Goal: Task Accomplishment & Management: Complete application form

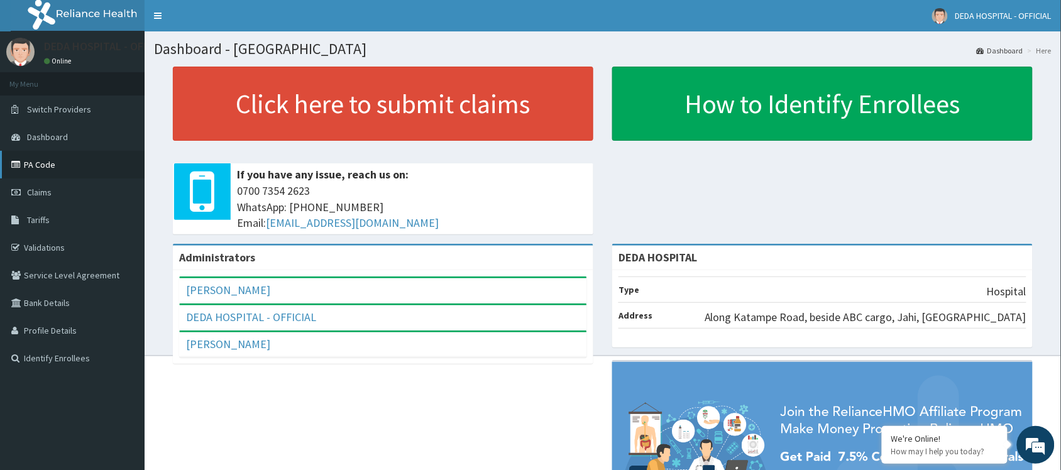
drag, startPoint x: 45, startPoint y: 197, endPoint x: 65, endPoint y: 158, distance: 43.0
click at [52, 189] on link "Claims" at bounding box center [72, 193] width 145 height 28
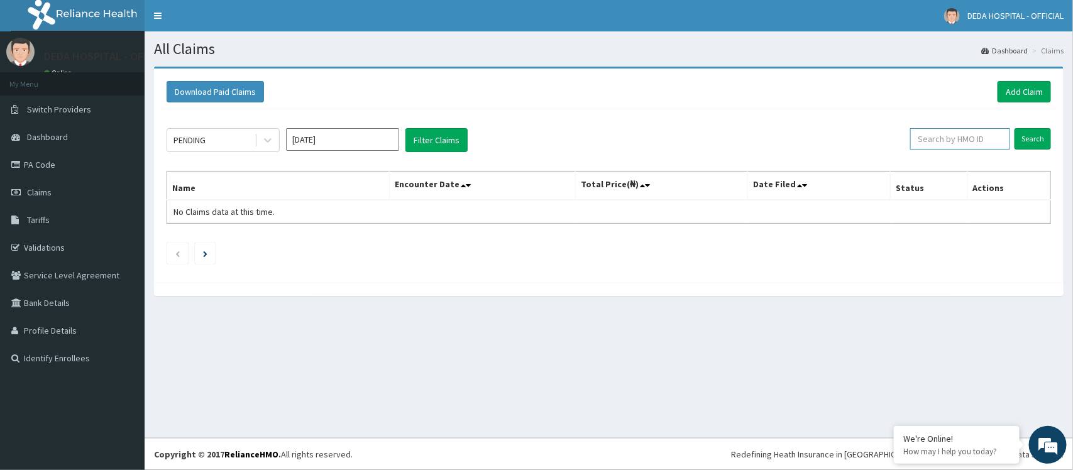
click at [937, 133] on input "text" at bounding box center [960, 138] width 100 height 21
paste input "WKP/10143/A"
click at [1030, 143] on input "Search" at bounding box center [1033, 138] width 36 height 21
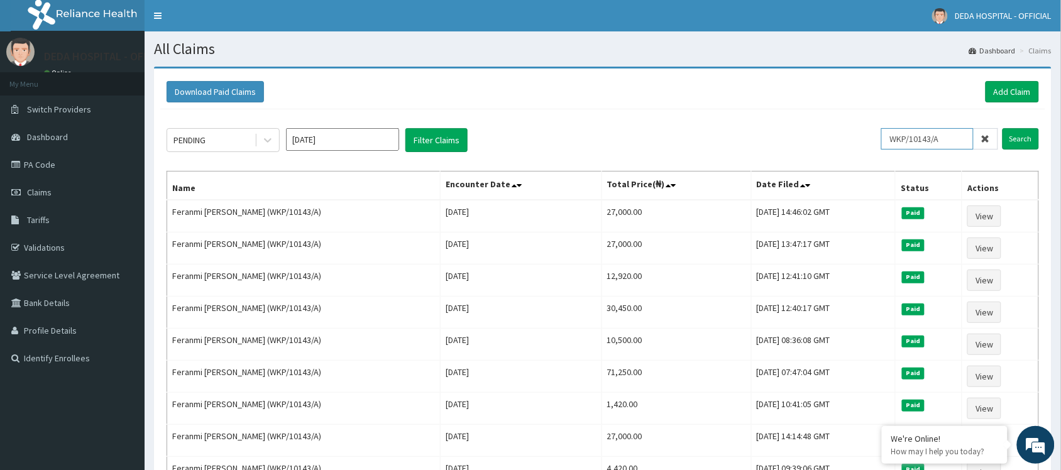
drag, startPoint x: 906, startPoint y: 140, endPoint x: 988, endPoint y: 139, distance: 81.7
click at [988, 139] on div "WKP/10143/A" at bounding box center [939, 138] width 117 height 21
paste input "BST/10006"
click at [1019, 145] on input "Search" at bounding box center [1021, 138] width 36 height 21
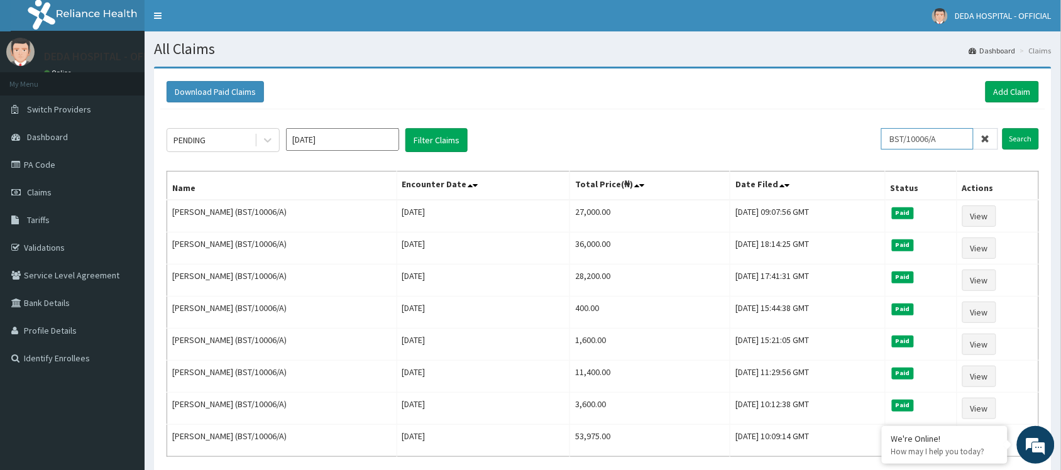
drag, startPoint x: 896, startPoint y: 136, endPoint x: 976, endPoint y: 139, distance: 79.3
click at [976, 139] on div "BST/10006/A" at bounding box center [939, 138] width 117 height 21
paste input "HLL/10015"
type input "HLL/10015/A"
click at [1029, 135] on input "Search" at bounding box center [1021, 138] width 36 height 21
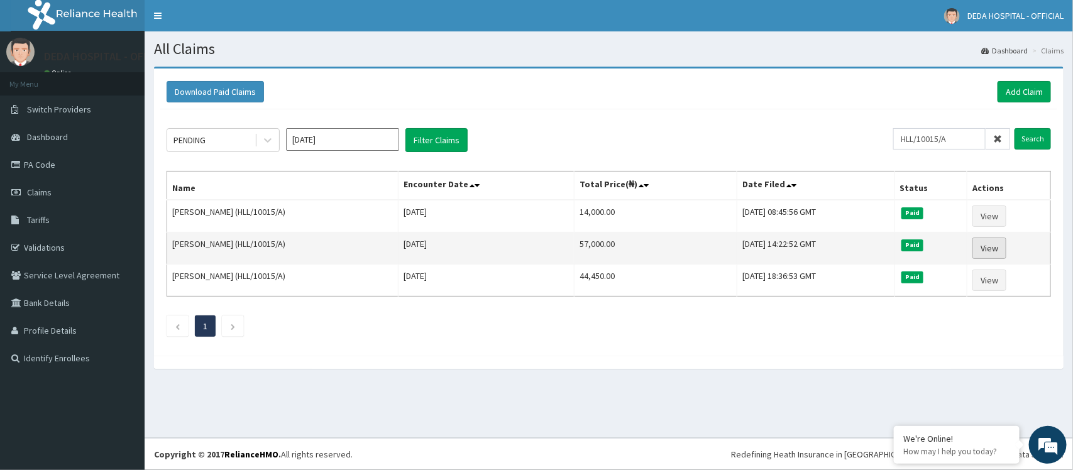
click at [999, 246] on link "View" at bounding box center [989, 248] width 34 height 21
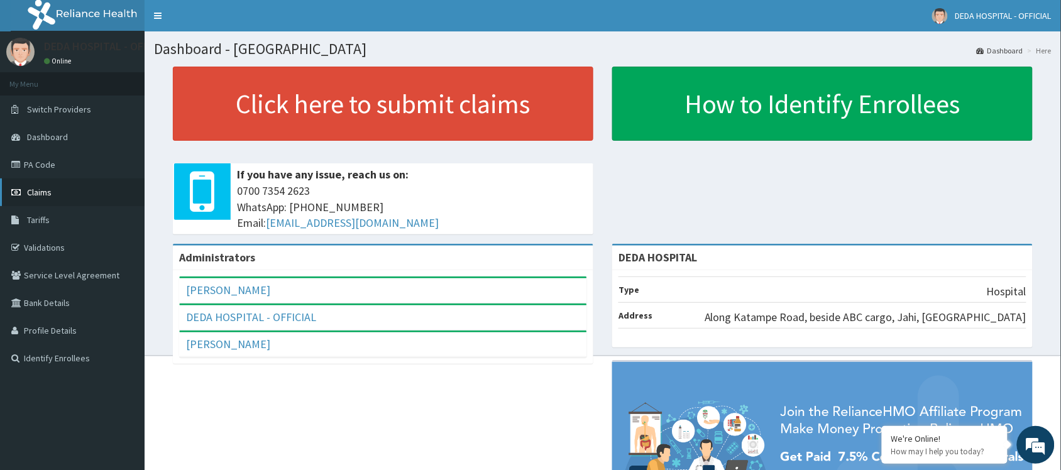
click at [74, 200] on link "Claims" at bounding box center [72, 193] width 145 height 28
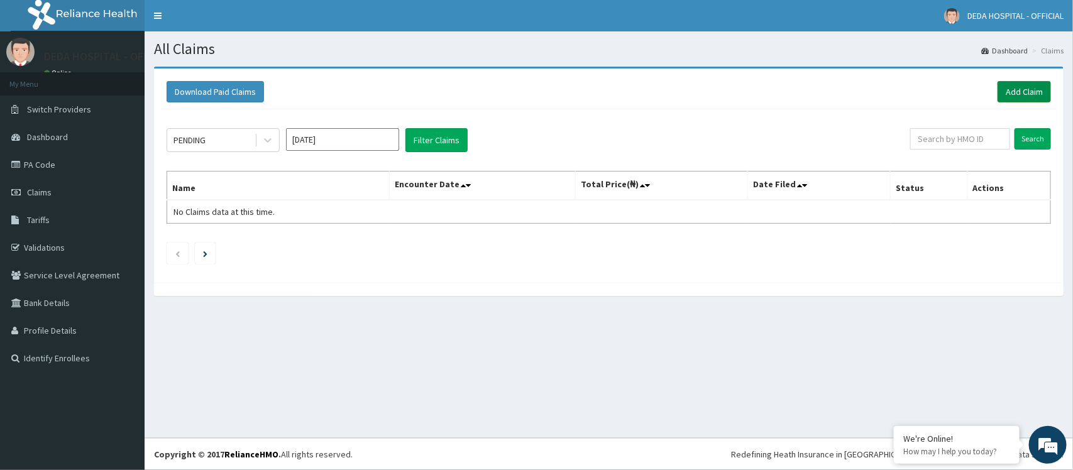
click at [1021, 87] on link "Add Claim" at bounding box center [1024, 91] width 53 height 21
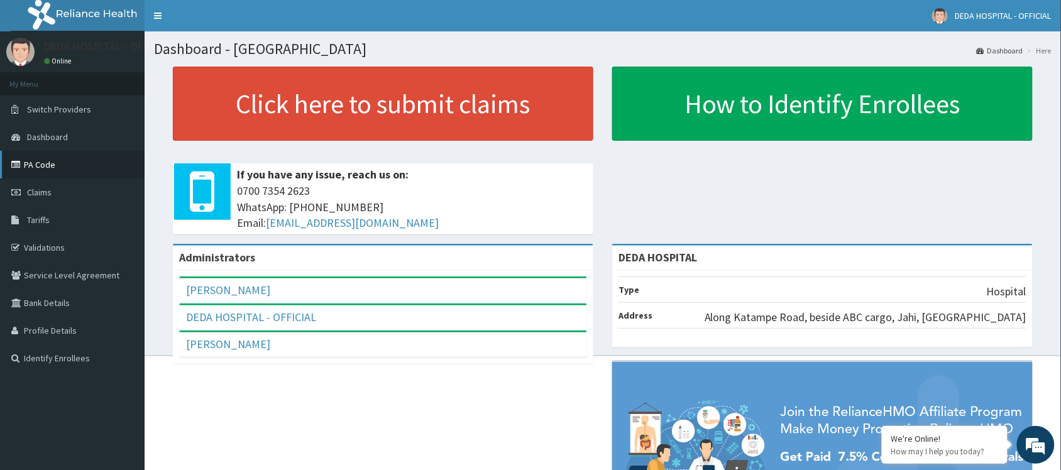
click at [45, 162] on link "PA Code" at bounding box center [72, 165] width 145 height 28
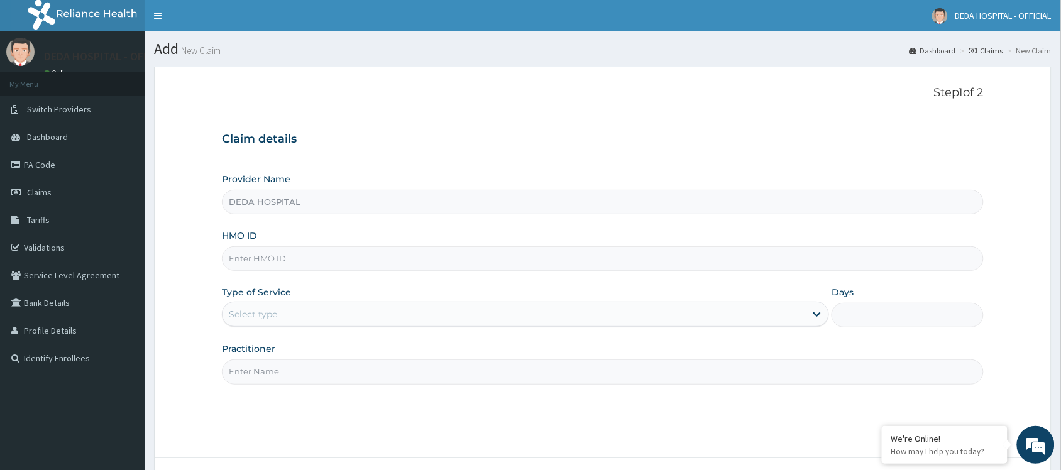
type input "DEDA HOSPITAL"
click at [25, 198] on link "Claims" at bounding box center [72, 193] width 145 height 28
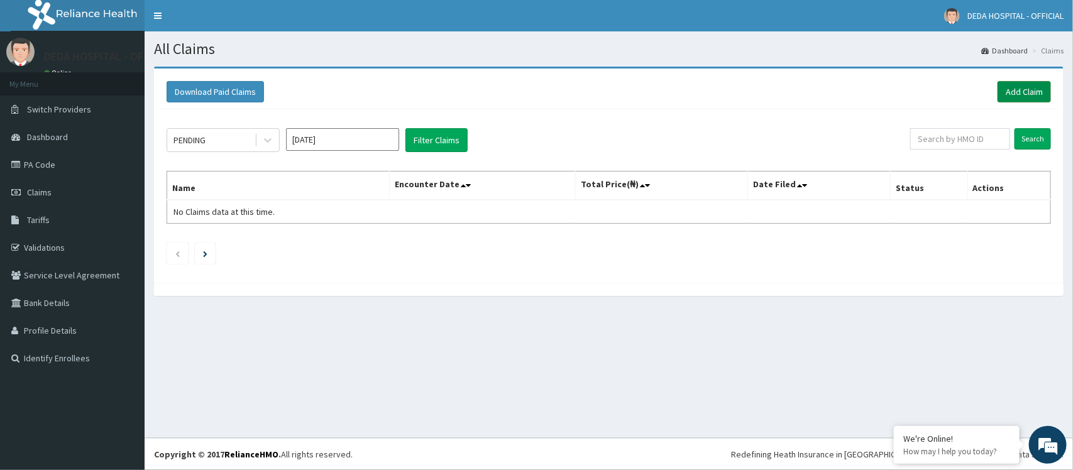
click at [1023, 88] on link "Add Claim" at bounding box center [1024, 91] width 53 height 21
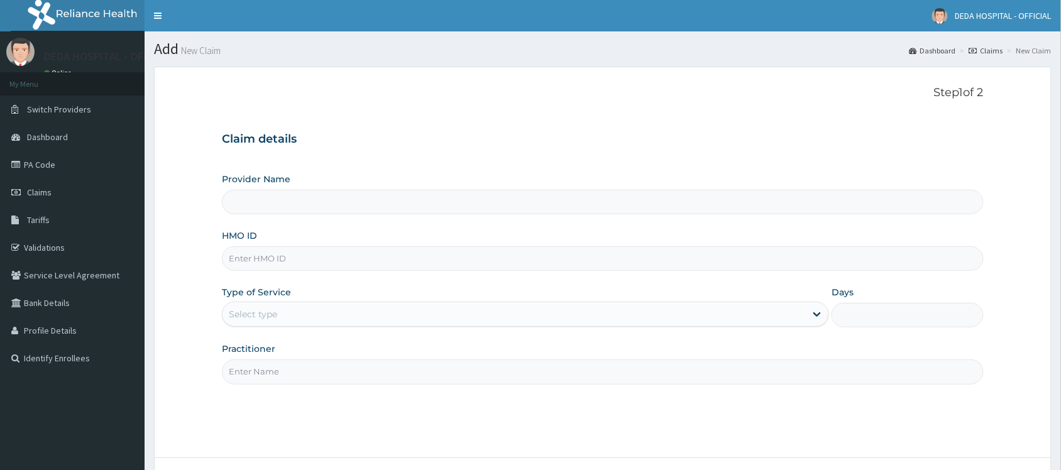
click at [270, 261] on input "HMO ID" at bounding box center [603, 258] width 762 height 25
paste input "WKP/10143/A"
type input "WKP/10143/A"
type input "DEDA HOSPITAL"
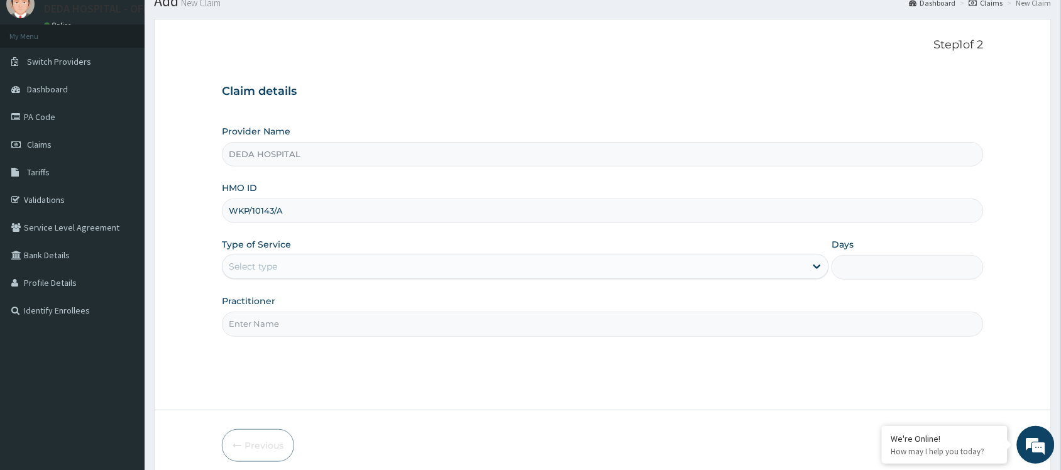
scroll to position [101, 0]
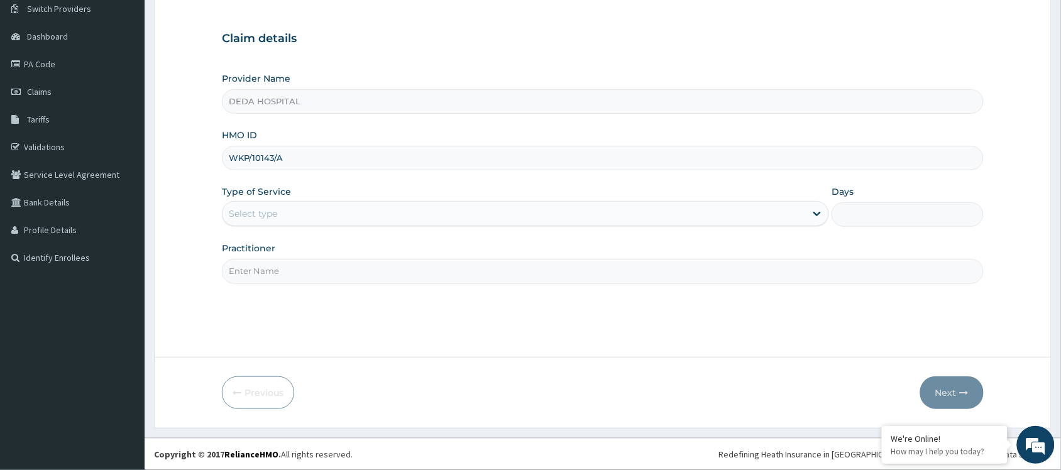
type input "WKP/10143/A"
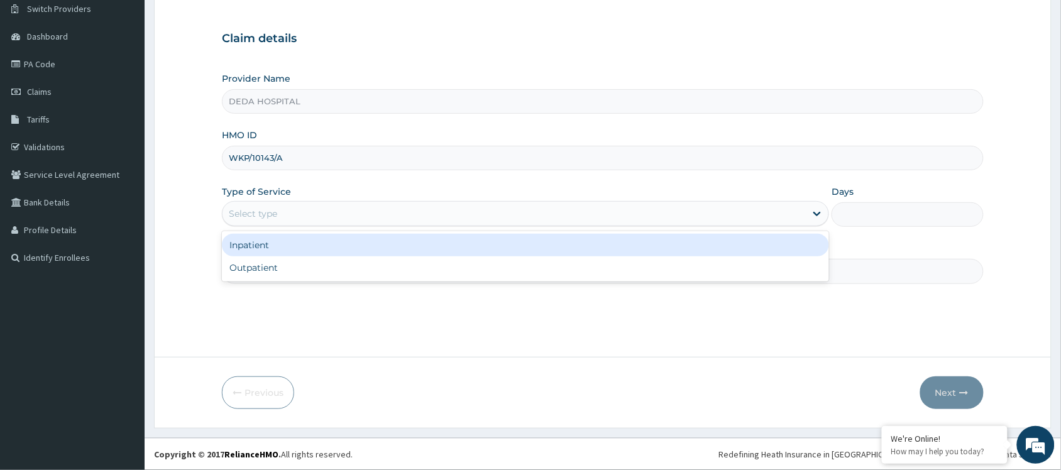
click at [291, 207] on div "Select type" at bounding box center [514, 214] width 583 height 20
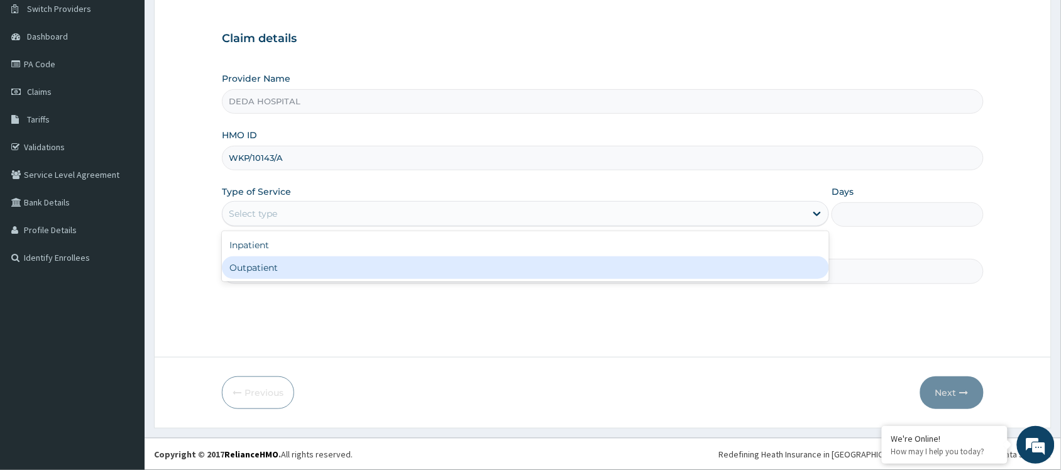
click at [261, 265] on div "Outpatient" at bounding box center [525, 267] width 607 height 23
type input "1"
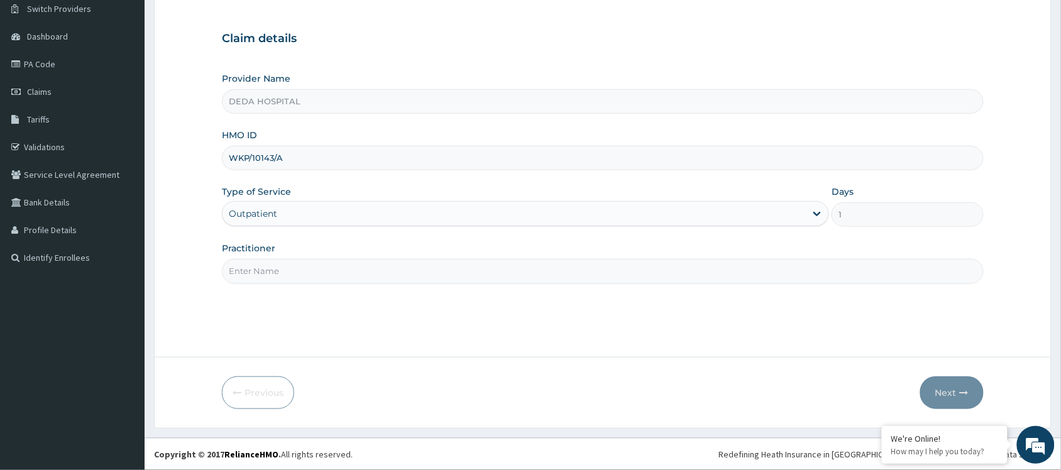
click at [258, 271] on input "Practitioner" at bounding box center [603, 271] width 762 height 25
type input "DR. [PERSON_NAME]"
click at [954, 396] on button "Next" at bounding box center [951, 393] width 63 height 33
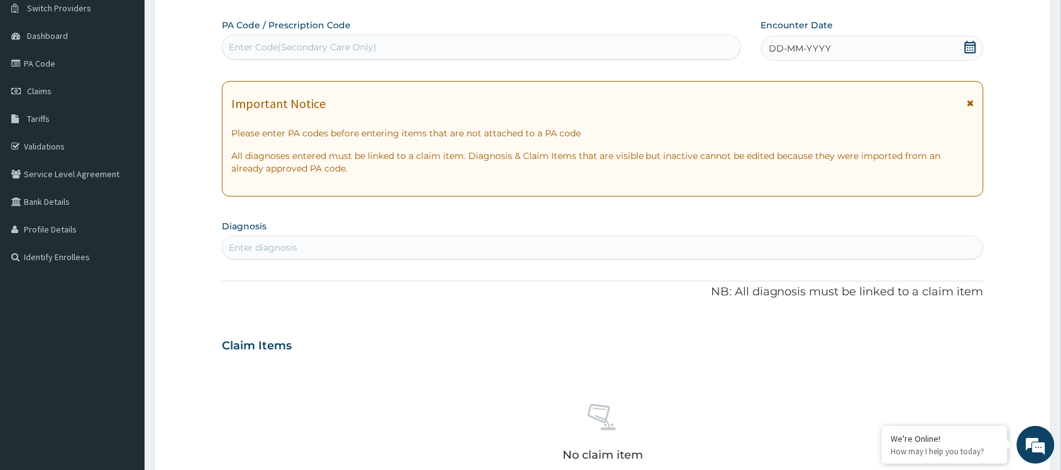
click at [277, 42] on div "Enter Code(Secondary Care Only)" at bounding box center [303, 47] width 148 height 13
paste input "PA/0D0BDB"
type input "PA/0D0BDB"
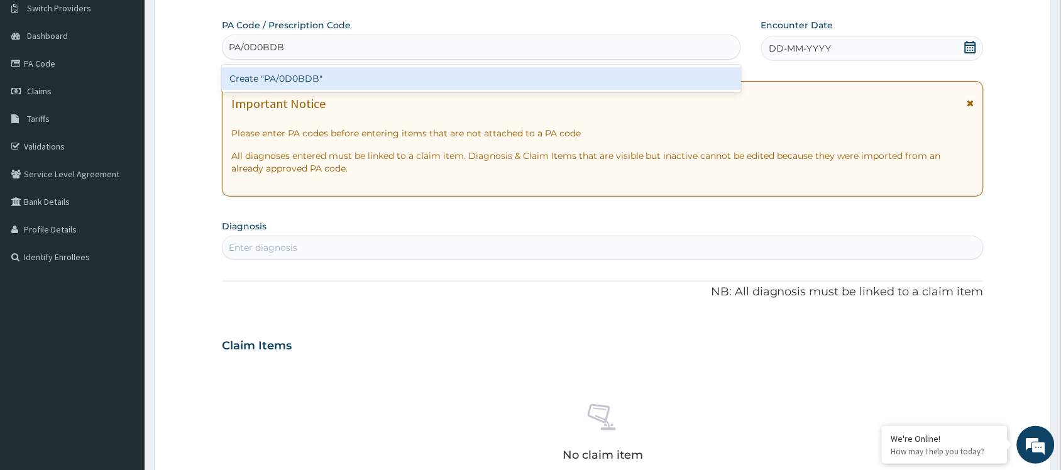
click at [281, 75] on div "Create "PA/0D0BDB"" at bounding box center [481, 78] width 519 height 23
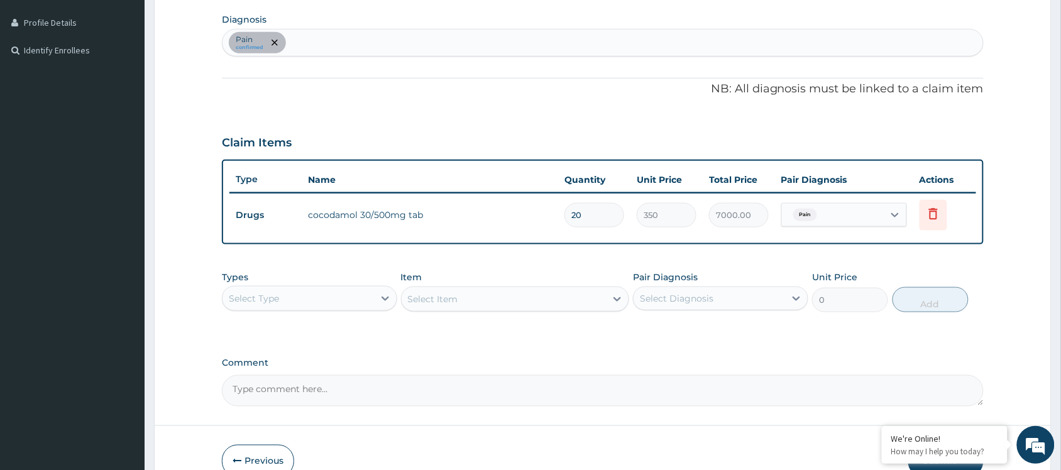
scroll to position [337, 0]
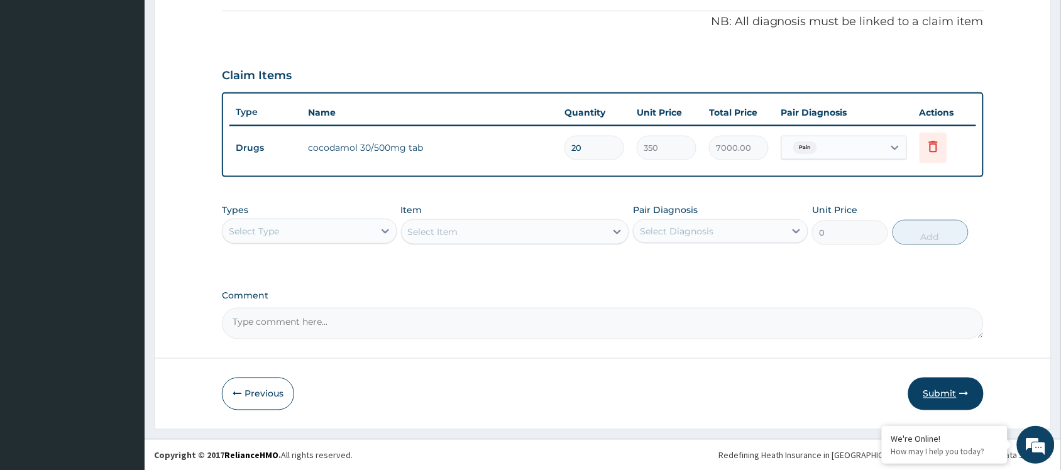
click at [938, 394] on button "Submit" at bounding box center [945, 394] width 75 height 33
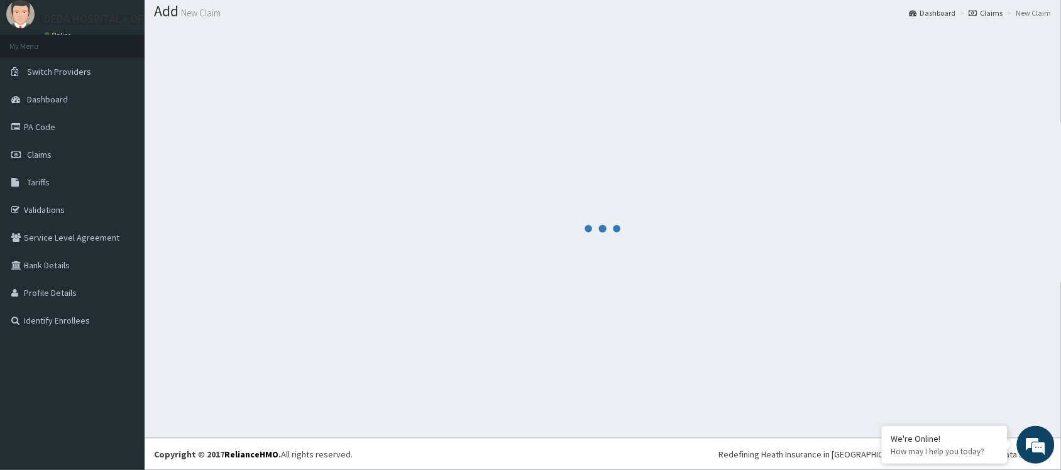
scroll to position [375, 0]
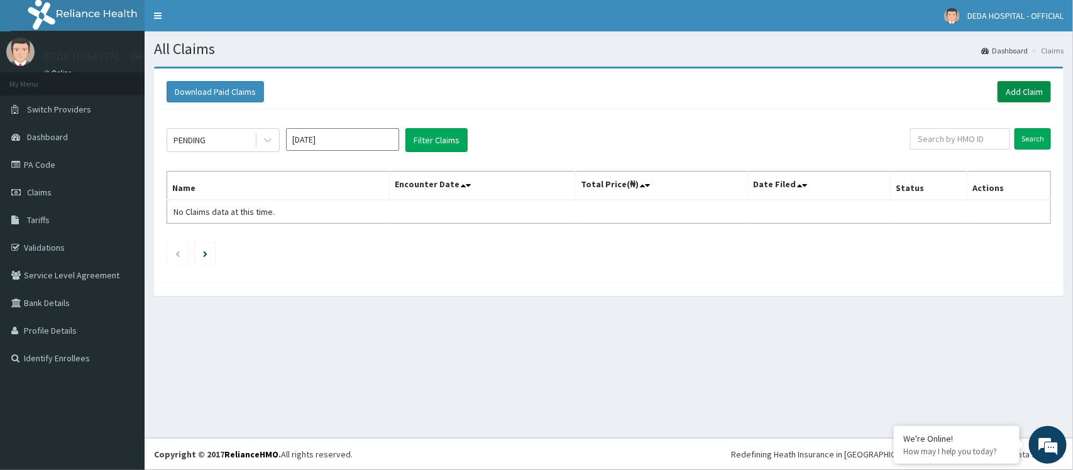
click at [1032, 98] on link "Add Claim" at bounding box center [1024, 91] width 53 height 21
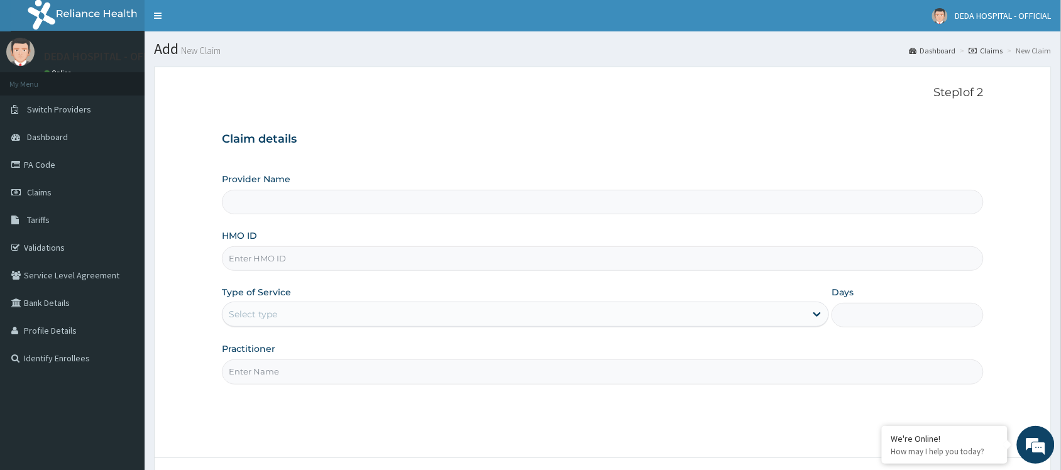
type input "DEDA HOSPITAL"
click at [255, 253] on input "HMO ID" at bounding box center [603, 258] width 762 height 25
paste input "BST/10006/A"
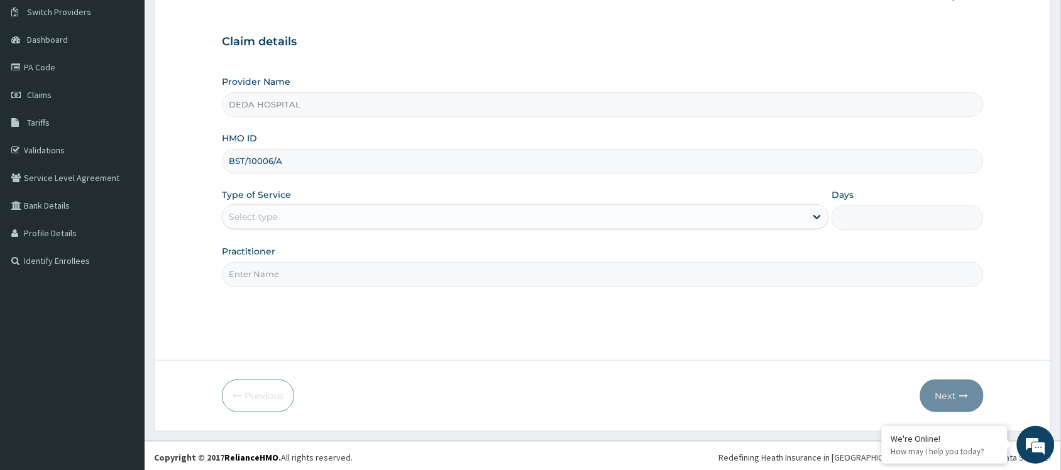
scroll to position [101, 0]
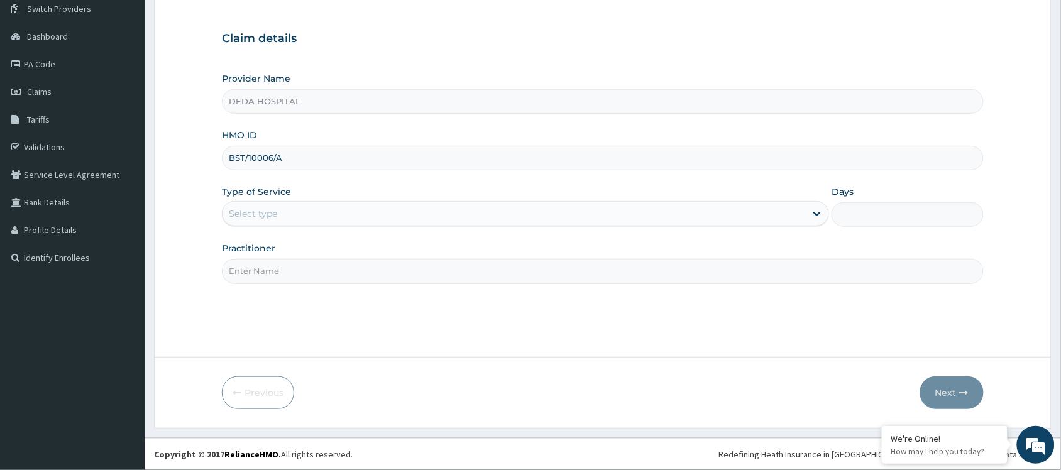
type input "BST/10006/A"
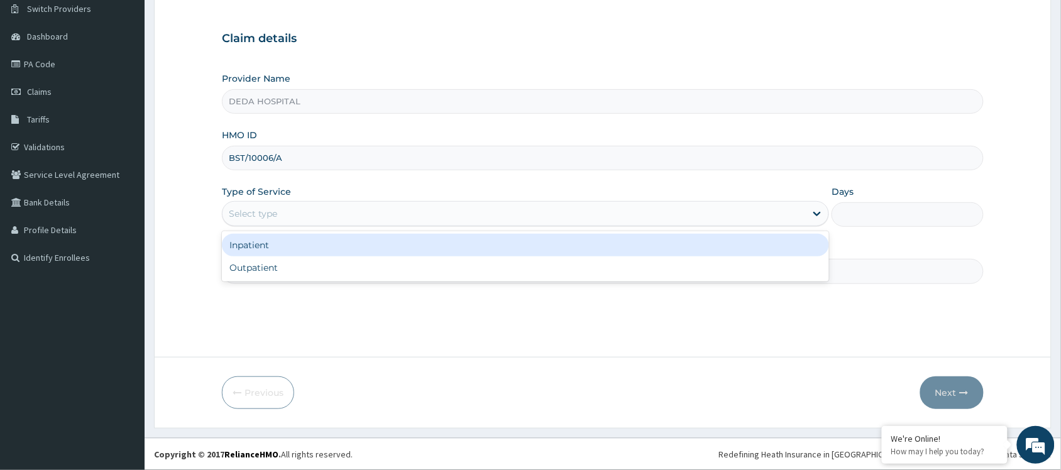
click at [288, 223] on div "Select type" at bounding box center [514, 214] width 583 height 20
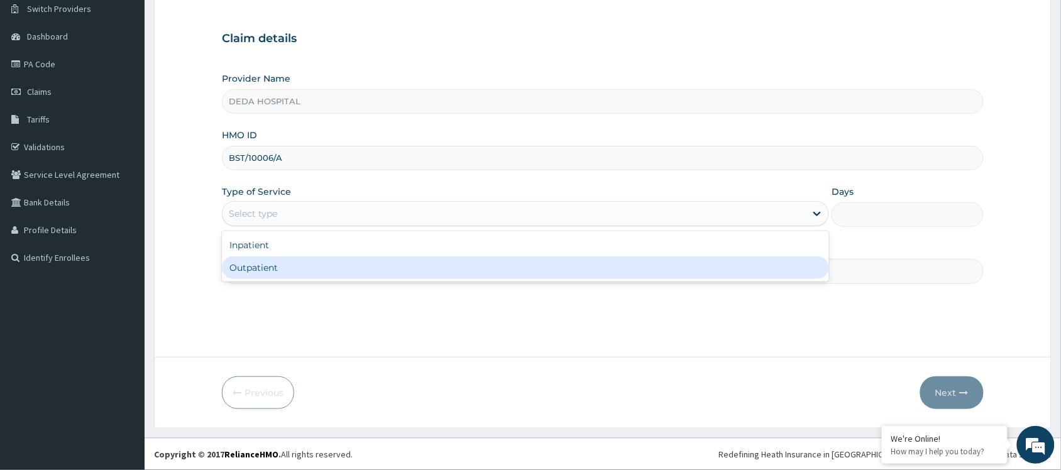
click at [259, 265] on div "Outpatient" at bounding box center [525, 267] width 607 height 23
type input "1"
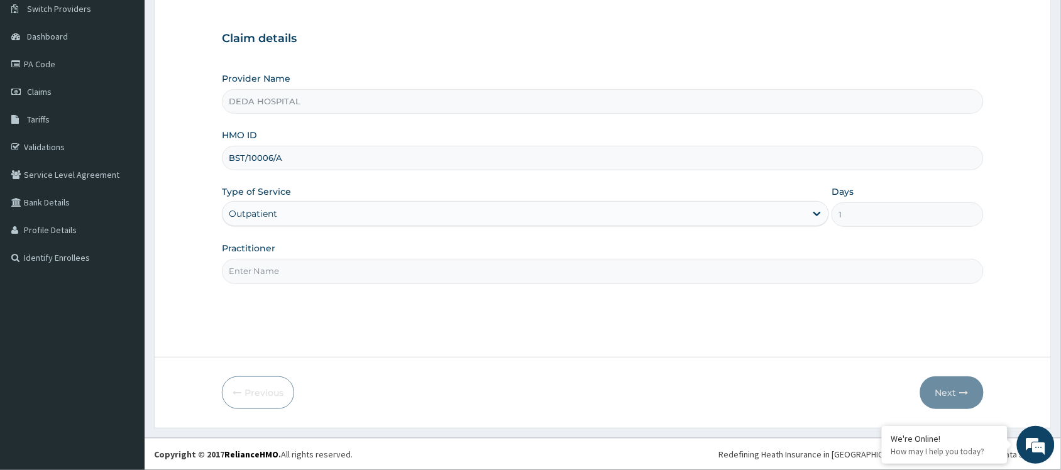
click at [260, 272] on input "Practitioner" at bounding box center [603, 271] width 762 height 25
type input "DR. RACHEL"
click at [960, 385] on button "Next" at bounding box center [951, 393] width 63 height 33
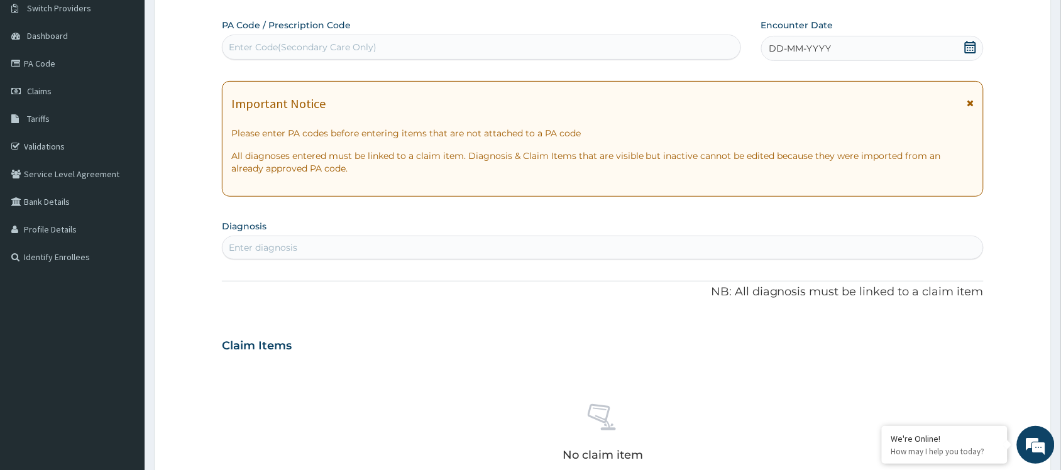
click at [251, 42] on div "Enter Code(Secondary Care Only)" at bounding box center [303, 47] width 148 height 13
paste input "PA/381EA1"
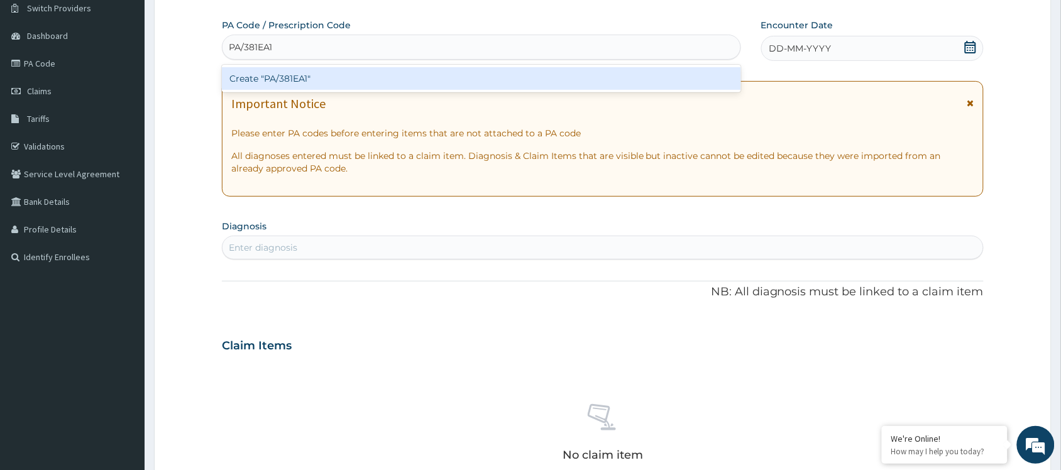
type input "PA/381EA1"
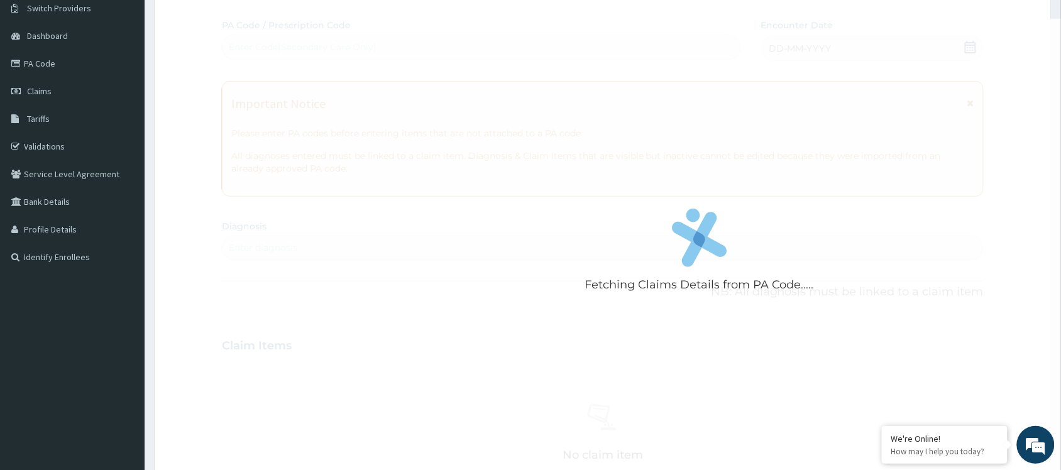
click at [284, 95] on div "Fetching Claims Details from PA Code..... PA Code / Prescription Code Enter Cod…" at bounding box center [603, 344] width 762 height 651
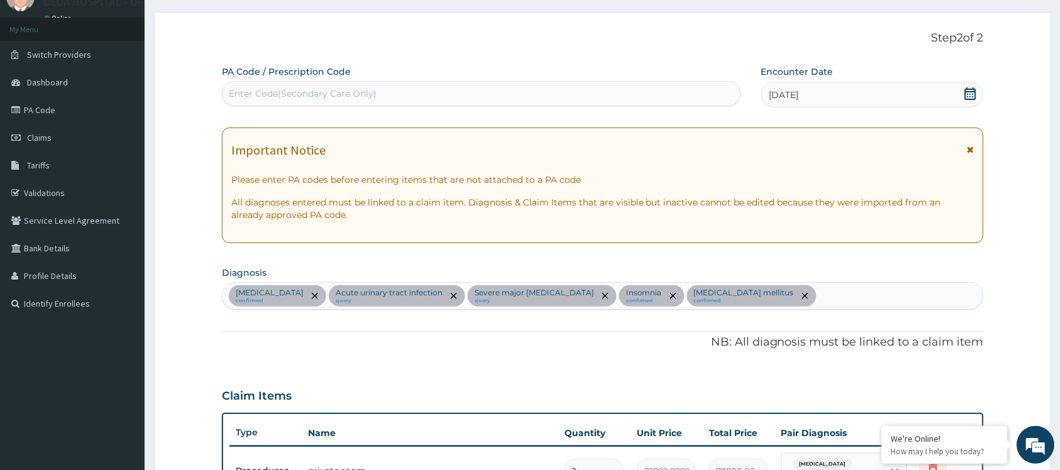
scroll to position [52, 0]
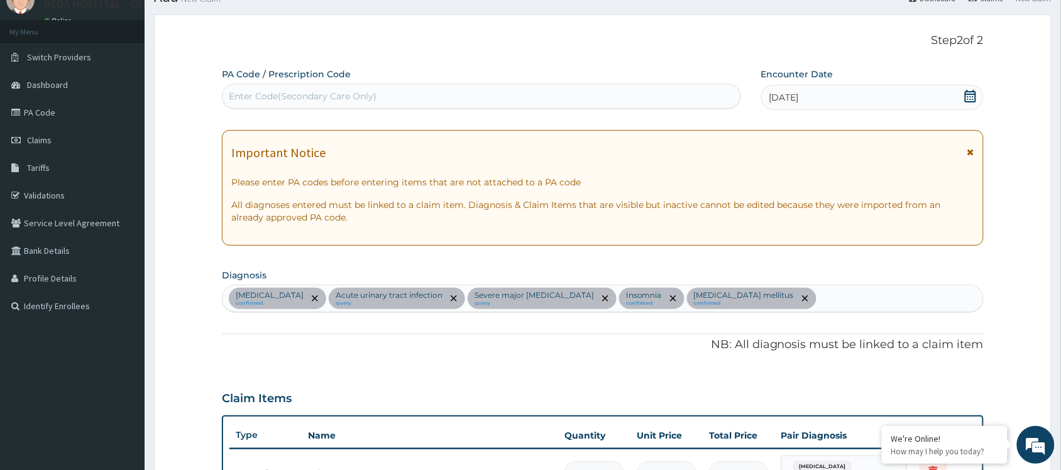
click at [299, 91] on div "Enter Code(Secondary Care Only)" at bounding box center [303, 96] width 148 height 13
paste input "PA/A3A5FD"
type input "PA/A3A5FD"
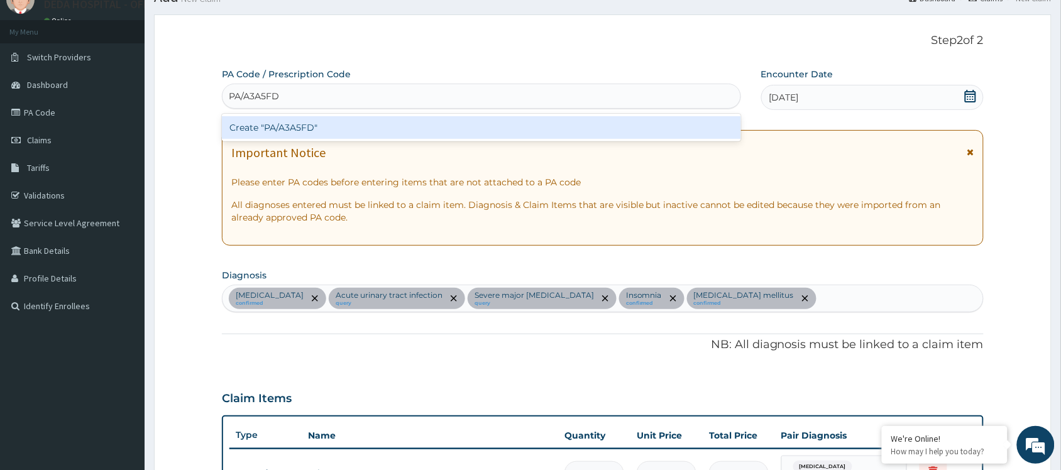
click at [278, 132] on div "Create "PA/A3A5FD"" at bounding box center [481, 127] width 519 height 23
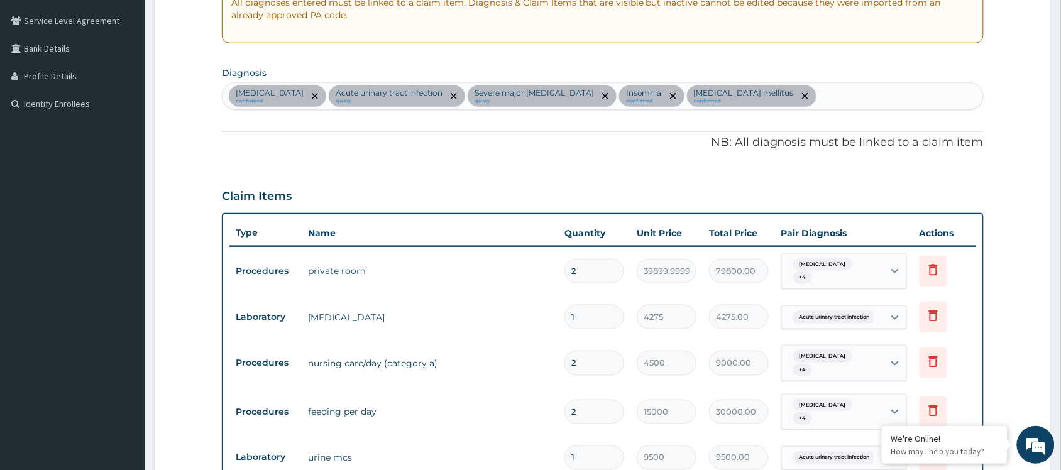
scroll to position [99, 0]
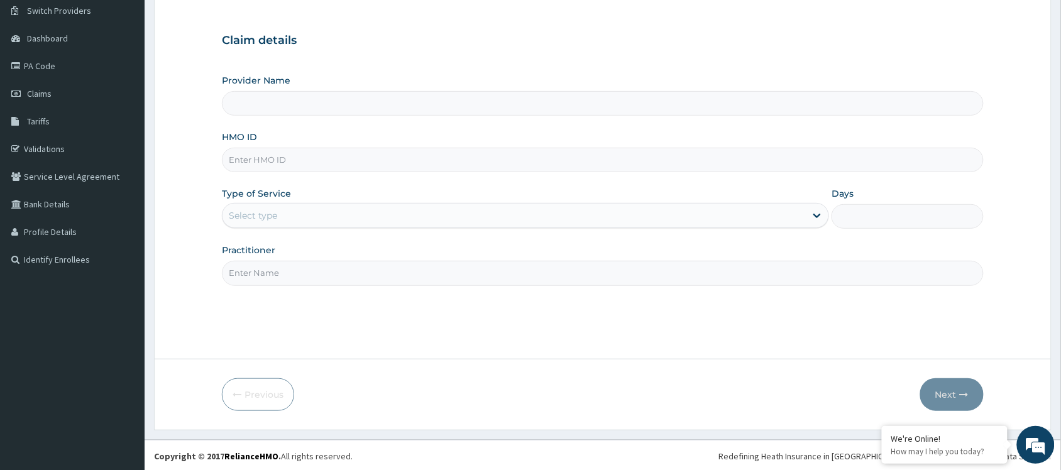
type input "DEDA HOSPITAL"
click at [244, 157] on input "HMO ID" at bounding box center [603, 160] width 762 height 25
paste input "ARM/10079/A"
type input "ARM/10079/A"
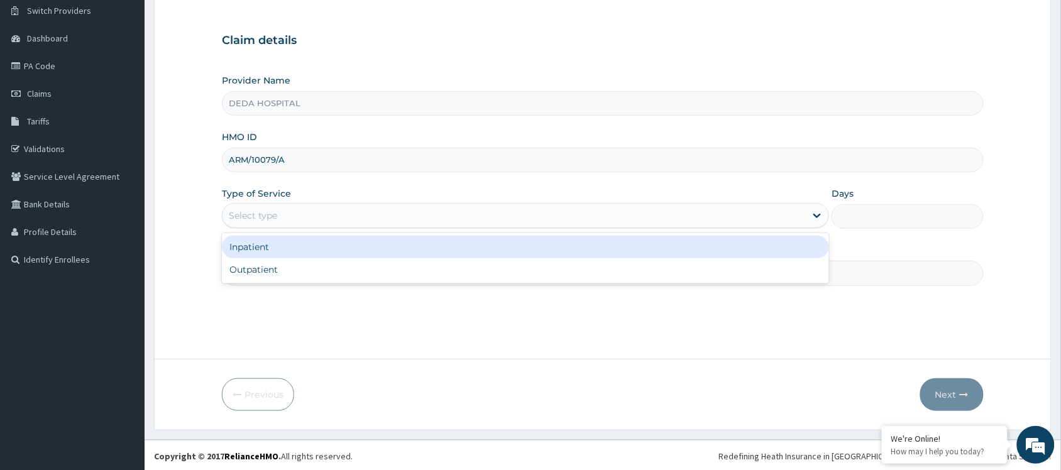
click at [271, 208] on div "Select type" at bounding box center [514, 216] width 583 height 20
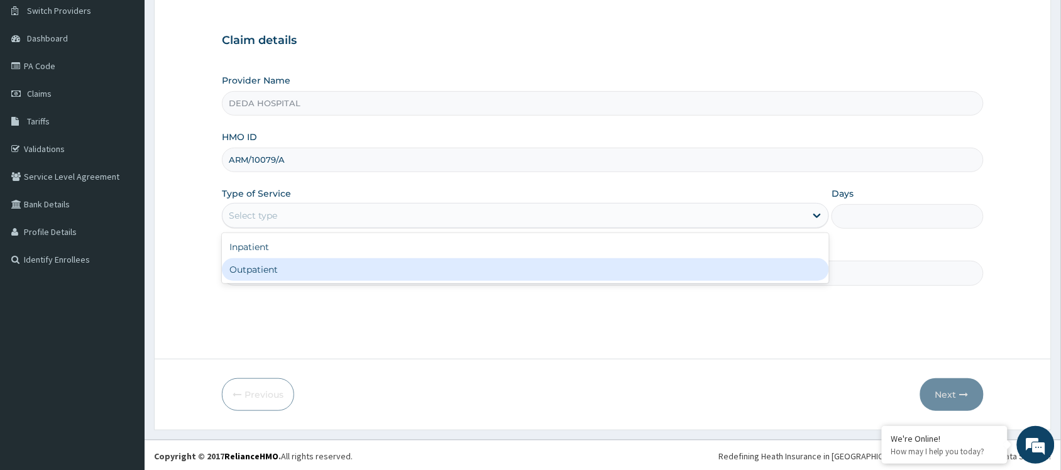
click at [265, 273] on div "Outpatient" at bounding box center [525, 269] width 607 height 23
type input "1"
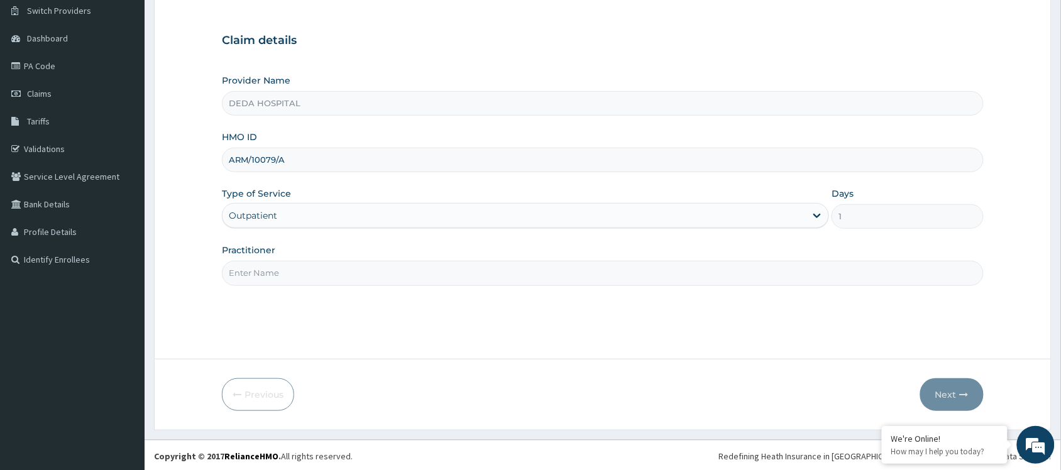
click at [251, 277] on input "Practitioner" at bounding box center [603, 273] width 762 height 25
type input "DR. [PERSON_NAME]"
click at [956, 388] on button "Next" at bounding box center [951, 394] width 63 height 33
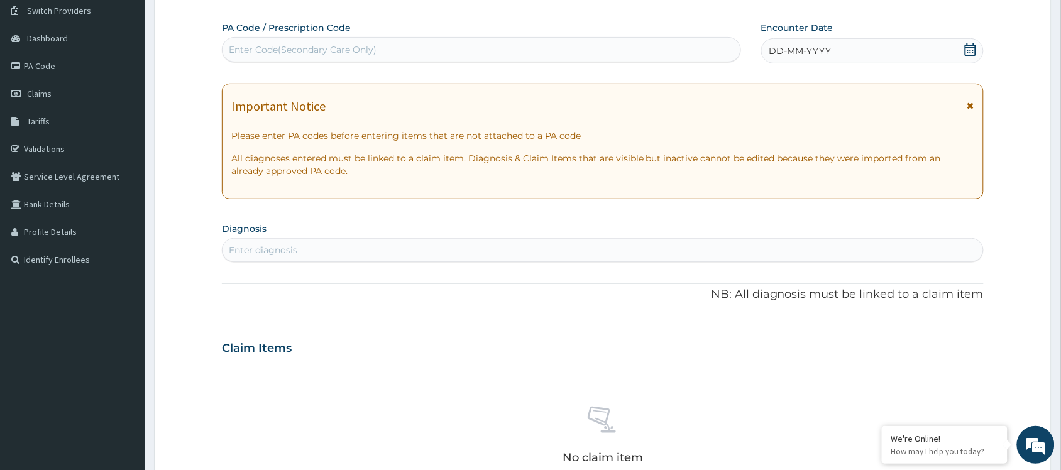
click at [273, 47] on div "Enter Code(Secondary Care Only)" at bounding box center [303, 49] width 148 height 13
paste input "PA/FB7B32"
type input "PA/FB7B32"
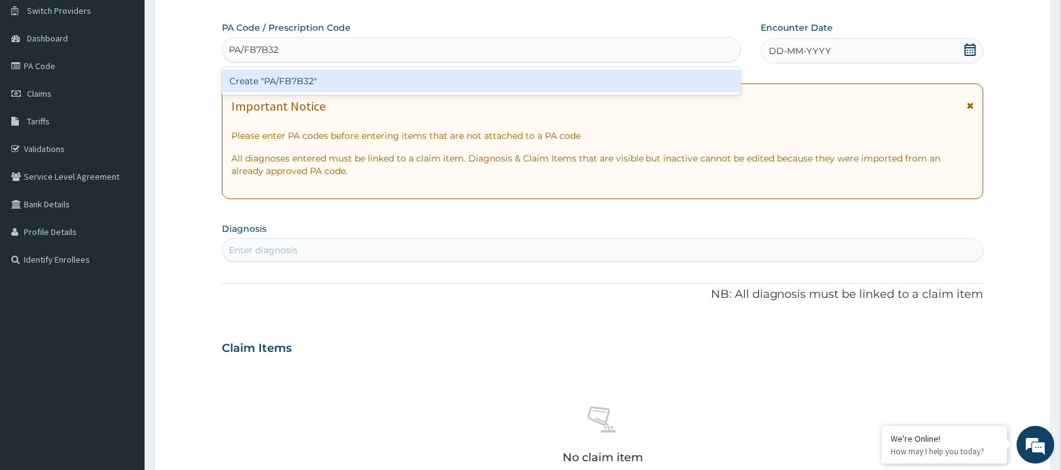
click at [280, 82] on div "Create "PA/FB7B32"" at bounding box center [481, 81] width 519 height 23
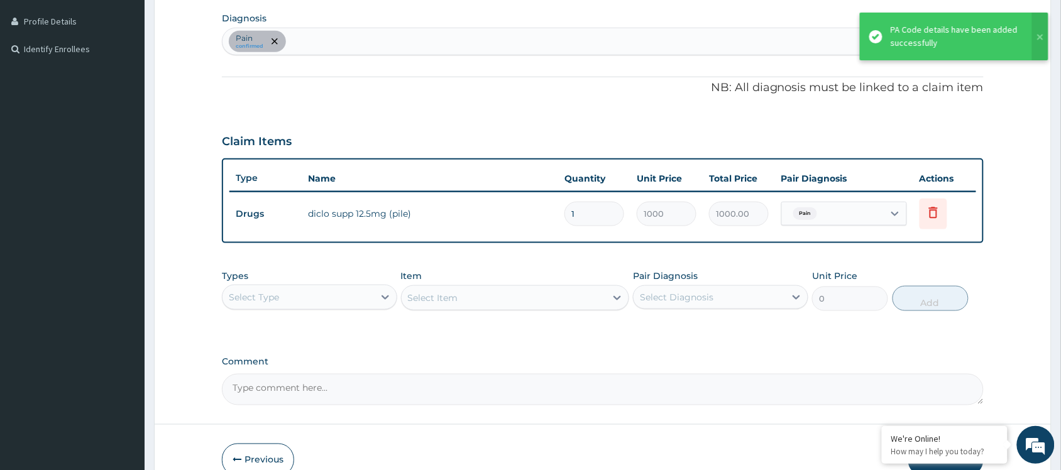
scroll to position [334, 0]
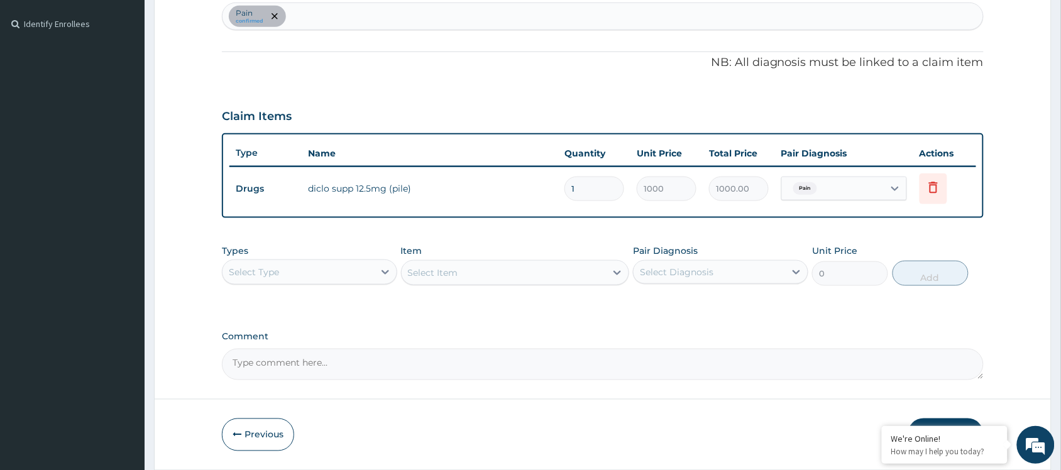
click at [771, 341] on div "Comment" at bounding box center [603, 355] width 762 height 49
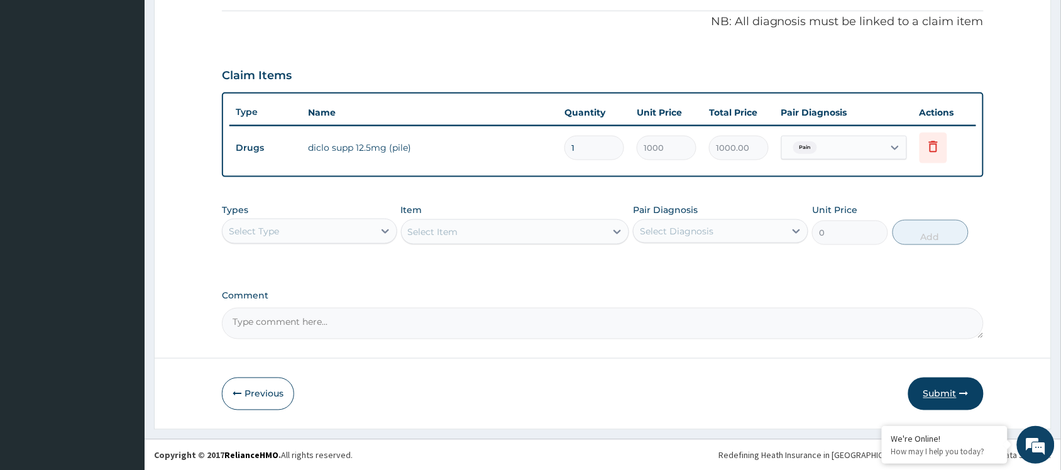
click at [947, 385] on button "Submit" at bounding box center [945, 394] width 75 height 33
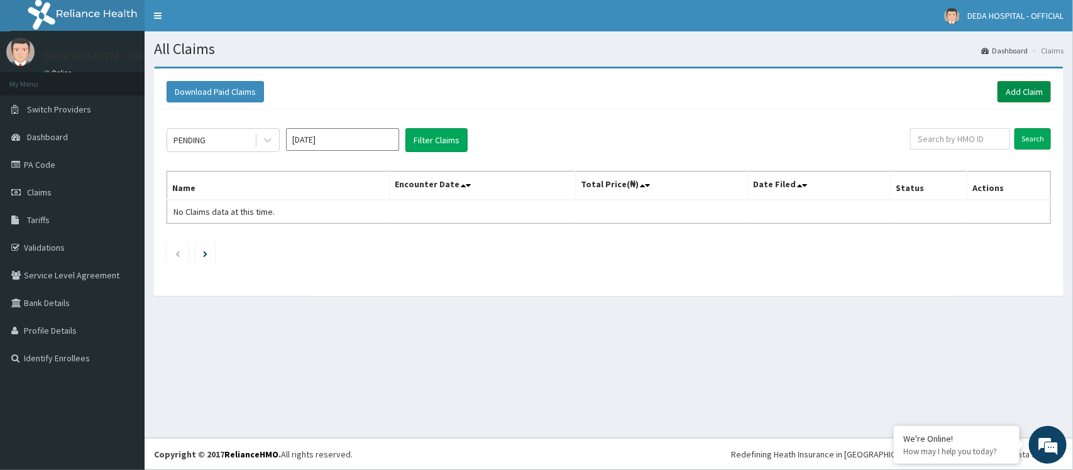
click at [1013, 86] on link "Add Claim" at bounding box center [1024, 91] width 53 height 21
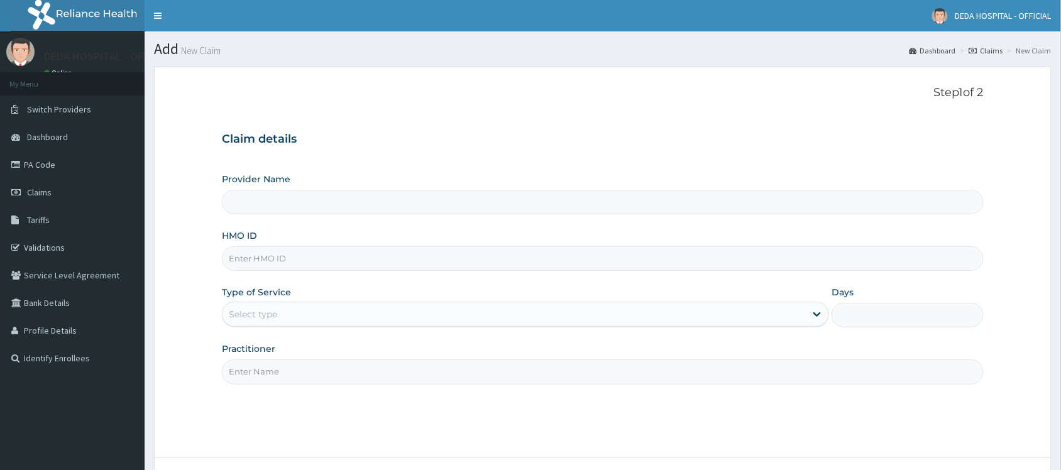
click at [265, 259] on input "HMO ID" at bounding box center [603, 258] width 762 height 25
type input "DEDA HOSPITAL"
paste input "NBE/10009/B"
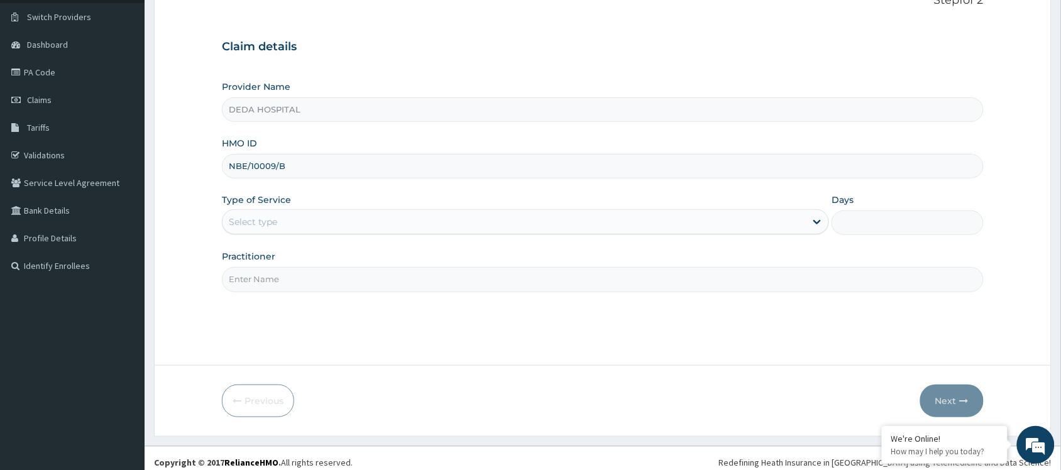
scroll to position [101, 0]
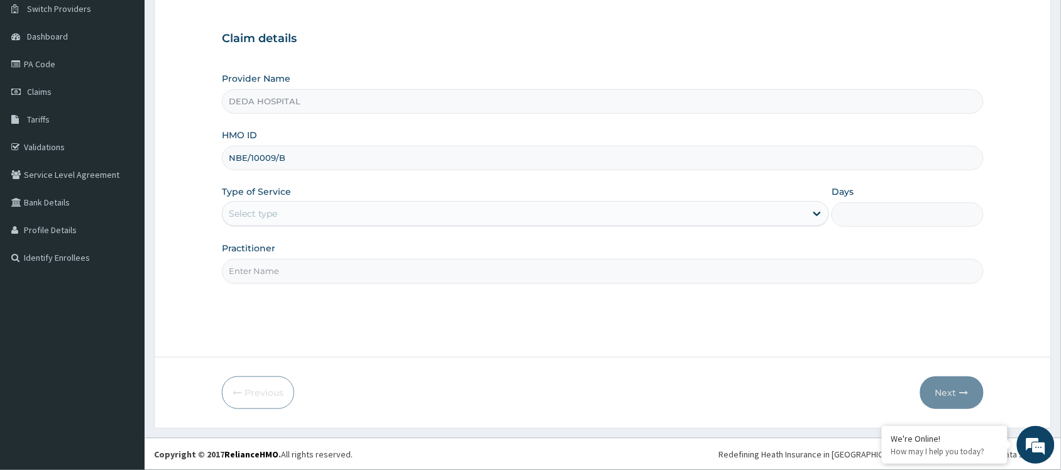
type input "NBE/10009/B"
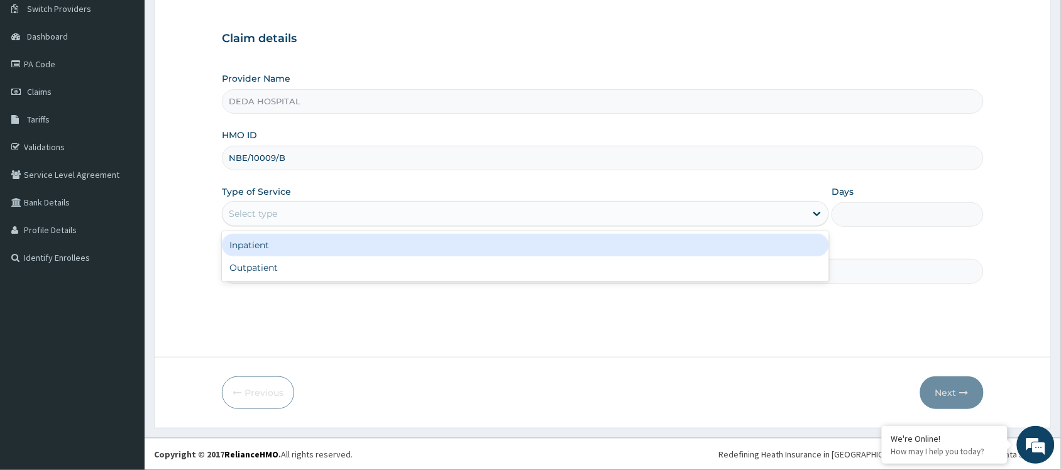
click at [261, 216] on div "Select type" at bounding box center [253, 213] width 48 height 13
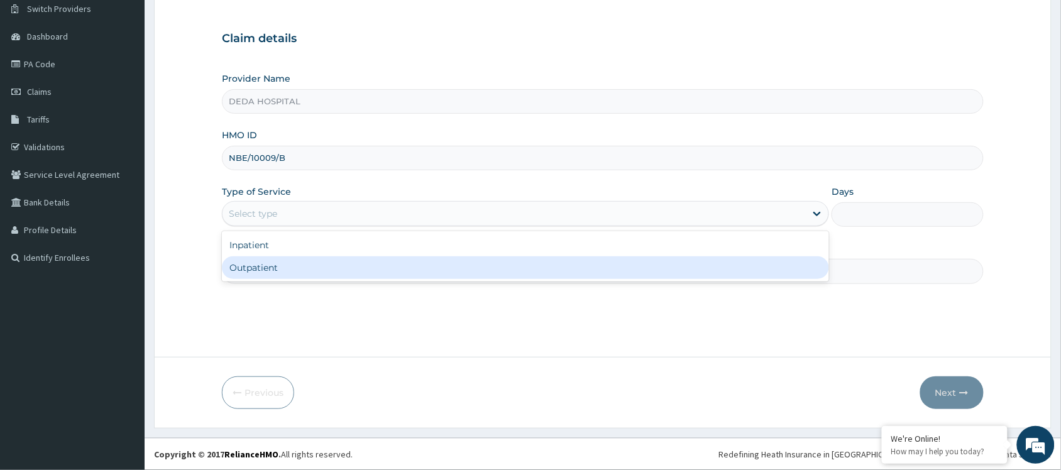
click at [261, 261] on div "Outpatient" at bounding box center [525, 267] width 607 height 23
type input "1"
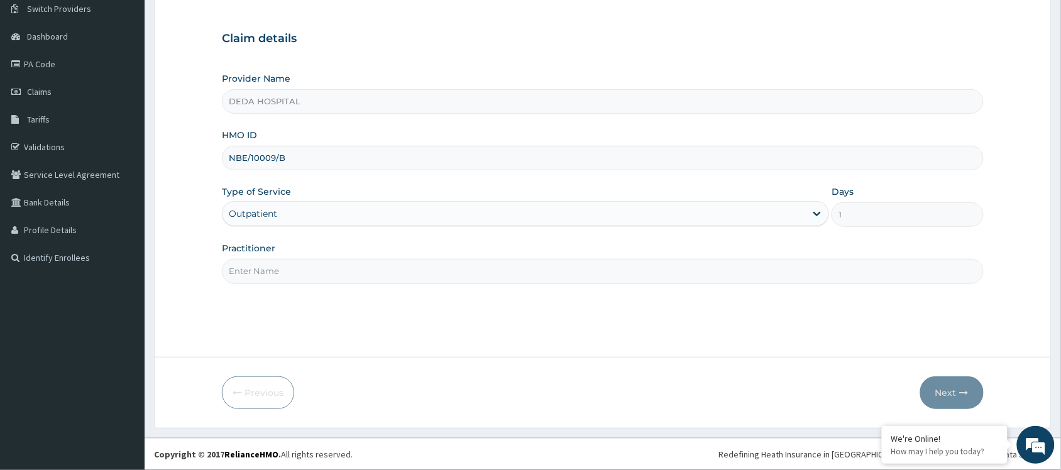
click at [261, 261] on input "Practitioner" at bounding box center [603, 271] width 762 height 25
click at [261, 267] on input "Practitioner" at bounding box center [603, 271] width 762 height 25
type input "DR. [PERSON_NAME]"
click at [940, 390] on button "Next" at bounding box center [951, 393] width 63 height 33
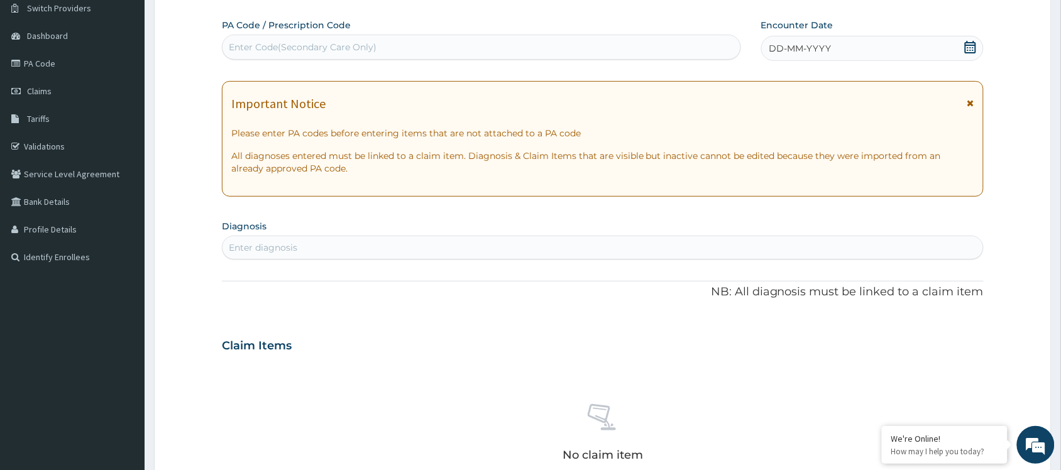
click at [237, 44] on div "Enter Code(Secondary Care Only)" at bounding box center [303, 47] width 148 height 13
paste input "PA/18643A"
type input "PA/18643A"
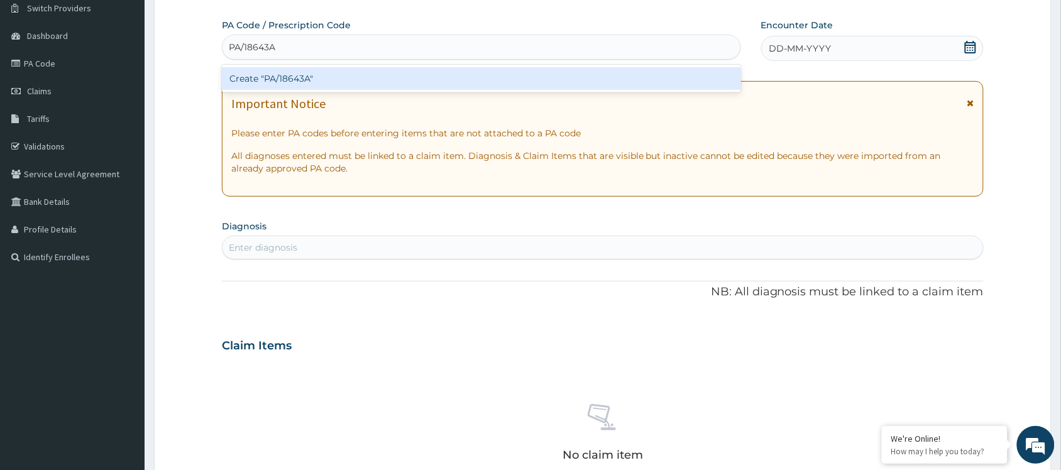
click at [277, 67] on div "Create "PA/18643A"" at bounding box center [481, 78] width 519 height 23
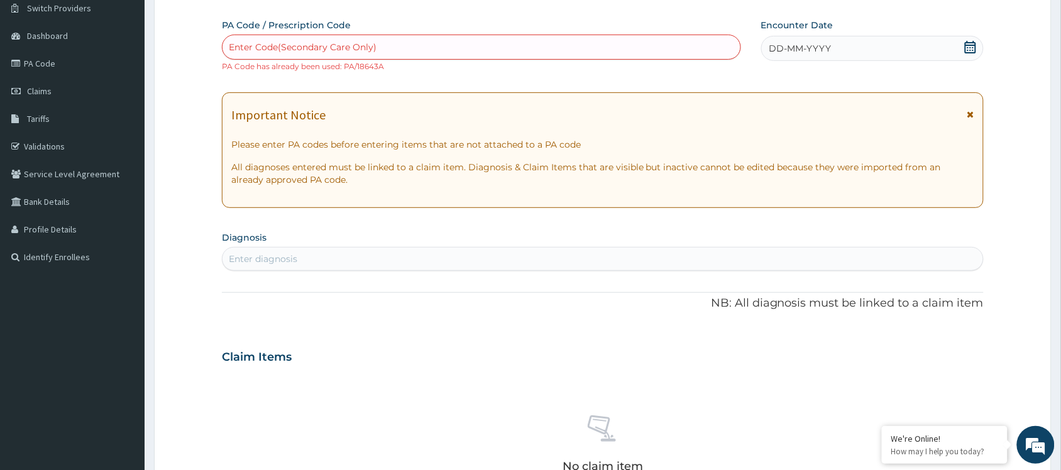
click at [303, 58] on div "Enter Code(Secondary Care Only)" at bounding box center [481, 47] width 519 height 25
paste input "PA/FBD346"
type input "PA/FBD346"
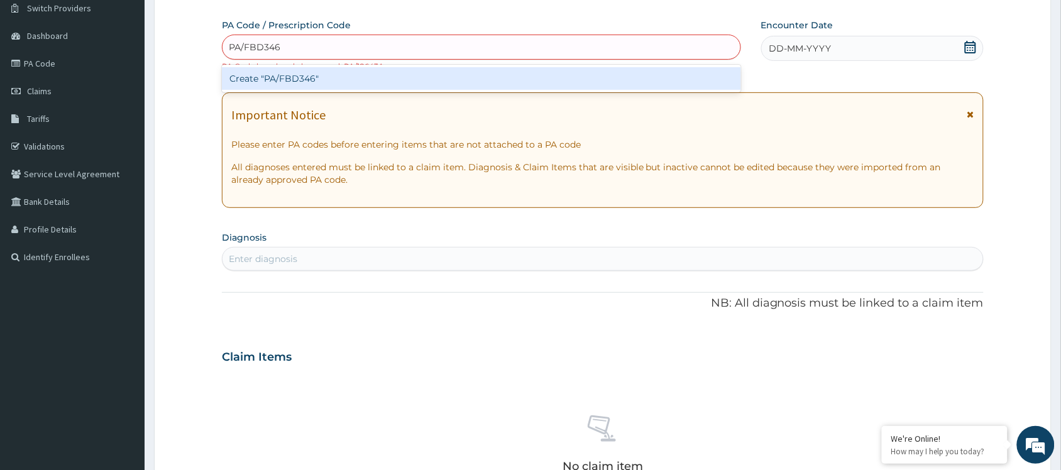
click at [292, 75] on div "Create "PA/FBD346"" at bounding box center [481, 78] width 519 height 23
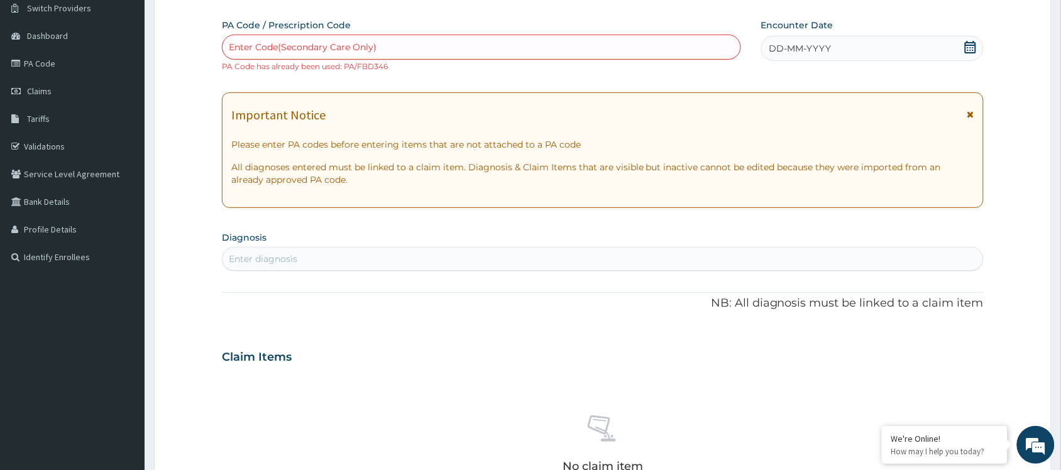
click at [287, 39] on div "Enter Code(Secondary Care Only)" at bounding box center [482, 47] width 518 height 20
paste input "PA/3E073A"
type input "PA/3E073A"
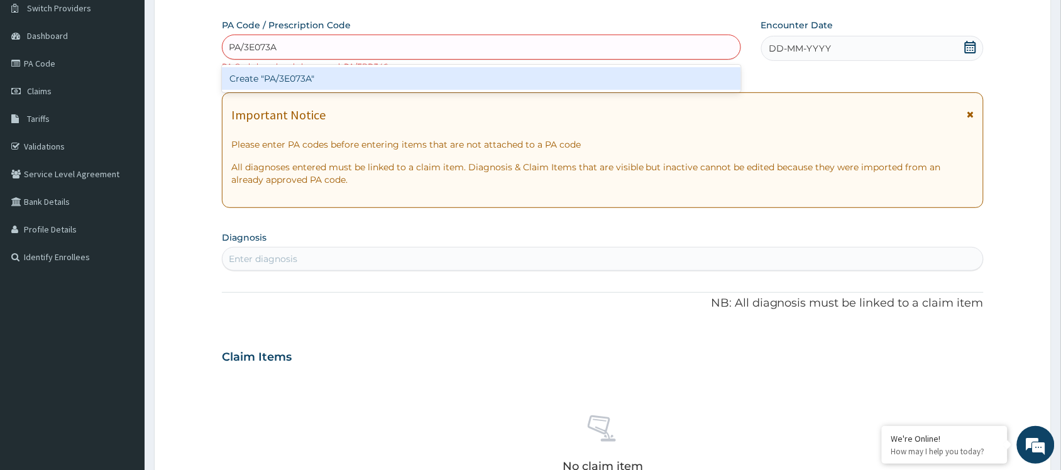
click at [278, 75] on div "Create "PA/3E073A"" at bounding box center [481, 78] width 519 height 23
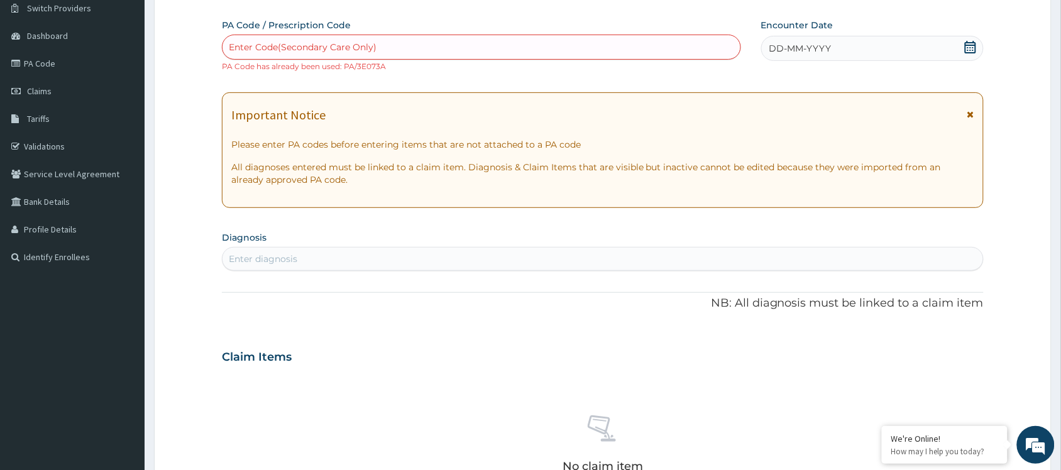
click at [249, 49] on div "Enter Code(Secondary Care Only)" at bounding box center [303, 47] width 148 height 13
paste input "PA/B8C4EF"
type input "PA/B8C4EF"
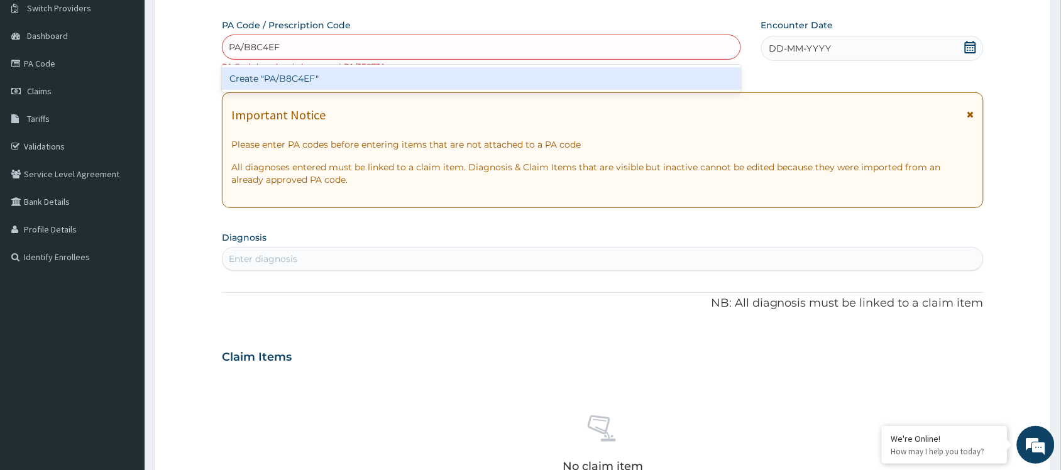
click at [261, 70] on div "Create "PA/B8C4EF"" at bounding box center [481, 78] width 519 height 23
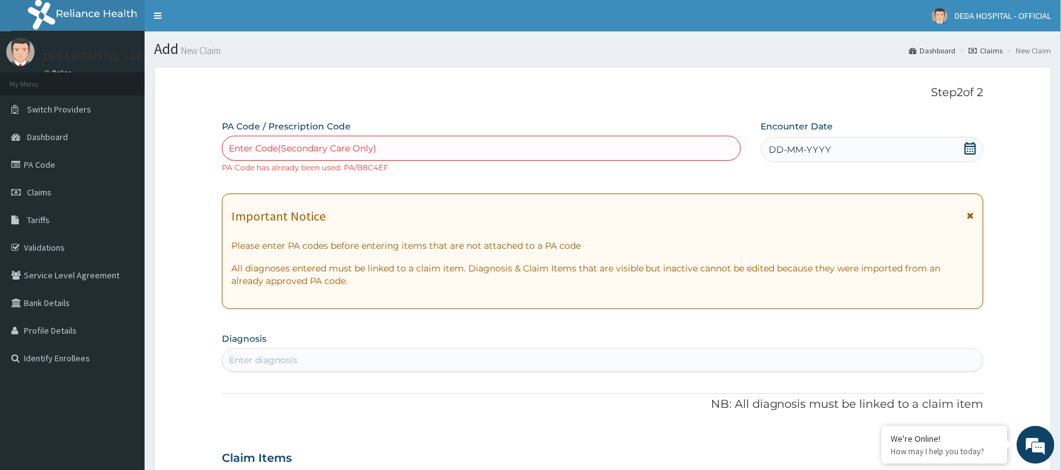
click at [237, 152] on div "Enter Code(Secondary Care Only)" at bounding box center [303, 148] width 148 height 13
paste input "PA/7AF9CF"
type input "PA/7AF9CF"
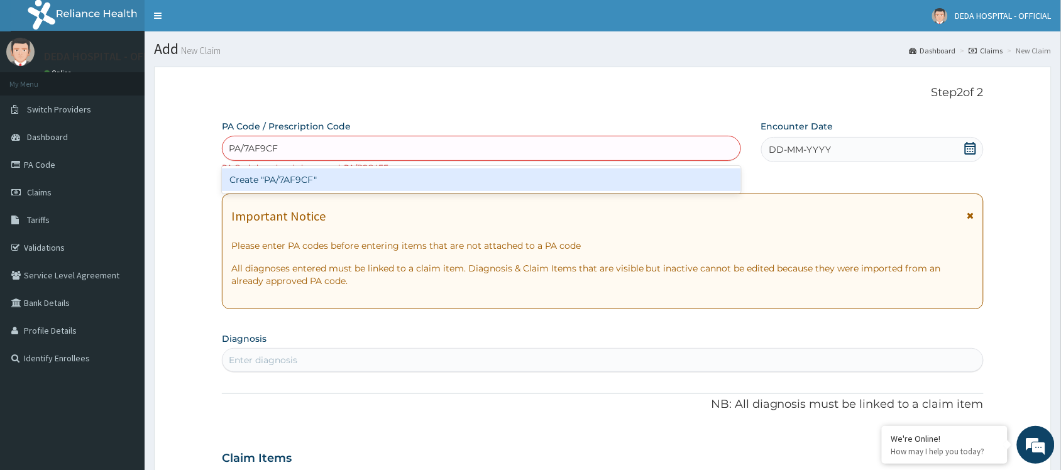
click at [256, 184] on div "Create "PA/7AF9CF"" at bounding box center [481, 179] width 519 height 23
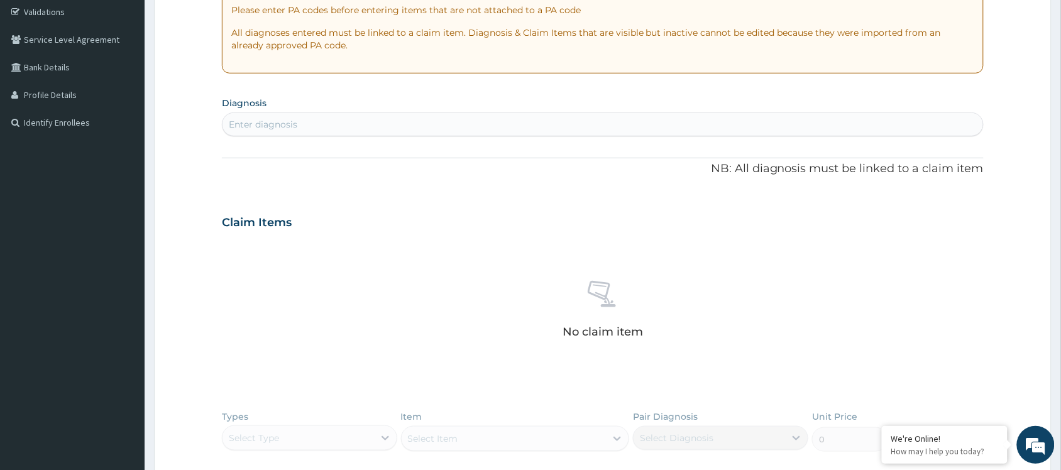
scroll to position [444, 0]
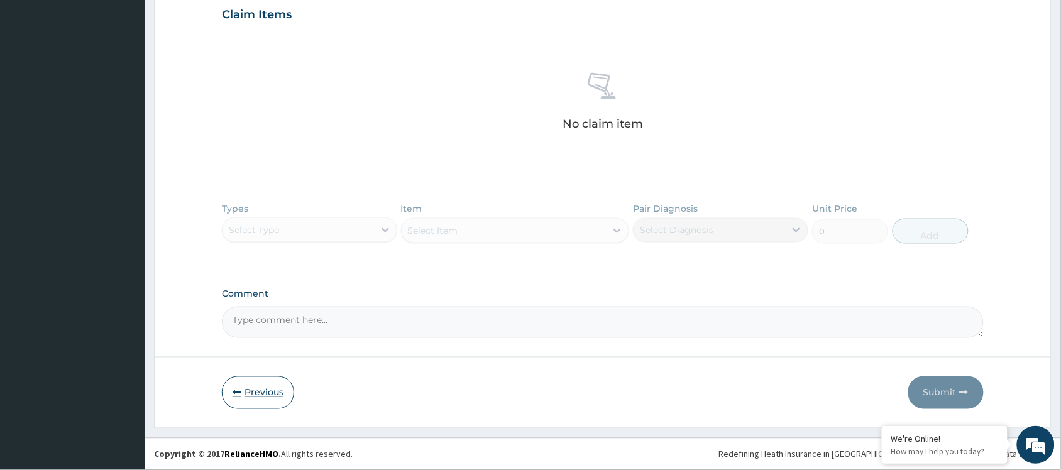
click at [249, 390] on button "Previous" at bounding box center [258, 393] width 72 height 33
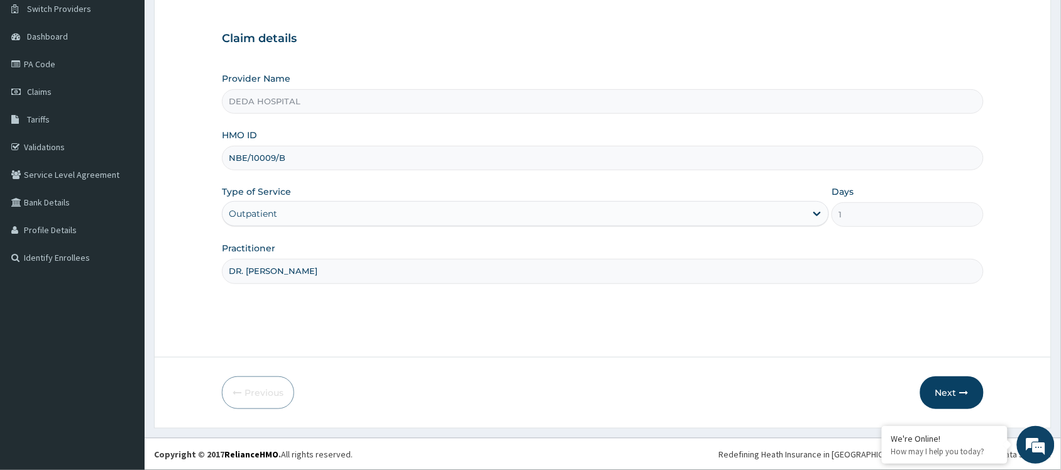
drag, startPoint x: 234, startPoint y: 153, endPoint x: 340, endPoint y: 161, distance: 106.5
click at [340, 161] on input "NBE/10009/B" at bounding box center [603, 158] width 762 height 25
paste input "FMP/10146"
type input "FMP/10146/B"
click at [943, 393] on button "Next" at bounding box center [951, 393] width 63 height 33
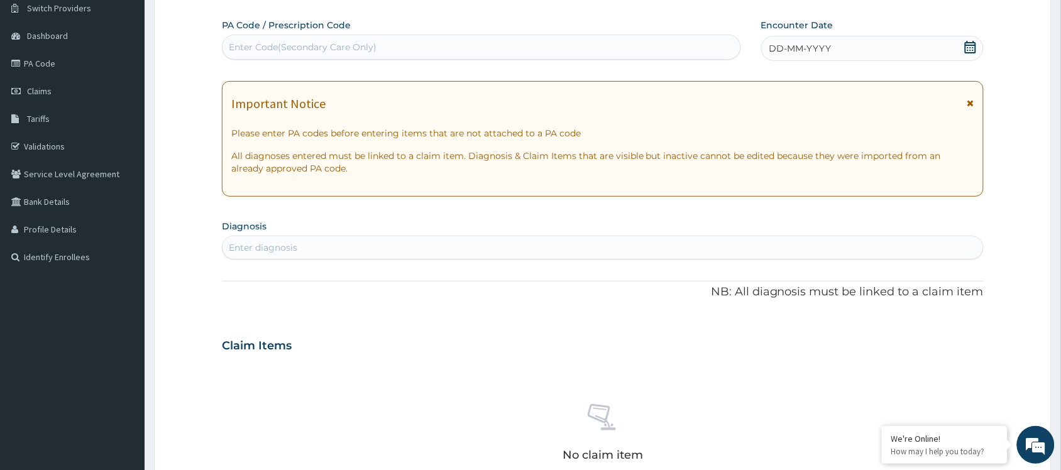
click at [249, 45] on div "Enter Code(Secondary Care Only)" at bounding box center [303, 47] width 148 height 13
paste input "PA/7317CE"
type input "PA/7317CE"
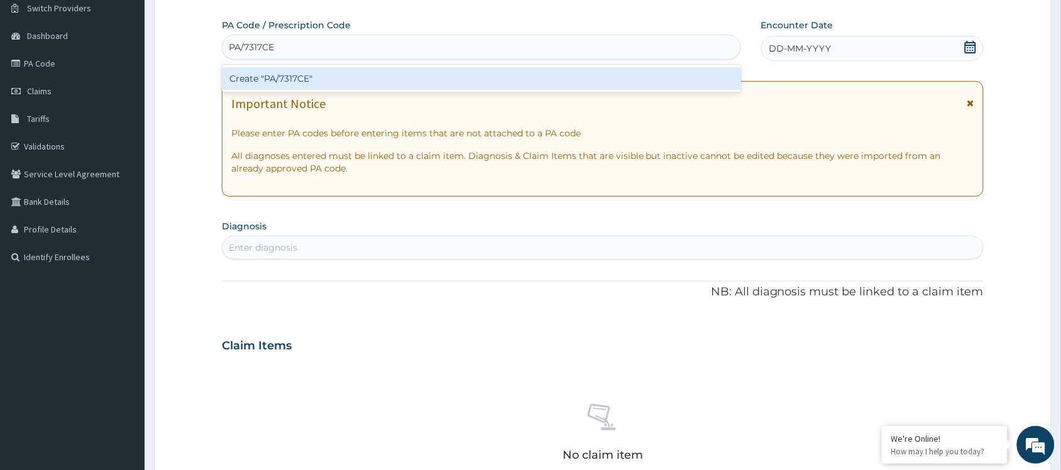
click at [299, 80] on div "Create "PA/7317CE"" at bounding box center [481, 78] width 519 height 23
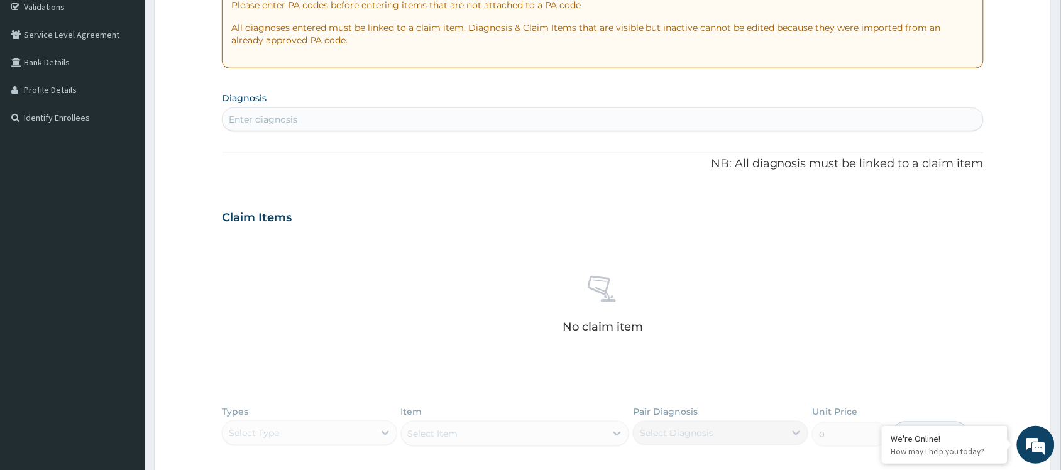
scroll to position [444, 0]
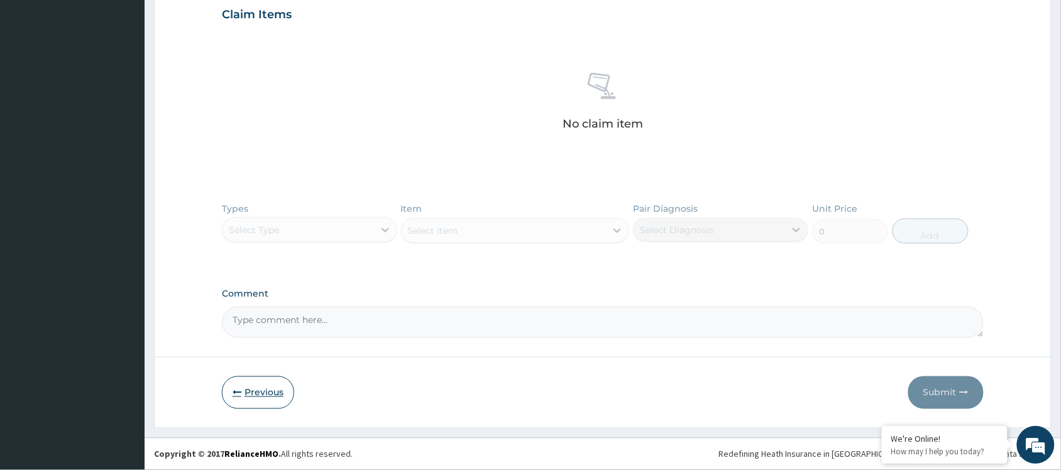
click at [271, 398] on button "Previous" at bounding box center [258, 393] width 72 height 33
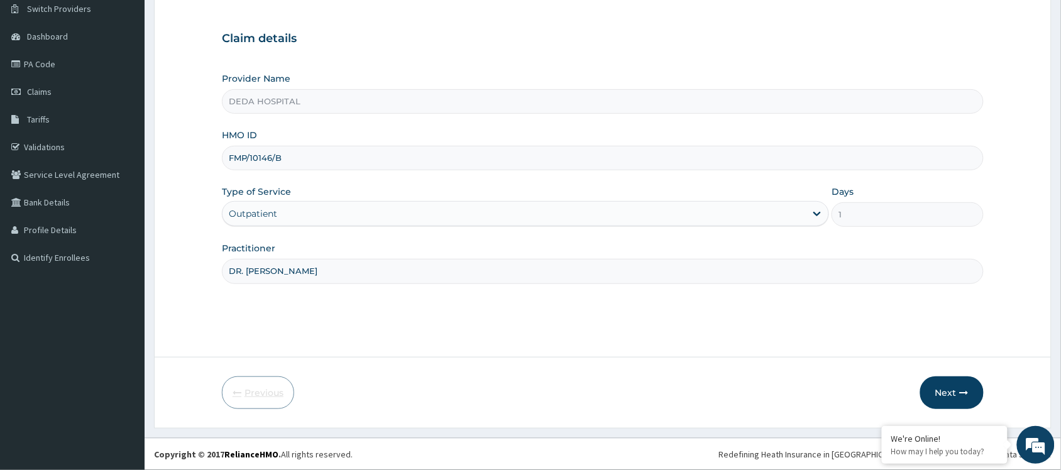
scroll to position [101, 0]
drag, startPoint x: 231, startPoint y: 154, endPoint x: 335, endPoint y: 158, distance: 103.8
click at [335, 158] on input "FMP/10146/B" at bounding box center [603, 158] width 762 height 25
paste input "PRW/10010/A"
type input "PRW/10010/A"
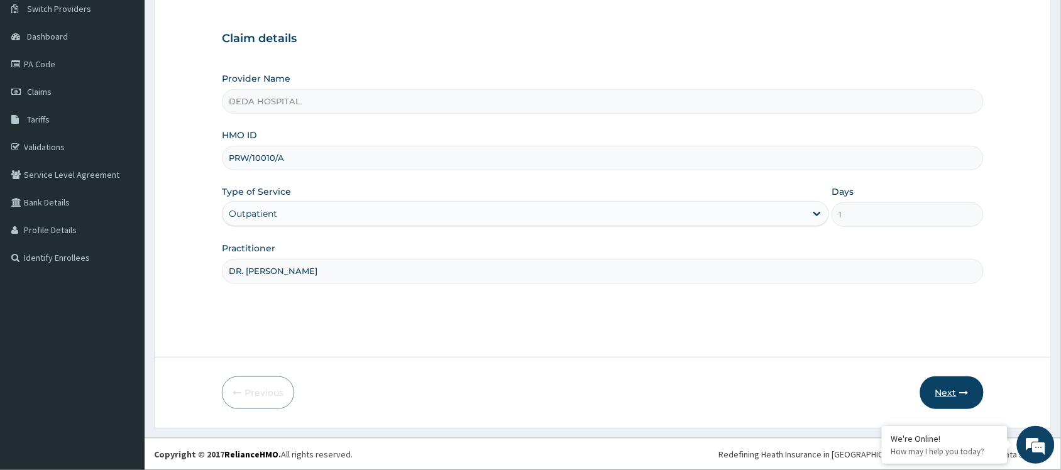
click at [934, 393] on button "Next" at bounding box center [951, 393] width 63 height 33
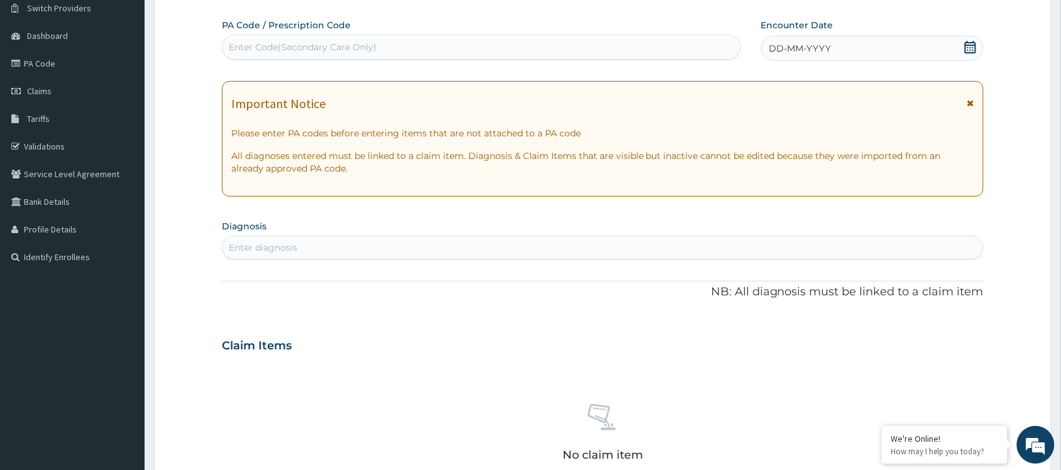
click at [255, 45] on div "Enter Code(Secondary Care Only)" at bounding box center [303, 47] width 148 height 13
paste input "PA/B9FE85"
type input "PA/B9FE85"
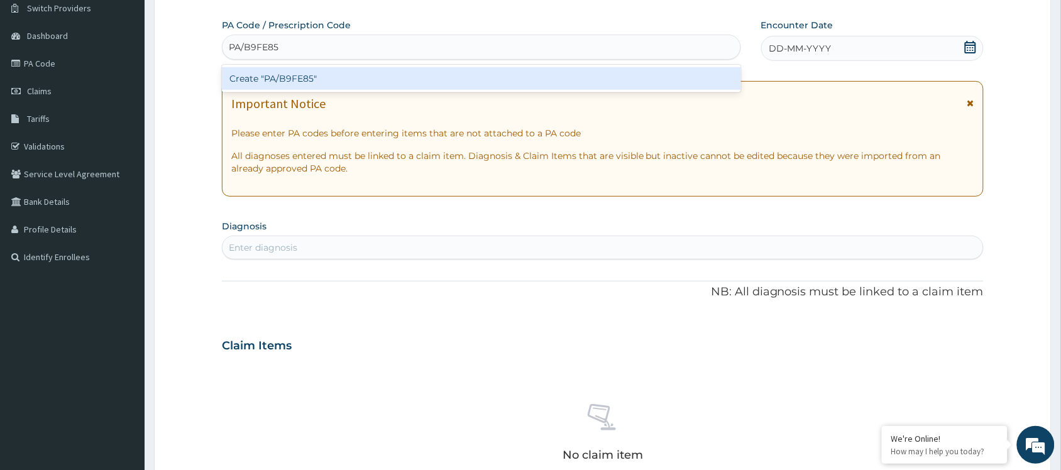
click at [263, 67] on div "Create "PA/B9FE85"" at bounding box center [481, 78] width 519 height 23
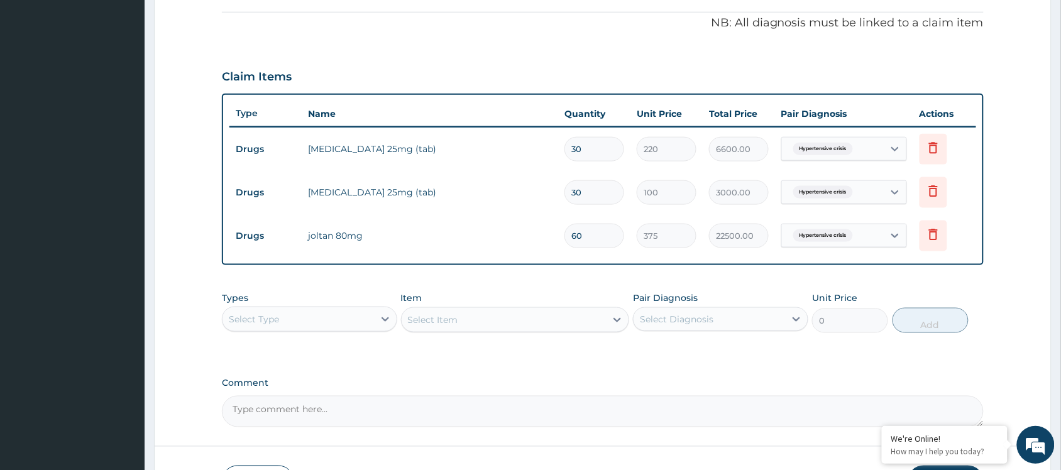
scroll to position [60, 0]
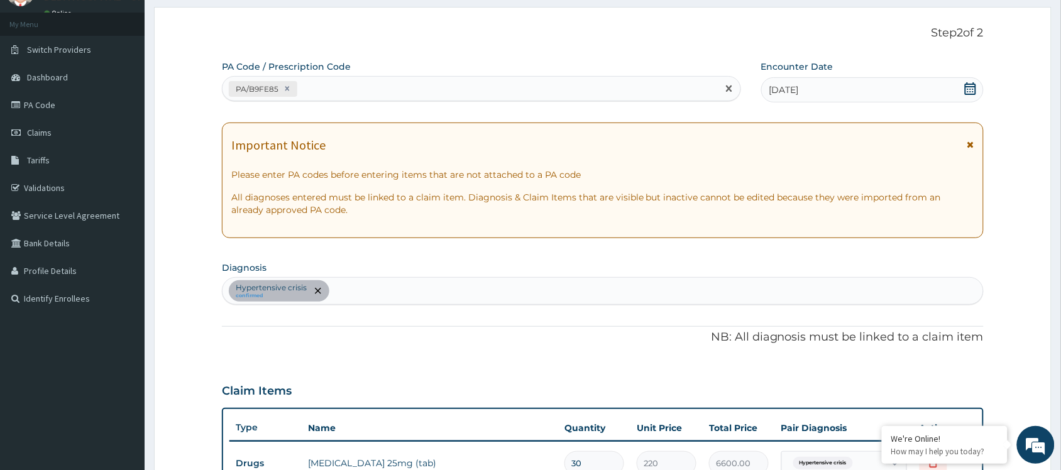
click at [348, 89] on div "PA/B9FE85" at bounding box center [470, 89] width 495 height 21
paste input "PA/B959EC"
type input "PA/B959EC"
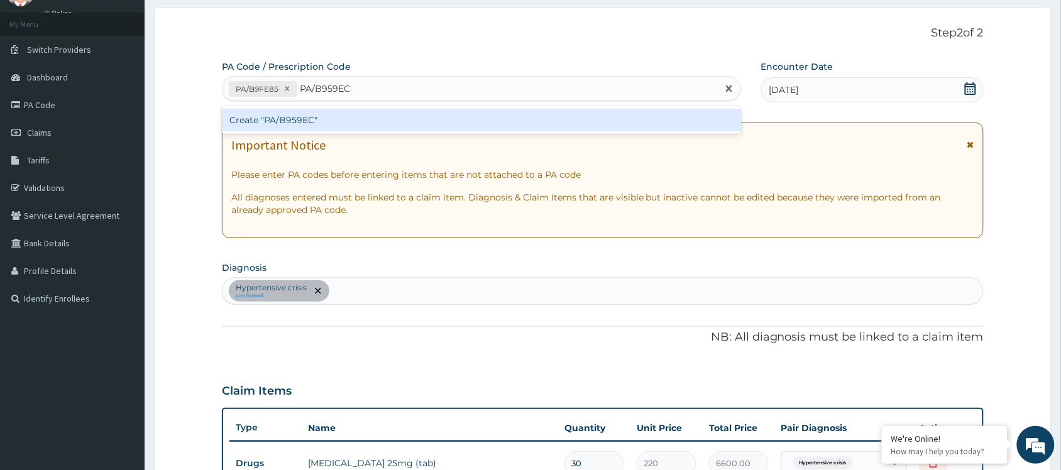
click at [361, 116] on div "Create "PA/B959EC"" at bounding box center [481, 120] width 519 height 23
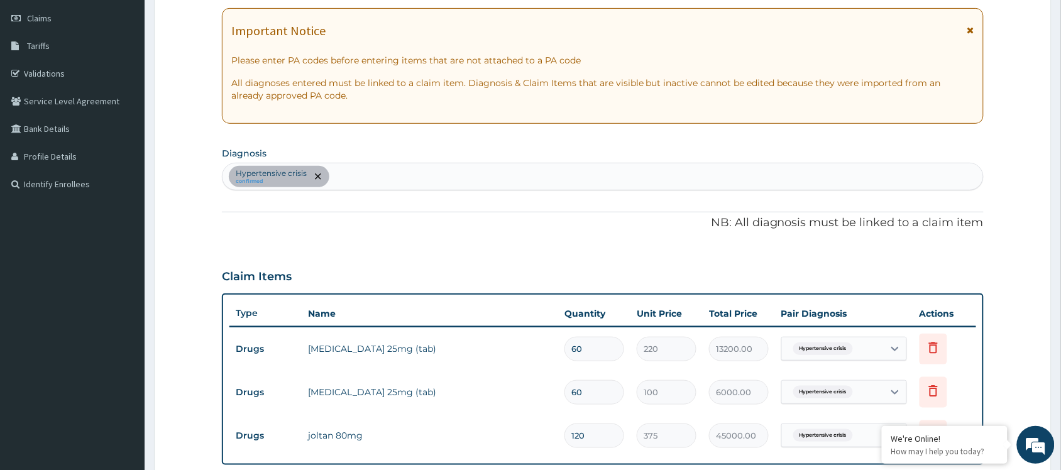
scroll to position [138, 0]
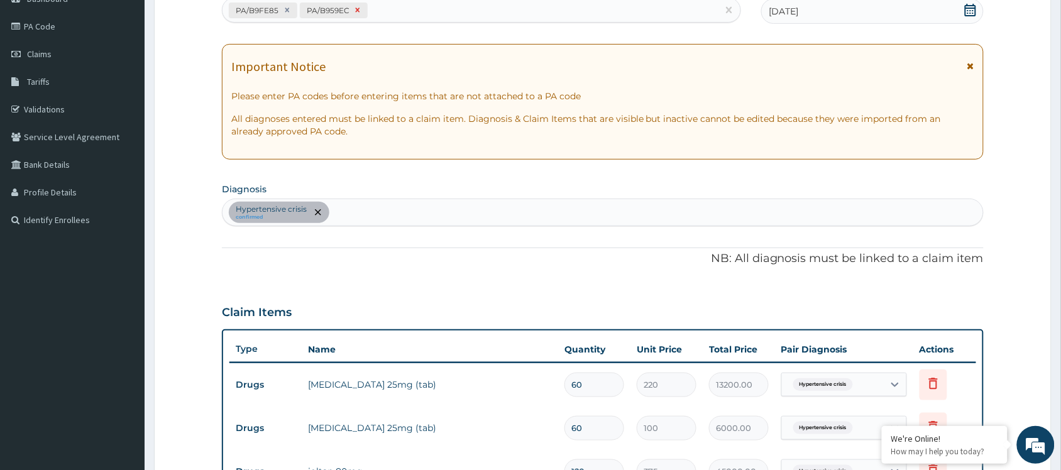
click at [359, 10] on icon at bounding box center [357, 10] width 9 height 9
type input "30"
type input "6600.00"
type input "30"
type input "3000.00"
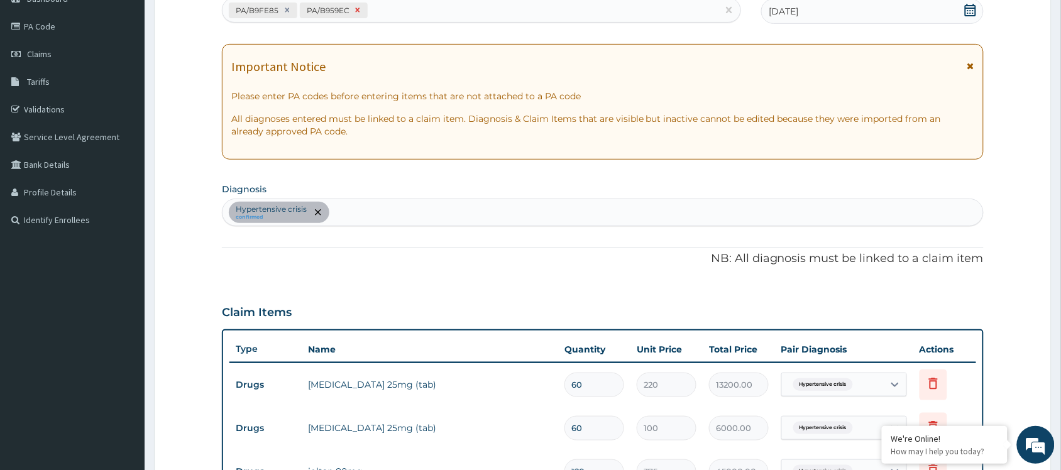
type input "60"
type input "22500.00"
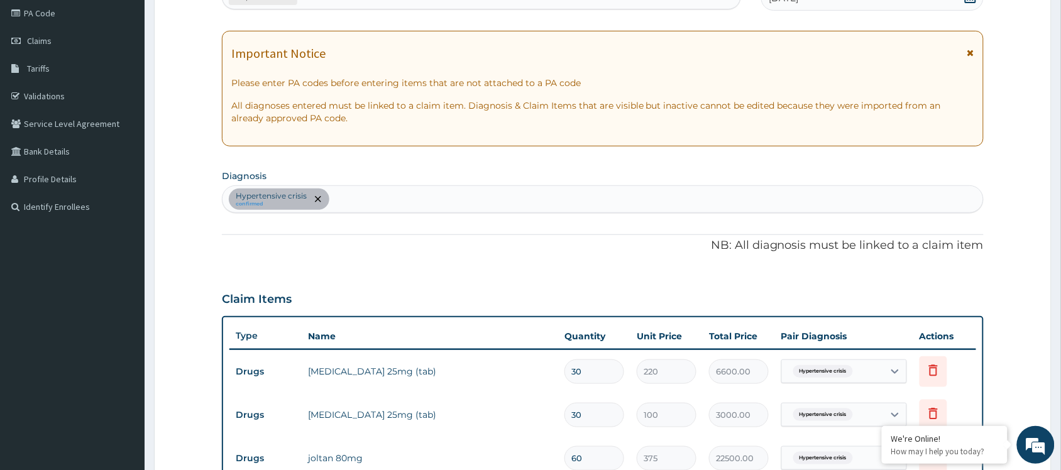
click at [478, 266] on div "PA Code / Prescription Code PA/B9FE85 Encounter Date 29-08-2025 Important Notic…" at bounding box center [603, 309] width 762 height 681
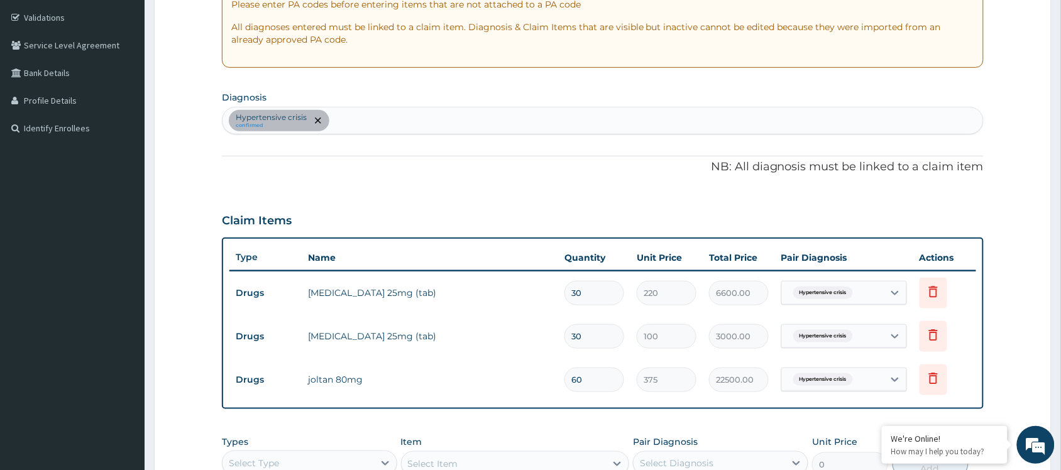
scroll to position [309, 0]
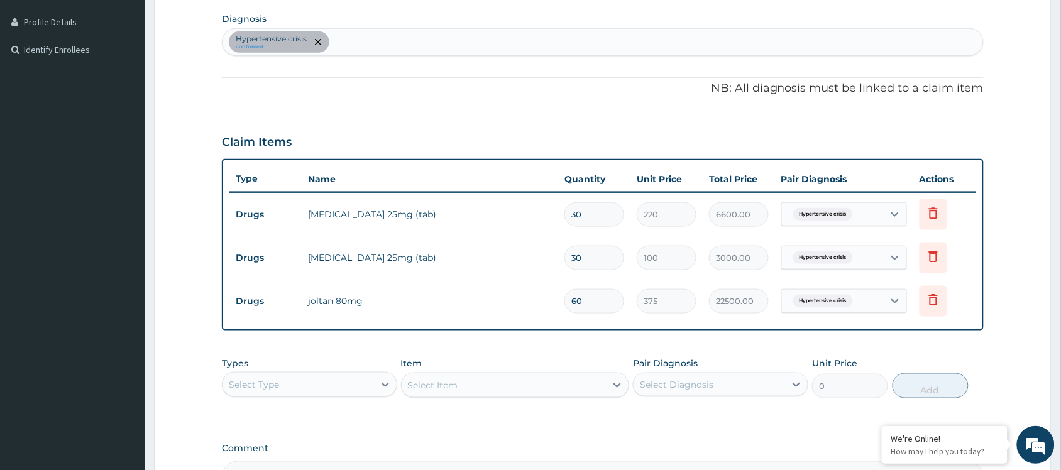
click at [1038, 319] on form "Step 2 of 2 PA Code / Prescription Code PA/B9FE85 Encounter Date 29-08-2025 Imp…" at bounding box center [603, 170] width 898 height 825
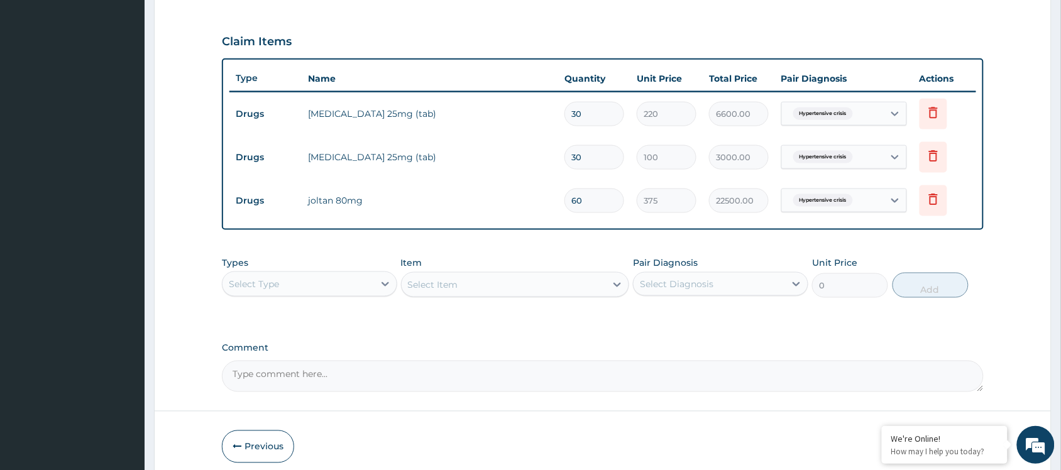
scroll to position [463, 0]
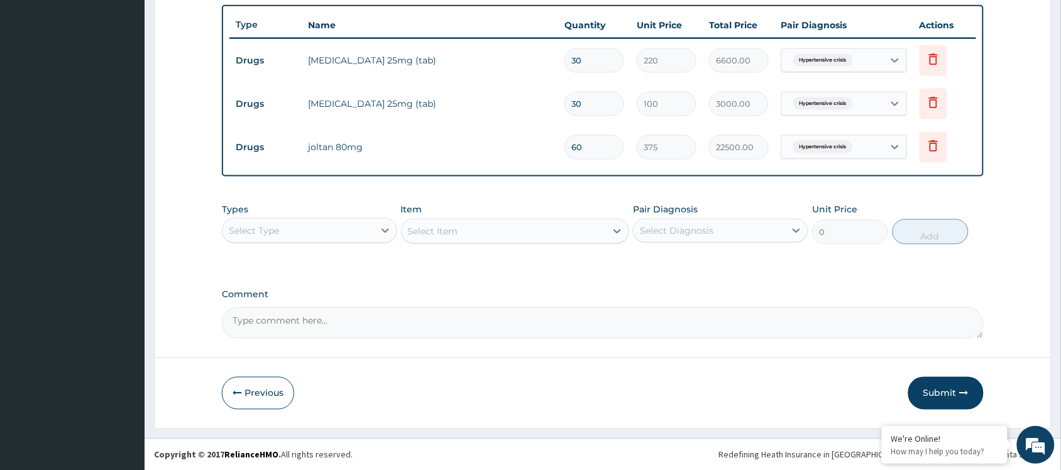
click at [941, 390] on button "Submit" at bounding box center [945, 393] width 75 height 33
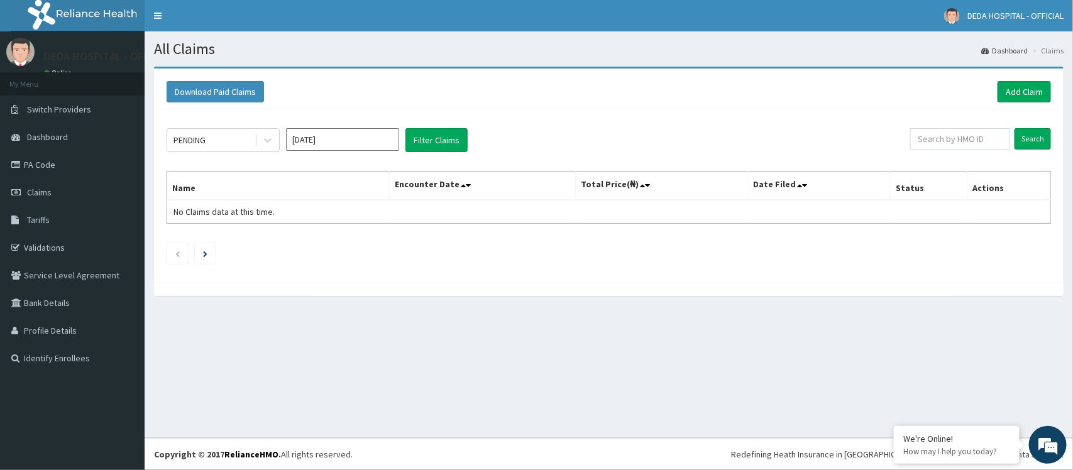
click at [363, 145] on input "[DATE]" at bounding box center [342, 139] width 113 height 23
drag, startPoint x: 338, startPoint y: 249, endPoint x: 393, endPoint y: 161, distance: 103.6
click at [341, 249] on div "Aug" at bounding box center [342, 244] width 25 height 23
type input "[DATE]"
click at [432, 137] on button "Filter Claims" at bounding box center [436, 140] width 62 height 24
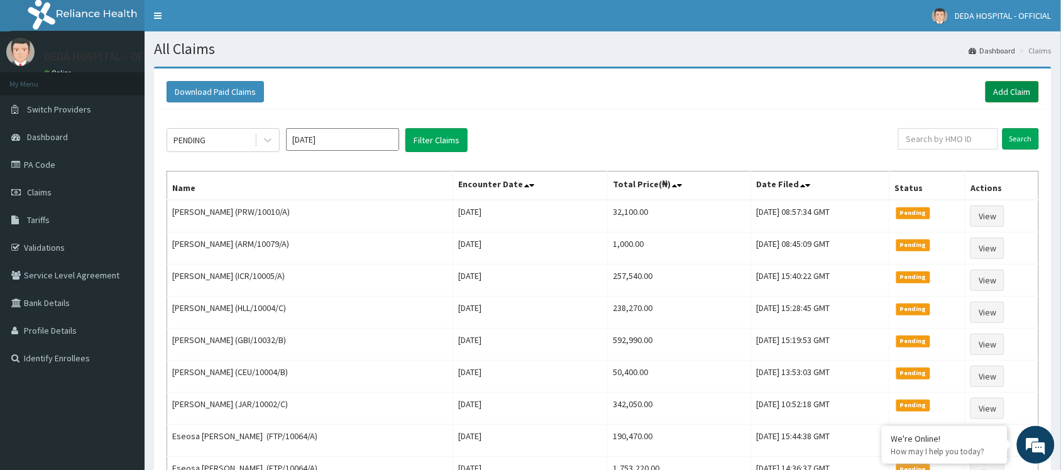
click at [1000, 87] on link "Add Claim" at bounding box center [1012, 91] width 53 height 21
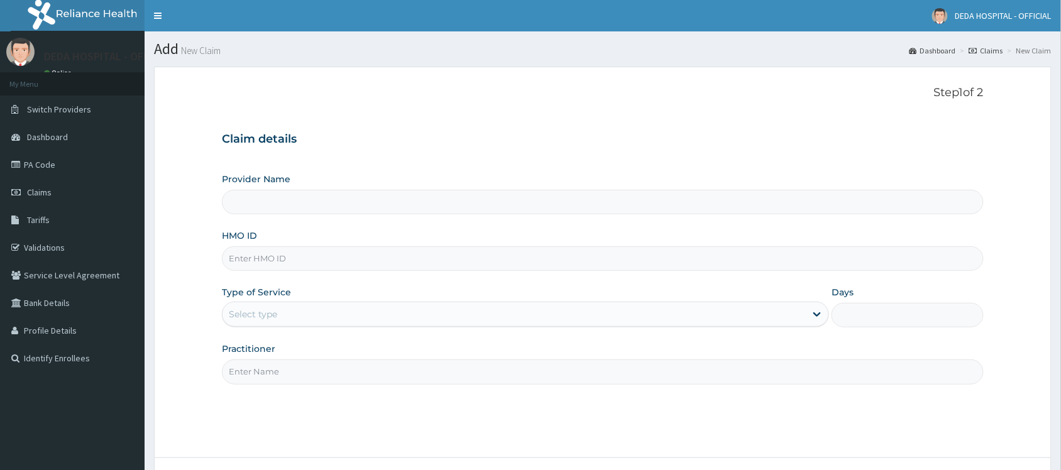
type input "DEDA HOSPITAL"
drag, startPoint x: 246, startPoint y: 261, endPoint x: 243, endPoint y: 248, distance: 13.4
click at [246, 260] on input "HMO ID" at bounding box center [603, 258] width 762 height 25
paste input "NHY/10032/C"
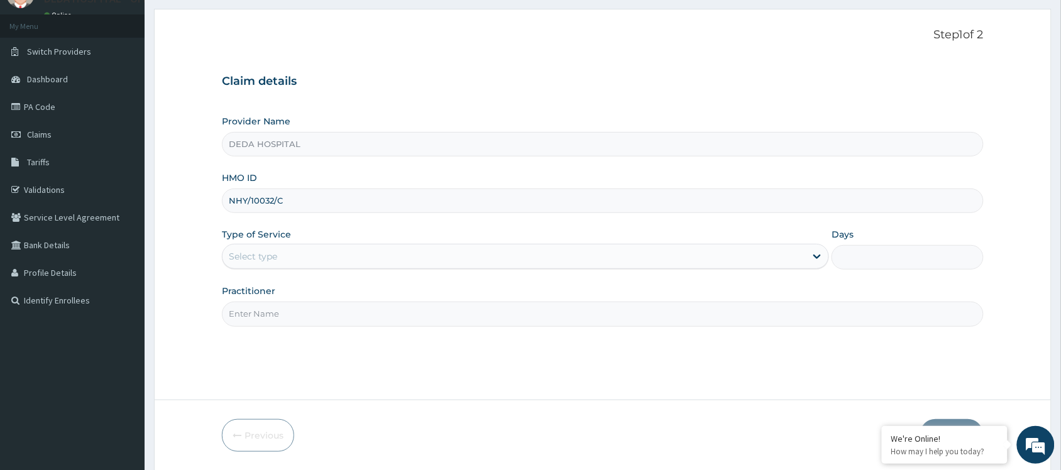
scroll to position [101, 0]
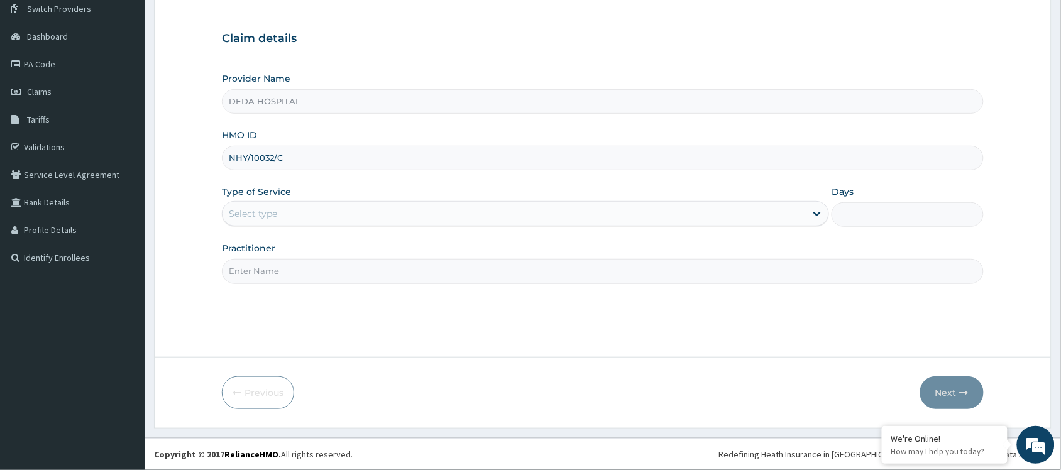
type input "NHY/10032/C"
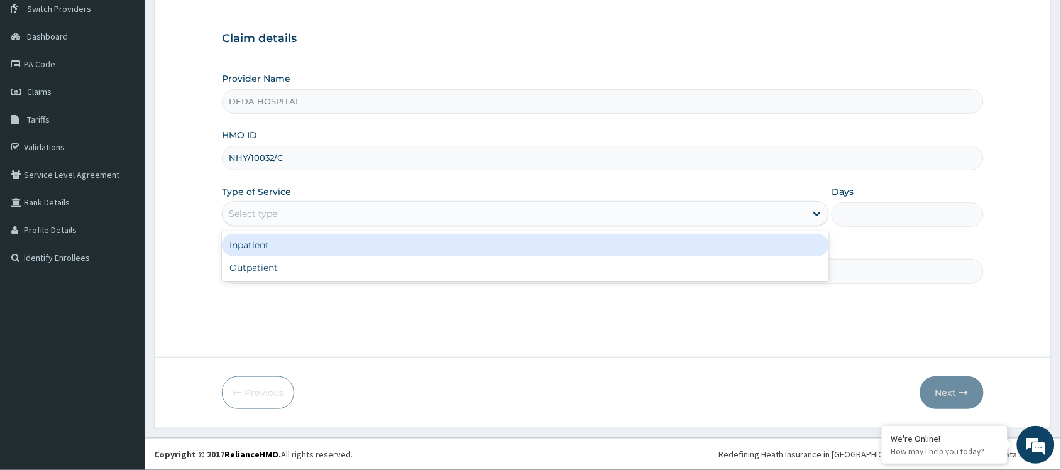
click at [299, 224] on div "Select type" at bounding box center [514, 214] width 583 height 20
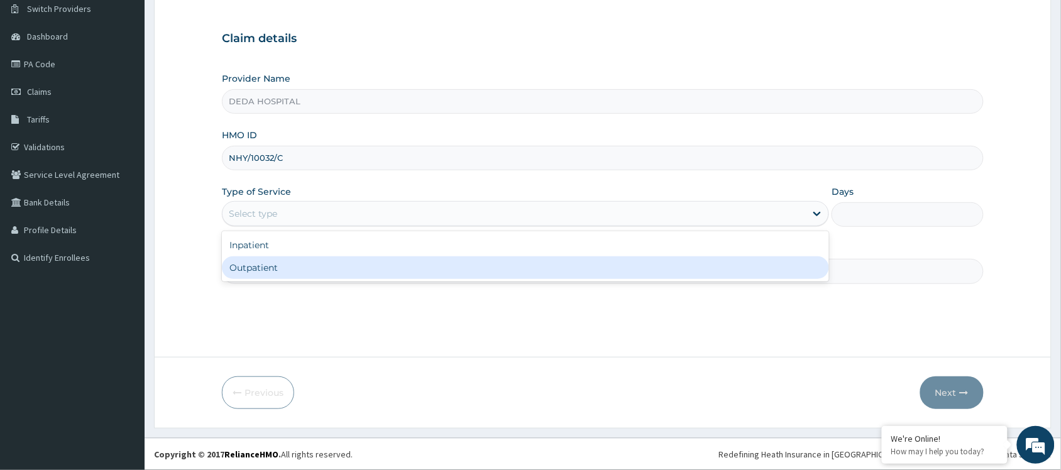
click at [311, 277] on div "Outpatient" at bounding box center [525, 267] width 607 height 23
type input "1"
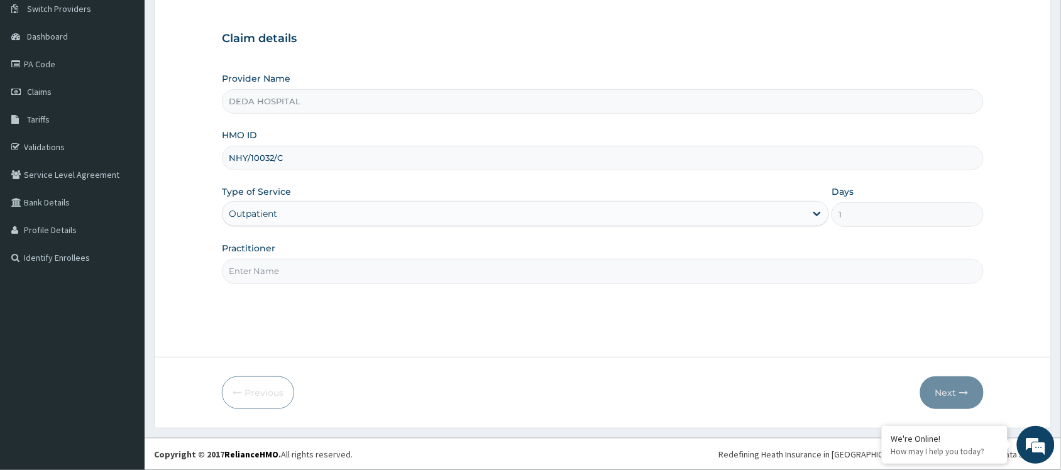
click at [319, 273] on input "Practitioner" at bounding box center [603, 271] width 762 height 25
type input "DR. RACHEL"
click at [953, 398] on button "Next" at bounding box center [951, 393] width 63 height 33
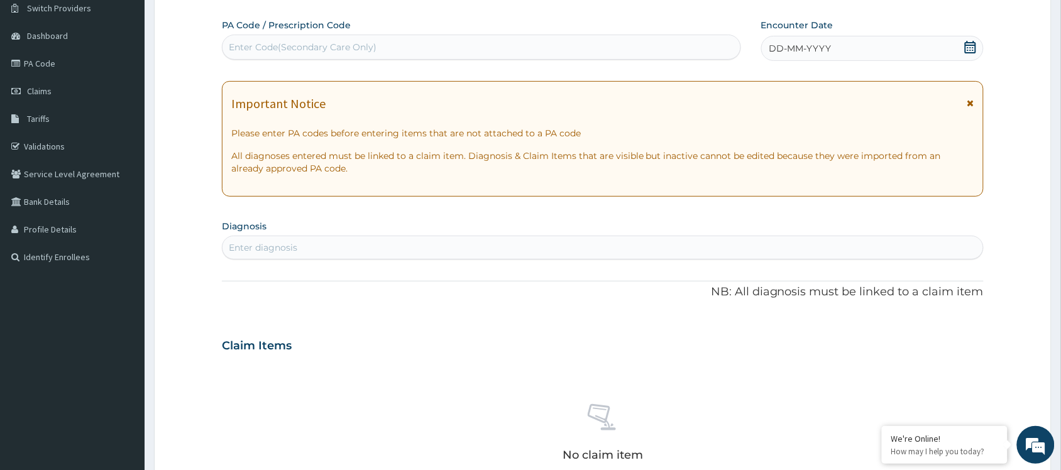
click at [287, 35] on div "Enter Code(Secondary Care Only)" at bounding box center [481, 47] width 519 height 25
paste input "PA/9771E3"
type input "PA/9771E3"
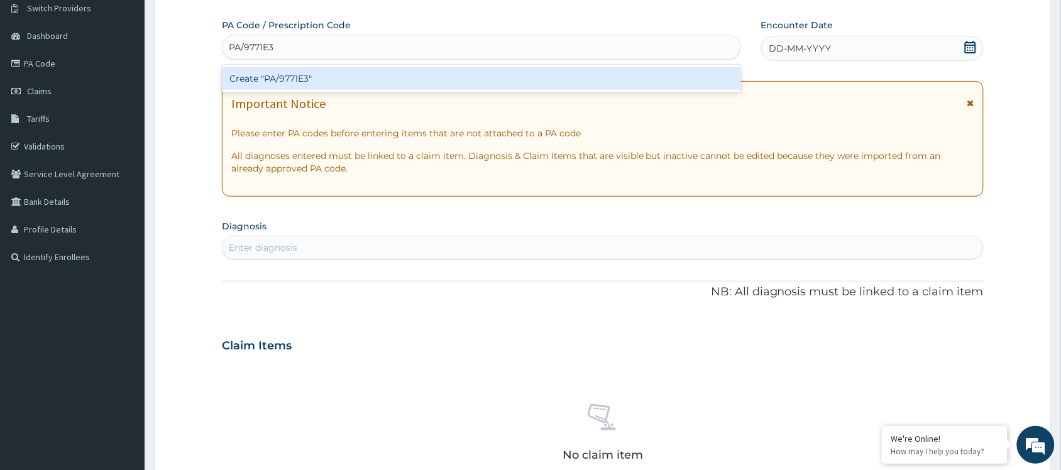
click at [330, 72] on div "Create "PA/9771E3"" at bounding box center [481, 78] width 519 height 23
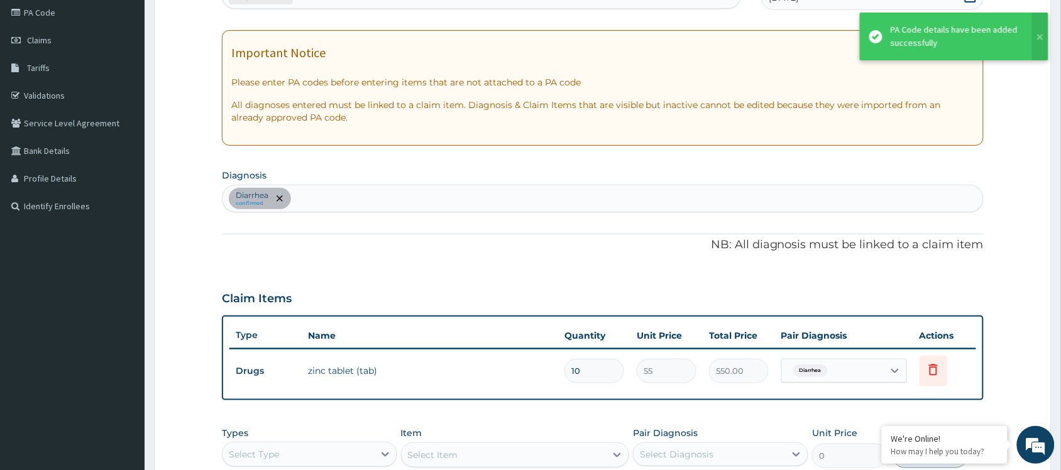
scroll to position [180, 0]
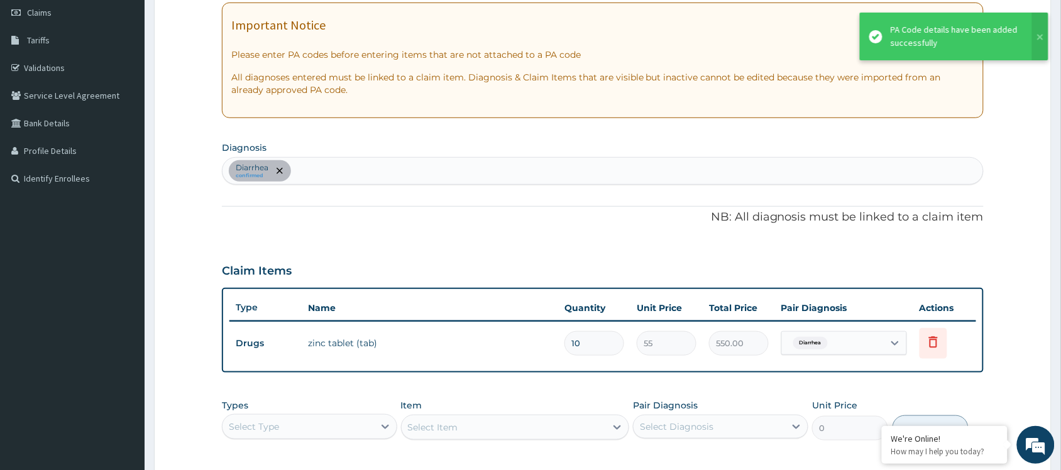
click at [991, 393] on form "Step 2 of 2 PA Code / Prescription Code PA/9771E3 Encounter Date 28-08-2025 Imp…" at bounding box center [603, 256] width 898 height 738
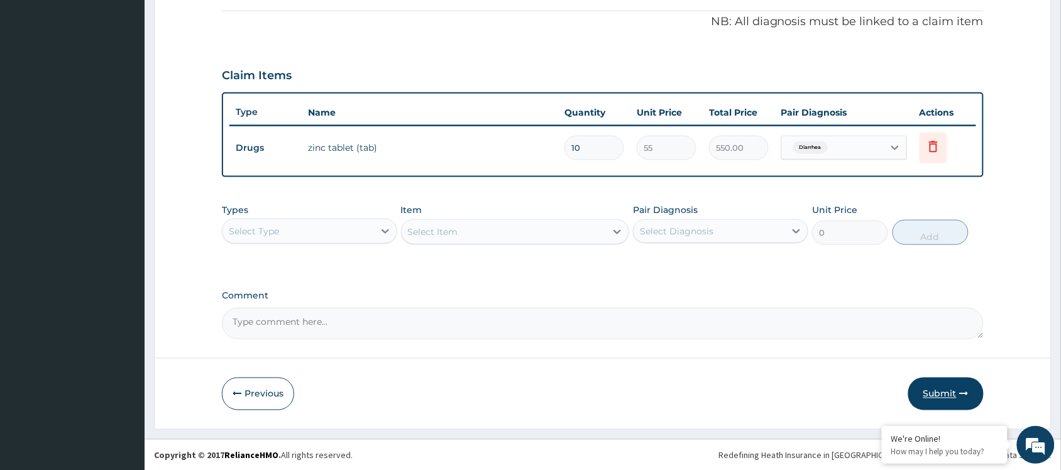
click at [945, 382] on button "Submit" at bounding box center [945, 394] width 75 height 33
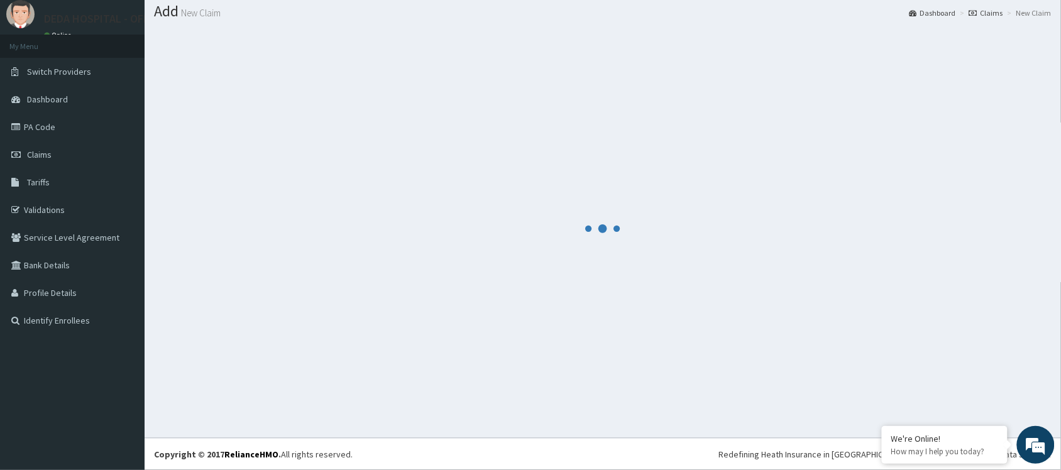
scroll to position [375, 0]
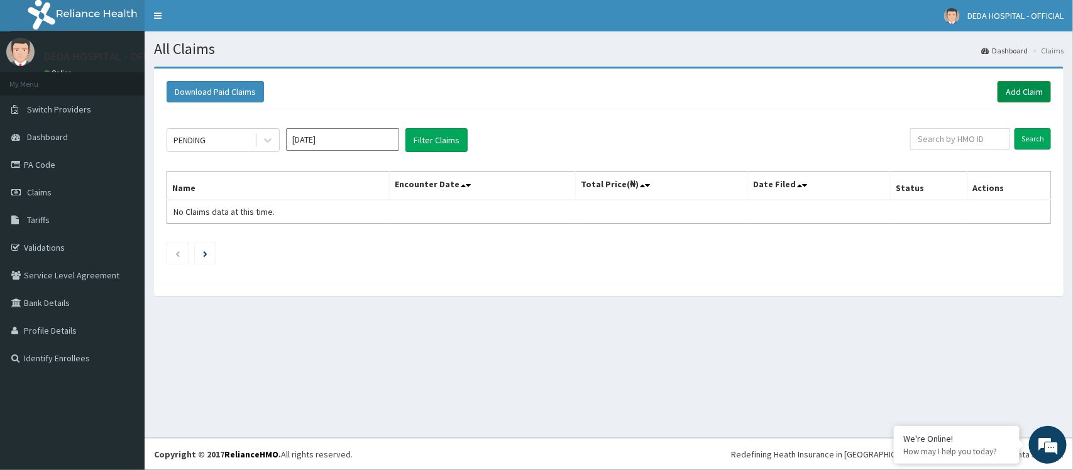
click at [1012, 90] on link "Add Claim" at bounding box center [1024, 91] width 53 height 21
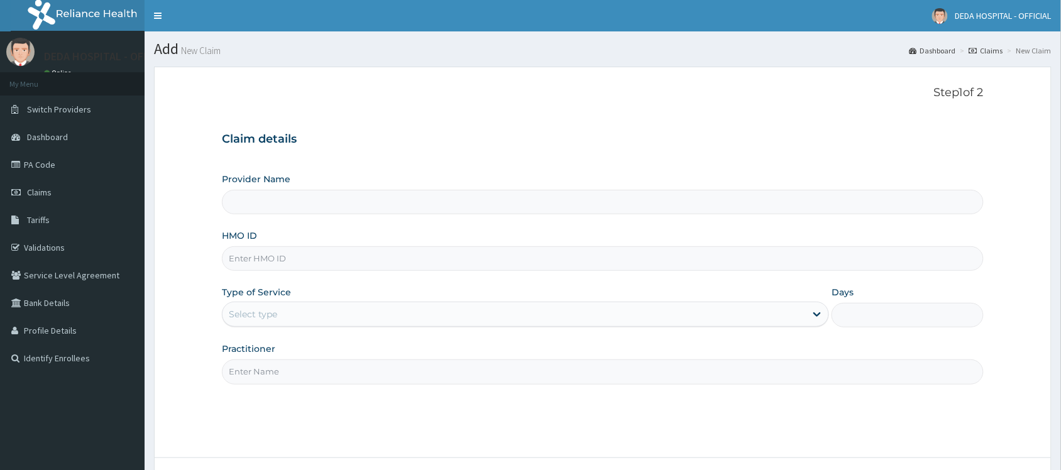
click at [265, 261] on input "HMO ID" at bounding box center [603, 258] width 762 height 25
paste input "HLL/10015/A"
type input "HLL/10015/A"
type input "DEDA HOSPITAL"
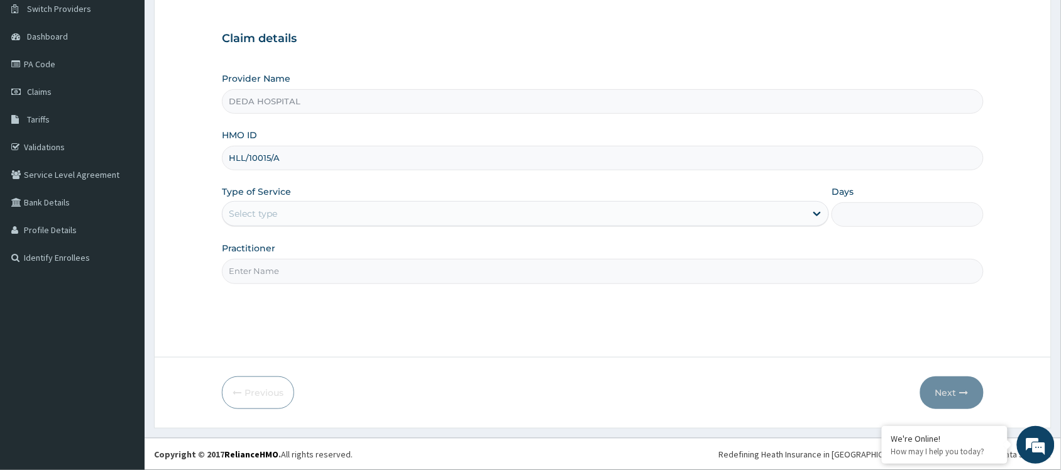
scroll to position [101, 0]
type input "HLL/10015/A"
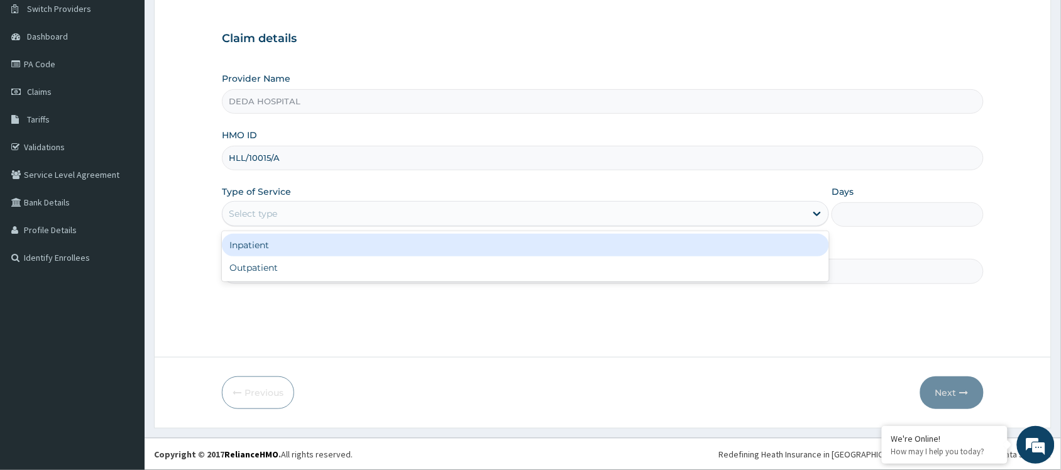
click at [290, 206] on div "Select type" at bounding box center [514, 214] width 583 height 20
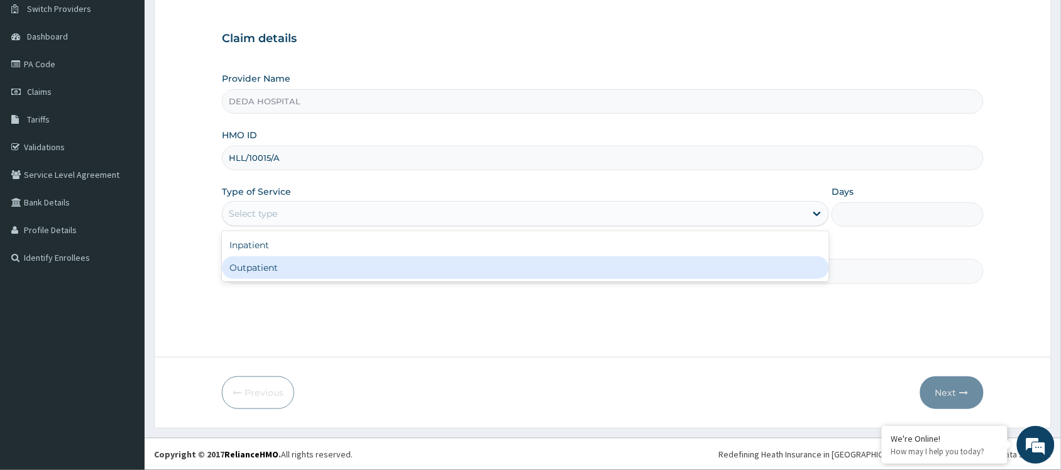
click at [272, 265] on div "Outpatient" at bounding box center [525, 267] width 607 height 23
type input "1"
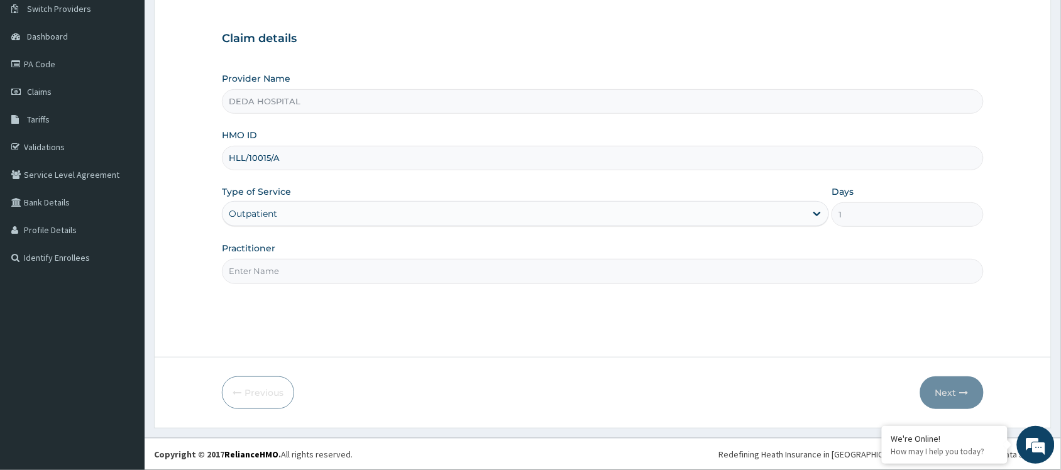
click at [272, 277] on input "Practitioner" at bounding box center [603, 271] width 762 height 25
drag, startPoint x: 236, startPoint y: 156, endPoint x: 331, endPoint y: 168, distance: 95.7
click at [331, 168] on input "HLL/10015/A" at bounding box center [603, 158] width 762 height 25
paste input "SHR/10002/E"
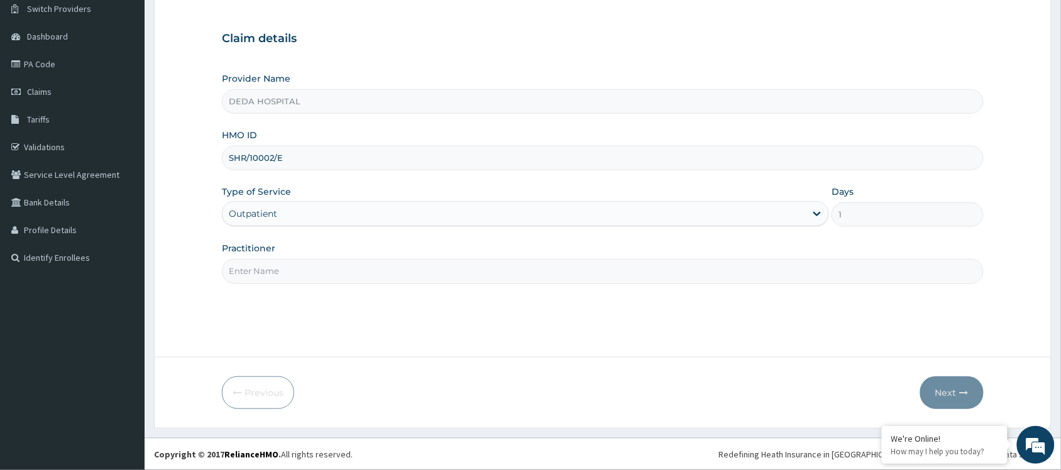
type input "SHR/10002/E"
drag, startPoint x: 258, startPoint y: 283, endPoint x: 261, endPoint y: 272, distance: 11.0
click at [261, 280] on input "Practitioner" at bounding box center [603, 271] width 762 height 25
type input "DR. RACHEL"
click at [969, 394] on icon "button" at bounding box center [964, 392] width 9 height 9
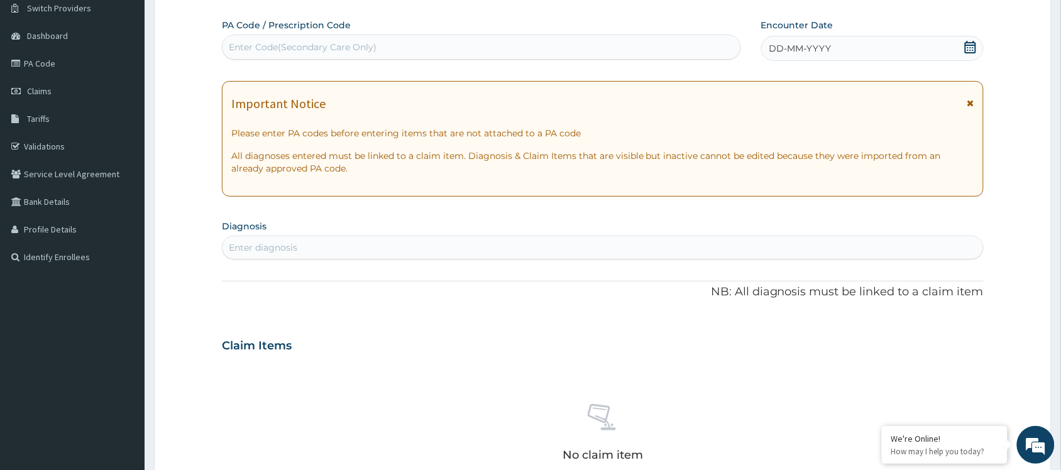
click at [242, 45] on div "Enter Code(Secondary Care Only)" at bounding box center [303, 47] width 148 height 13
paste input "PA/04975A"
type input "PA/04975A"
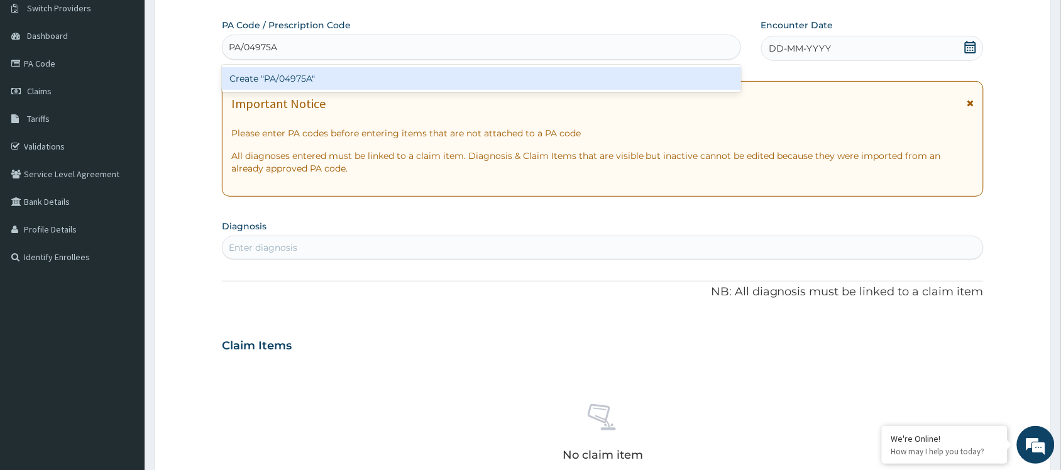
click at [263, 74] on div "Create "PA/04975A"" at bounding box center [481, 78] width 519 height 23
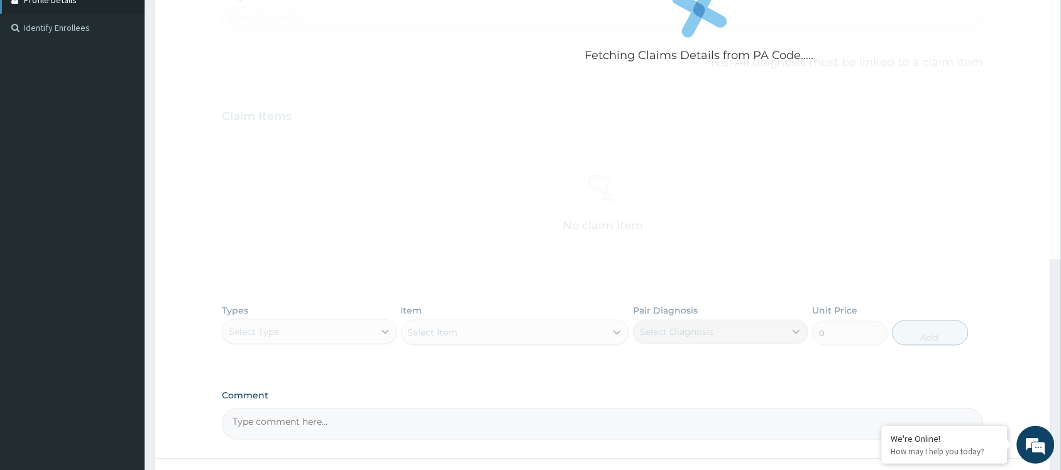
scroll to position [337, 0]
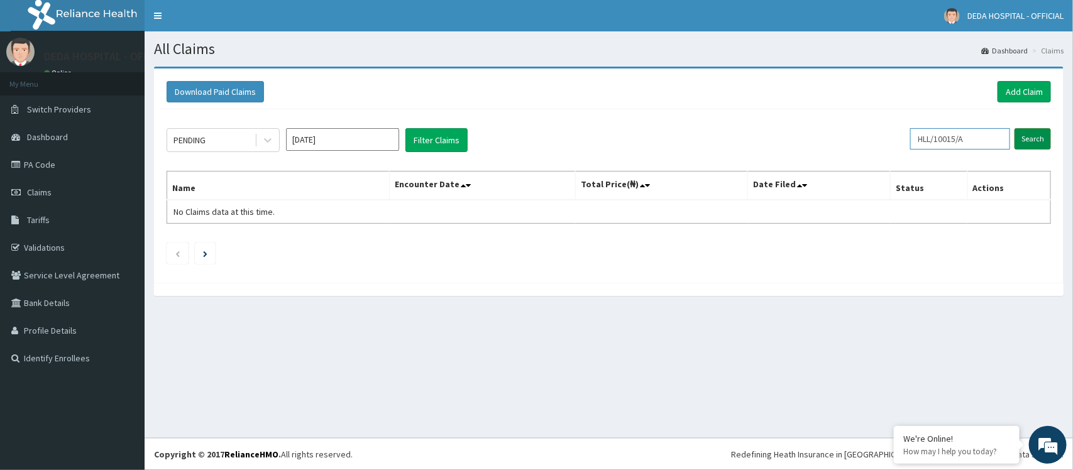
drag, startPoint x: 922, startPoint y: 136, endPoint x: 1029, endPoint y: 137, distance: 107.5
click at [1029, 137] on form "HLL/10015/A Search" at bounding box center [980, 138] width 141 height 21
paste input "SHR/10002/E"
type input "SHR/10002/E"
click at [1008, 140] on span at bounding box center [998, 138] width 25 height 21
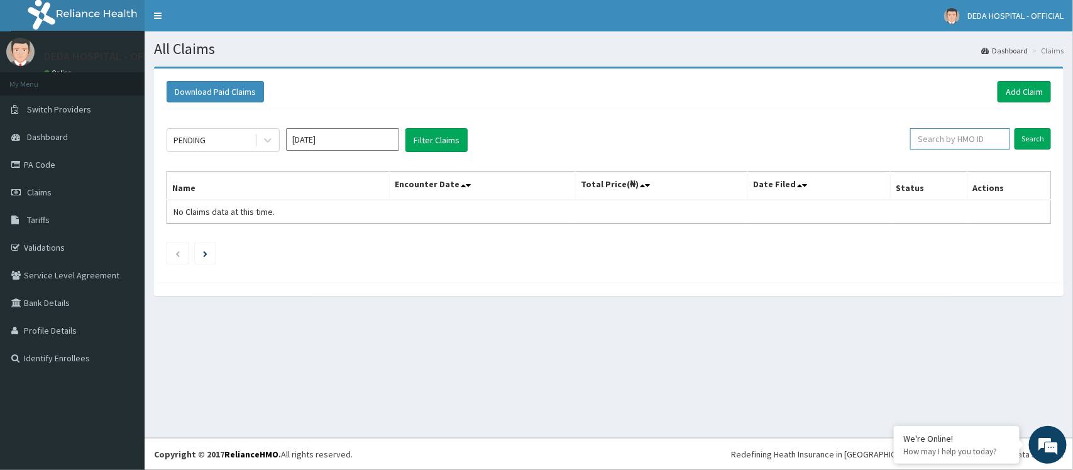
click at [948, 138] on input "text" at bounding box center [960, 138] width 100 height 21
paste input "SHR/10002/E"
type input "SHR/10002/E"
click at [1016, 140] on input "Search" at bounding box center [1033, 138] width 36 height 21
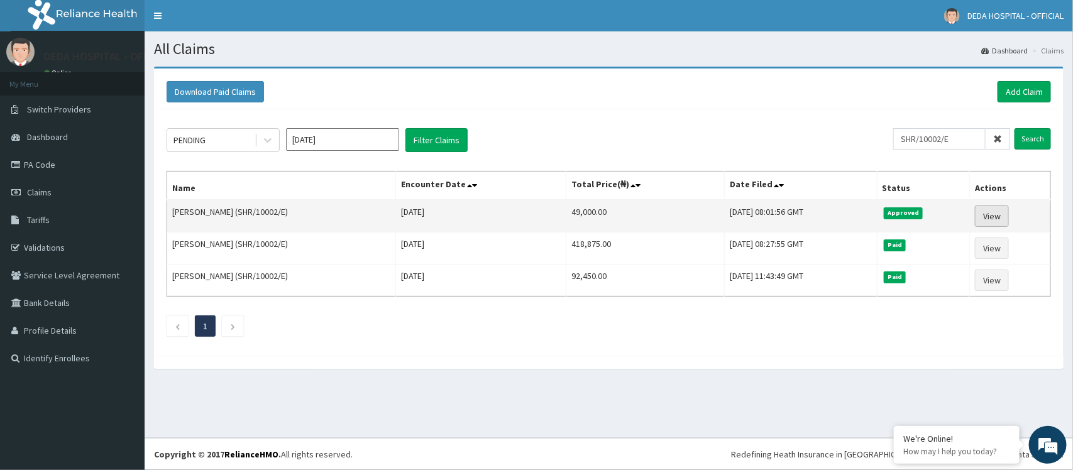
click at [986, 212] on link "View" at bounding box center [992, 216] width 34 height 21
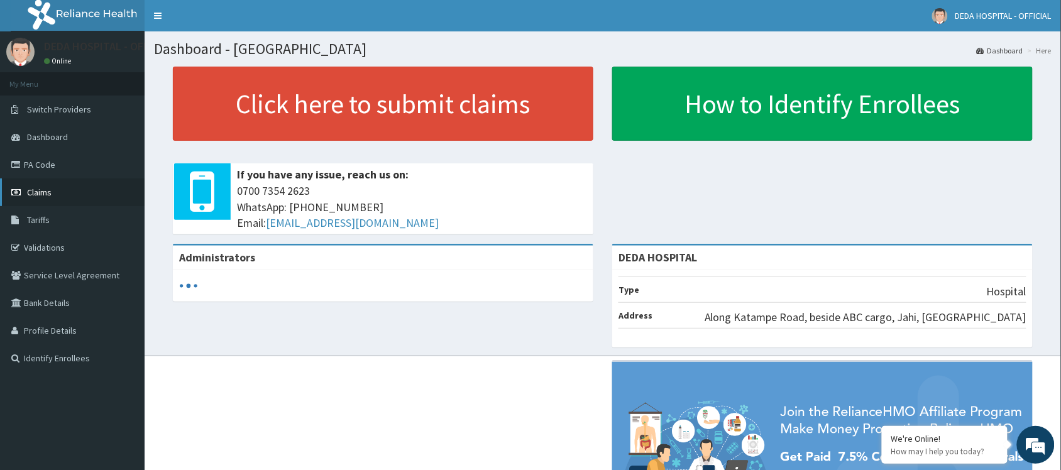
click at [48, 187] on link "Claims" at bounding box center [72, 193] width 145 height 28
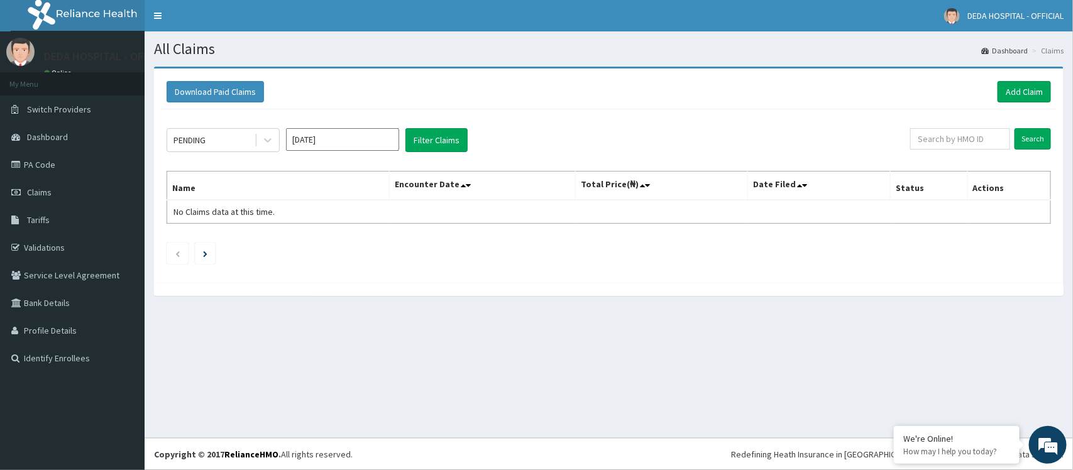
click at [1057, 82] on div "Download Paid Claims Add Claim" at bounding box center [608, 92] width 897 height 35
click at [1035, 97] on link "Add Claim" at bounding box center [1024, 91] width 53 height 21
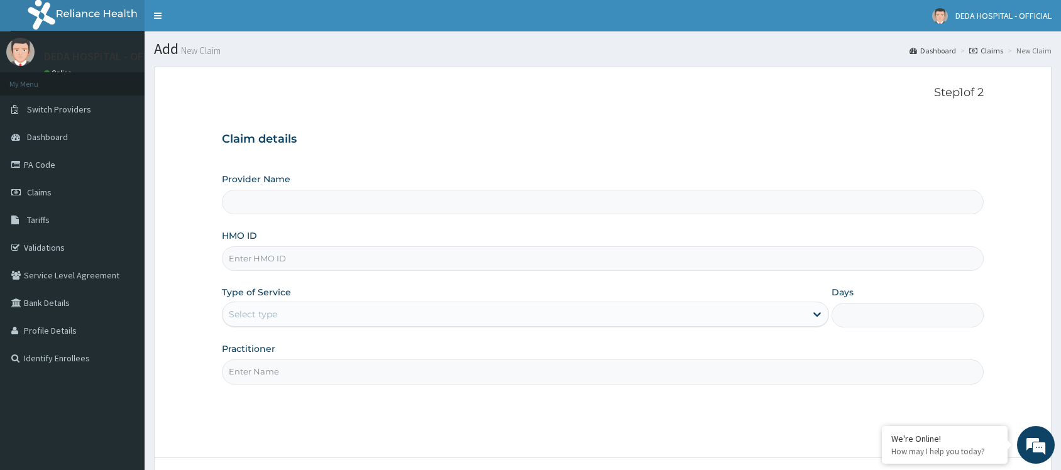
type input "DEDA HOSPITAL"
click at [246, 269] on input "HMO ID" at bounding box center [603, 258] width 762 height 25
paste input "SHR/10002/E"
type input "SHR/10002/E"
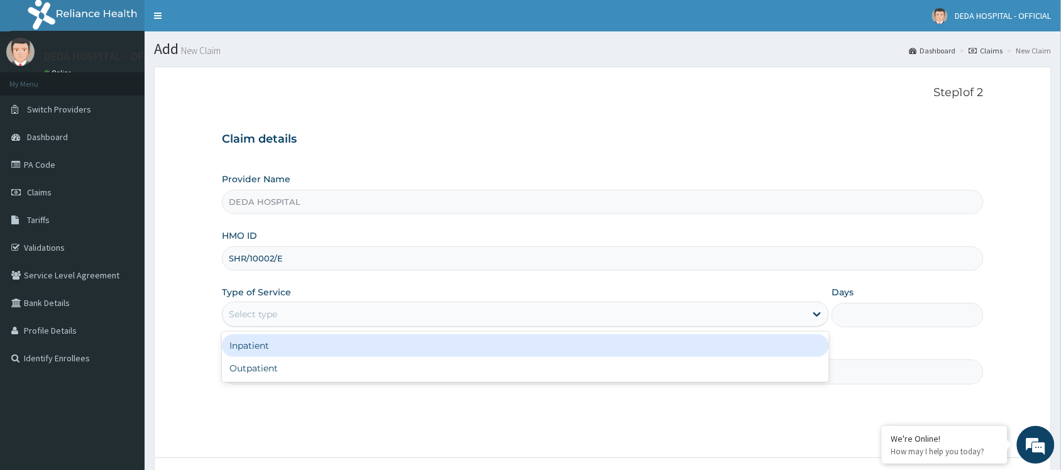
drag, startPoint x: 275, startPoint y: 304, endPoint x: 256, endPoint y: 350, distance: 49.9
click at [274, 307] on div "Select type" at bounding box center [514, 314] width 583 height 20
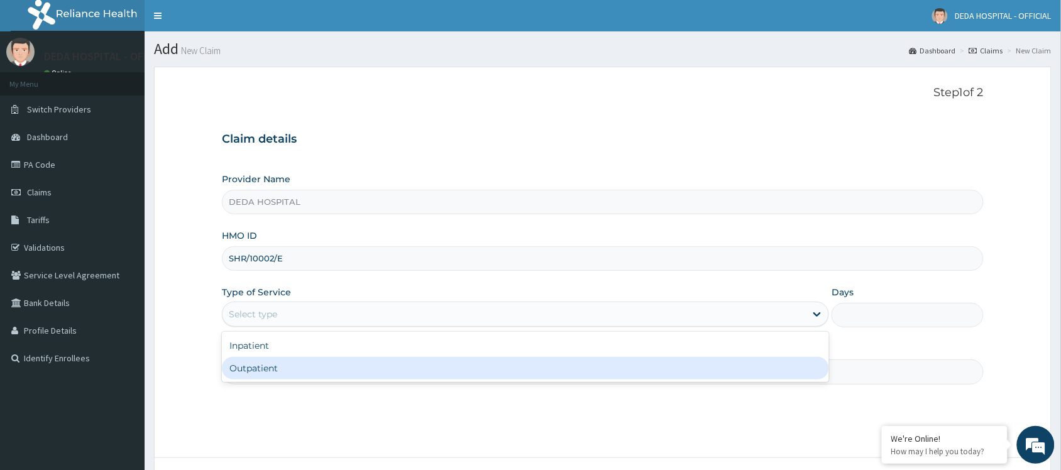
click at [265, 368] on div "Outpatient" at bounding box center [525, 368] width 607 height 23
type input "1"
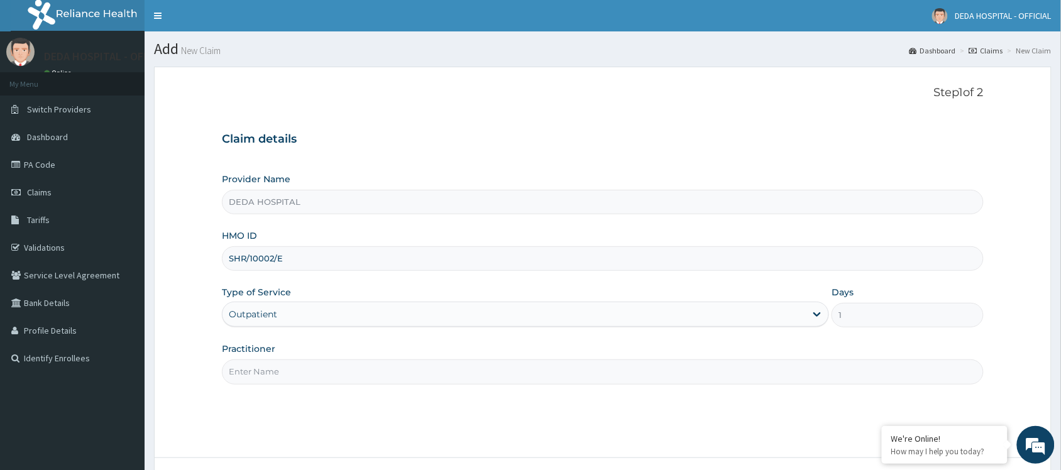
click at [267, 366] on input "Practitioner" at bounding box center [603, 372] width 762 height 25
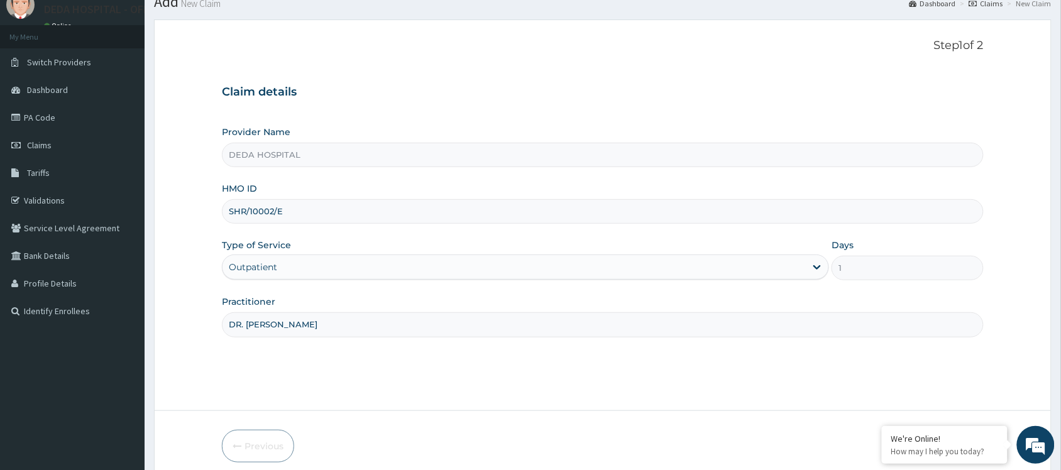
scroll to position [101, 0]
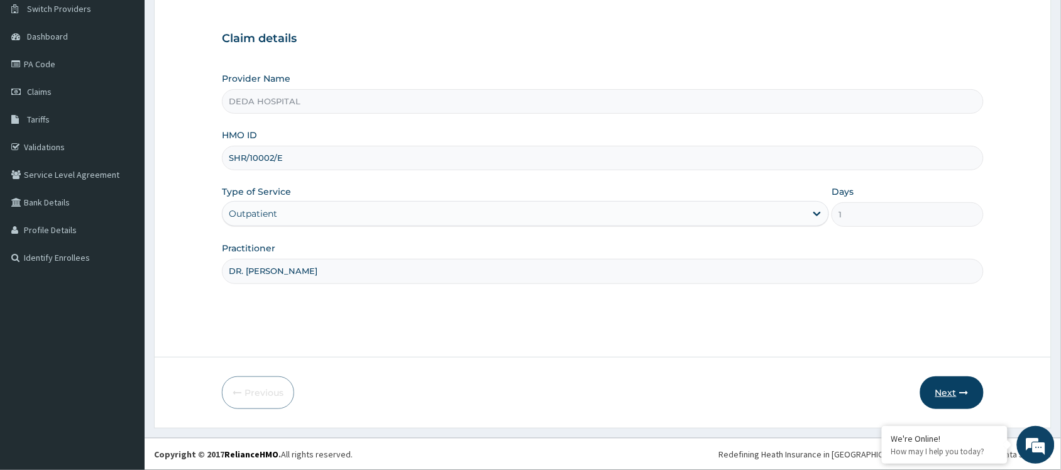
type input "DR. [PERSON_NAME]"
click at [957, 397] on button "Next" at bounding box center [951, 393] width 63 height 33
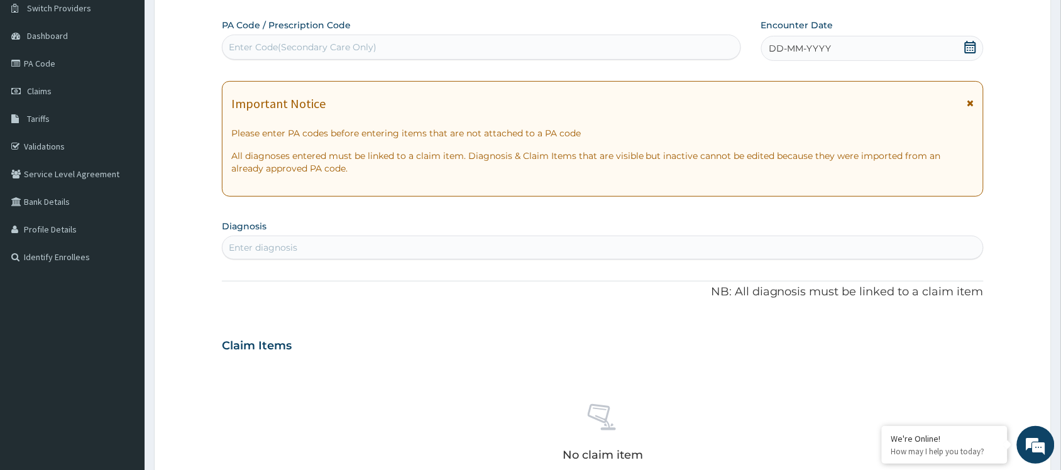
click at [319, 49] on div "Enter Code(Secondary Care Only)" at bounding box center [303, 47] width 148 height 13
paste input "PA/04975A"
type input "PA/04975A"
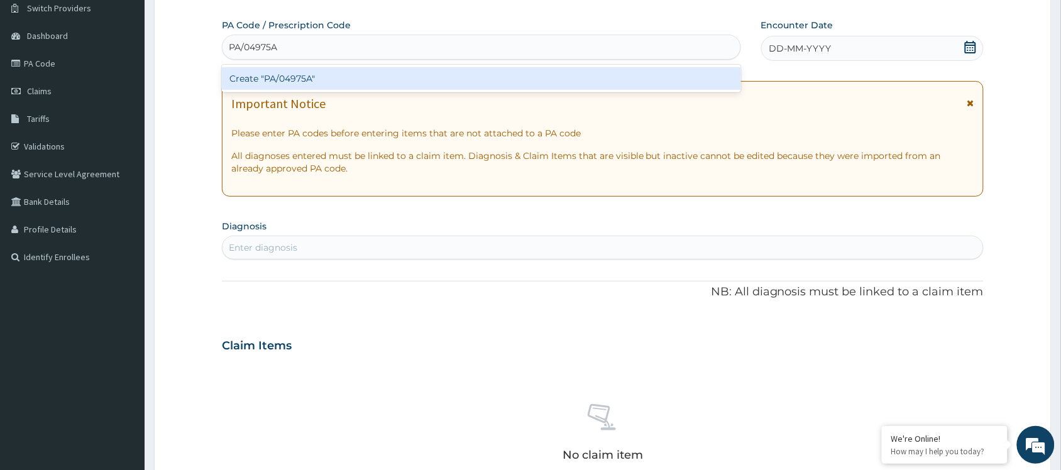
click at [354, 86] on div "Create "PA/04975A"" at bounding box center [481, 78] width 519 height 23
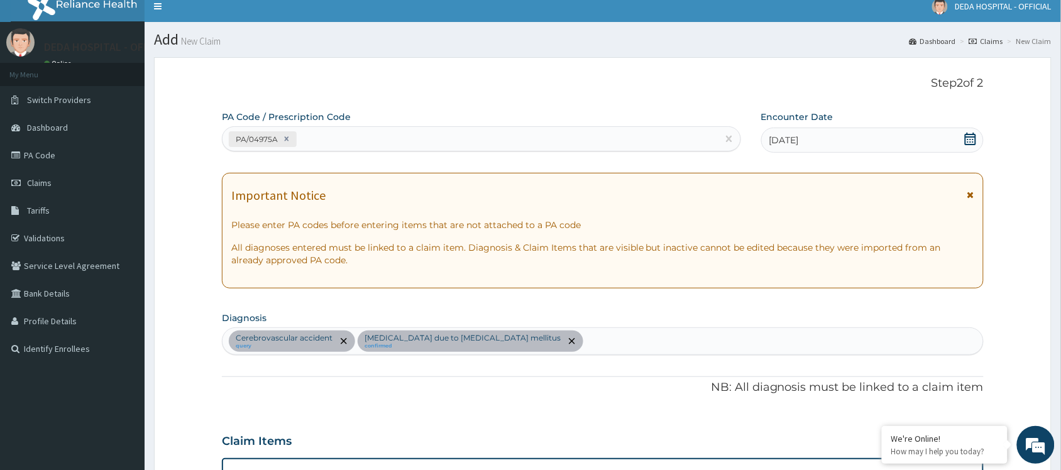
scroll to position [0, 0]
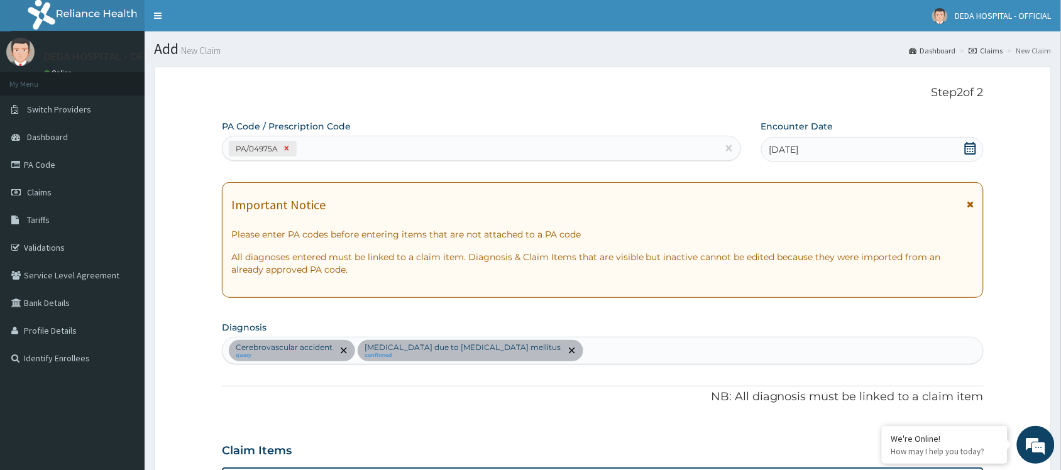
click at [283, 152] on icon at bounding box center [286, 148] width 9 height 9
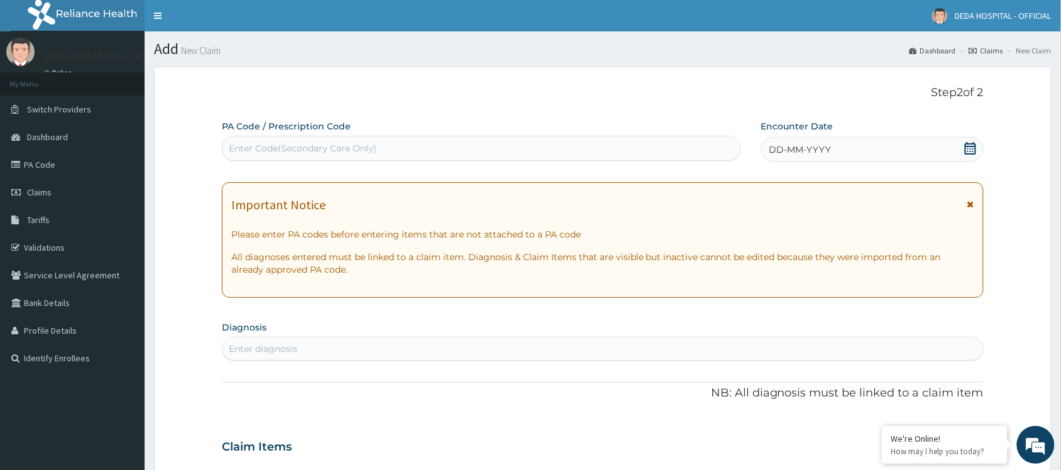
click at [316, 152] on div "Enter Code(Secondary Care Only)" at bounding box center [303, 148] width 148 height 13
paste input "PA/EFC398"
type input "PA/EFC398"
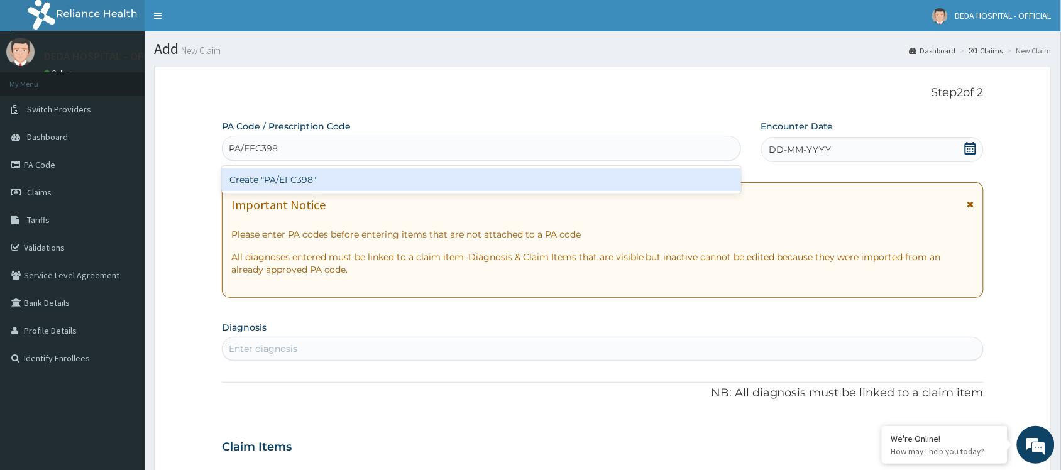
click at [289, 183] on div "Create "PA/EFC398"" at bounding box center [481, 179] width 519 height 23
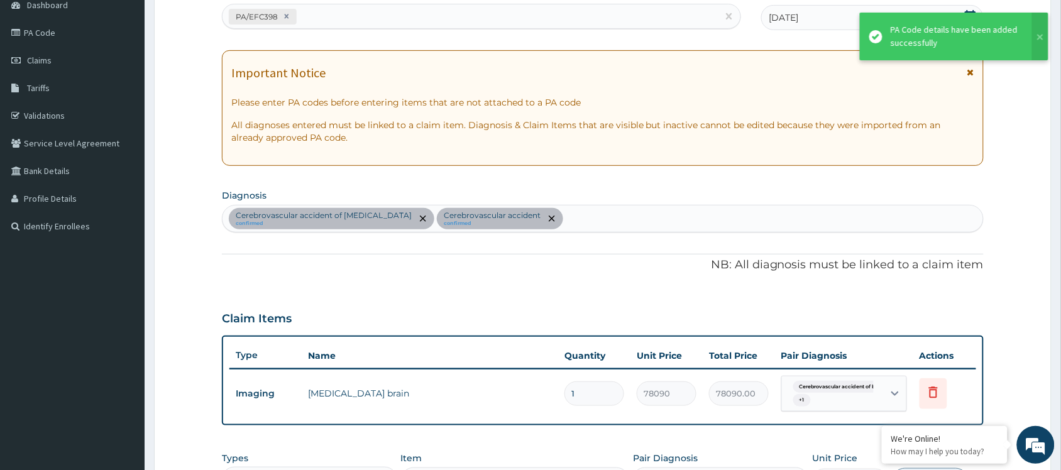
scroll to position [54, 0]
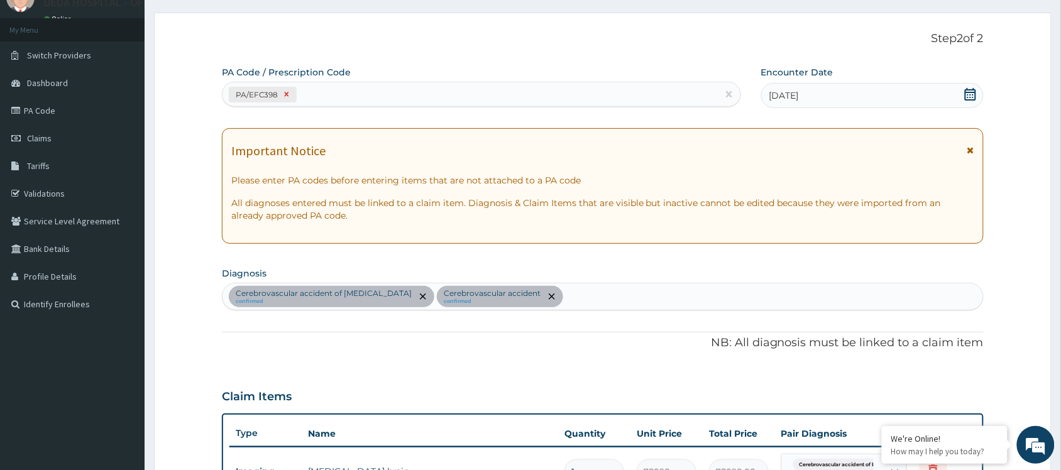
click at [287, 96] on icon at bounding box center [287, 94] width 4 height 4
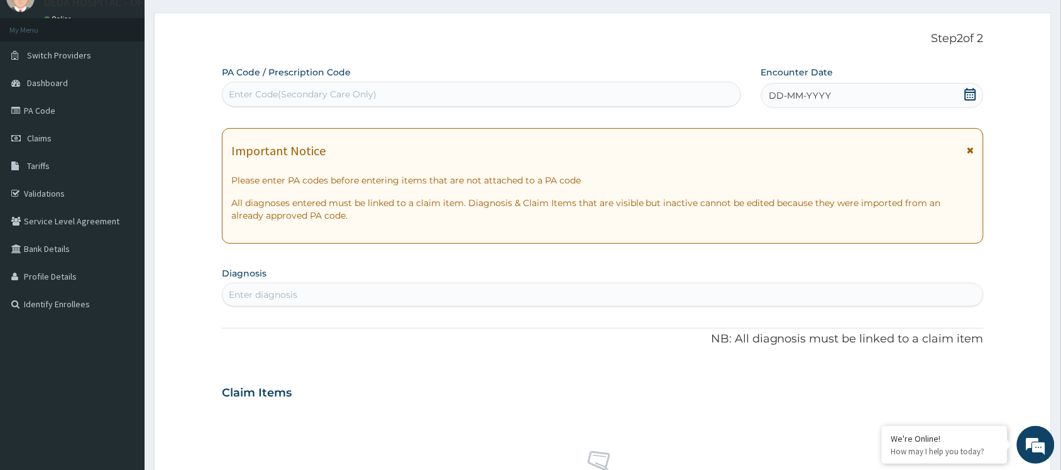
click at [302, 88] on div "Enter Code(Secondary Care Only)" at bounding box center [303, 94] width 148 height 13
paste input "PA/6F487E"
type input "PA/6F487E"
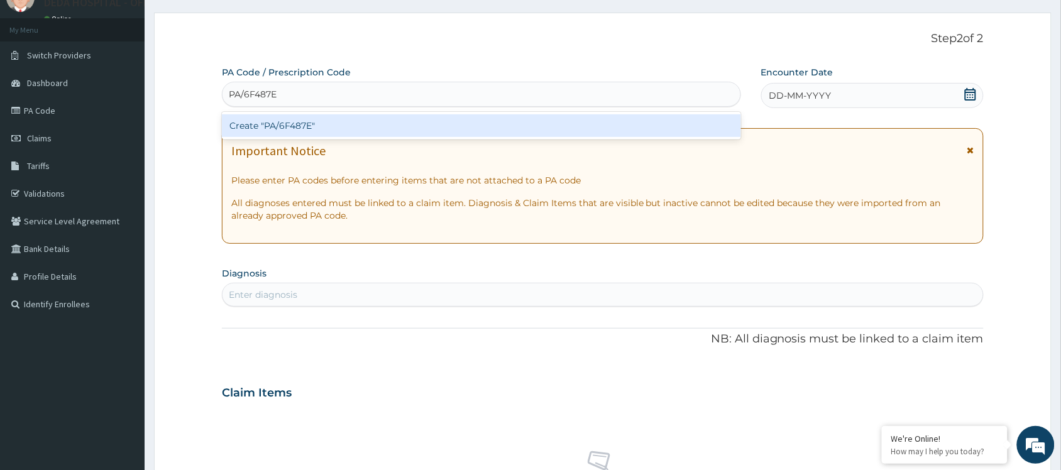
click at [309, 124] on div "Create "PA/6F487E"" at bounding box center [481, 125] width 519 height 23
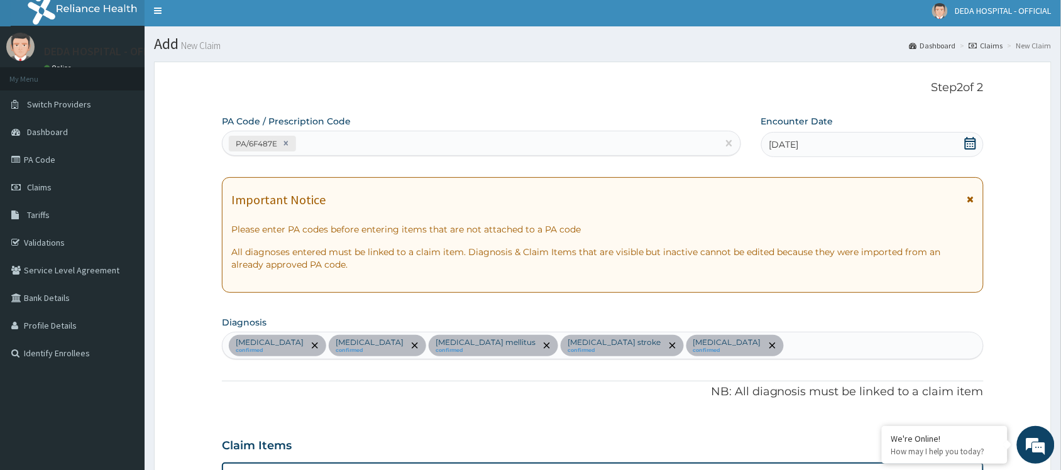
scroll to position [0, 0]
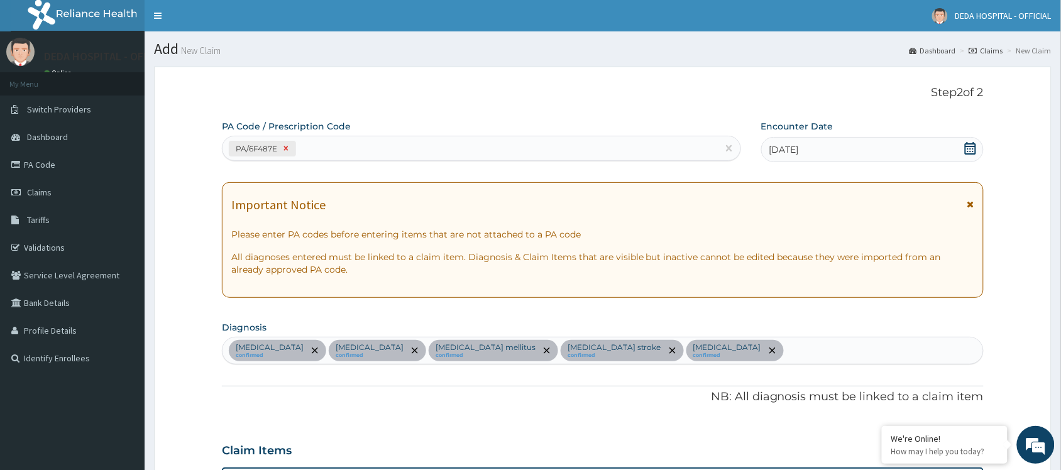
click at [288, 150] on icon at bounding box center [286, 148] width 9 height 9
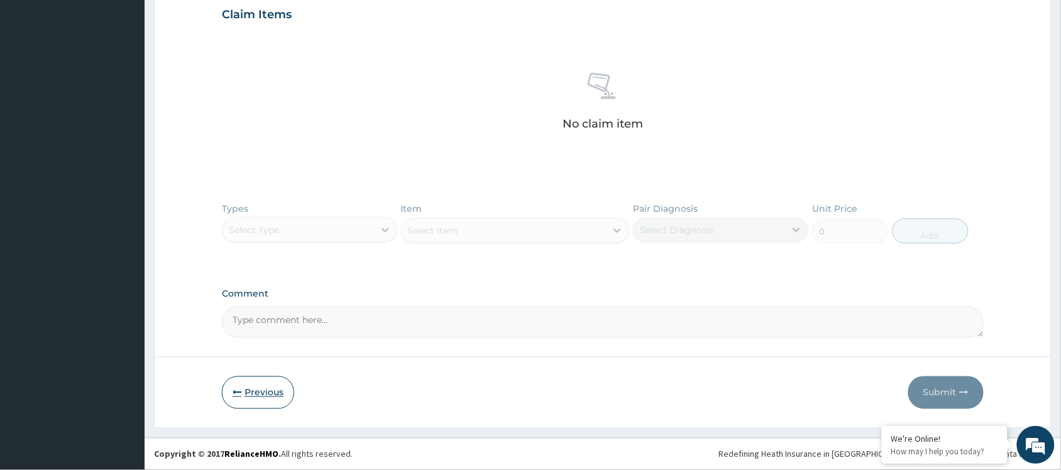
click at [262, 392] on button "Previous" at bounding box center [258, 393] width 72 height 33
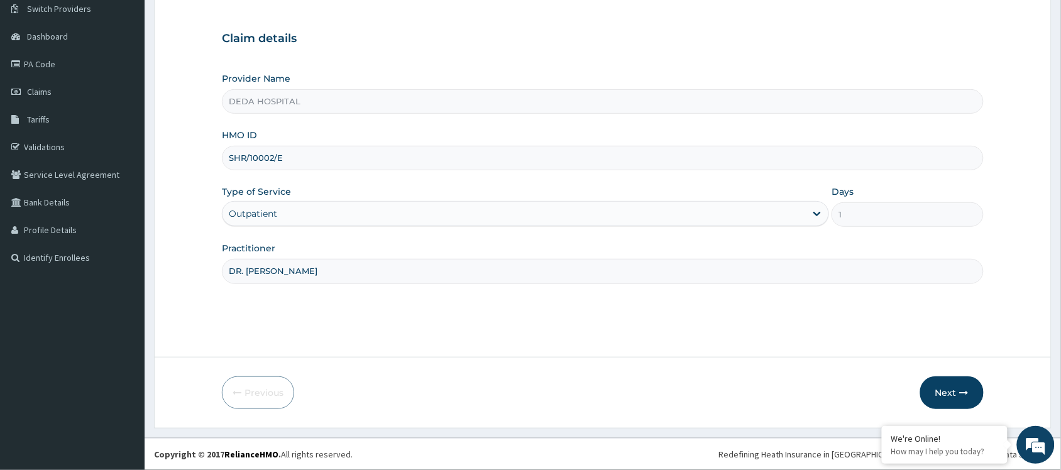
scroll to position [101, 0]
drag, startPoint x: 234, startPoint y: 148, endPoint x: 311, endPoint y: 150, distance: 77.3
click at [311, 150] on input "SHR/10002/E" at bounding box center [603, 158] width 762 height 25
paste input "SN/10027/C"
type input "SSN/10027/C"
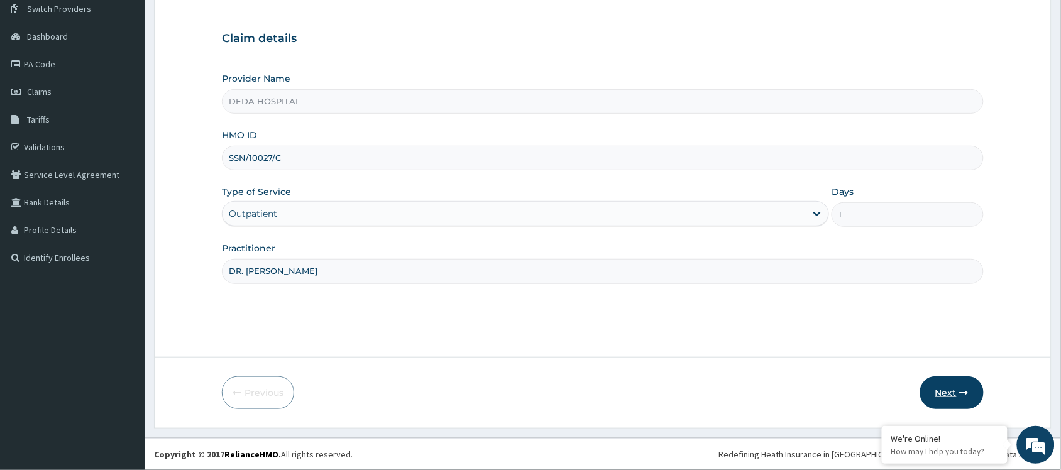
drag, startPoint x: 956, startPoint y: 388, endPoint x: 944, endPoint y: 384, distance: 13.1
click at [944, 384] on button "Next" at bounding box center [951, 393] width 63 height 33
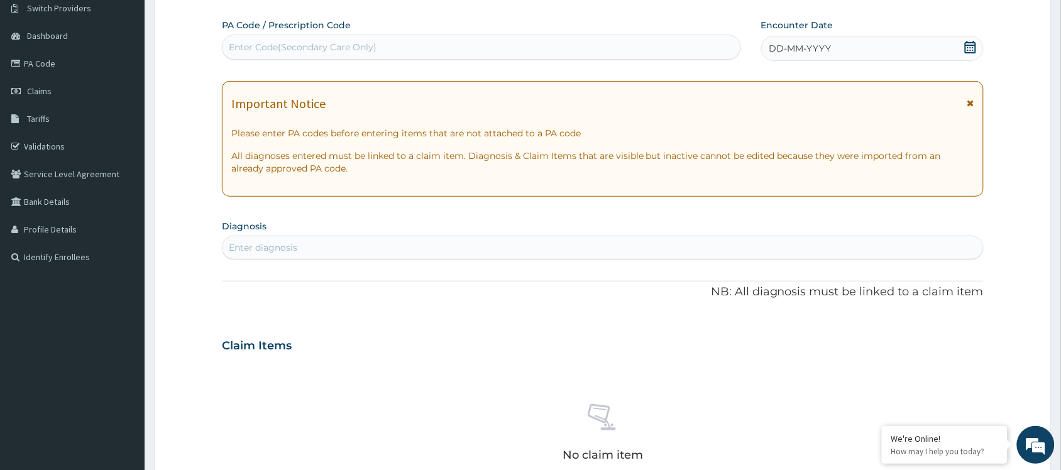
click at [239, 45] on div "Enter Code(Secondary Care Only)" at bounding box center [303, 47] width 148 height 13
paste input "PA/A97337"
type input "PA/A97337"
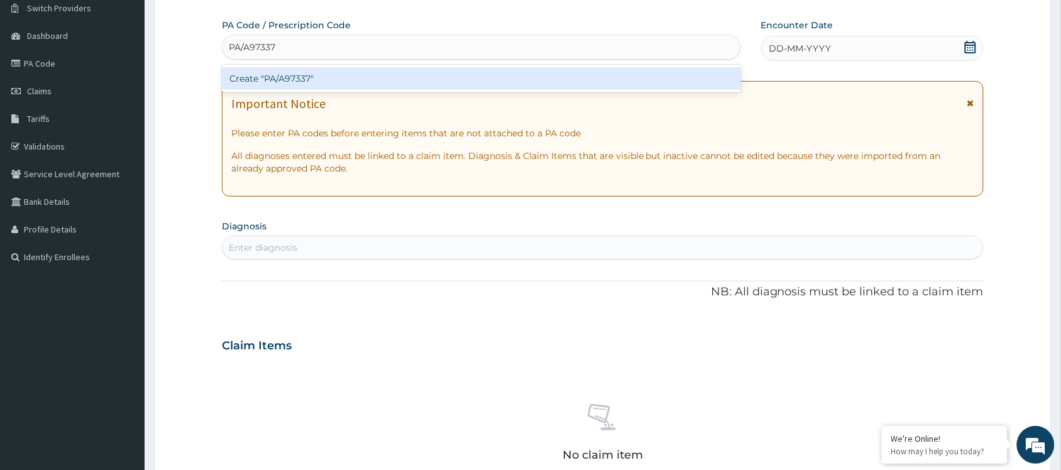
click at [252, 66] on div "Create "PA/A97337"" at bounding box center [481, 79] width 519 height 28
click at [251, 76] on div "Create "PA/A97337"" at bounding box center [481, 78] width 519 height 23
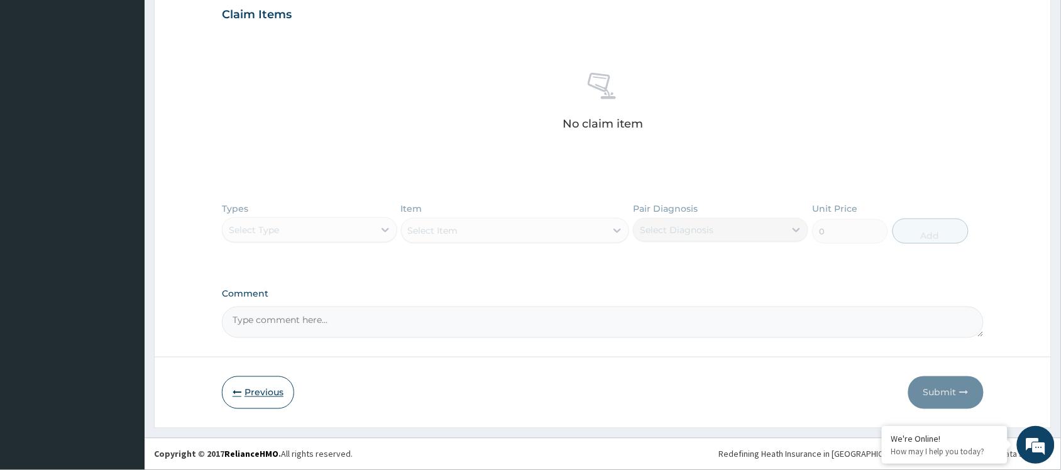
click at [255, 384] on button "Previous" at bounding box center [258, 393] width 72 height 33
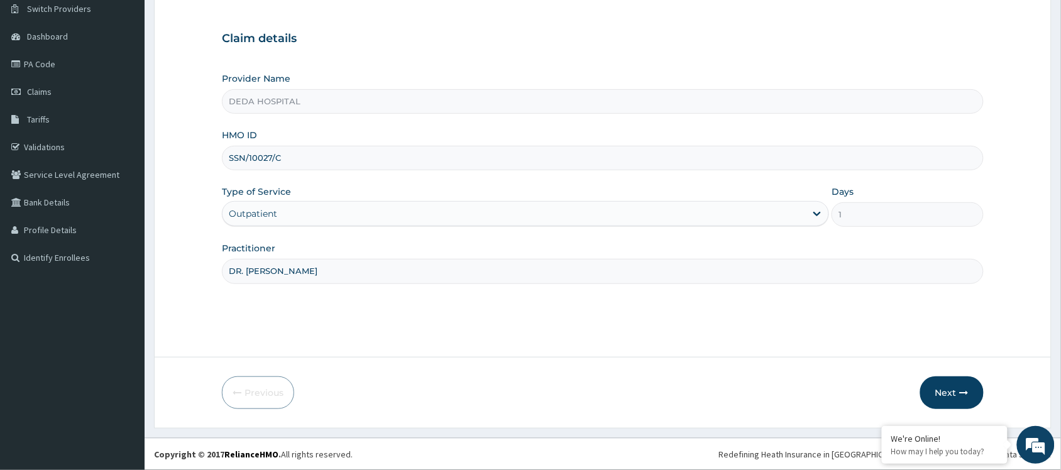
drag, startPoint x: 233, startPoint y: 155, endPoint x: 315, endPoint y: 159, distance: 82.4
click at [315, 159] on input "SSN/10027/C" at bounding box center [603, 158] width 762 height 25
paste input "FTP/10141/A"
type input "FTP/10141/A"
click at [947, 397] on button "Next" at bounding box center [951, 393] width 63 height 33
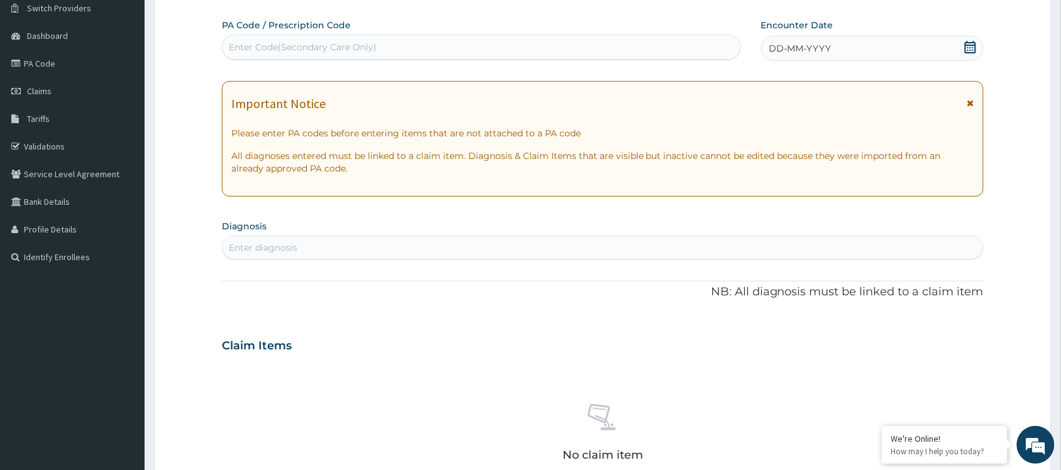
click at [285, 53] on div "Enter Code(Secondary Care Only)" at bounding box center [303, 47] width 148 height 13
paste input "PA/0A6BB6"
type input "PA/0A6BB6"
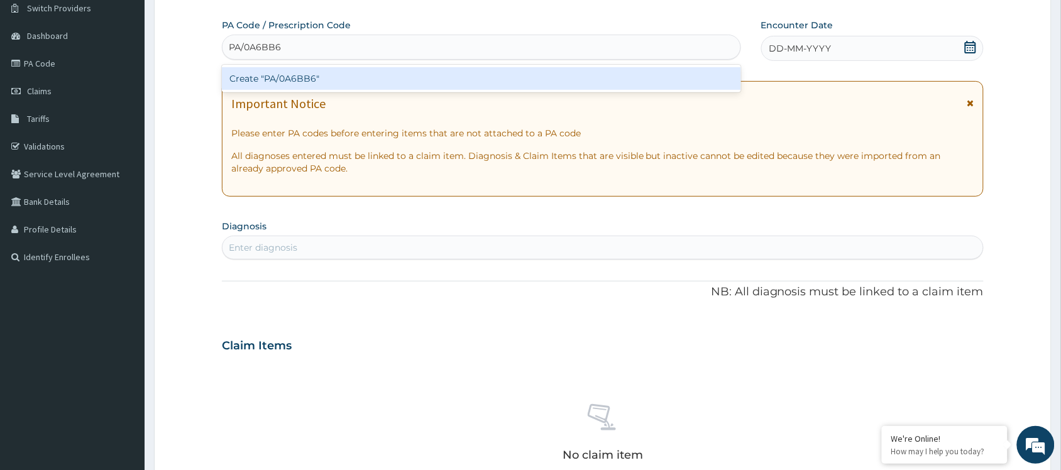
click at [299, 84] on div "Create "PA/0A6BB6"" at bounding box center [481, 78] width 519 height 23
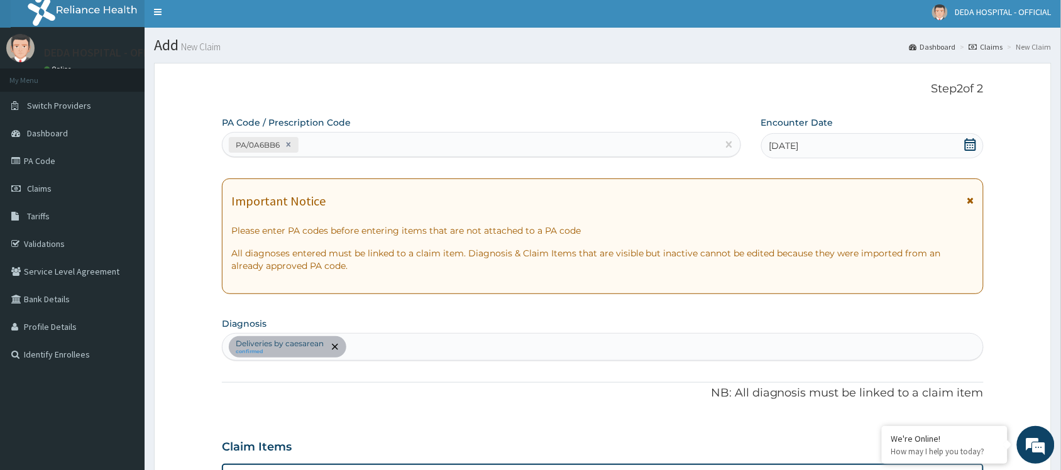
scroll to position [0, 0]
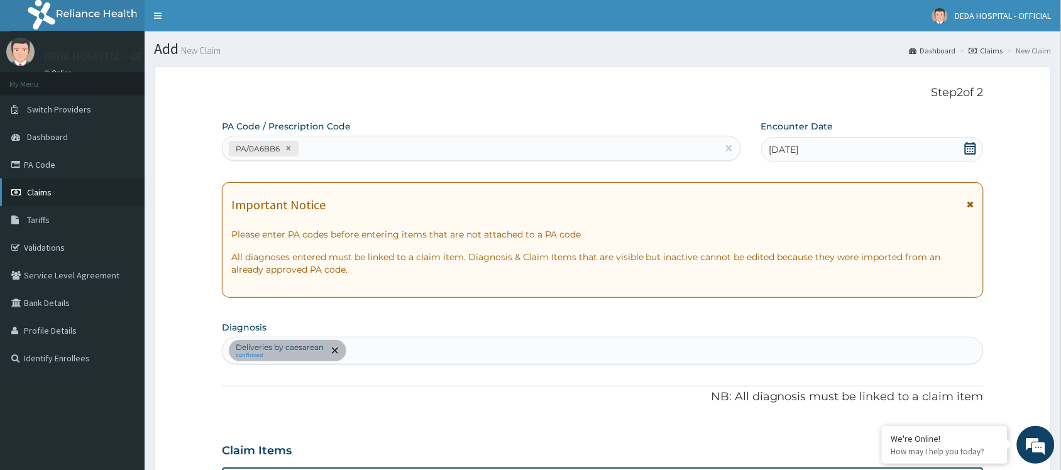
click at [36, 180] on link "Claims" at bounding box center [72, 193] width 145 height 28
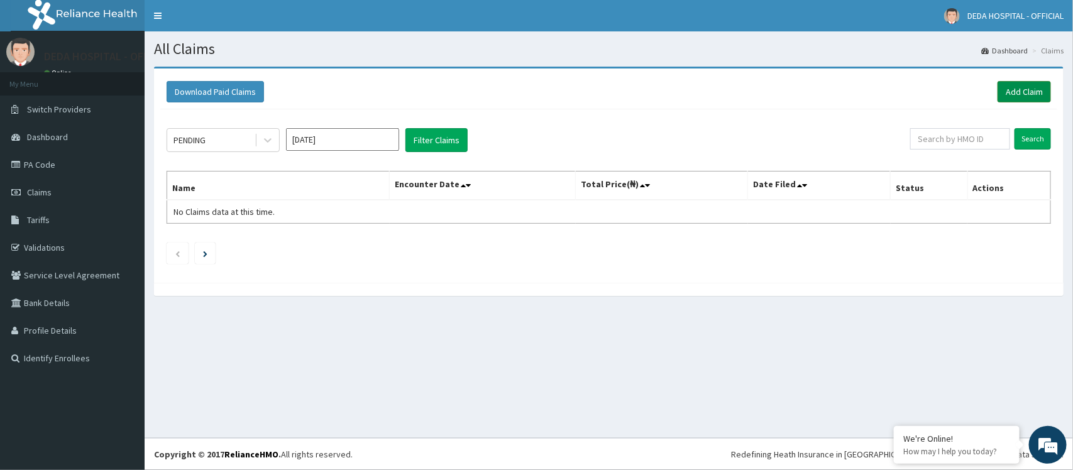
click at [1028, 85] on link "Add Claim" at bounding box center [1024, 91] width 53 height 21
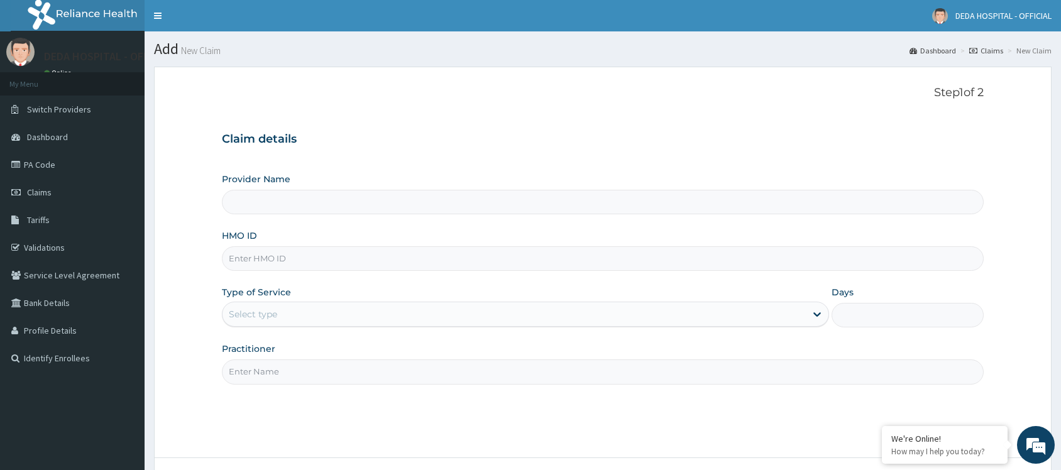
type input "DEDA HOSPITAL"
click at [236, 263] on input "HMO ID" at bounding box center [603, 258] width 762 height 25
paste input "NIT/10002/C"
type input "NIT/10002/C"
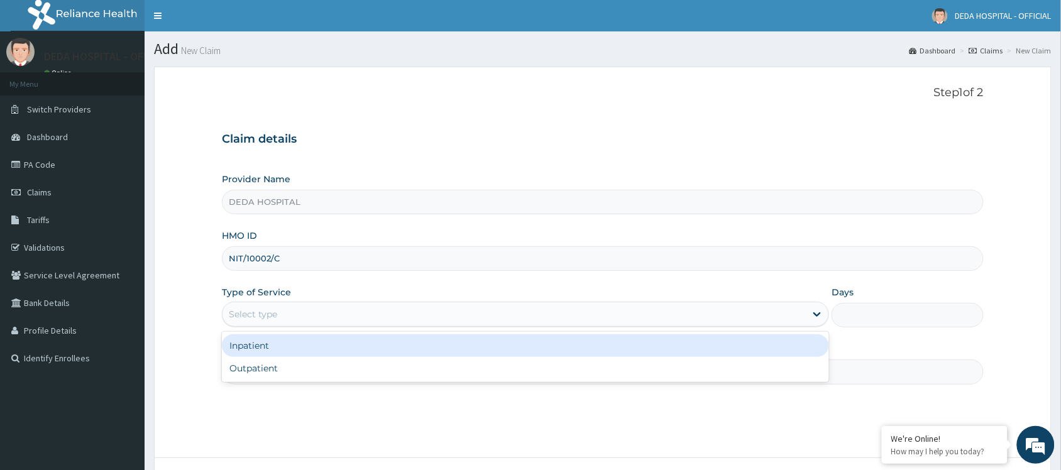
drag, startPoint x: 233, startPoint y: 310, endPoint x: 238, endPoint y: 340, distance: 30.5
click at [233, 311] on div "Select type" at bounding box center [253, 314] width 48 height 13
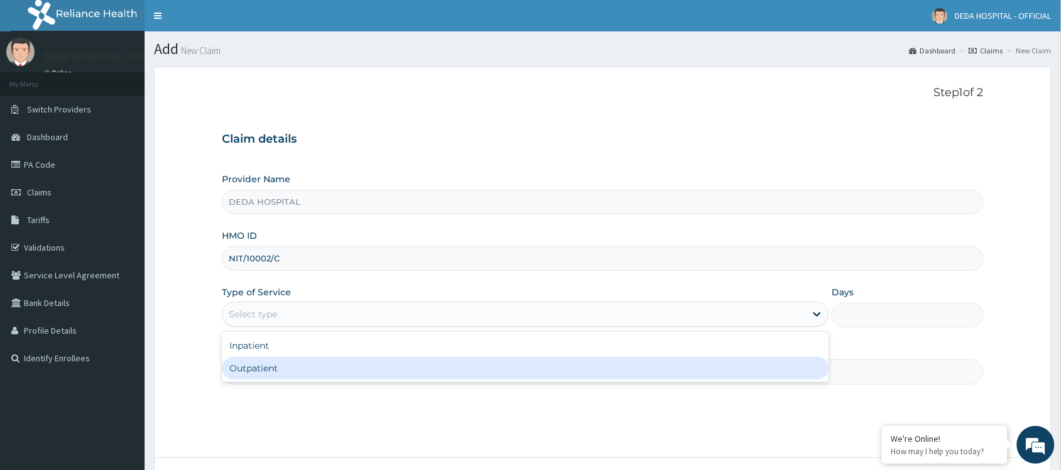
click at [246, 373] on div "Outpatient" at bounding box center [525, 368] width 607 height 23
type input "1"
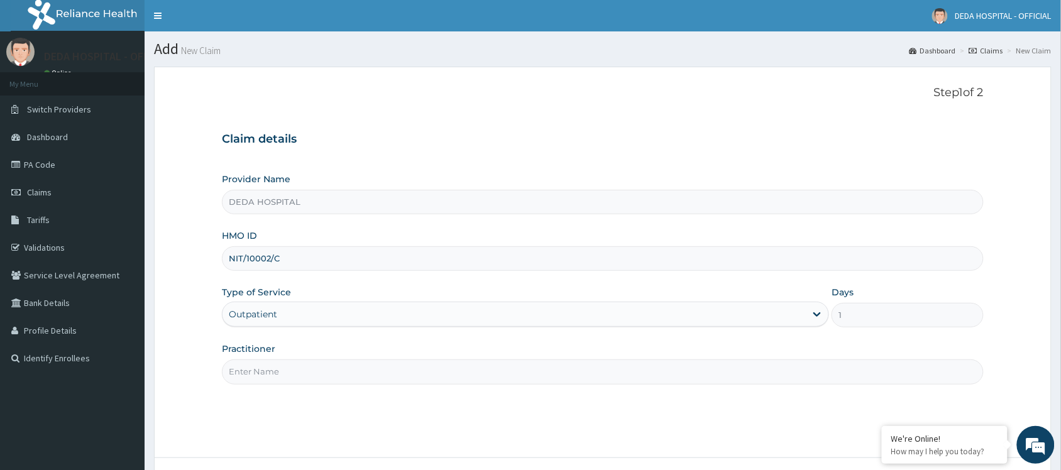
click at [259, 360] on div "Practitioner" at bounding box center [603, 363] width 762 height 41
click at [255, 366] on input "Practitioner" at bounding box center [603, 372] width 762 height 25
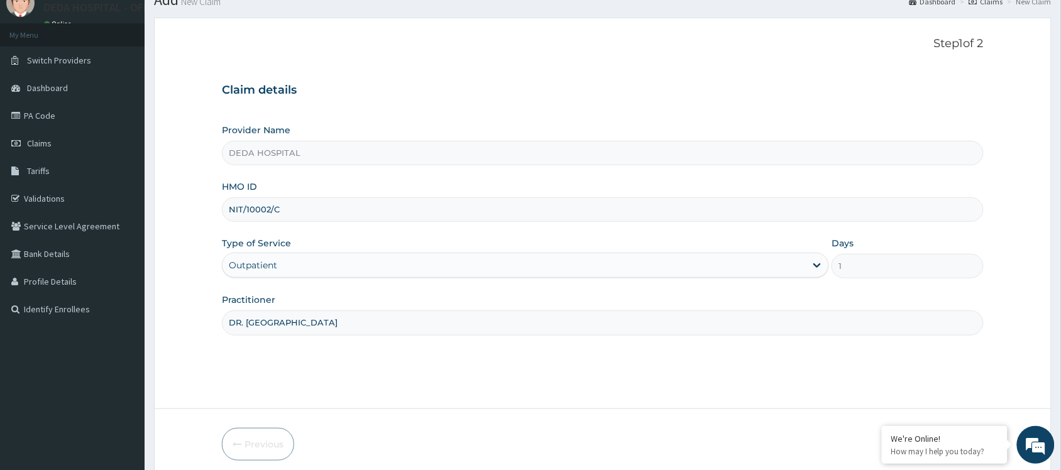
scroll to position [101, 0]
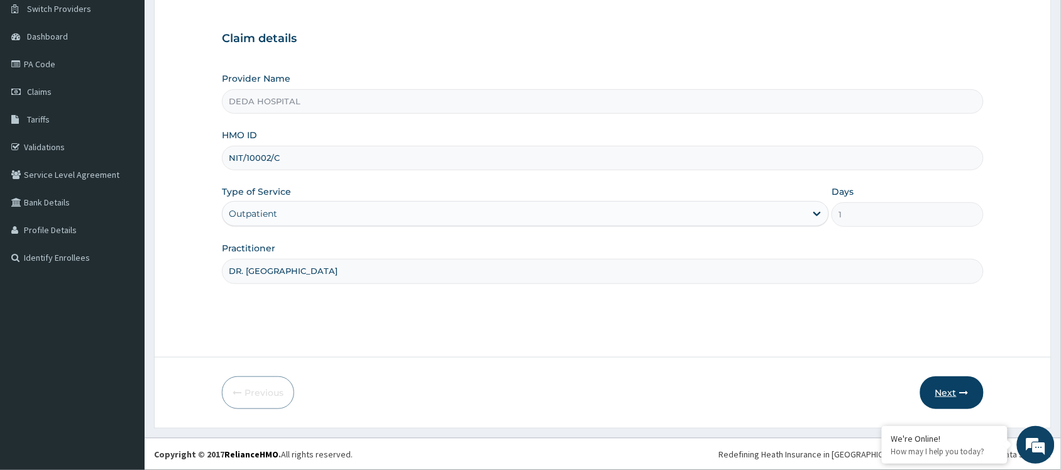
type input "DR. ARONKOLA"
click at [950, 384] on button "Next" at bounding box center [951, 393] width 63 height 33
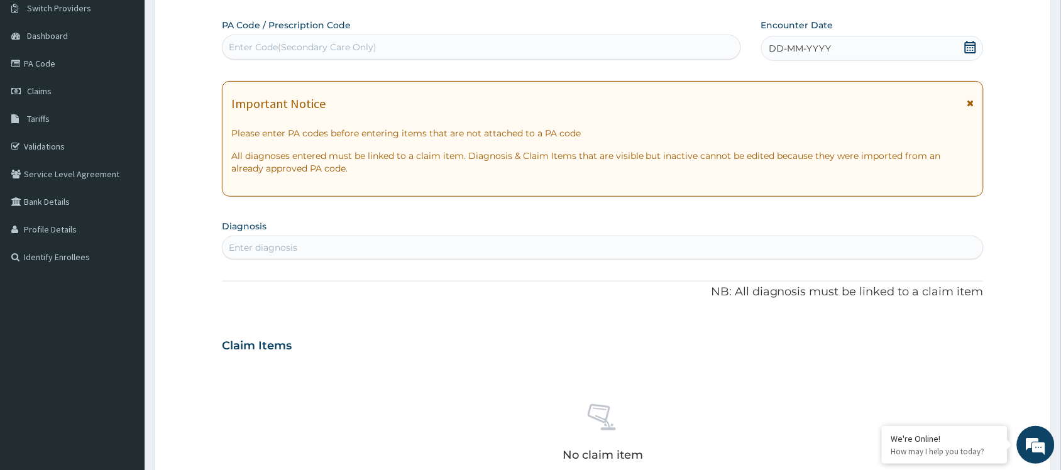
click at [260, 58] on div "Enter Code(Secondary Care Only)" at bounding box center [481, 47] width 519 height 25
paste input "PA/FDD87B"
type input "PA/FDD87B"
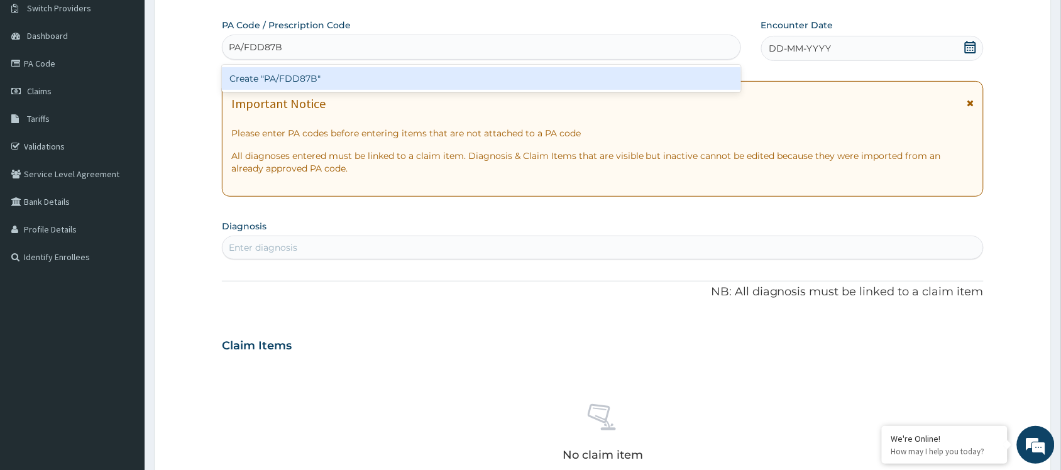
click at [270, 73] on div "Create "PA/FDD87B"" at bounding box center [481, 78] width 519 height 23
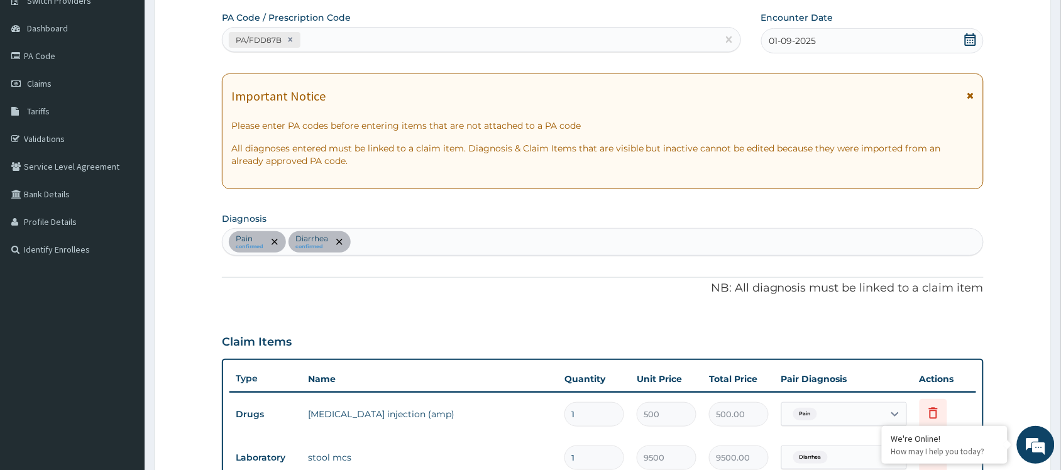
scroll to position [104, 0]
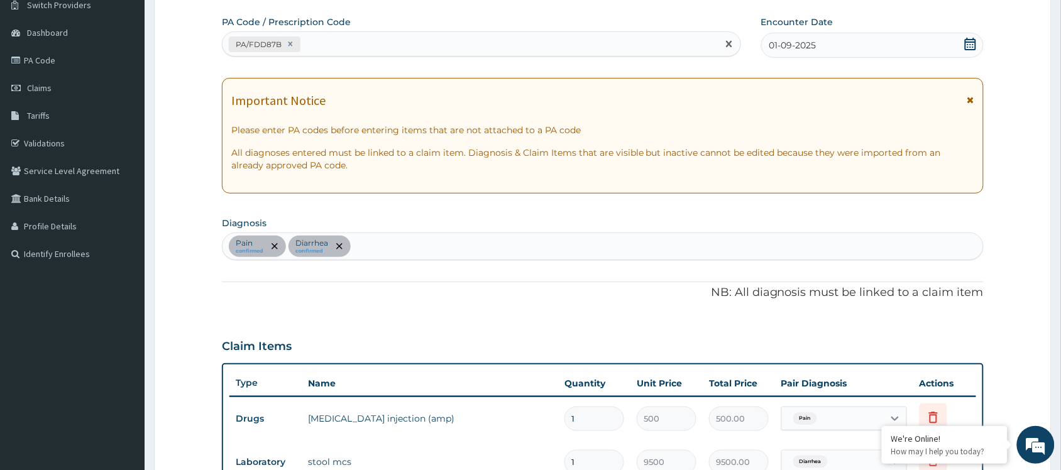
click at [343, 41] on div "PA/FDD87B" at bounding box center [470, 44] width 495 height 21
paste input "PA/ED8E67"
type input "PA/ED8E67"
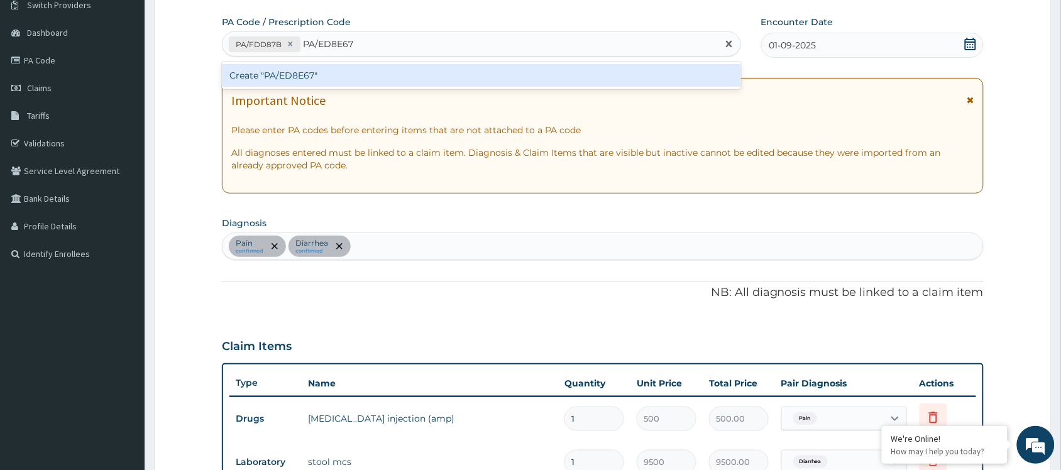
click at [324, 71] on div "Create "PA/ED8E67"" at bounding box center [481, 75] width 519 height 23
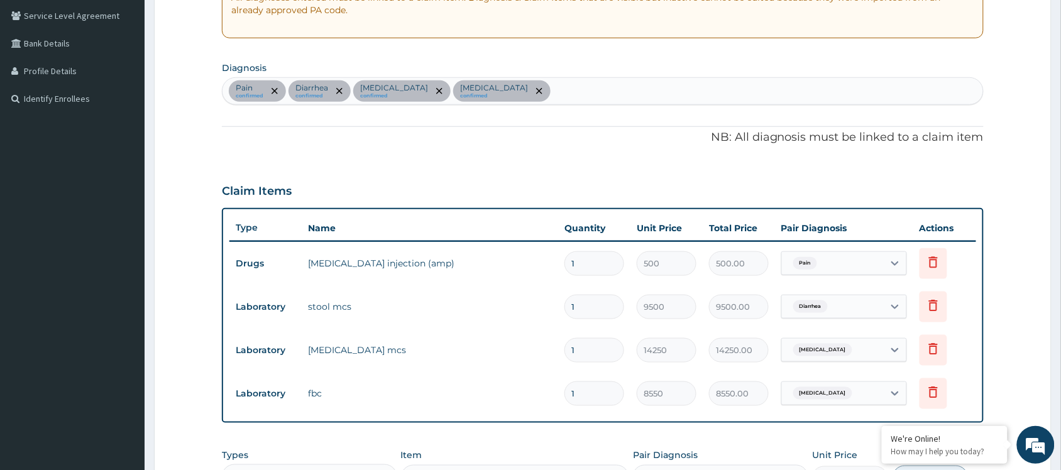
scroll to position [417, 0]
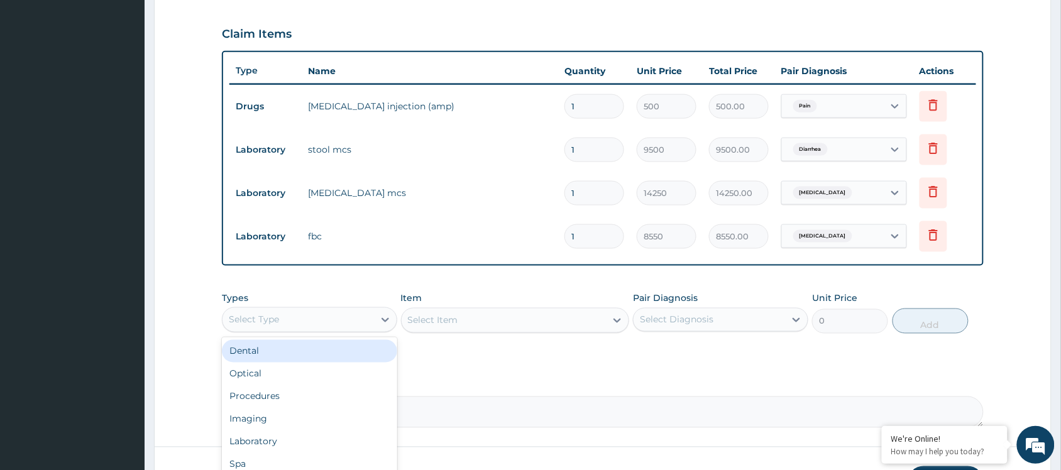
click at [316, 319] on div "Select Type" at bounding box center [298, 320] width 151 height 20
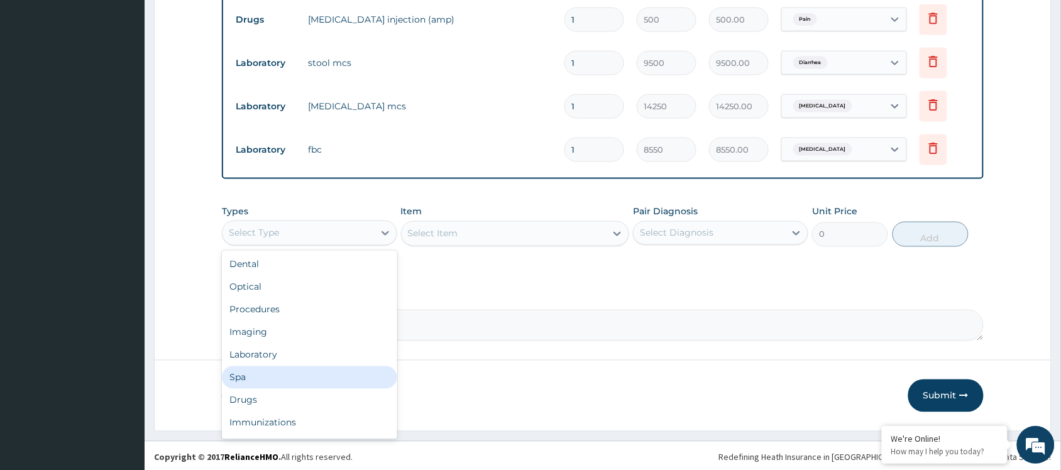
scroll to position [506, 0]
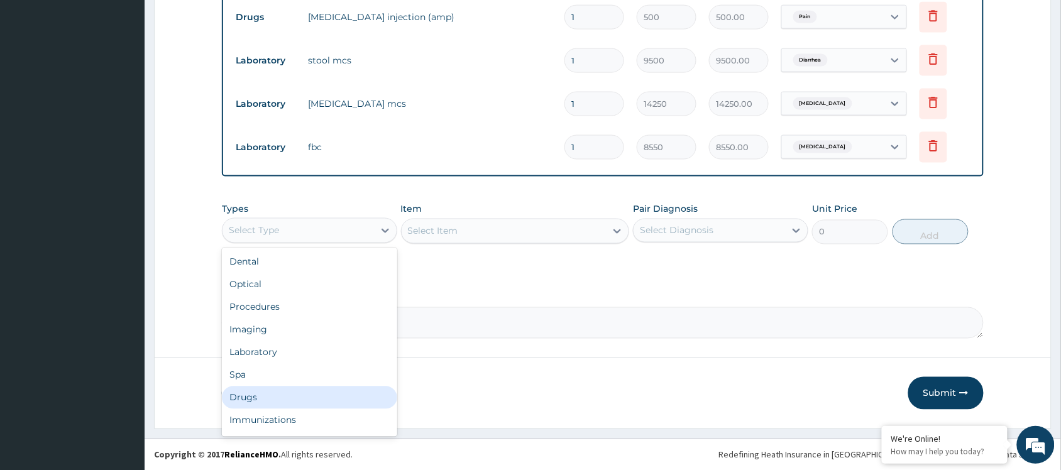
click at [275, 399] on div "Drugs" at bounding box center [309, 398] width 175 height 23
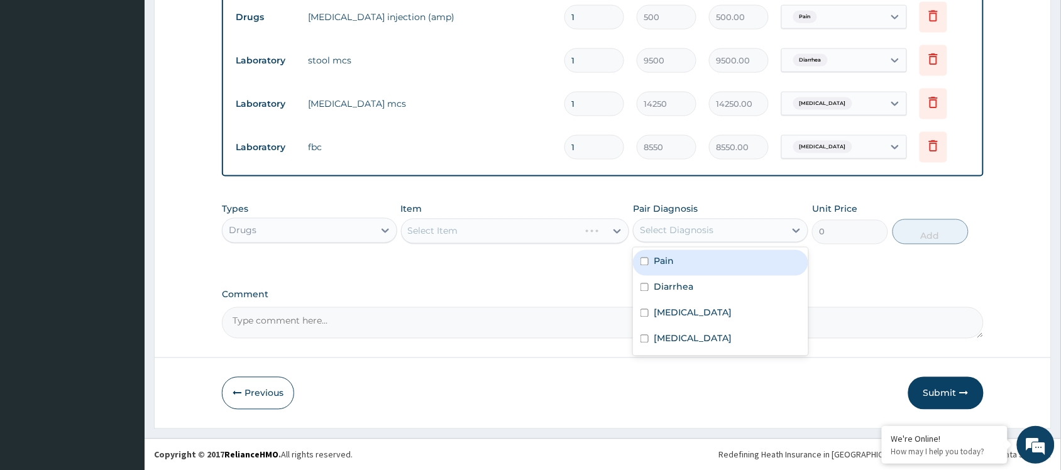
click at [734, 224] on div "Select Diagnosis" at bounding box center [709, 231] width 151 height 20
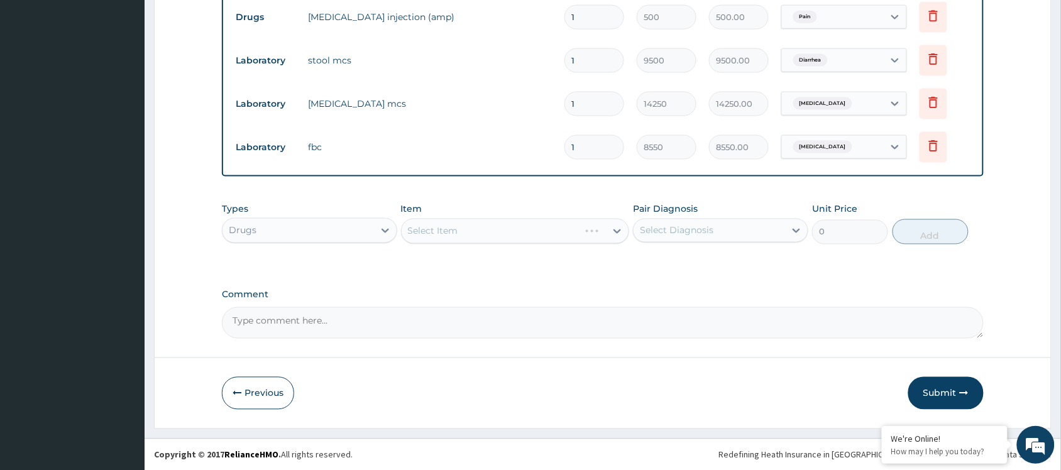
click at [517, 263] on div "Types Drugs Item Select Item Pair Diagnosis Select Diagnosis Unit Price 0 Add" at bounding box center [603, 233] width 762 height 73
click at [460, 236] on div "Select Item" at bounding box center [504, 231] width 205 height 20
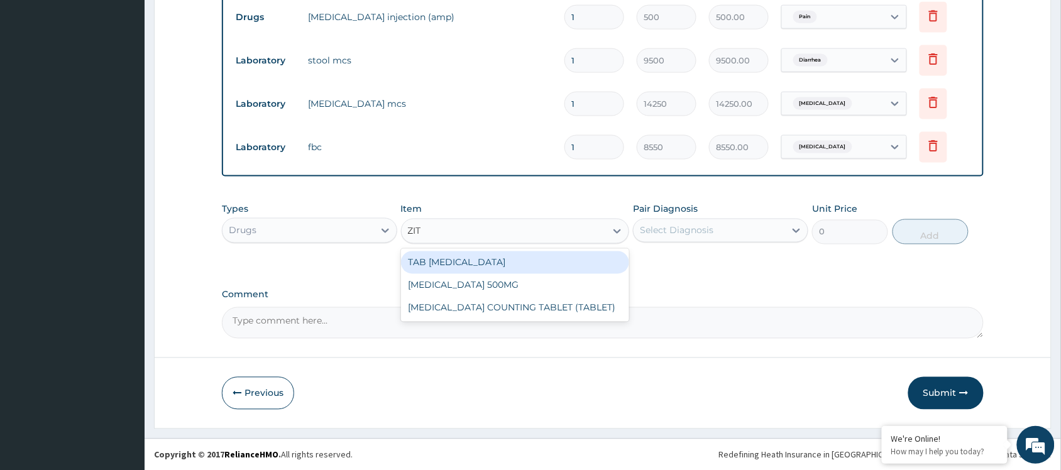
type input "ZITH"
click at [469, 266] on div "TAB ZITHROMAX" at bounding box center [515, 262] width 229 height 23
type input "750"
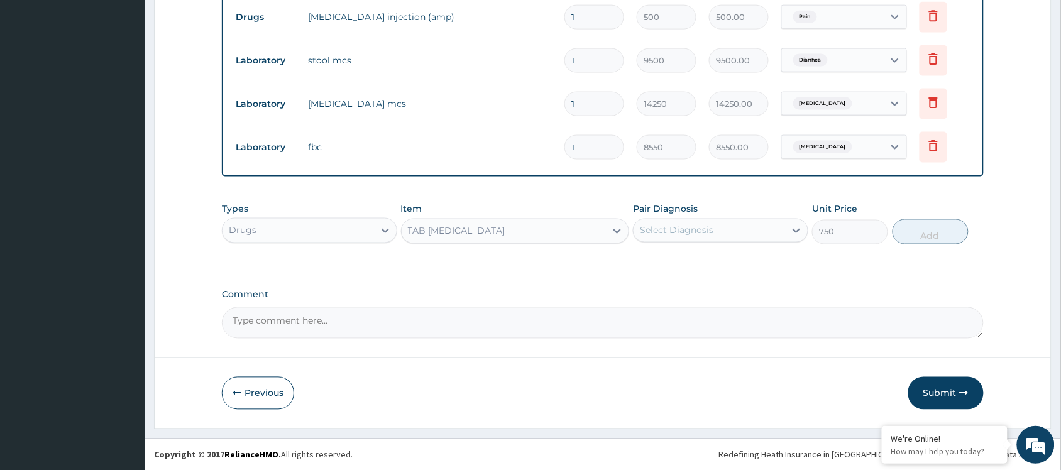
click at [717, 234] on div "Select Diagnosis" at bounding box center [709, 231] width 151 height 20
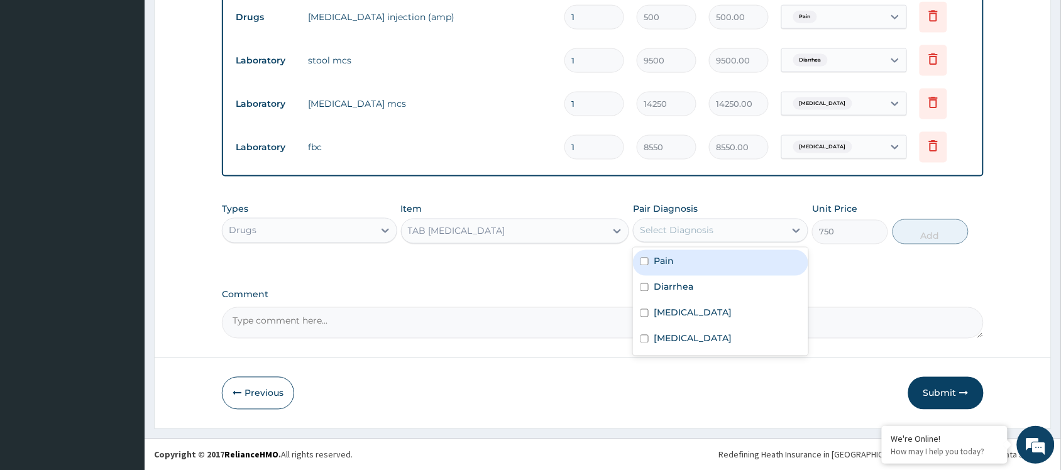
drag, startPoint x: 673, startPoint y: 259, endPoint x: 673, endPoint y: 280, distance: 21.4
click at [673, 267] on div "Pain" at bounding box center [720, 263] width 175 height 26
checkbox input "true"
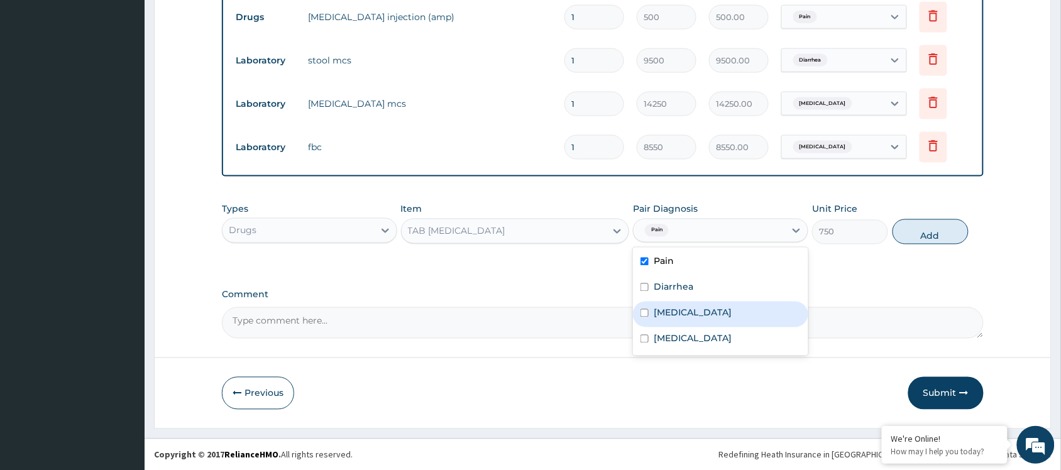
drag, startPoint x: 668, startPoint y: 313, endPoint x: 666, endPoint y: 275, distance: 37.8
click at [668, 312] on label "Upper respiratory infection" at bounding box center [693, 313] width 78 height 13
checkbox input "true"
drag, startPoint x: 670, startPoint y: 263, endPoint x: 671, endPoint y: 272, distance: 8.9
click at [671, 262] on label "Pain" at bounding box center [664, 261] width 20 height 13
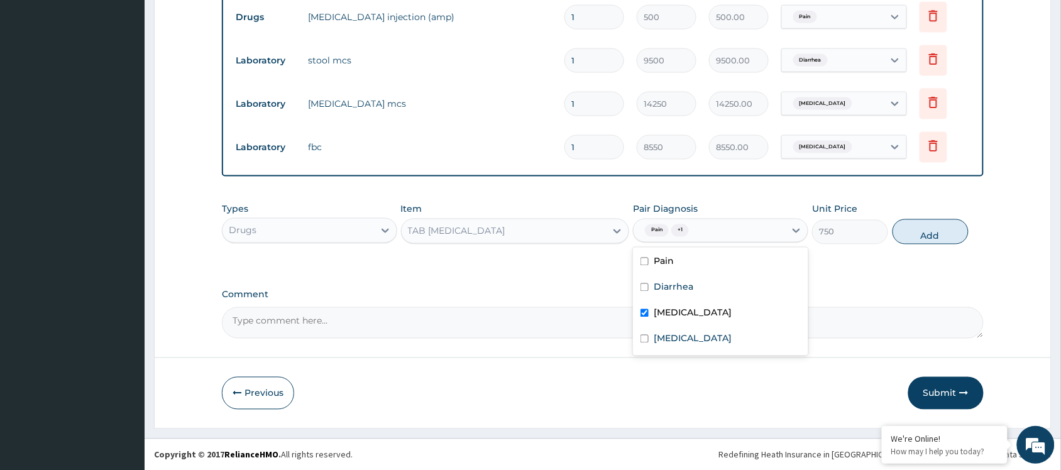
checkbox input "false"
drag, startPoint x: 671, startPoint y: 334, endPoint x: 711, endPoint y: 322, distance: 41.4
click at [686, 333] on div "Sepsis" at bounding box center [720, 341] width 175 height 26
checkbox input "true"
click at [947, 236] on button "Add" at bounding box center [931, 231] width 76 height 25
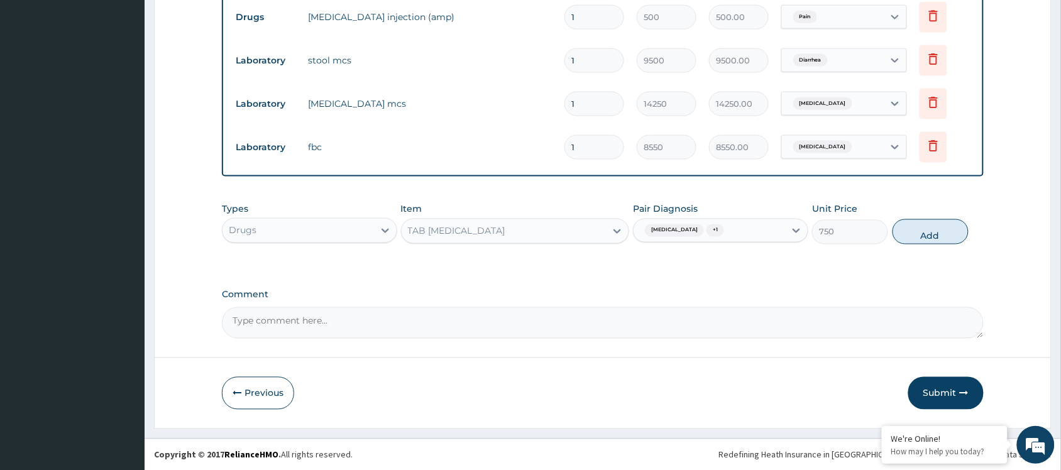
type input "0"
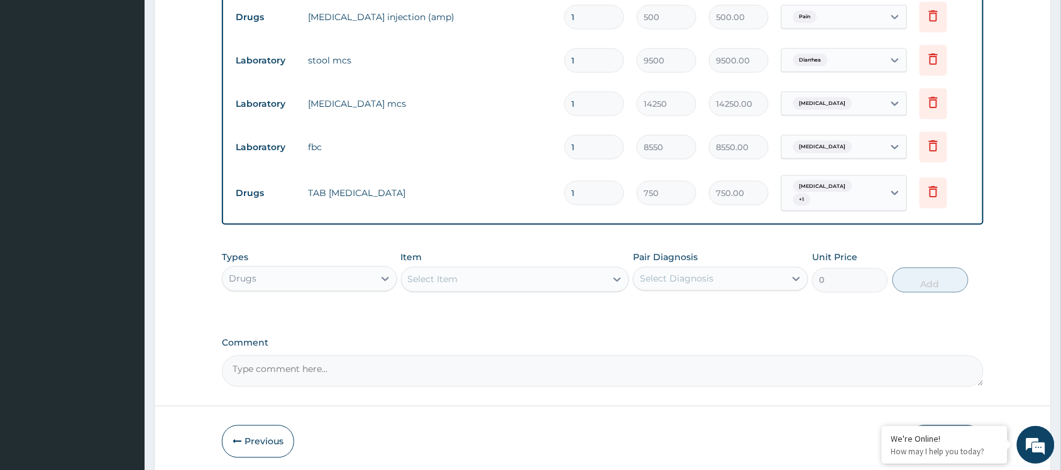
type input "0.00"
type input "6"
type input "4500.00"
type input "6"
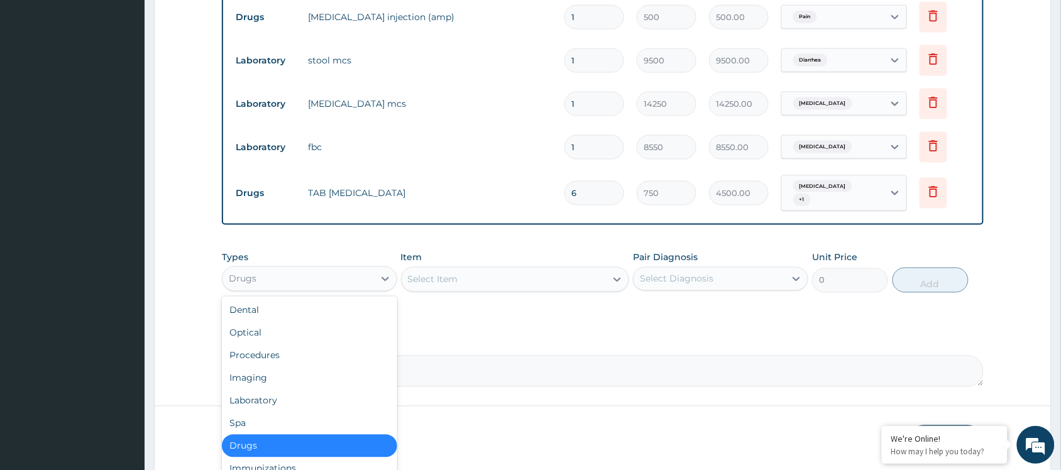
click at [308, 284] on div "Drugs" at bounding box center [298, 279] width 151 height 20
click at [478, 292] on div "Item Select Item" at bounding box center [515, 271] width 229 height 41
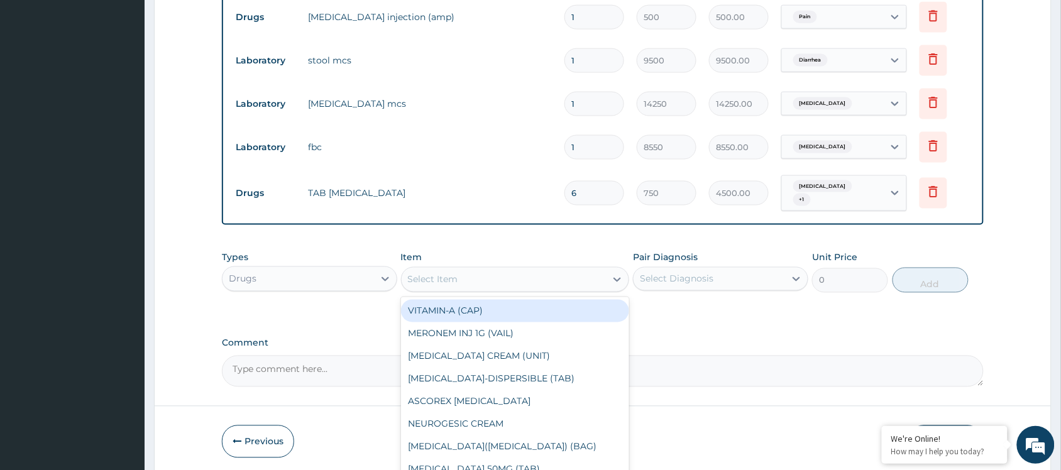
click at [481, 286] on div "Select Item" at bounding box center [504, 280] width 205 height 20
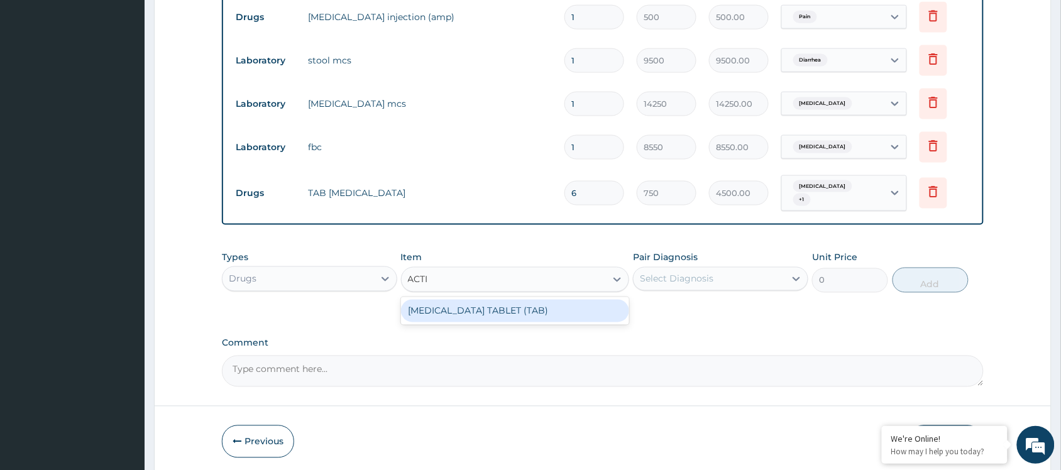
type input "ACTIF"
click at [504, 309] on div "[MEDICAL_DATA] TABLET (TAB)" at bounding box center [515, 311] width 229 height 23
type input "150"
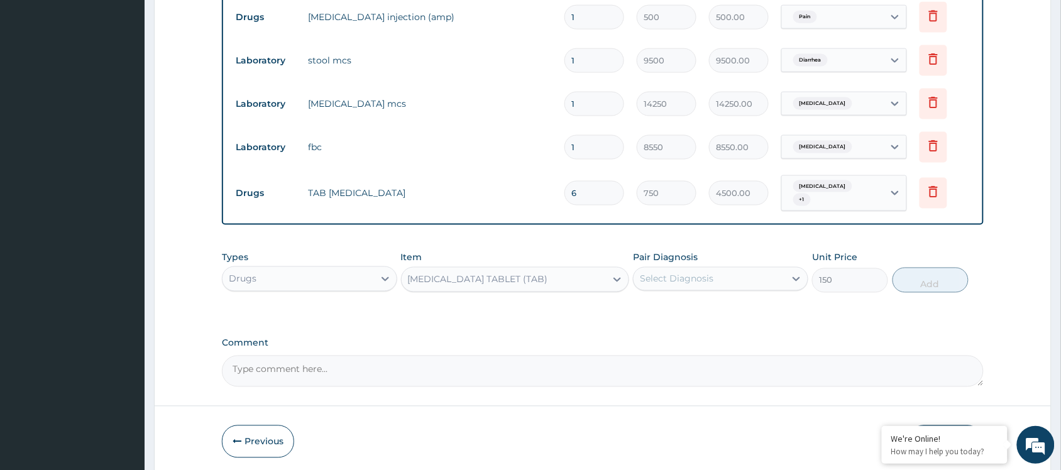
click at [732, 265] on div "Pair Diagnosis Select Diagnosis" at bounding box center [720, 271] width 175 height 41
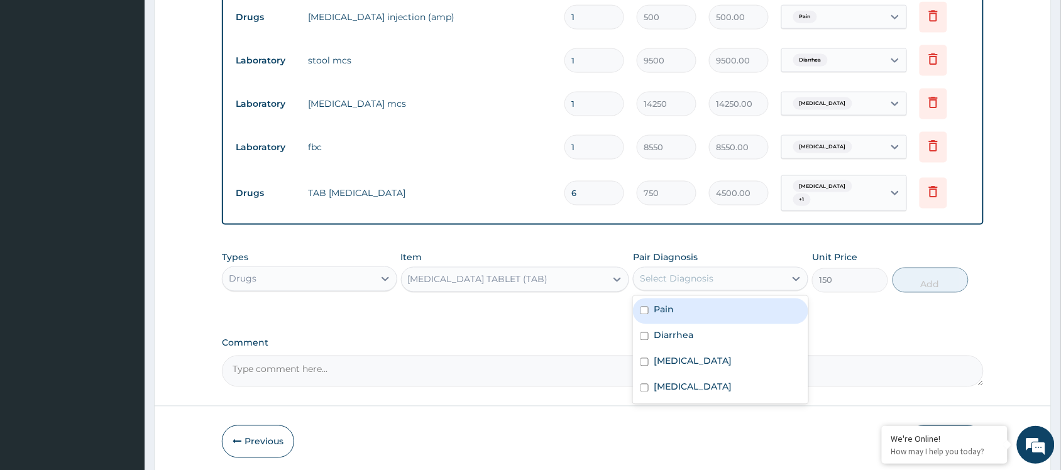
click at [733, 285] on div "Select Diagnosis" at bounding box center [709, 279] width 151 height 20
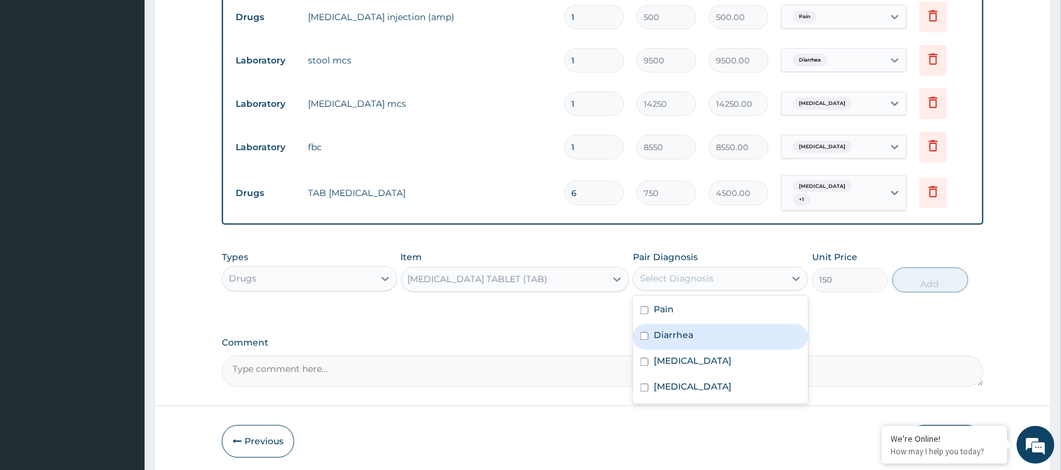
click at [687, 324] on div "Diarrhea" at bounding box center [720, 337] width 175 height 26
checkbox input "true"
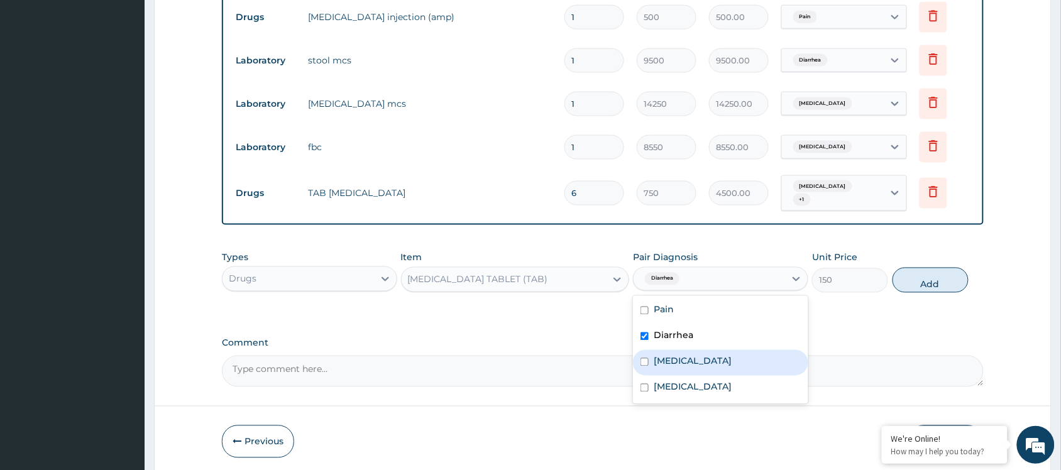
click at [687, 372] on div "Upper respiratory infection" at bounding box center [720, 363] width 175 height 26
checkbox input "true"
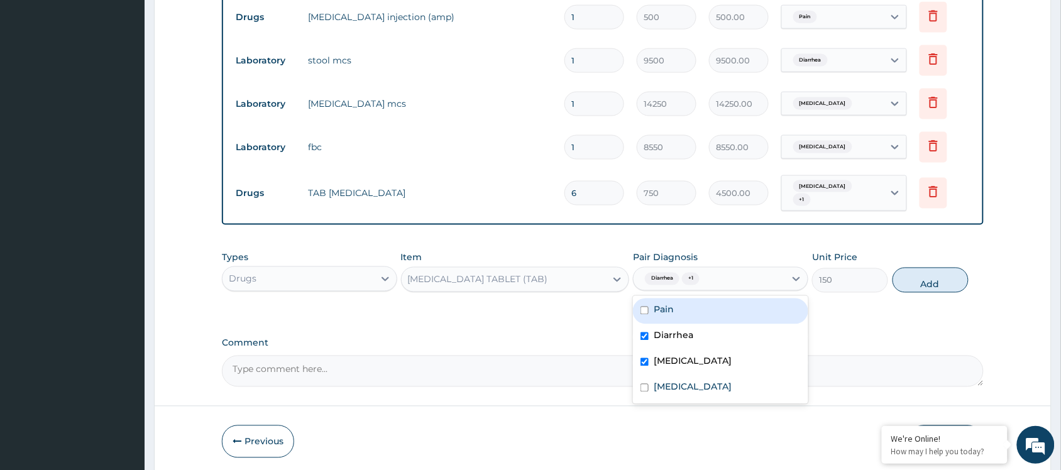
click at [690, 319] on div "Pain" at bounding box center [720, 312] width 175 height 26
checkbox input "true"
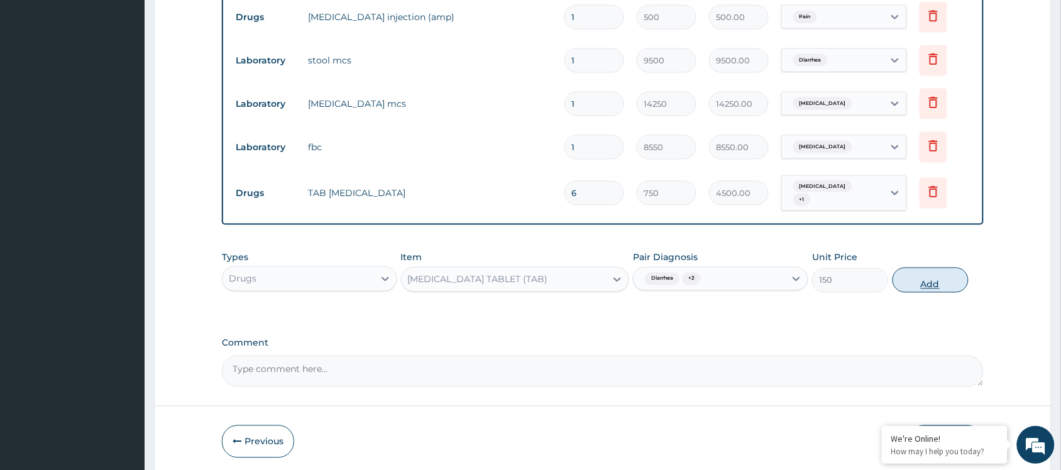
click at [932, 277] on button "Add" at bounding box center [931, 280] width 76 height 25
type input "0"
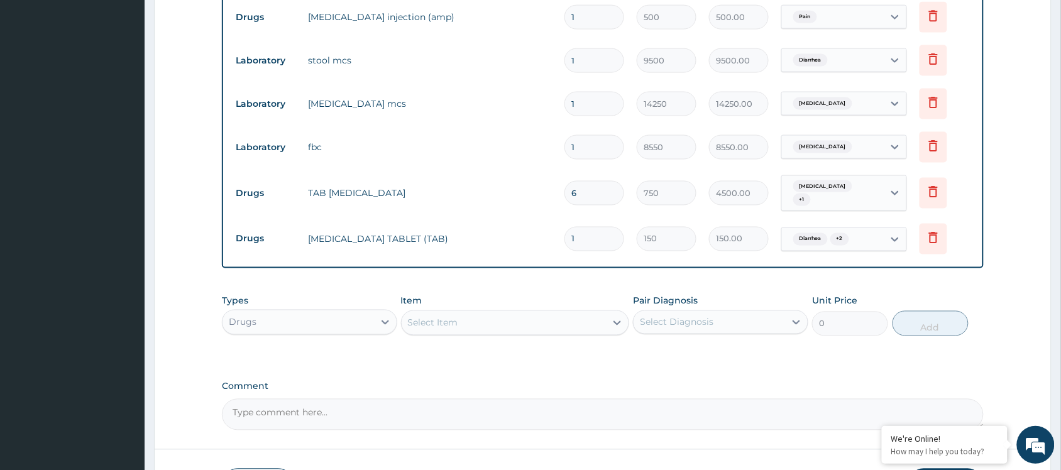
type input "0.00"
type input "1"
type input "150.00"
type input "10"
type input "1500.00"
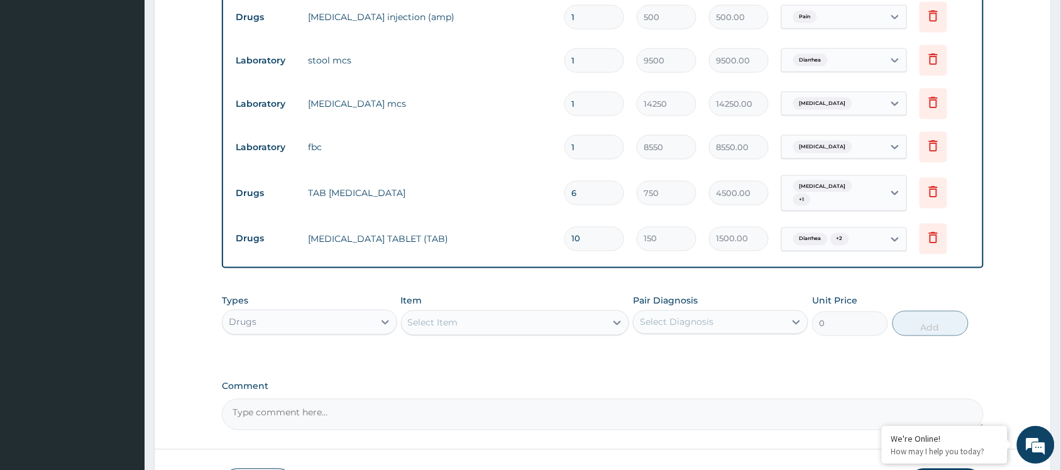
type input "1"
type input "150.00"
type input "0.00"
type input "2"
type input "300.00"
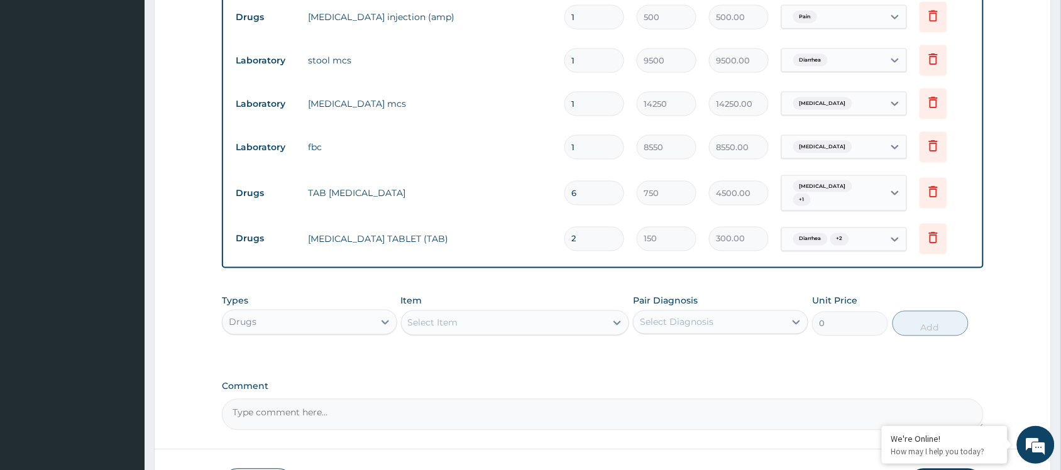
type input "20"
type input "3000.00"
type input "20"
drag, startPoint x: 593, startPoint y: 343, endPoint x: 620, endPoint y: 370, distance: 38.2
click at [594, 343] on div "Types Drugs Item Select Item Pair Diagnosis Select Diagnosis Unit Price 0 Add" at bounding box center [603, 325] width 762 height 73
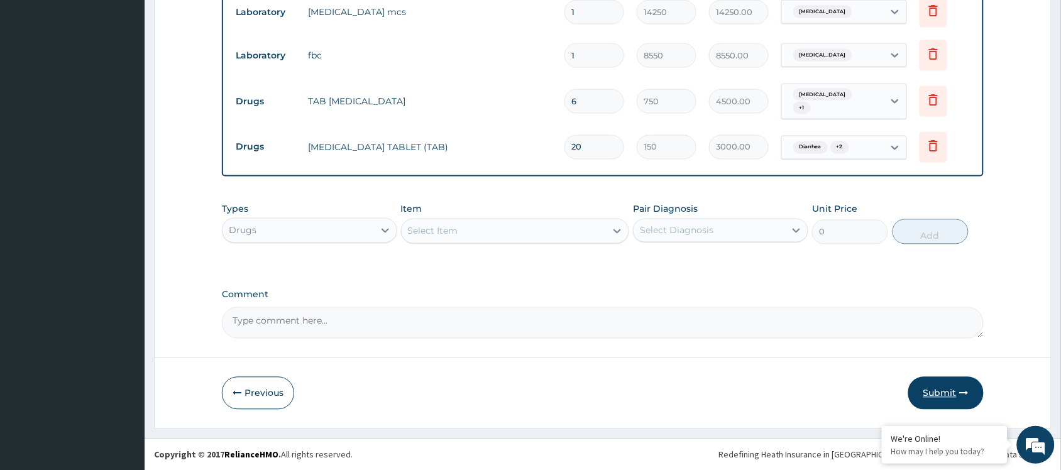
click at [954, 395] on button "Submit" at bounding box center [945, 393] width 75 height 33
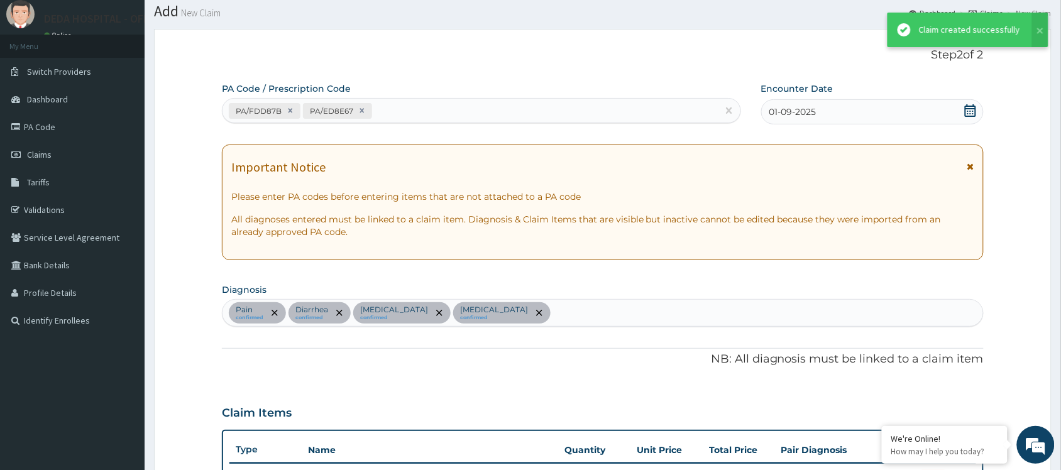
scroll to position [598, 0]
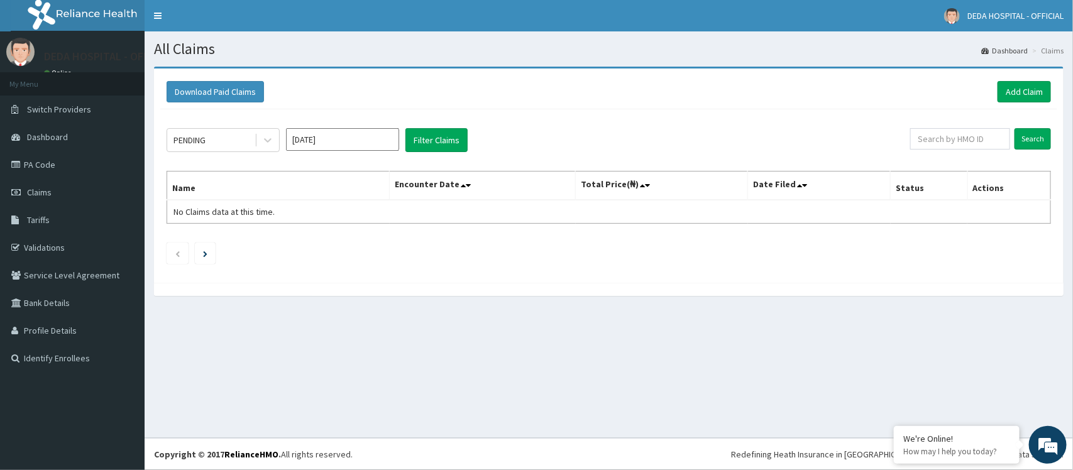
click at [582, 357] on div "All Claims Dashboard Claims Download Paid Claims Add Claim × Note you can only …" at bounding box center [609, 234] width 928 height 407
click at [1026, 92] on link "Add Claim" at bounding box center [1024, 91] width 53 height 21
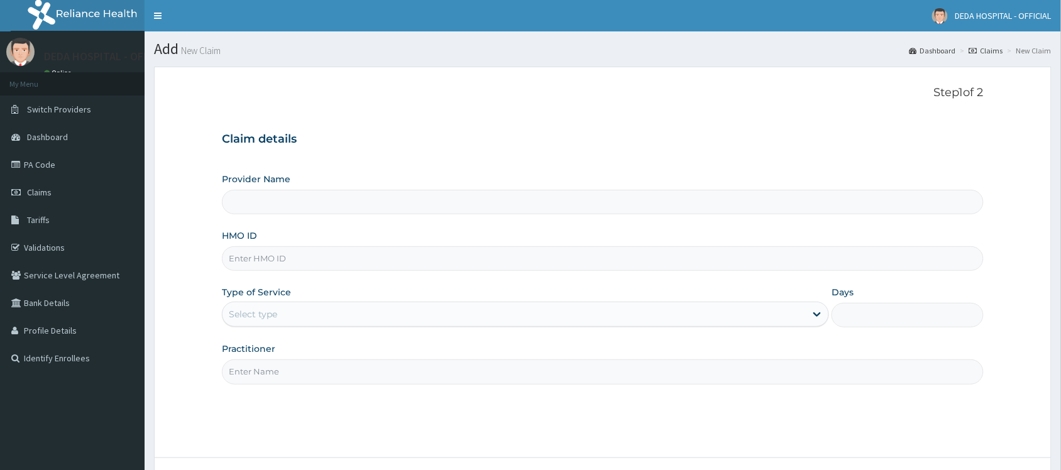
type input "DEDA HOSPITAL"
click at [270, 256] on input "HMO ID" at bounding box center [603, 258] width 762 height 25
paste input "AHK/10001/B"
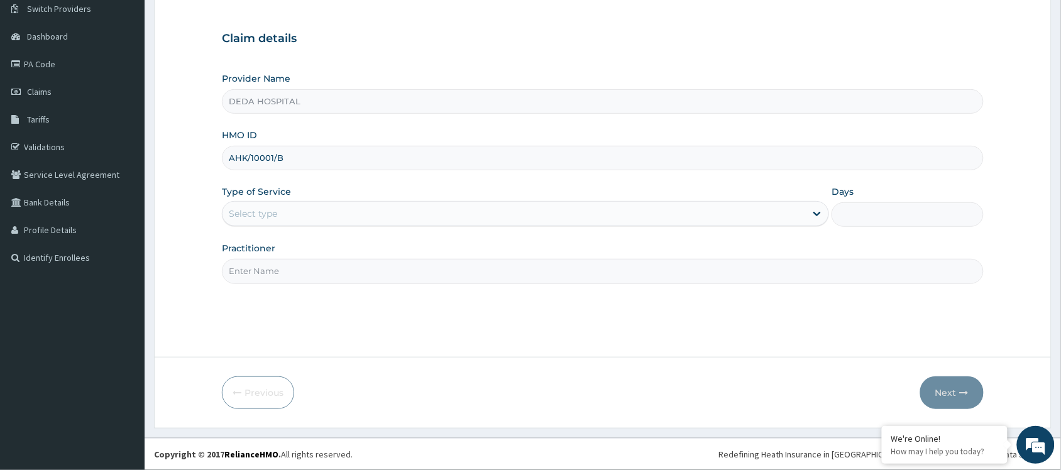
scroll to position [101, 0]
type input "AHK/10001/B"
drag, startPoint x: 318, startPoint y: 206, endPoint x: 318, endPoint y: 221, distance: 14.5
click at [318, 208] on div "Select type" at bounding box center [514, 214] width 583 height 20
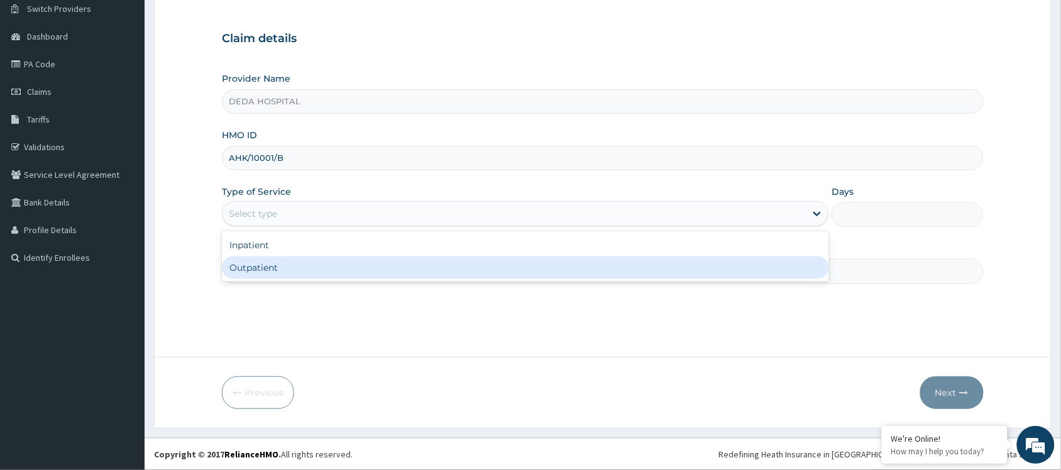
click at [284, 269] on div "Outpatient" at bounding box center [525, 267] width 607 height 23
type input "1"
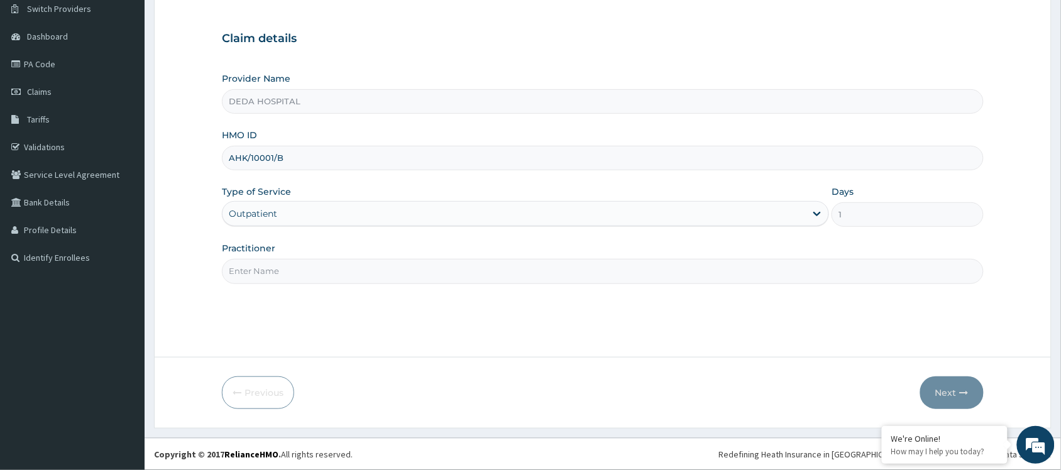
click at [271, 268] on input "Practitioner" at bounding box center [603, 271] width 762 height 25
type input "DR. [GEOGRAPHIC_DATA]"
click at [931, 399] on button "Next" at bounding box center [951, 393] width 63 height 33
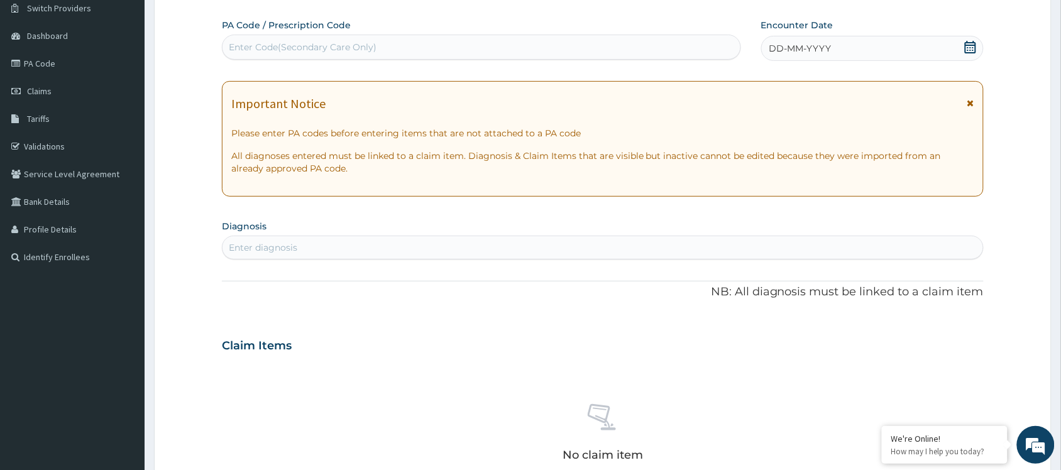
click at [261, 48] on div "Enter Code(Secondary Care Only)" at bounding box center [303, 47] width 148 height 13
paste input "PA/1FA241"
type input "PA/1FA241"
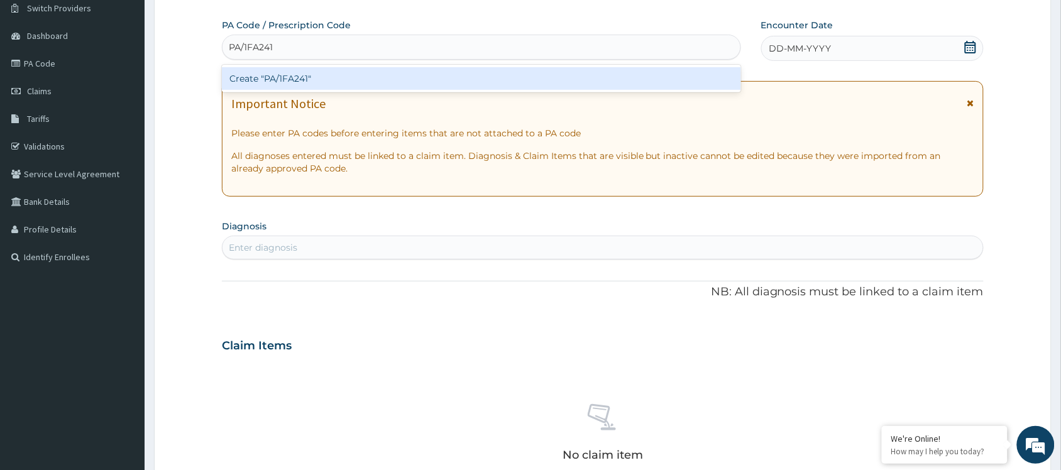
click at [294, 74] on div "Create "PA/1FA241"" at bounding box center [481, 78] width 519 height 23
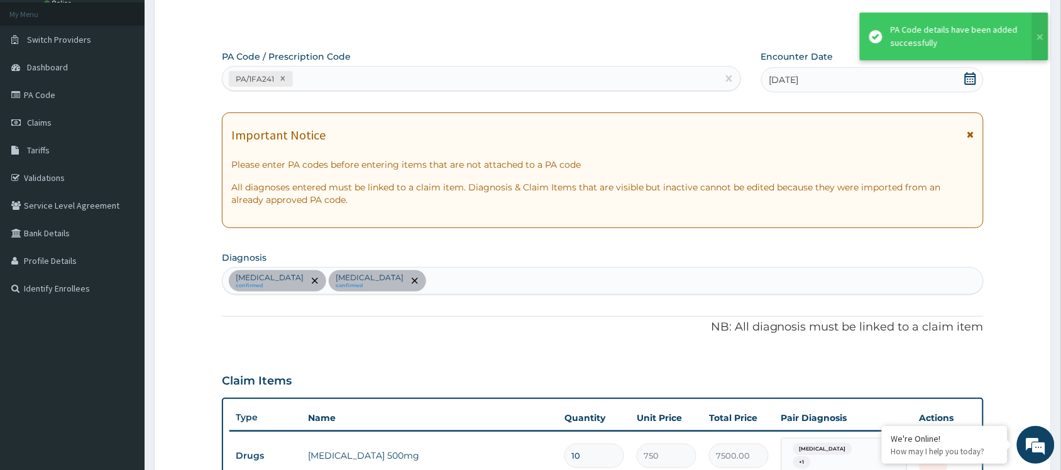
scroll to position [0, 0]
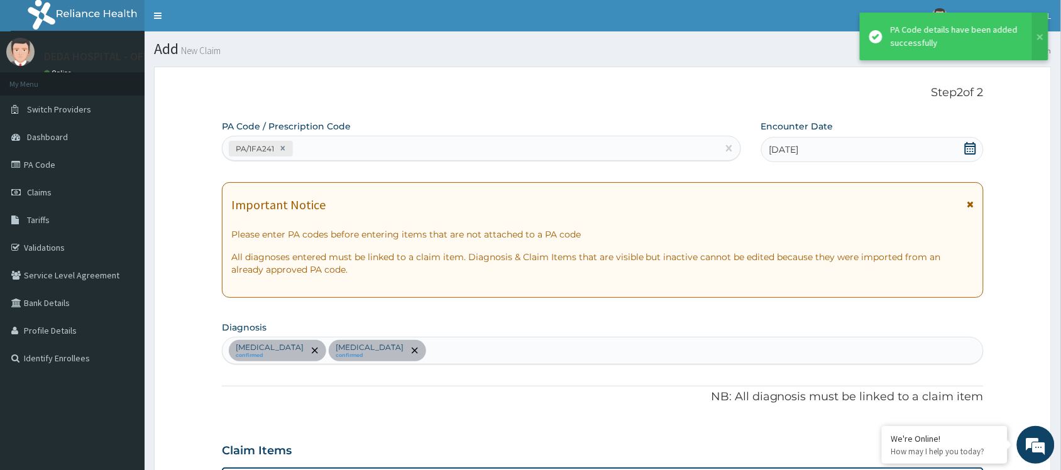
click at [339, 140] on div "PA/1FA241" at bounding box center [470, 148] width 495 height 21
paste input "PA/5F9627"
type input "PA/5F9627"
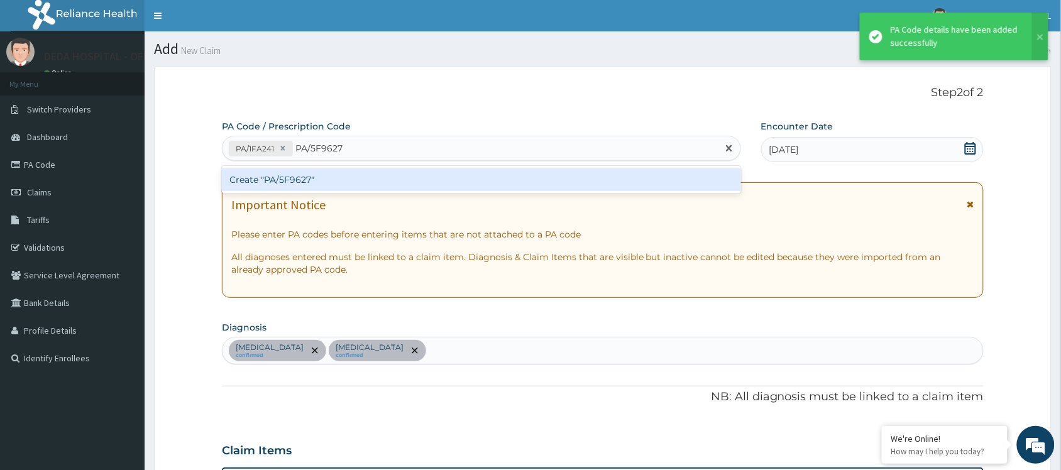
drag, startPoint x: 309, startPoint y: 185, endPoint x: 310, endPoint y: 133, distance: 52.2
click at [308, 167] on div "Create "PA/5F9627"" at bounding box center [481, 180] width 519 height 28
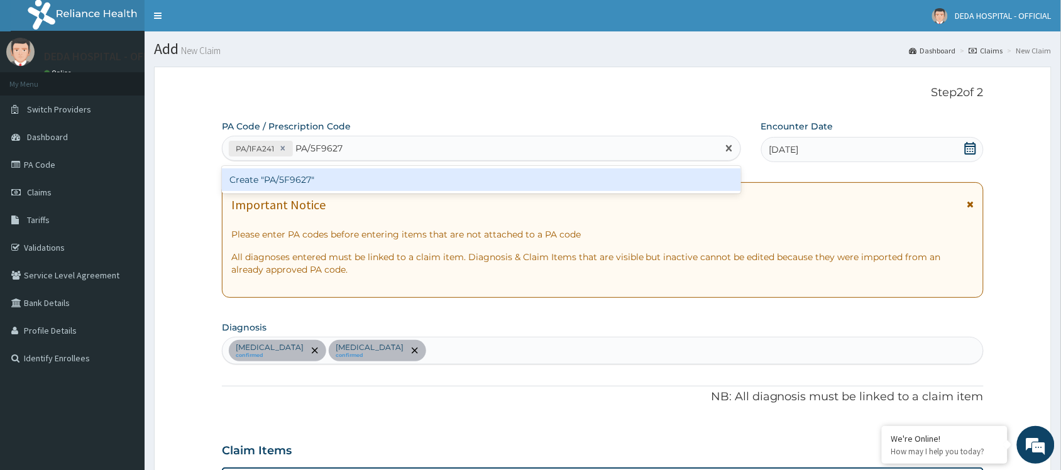
click at [351, 171] on div "Create "PA/5F9627"" at bounding box center [481, 179] width 519 height 23
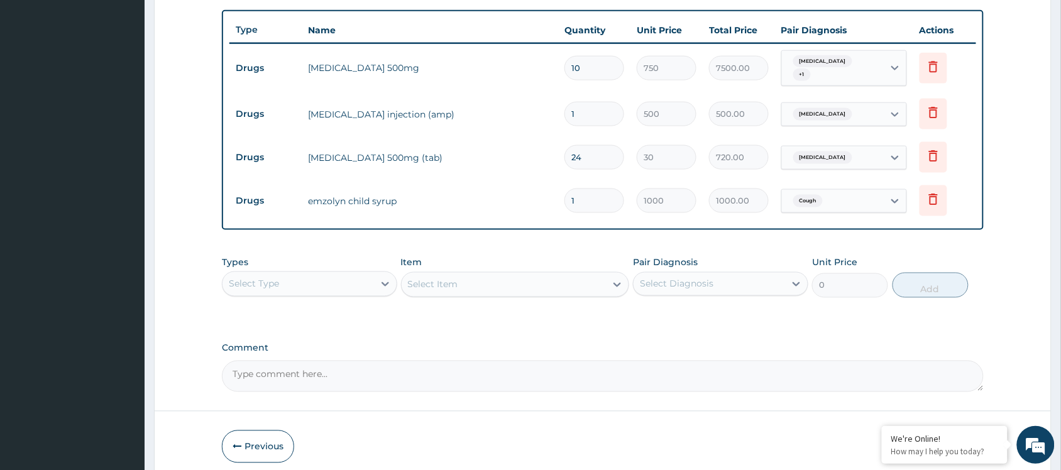
scroll to position [495, 0]
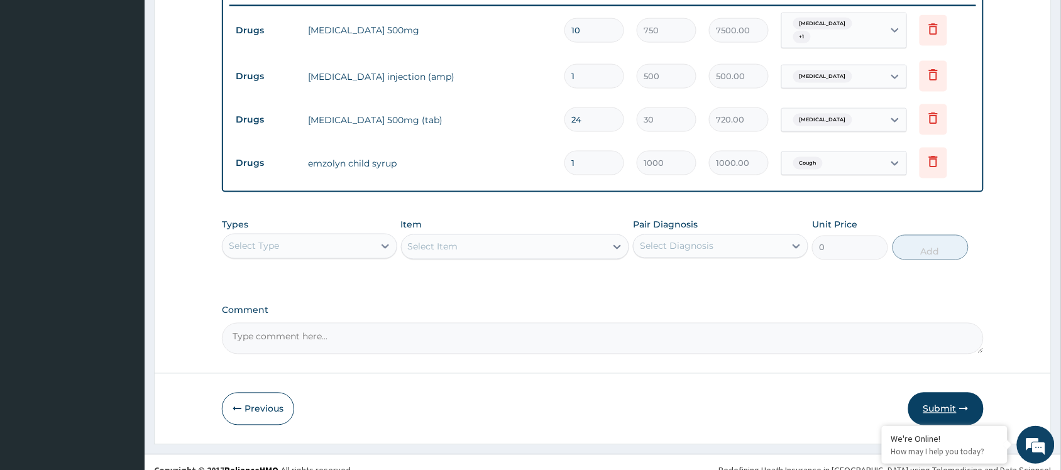
click at [950, 404] on button "Submit" at bounding box center [945, 409] width 75 height 33
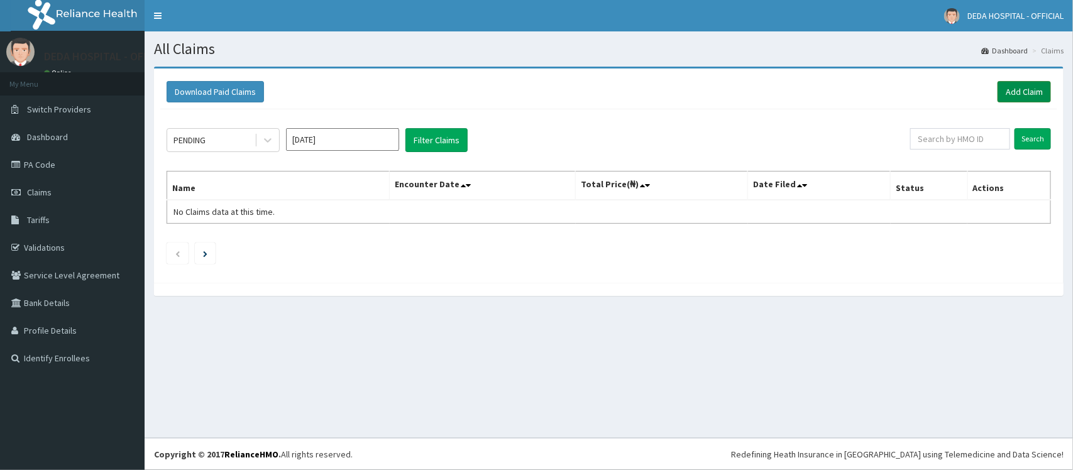
click at [1030, 87] on link "Add Claim" at bounding box center [1024, 91] width 53 height 21
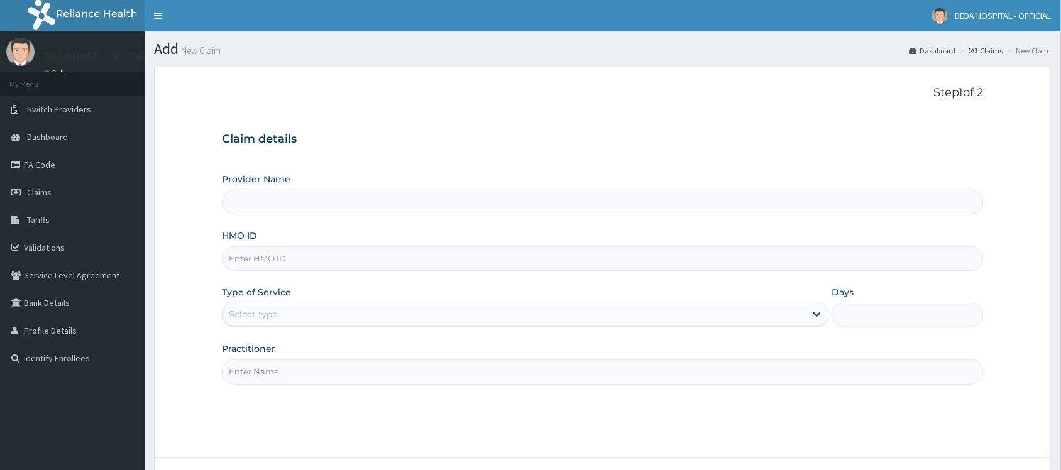
type input "DEDA HOSPITAL"
click at [268, 261] on input "HMO ID" at bounding box center [603, 258] width 762 height 25
click at [250, 260] on input "HMO ID" at bounding box center [603, 258] width 762 height 25
paste input "AHK/10001/B"
type input "AHK/10001/B"
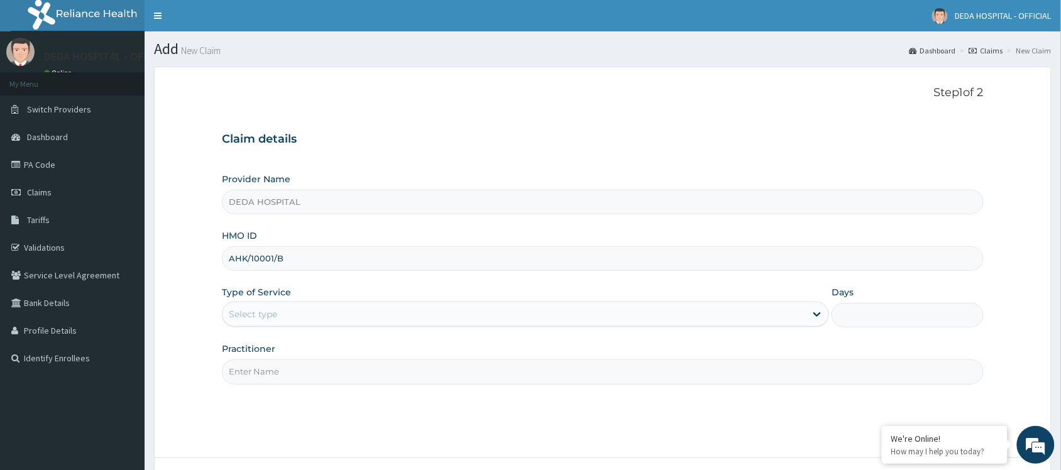
drag, startPoint x: 324, startPoint y: 310, endPoint x: 316, endPoint y: 319, distance: 12.9
click at [324, 311] on div "Select type" at bounding box center [514, 314] width 583 height 20
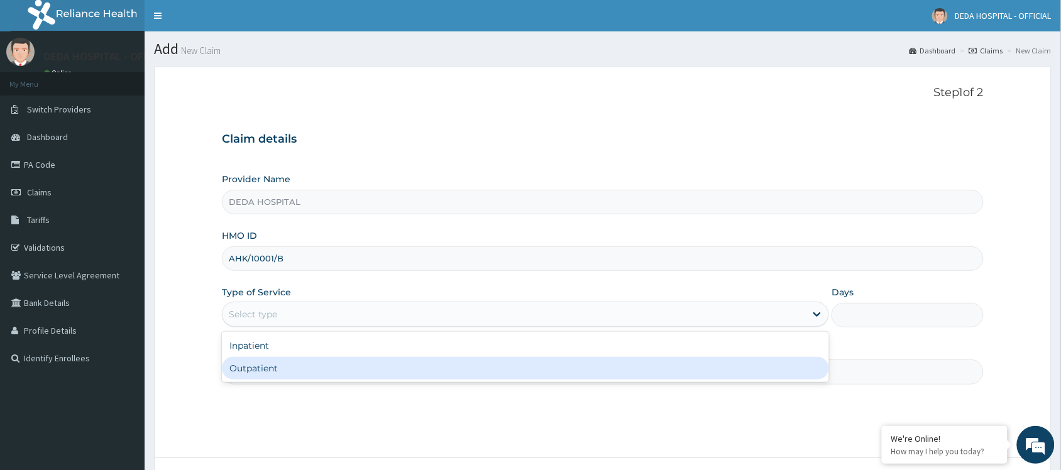
click at [274, 373] on div "Outpatient" at bounding box center [525, 368] width 607 height 23
type input "1"
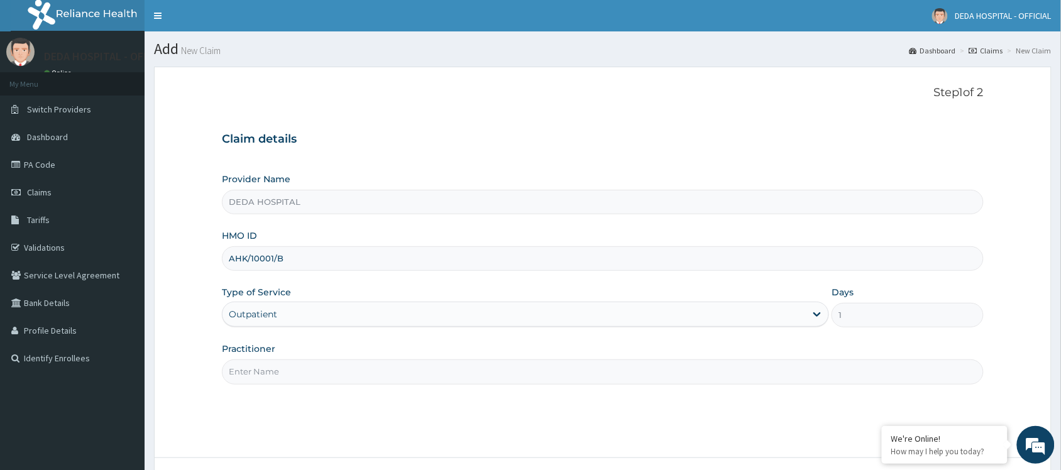
click at [272, 350] on label "Practitioner" at bounding box center [248, 349] width 53 height 13
click at [272, 360] on input "Practitioner" at bounding box center [603, 372] width 762 height 25
click at [266, 369] on input "Practitioner" at bounding box center [603, 372] width 762 height 25
type input "DR. MURTALA"
click at [424, 436] on div "Step 1 of 2 Claim details Provider Name DEDA HOSPITAL HMO ID AHK/10001/B Type o…" at bounding box center [603, 262] width 762 height 353
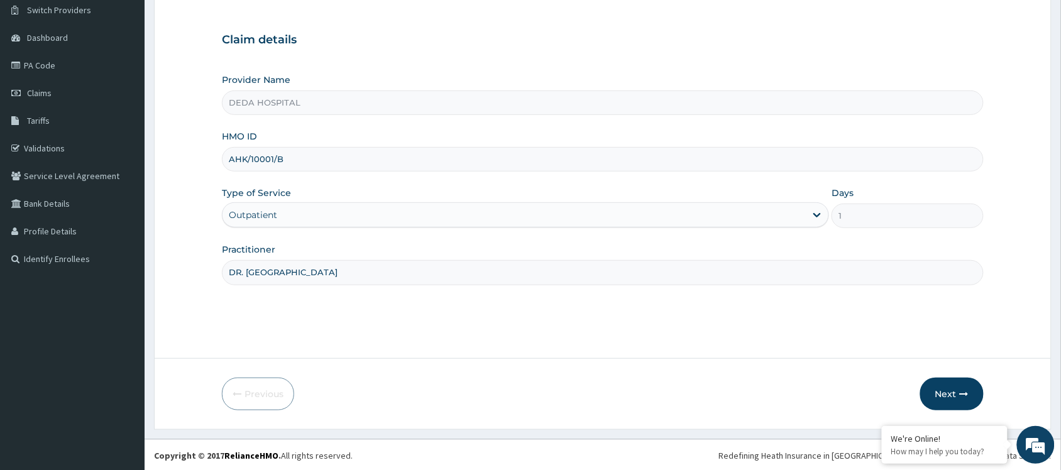
scroll to position [101, 0]
click at [950, 395] on button "Next" at bounding box center [951, 393] width 63 height 33
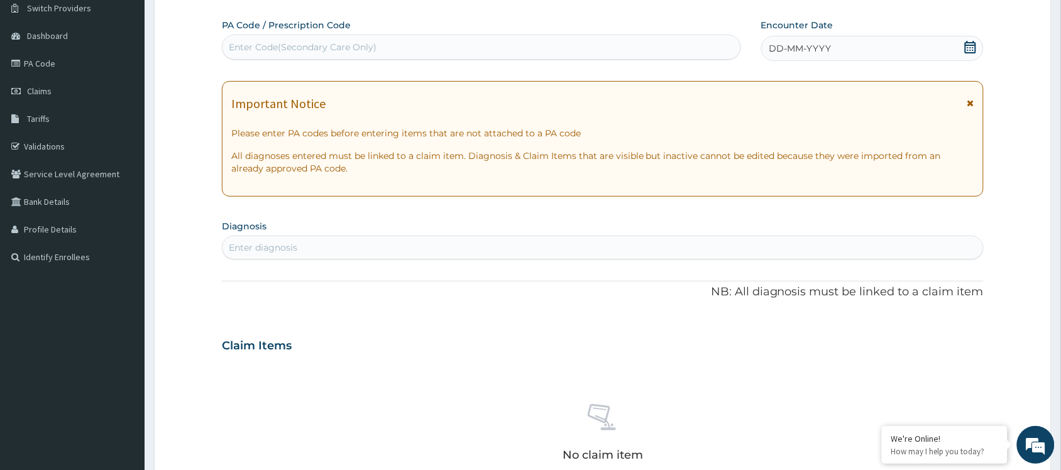
click at [271, 47] on div "Enter Code(Secondary Care Only)" at bounding box center [303, 47] width 148 height 13
paste input "PA/E89C5C"
type input "PA/E89C5C"
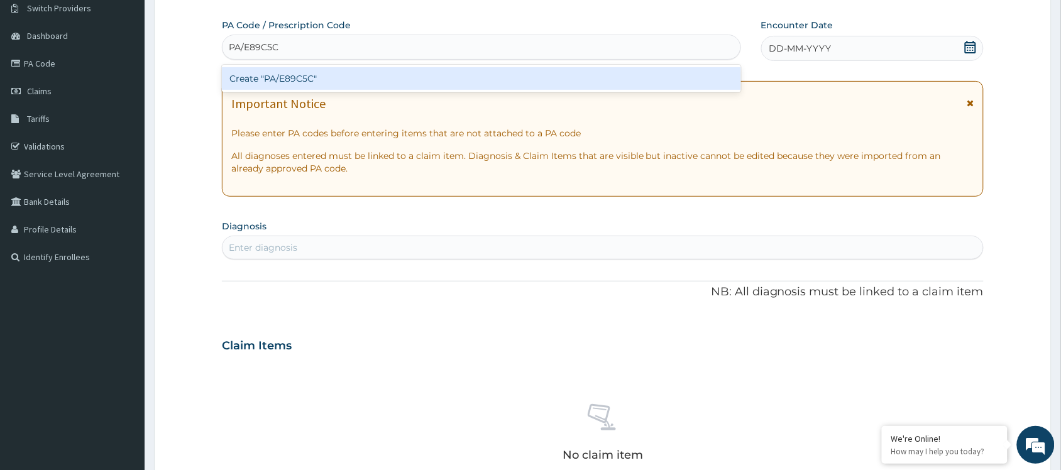
click at [270, 80] on div "Create "PA/E89C5C"" at bounding box center [481, 78] width 519 height 23
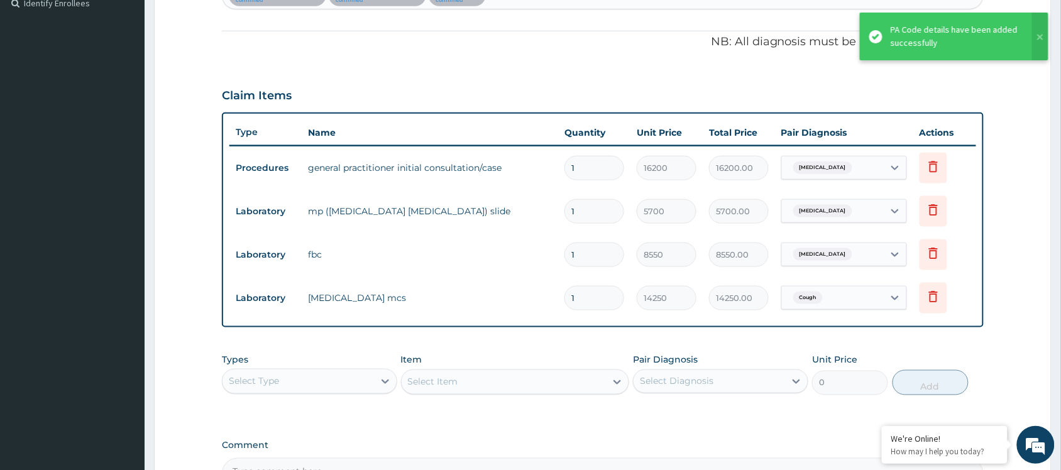
scroll to position [102, 0]
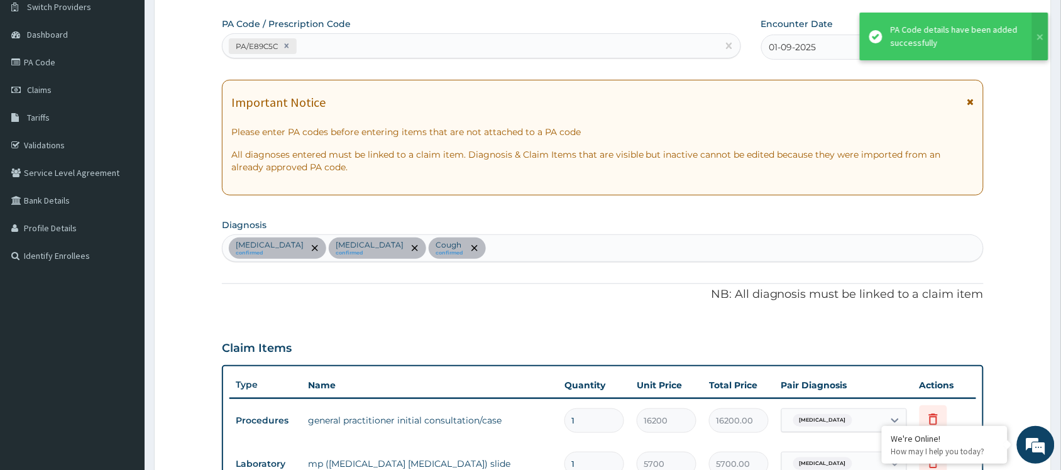
click at [349, 50] on div "PA/E89C5C" at bounding box center [470, 46] width 495 height 21
paste input "PA/69786E"
type input "PA/69786E"
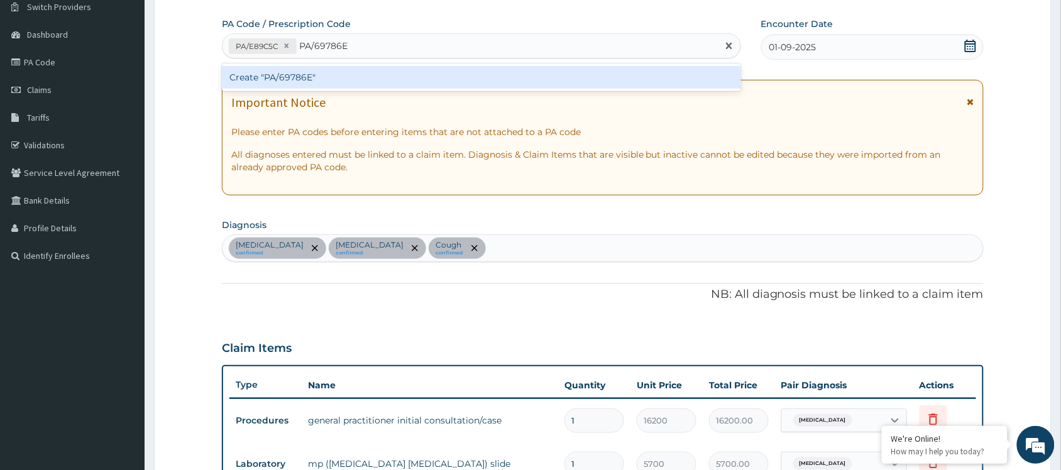
click at [300, 79] on div "Create "PA/69786E"" at bounding box center [481, 77] width 519 height 23
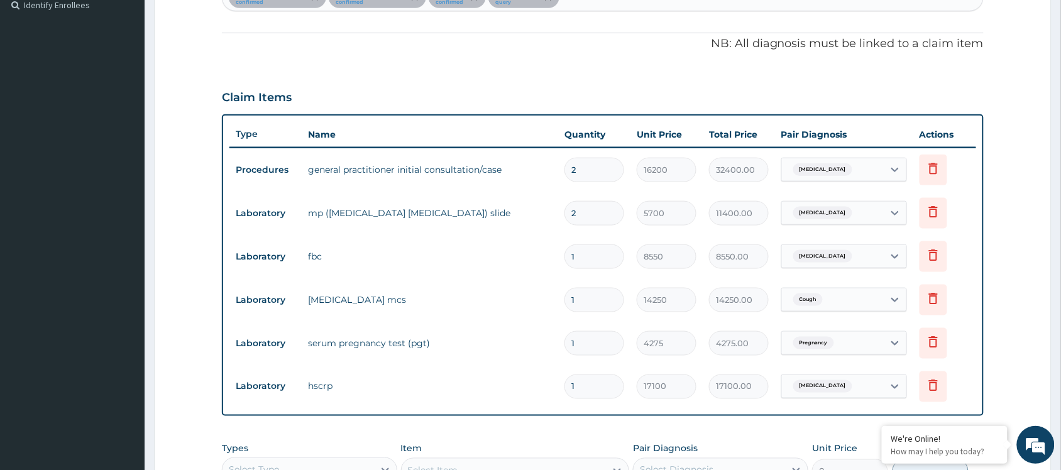
scroll to position [347, 0]
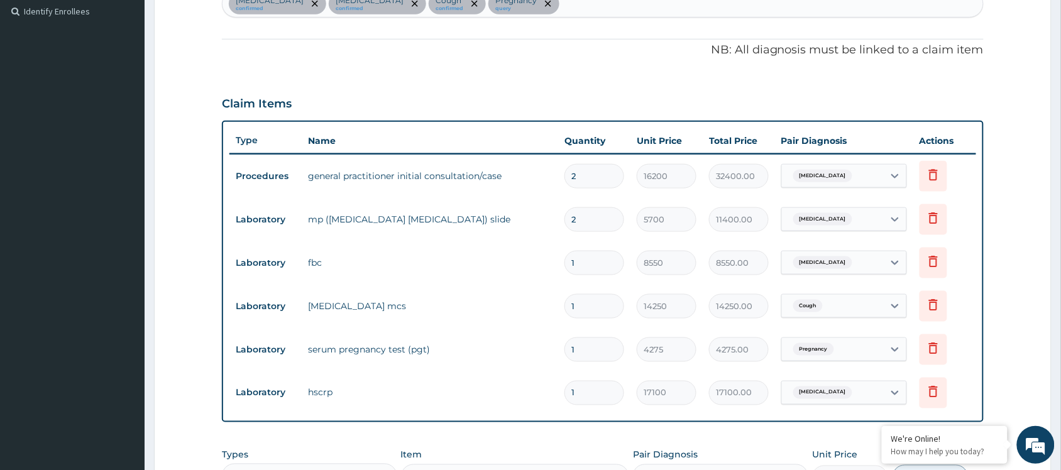
click at [595, 183] on input "2" at bounding box center [594, 176] width 60 height 25
type input "0.00"
type input "1"
type input "16200.00"
type input "1"
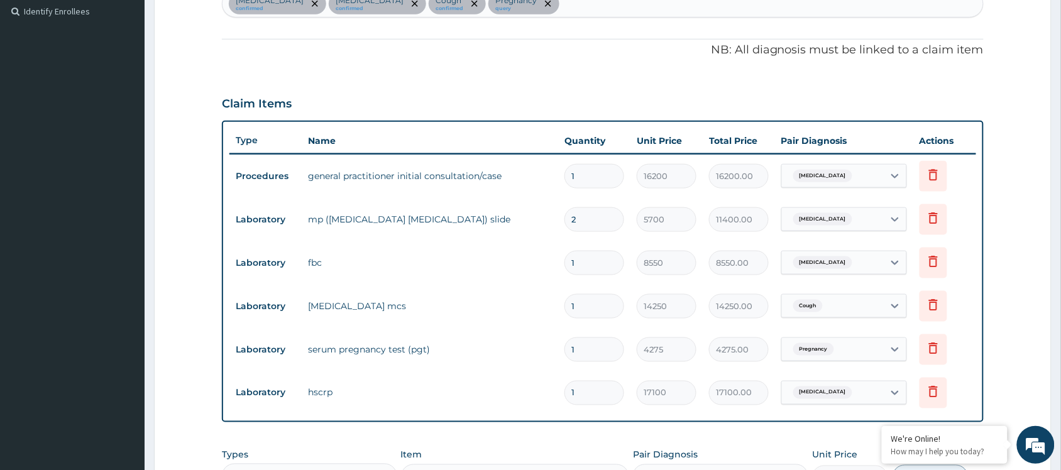
click at [591, 220] on input "2" at bounding box center [594, 219] width 60 height 25
type input "0.00"
type input "1"
type input "5700.00"
type input "0.00"
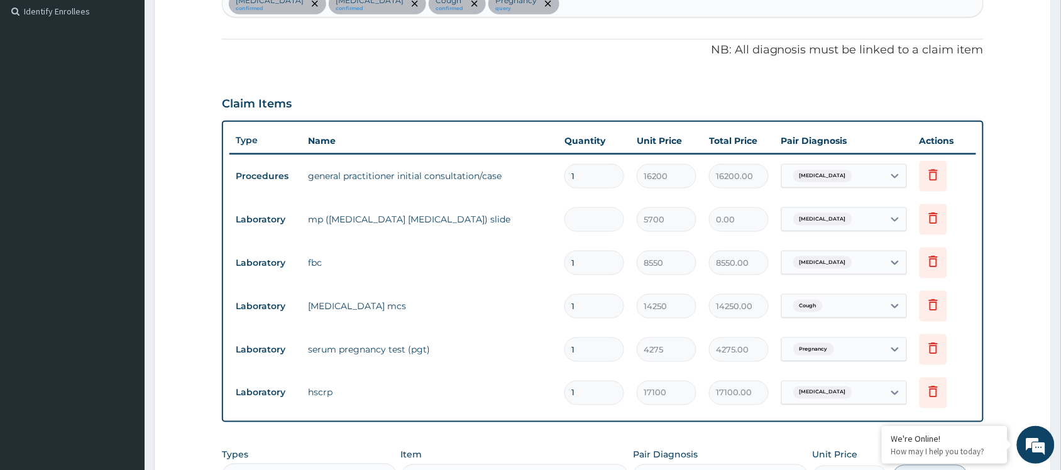
type input "2"
type input "11400.00"
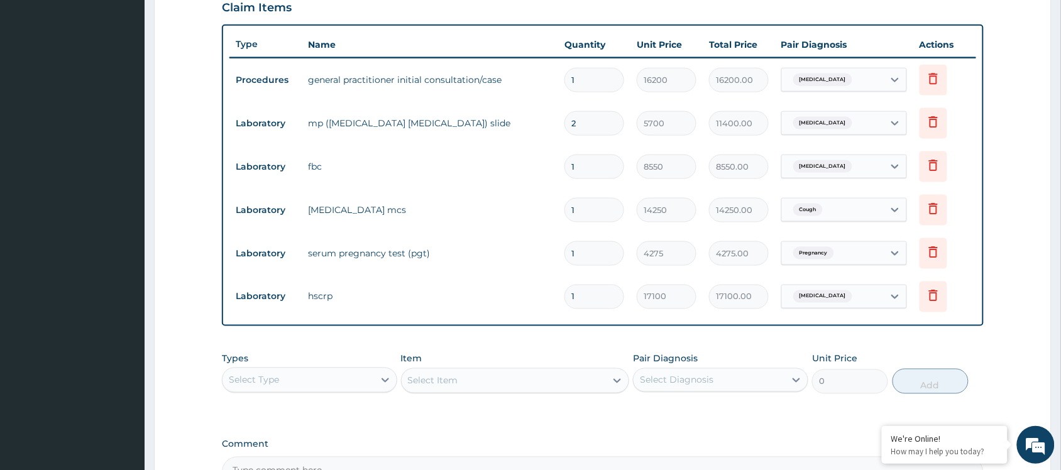
scroll to position [583, 0]
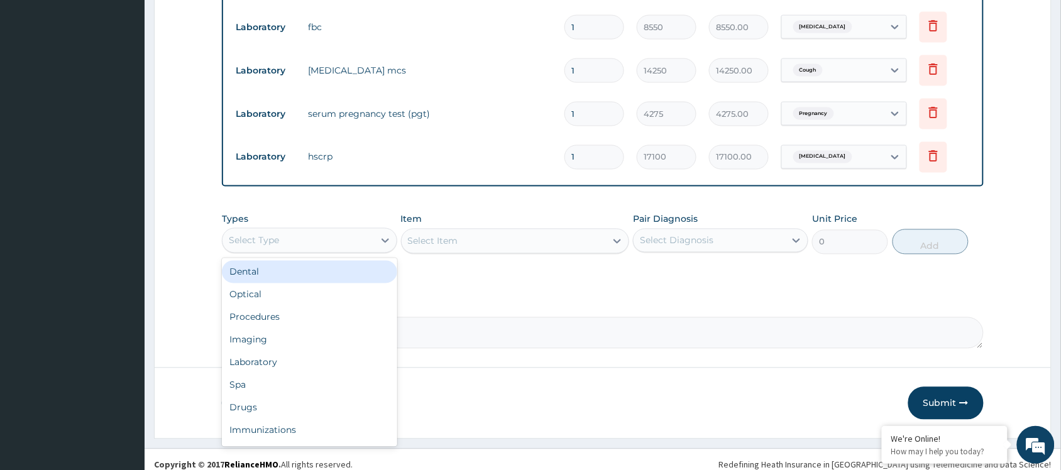
click at [278, 233] on div "Select Type" at bounding box center [298, 241] width 151 height 20
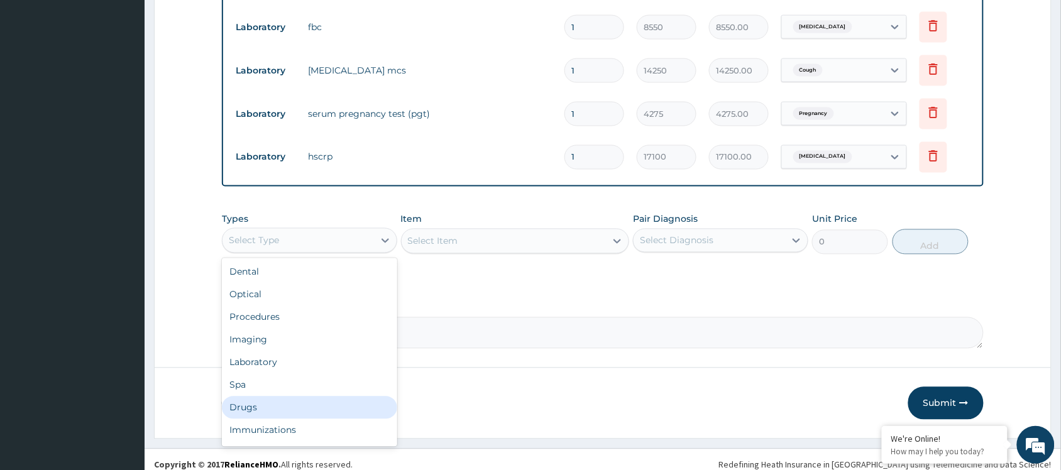
drag, startPoint x: 246, startPoint y: 407, endPoint x: 265, endPoint y: 398, distance: 20.5
click at [248, 409] on div "Drugs" at bounding box center [309, 408] width 175 height 23
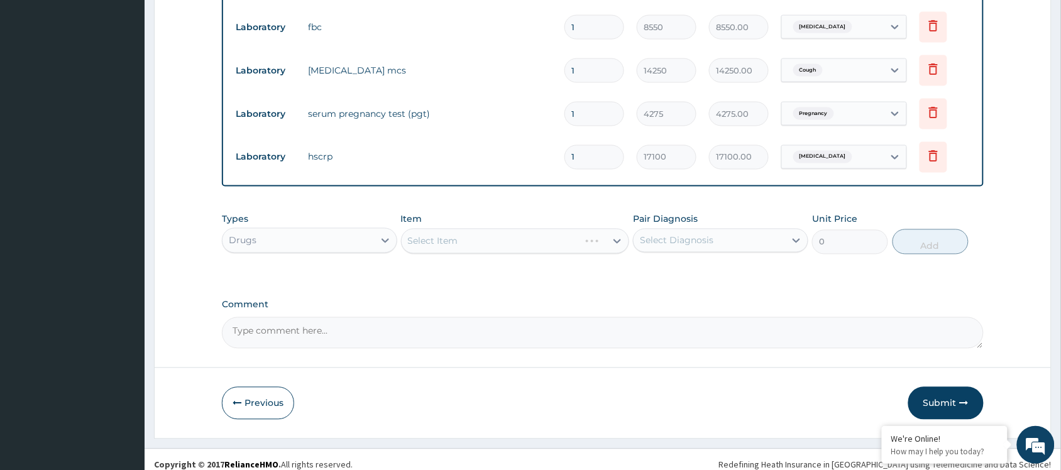
click at [705, 220] on div "Pair Diagnosis Select Diagnosis" at bounding box center [720, 233] width 175 height 41
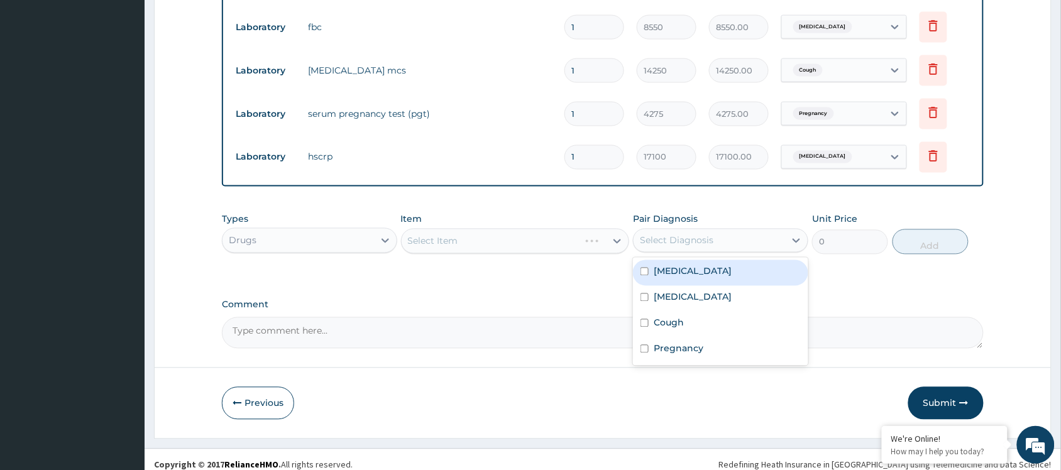
click at [688, 234] on div "Select Diagnosis" at bounding box center [677, 240] width 74 height 13
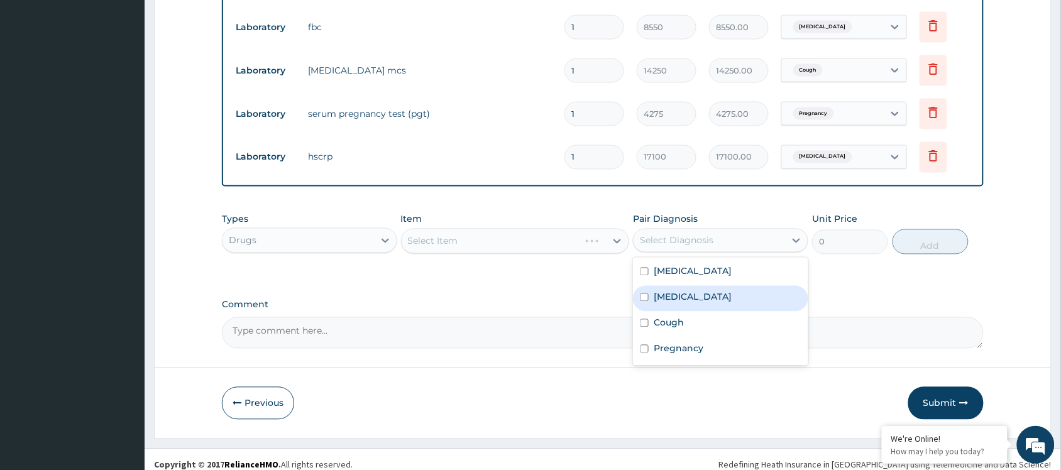
click at [680, 275] on label "[MEDICAL_DATA]" at bounding box center [693, 271] width 78 height 13
checkbox input "true"
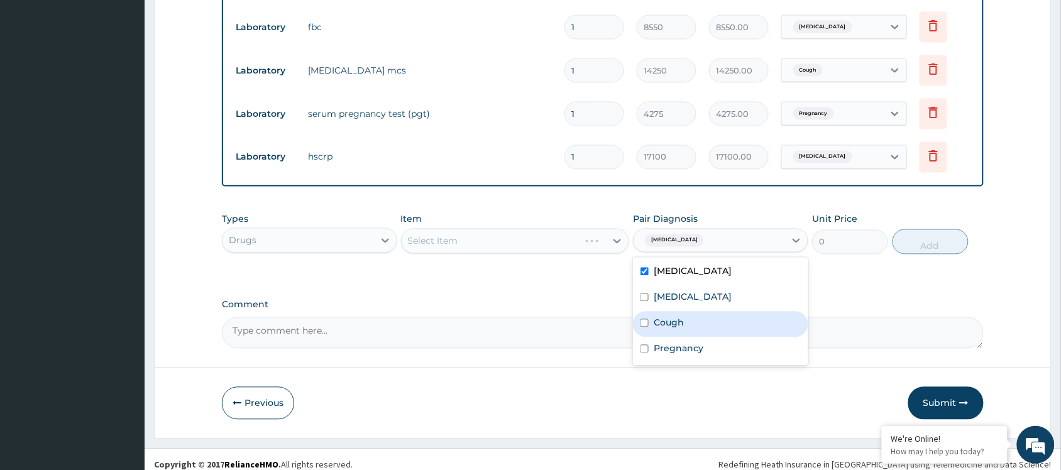
click at [492, 236] on div "Select Item" at bounding box center [515, 241] width 229 height 25
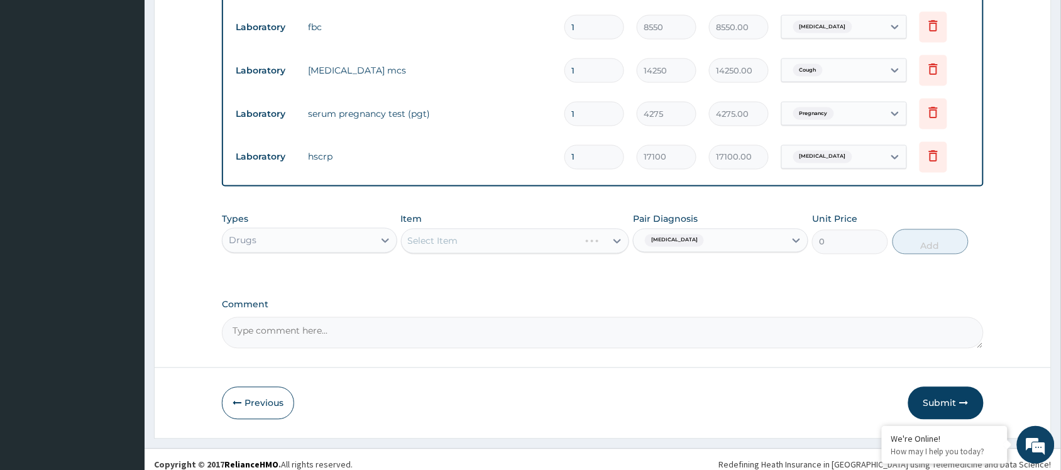
click at [491, 236] on div "Select Item" at bounding box center [515, 241] width 229 height 25
click at [463, 243] on div "Select Item" at bounding box center [515, 241] width 229 height 25
click at [498, 236] on div "Select Item" at bounding box center [504, 241] width 205 height 20
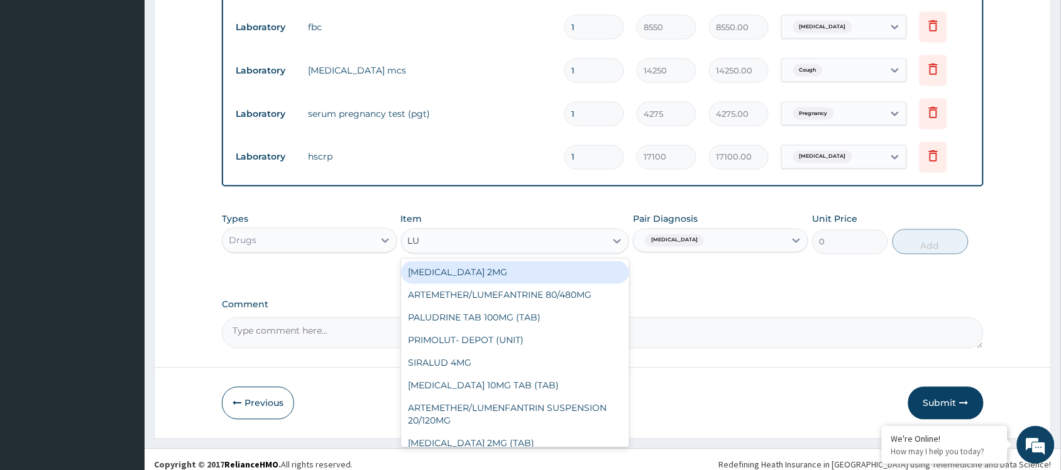
type input "LUM"
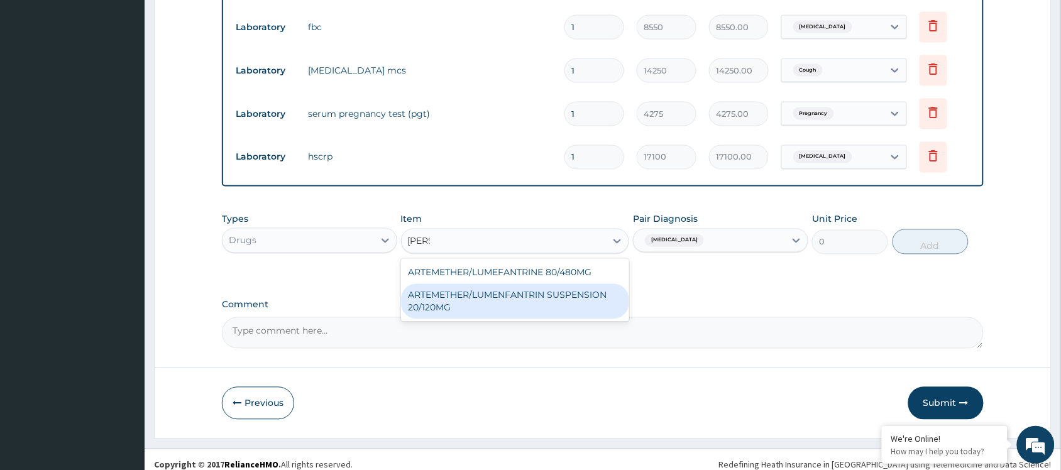
click at [503, 284] on div "ARTEMETHER/LUMENFANTRIN SUSPENSION 20/120MG" at bounding box center [515, 301] width 229 height 35
type input "3000"
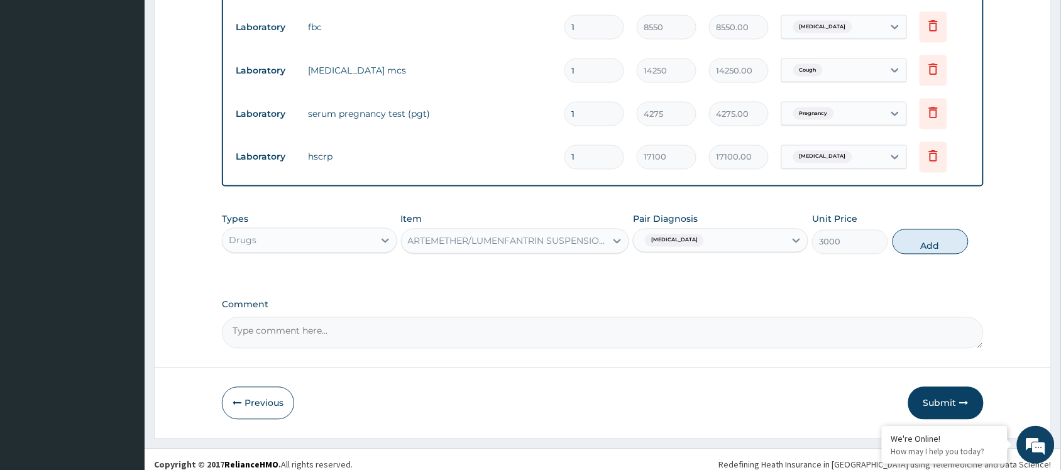
click at [547, 233] on div "ARTEMETHER/LUMENFANTRIN SUSPENSION 20/120MG" at bounding box center [504, 241] width 205 height 20
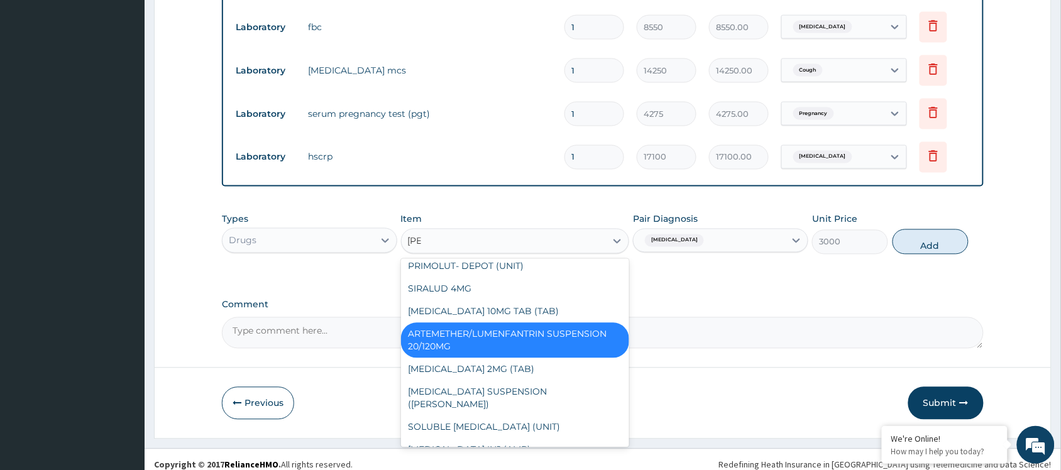
scroll to position [0, 0]
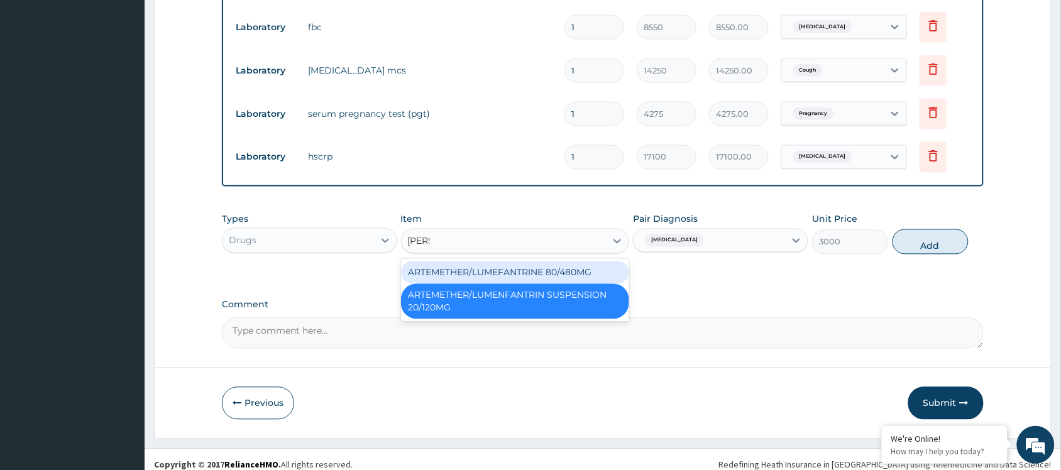
type input "LUME"
click at [514, 268] on div "ARTEMETHER/LUMEFANTRINE 80/480MG" at bounding box center [515, 272] width 229 height 23
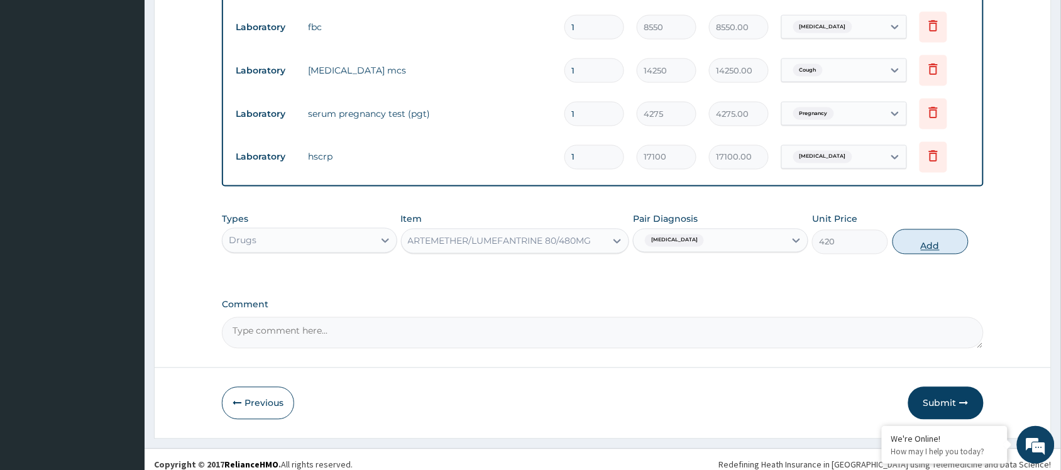
click at [929, 238] on button "Add" at bounding box center [931, 241] width 76 height 25
type input "0"
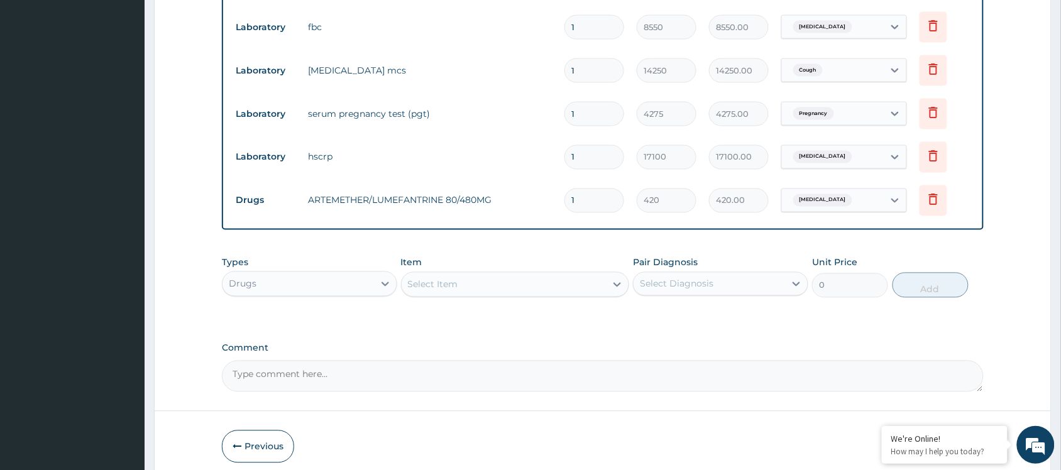
type input "0.00"
type input "6"
type input "2520.00"
type input "6"
click at [835, 321] on div "Types Drugs Item Select Item Pair Diagnosis Select Diagnosis Unit Price 0 Add" at bounding box center [603, 286] width 762 height 73
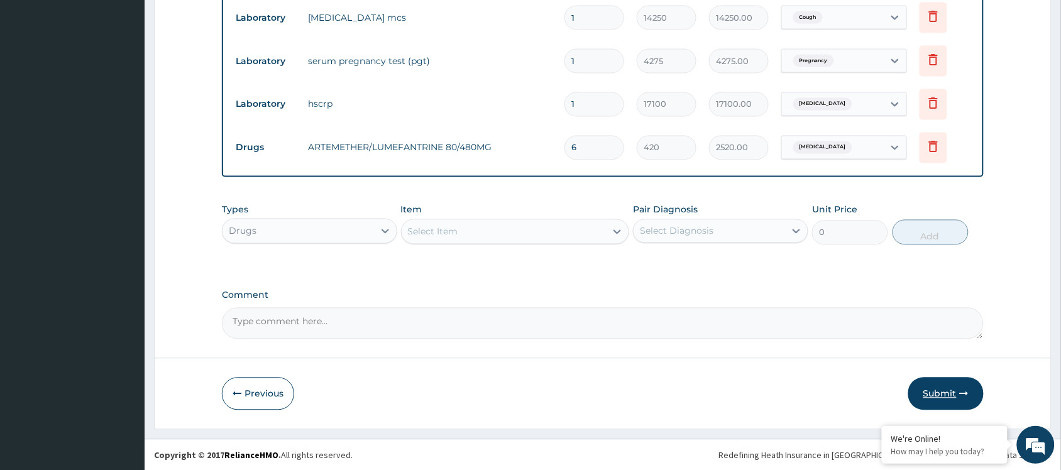
click at [941, 397] on button "Submit" at bounding box center [945, 394] width 75 height 33
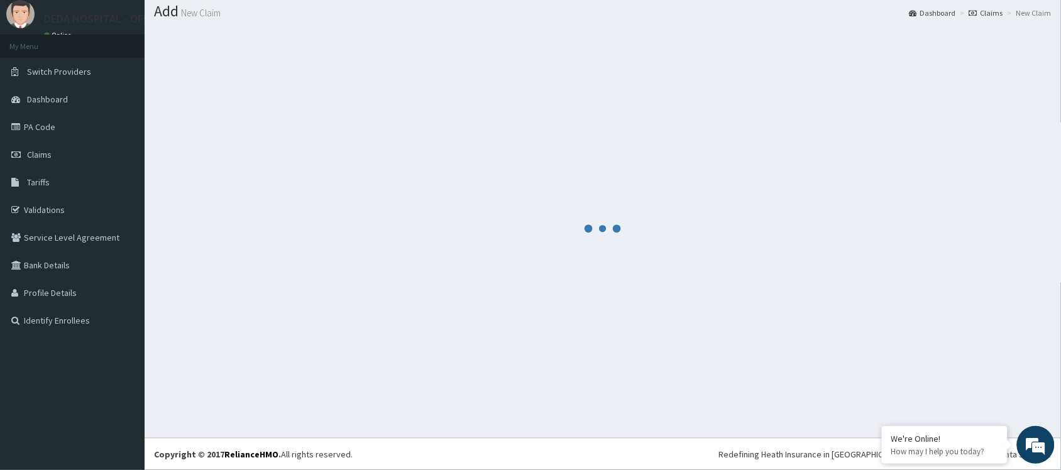
scroll to position [636, 0]
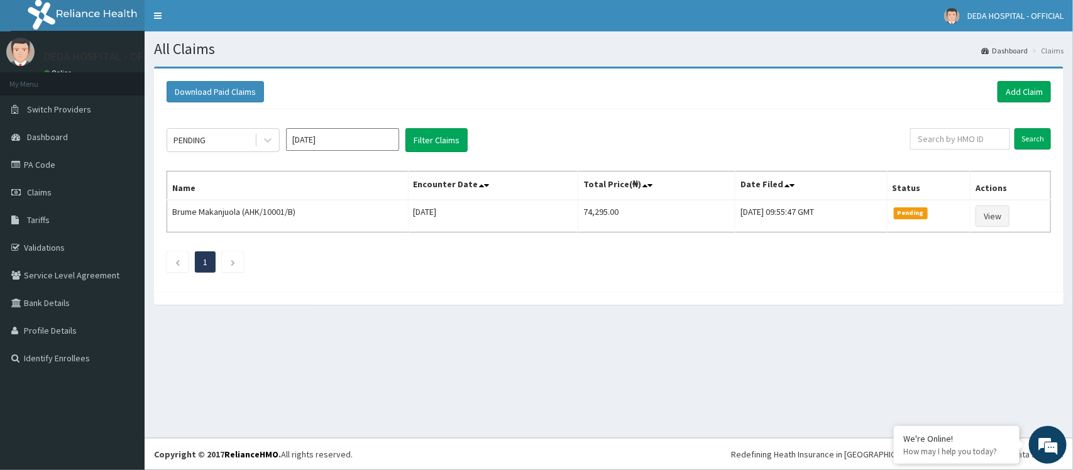
click at [614, 133] on div "PENDING Sep 2025 Filter Claims" at bounding box center [539, 140] width 744 height 24
click at [1025, 87] on link "Add Claim" at bounding box center [1024, 91] width 53 height 21
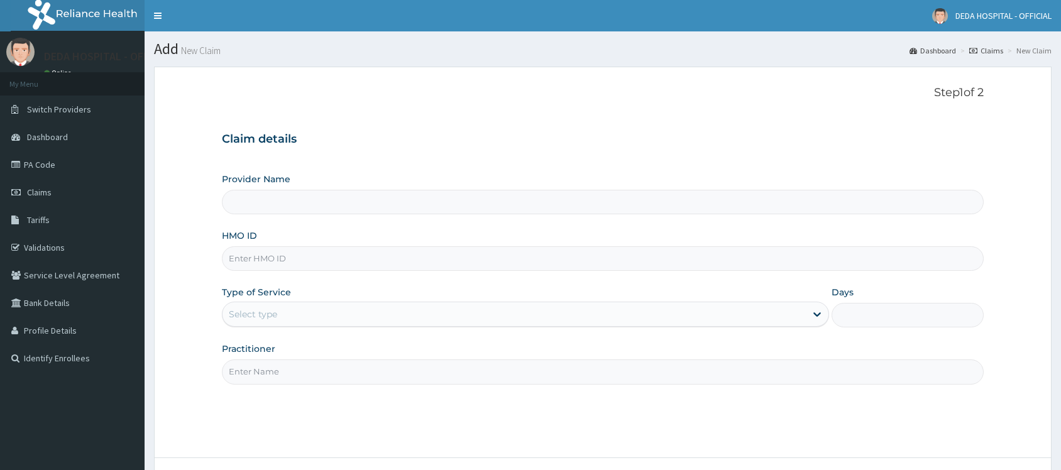
type input "DEDA HOSPITAL"
click at [265, 267] on input "HMO ID" at bounding box center [603, 258] width 762 height 25
paste input "ARM/10229/C"
type input "ARM/10229/C"
click at [253, 321] on div "Select type" at bounding box center [253, 314] width 48 height 13
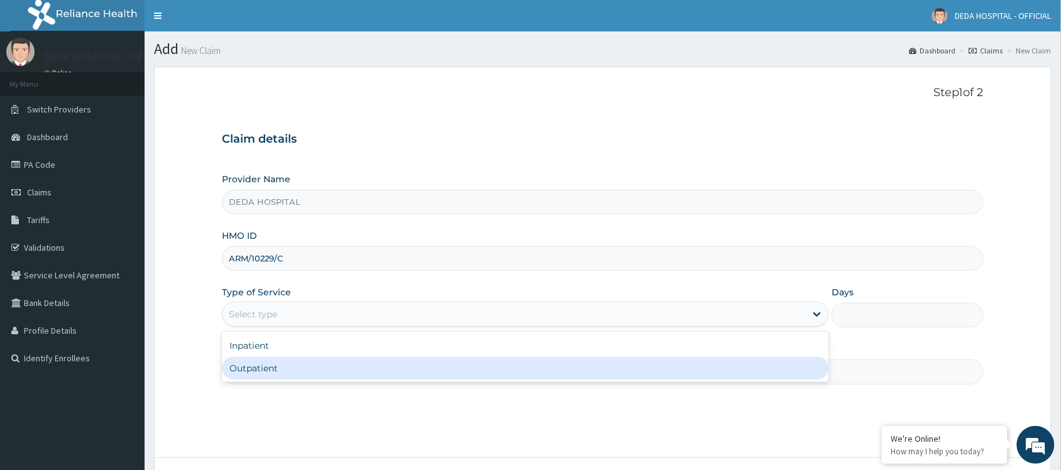
click at [272, 375] on div "Outpatient" at bounding box center [525, 368] width 607 height 23
type input "1"
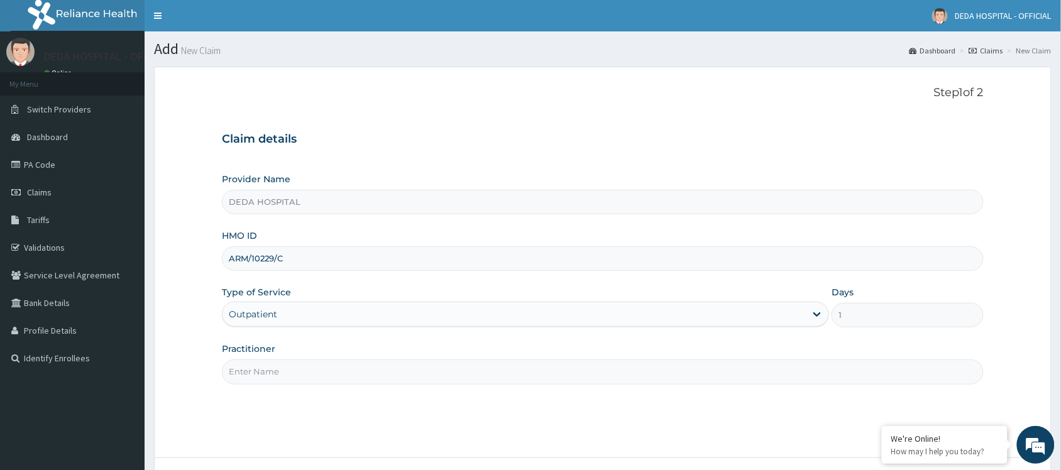
click at [272, 368] on input "Practitioner" at bounding box center [603, 372] width 762 height 25
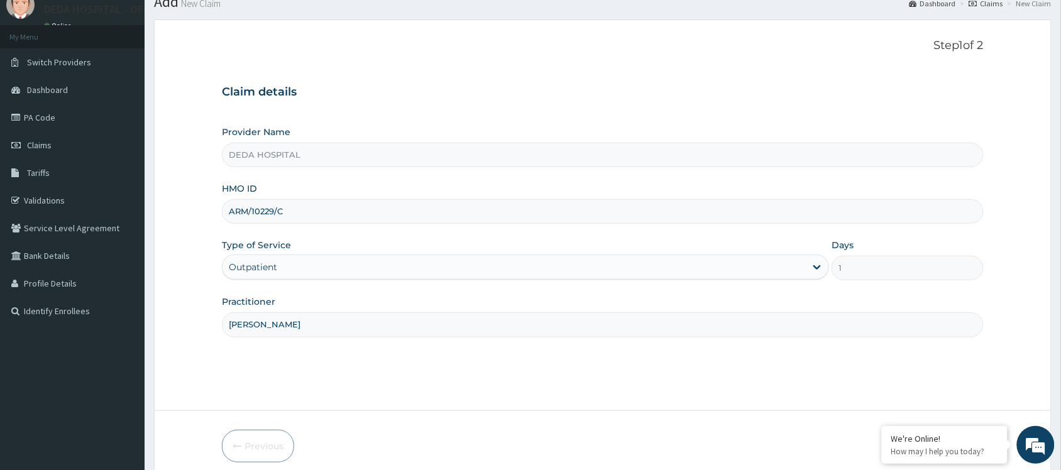
scroll to position [101, 0]
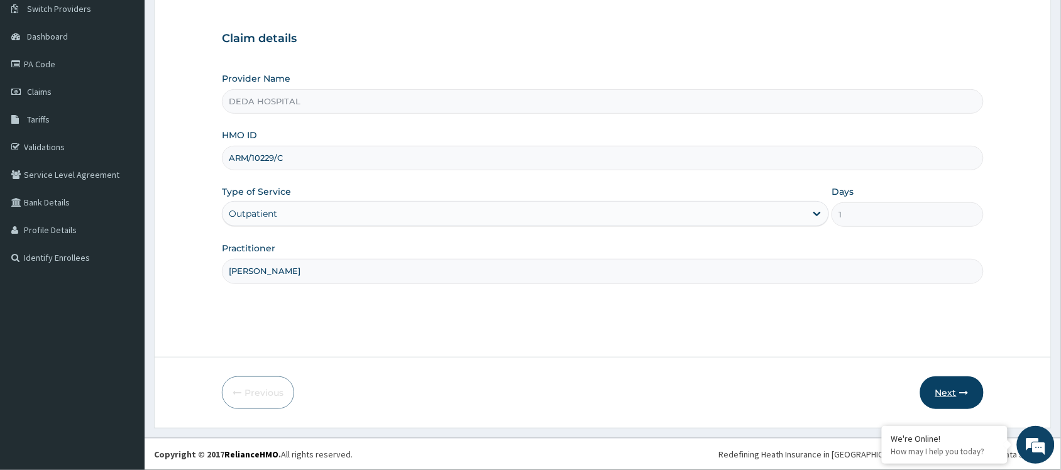
type input "[PERSON_NAME]"
click at [938, 394] on button "Next" at bounding box center [951, 393] width 63 height 33
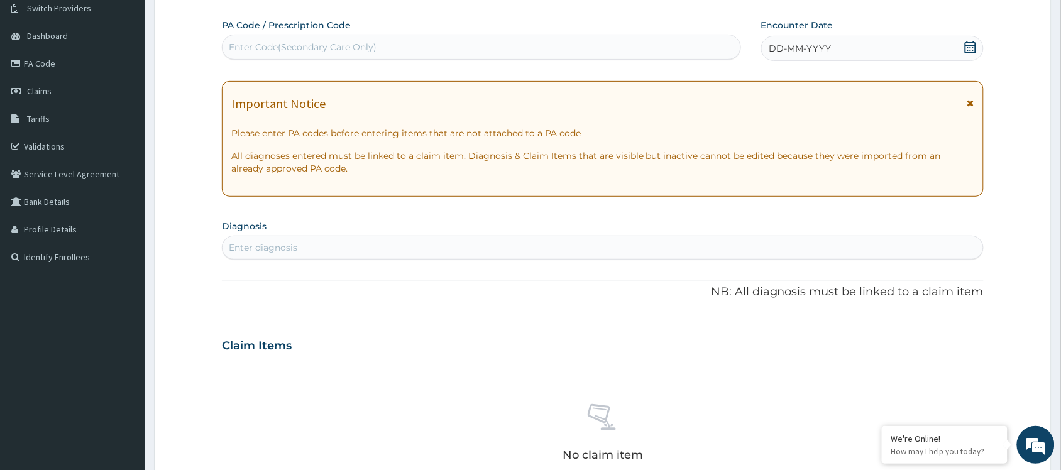
click at [288, 39] on div "Enter Code(Secondary Care Only)" at bounding box center [482, 47] width 518 height 20
paste input "PA/568E81"
type input "PA/568E81"
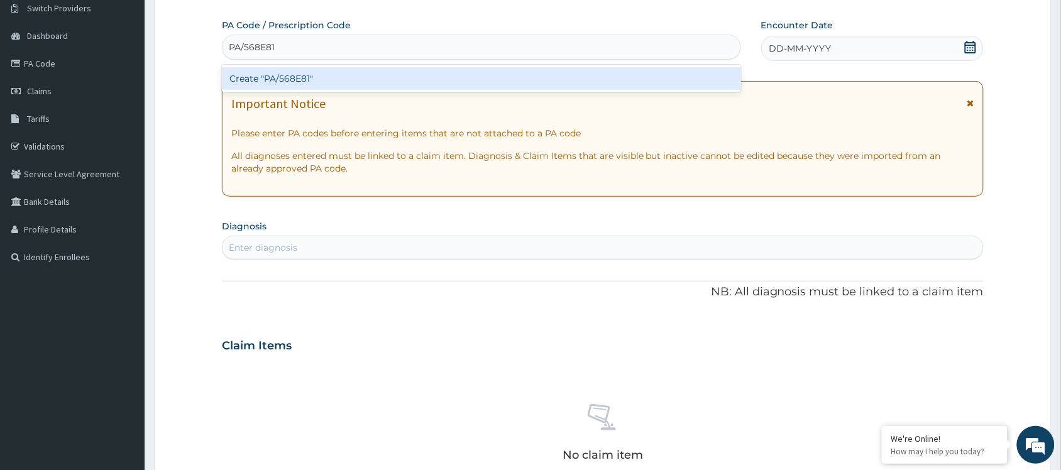
click at [299, 82] on div "Create "PA/568E81"" at bounding box center [481, 78] width 519 height 23
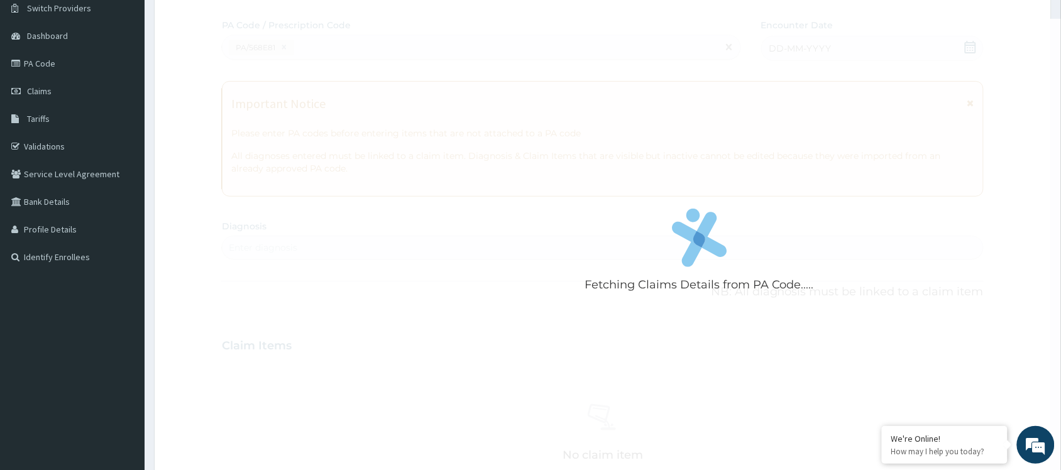
scroll to position [374, 0]
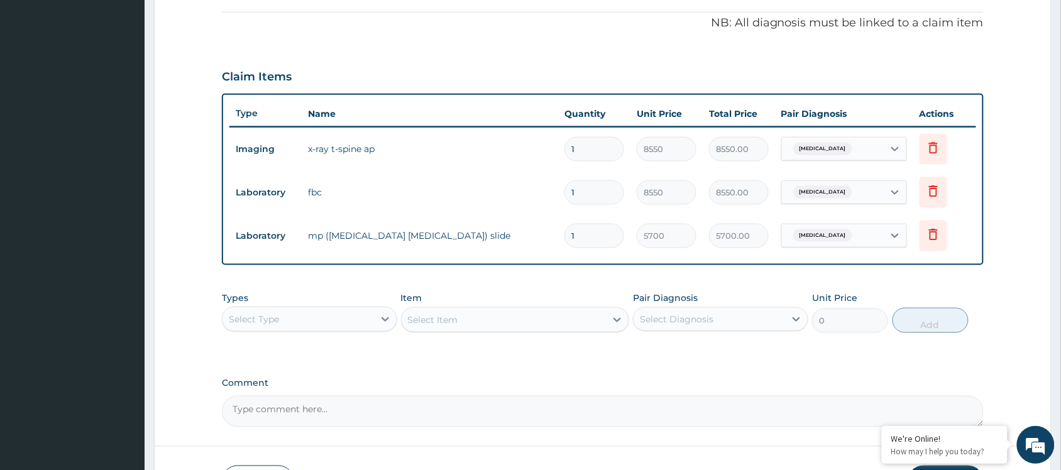
drag, startPoint x: 387, startPoint y: 355, endPoint x: 548, endPoint y: 393, distance: 165.3
click at [414, 370] on div "PA Code / Prescription Code PA/568E81 Encounter Date 01-09-2025 Important Notic…" at bounding box center [603, 86] width 762 height 681
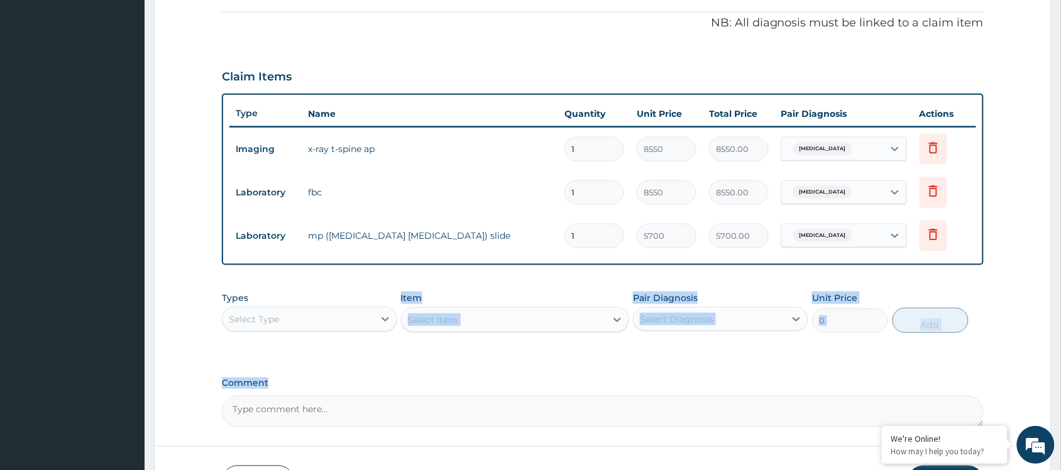
scroll to position [463, 0]
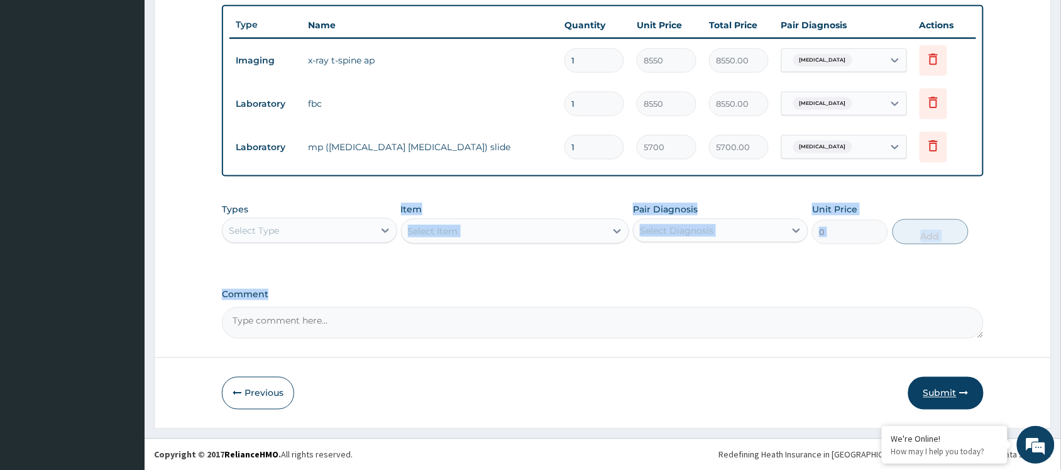
click at [920, 390] on button "Submit" at bounding box center [945, 393] width 75 height 33
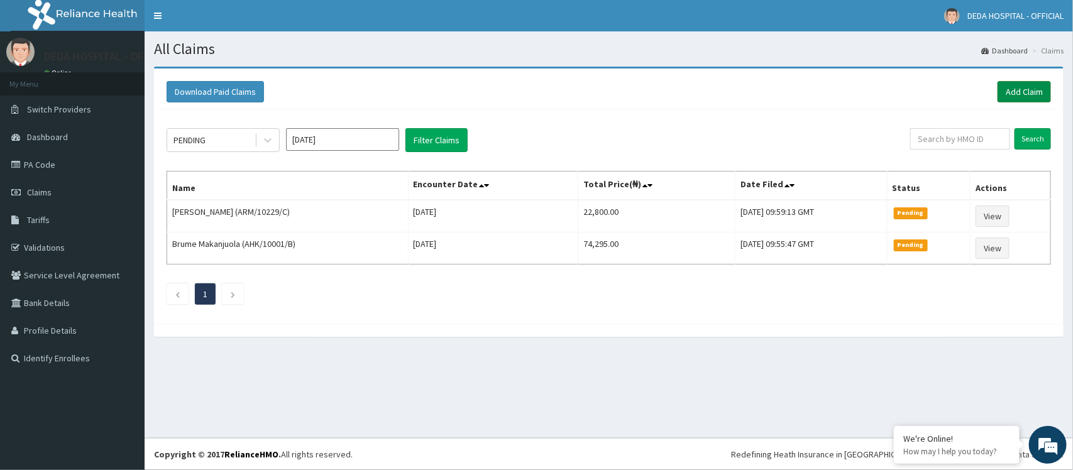
click at [1025, 82] on link "Add Claim" at bounding box center [1024, 91] width 53 height 21
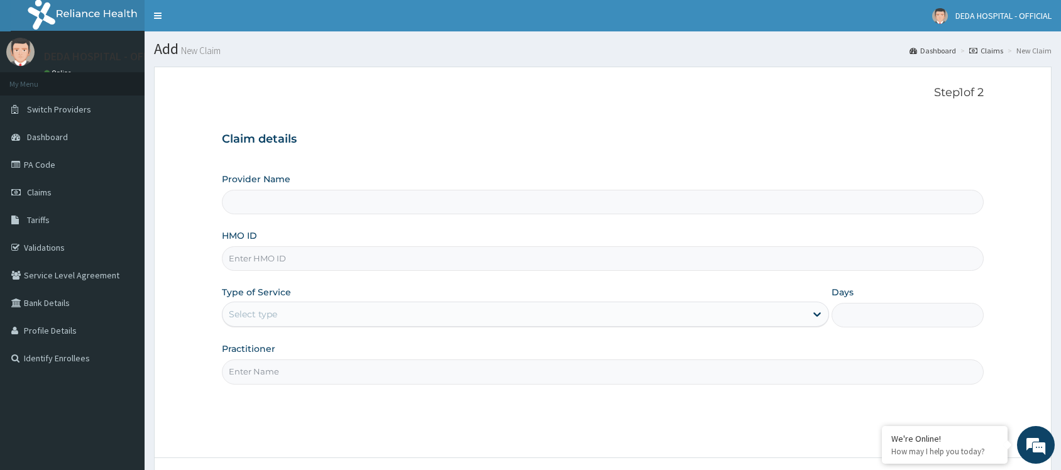
type input "DEDA HOSPITAL"
click at [249, 260] on input "HMO ID" at bounding box center [603, 258] width 762 height 25
paste input "PES/10073/E"
type input "PES/10073/E"
click at [268, 299] on label "Type of Service" at bounding box center [256, 292] width 69 height 13
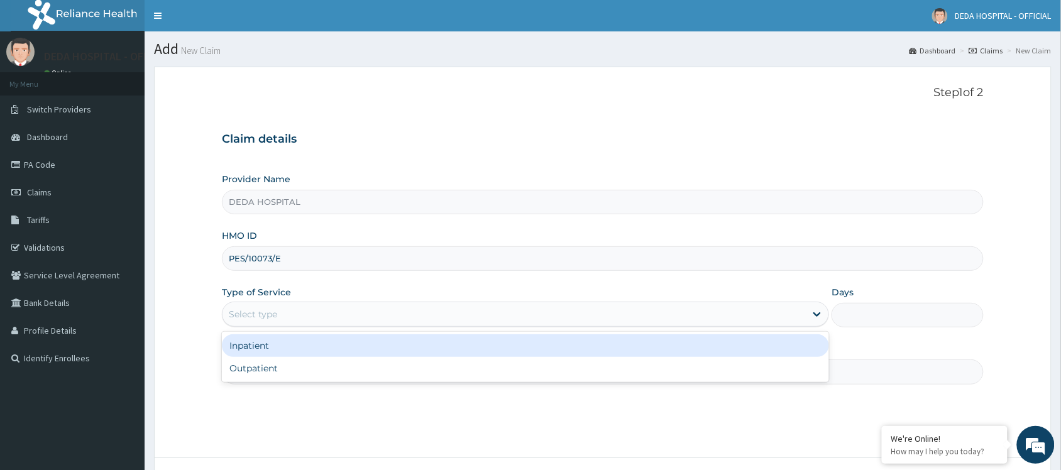
click at [260, 319] on div "Select type" at bounding box center [253, 314] width 48 height 13
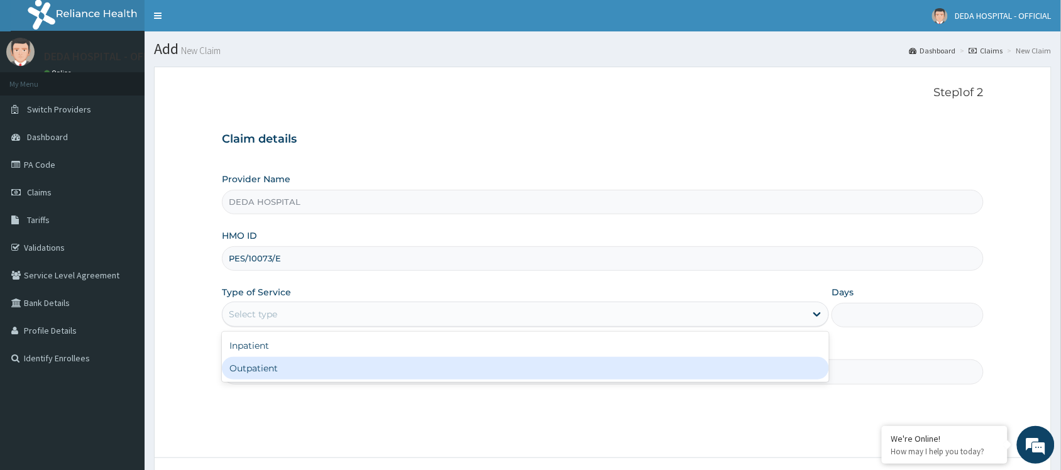
click at [261, 366] on div "Outpatient" at bounding box center [525, 368] width 607 height 23
type input "1"
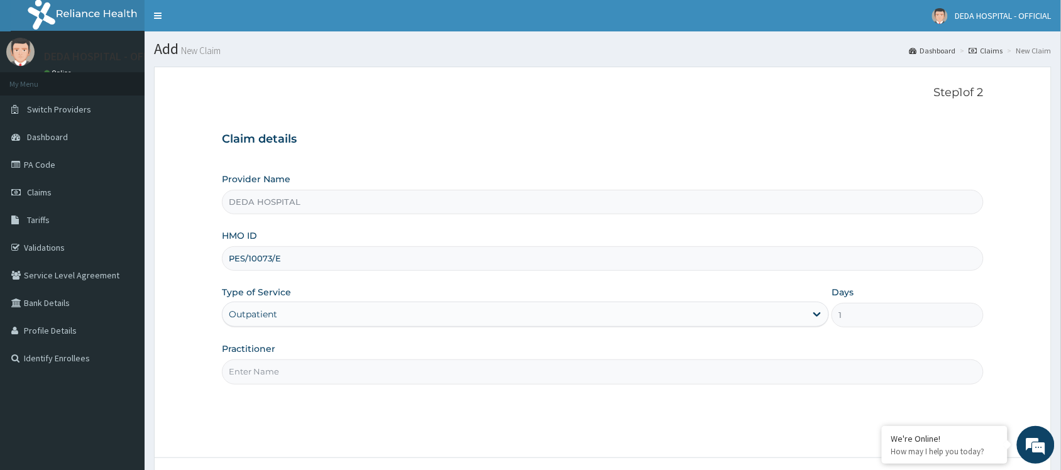
click at [260, 383] on input "Practitioner" at bounding box center [603, 372] width 762 height 25
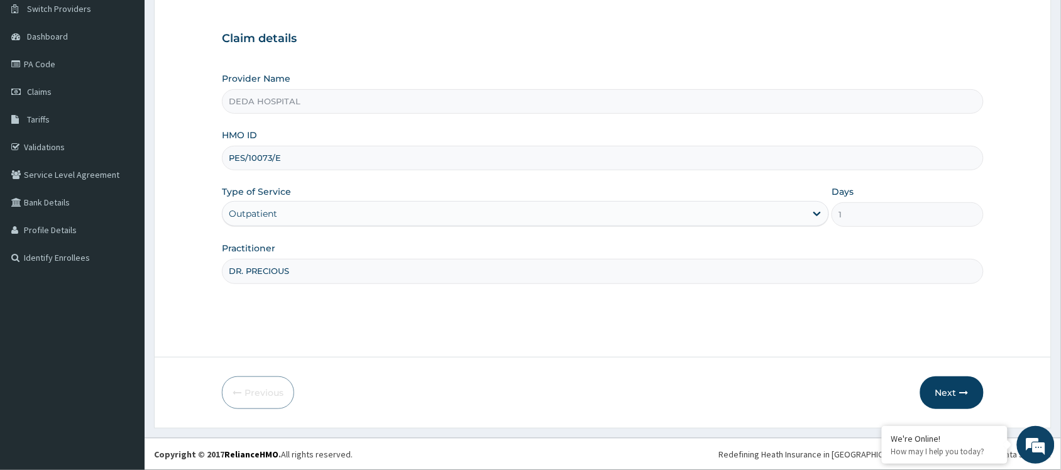
scroll to position [101, 0]
type input "DR. PRECIOUS"
click at [944, 391] on button "Next" at bounding box center [951, 393] width 63 height 33
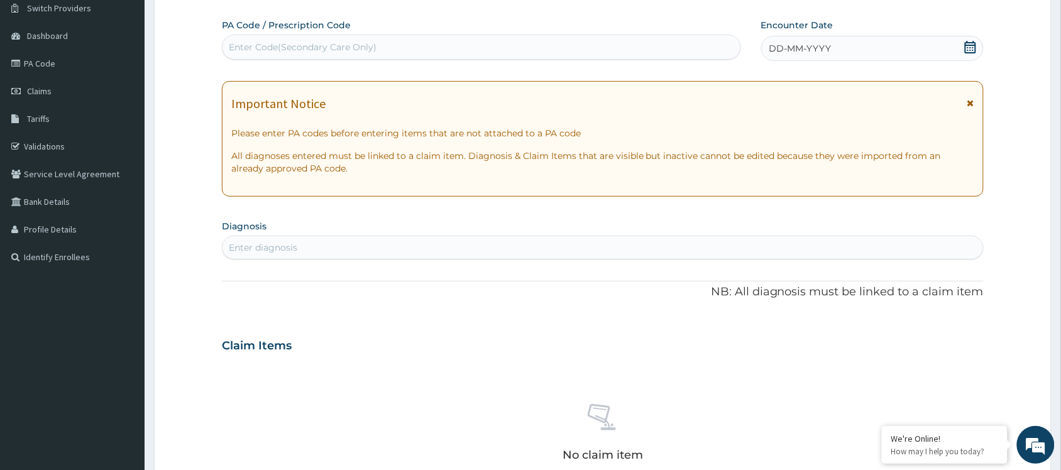
click at [283, 32] on div "PA Code / Prescription Code Enter Code(Secondary Care Only)" at bounding box center [481, 39] width 519 height 41
click at [274, 39] on div "Enter Code(Secondary Care Only)" at bounding box center [482, 47] width 518 height 20
paste input "PA/49D65F"
type input "PA/49D65F"
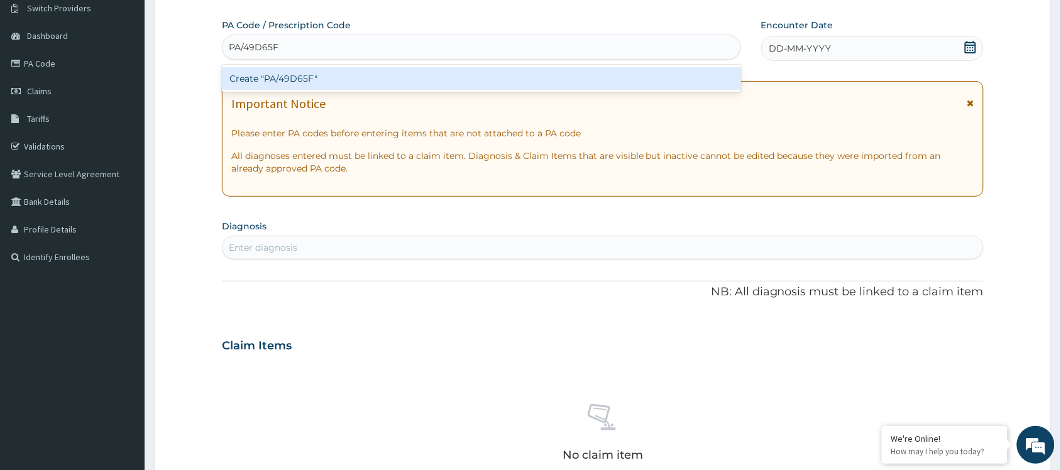
click at [284, 82] on div "Create "PA/49D65F"" at bounding box center [481, 78] width 519 height 23
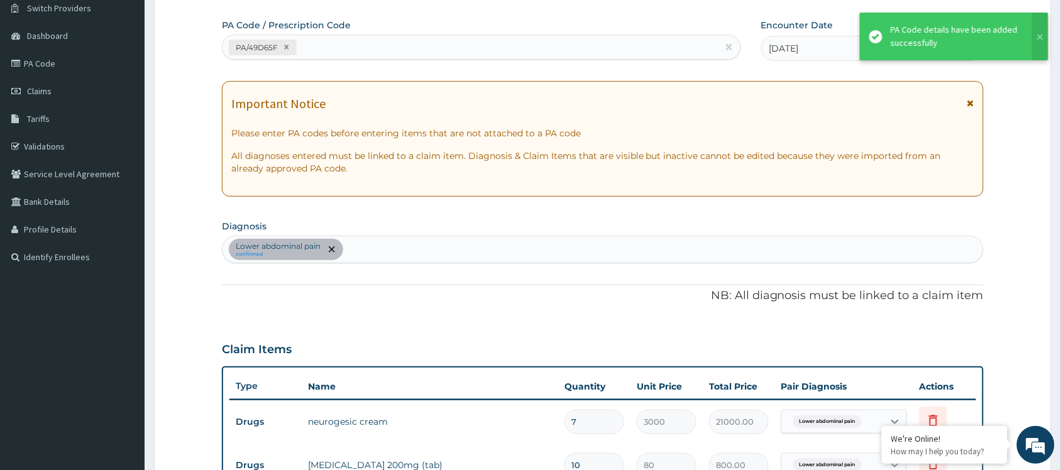
scroll to position [374, 0]
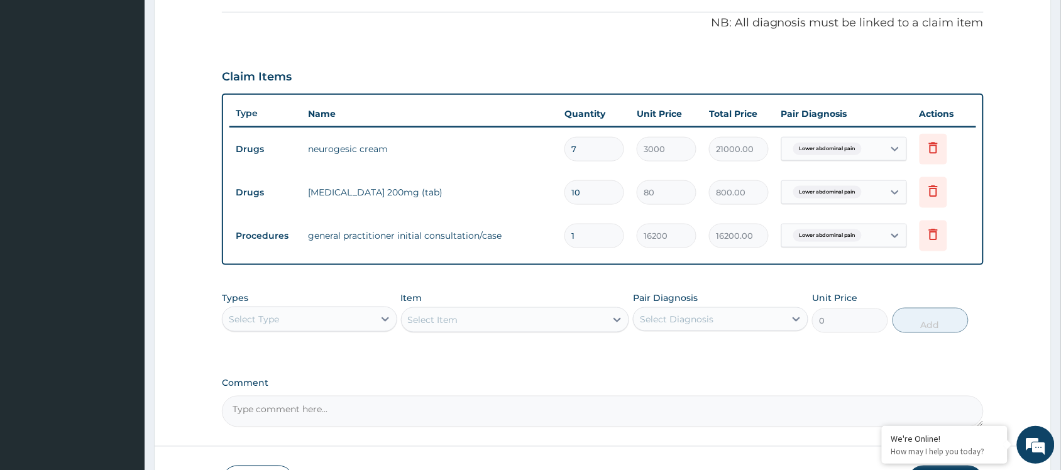
drag, startPoint x: 585, startPoint y: 158, endPoint x: 598, endPoint y: 139, distance: 23.9
click at [589, 151] on input "7" at bounding box center [594, 149] width 60 height 25
type input "0.00"
type input "1"
type input "3000.00"
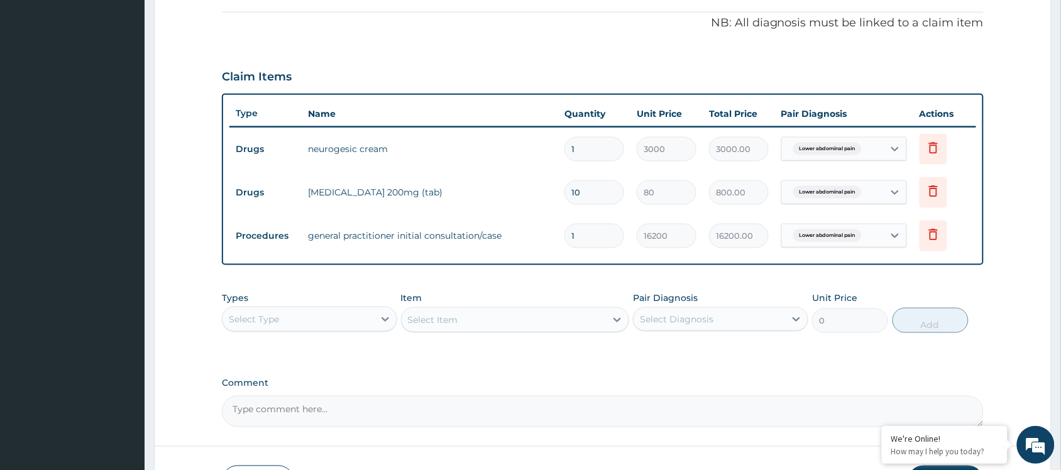
type input "1"
click at [832, 404] on textarea "Comment" at bounding box center [603, 411] width 762 height 31
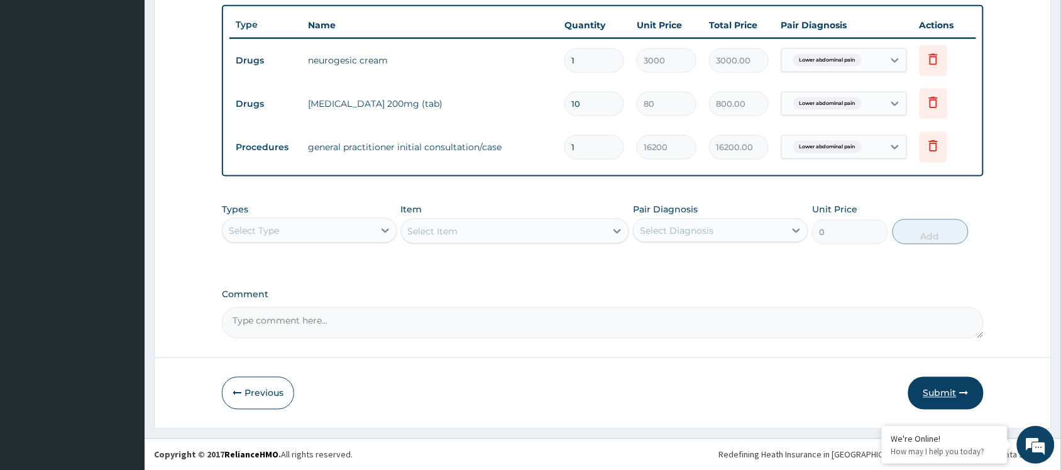
click at [940, 391] on button "Submit" at bounding box center [945, 393] width 75 height 33
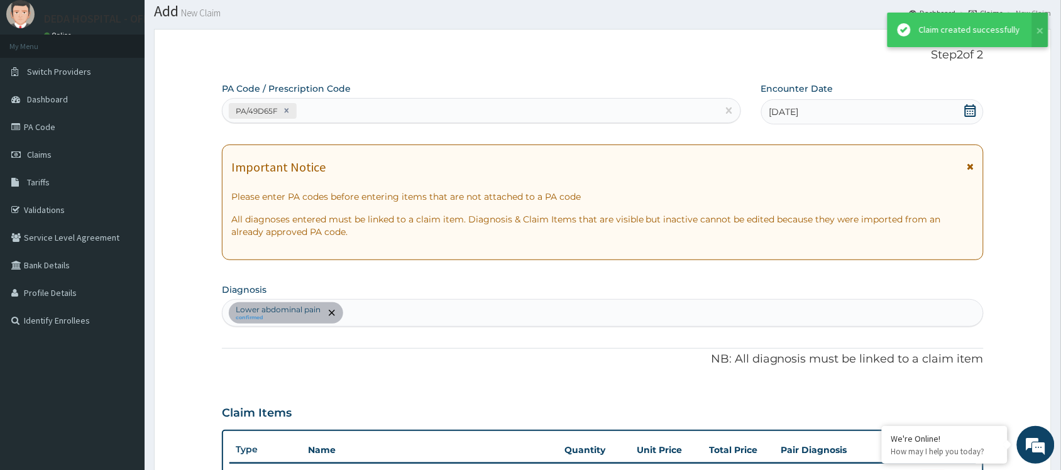
scroll to position [463, 0]
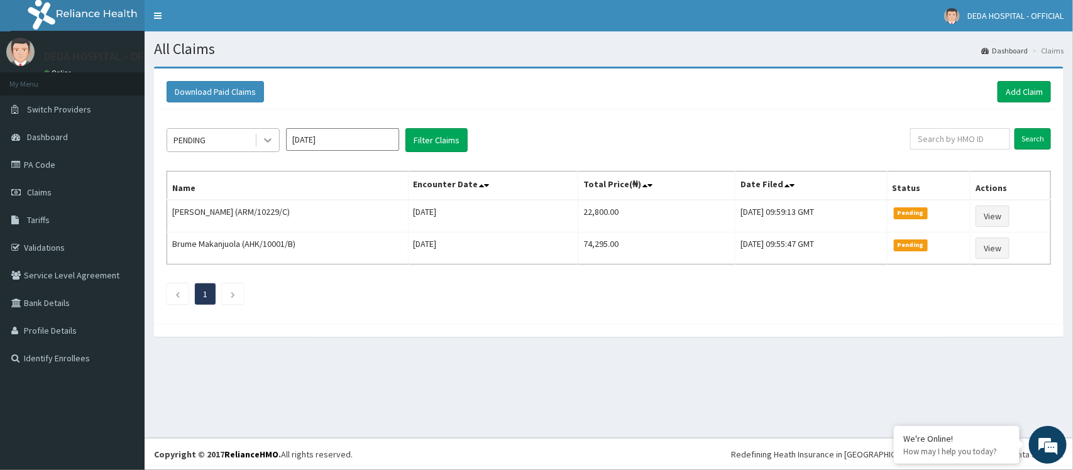
click at [259, 142] on div at bounding box center [267, 140] width 23 height 23
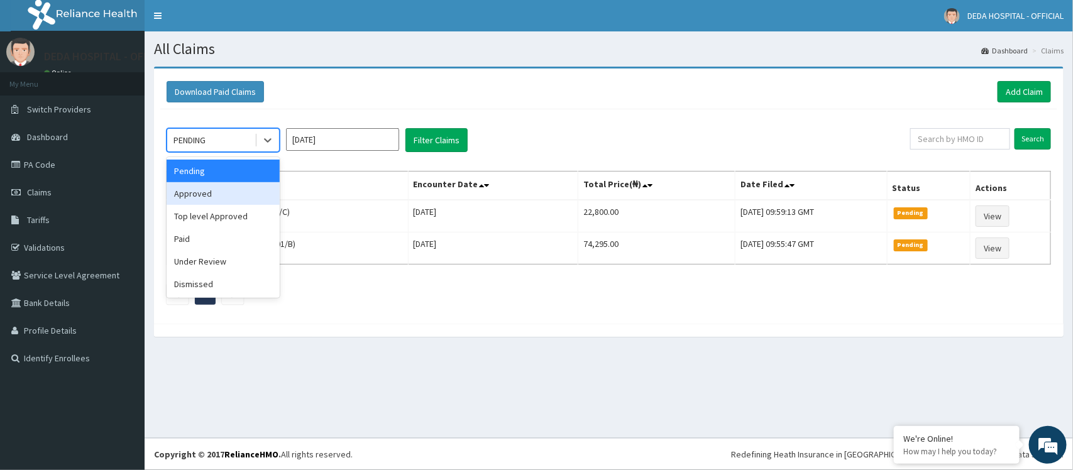
drag, startPoint x: 206, startPoint y: 197, endPoint x: 373, endPoint y: 162, distance: 170.3
click at [208, 195] on div "Approved" at bounding box center [223, 193] width 113 height 23
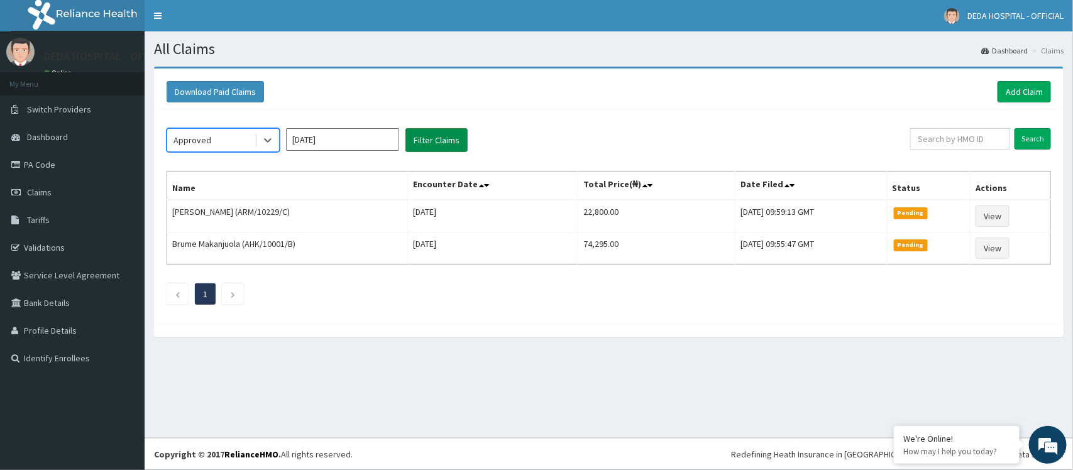
click at [422, 148] on button "Filter Claims" at bounding box center [436, 140] width 62 height 24
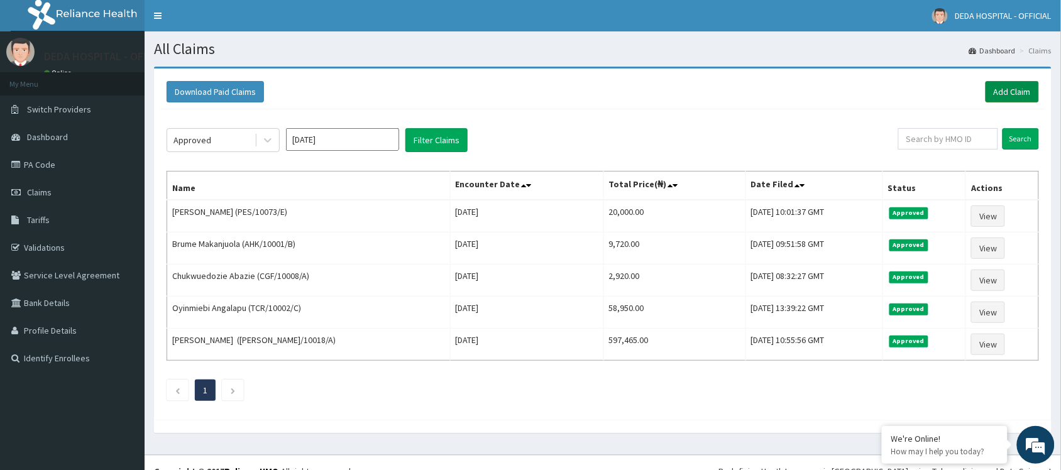
click at [1010, 86] on link "Add Claim" at bounding box center [1012, 91] width 53 height 21
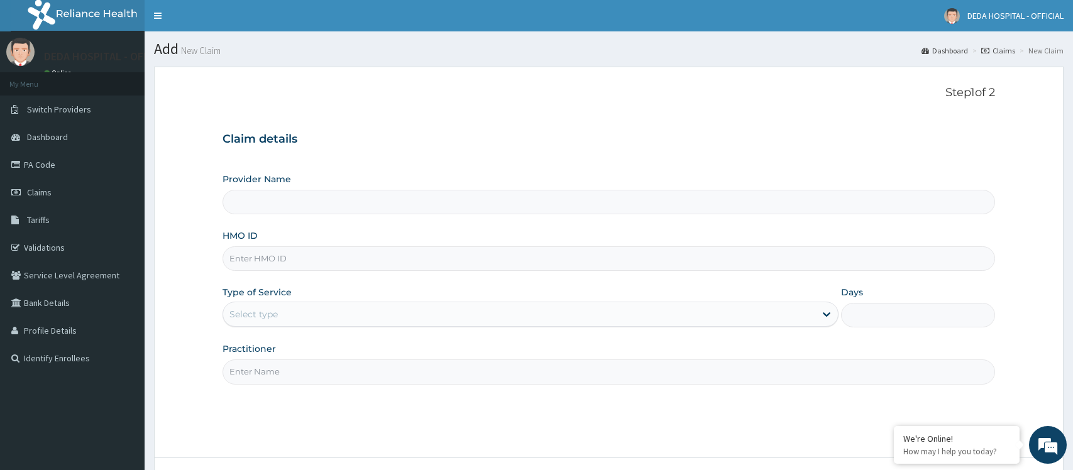
type input "DEDA HOSPITAL"
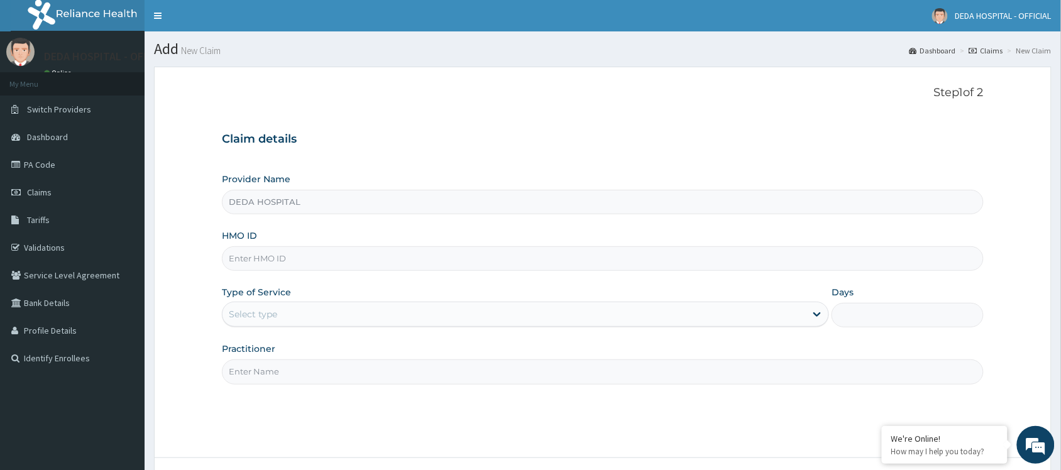
click at [253, 265] on input "HMO ID" at bounding box center [603, 258] width 762 height 25
paste input "EOS/10030/B"
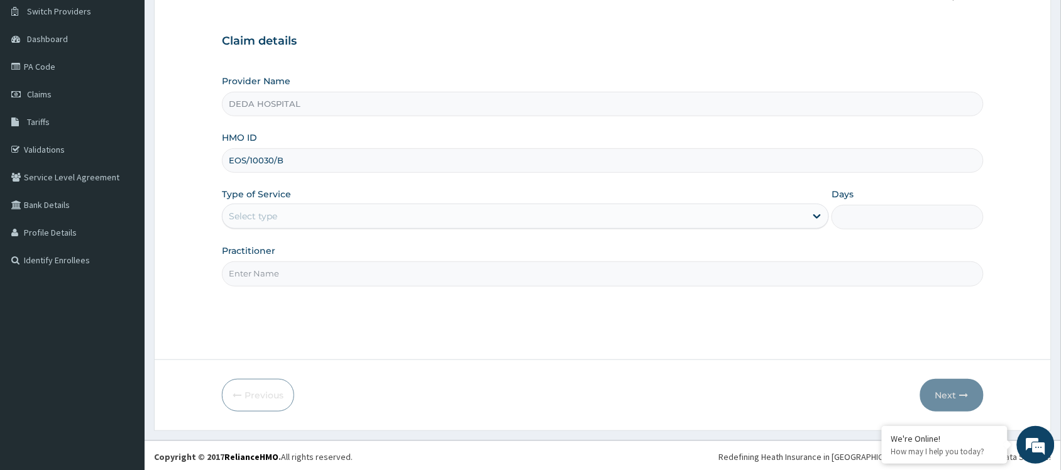
scroll to position [101, 0]
type input "EOS/10030/B"
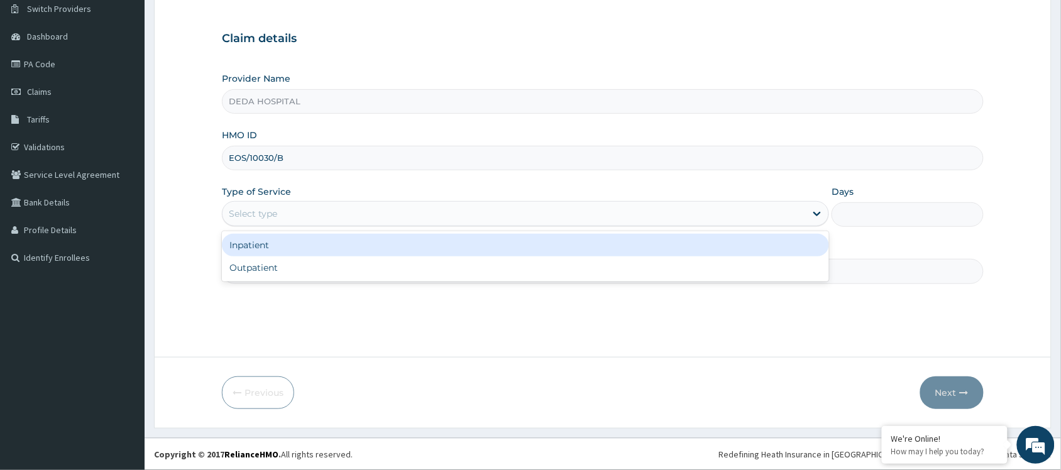
drag, startPoint x: 289, startPoint y: 212, endPoint x: 291, endPoint y: 227, distance: 14.6
click at [292, 209] on div "Select type" at bounding box center [514, 214] width 583 height 20
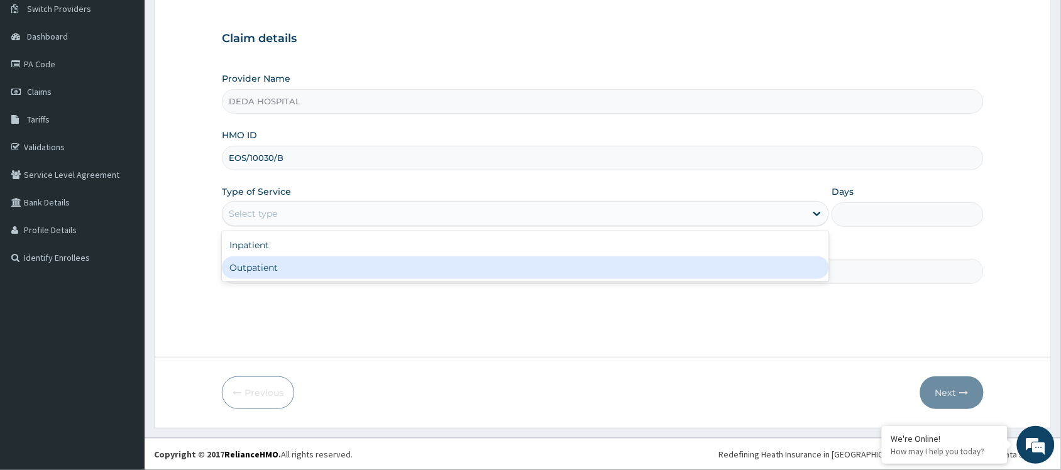
click at [287, 256] on div "Outpatient" at bounding box center [525, 267] width 607 height 23
type input "1"
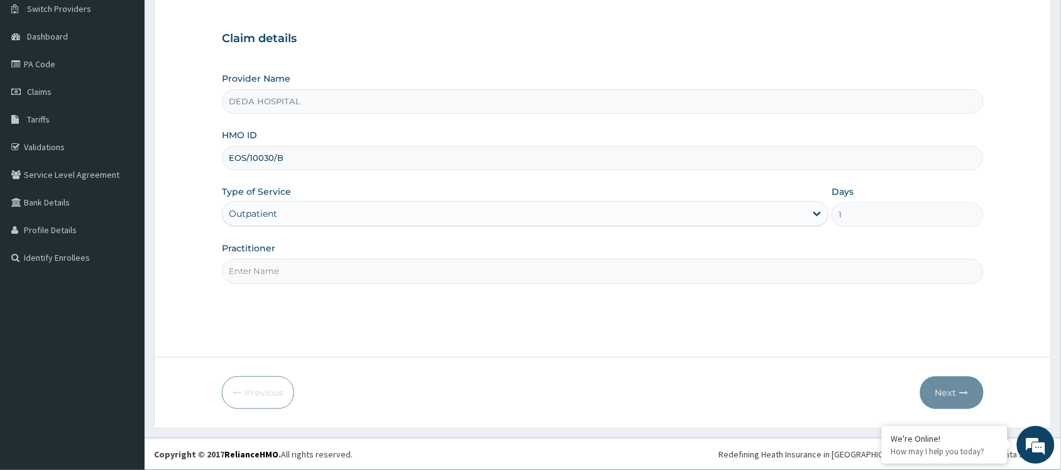
click at [275, 270] on input "Practitioner" at bounding box center [603, 271] width 762 height 25
type input "DR. VICTOR"
click at [955, 381] on button "Next" at bounding box center [951, 393] width 63 height 33
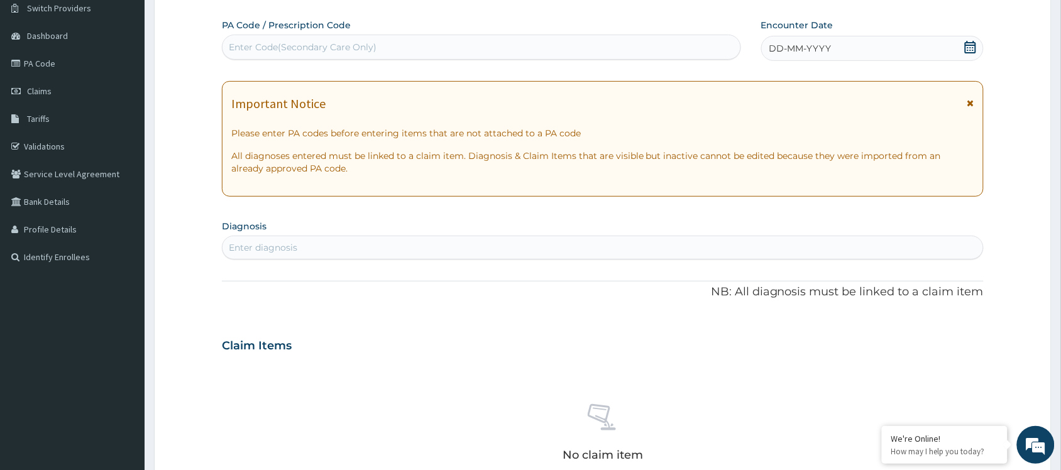
click at [248, 48] on div "Enter Code(Secondary Care Only)" at bounding box center [303, 47] width 148 height 13
paste input "PA/7F37AC"
type input "PA/7F37AC"
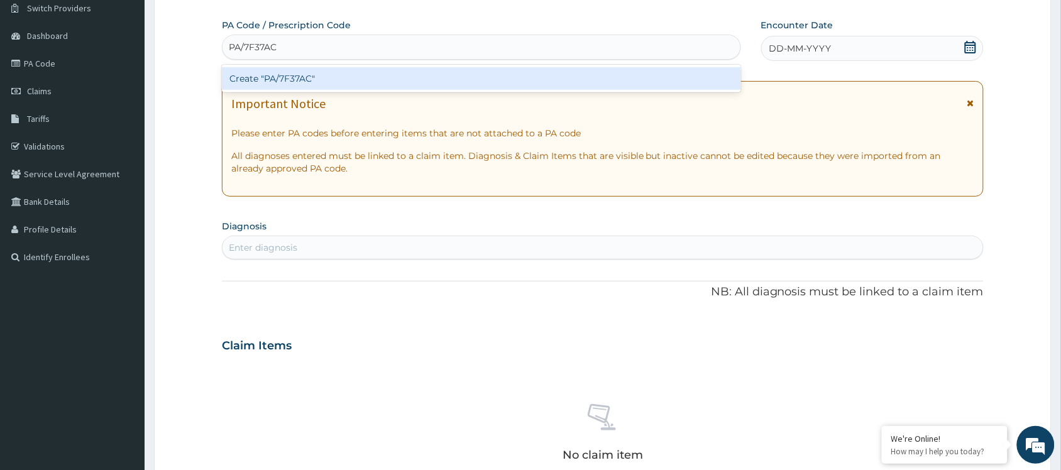
click at [319, 82] on div "Create "PA/7F37AC"" at bounding box center [481, 78] width 519 height 23
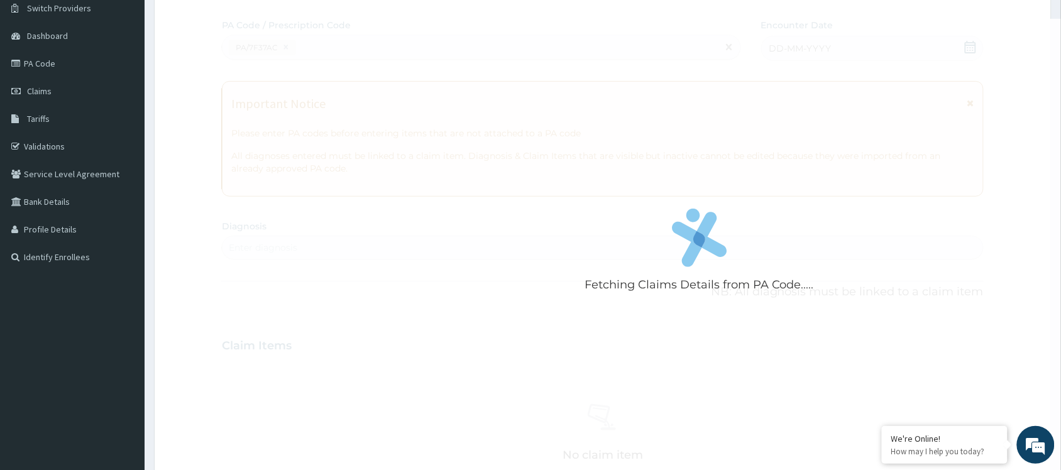
scroll to position [374, 0]
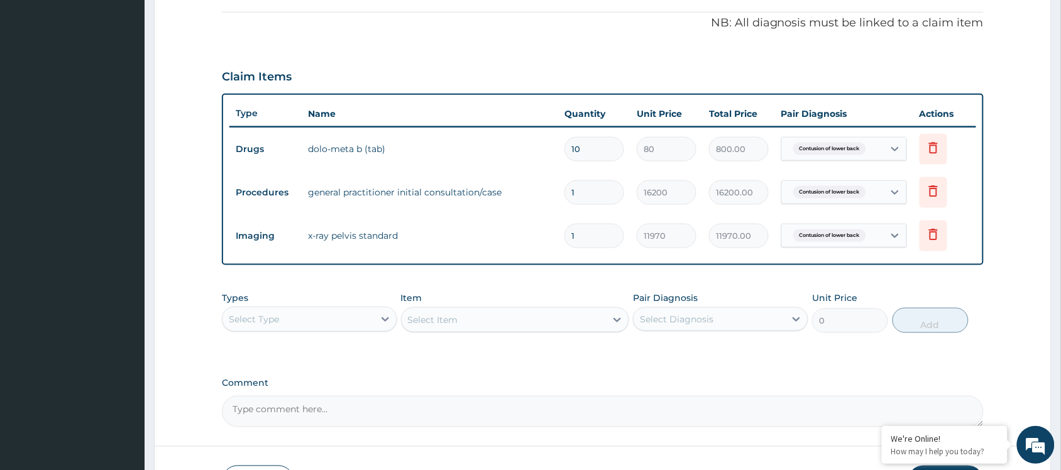
click at [541, 405] on textarea "Comment" at bounding box center [603, 411] width 762 height 31
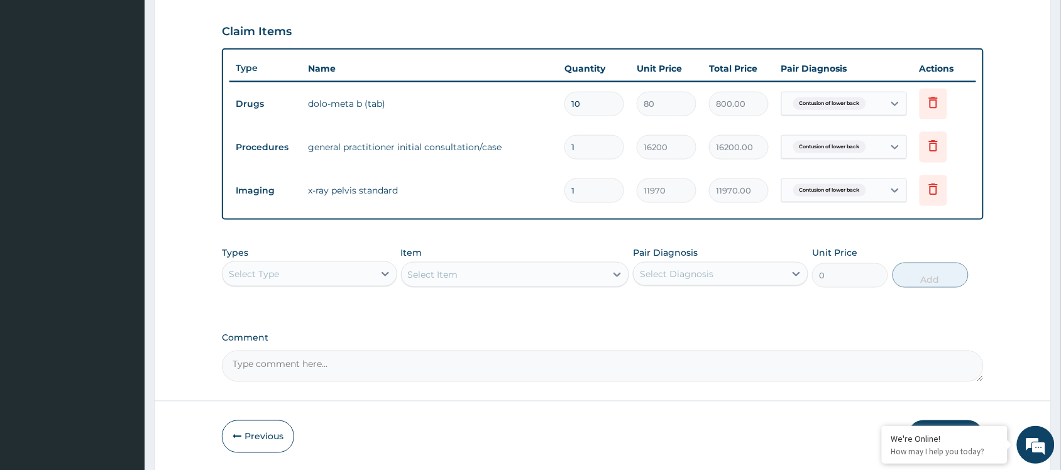
scroll to position [463, 0]
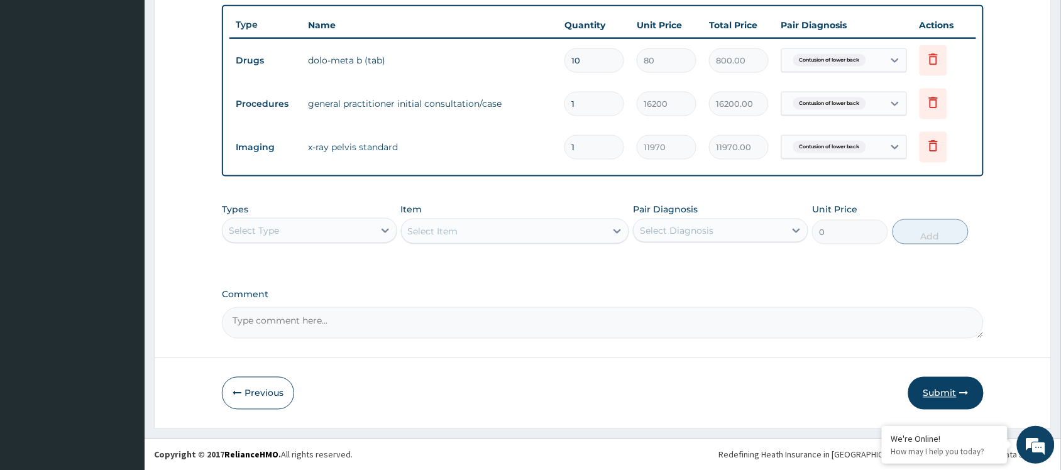
click at [911, 394] on button "Submit" at bounding box center [945, 393] width 75 height 33
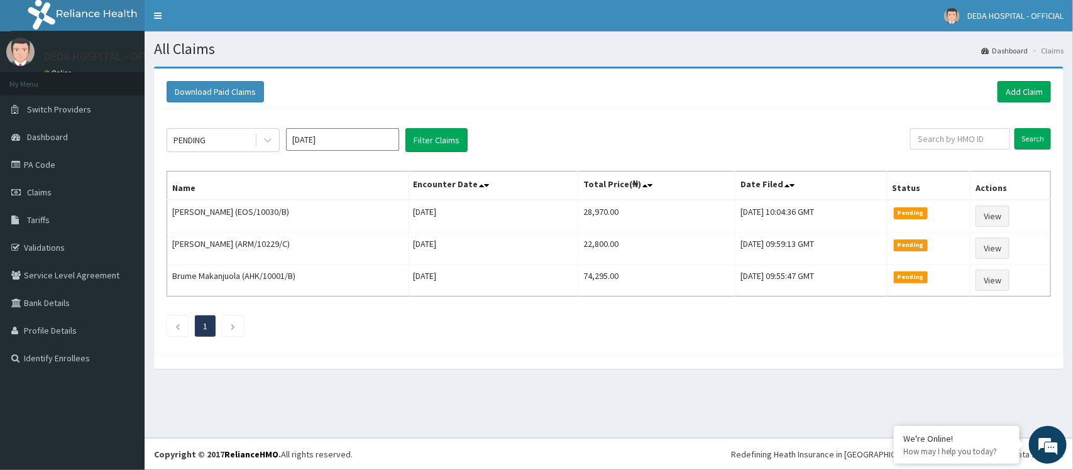
click at [451, 51] on h1 "All Claims" at bounding box center [609, 49] width 910 height 16
click at [1035, 93] on link "Add Claim" at bounding box center [1024, 91] width 53 height 21
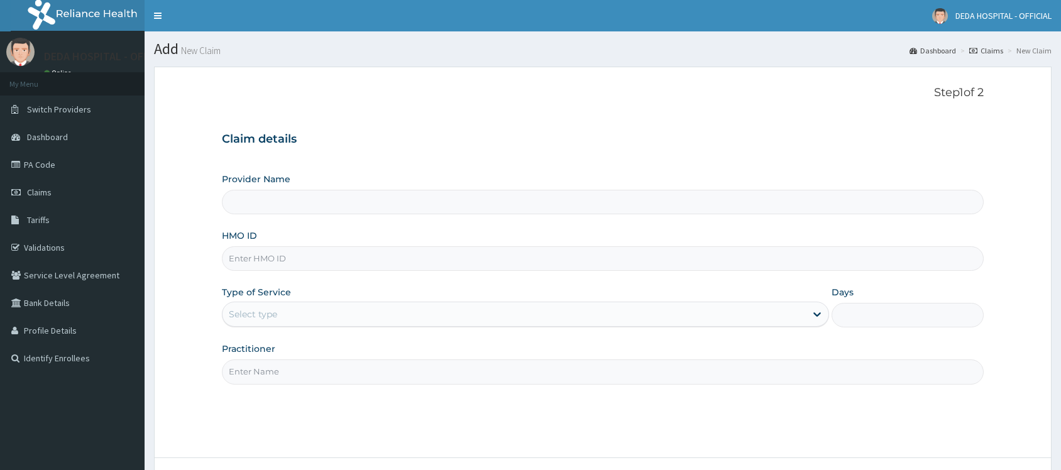
type input "DEDA HOSPITAL"
click at [268, 262] on input "HMO ID" at bounding box center [603, 258] width 762 height 25
paste input "AHK/10001/D"
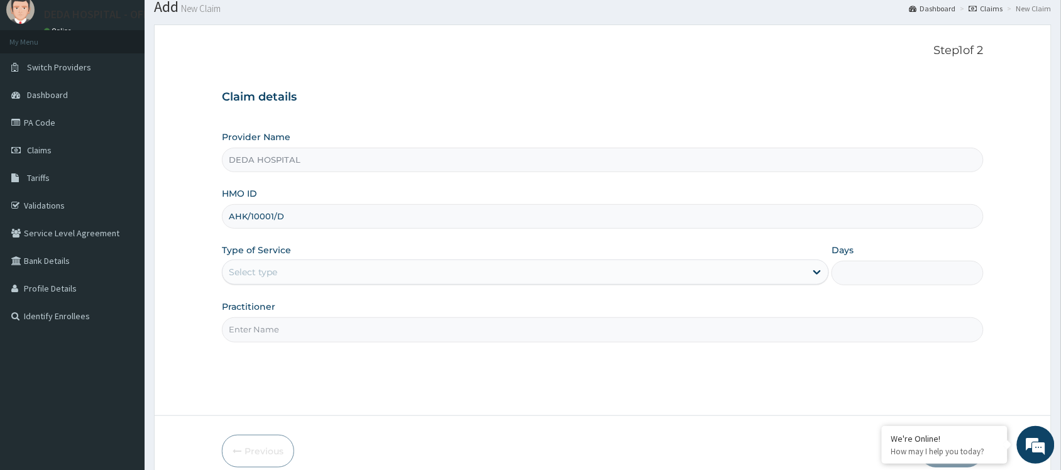
scroll to position [101, 0]
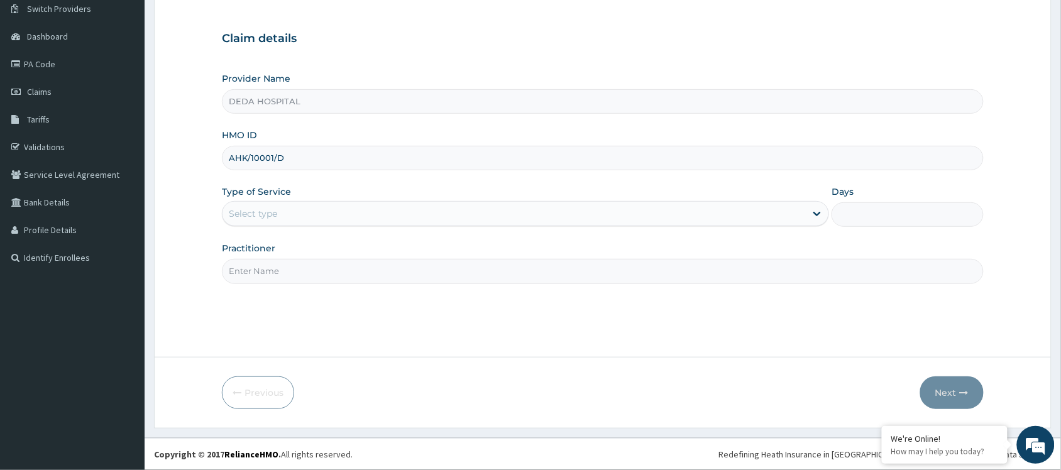
type input "AHK/10001/D"
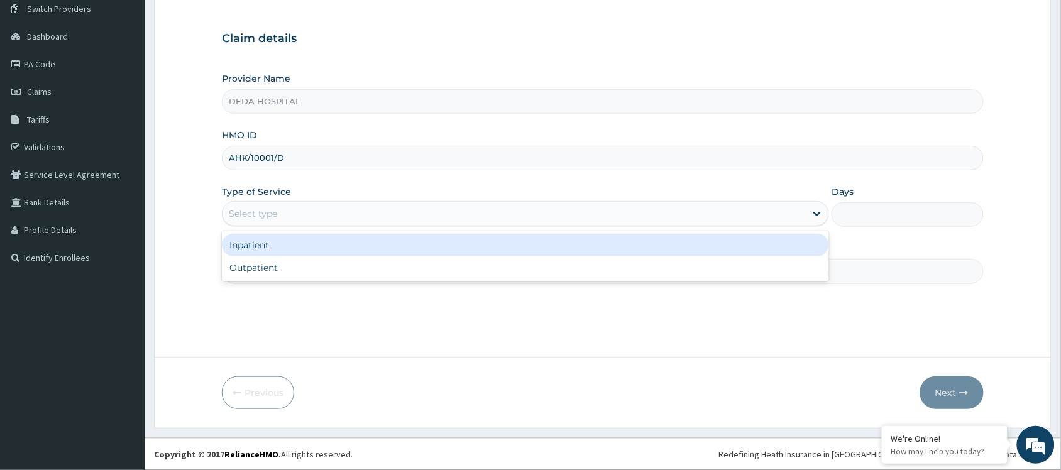
click at [312, 222] on div "Select type" at bounding box center [514, 214] width 583 height 20
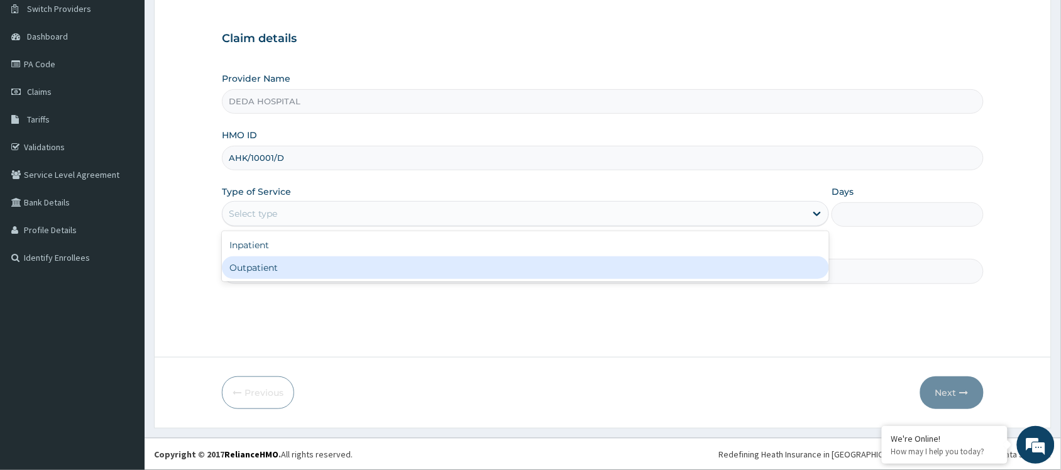
click at [285, 265] on div "Outpatient" at bounding box center [525, 267] width 607 height 23
type input "1"
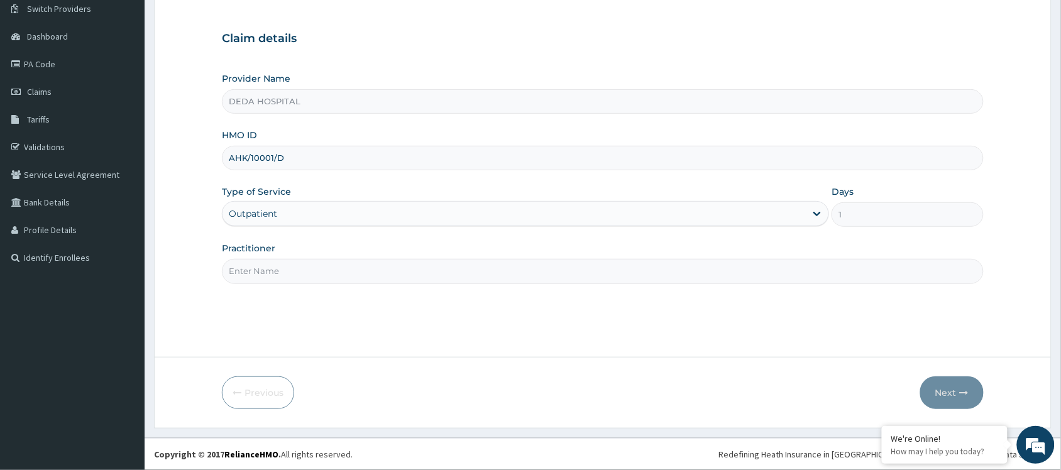
click at [283, 267] on input "Practitioner" at bounding box center [603, 271] width 762 height 25
type input "DR. [GEOGRAPHIC_DATA]"
click at [959, 391] on button "Next" at bounding box center [951, 393] width 63 height 33
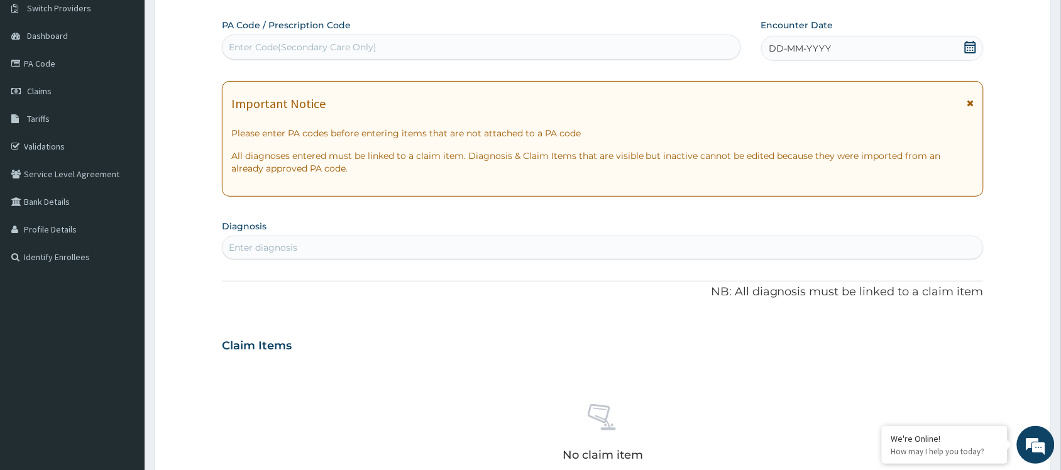
click at [271, 55] on div "Enter Code(Secondary Care Only)" at bounding box center [482, 47] width 518 height 20
paste input "PA/3D8911"
type input "PA/3D8911"
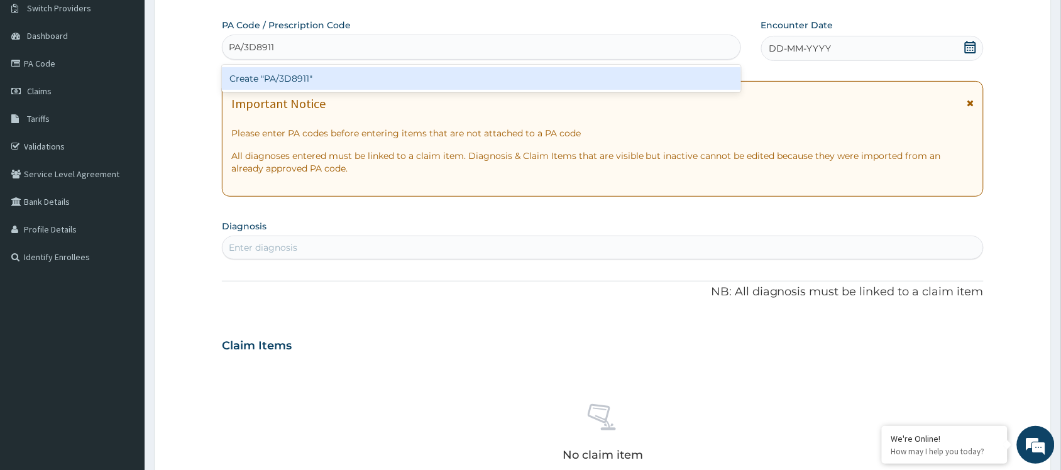
click at [270, 79] on div "Create "PA/3D8911"" at bounding box center [481, 78] width 519 height 23
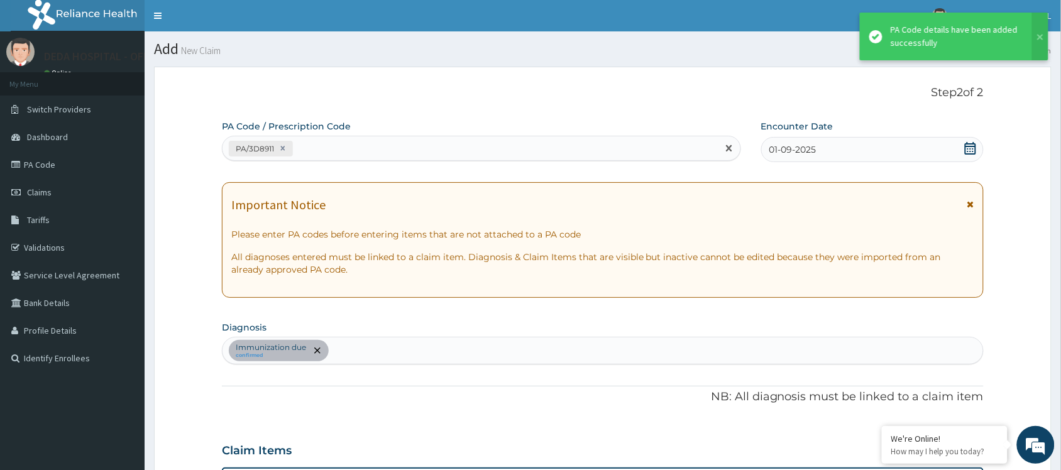
click at [302, 146] on div "PA/3D8911" at bounding box center [470, 148] width 495 height 21
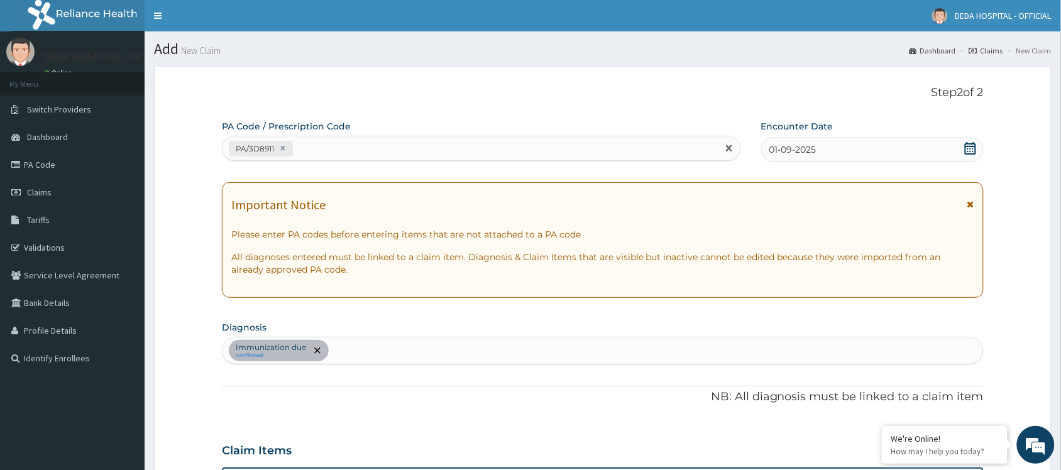
paste input "PA/0EAF75"
type input "PA/0EAF75"
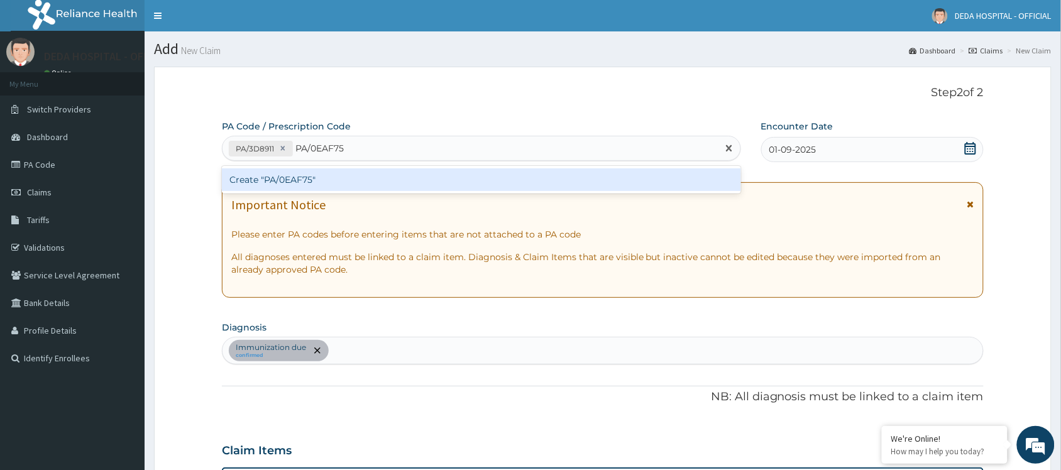
click at [275, 180] on div "Create "PA/0EAF75"" at bounding box center [481, 179] width 519 height 23
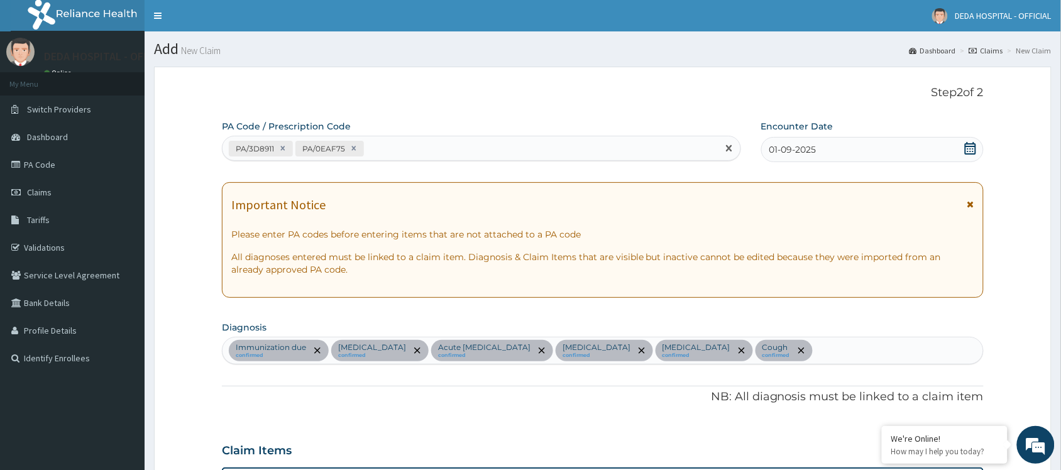
click at [383, 142] on div "PA/3D8911 PA/0EAF75" at bounding box center [470, 148] width 495 height 21
paste input "PA/5D4E57"
type input "PA/5D4E57"
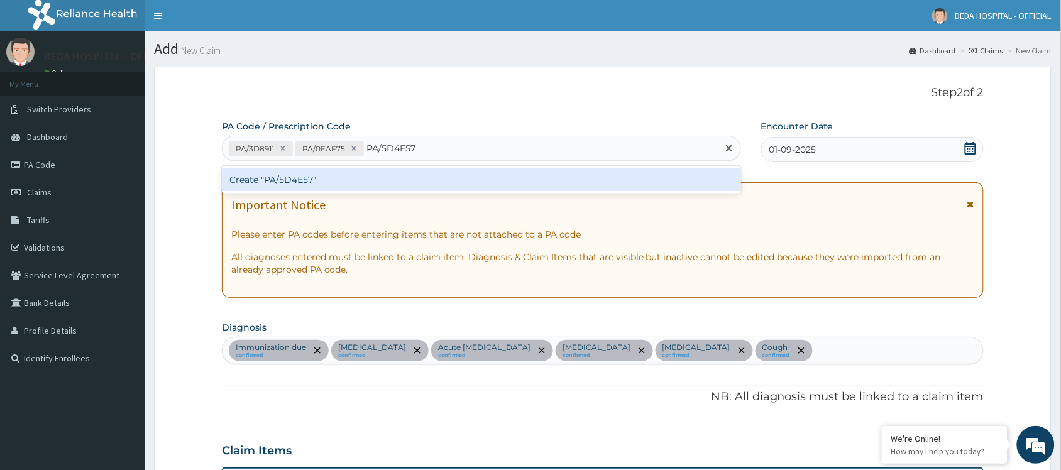
click at [381, 176] on div "Create "PA/5D4E57"" at bounding box center [481, 179] width 519 height 23
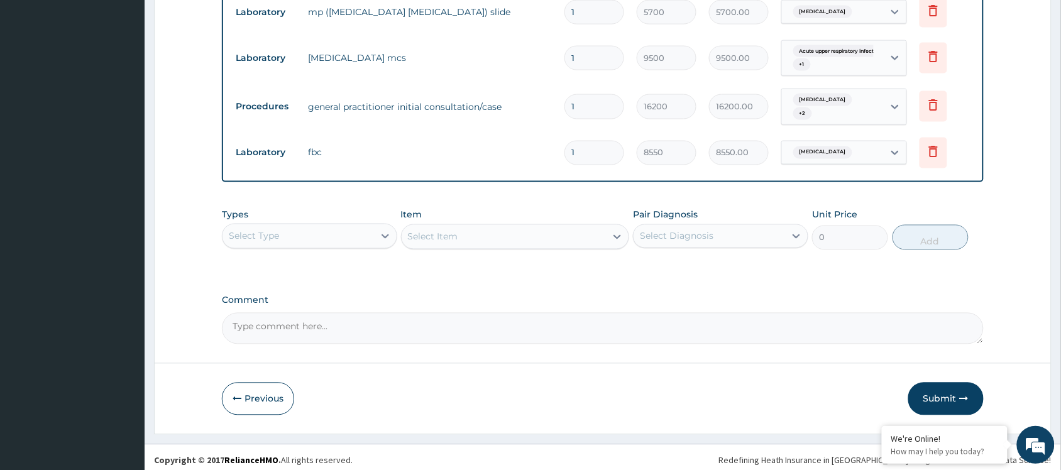
scroll to position [566, 0]
click at [935, 394] on button "Submit" at bounding box center [945, 398] width 75 height 33
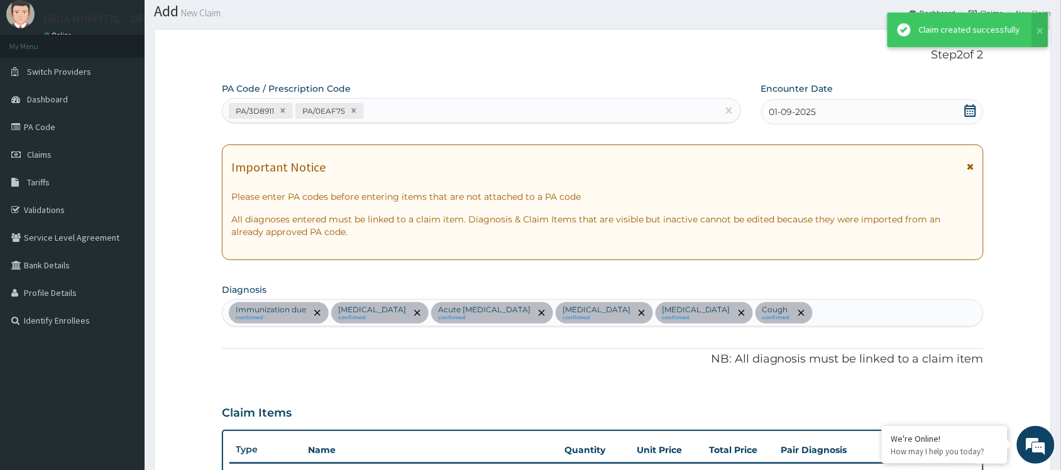
scroll to position [554, 0]
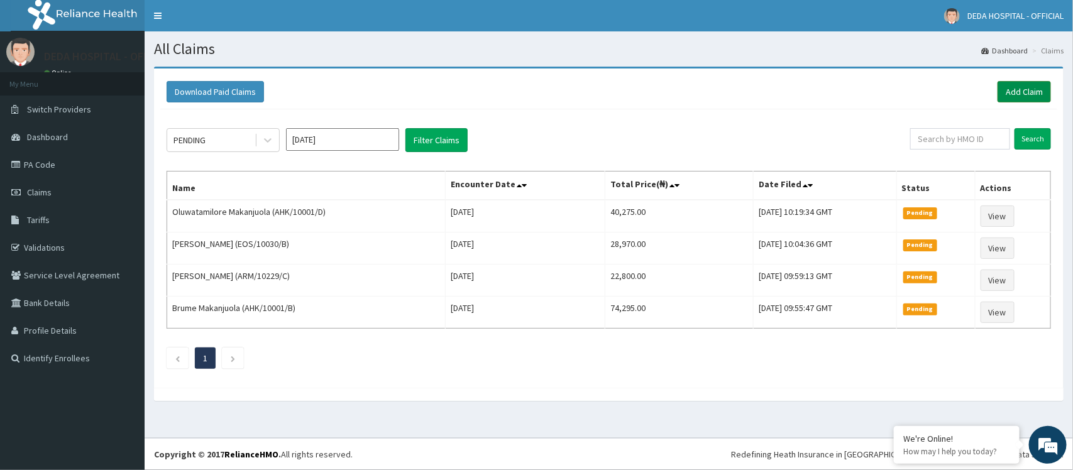
click at [1045, 86] on link "Add Claim" at bounding box center [1024, 91] width 53 height 21
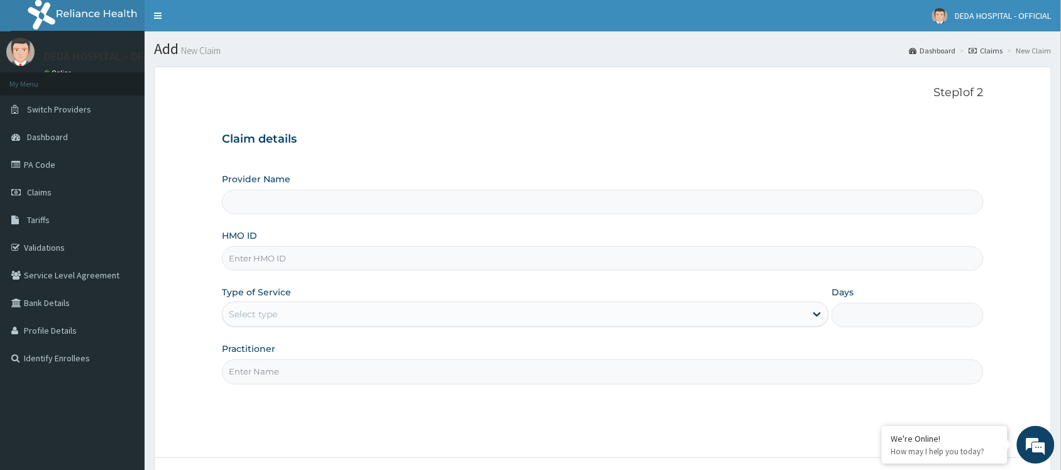
type input "DEDA HOSPITAL"
click at [274, 251] on input "HMO ID" at bounding box center [603, 258] width 762 height 25
paste input "AHK/10001/D"
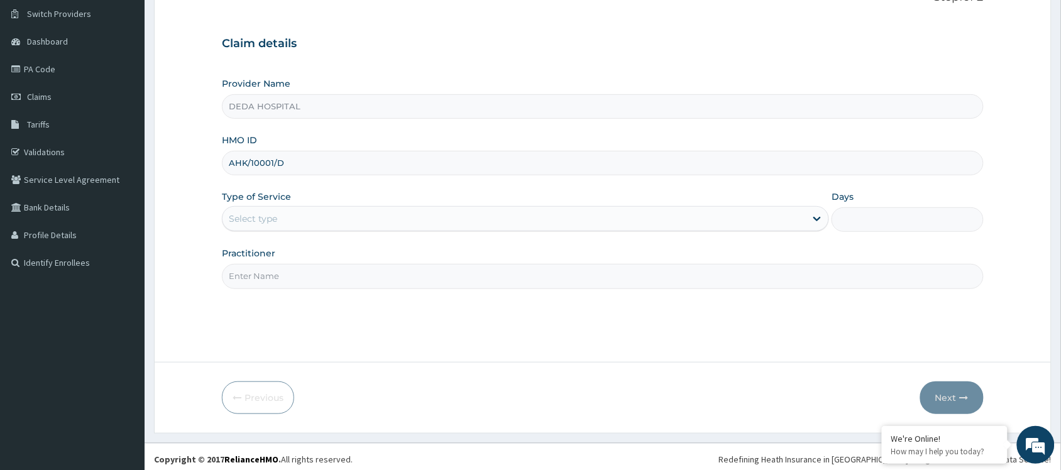
scroll to position [101, 0]
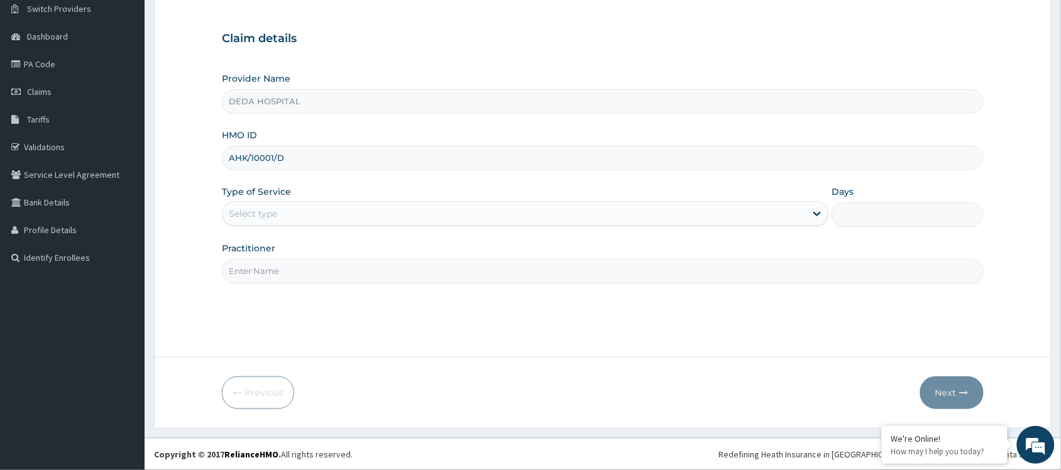
type input "AHK/10001/D"
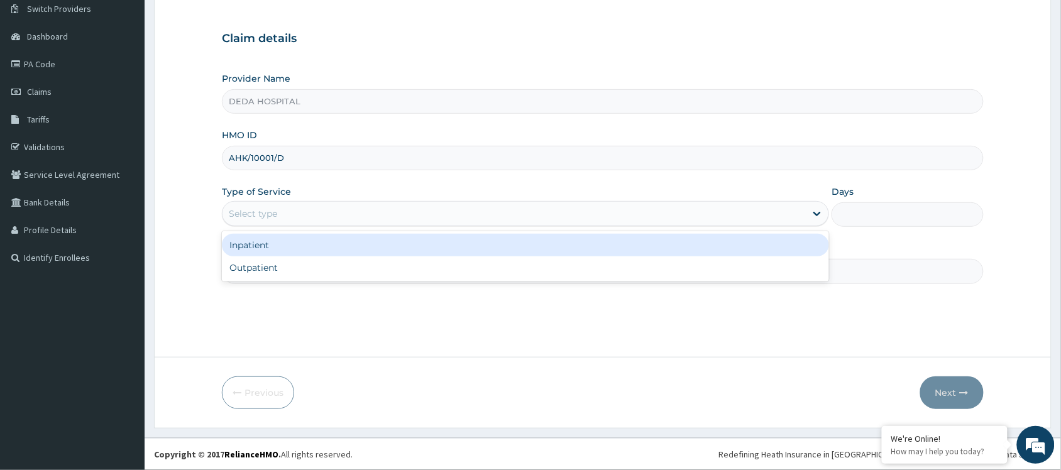
click at [272, 206] on div "Select type" at bounding box center [514, 214] width 583 height 20
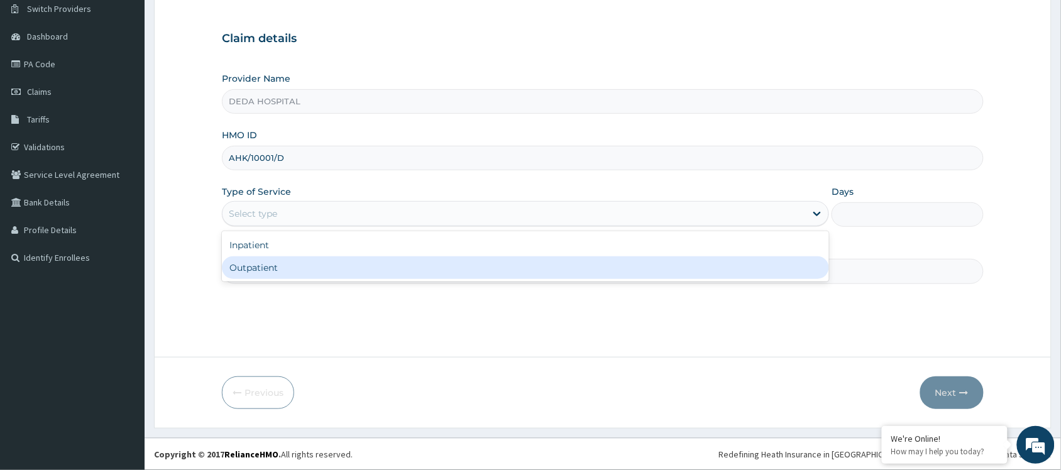
click at [262, 261] on div "Outpatient" at bounding box center [525, 267] width 607 height 23
type input "1"
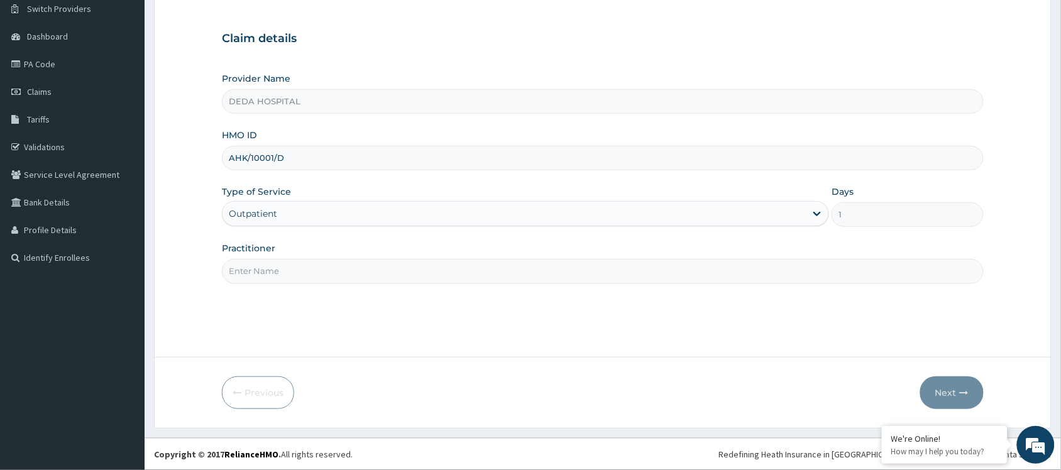
click at [261, 262] on input "Practitioner" at bounding box center [603, 271] width 762 height 25
type input "DR. [GEOGRAPHIC_DATA]"
click at [947, 391] on button "Next" at bounding box center [951, 393] width 63 height 33
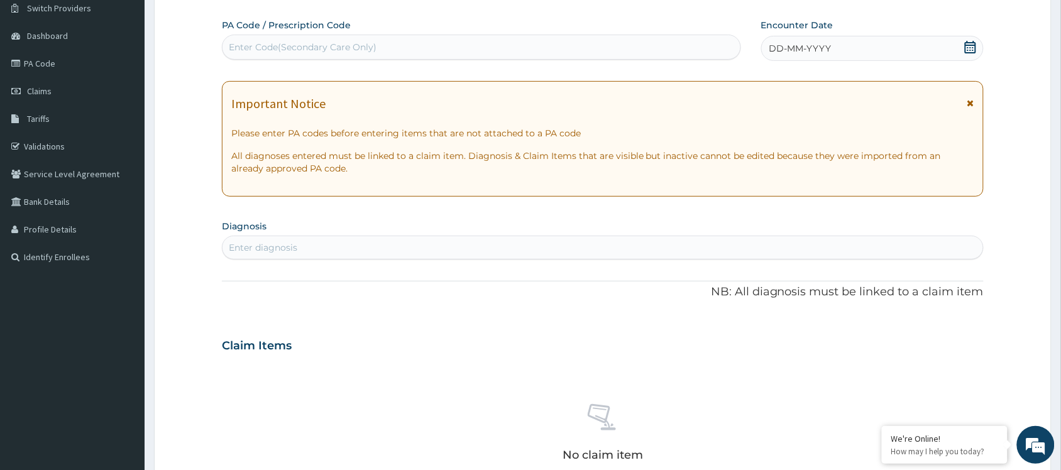
click at [278, 60] on div "Enter Code(Secondary Care Only)" at bounding box center [481, 47] width 519 height 25
paste input "PA/5D4E57"
type input "PA/5D4E57"
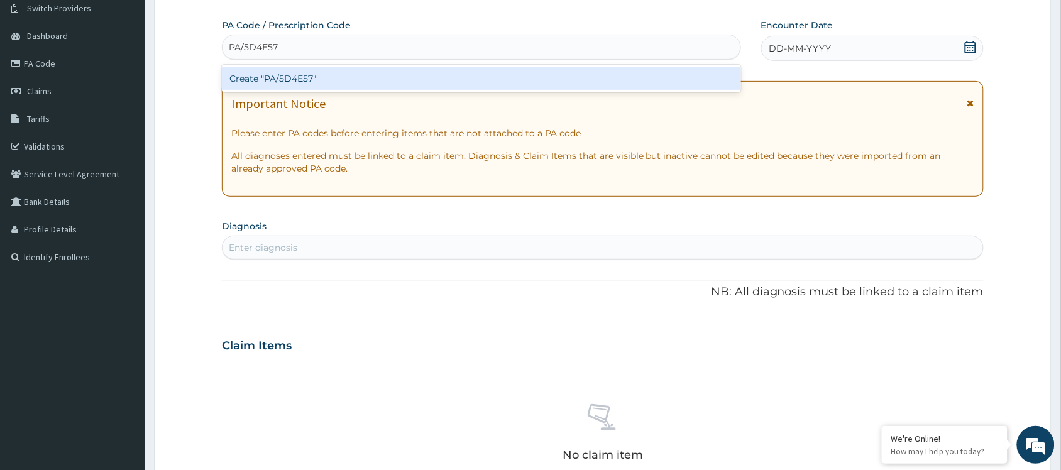
drag, startPoint x: 271, startPoint y: 77, endPoint x: 334, endPoint y: 5, distance: 95.8
click at [272, 74] on div "Create "PA/5D4E57"" at bounding box center [481, 78] width 519 height 23
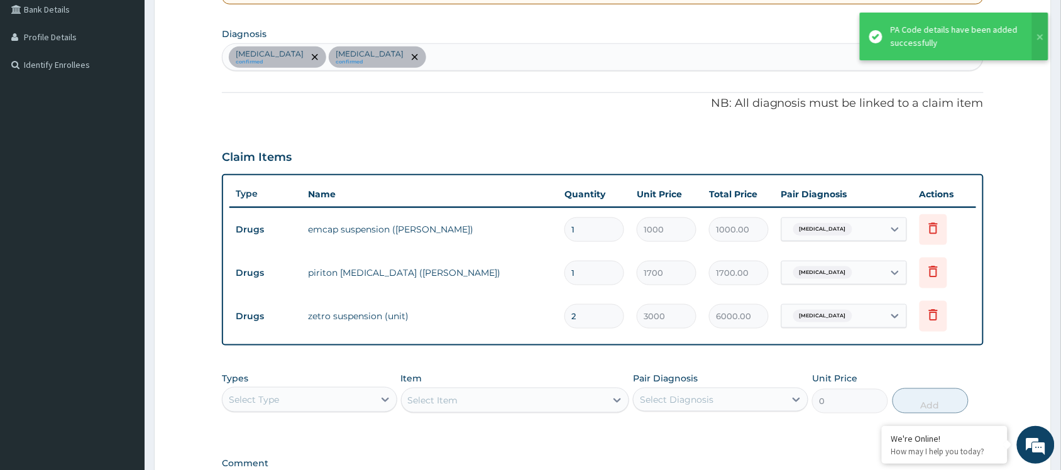
scroll to position [138, 0]
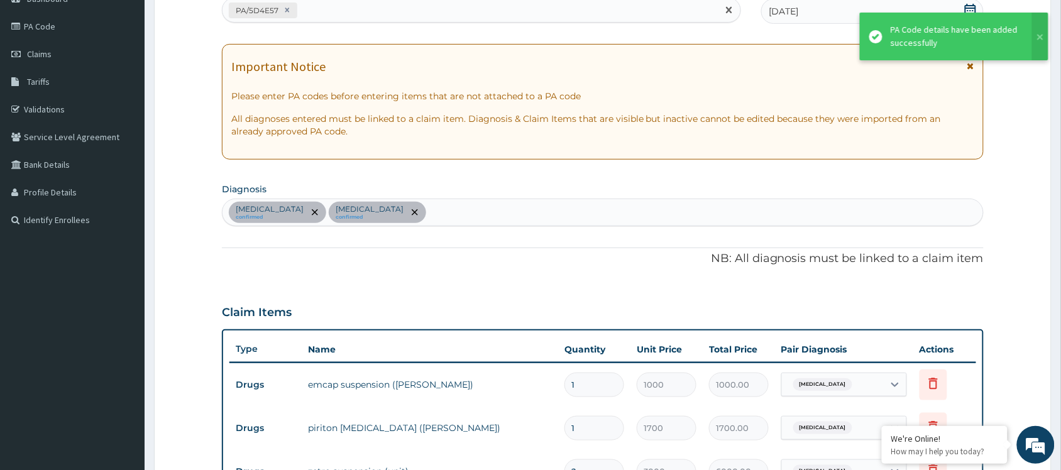
click at [316, 10] on div "PA/5D4E57" at bounding box center [470, 10] width 495 height 21
paste input "PA/63C424"
type input "PA/63C424"
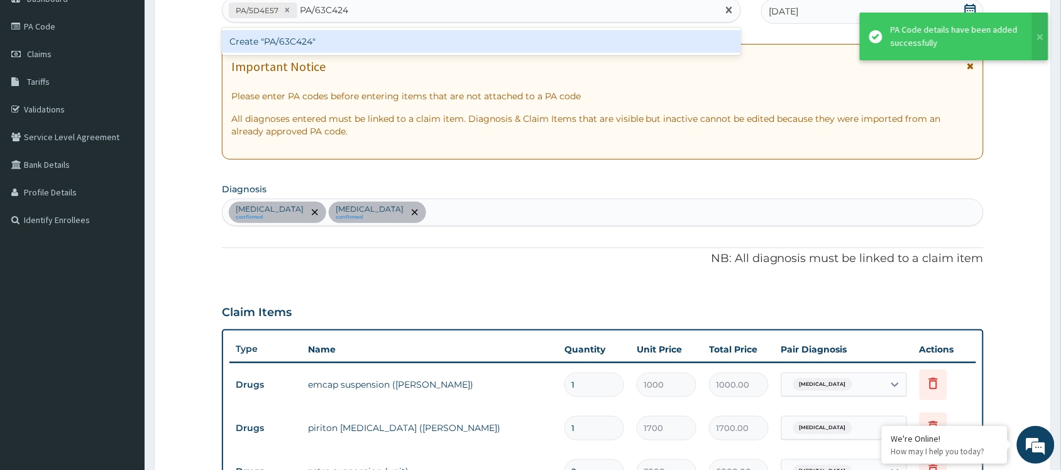
click at [316, 31] on div "Create "PA/63C424"" at bounding box center [481, 41] width 519 height 23
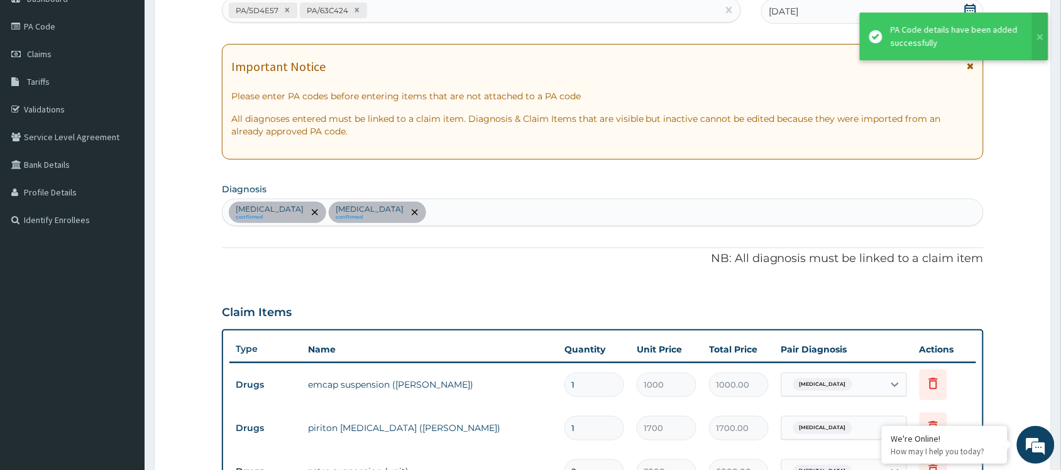
scroll to position [417, 0]
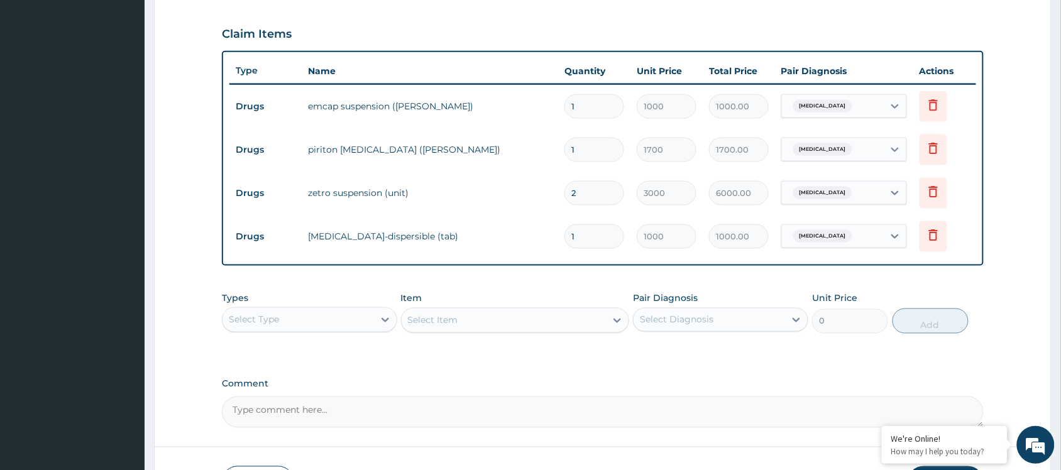
click at [632, 397] on textarea "Comment" at bounding box center [603, 412] width 762 height 31
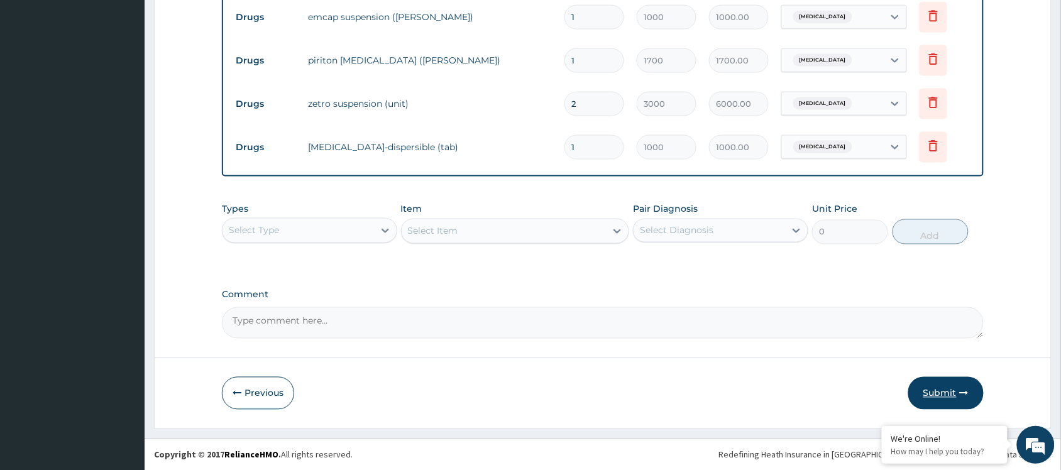
click at [953, 393] on button "Submit" at bounding box center [945, 393] width 75 height 33
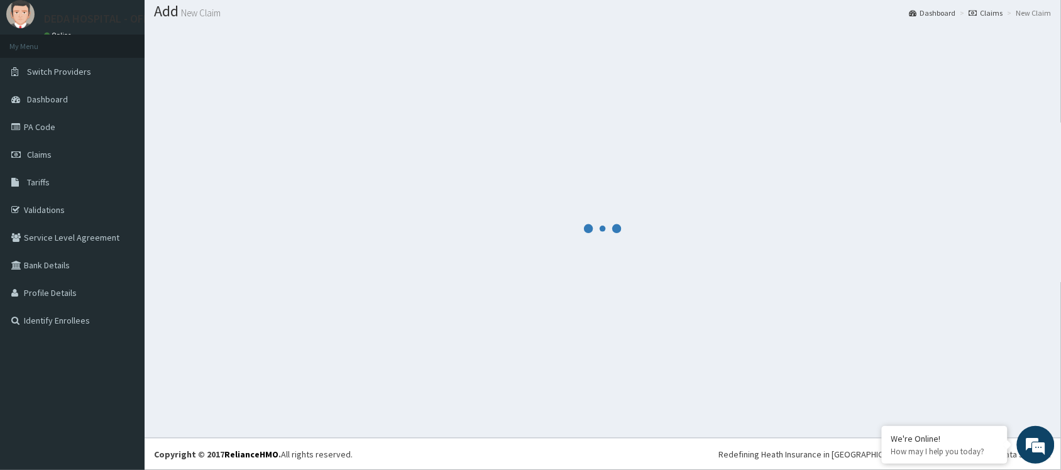
scroll to position [506, 0]
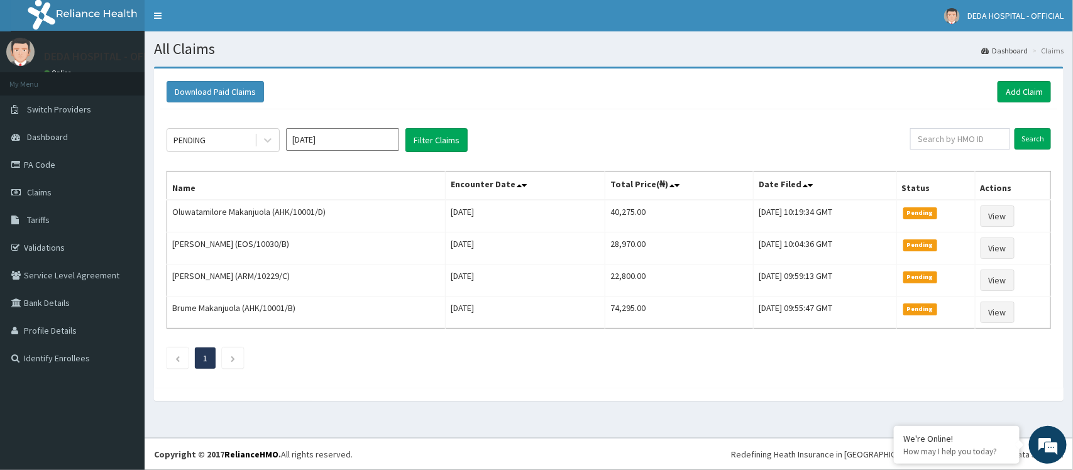
click at [586, 126] on div "PENDING [DATE] Filter Claims Search Name Encounter Date Total Price(₦) Date Fil…" at bounding box center [608, 245] width 897 height 272
click at [278, 141] on div "PENDING" at bounding box center [223, 140] width 113 height 24
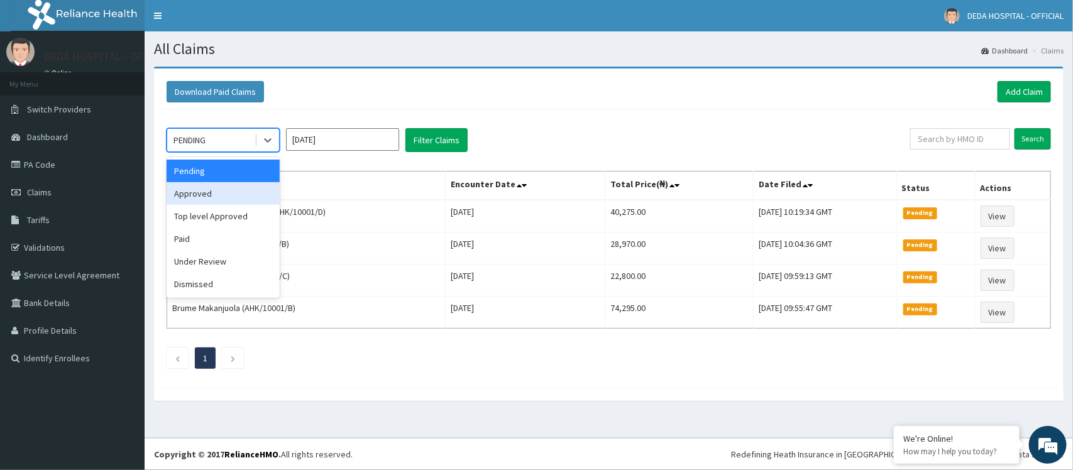
click at [218, 194] on div "Approved" at bounding box center [223, 193] width 113 height 23
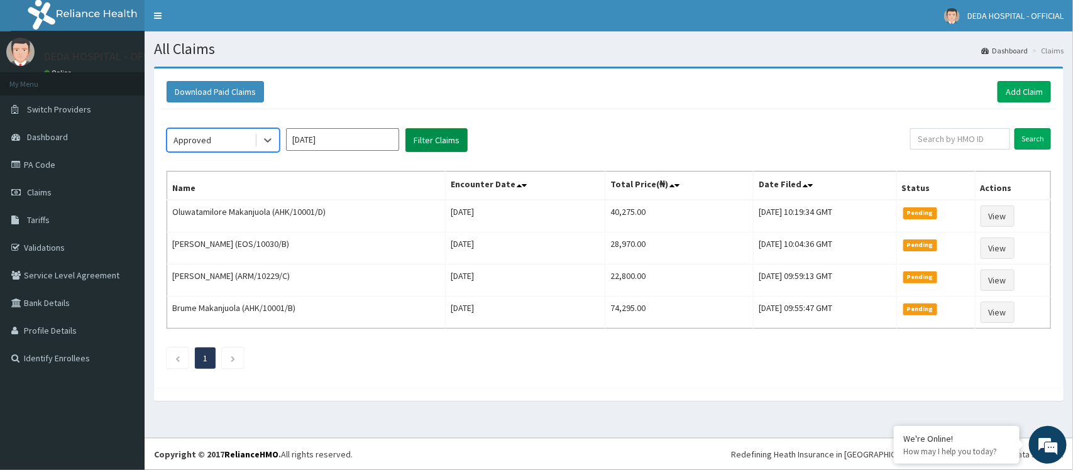
click at [446, 135] on button "Filter Claims" at bounding box center [436, 140] width 62 height 24
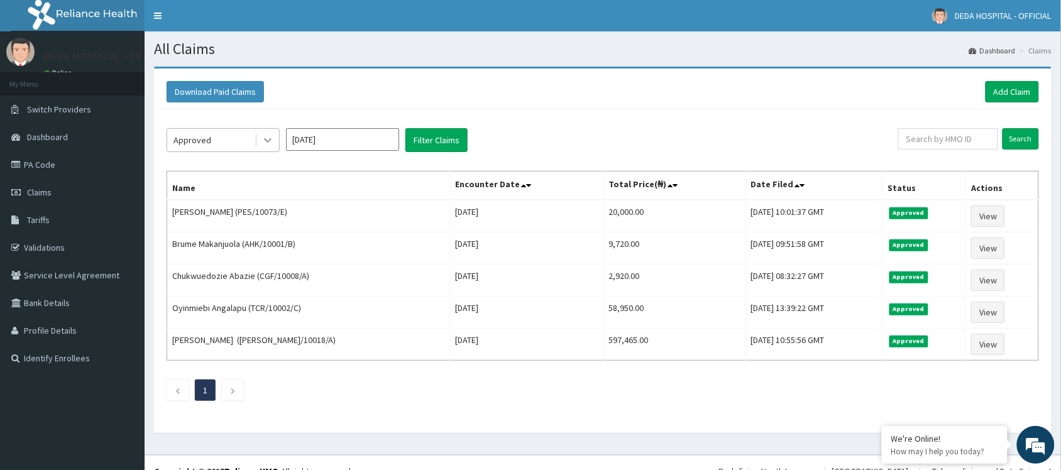
click at [271, 135] on icon at bounding box center [267, 140] width 13 height 13
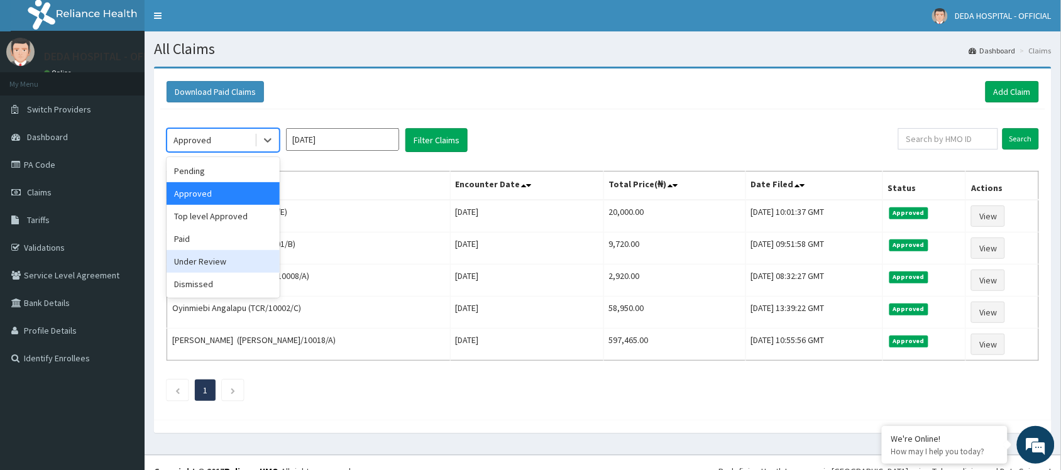
click at [211, 266] on div "Under Review" at bounding box center [223, 261] width 113 height 23
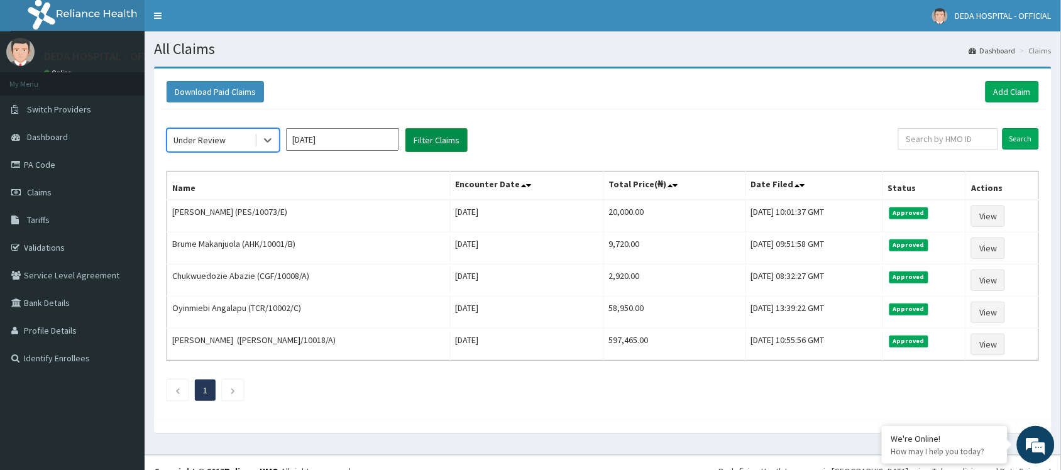
click at [448, 131] on button "Filter Claims" at bounding box center [436, 140] width 62 height 24
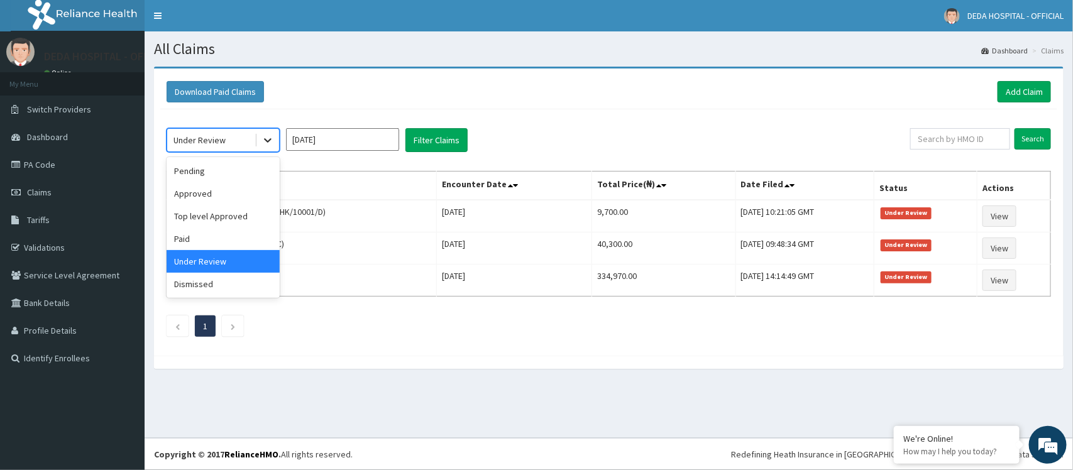
click at [260, 138] on div at bounding box center [267, 140] width 23 height 23
click at [209, 175] on div "Pending" at bounding box center [223, 171] width 113 height 23
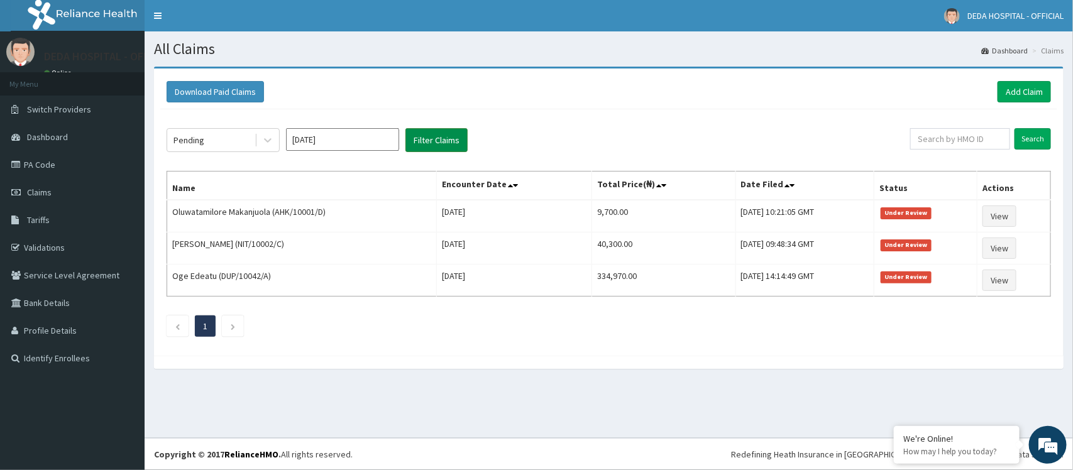
click at [419, 136] on button "Filter Claims" at bounding box center [436, 140] width 62 height 24
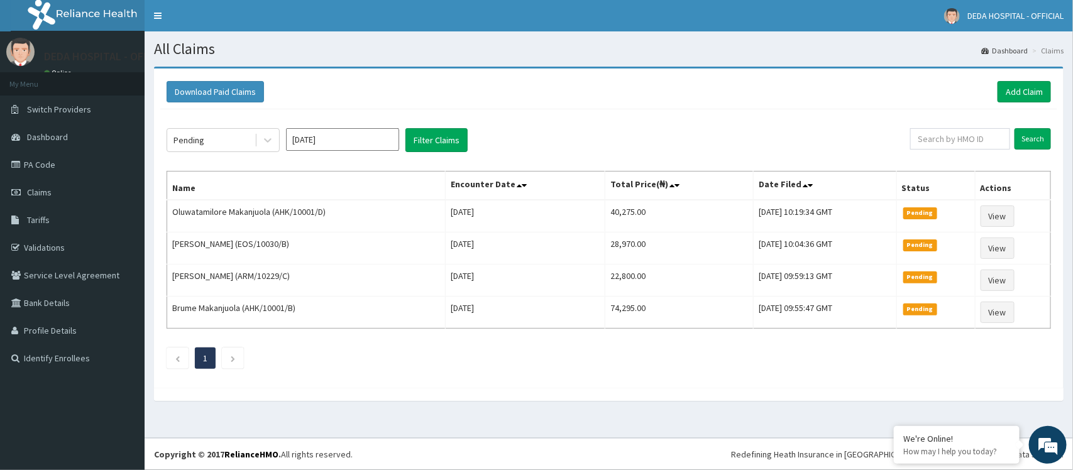
drag, startPoint x: 546, startPoint y: 119, endPoint x: 745, endPoint y: 107, distance: 199.7
click at [586, 130] on div "Pending [DATE] Filter Claims Search Name Encounter Date Total Price(₦) Date Fil…" at bounding box center [608, 245] width 897 height 272
click at [1014, 101] on link "Add Claim" at bounding box center [1024, 91] width 53 height 21
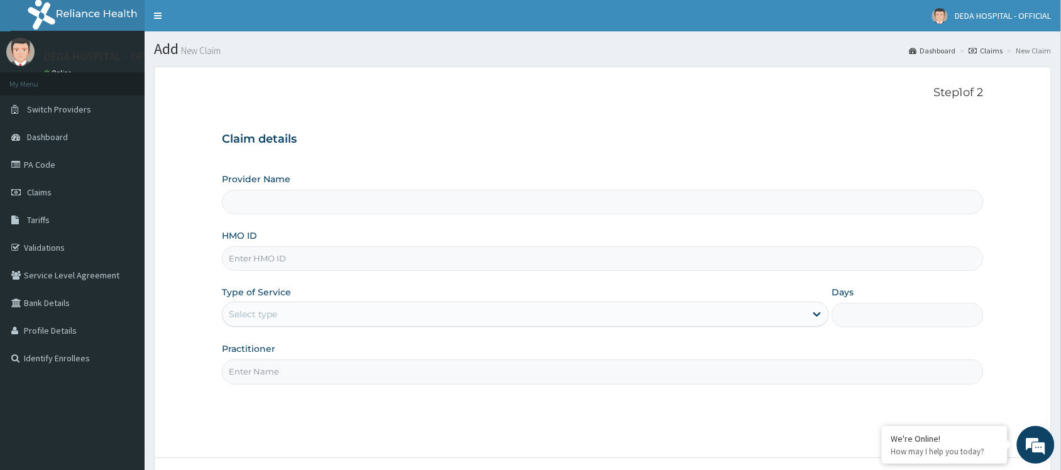
type input "DEDA HOSPITAL"
click at [242, 250] on input "HMO ID" at bounding box center [603, 258] width 762 height 25
paste input "NHY/10032/B"
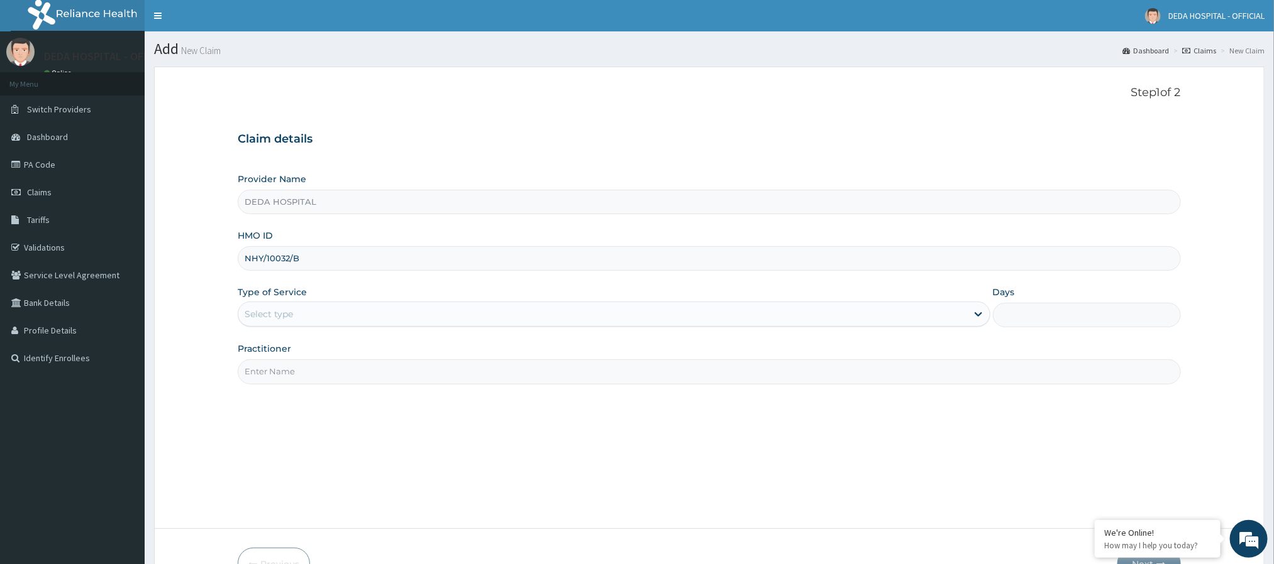
type input "NHY/10032/B"
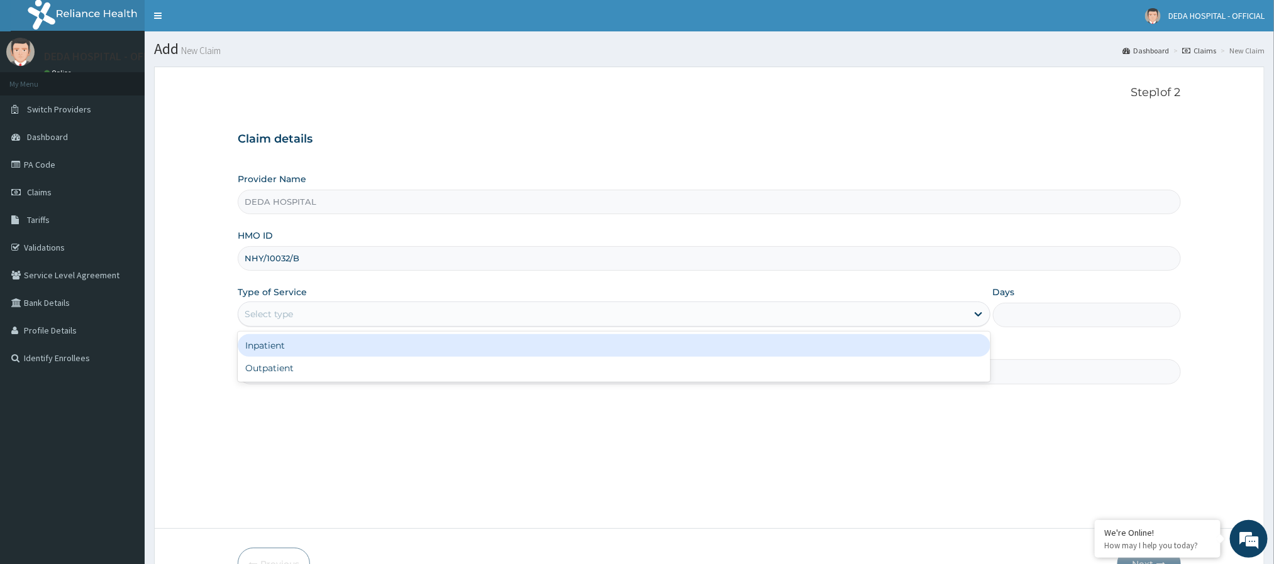
drag, startPoint x: 323, startPoint y: 313, endPoint x: 317, endPoint y: 319, distance: 8.9
click at [322, 314] on div "Select type" at bounding box center [602, 314] width 728 height 20
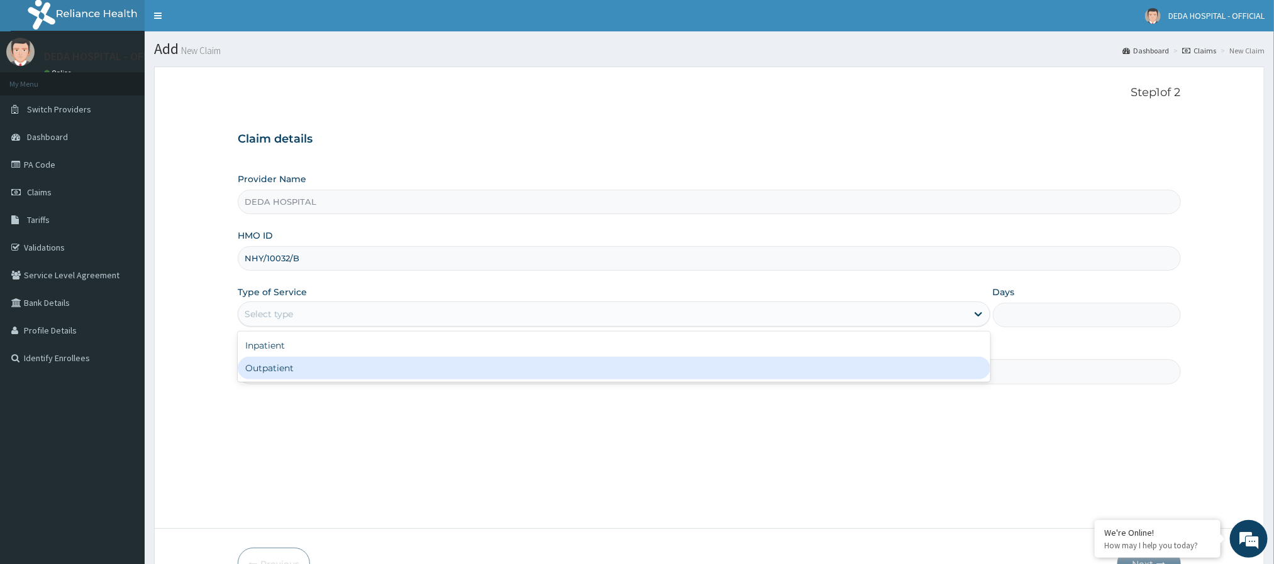
drag, startPoint x: 287, startPoint y: 368, endPoint x: 305, endPoint y: 325, distance: 47.3
click at [285, 368] on div "Outpatient" at bounding box center [614, 368] width 752 height 23
type input "1"
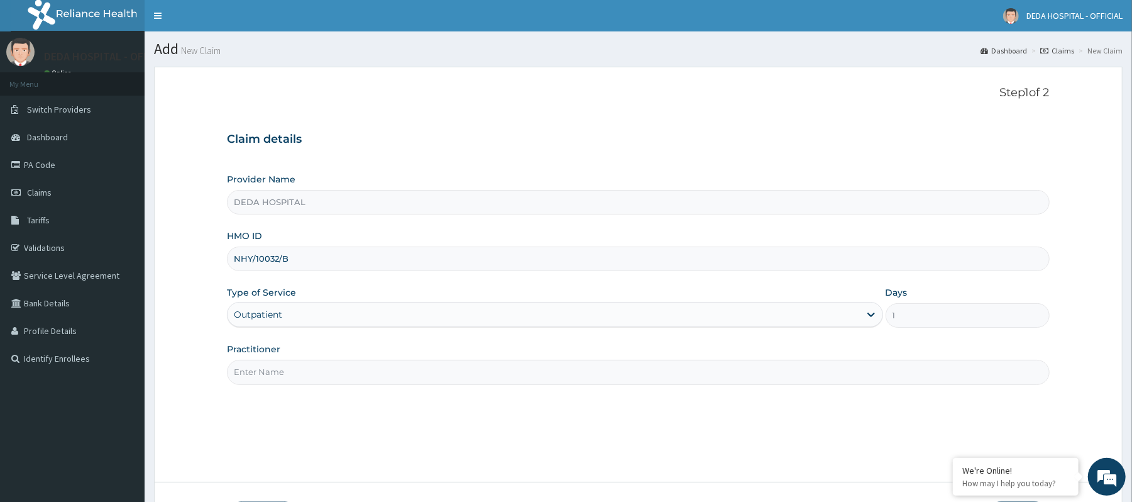
click at [277, 377] on input "Practitioner" at bounding box center [638, 372] width 822 height 25
type input "DR. PRECIOUS"
click at [342, 416] on div "Step 1 of 2 Claim details Provider Name DEDA HOSPITAL HMO ID NHY/10032/B Type o…" at bounding box center [638, 274] width 822 height 377
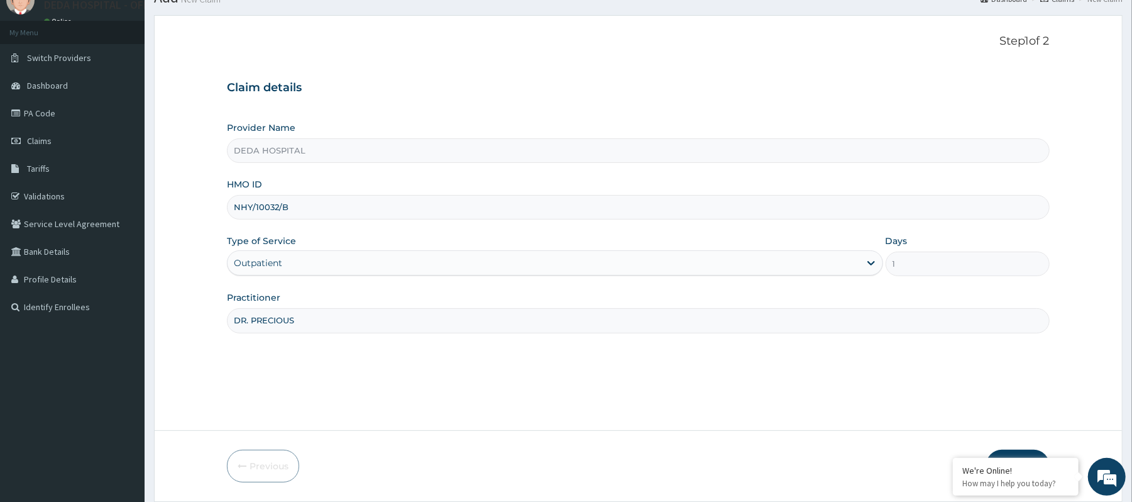
scroll to position [94, 0]
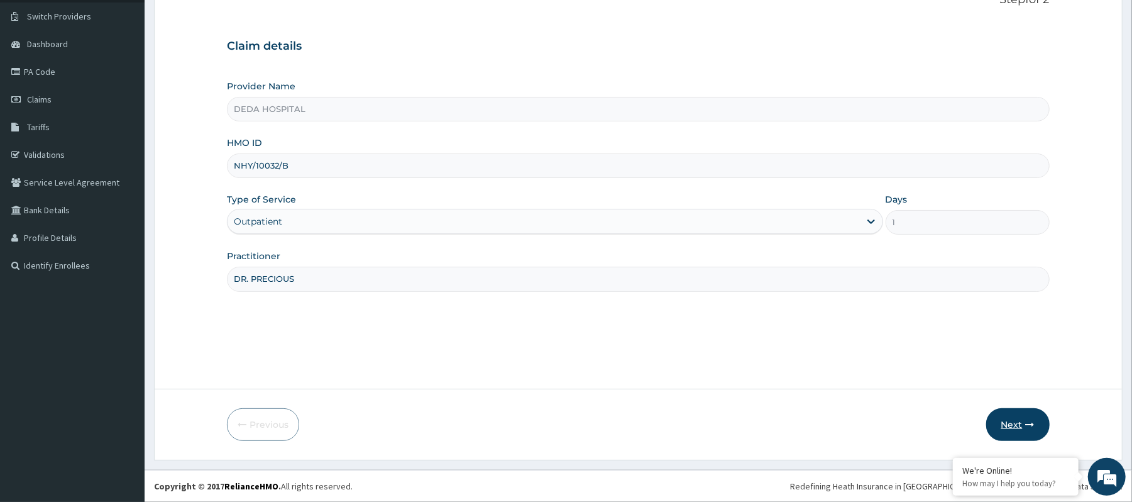
click at [1019, 416] on button "Next" at bounding box center [1017, 424] width 63 height 33
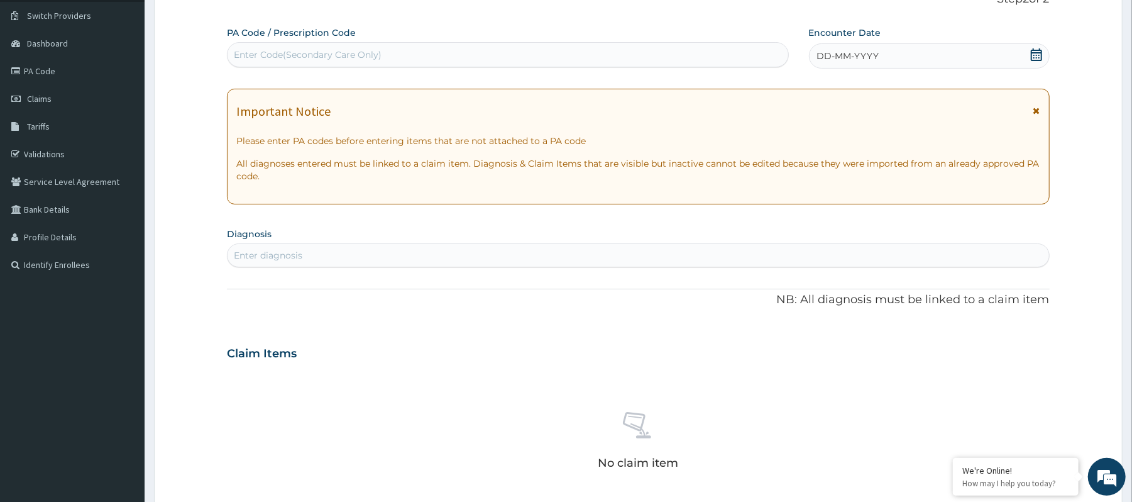
click at [292, 56] on div "Enter Code(Secondary Care Only)" at bounding box center [308, 54] width 148 height 13
paste input "PA/CFF1BF"
type input "PA/CFF1BF"
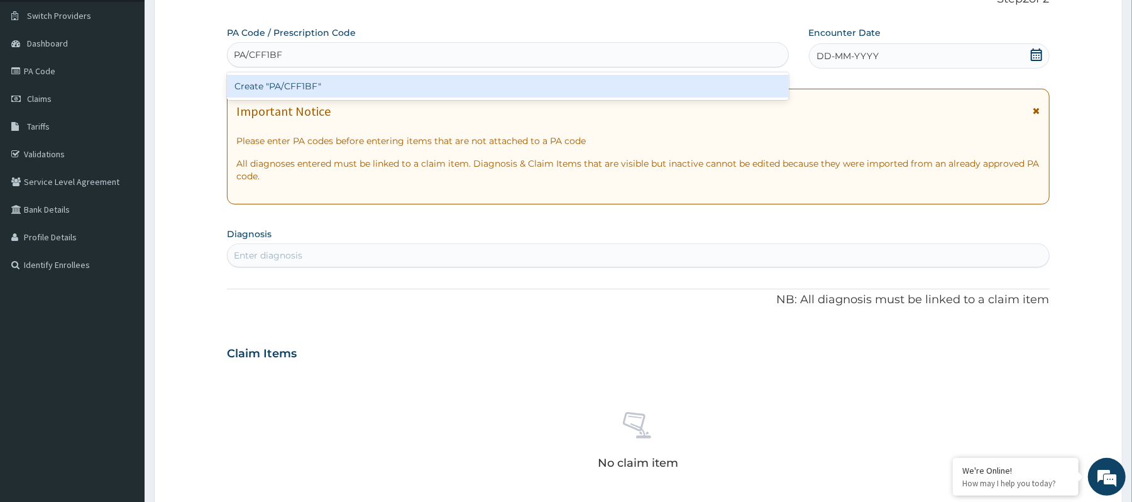
click at [282, 79] on div "Create "PA/CFF1BF"" at bounding box center [507, 86] width 561 height 23
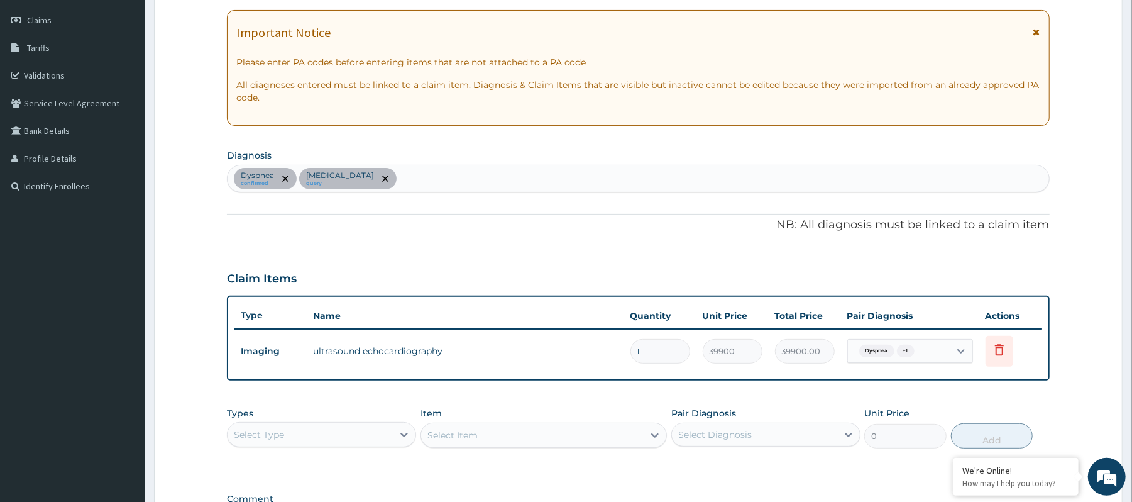
scroll to position [0, 0]
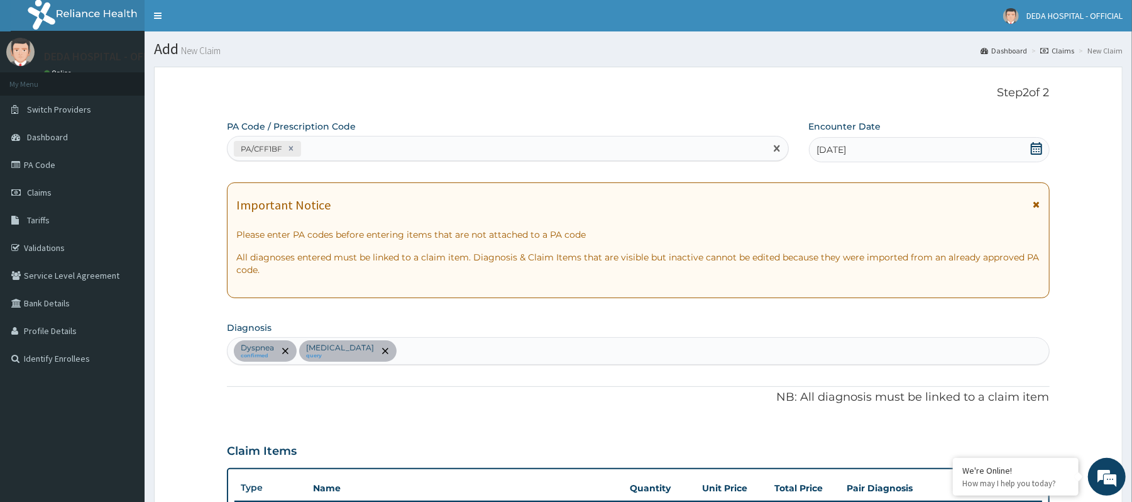
click at [347, 156] on div "PA/CFF1BF" at bounding box center [496, 148] width 537 height 21
paste input "PA/A3C96B"
type input "PA/A3C96B"
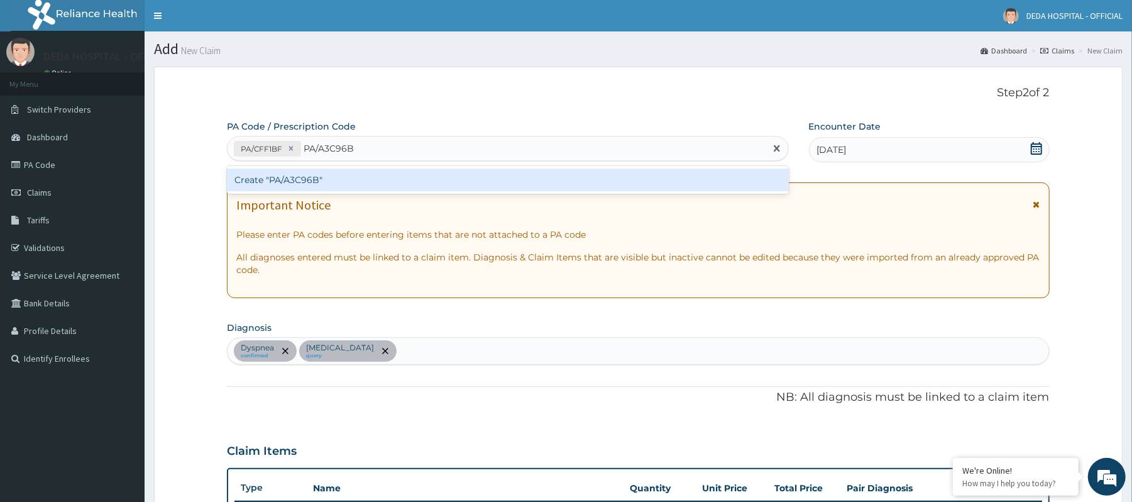
click at [320, 187] on div "Create "PA/A3C96B"" at bounding box center [507, 179] width 561 height 23
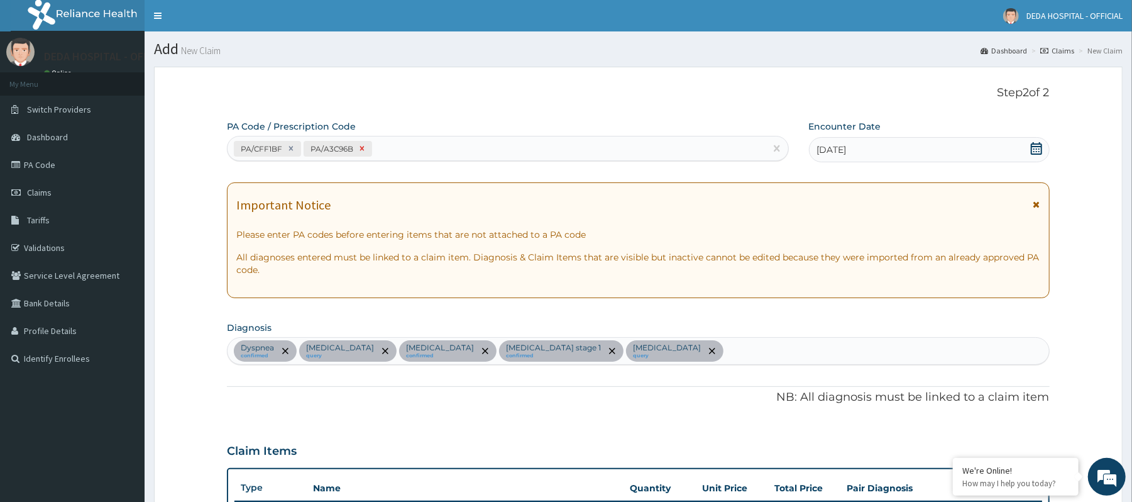
click at [362, 148] on icon at bounding box center [362, 148] width 4 height 4
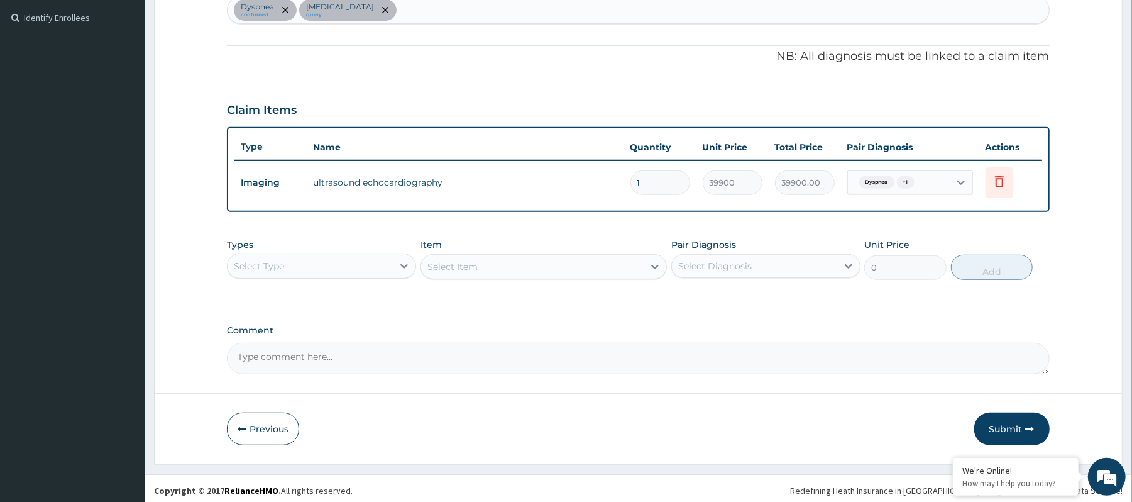
scroll to position [345, 0]
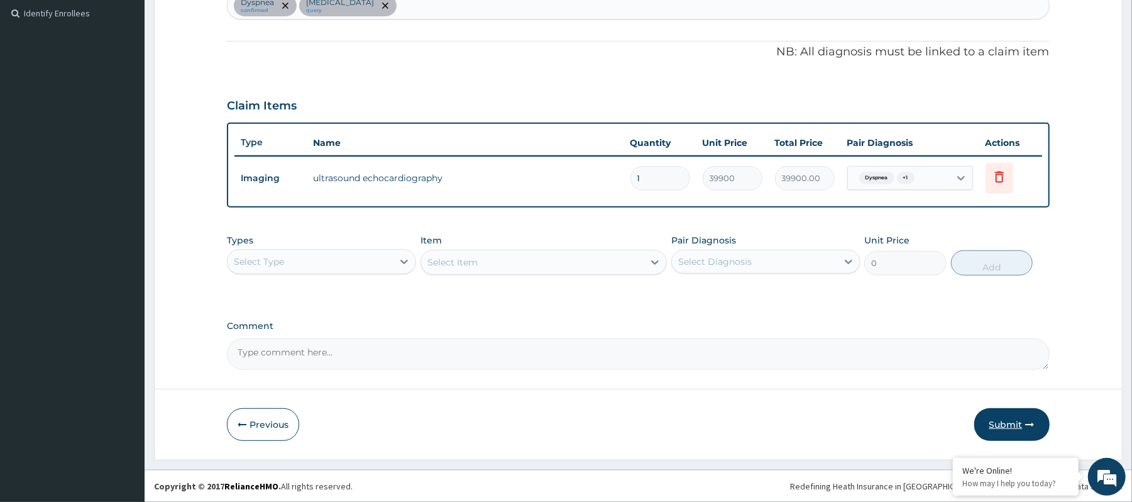
click at [1011, 422] on button "Submit" at bounding box center [1011, 424] width 75 height 33
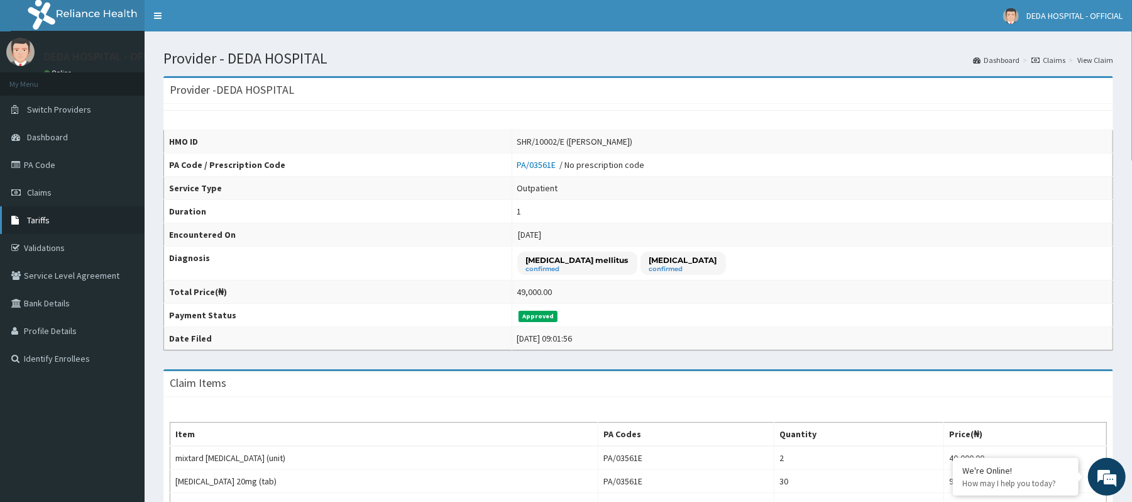
click at [60, 219] on link "Tariffs" at bounding box center [72, 220] width 145 height 28
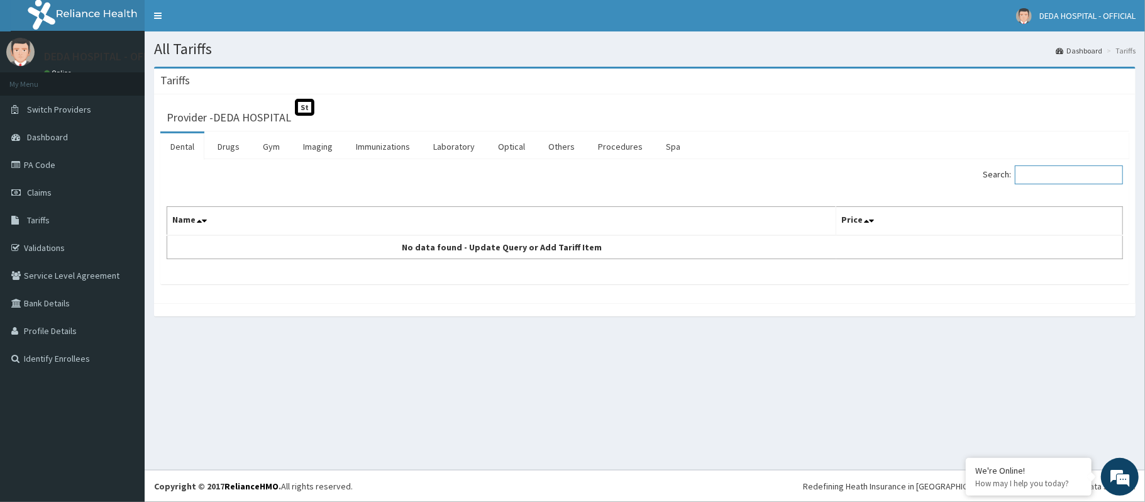
click at [1059, 176] on input "Search:" at bounding box center [1069, 174] width 108 height 19
click at [612, 148] on link "Procedures" at bounding box center [620, 146] width 65 height 26
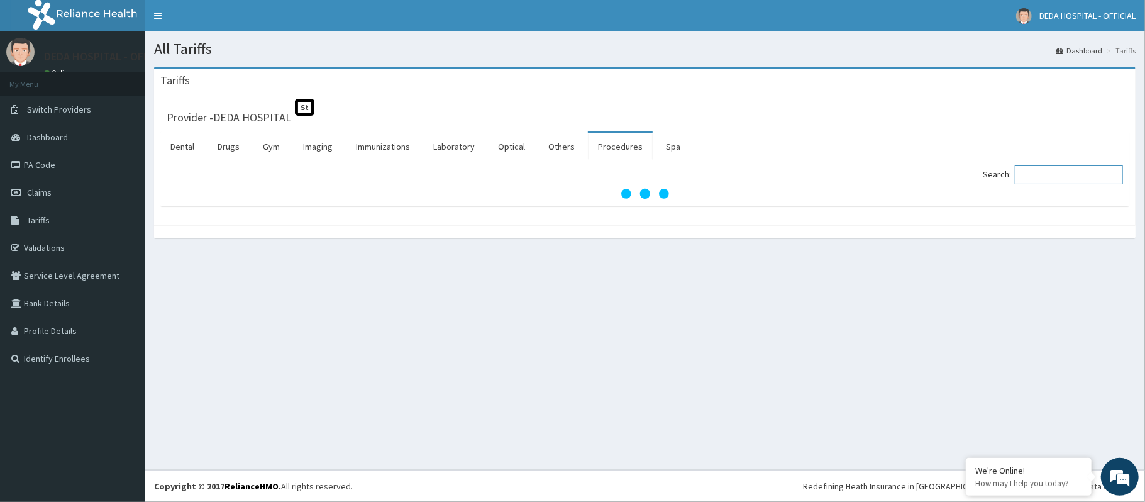
click at [1047, 180] on input "Search:" at bounding box center [1069, 174] width 108 height 19
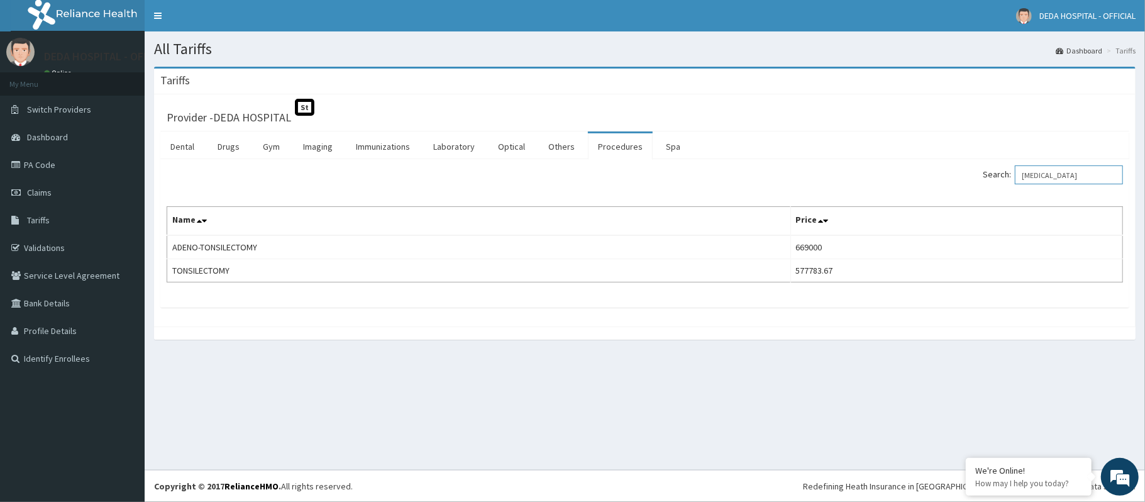
type input "TONSIL"
click at [46, 186] on link "Claims" at bounding box center [72, 193] width 145 height 28
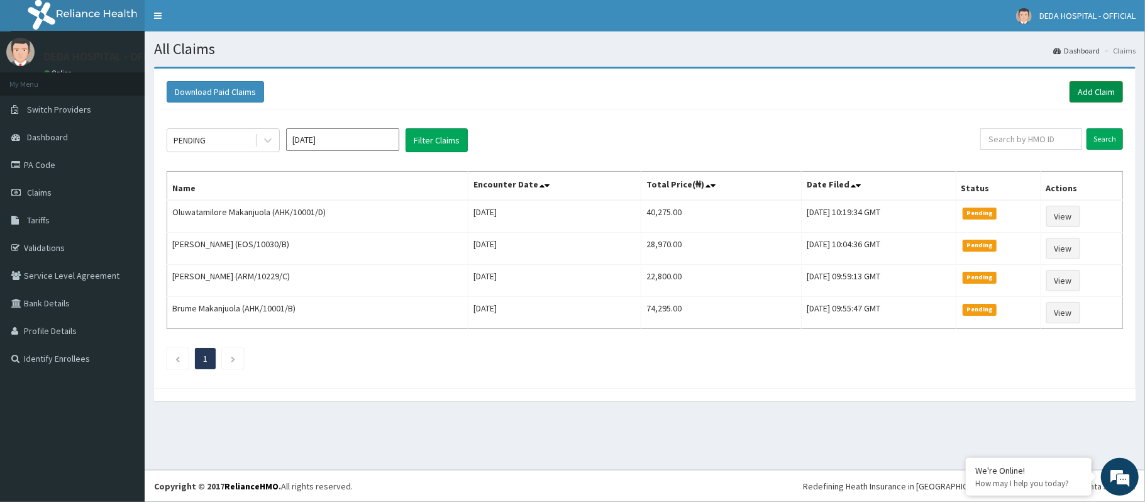
click at [1081, 92] on link "Add Claim" at bounding box center [1095, 91] width 53 height 21
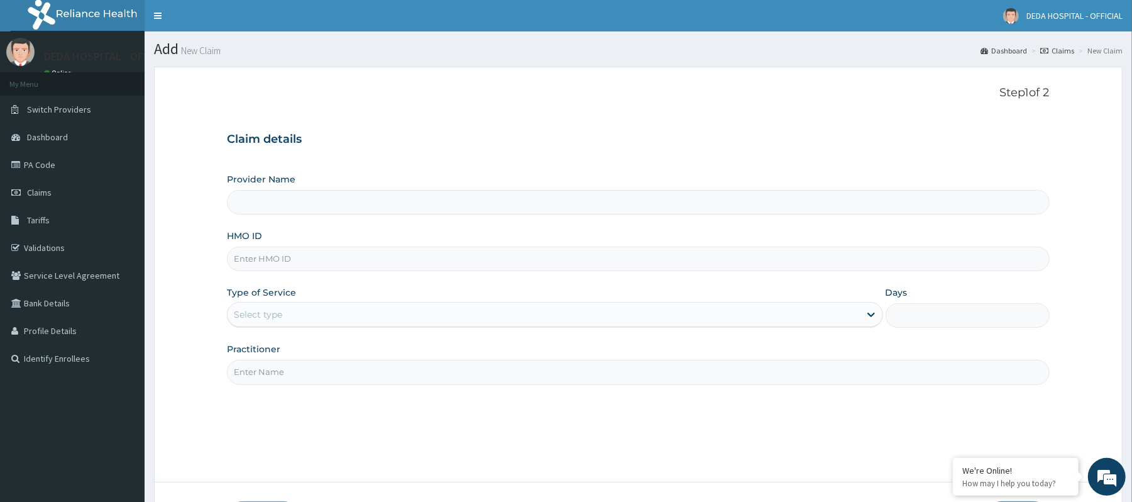
type input "DEDA HOSPITAL"
click at [275, 265] on input "HMO ID" at bounding box center [638, 258] width 822 height 25
paste input "NHY/10032/B"
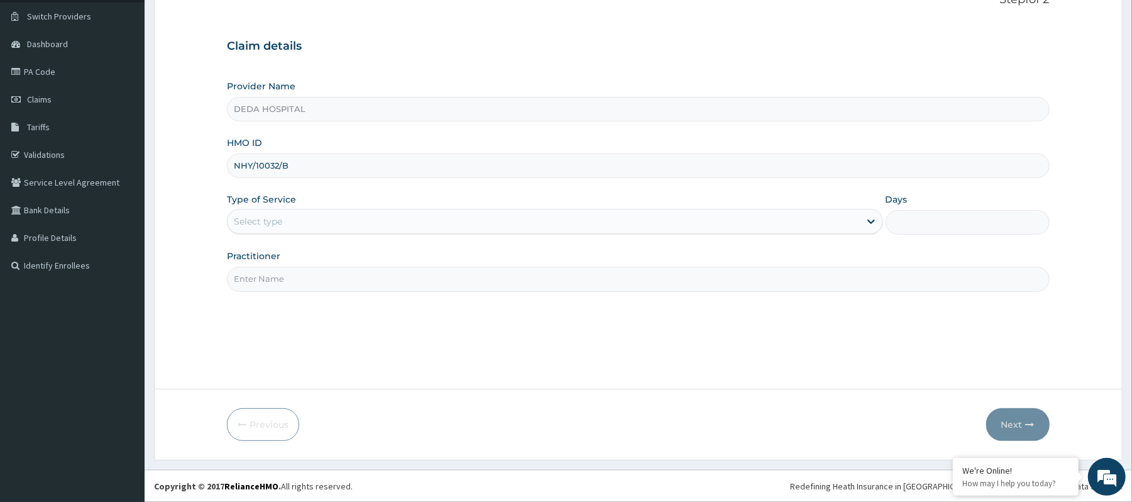
scroll to position [94, 0]
type input "NHY/10032/B"
click at [295, 227] on div "Select type" at bounding box center [544, 221] width 632 height 20
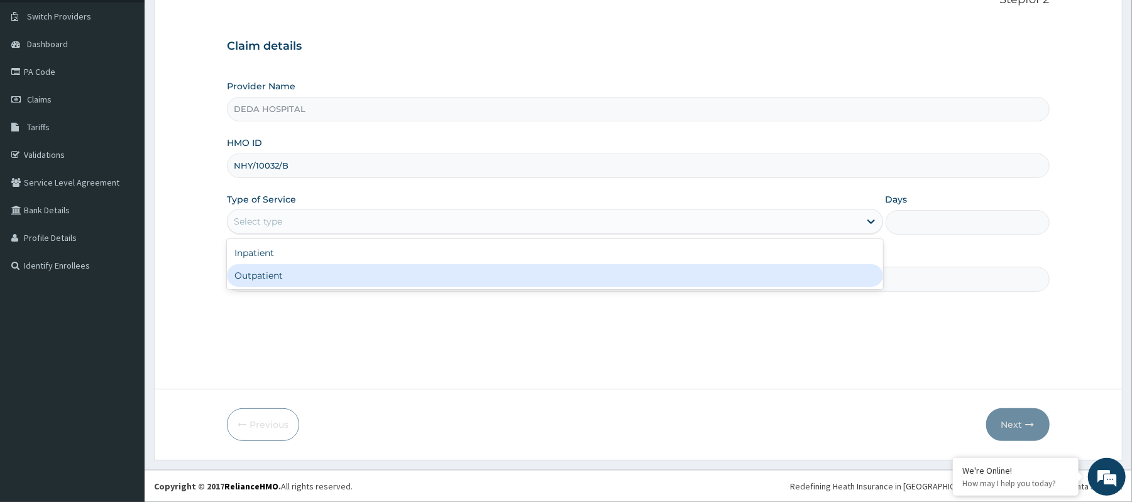
click at [265, 280] on div "Outpatient" at bounding box center [555, 275] width 656 height 23
type input "1"
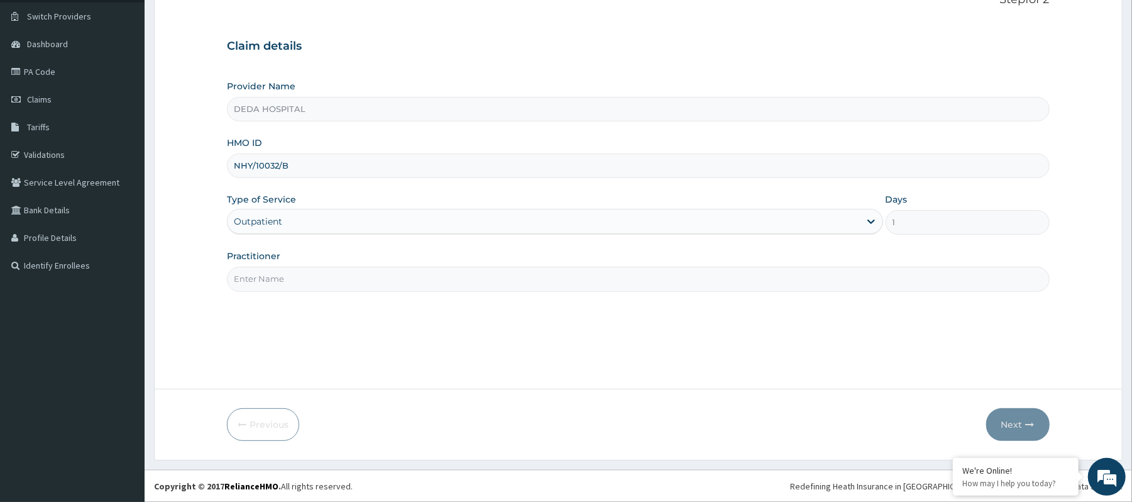
click at [265, 280] on input "Practitioner" at bounding box center [638, 279] width 822 height 25
type input "DR. PRECIOUS"
click at [976, 446] on form "Step 1 of 2 Claim details Provider Name DEDA HOSPITAL HMO ID NHY/10032/B Type o…" at bounding box center [638, 217] width 969 height 487
click at [1022, 421] on button "Next" at bounding box center [1017, 424] width 63 height 33
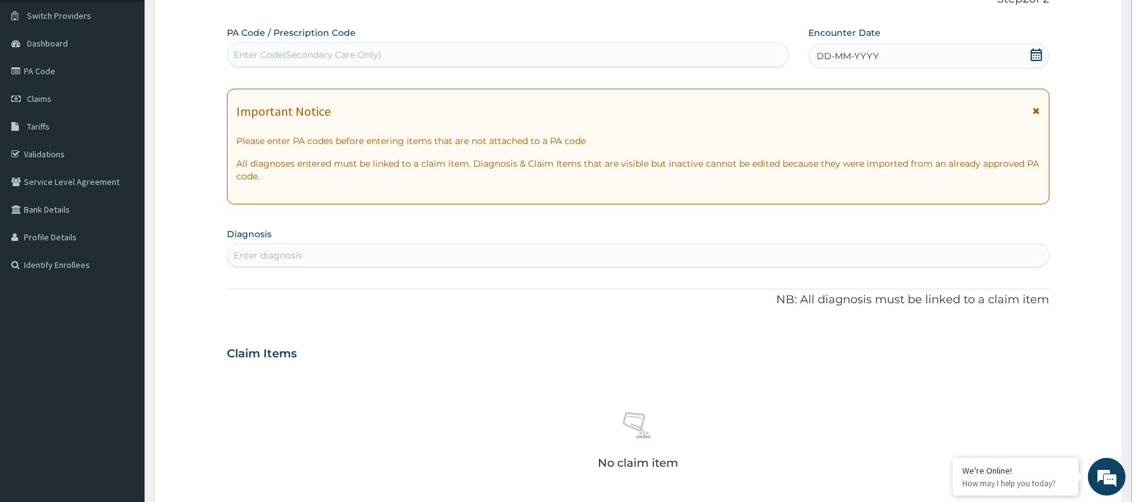
click at [295, 54] on div "Enter Code(Secondary Care Only)" at bounding box center [308, 54] width 148 height 13
paste input "PA/9DD2D8"
type input "PA/9DD2D8"
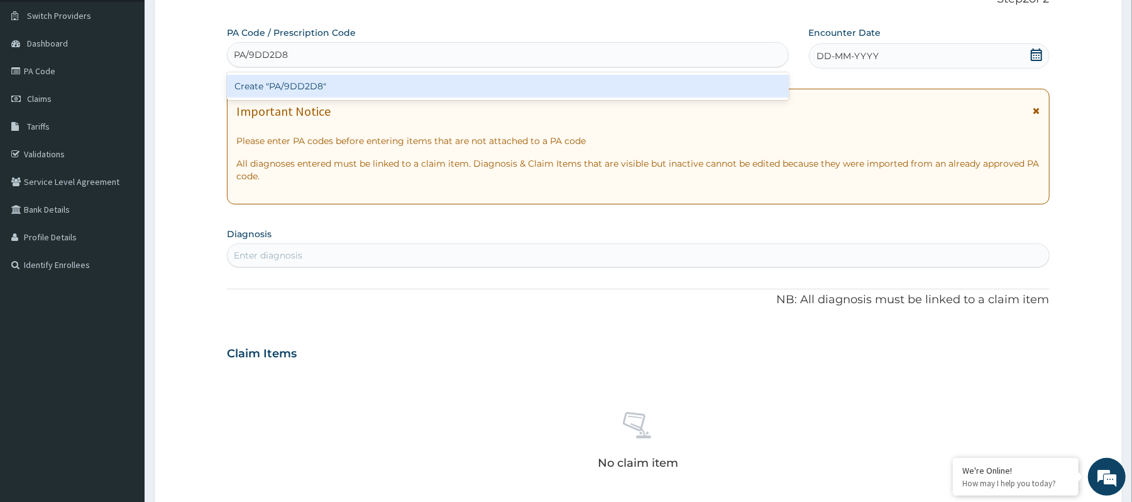
click at [287, 87] on div "Create "PA/9DD2D8"" at bounding box center [507, 86] width 561 height 23
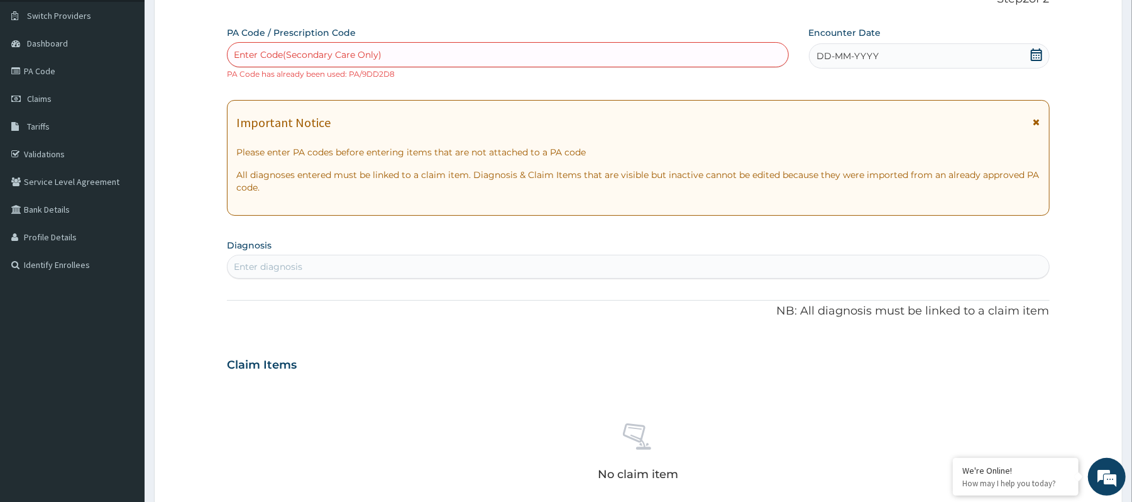
click at [283, 53] on div "Enter Code(Secondary Care Only)" at bounding box center [308, 54] width 148 height 13
paste input "PA/457970"
type input "PA/457970"
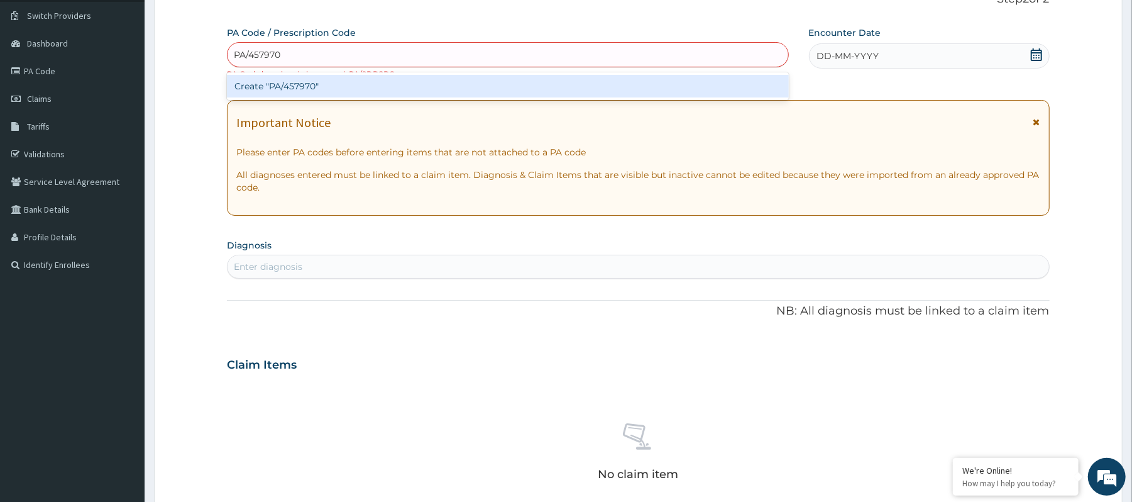
click at [277, 89] on div "Create "PA/457970"" at bounding box center [507, 86] width 561 height 23
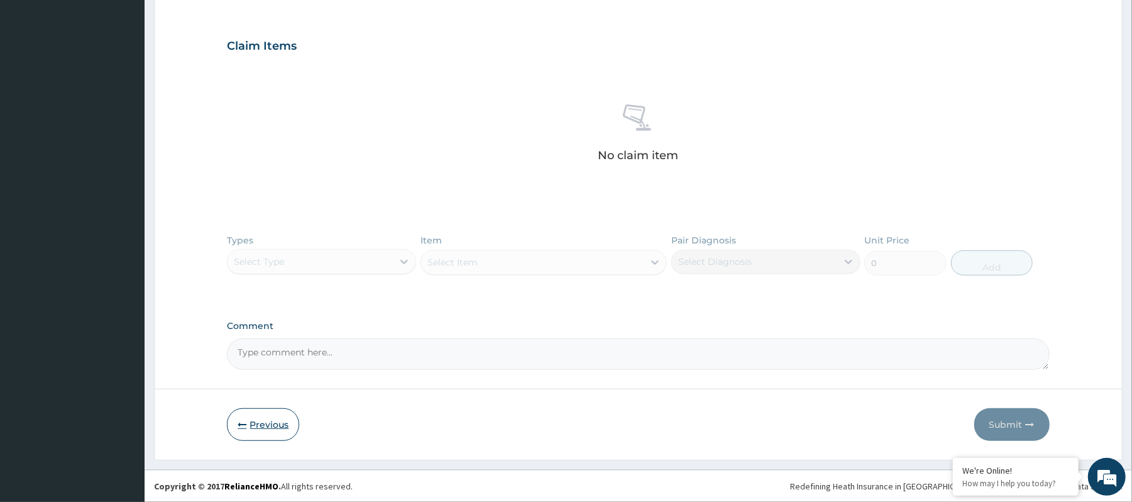
click at [238, 431] on button "Previous" at bounding box center [263, 424] width 72 height 33
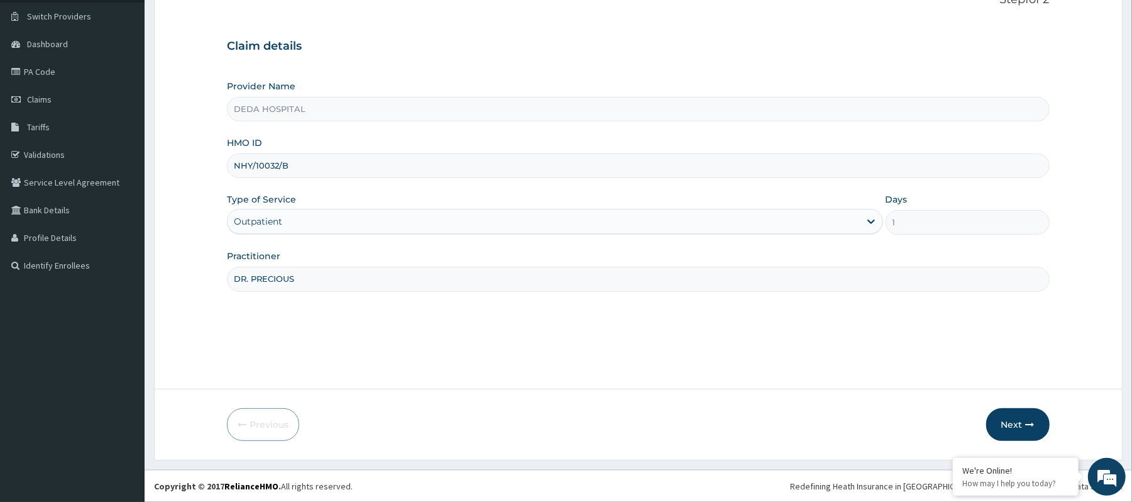
drag, startPoint x: 238, startPoint y: 159, endPoint x: 324, endPoint y: 161, distance: 86.8
click at [324, 161] on input "NHY/10032/B" at bounding box center [638, 165] width 822 height 25
paste input "ARM/10229/A"
type input "ARM/10229/A"
click at [1003, 416] on button "Next" at bounding box center [1017, 424] width 63 height 33
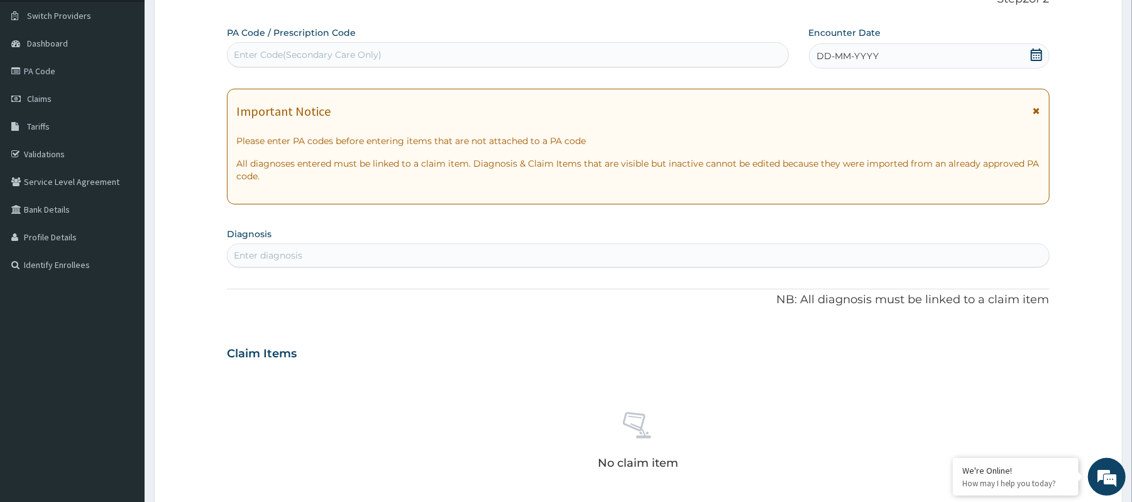
click at [284, 51] on div "Enter Code(Secondary Care Only)" at bounding box center [308, 54] width 148 height 13
paste input "PA/E674A2"
type input "PA/E674A2"
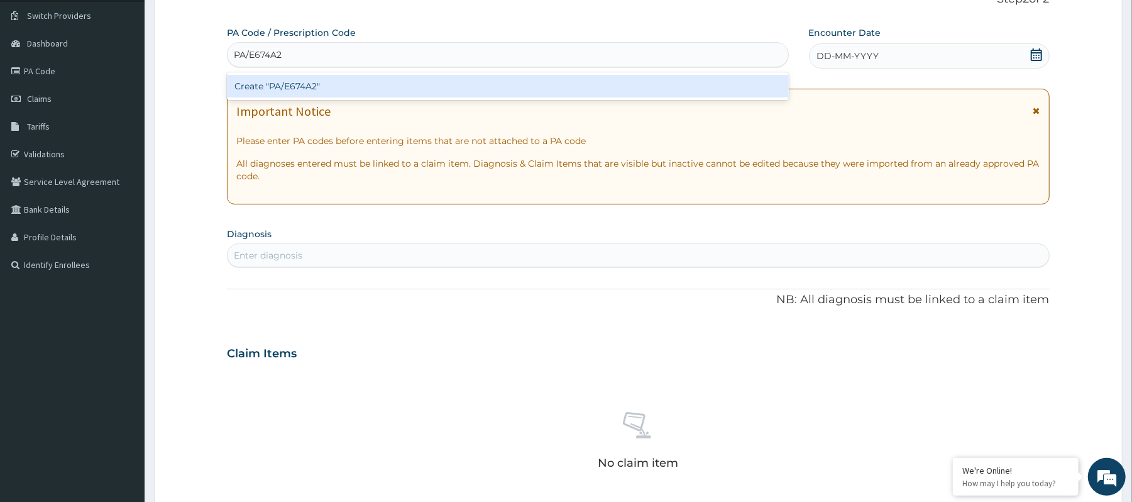
click at [305, 96] on div "Create "PA/E674A2"" at bounding box center [507, 86] width 561 height 23
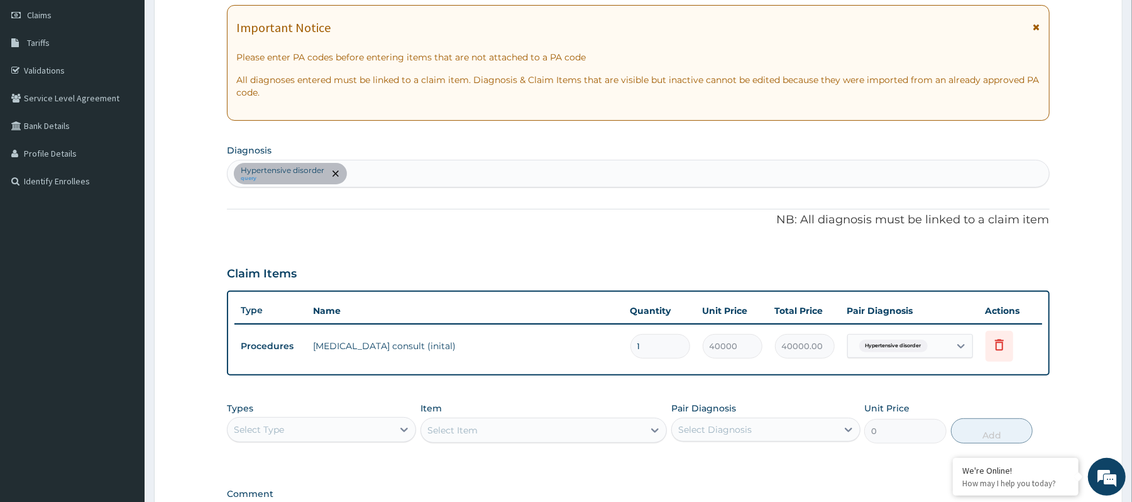
scroll to position [345, 0]
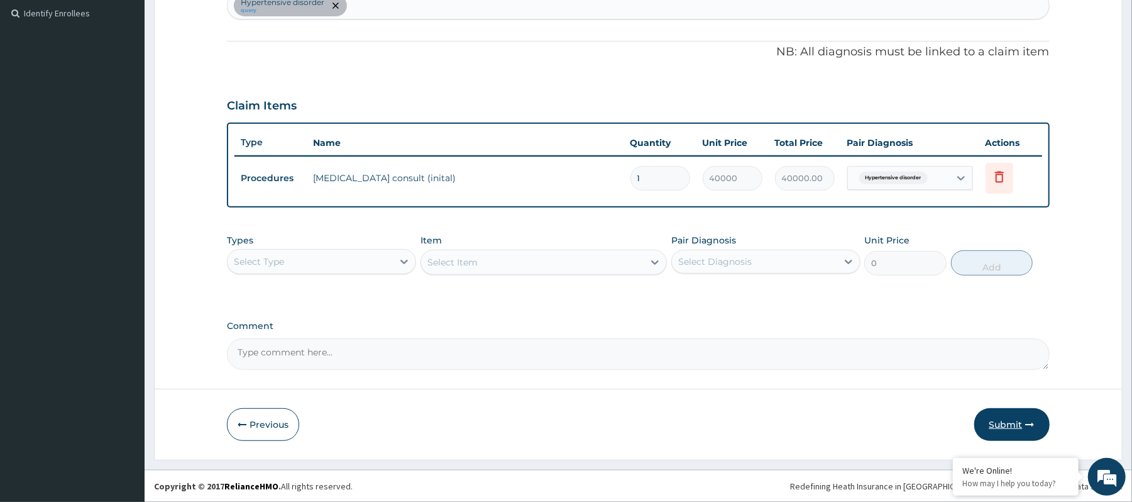
click at [1034, 423] on icon "button" at bounding box center [1030, 424] width 9 height 9
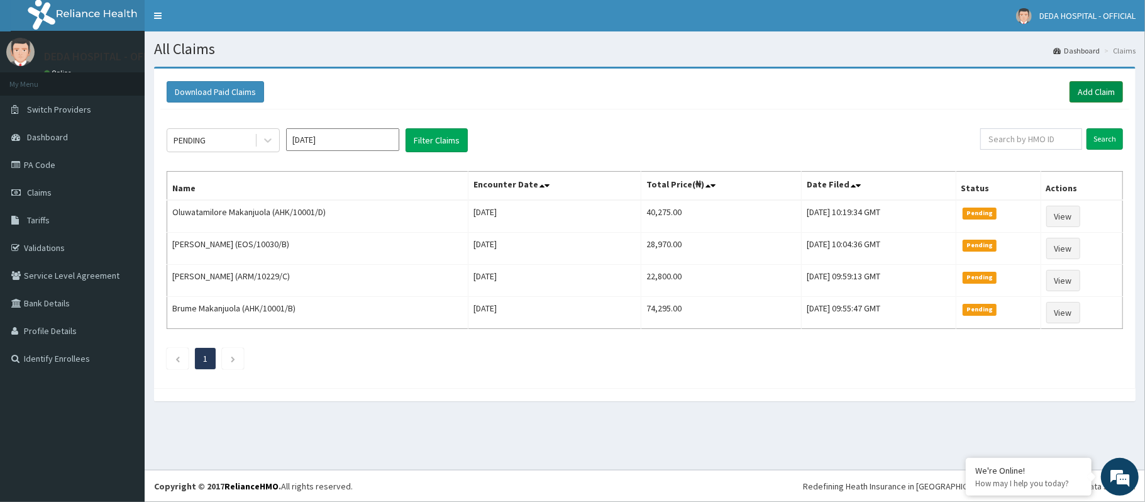
click at [1104, 94] on link "Add Claim" at bounding box center [1095, 91] width 53 height 21
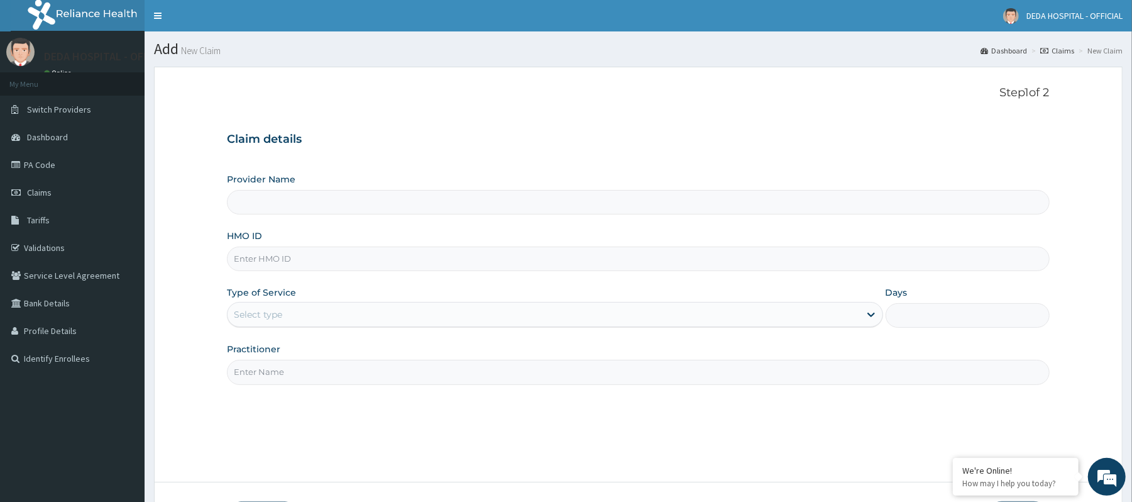
type input "DEDA HOSPITAL"
click at [260, 269] on input "HMO ID" at bounding box center [638, 258] width 822 height 25
paste input "PRU/10246/A"
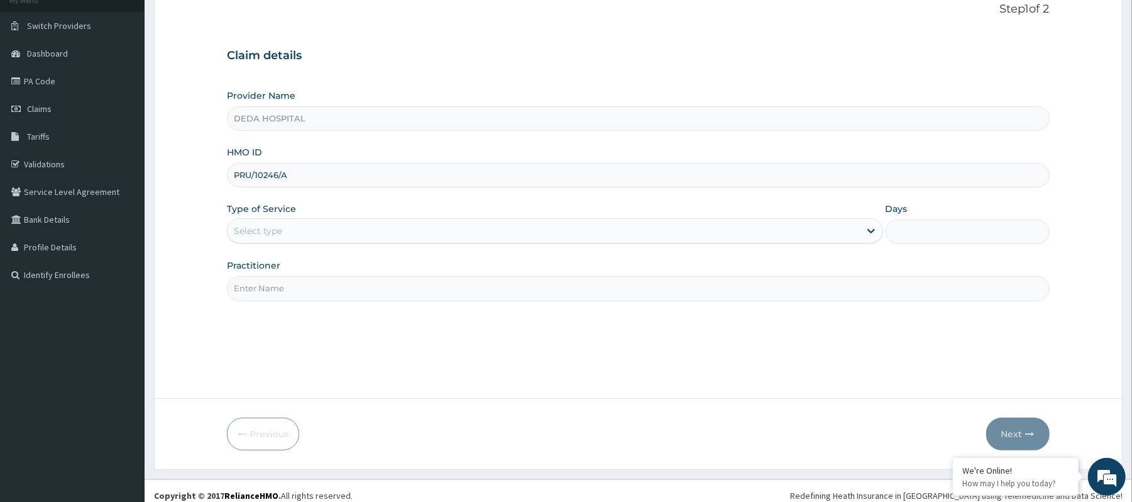
scroll to position [94, 0]
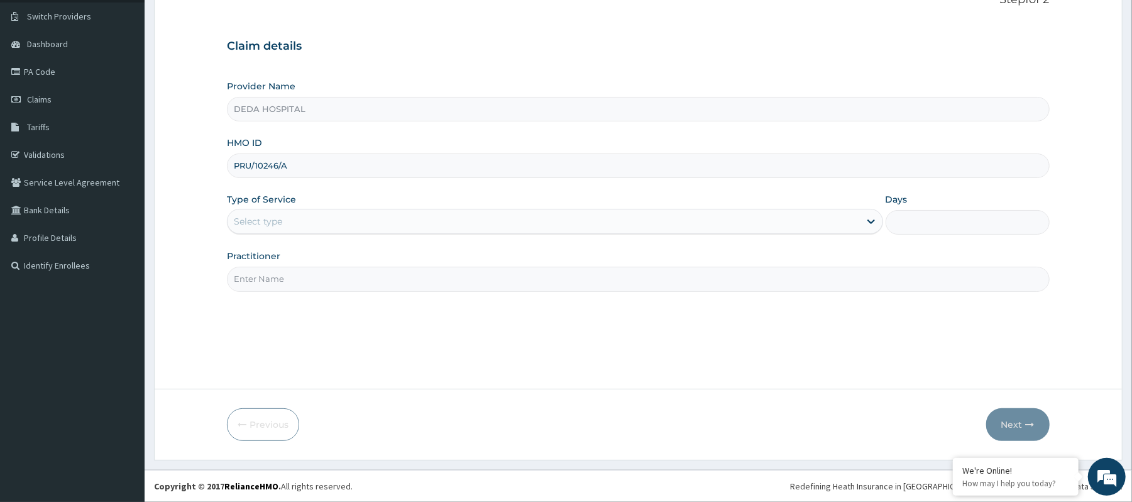
type input "PRU/10246/A"
drag, startPoint x: 262, startPoint y: 224, endPoint x: 265, endPoint y: 229, distance: 6.5
click at [265, 226] on div "Select type" at bounding box center [258, 221] width 48 height 13
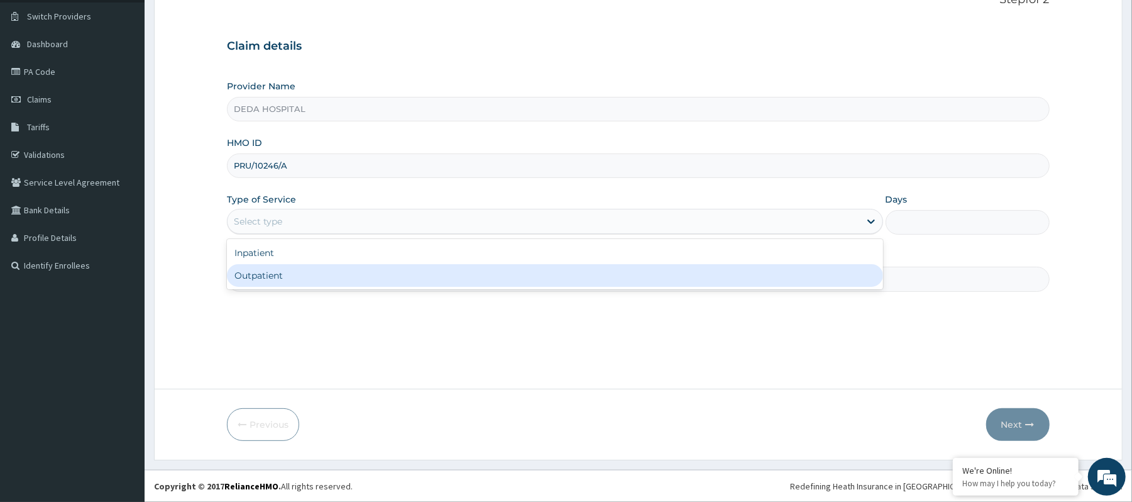
click at [259, 282] on div "Outpatient" at bounding box center [555, 275] width 656 height 23
type input "1"
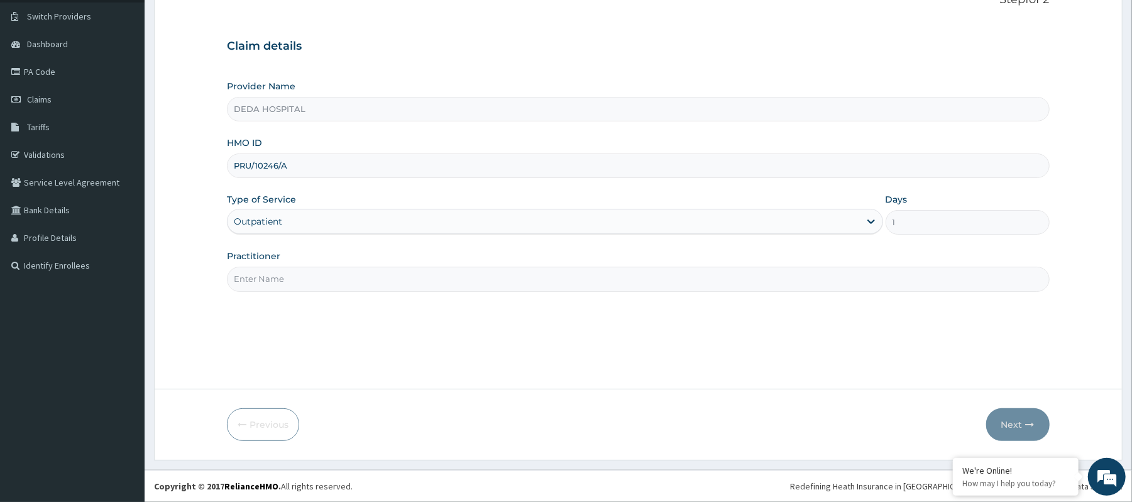
click at [265, 279] on input "Practitioner" at bounding box center [638, 279] width 822 height 25
type input "DR. [GEOGRAPHIC_DATA]"
click at [1027, 426] on icon "button" at bounding box center [1030, 424] width 9 height 9
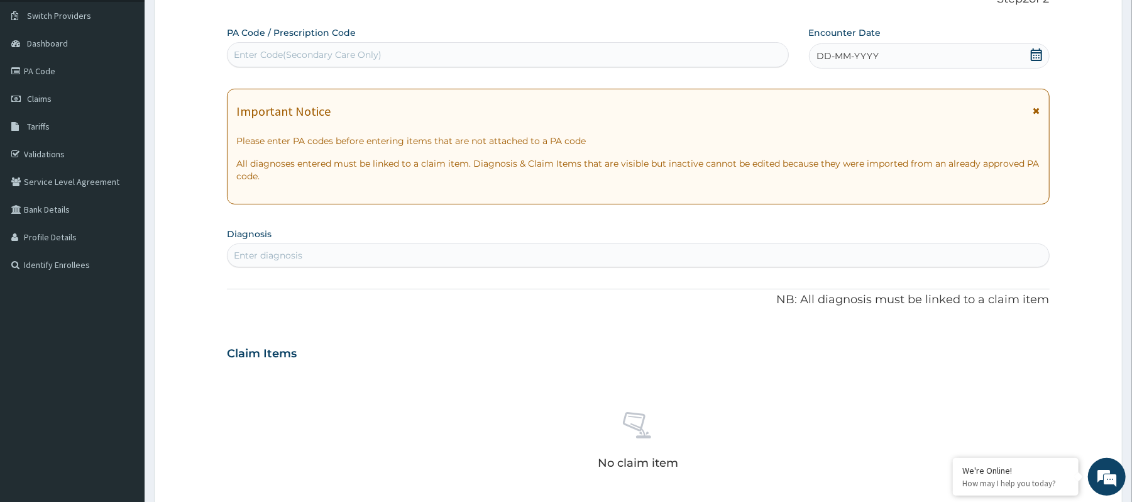
click at [294, 51] on div "Enter Code(Secondary Care Only)" at bounding box center [308, 54] width 148 height 13
paste input "PA/729509"
type input "PA/729509"
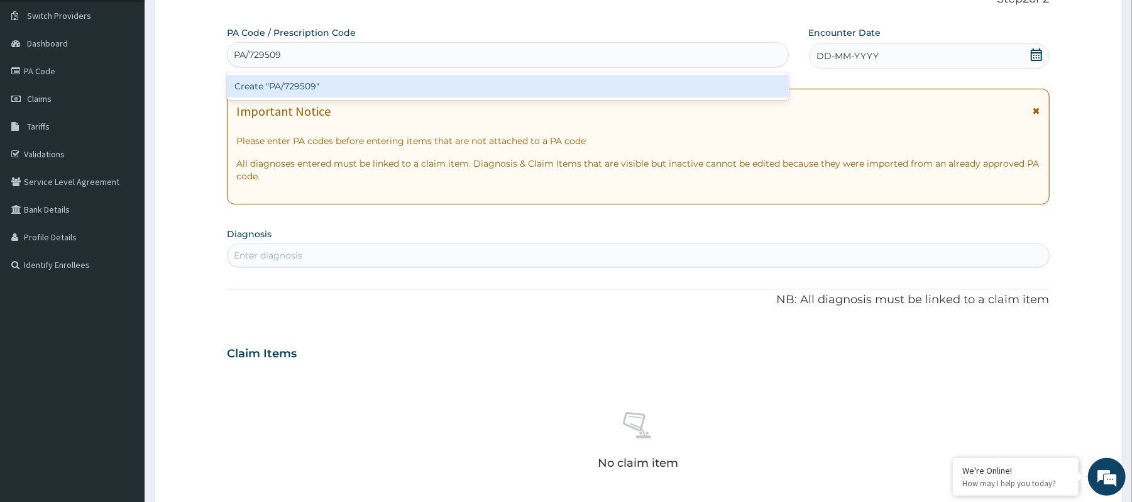
drag, startPoint x: 273, startPoint y: 91, endPoint x: 273, endPoint y: 82, distance: 8.8
click at [273, 82] on div "Create "PA/729509"" at bounding box center [507, 86] width 561 height 23
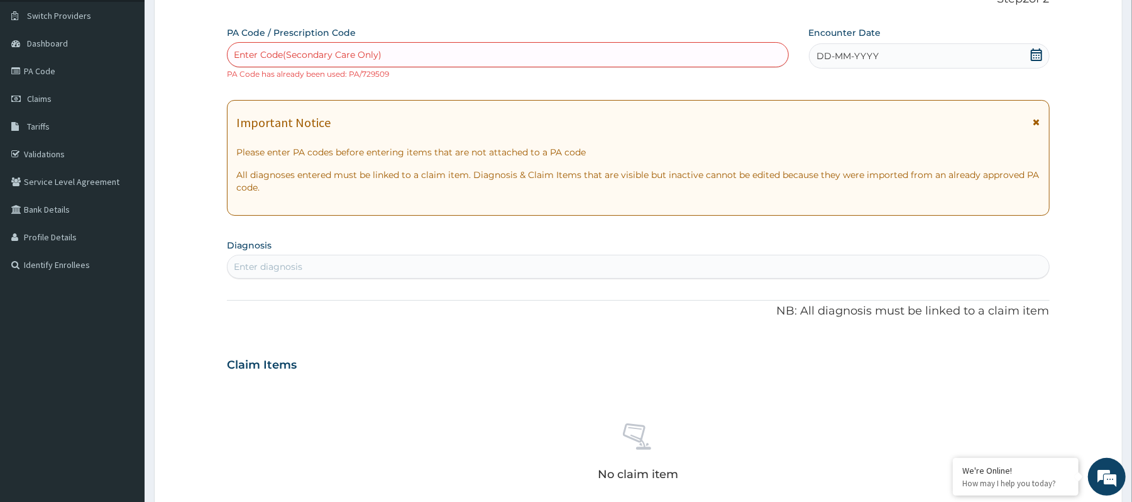
click at [270, 58] on div "Enter Code(Secondary Care Only)" at bounding box center [308, 54] width 148 height 13
paste input "PA/C7CCB0"
type input "PA/C7CCB0"
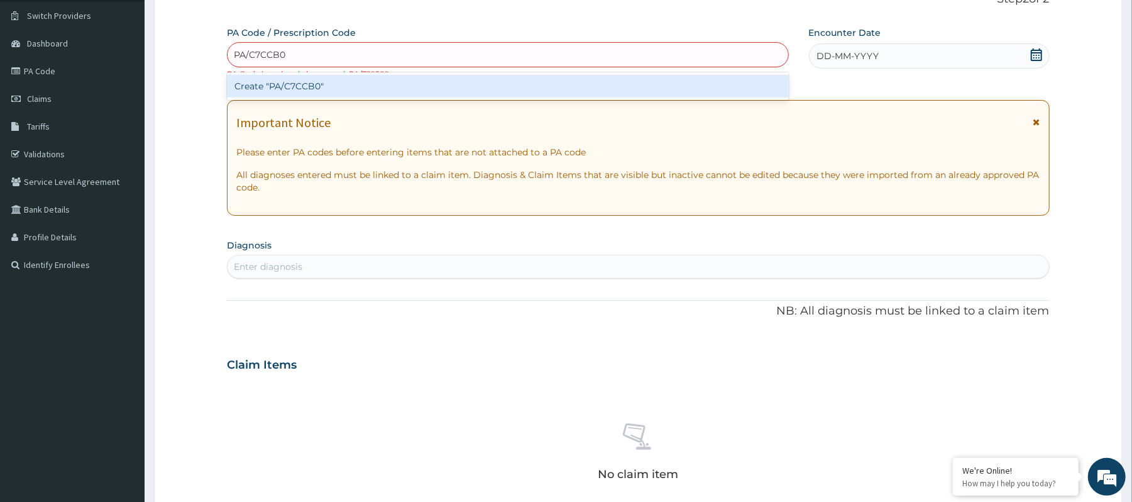
click at [284, 78] on div "Create "PA/C7CCB0"" at bounding box center [507, 86] width 561 height 23
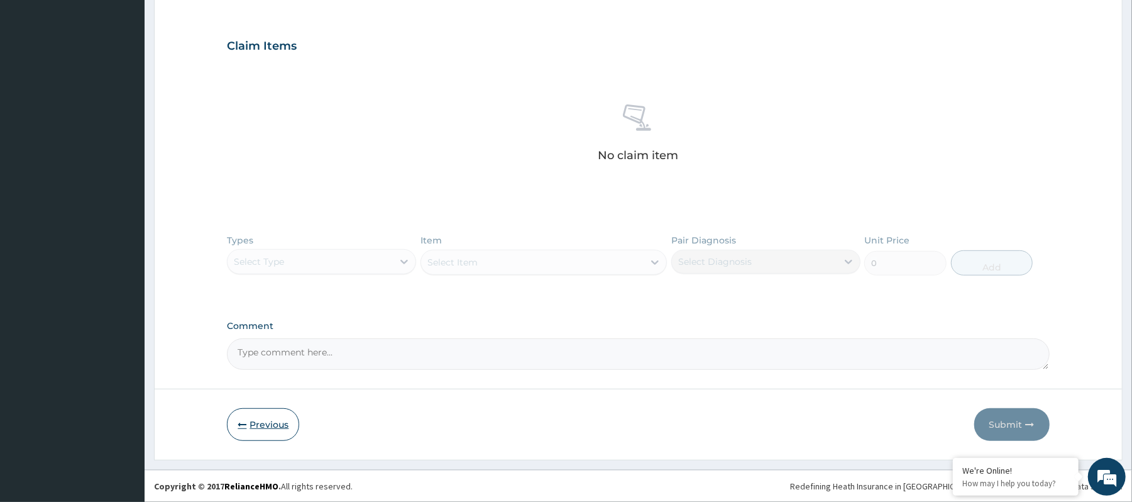
click at [250, 427] on button "Previous" at bounding box center [263, 424] width 72 height 33
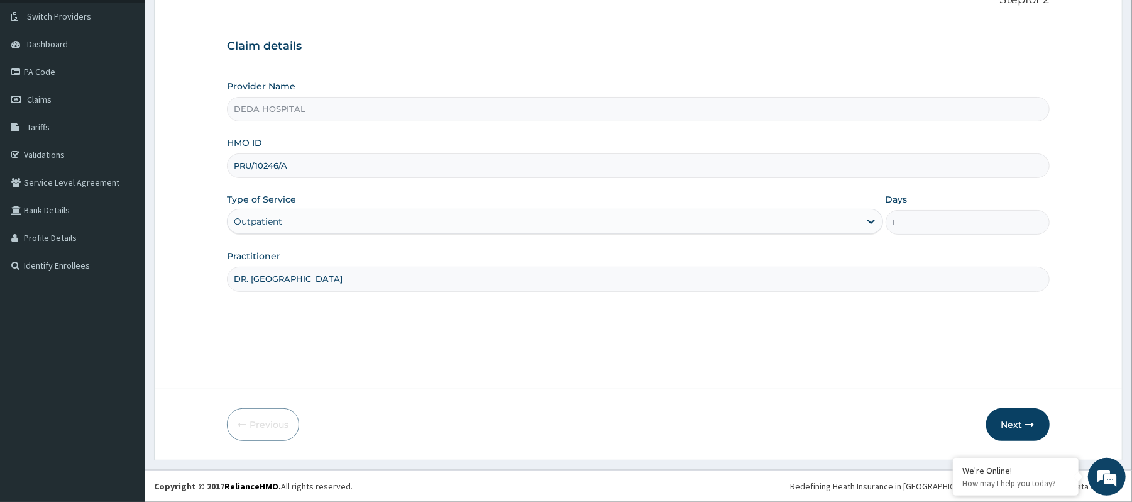
drag, startPoint x: 236, startPoint y: 163, endPoint x: 322, endPoint y: 167, distance: 85.6
click at [322, 167] on input "PRU/10246/A" at bounding box center [638, 165] width 822 height 25
click at [1016, 435] on button "Next" at bounding box center [1017, 424] width 63 height 33
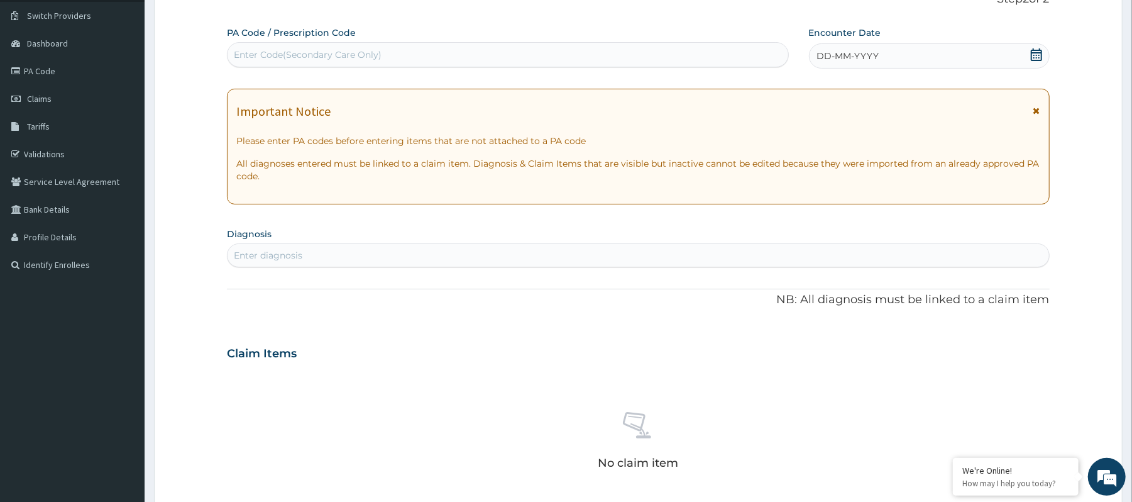
click at [259, 58] on div "Enter Code(Secondary Care Only)" at bounding box center [308, 54] width 148 height 13
paste input "PA/A842AF"
type input "PA/A842AF"
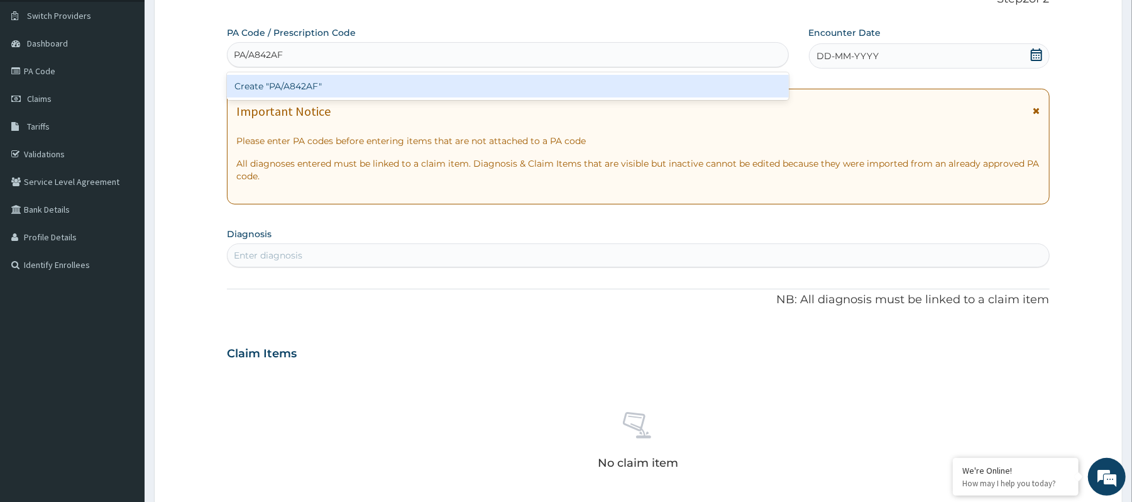
click at [280, 93] on div "Create "PA/A842AF"" at bounding box center [507, 86] width 561 height 23
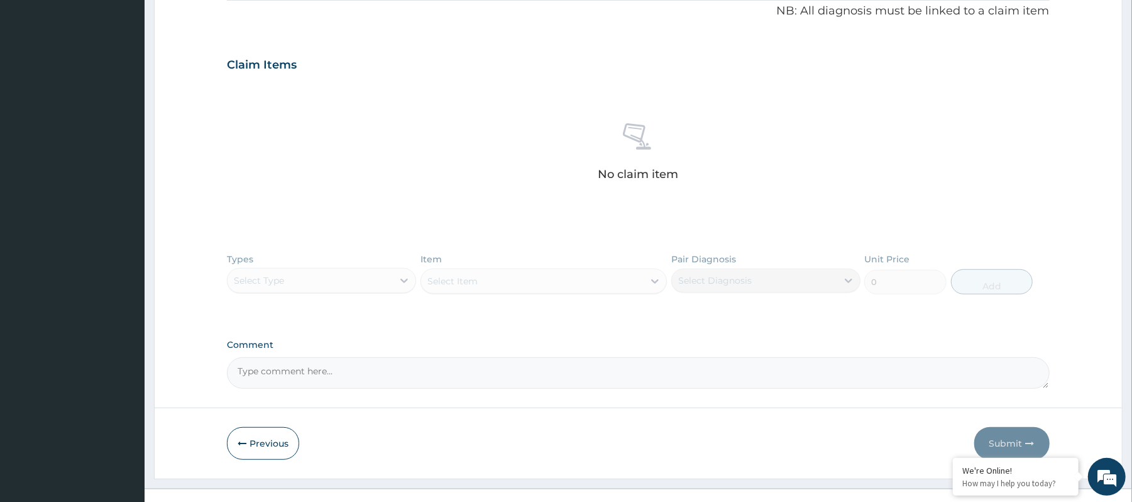
scroll to position [413, 0]
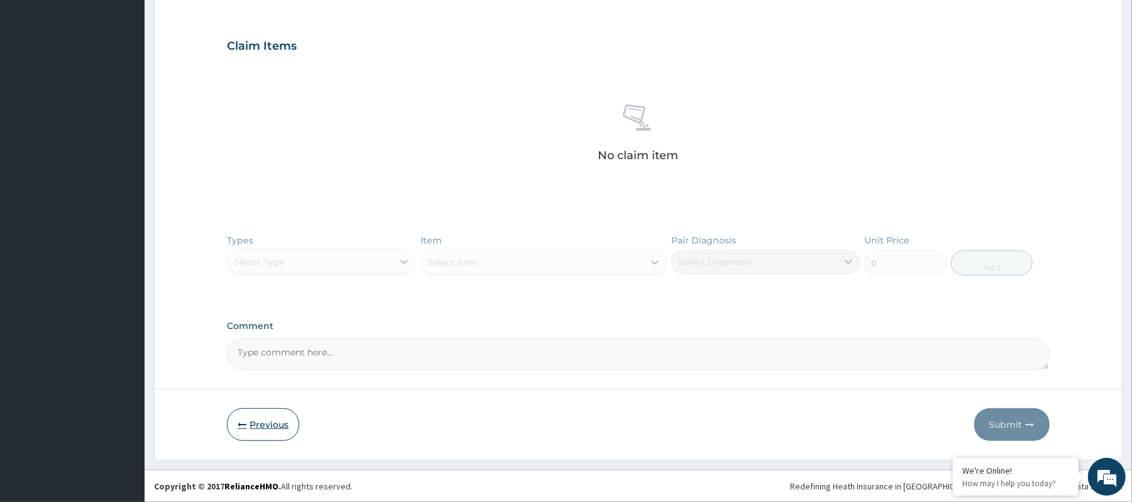
click at [258, 417] on button "Previous" at bounding box center [263, 424] width 72 height 33
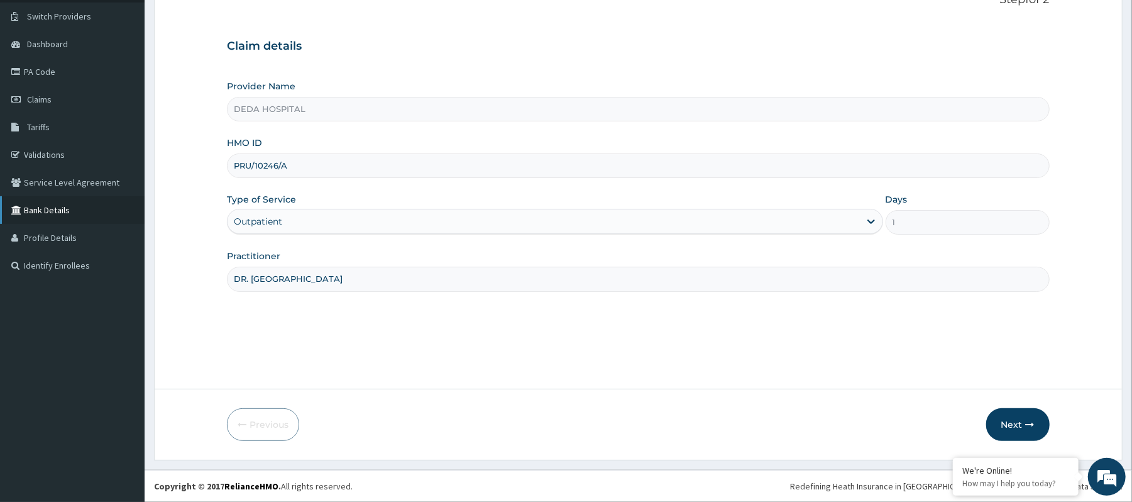
scroll to position [94, 0]
drag, startPoint x: 230, startPoint y: 168, endPoint x: 321, endPoint y: 168, distance: 90.5
click at [321, 168] on input "PRU/10246/A" at bounding box center [638, 165] width 822 height 25
paste input "PA/A842AF"
drag, startPoint x: 242, startPoint y: 162, endPoint x: 321, endPoint y: 167, distance: 78.8
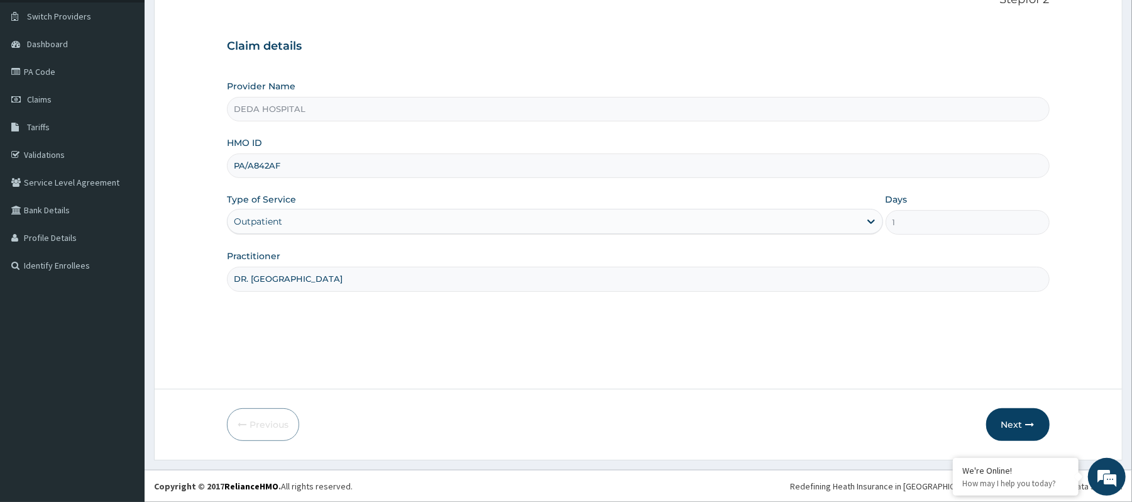
click at [321, 167] on input "PA/A842AF" at bounding box center [638, 165] width 822 height 25
paste input "NHY/10022/"
type input "NHY/10022/F"
click at [999, 410] on button "Next" at bounding box center [1017, 424] width 63 height 33
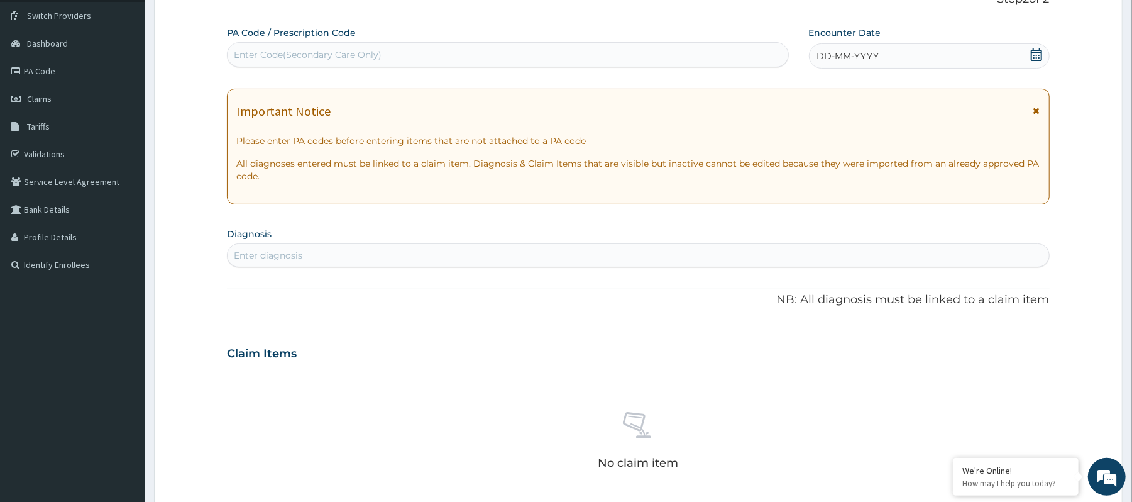
click at [280, 52] on div "Enter Code(Secondary Care Only)" at bounding box center [308, 54] width 148 height 13
paste input "PA/A842AF"
type input "PA/A842AF"
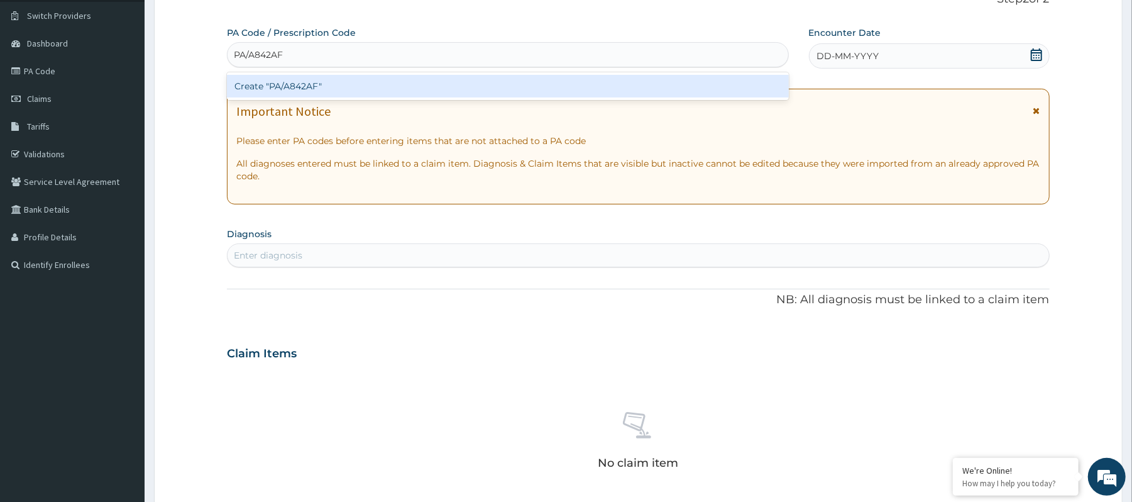
click at [345, 85] on div "Create "PA/A842AF"" at bounding box center [507, 86] width 561 height 23
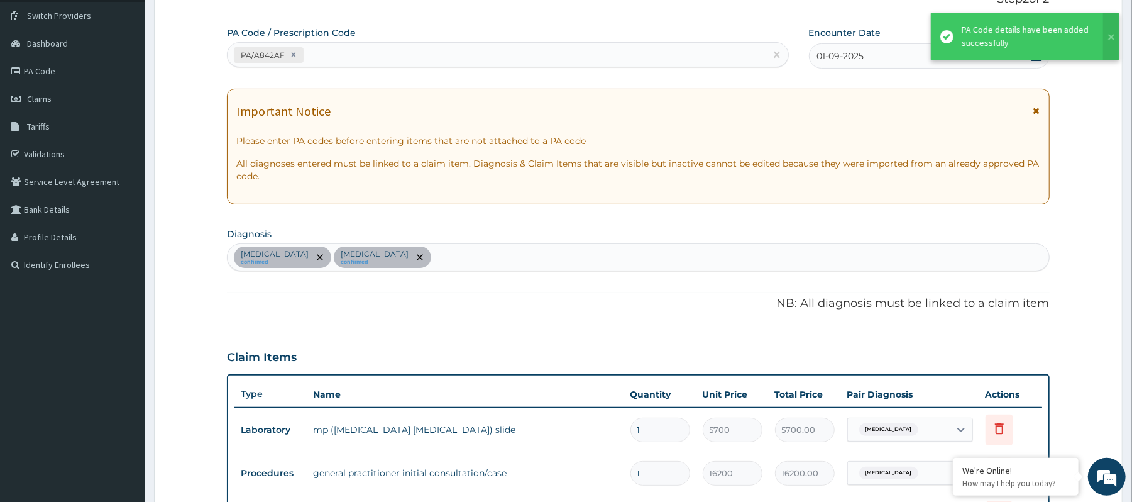
scroll to position [403, 0]
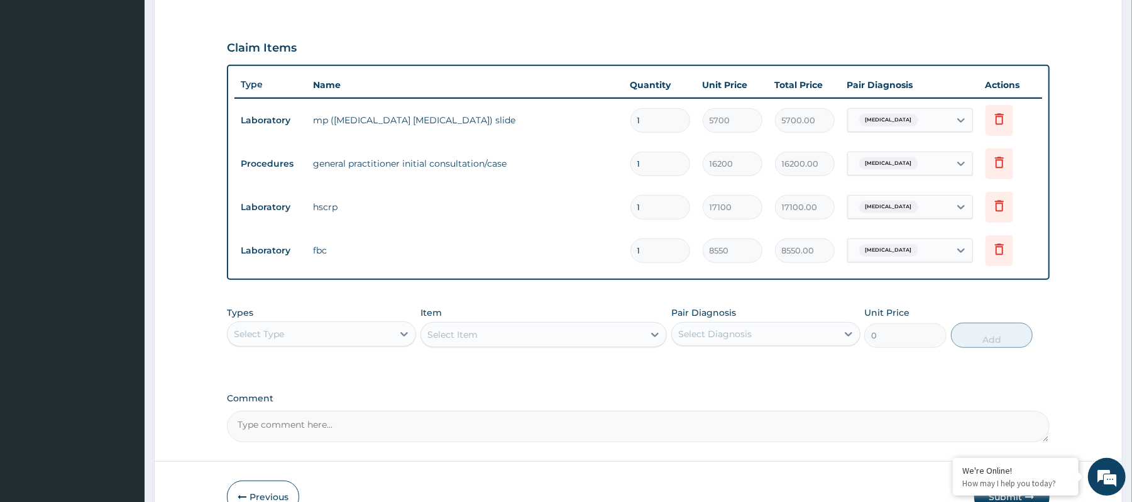
click at [868, 376] on div "PA Code / Prescription Code PA/A842AF Encounter Date [DATE] Important Notice Pl…" at bounding box center [638, 79] width 822 height 725
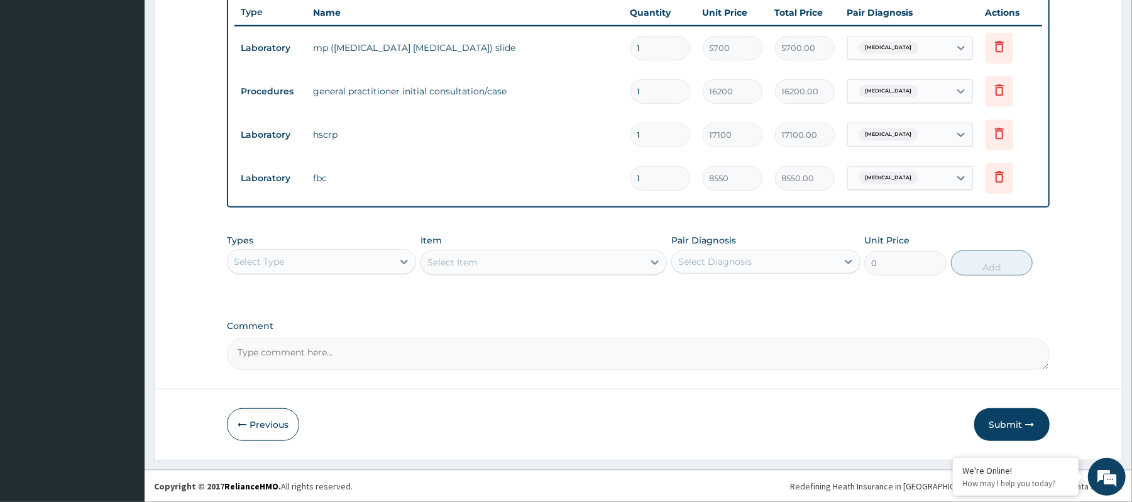
click at [992, 422] on button "Submit" at bounding box center [1011, 424] width 75 height 33
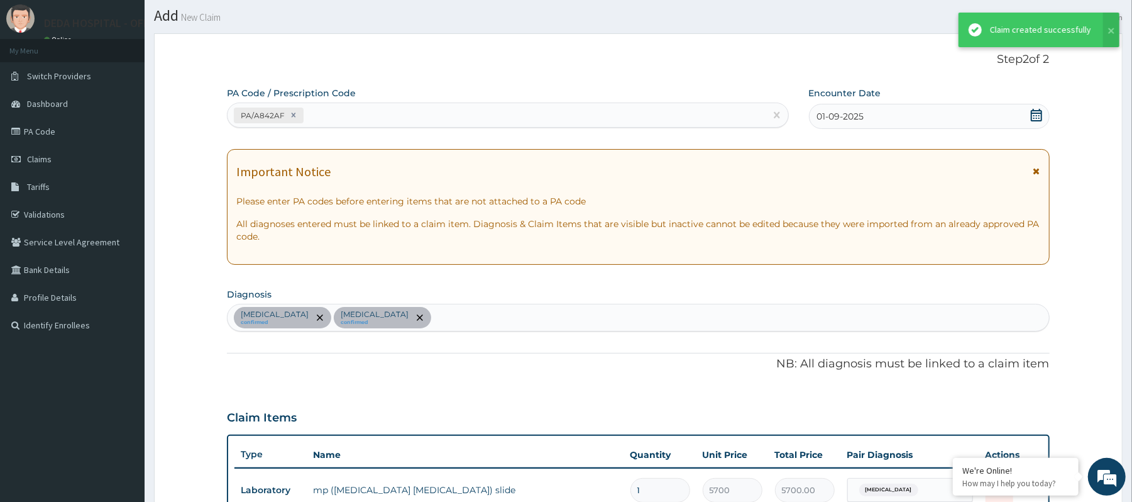
scroll to position [476, 0]
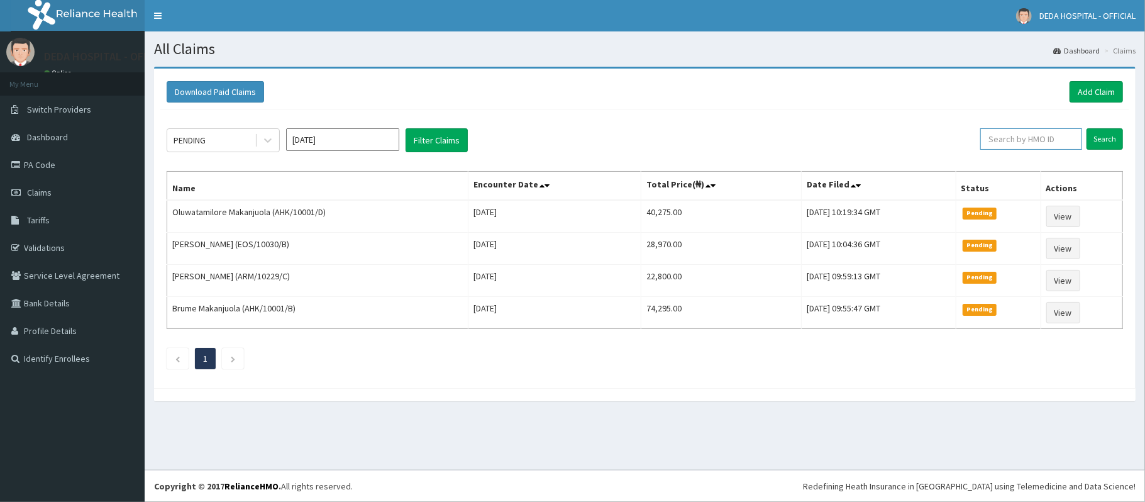
click at [1006, 143] on input "text" at bounding box center [1031, 138] width 102 height 21
paste input "PA/C7CCB0"
drag, startPoint x: 988, startPoint y: 146, endPoint x: 1098, endPoint y: 146, distance: 109.4
click at [1098, 146] on form "PA/C7CCB0 Search" at bounding box center [1042, 138] width 160 height 21
paste input "PRU/10246/A"
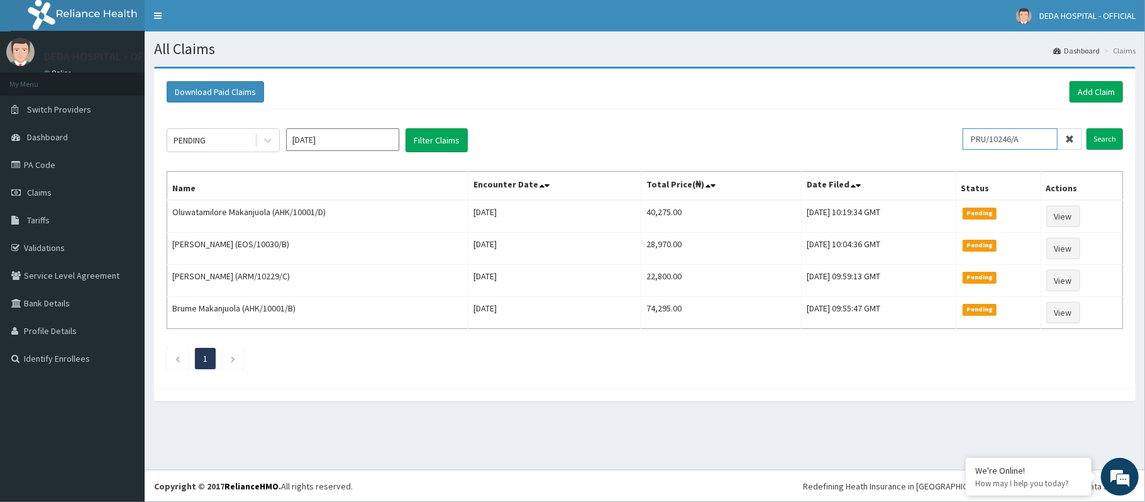
scroll to position [0, 3]
type input "PRU/10246/A"
click at [1096, 142] on input "Search" at bounding box center [1104, 138] width 36 height 21
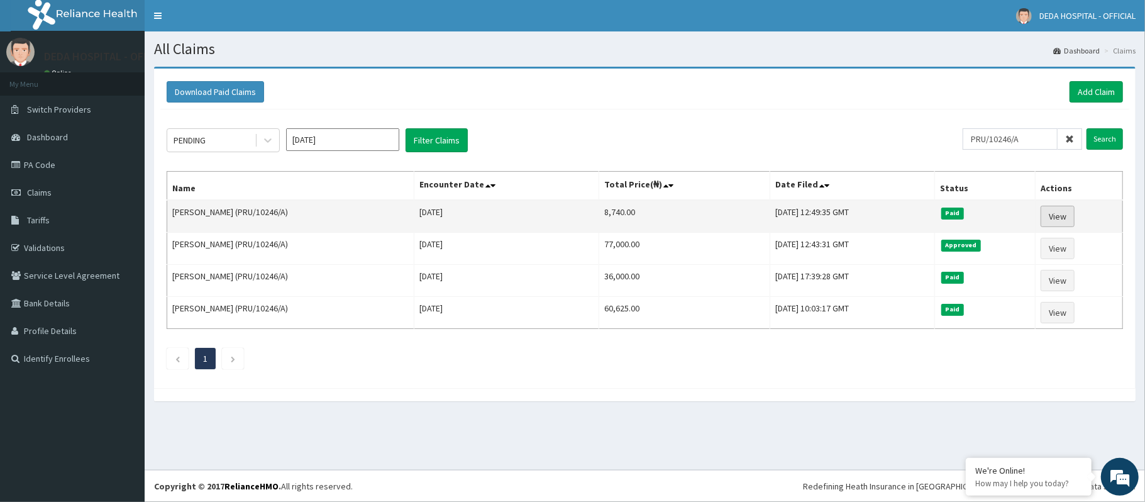
click at [1059, 224] on link "View" at bounding box center [1057, 216] width 34 height 21
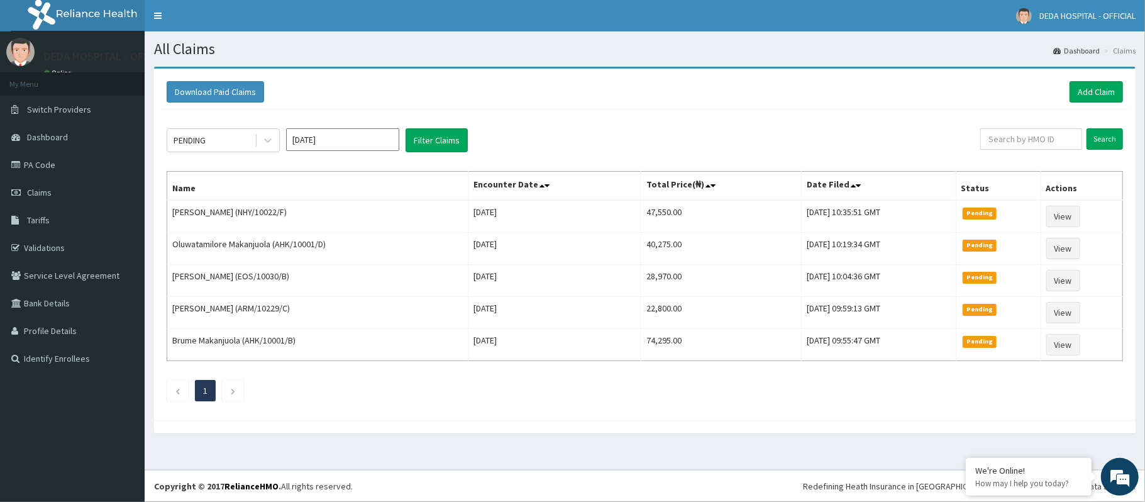
click at [725, 135] on div "PENDING [DATE] Filter Claims" at bounding box center [573, 140] width 813 height 24
click at [1077, 86] on link "Add Claim" at bounding box center [1095, 91] width 53 height 21
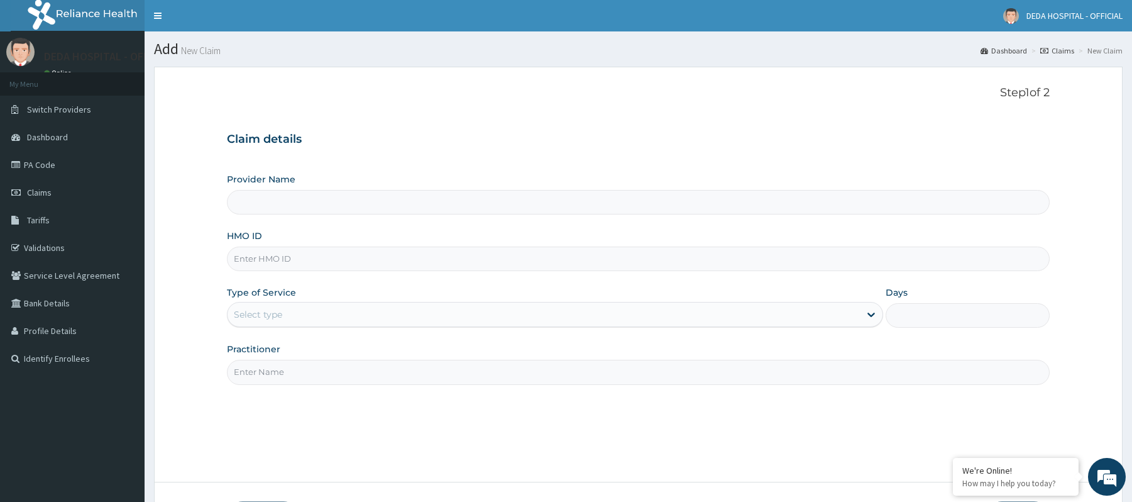
type input "DEDA HOSPITAL"
click at [270, 270] on input "HMO ID" at bounding box center [638, 258] width 822 height 25
paste input "GBI/10290/B"
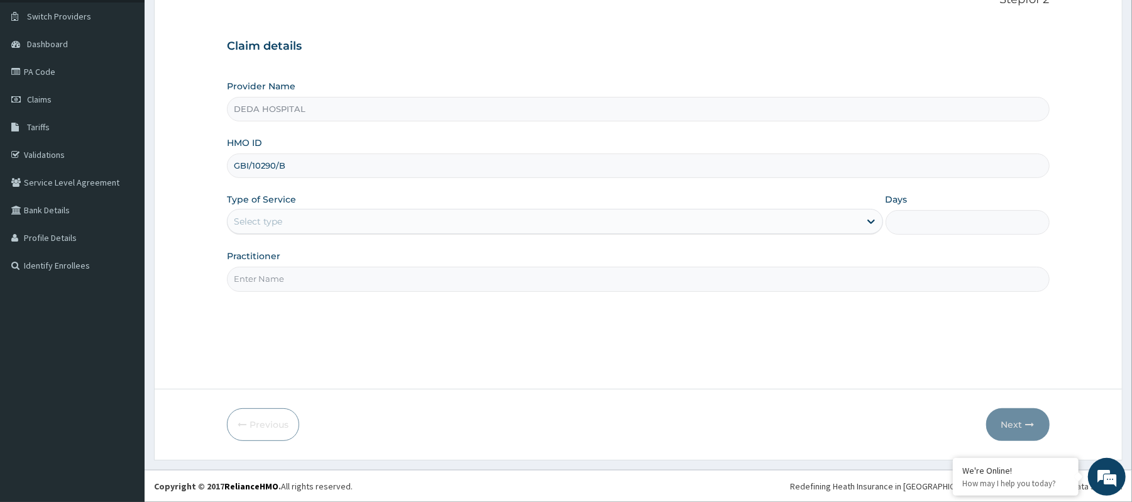
scroll to position [94, 0]
type input "GBI/10290/B"
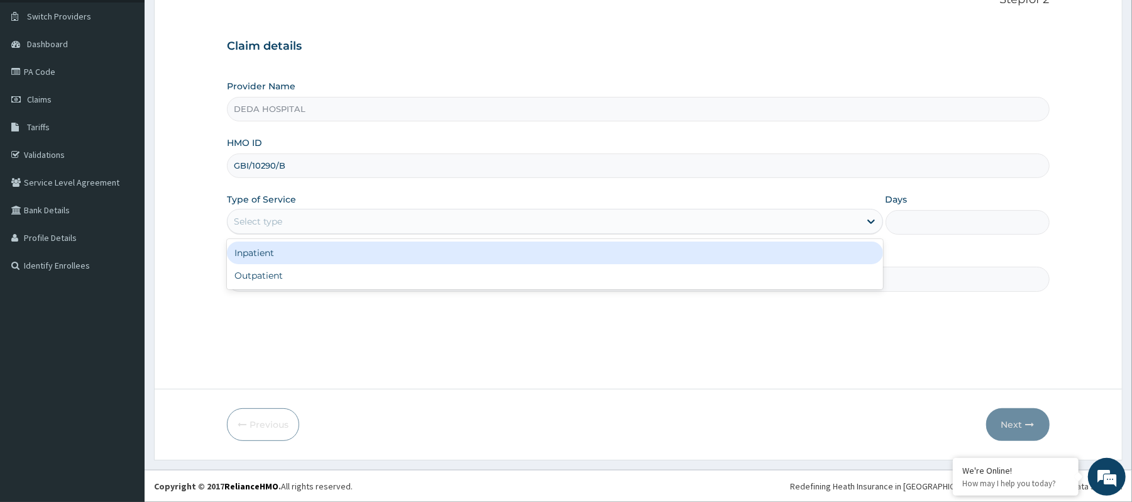
click at [285, 211] on div "Select type" at bounding box center [544, 221] width 632 height 20
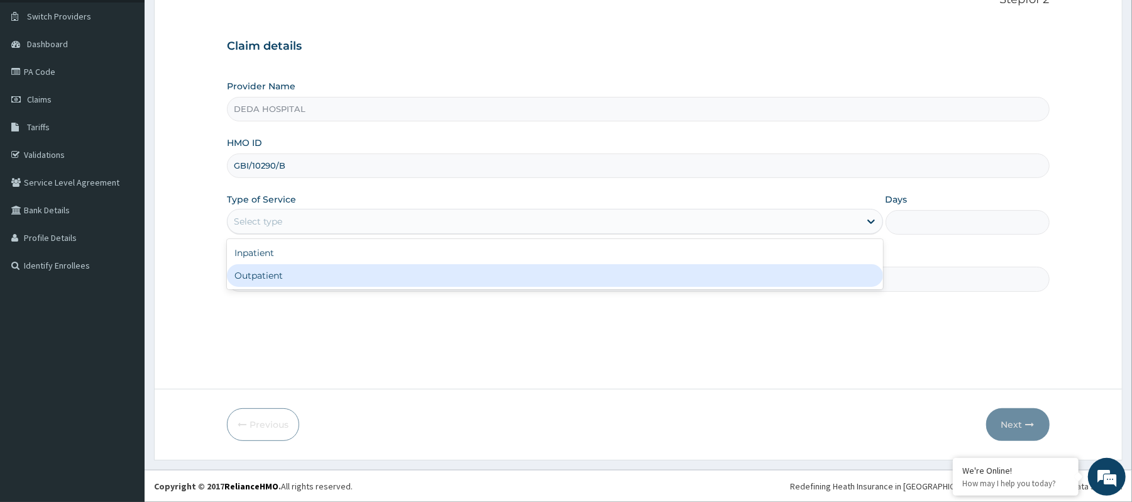
click at [282, 278] on div "Outpatient" at bounding box center [555, 275] width 656 height 23
type input "1"
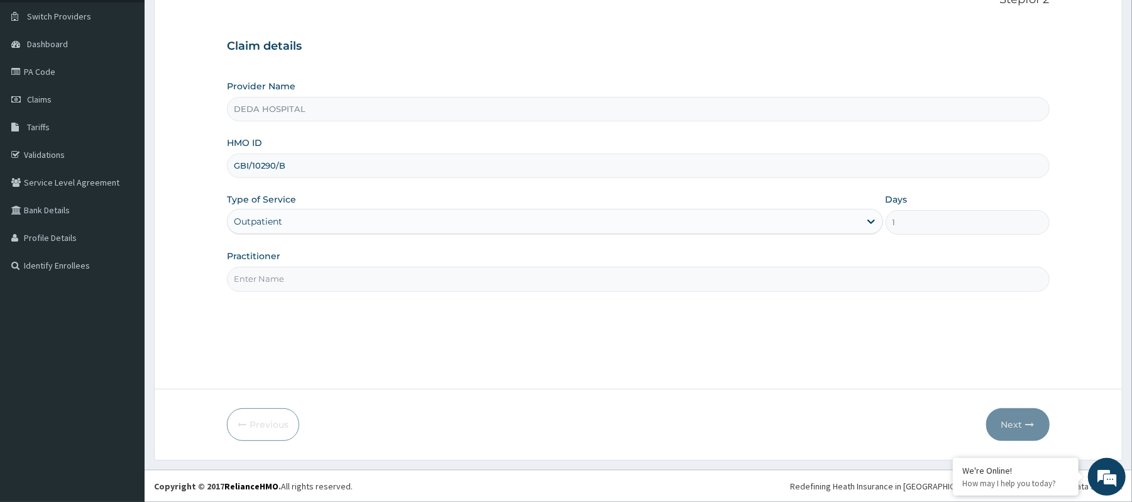
click at [284, 282] on input "Practitioner" at bounding box center [638, 279] width 822 height 25
type input "[PERSON_NAME]"
click at [1025, 436] on button "Next" at bounding box center [1017, 424] width 63 height 33
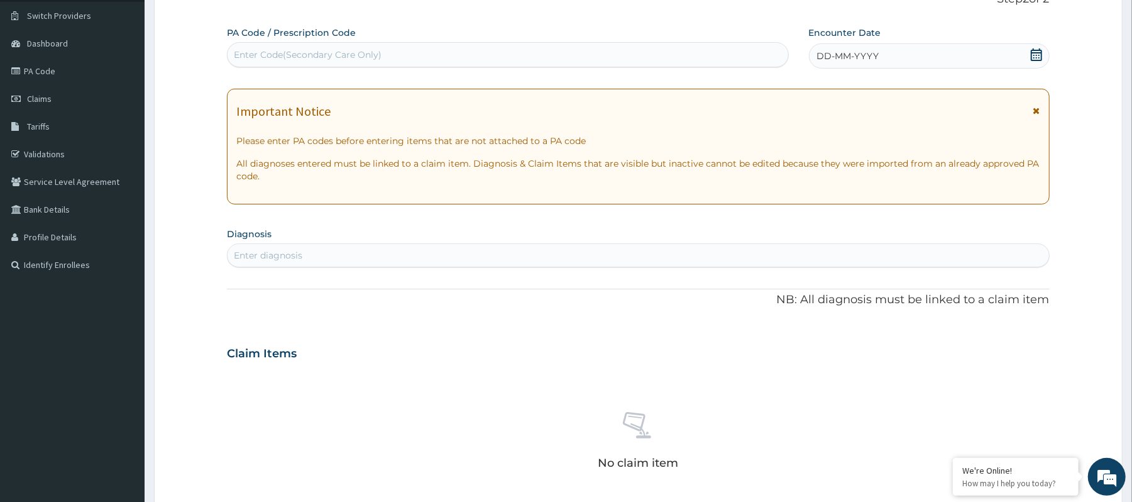
click at [285, 61] on div "Enter Code(Secondary Care Only)" at bounding box center [508, 55] width 560 height 20
paste input "GBI/10290/B"
type input "GBI/10290/B"
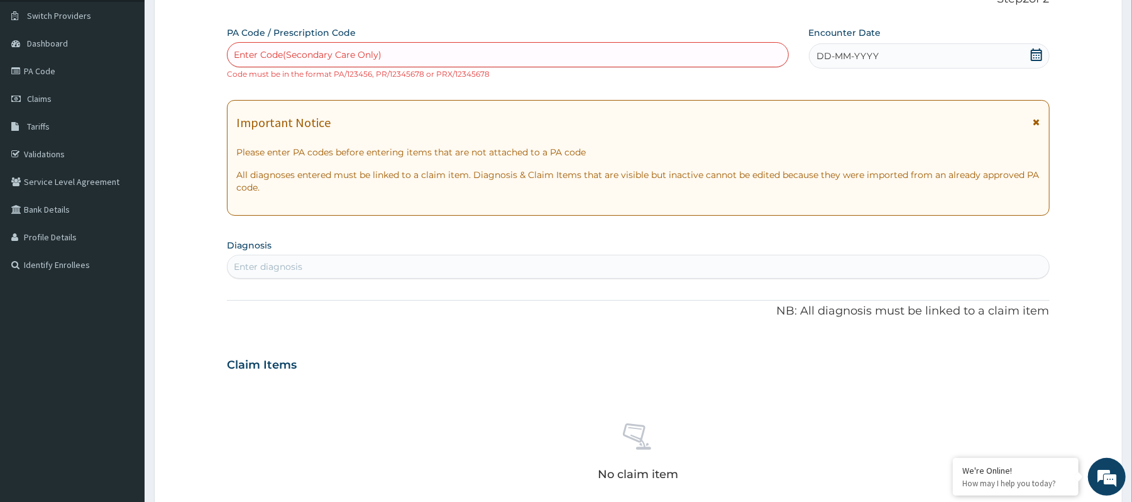
paste input "PA/7A9F1F"
type input "PA/7A9F1F"
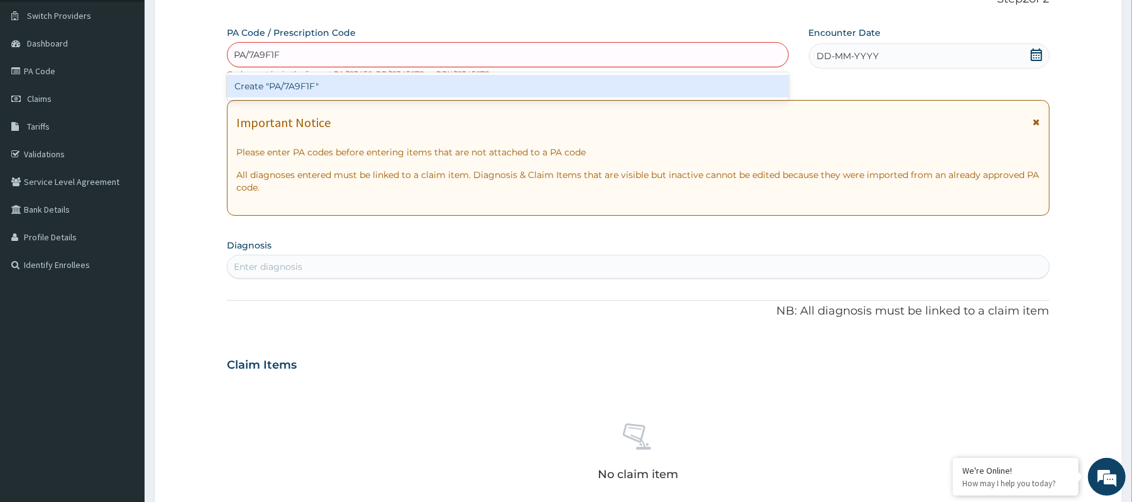
click at [265, 84] on div "Create "PA/7A9F1F"" at bounding box center [507, 86] width 561 height 23
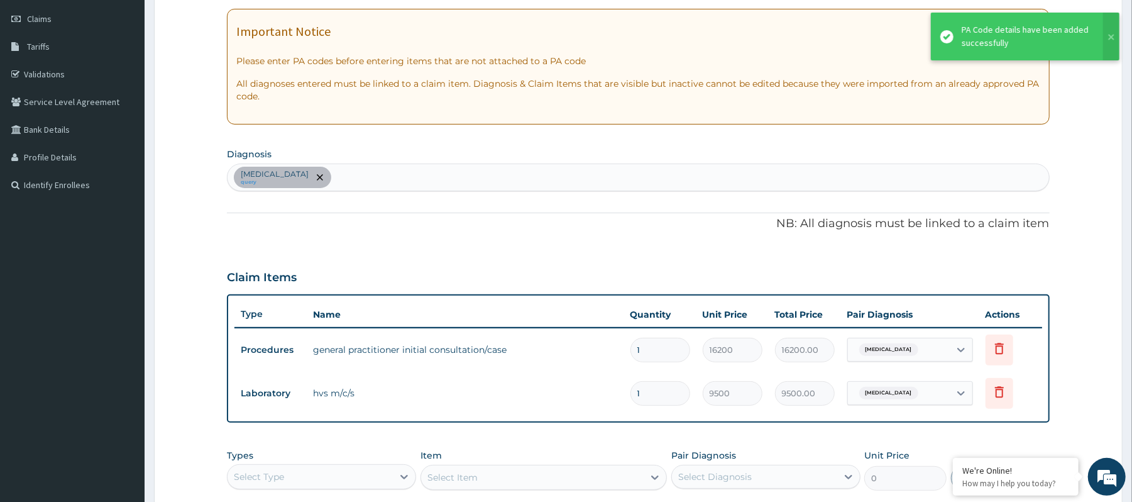
scroll to position [10, 0]
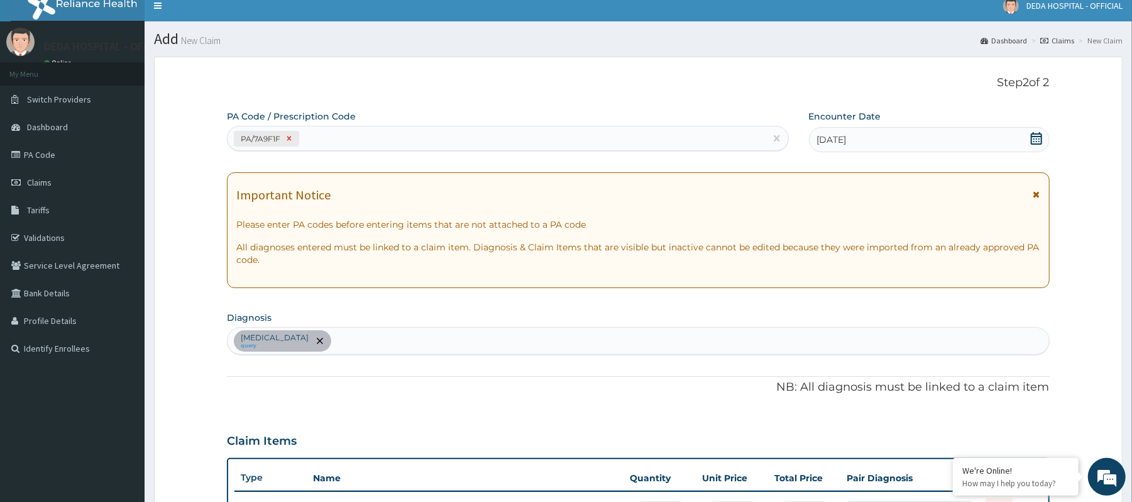
click at [295, 140] on div at bounding box center [289, 138] width 14 height 14
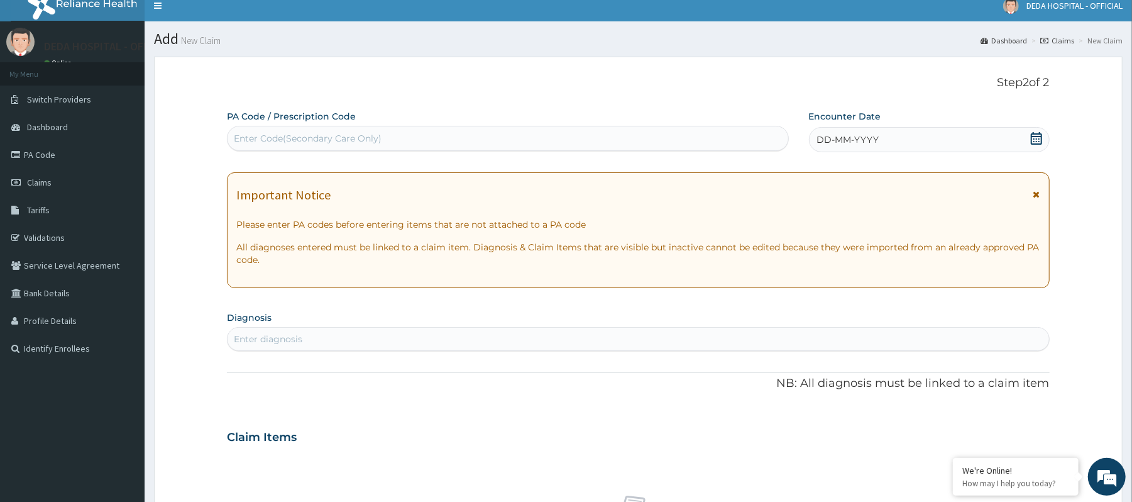
click at [270, 129] on div "Enter Code(Secondary Care Only)" at bounding box center [508, 138] width 560 height 20
paste input "PA/1F9EFE"
type input "PA/1F9EFE"
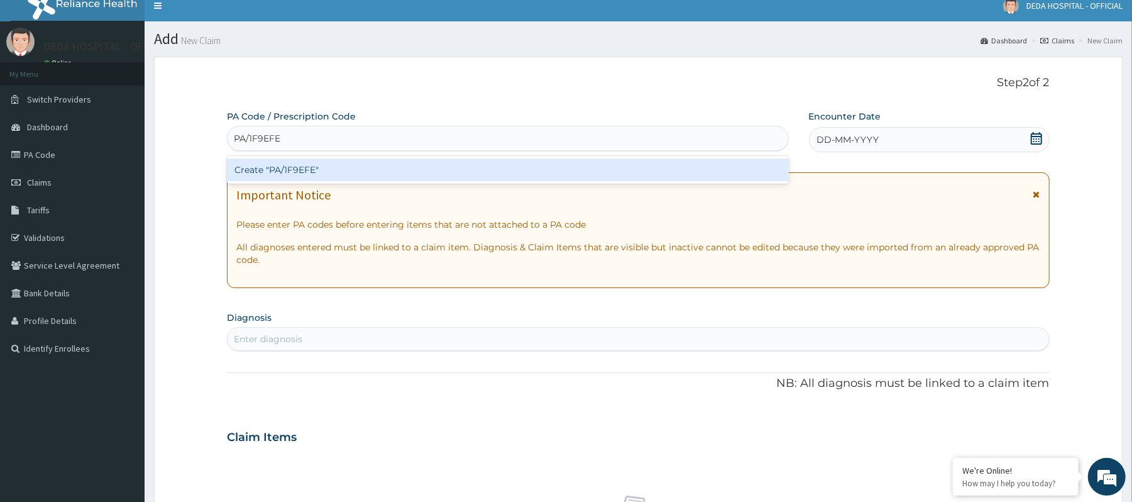
click at [263, 163] on div "Create "PA/1F9EFE"" at bounding box center [507, 169] width 561 height 23
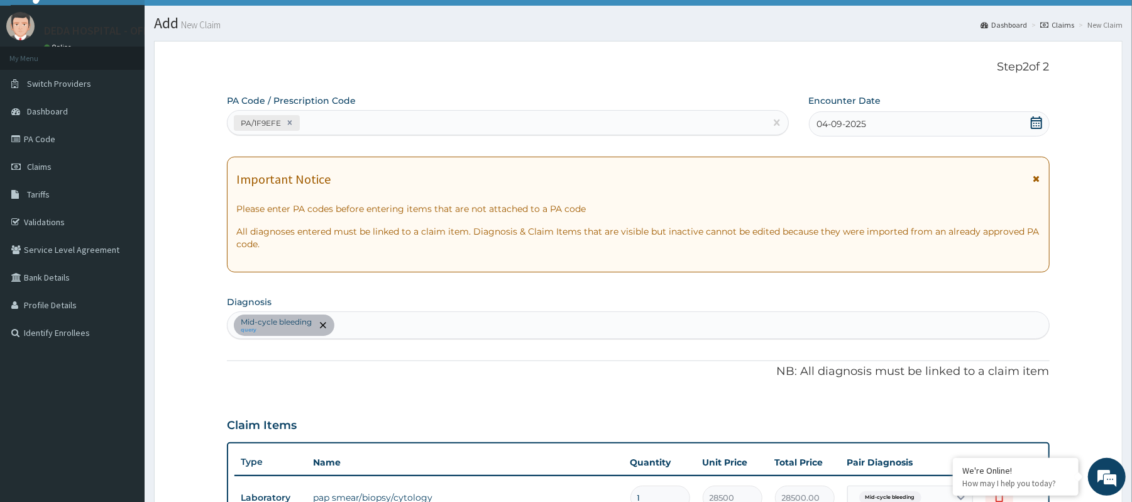
scroll to position [24, 0]
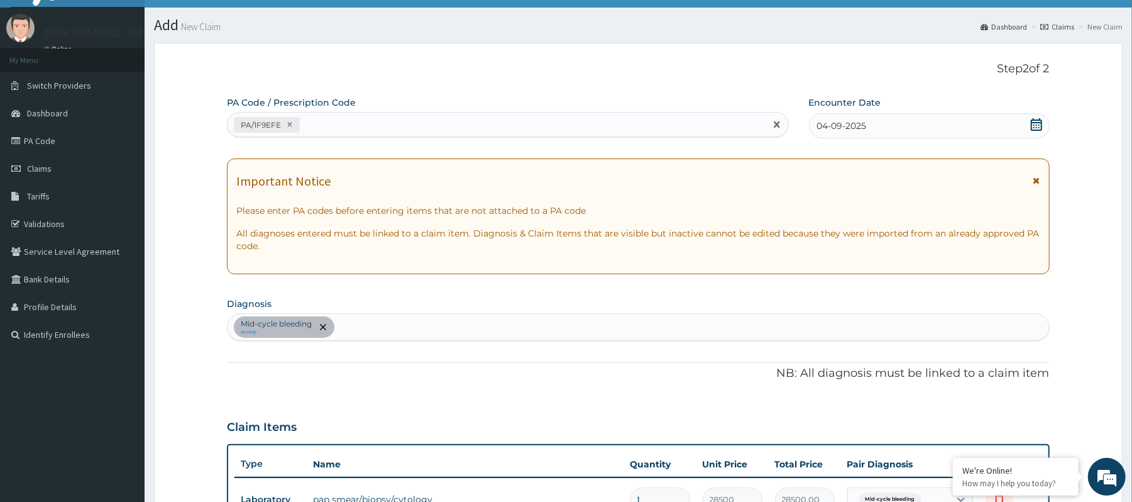
click at [326, 129] on div "PA/1F9EFE" at bounding box center [496, 124] width 537 height 21
paste input "PA/DA1D14"
type input "PA/DA1D14"
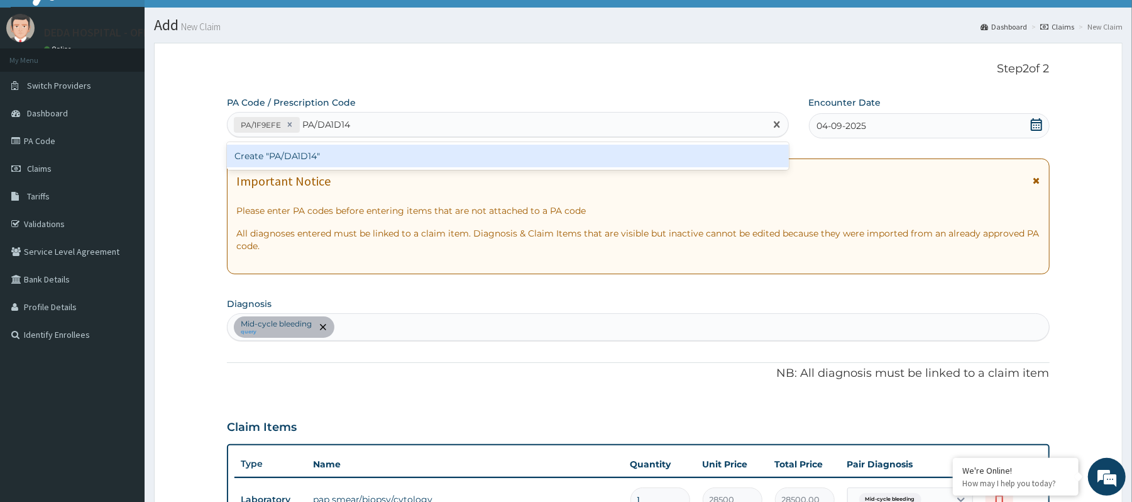
click at [348, 159] on div "Create "PA/DA1D14"" at bounding box center [507, 156] width 561 height 23
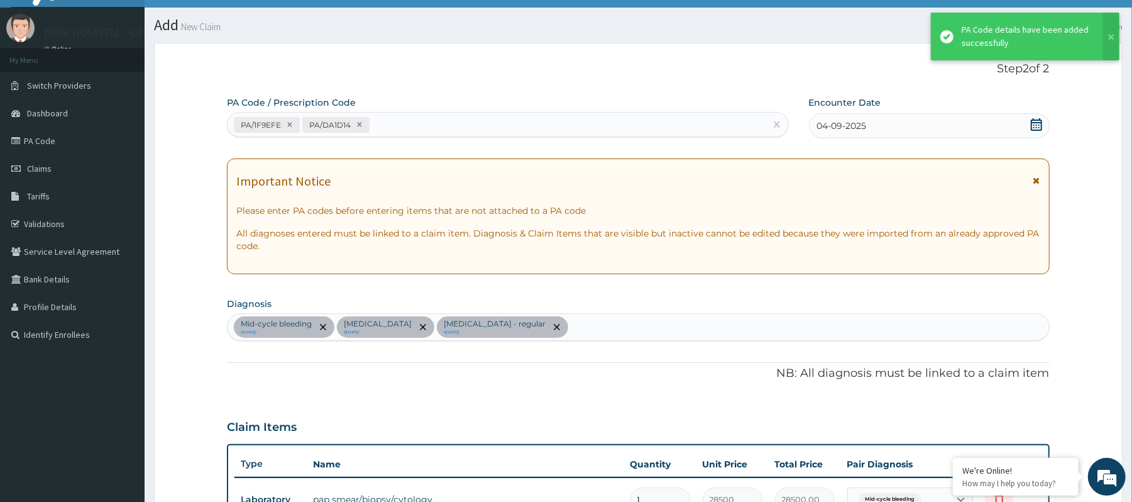
scroll to position [403, 0]
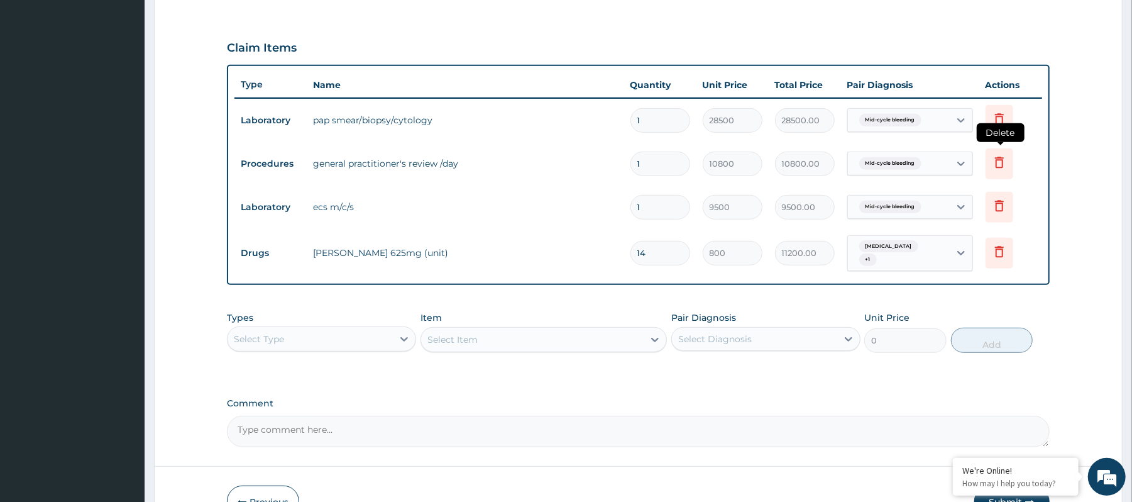
click at [994, 162] on icon at bounding box center [999, 162] width 15 height 15
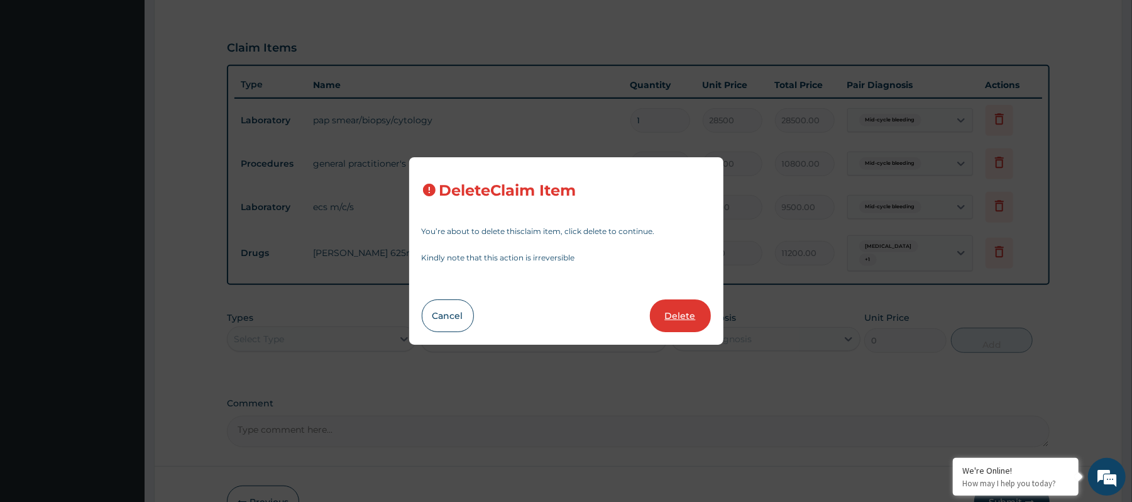
click at [674, 307] on button "Delete" at bounding box center [680, 315] width 61 height 33
type input "9500"
type input "9500.00"
type input "14"
type input "800"
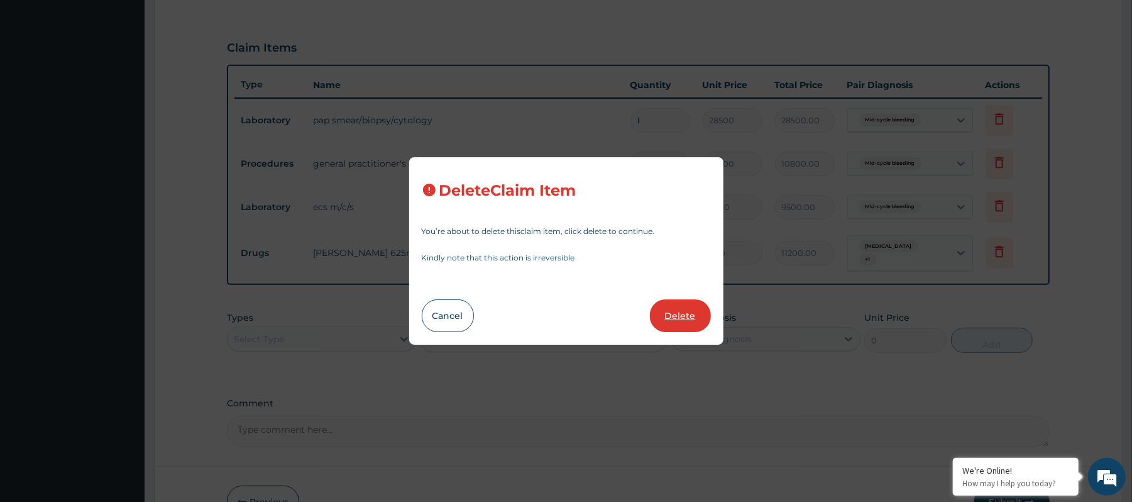
type input "11200.00"
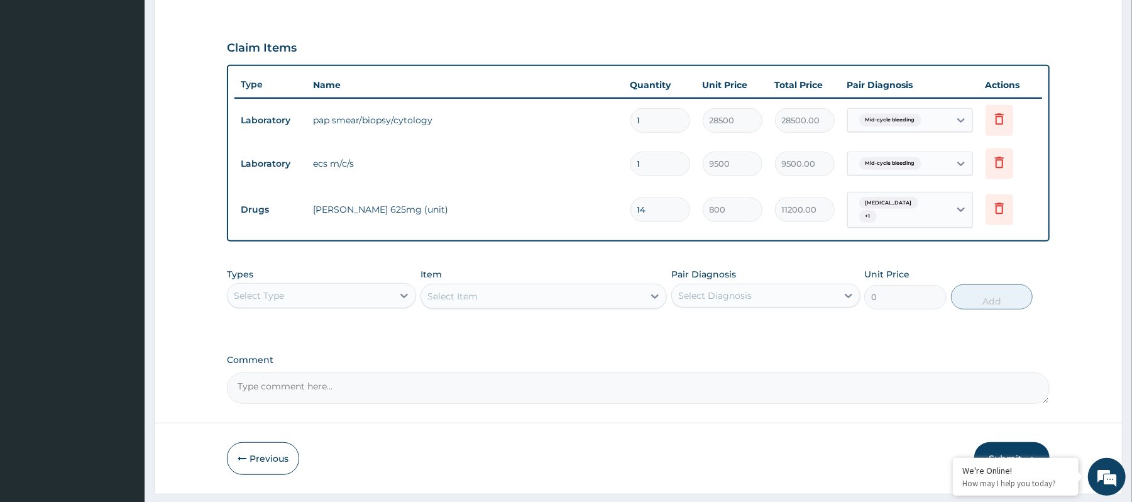
click at [368, 290] on div "Select Type" at bounding box center [310, 295] width 165 height 20
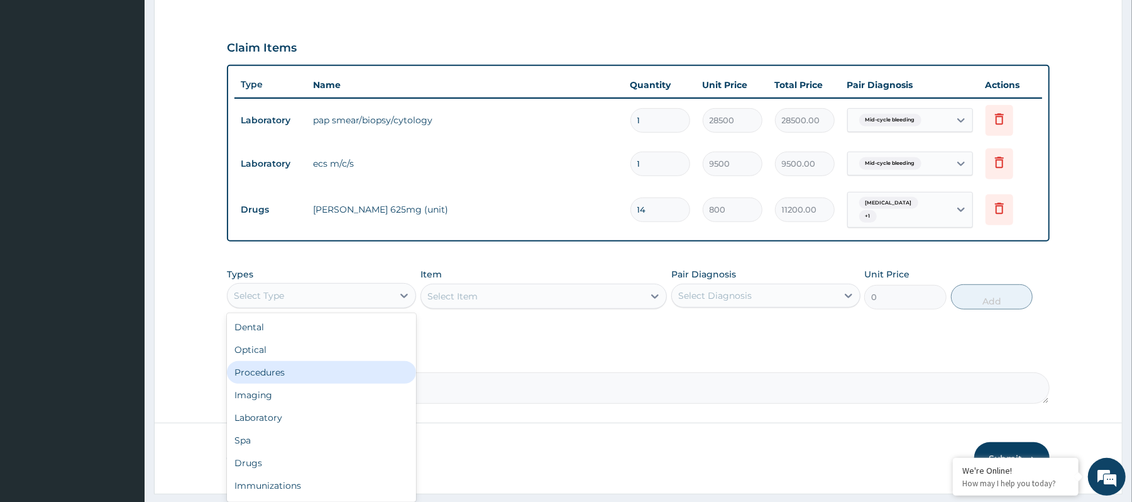
click at [254, 373] on div "Procedures" at bounding box center [321, 372] width 189 height 23
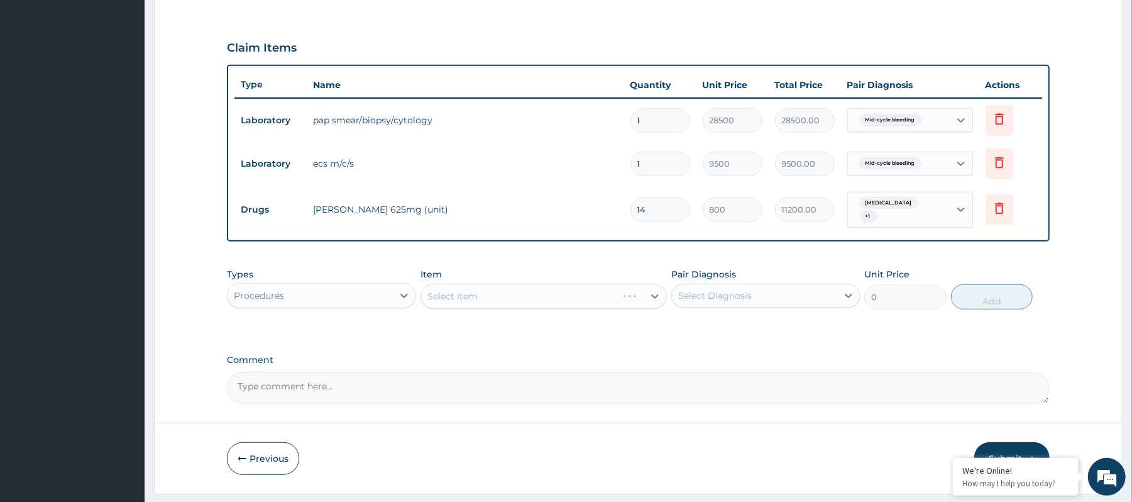
click at [762, 287] on div "Select Diagnosis" at bounding box center [754, 295] width 165 height 20
drag, startPoint x: 702, startPoint y: 316, endPoint x: 710, endPoint y: 346, distance: 31.3
click at [702, 320] on label "Mid-cycle bleeding" at bounding box center [735, 326] width 87 height 13
checkbox input "true"
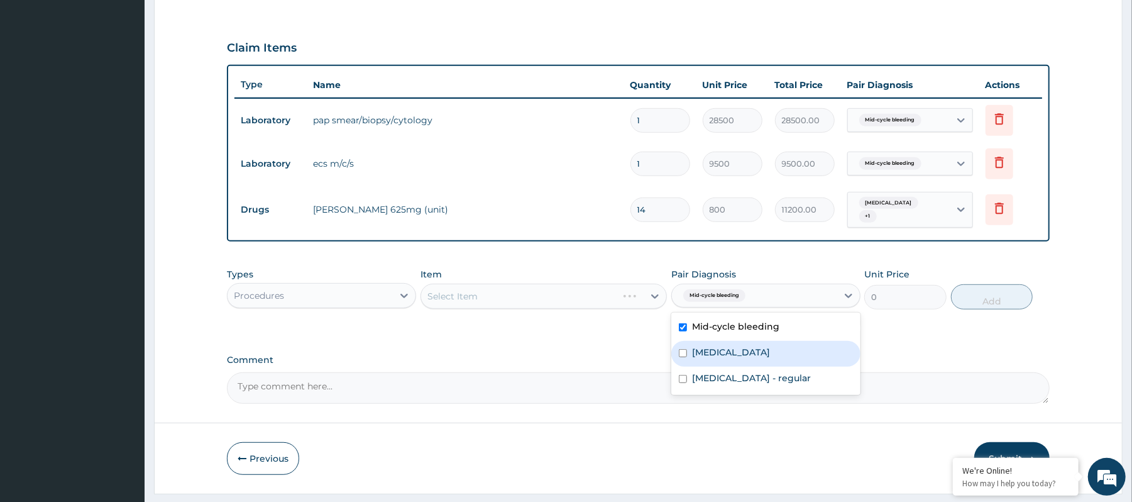
drag, startPoint x: 700, startPoint y: 351, endPoint x: 700, endPoint y: 358, distance: 6.9
click at [700, 353] on label "Vaginal bleeding" at bounding box center [731, 352] width 78 height 13
checkbox input "true"
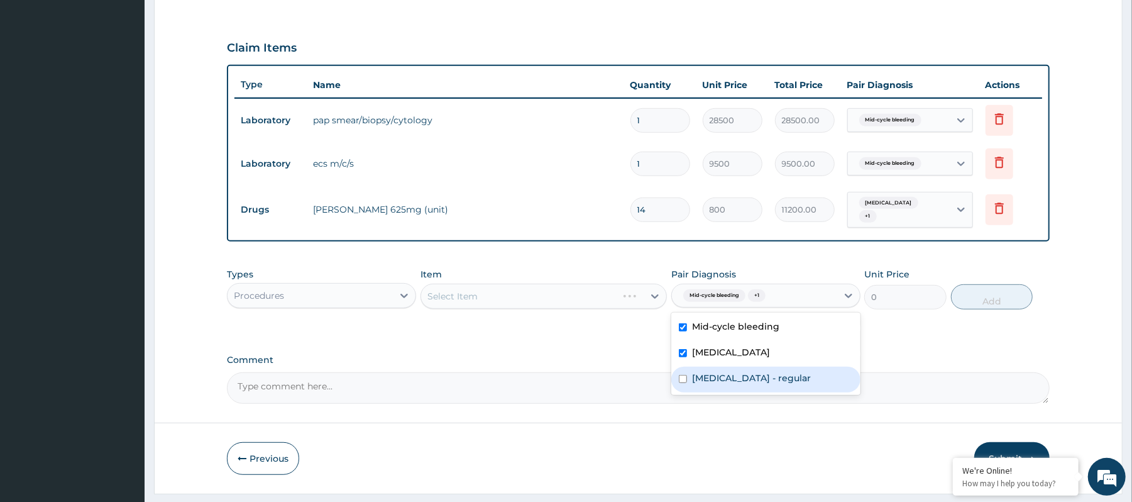
click at [688, 366] on div "Intermenstrual bleeding - regular" at bounding box center [765, 379] width 189 height 26
checkbox input "true"
click at [551, 329] on div "Types Procedures Item Select Item Pair Diagnosis option Intermenstrual bleeding…" at bounding box center [638, 297] width 822 height 73
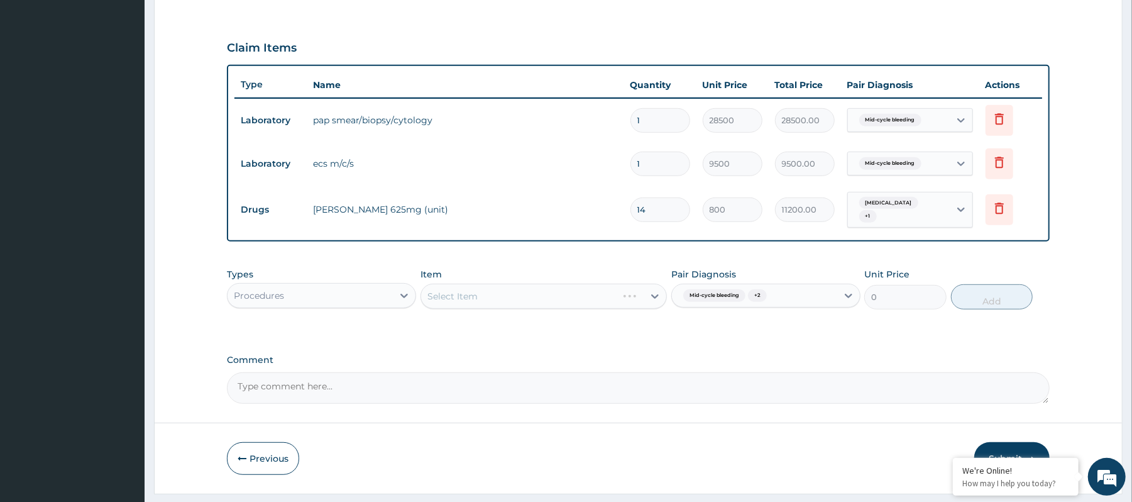
click at [492, 293] on div "Select Item" at bounding box center [544, 295] width 246 height 25
click at [489, 287] on div "Select Item" at bounding box center [544, 295] width 246 height 25
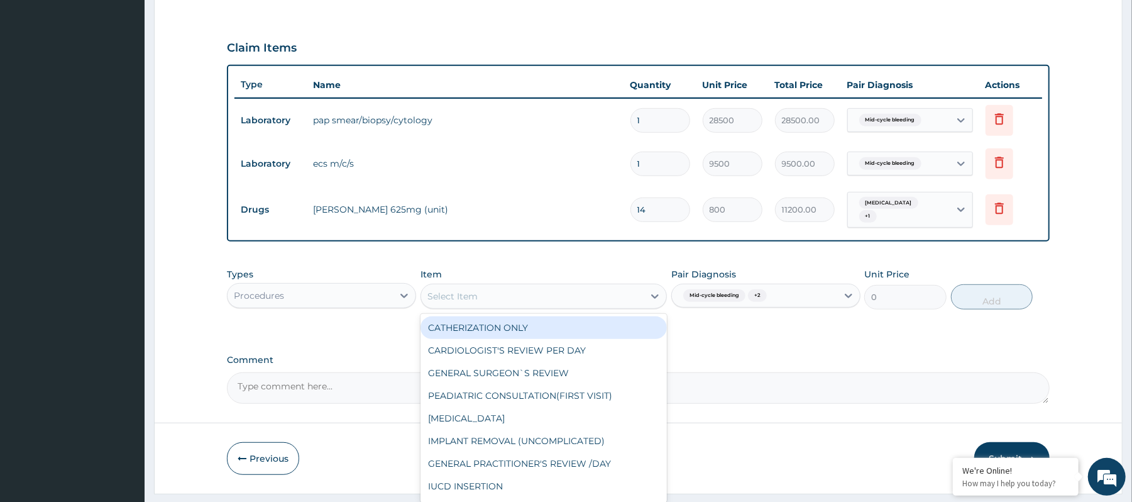
click at [489, 287] on div "Select Item" at bounding box center [532, 296] width 223 height 20
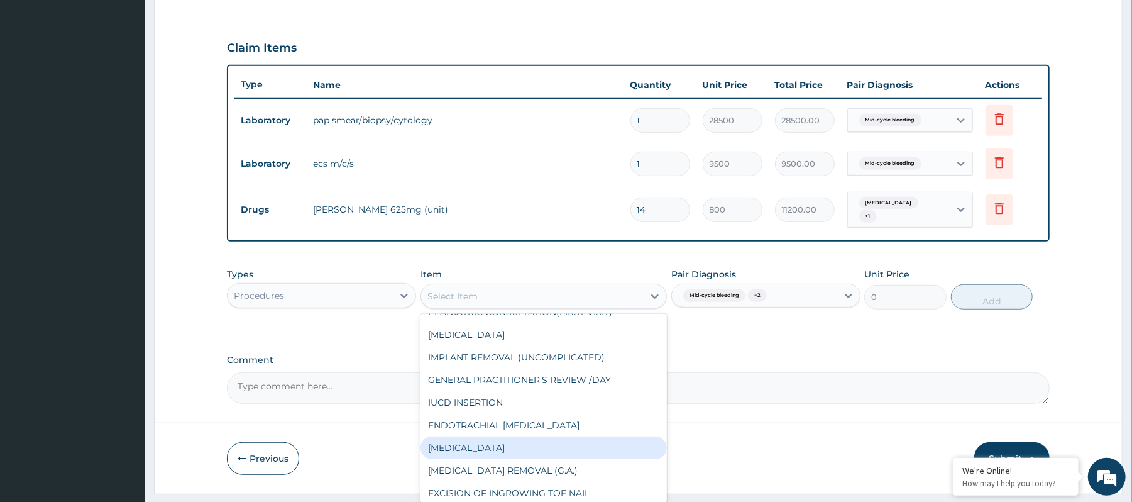
scroll to position [0, 0]
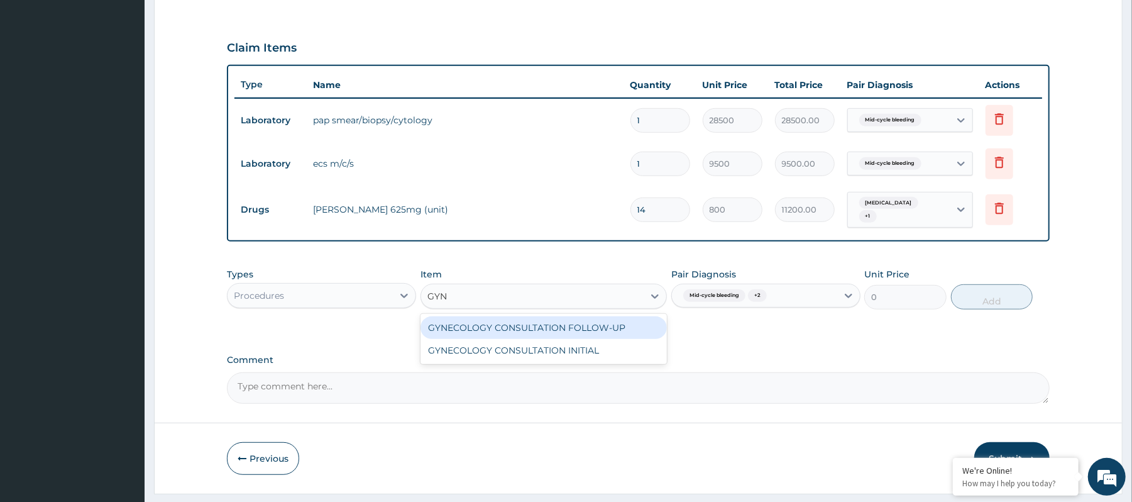
type input "GYNE"
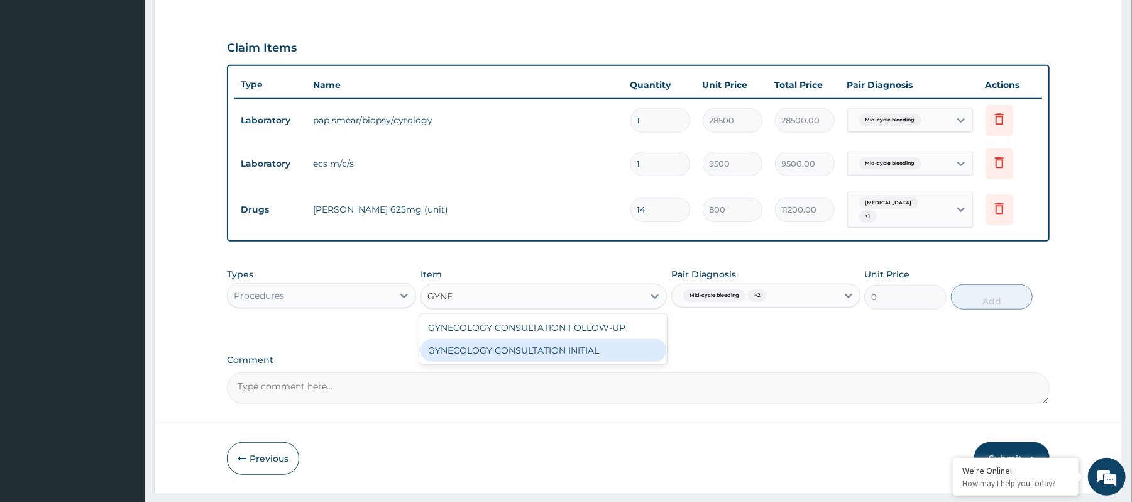
click at [579, 343] on div "GYNECOLOGY CONSULTATION INITIAL" at bounding box center [544, 350] width 246 height 23
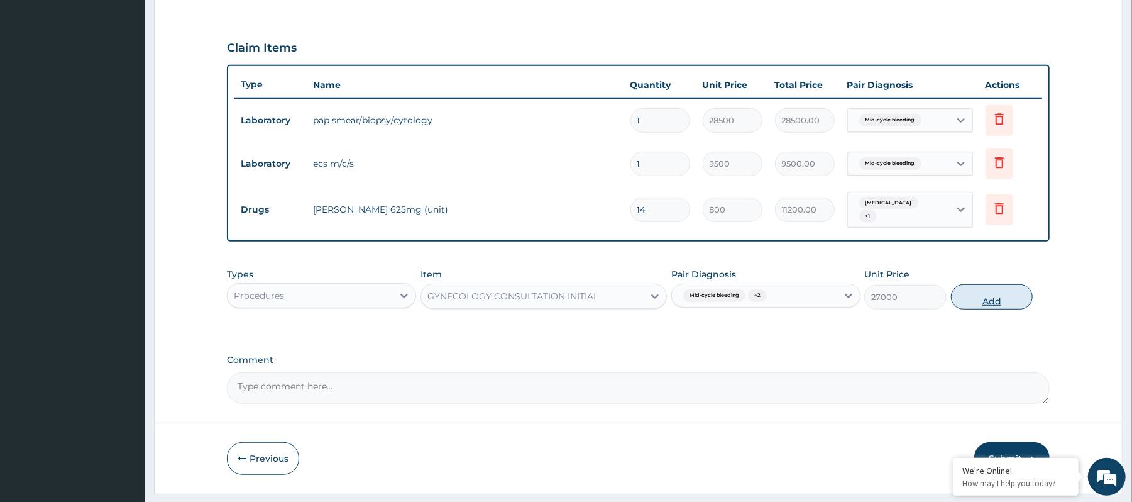
click at [1001, 293] on button "Add" at bounding box center [992, 296] width 82 height 25
type input "0"
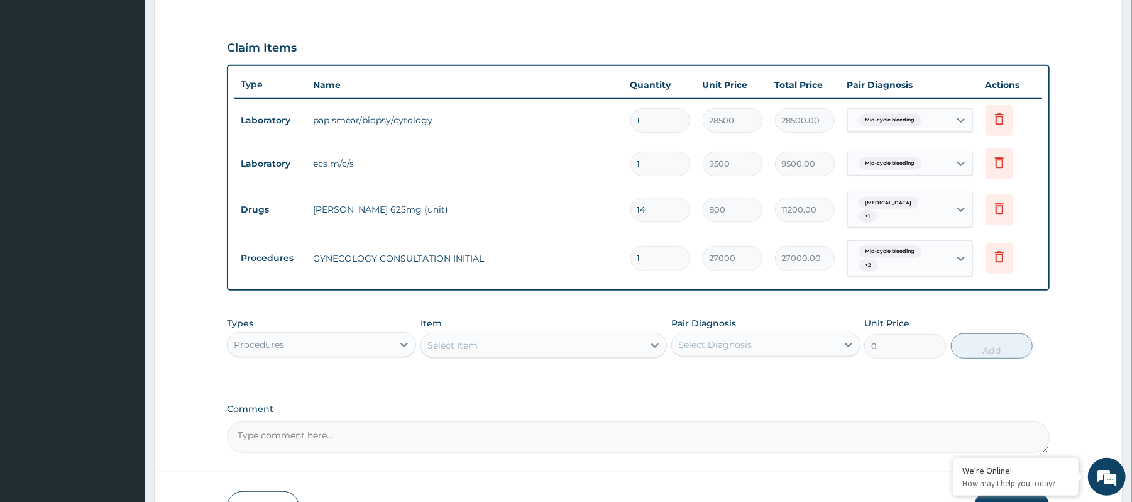
click at [695, 28] on div "PA Code / Prescription Code PA/1F9EFE PA/DA1D14 Encounter Date 04-09-2025 Impor…" at bounding box center [638, 84] width 822 height 735
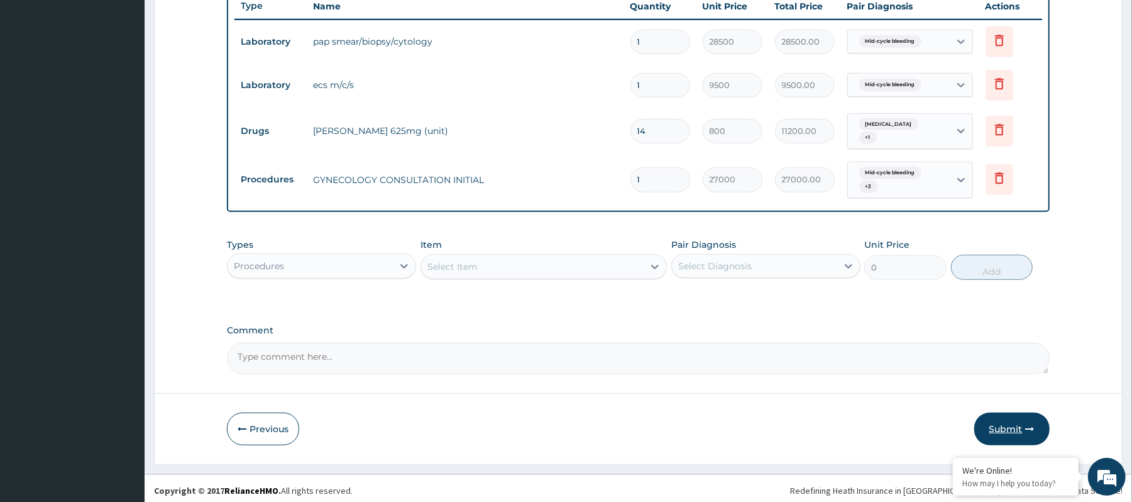
click at [1027, 412] on button "Submit" at bounding box center [1011, 428] width 75 height 33
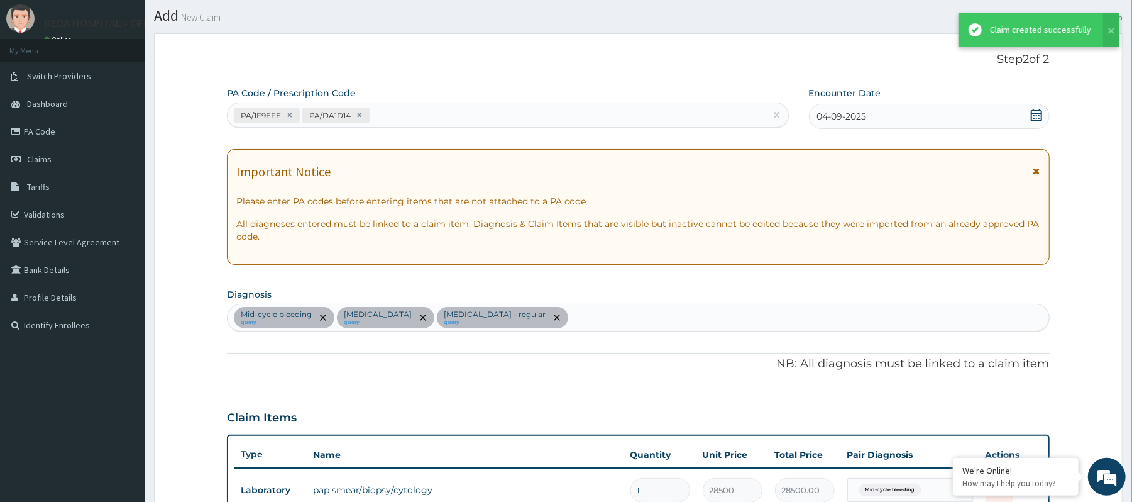
scroll to position [482, 0]
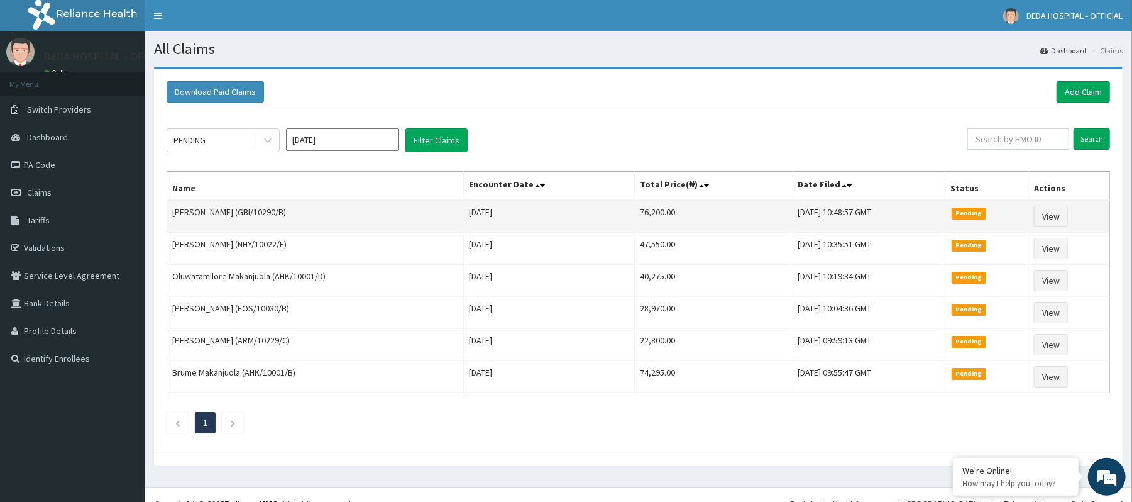
scroll to position [23, 0]
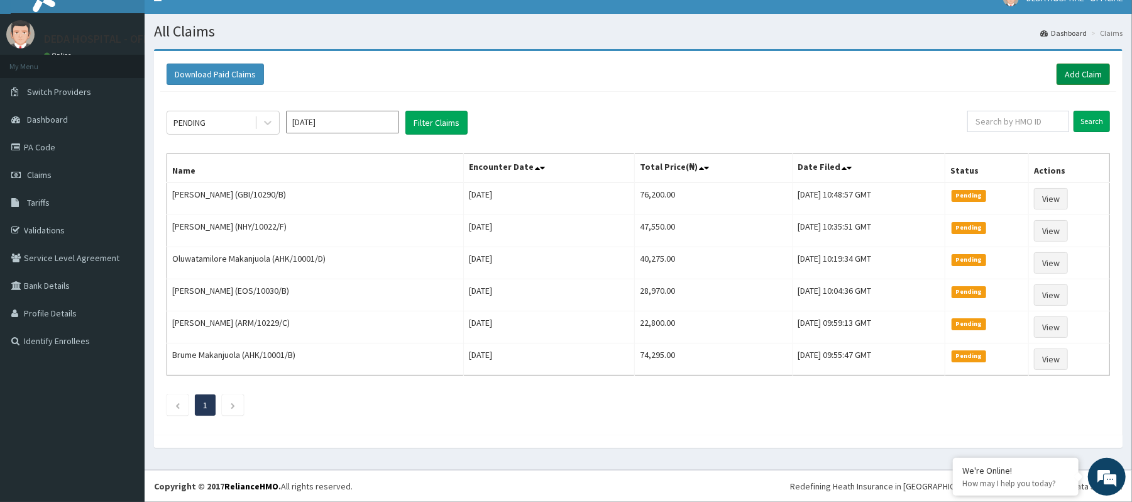
click at [1093, 67] on link "Add Claim" at bounding box center [1083, 73] width 53 height 21
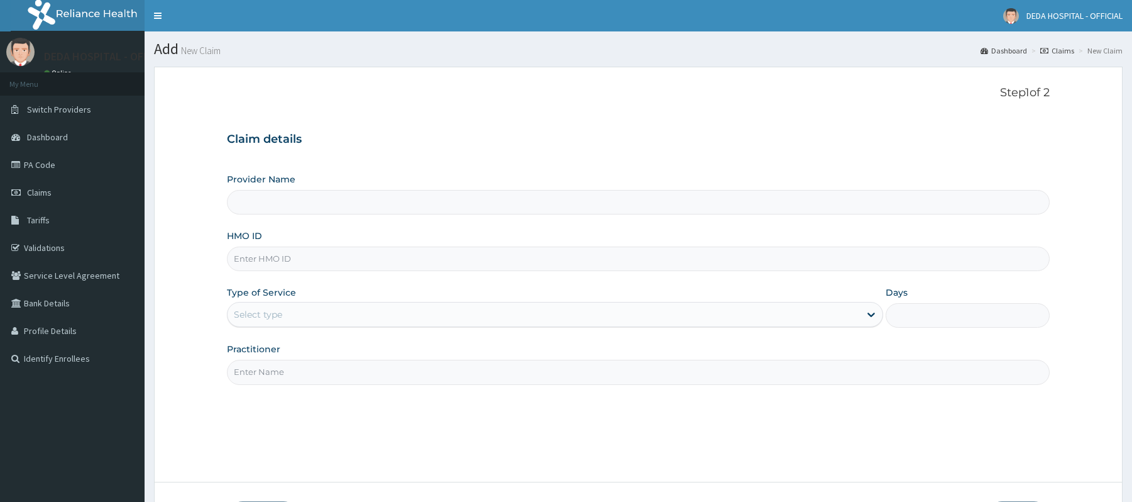
type input "DEDA HOSPITAL"
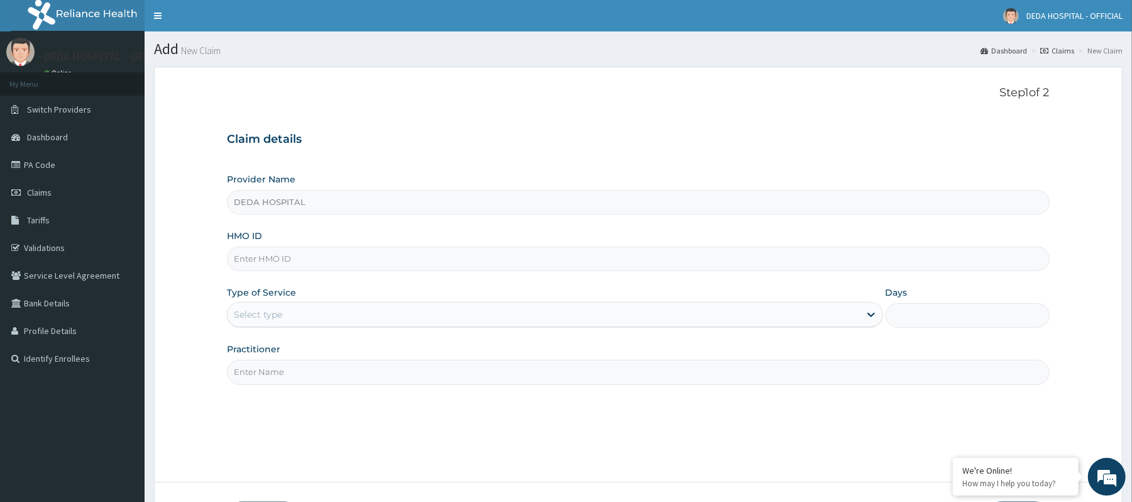
click at [257, 264] on input "HMO ID" at bounding box center [638, 258] width 822 height 25
paste input "PPL/10010/C"
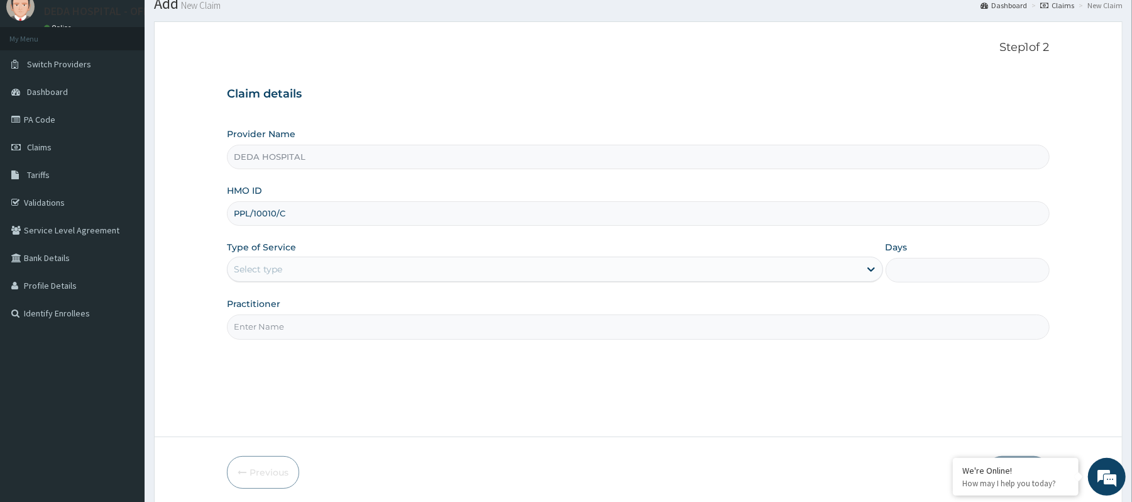
scroll to position [84, 0]
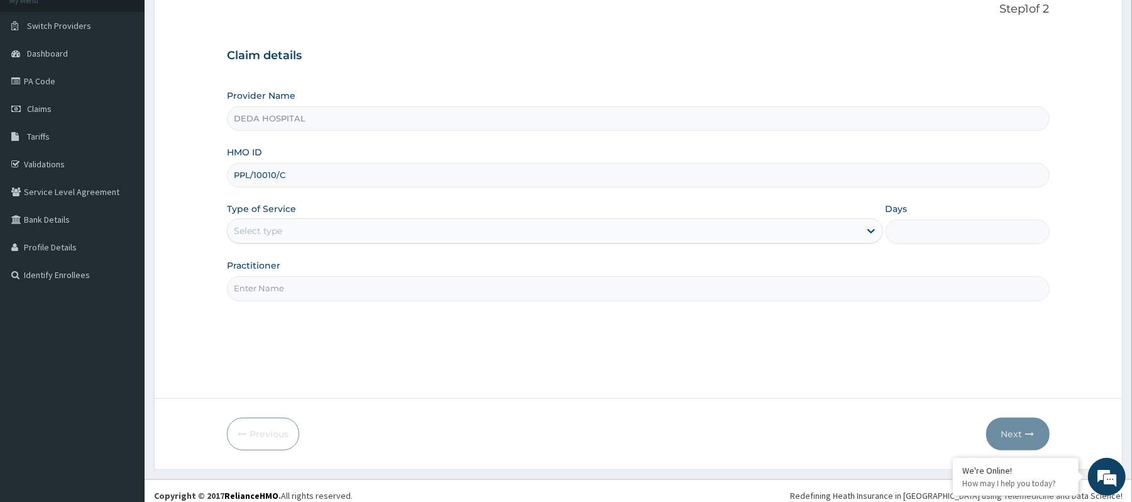
type input "PPL/10010/C"
drag, startPoint x: 305, startPoint y: 233, endPoint x: 300, endPoint y: 244, distance: 12.4
click at [305, 231] on div "Select type" at bounding box center [544, 231] width 632 height 20
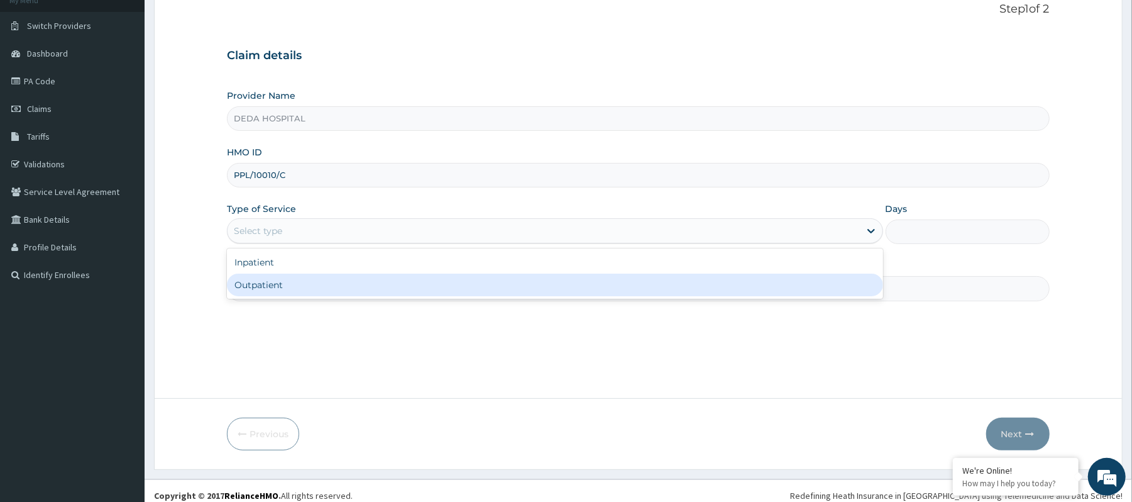
click at [282, 287] on div "Outpatient" at bounding box center [555, 284] width 656 height 23
type input "1"
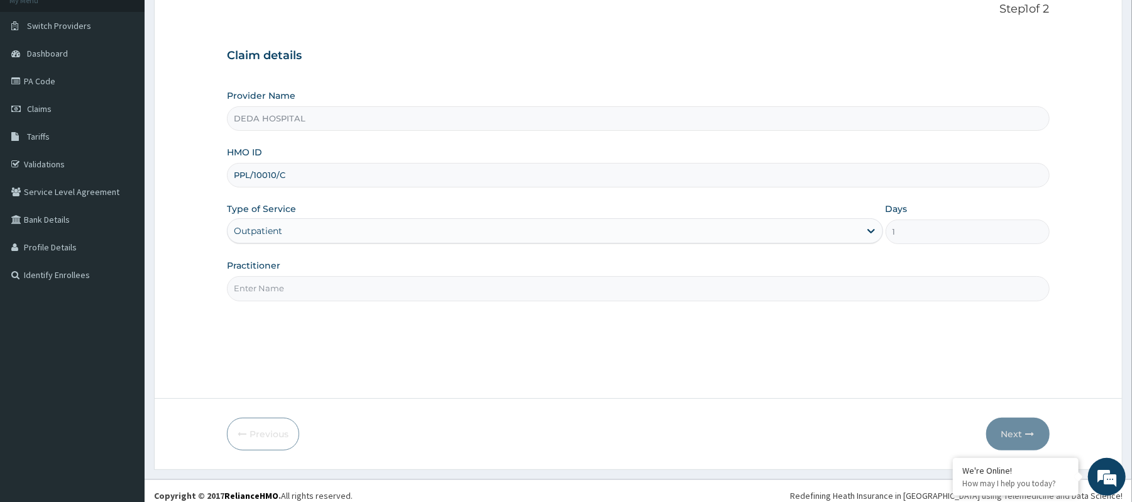
click at [277, 289] on input "Practitioner" at bounding box center [638, 288] width 822 height 25
type input "[PERSON_NAME]"
click at [1016, 436] on button "Next" at bounding box center [1017, 433] width 63 height 33
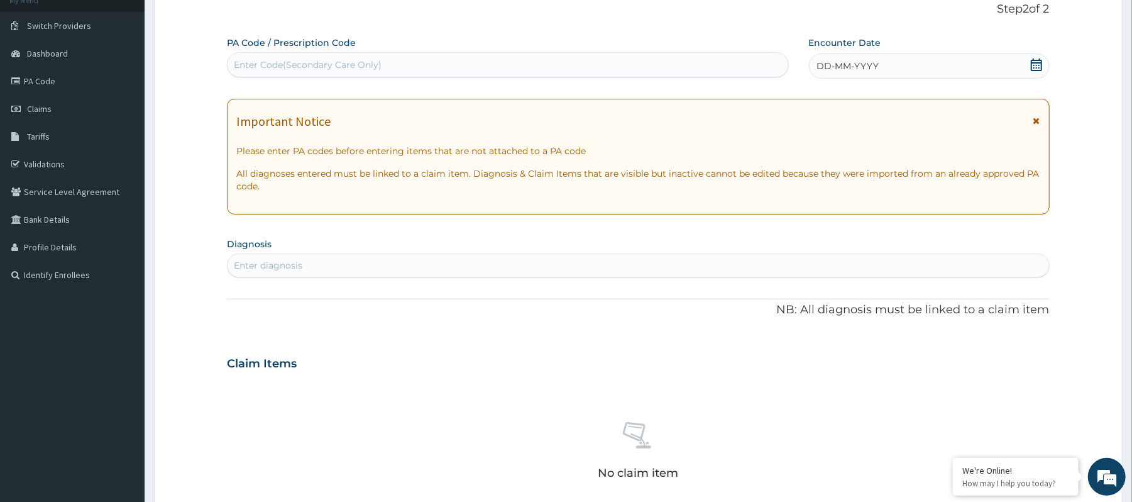
click at [300, 52] on div "Enter Code(Secondary Care Only)" at bounding box center [507, 64] width 561 height 25
paste input "PA/E52C16"
type input "PA/E52C16"
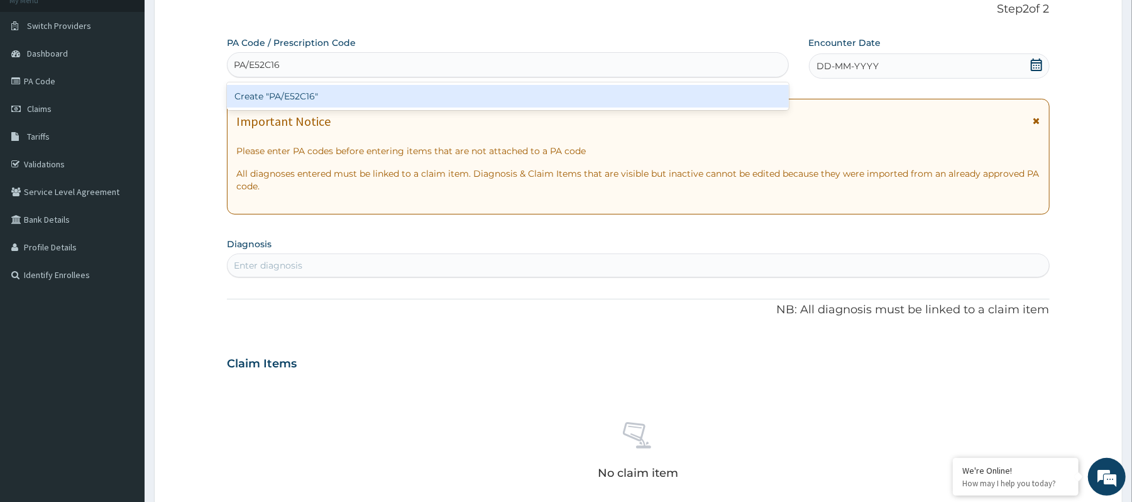
click at [264, 96] on div "Create "PA/E52C16"" at bounding box center [507, 96] width 561 height 23
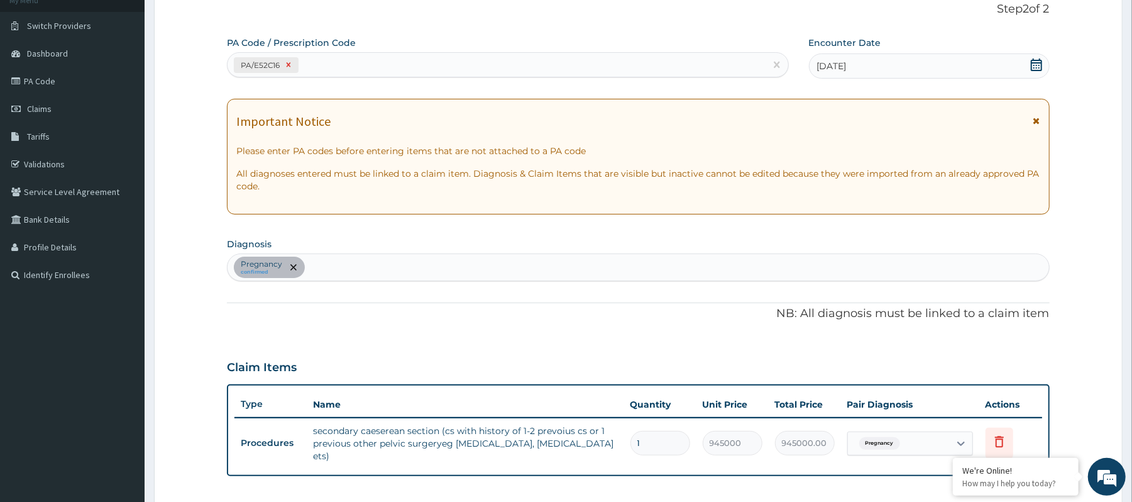
click at [290, 65] on icon at bounding box center [289, 65] width 4 height 4
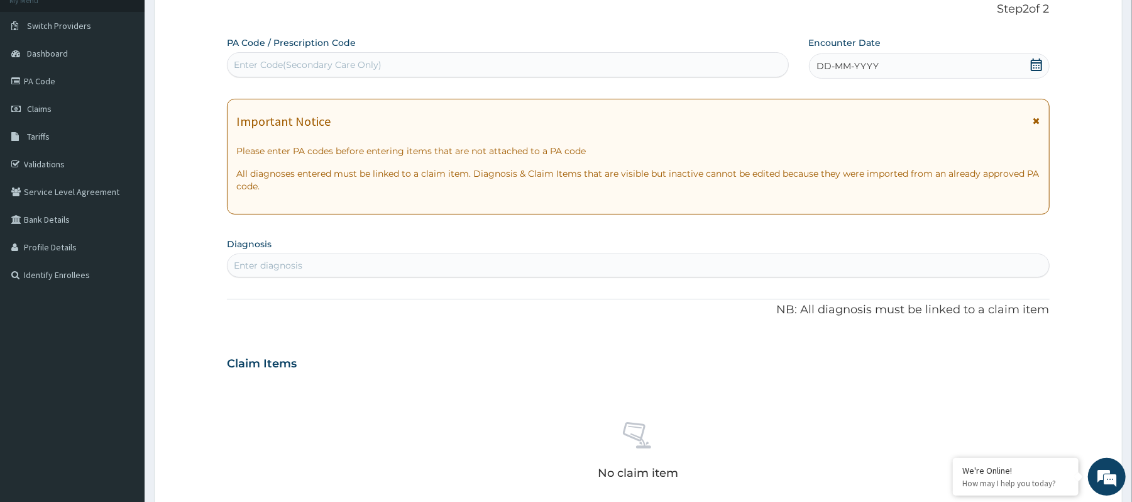
paste input "PA/870A76"
type input "PA/870A76"
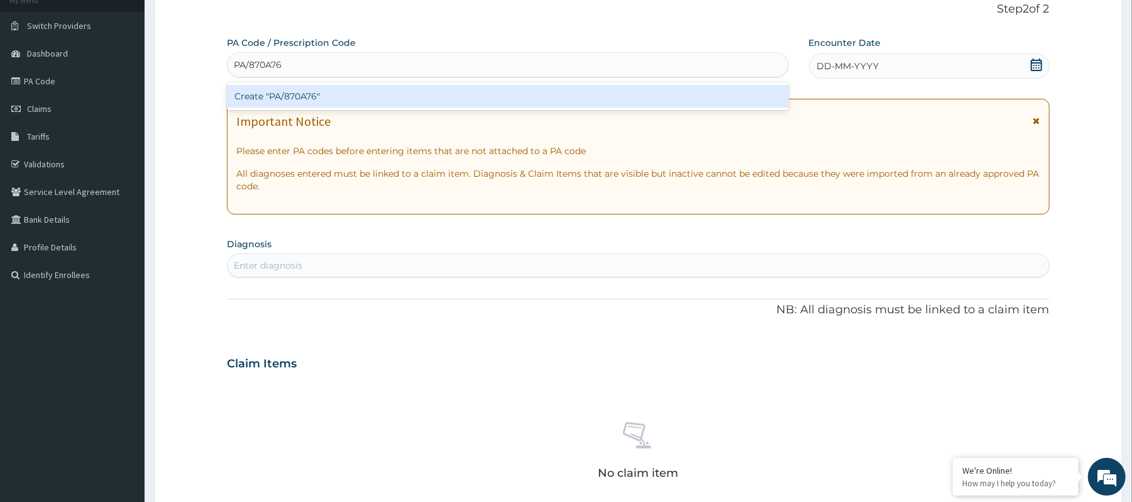
click at [256, 104] on div "Create "PA/870A76"" at bounding box center [507, 96] width 561 height 23
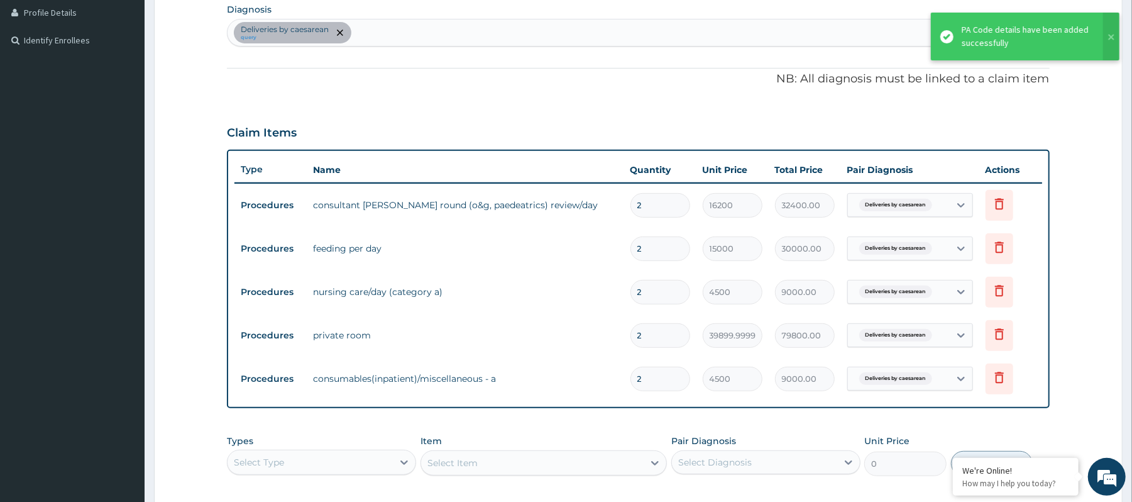
scroll to position [111, 0]
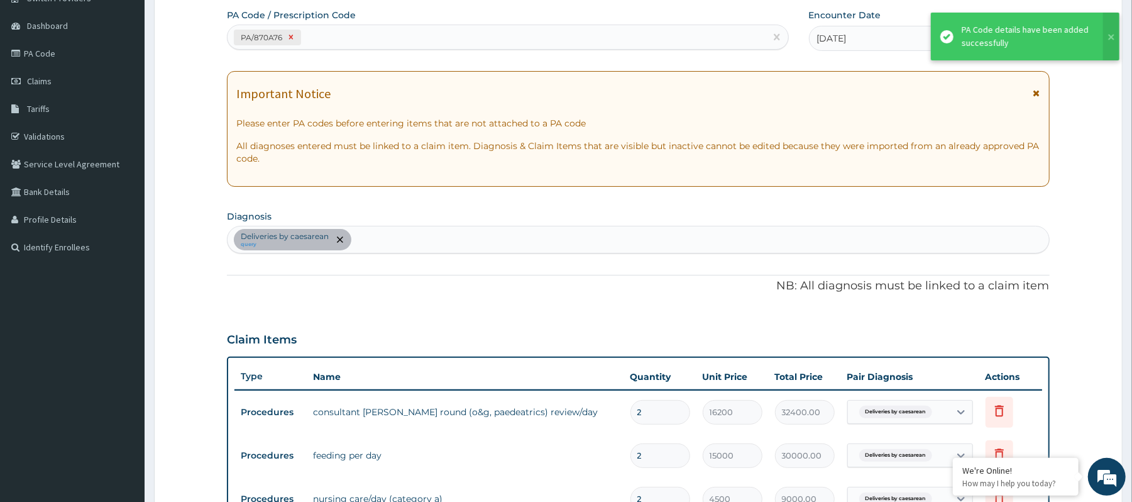
click at [290, 36] on icon at bounding box center [291, 37] width 9 height 9
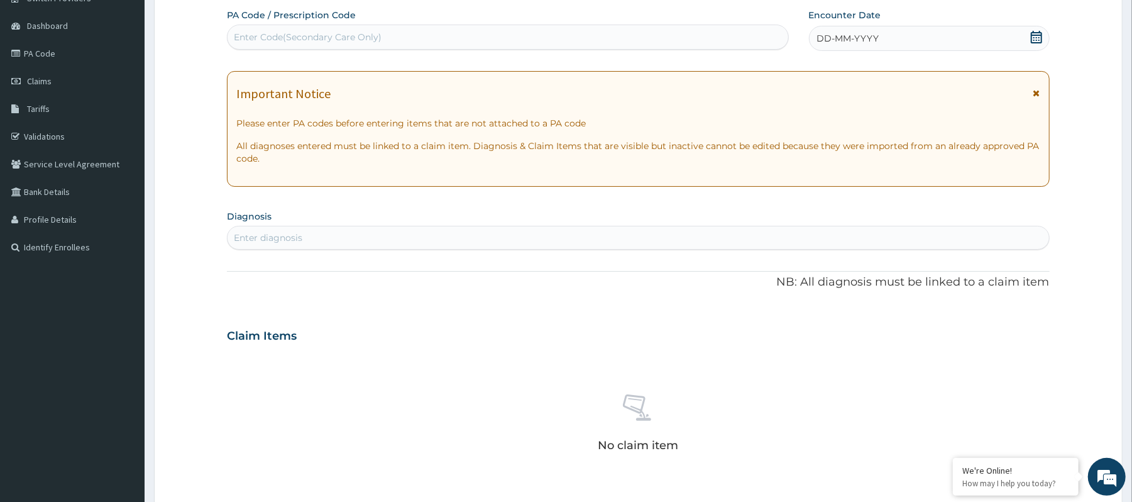
click at [277, 36] on div "Enter Code(Secondary Care Only)" at bounding box center [308, 37] width 148 height 13
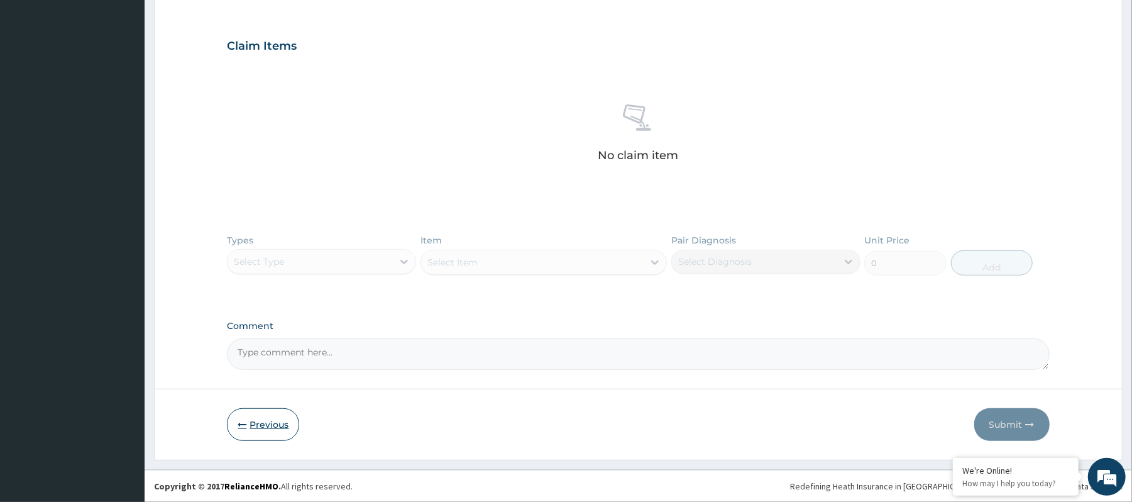
click at [260, 420] on button "Previous" at bounding box center [263, 424] width 72 height 33
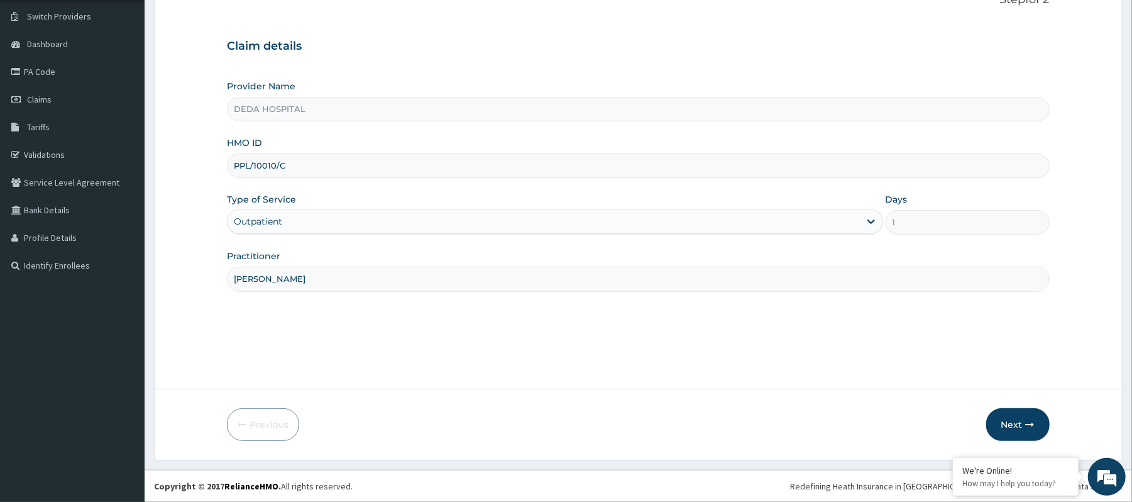
scroll to position [94, 0]
drag, startPoint x: 233, startPoint y: 161, endPoint x: 337, endPoint y: 170, distance: 104.7
click at [337, 170] on input "PPL/10010/C" at bounding box center [638, 165] width 822 height 25
paste input "NIT/10134/A"
type input "NIT/10134/A"
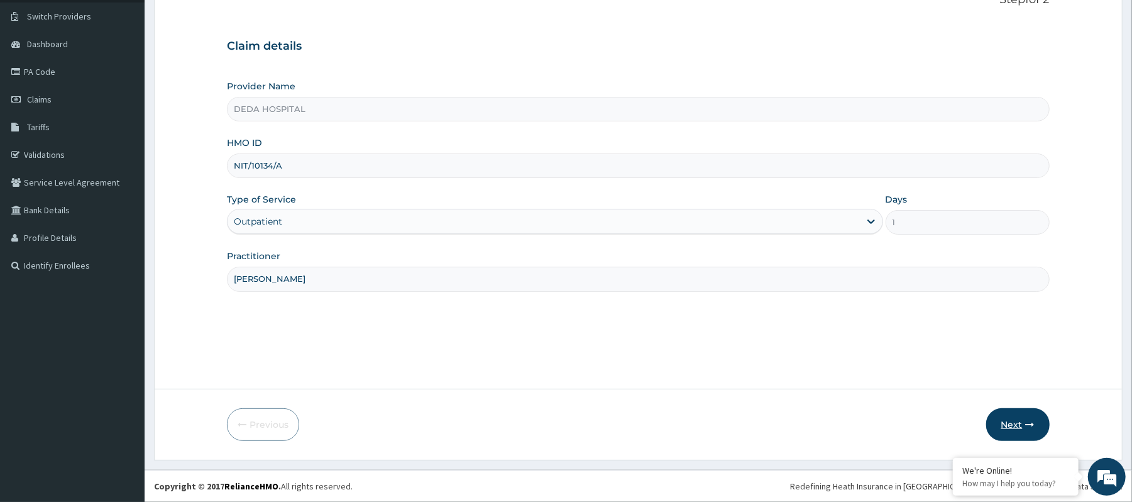
click at [1021, 416] on button "Next" at bounding box center [1017, 424] width 63 height 33
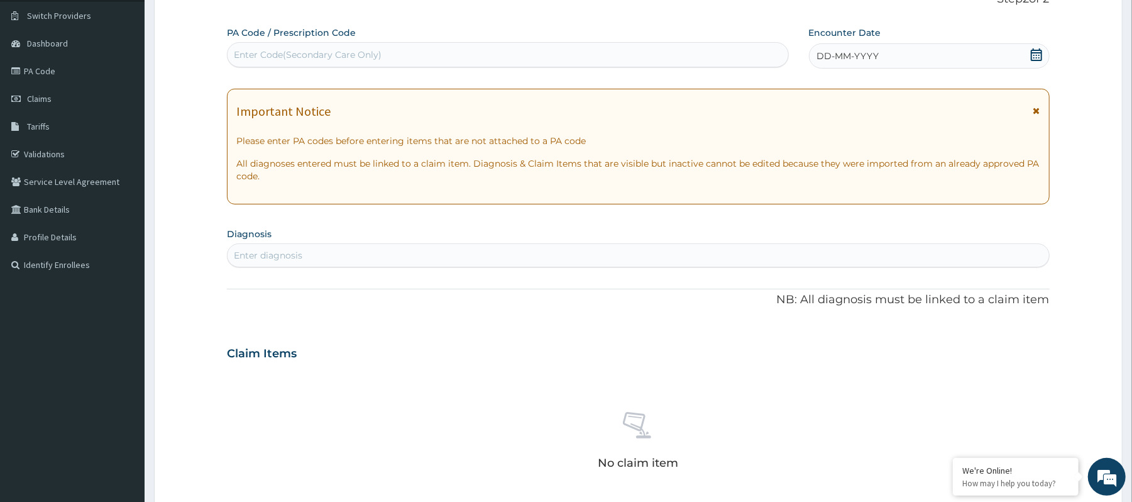
click at [307, 50] on div "Enter Code(Secondary Care Only)" at bounding box center [308, 54] width 148 height 13
paste input "PA/18BCE8"
type input "PA/18BCE8"
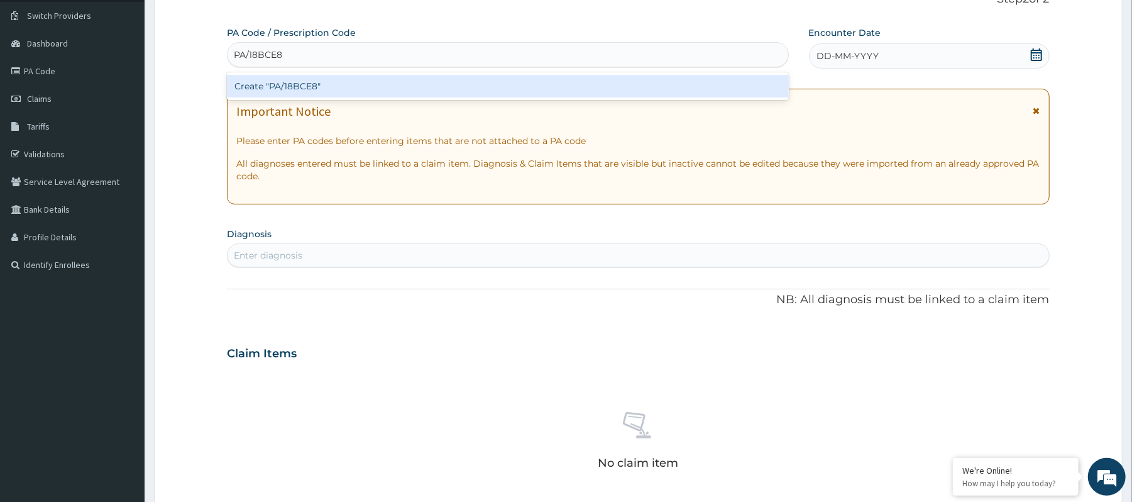
drag, startPoint x: 327, startPoint y: 93, endPoint x: 327, endPoint y: 86, distance: 6.9
click at [327, 86] on div "Create "PA/18BCE8"" at bounding box center [507, 86] width 561 height 23
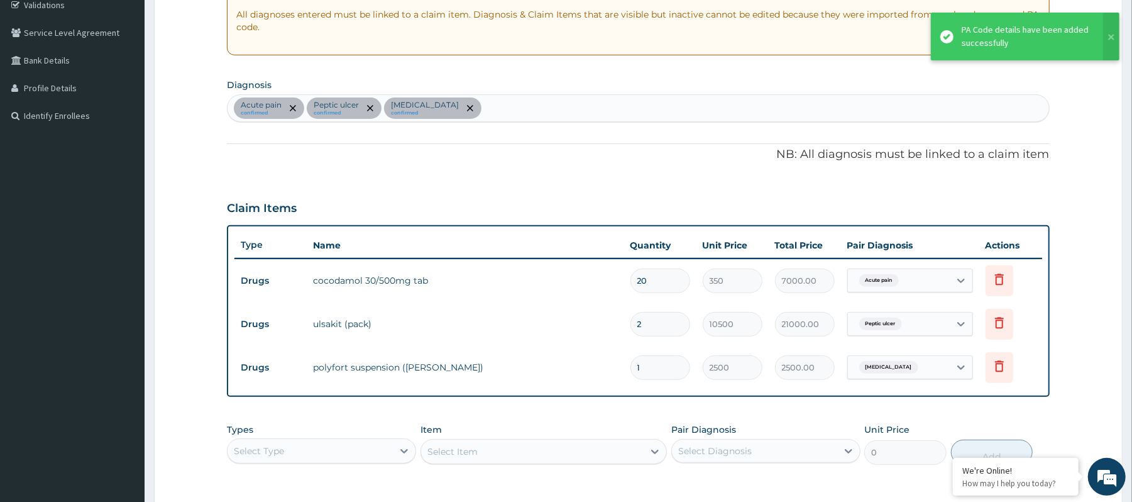
scroll to position [108, 0]
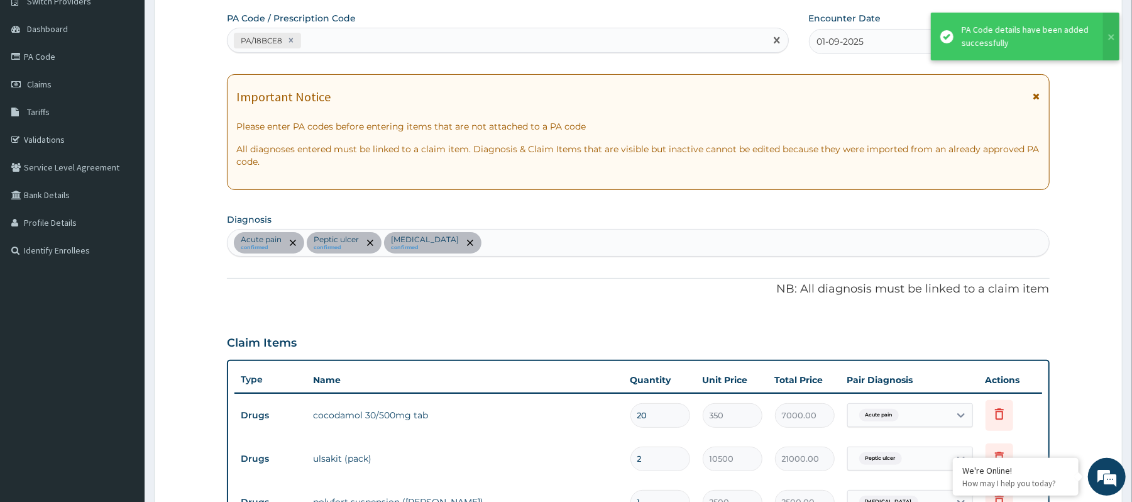
click at [323, 33] on div "PA/18BCE8" at bounding box center [496, 40] width 537 height 21
paste input "PA/28D4BC"
type input "PA/28D4BC"
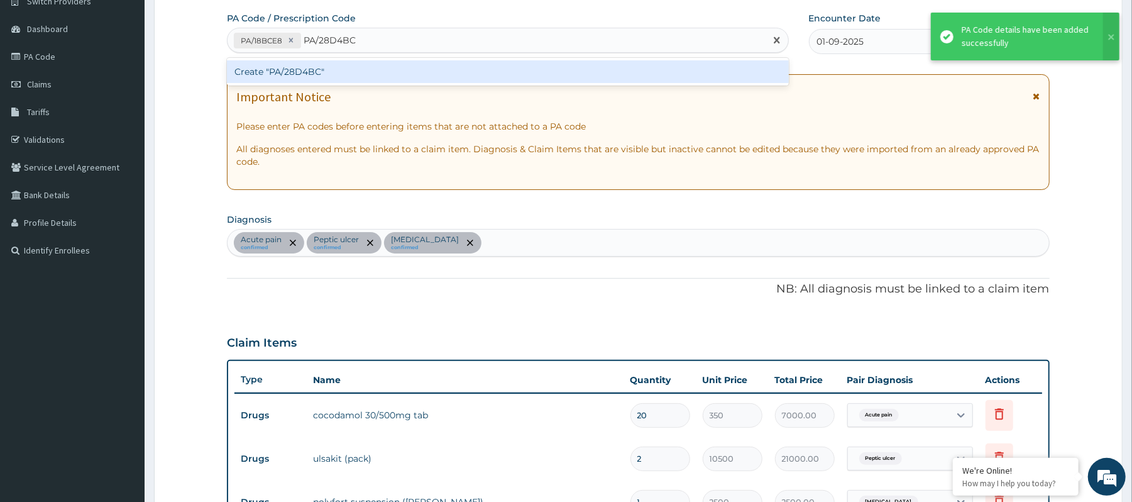
click at [318, 81] on div "Create "PA/28D4BC"" at bounding box center [507, 71] width 561 height 23
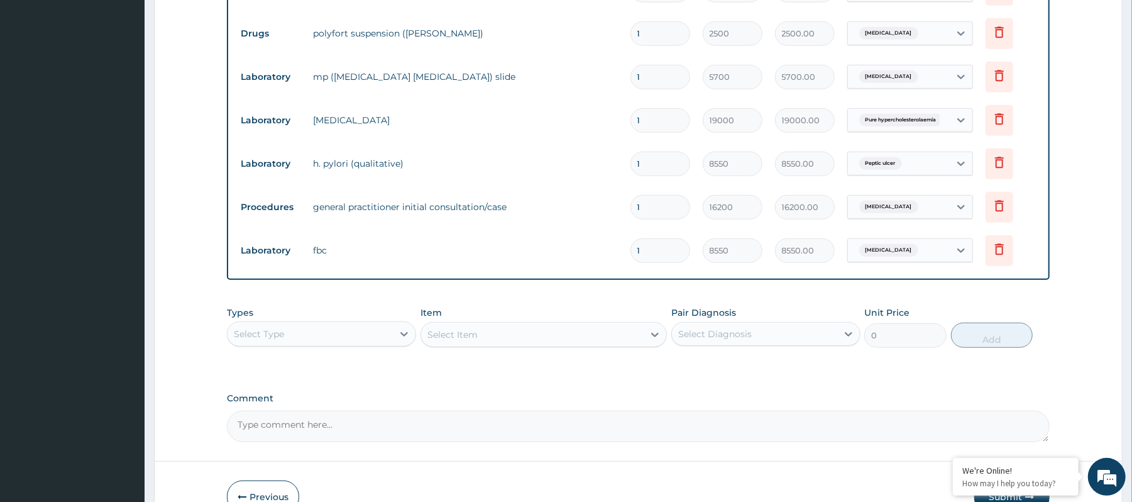
scroll to position [577, 0]
click at [355, 334] on div "Select Type" at bounding box center [310, 333] width 165 height 20
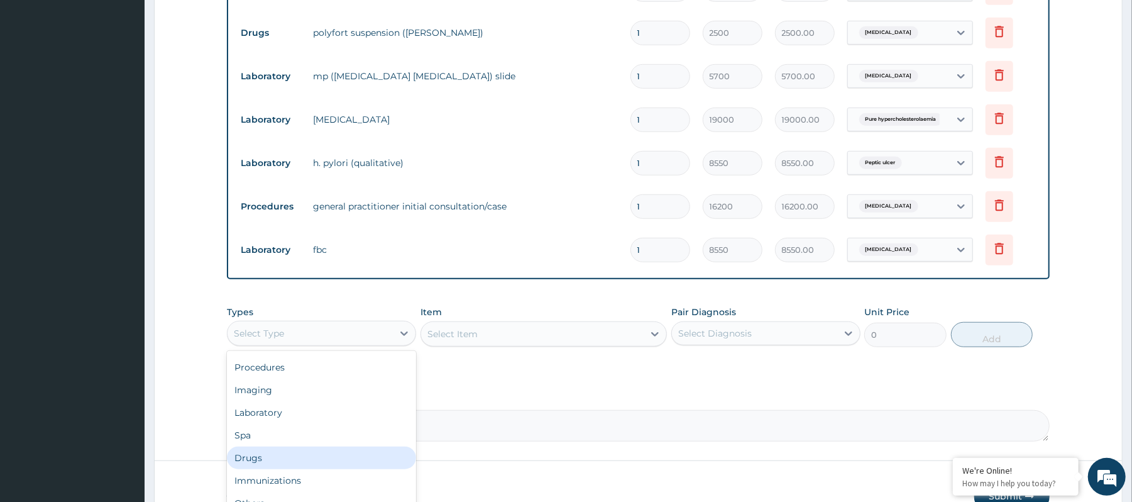
drag, startPoint x: 287, startPoint y: 456, endPoint x: 561, endPoint y: 368, distance: 287.7
click at [289, 451] on div "Drugs" at bounding box center [321, 457] width 189 height 23
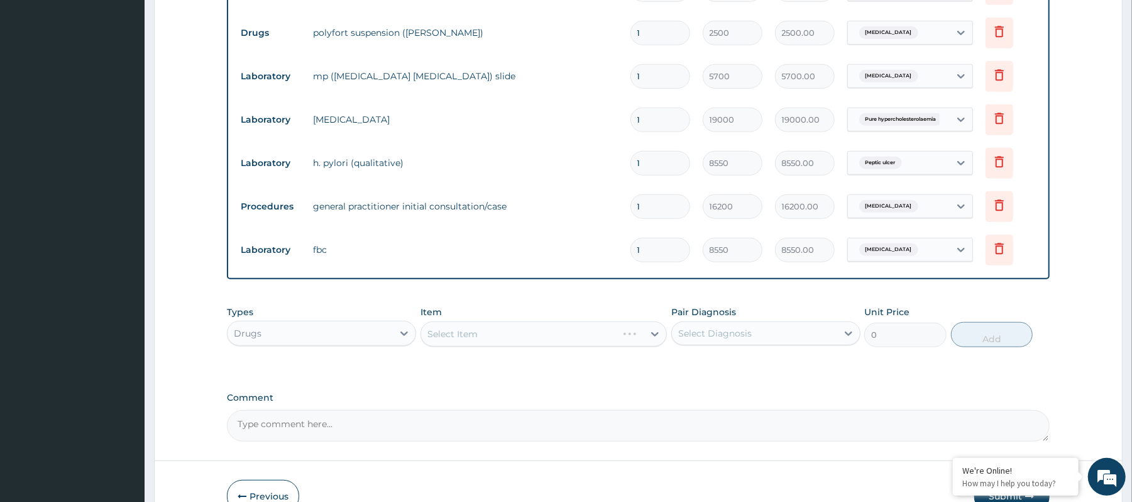
click at [740, 338] on div "Select Diagnosis" at bounding box center [715, 333] width 74 height 13
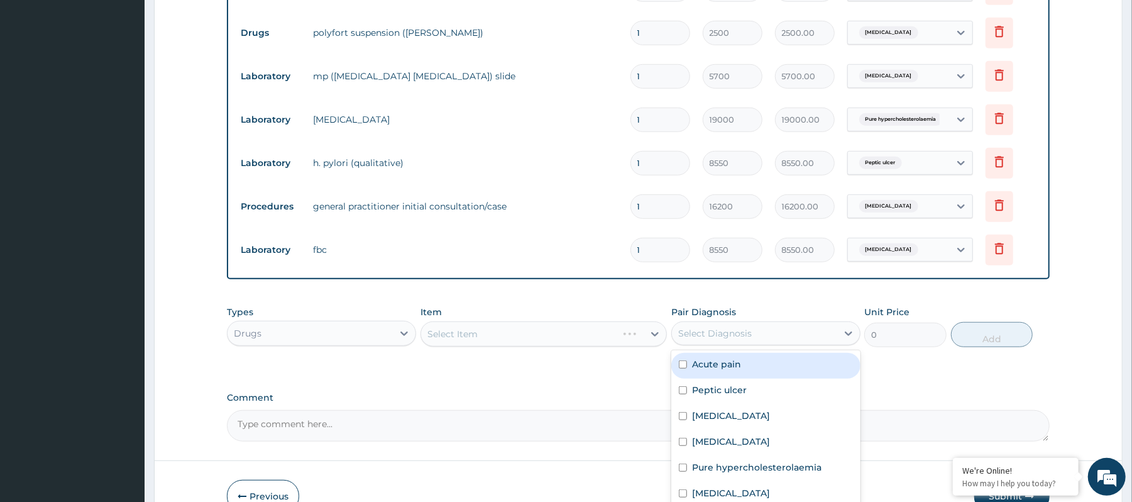
click at [695, 370] on label "Acute pain" at bounding box center [716, 364] width 49 height 13
checkbox input "true"
drag, startPoint x: 694, startPoint y: 368, endPoint x: 695, endPoint y: 410, distance: 42.1
click at [694, 388] on div "Acute pain Peptic ulcer Indigestion Malaria Pure hypercholesterolaemia Sepsis" at bounding box center [765, 430] width 189 height 160
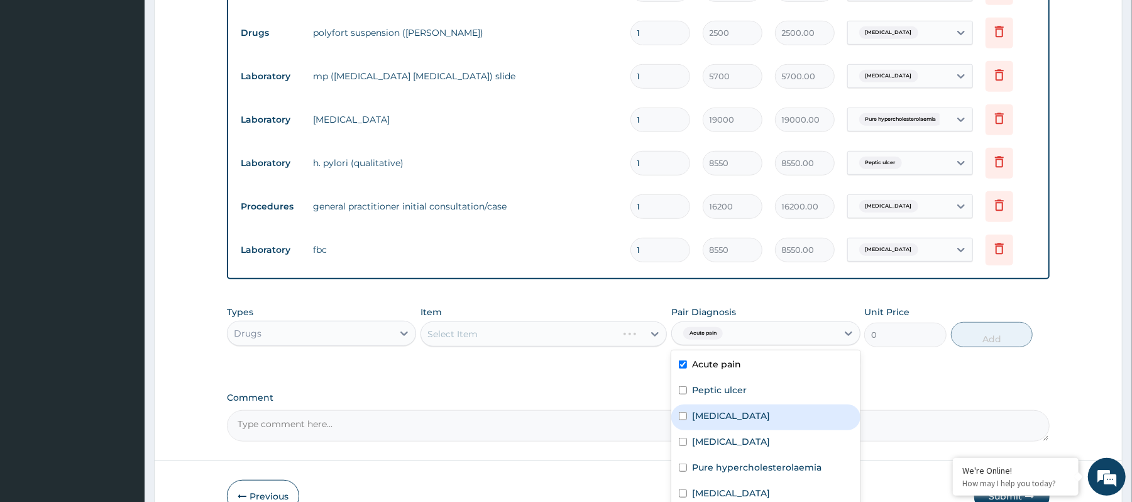
click at [695, 410] on label "Indigestion" at bounding box center [731, 415] width 78 height 13
checkbox input "true"
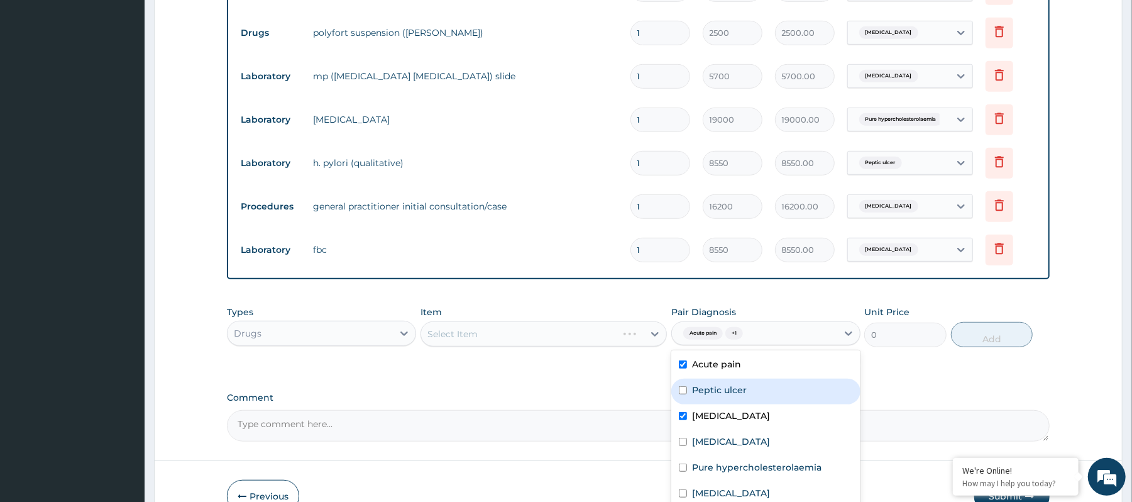
click at [695, 393] on label "Peptic ulcer" at bounding box center [719, 389] width 55 height 13
checkbox input "true"
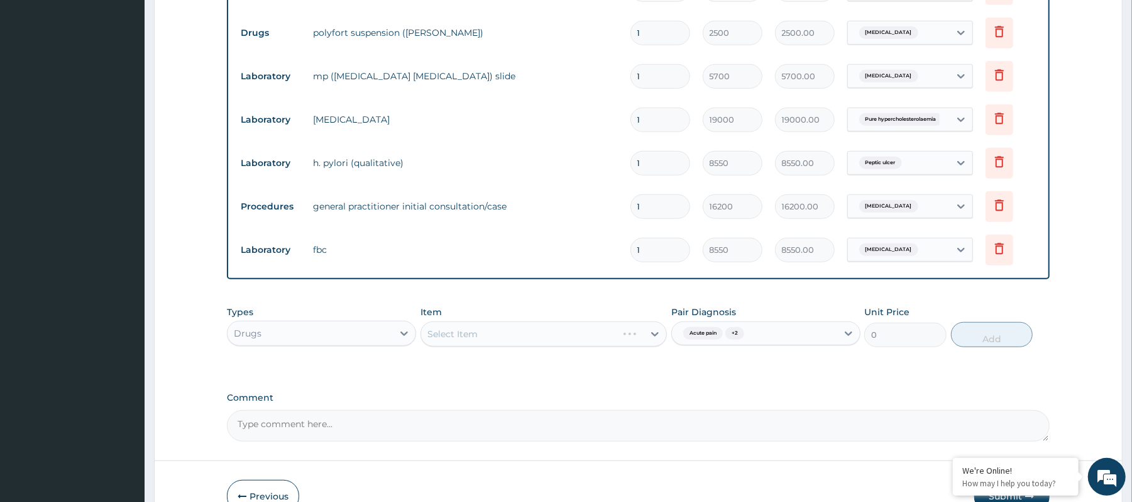
click at [471, 328] on div "Select Item" at bounding box center [544, 333] width 246 height 25
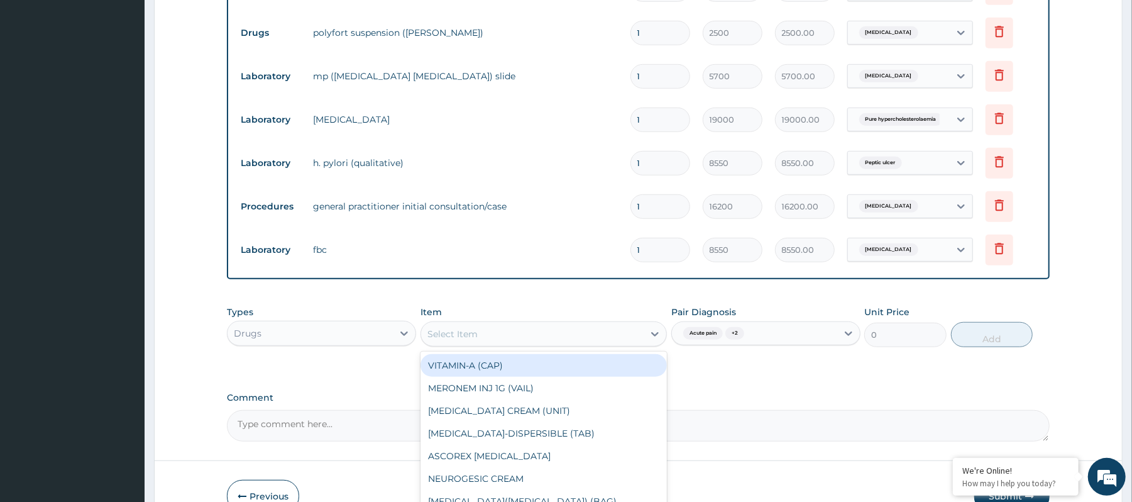
click at [531, 333] on div "Select Item" at bounding box center [532, 334] width 223 height 20
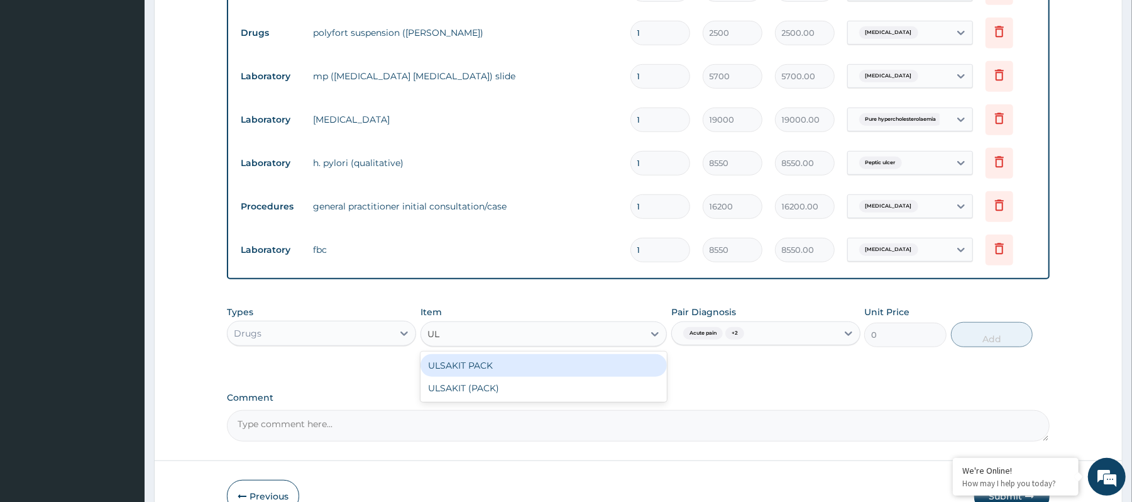
type input "ULS"
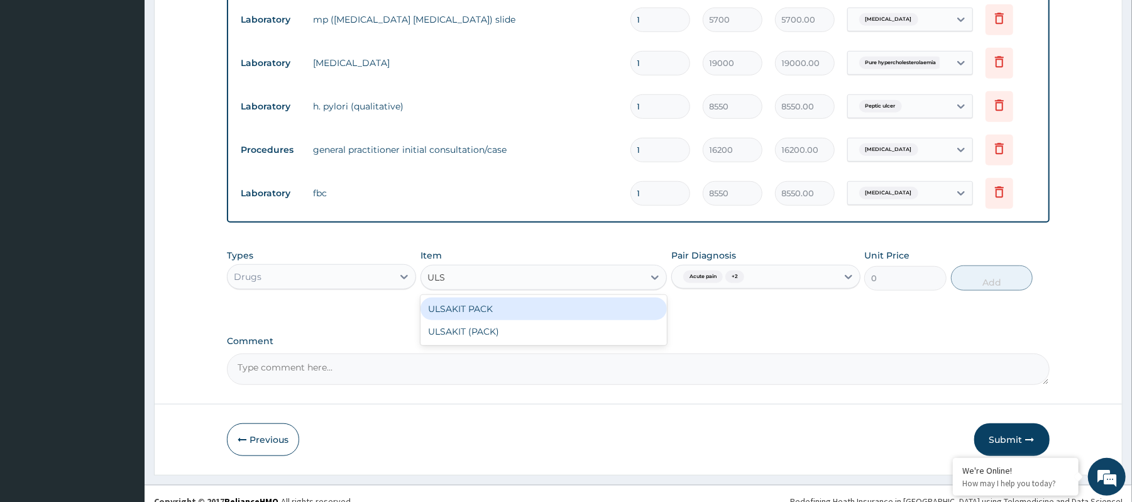
scroll to position [650, 0]
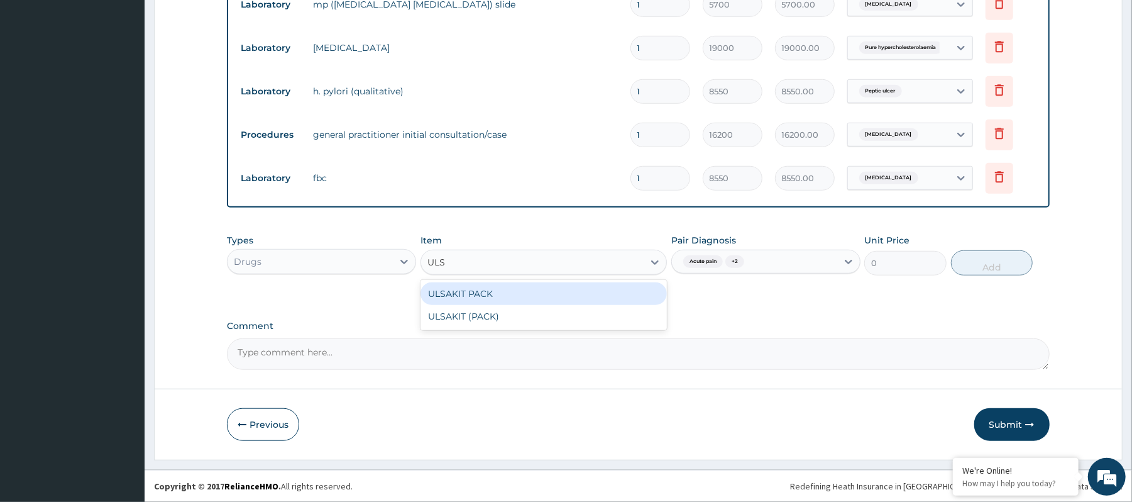
click at [503, 289] on div "ULSAKIT PACK" at bounding box center [544, 293] width 246 height 23
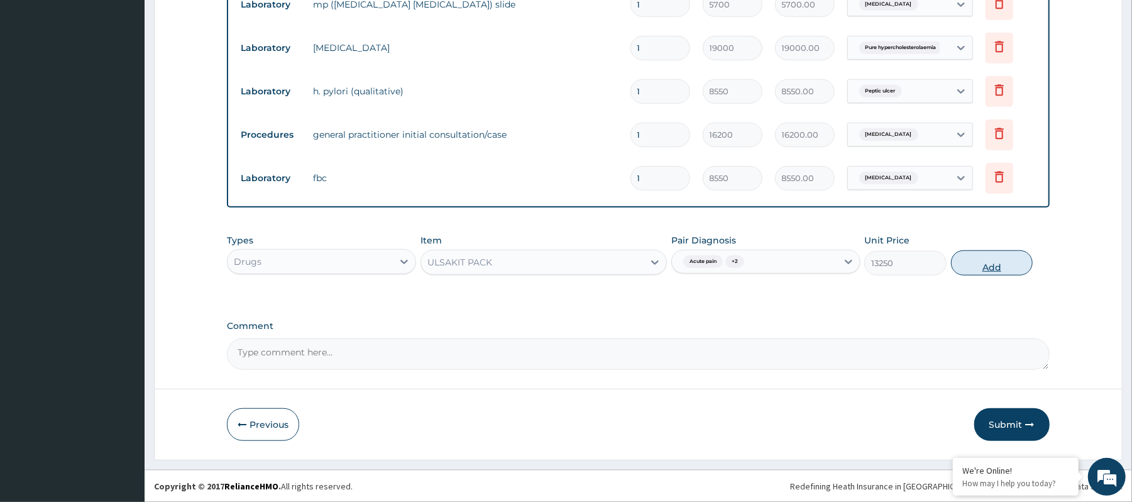
click at [992, 265] on button "Add" at bounding box center [992, 262] width 82 height 25
type input "0"
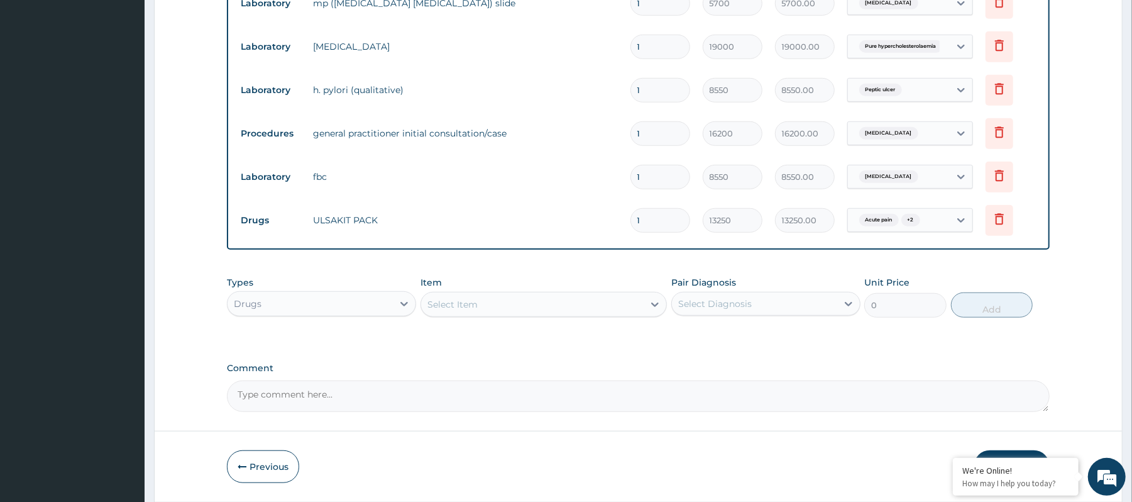
type input "0.00"
type input "2"
type input "26500.00"
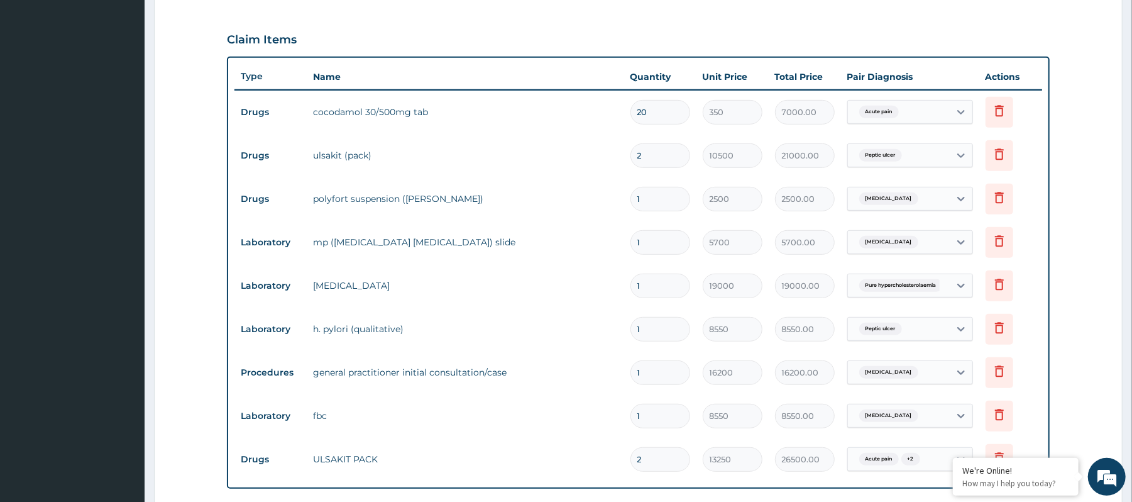
scroll to position [399, 0]
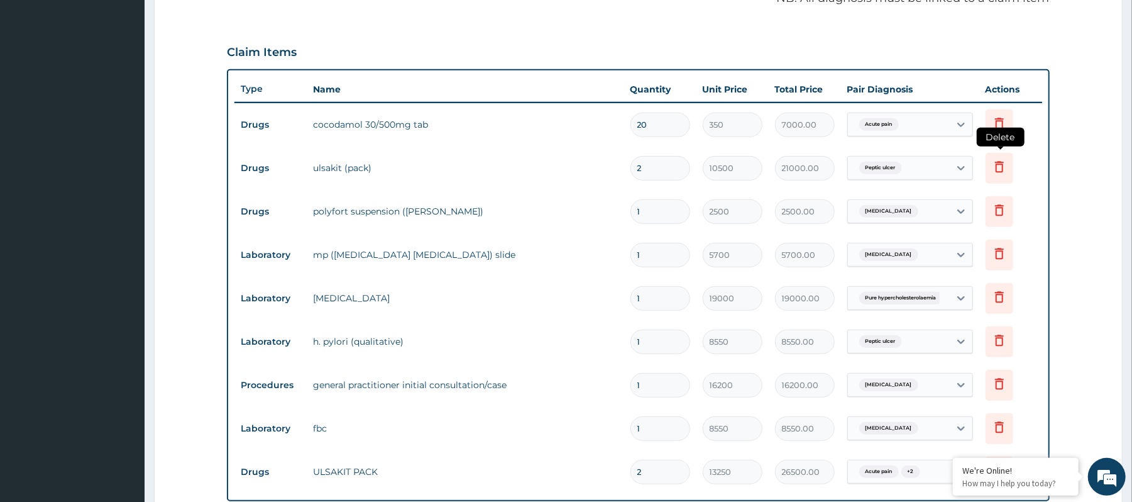
type input "2"
click at [999, 169] on icon at bounding box center [999, 166] width 15 height 15
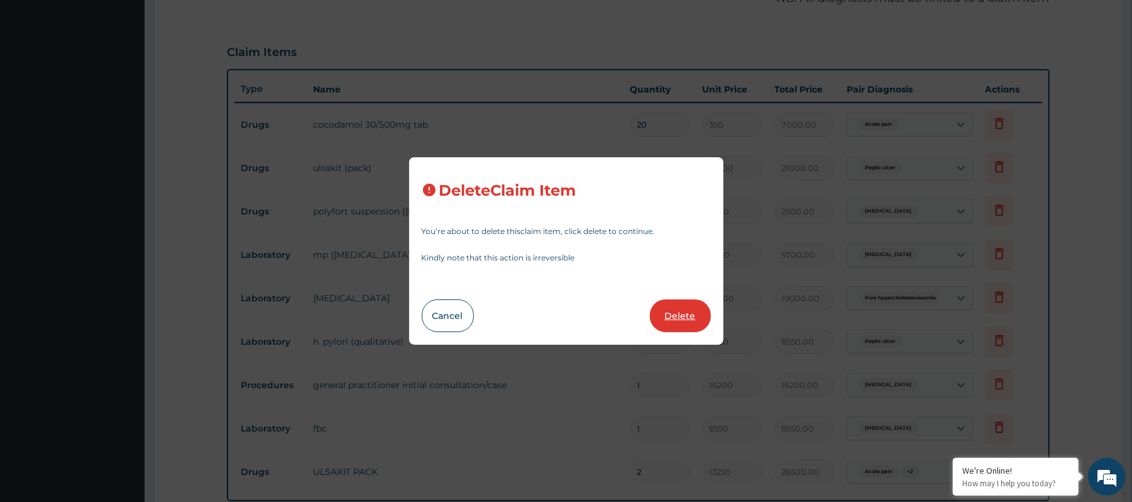
click at [677, 311] on button "Delete" at bounding box center [680, 315] width 61 height 33
type input "1"
type input "2500"
type input "2500.00"
type input "5700"
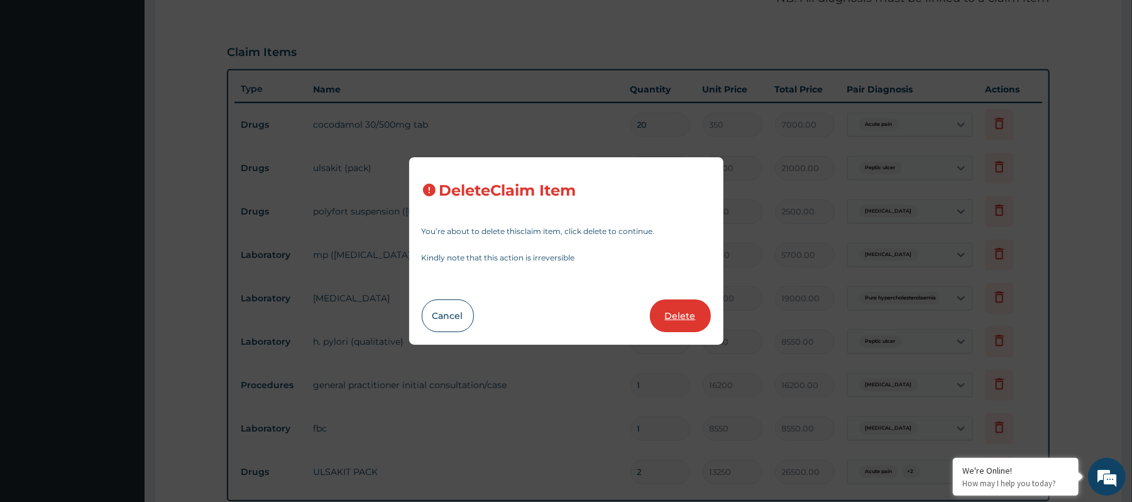
type input "5700.00"
type input "19000"
type input "19000.00"
type input "8550"
type input "8550.00"
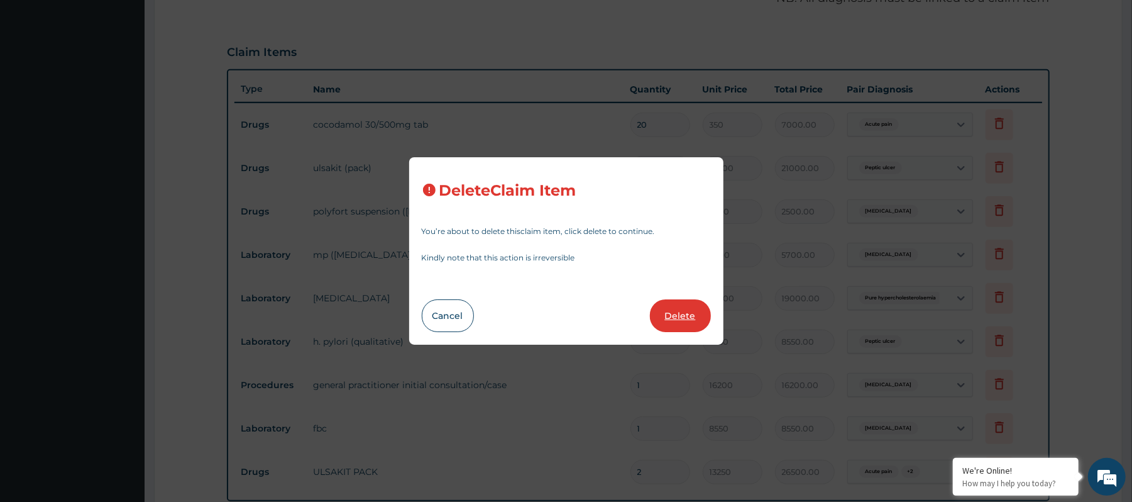
type input "16200"
type input "16200.00"
type input "8550"
type input "8550.00"
type input "2"
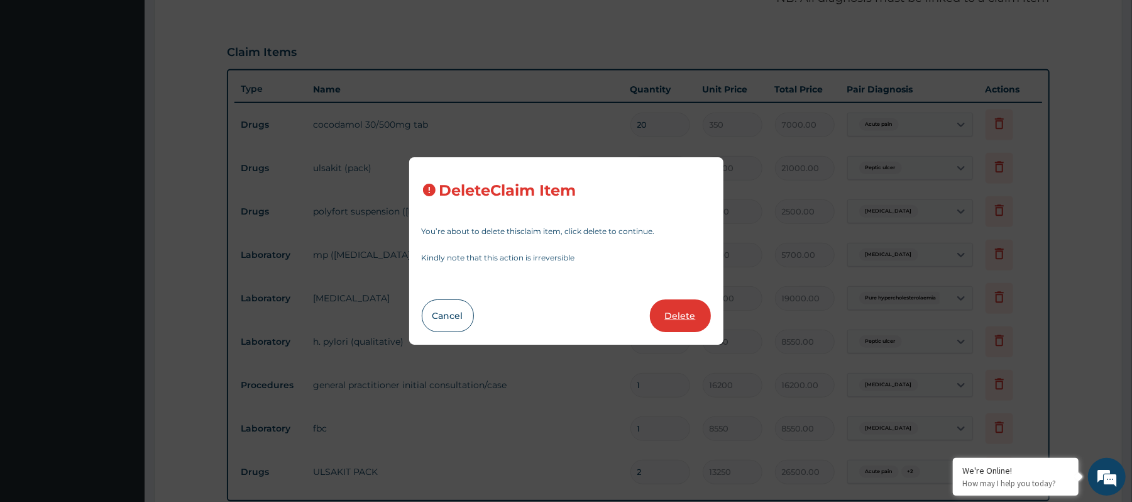
type input "13250"
type input "26500.00"
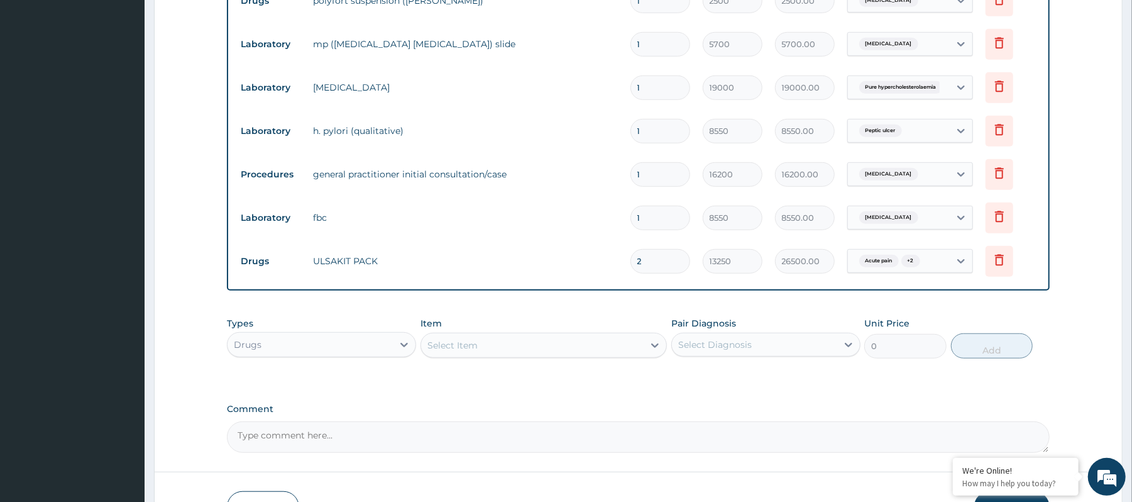
scroll to position [566, 0]
click at [744, 388] on div "PA Code / Prescription Code PA/18BCE8 PA/28D4BC Encounter Date 01-09-2025 Impor…" at bounding box center [638, 3] width 822 height 898
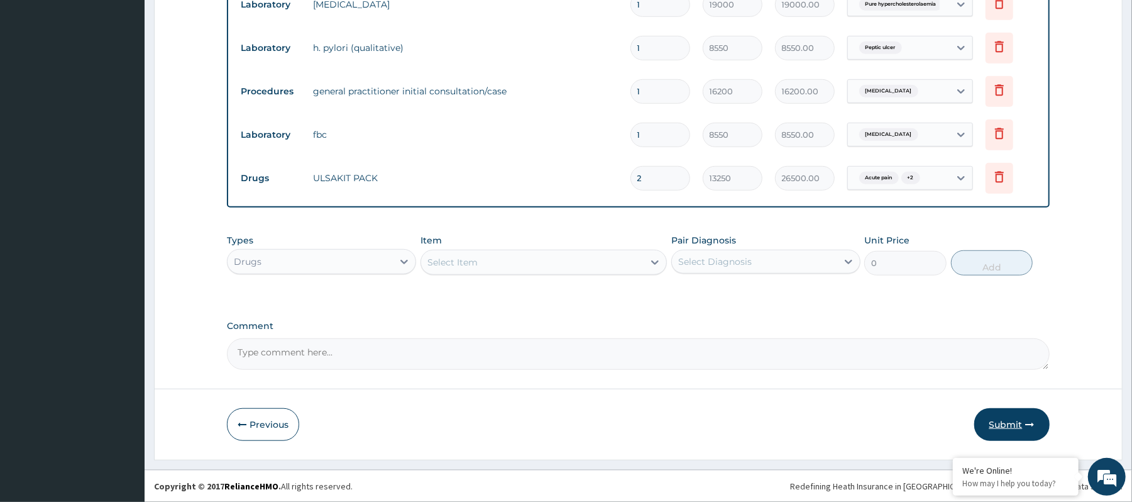
click at [1023, 419] on button "Submit" at bounding box center [1011, 424] width 75 height 33
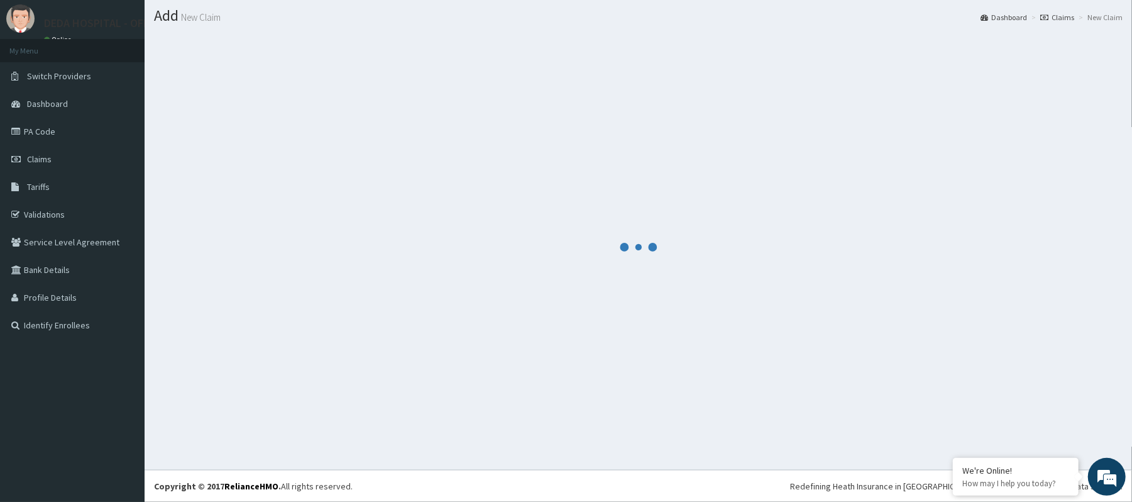
scroll to position [650, 0]
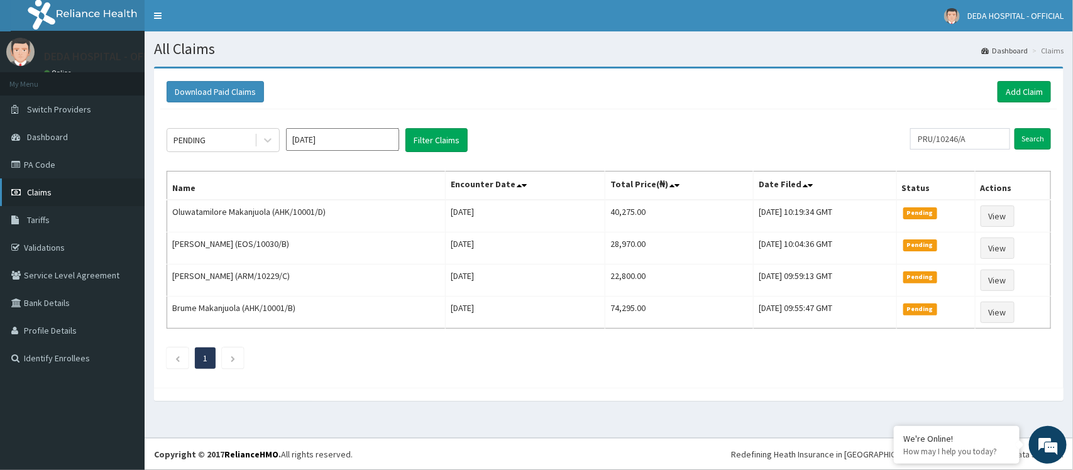
click at [39, 190] on span "Claims" at bounding box center [39, 192] width 25 height 11
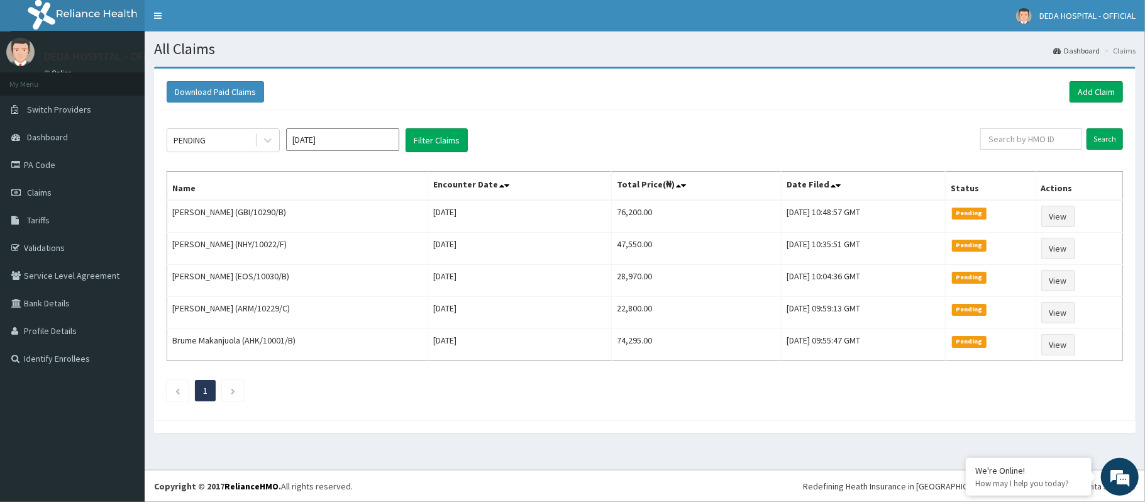
click at [571, 114] on div "PENDING [DATE] Filter Claims Search Name Encounter Date Total Price(₦) Date Fil…" at bounding box center [644, 261] width 969 height 304
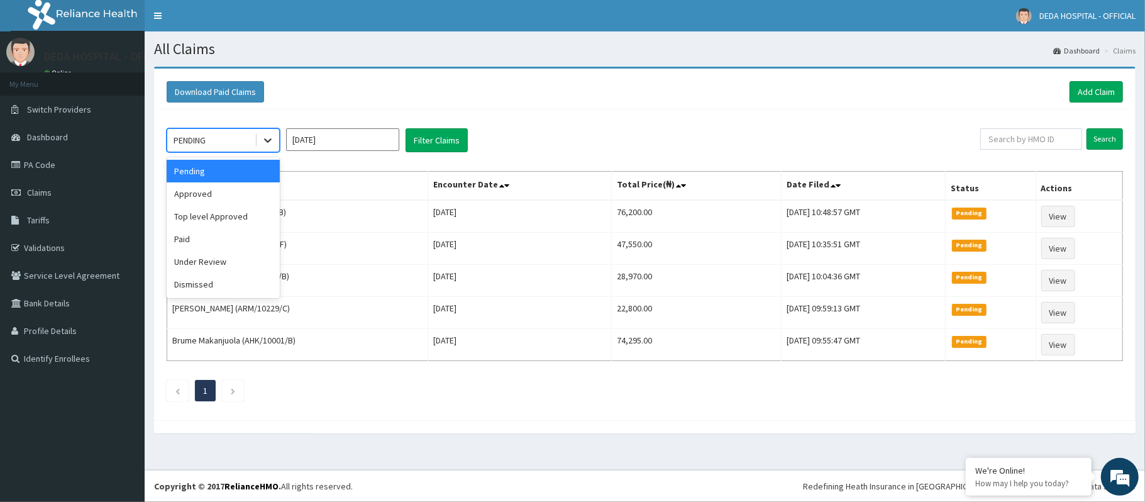
click at [261, 136] on icon at bounding box center [267, 140] width 13 height 13
click at [217, 187] on div "Approved" at bounding box center [223, 193] width 113 height 23
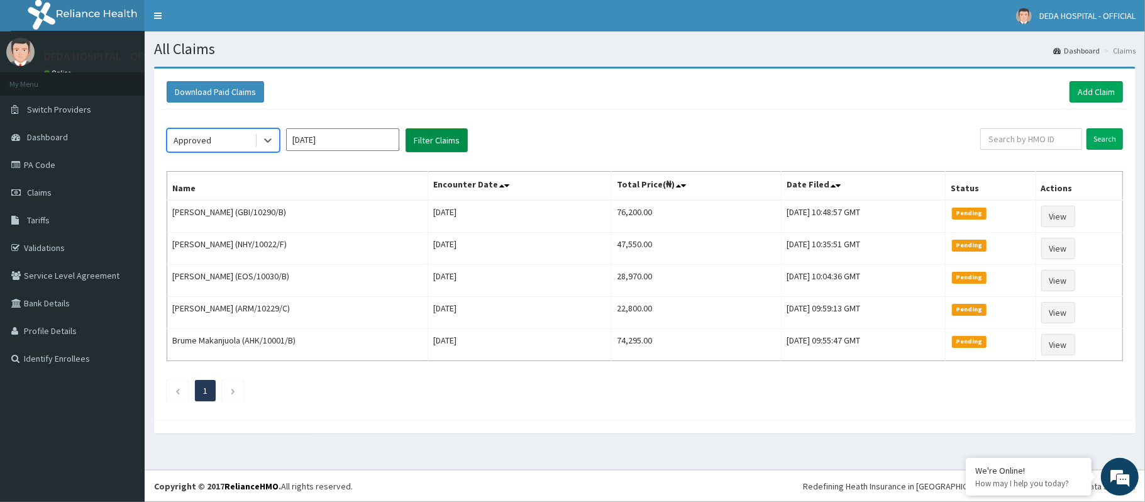
click at [417, 141] on button "Filter Claims" at bounding box center [436, 140] width 62 height 24
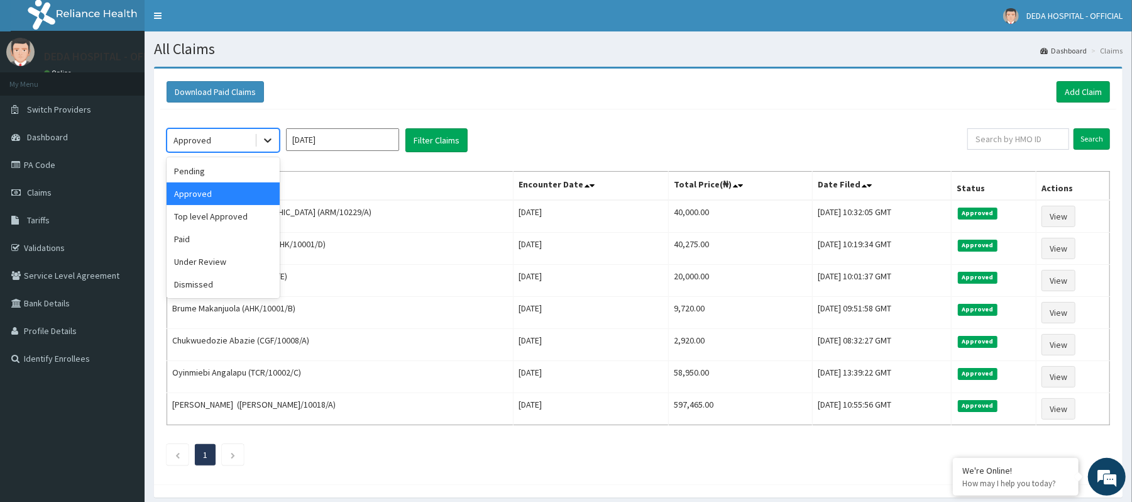
click at [265, 141] on icon at bounding box center [268, 141] width 8 height 4
click at [215, 260] on div "Under Review" at bounding box center [223, 261] width 113 height 23
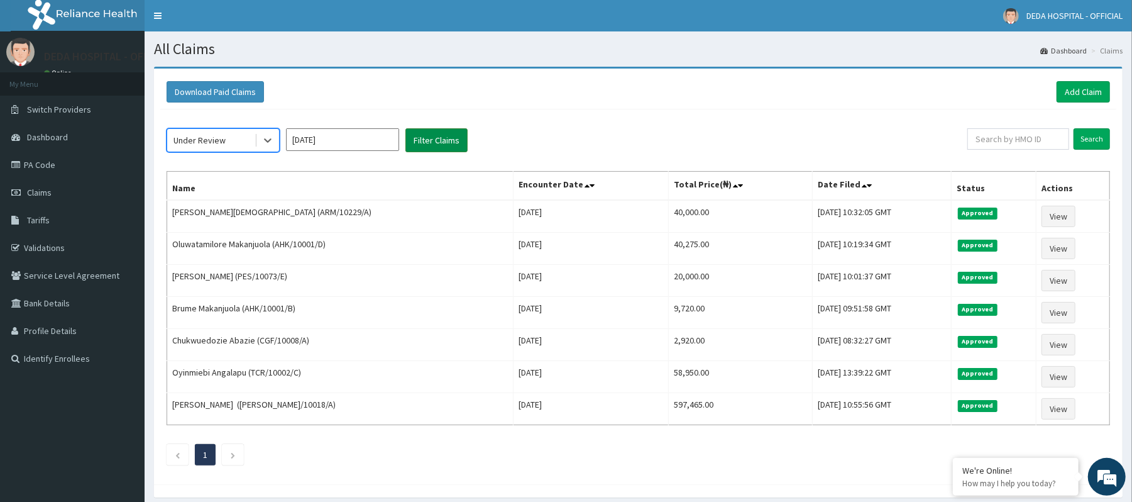
click at [435, 146] on button "Filter Claims" at bounding box center [436, 140] width 62 height 24
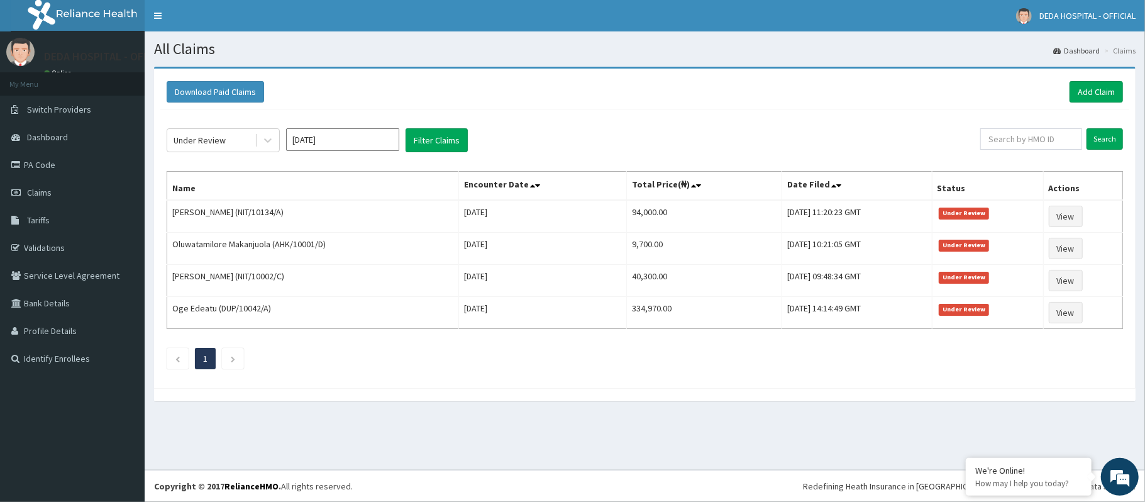
click at [630, 81] on div "Download Paid Claims Add Claim" at bounding box center [645, 91] width 956 height 21
click at [1117, 78] on div "Download Paid Claims Add Claim" at bounding box center [644, 92] width 969 height 35
click at [1108, 83] on link "Add Claim" at bounding box center [1095, 91] width 53 height 21
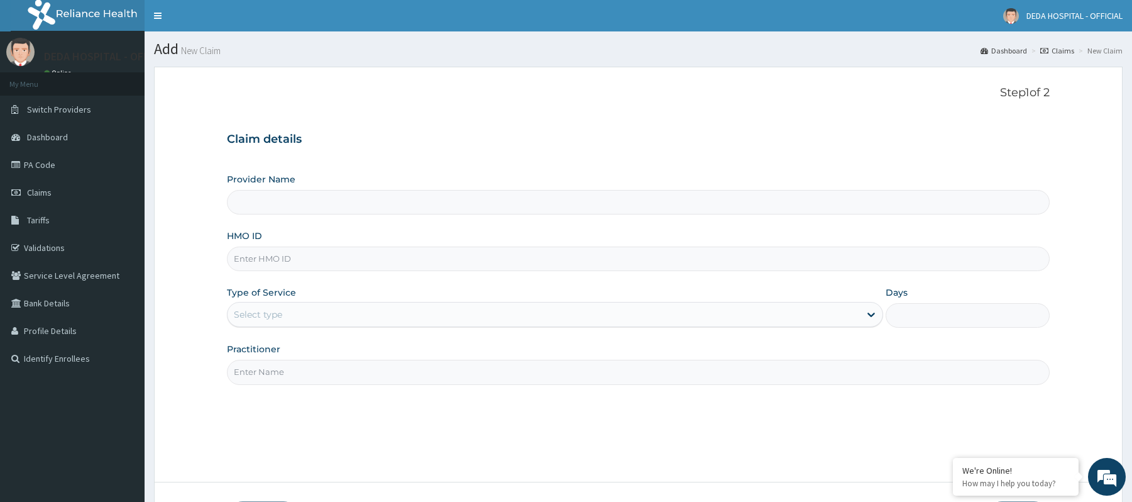
type input "DEDA HOSPITAL"
click at [254, 256] on input "HMO ID" at bounding box center [638, 258] width 822 height 25
paste input "PCI/10002/D"
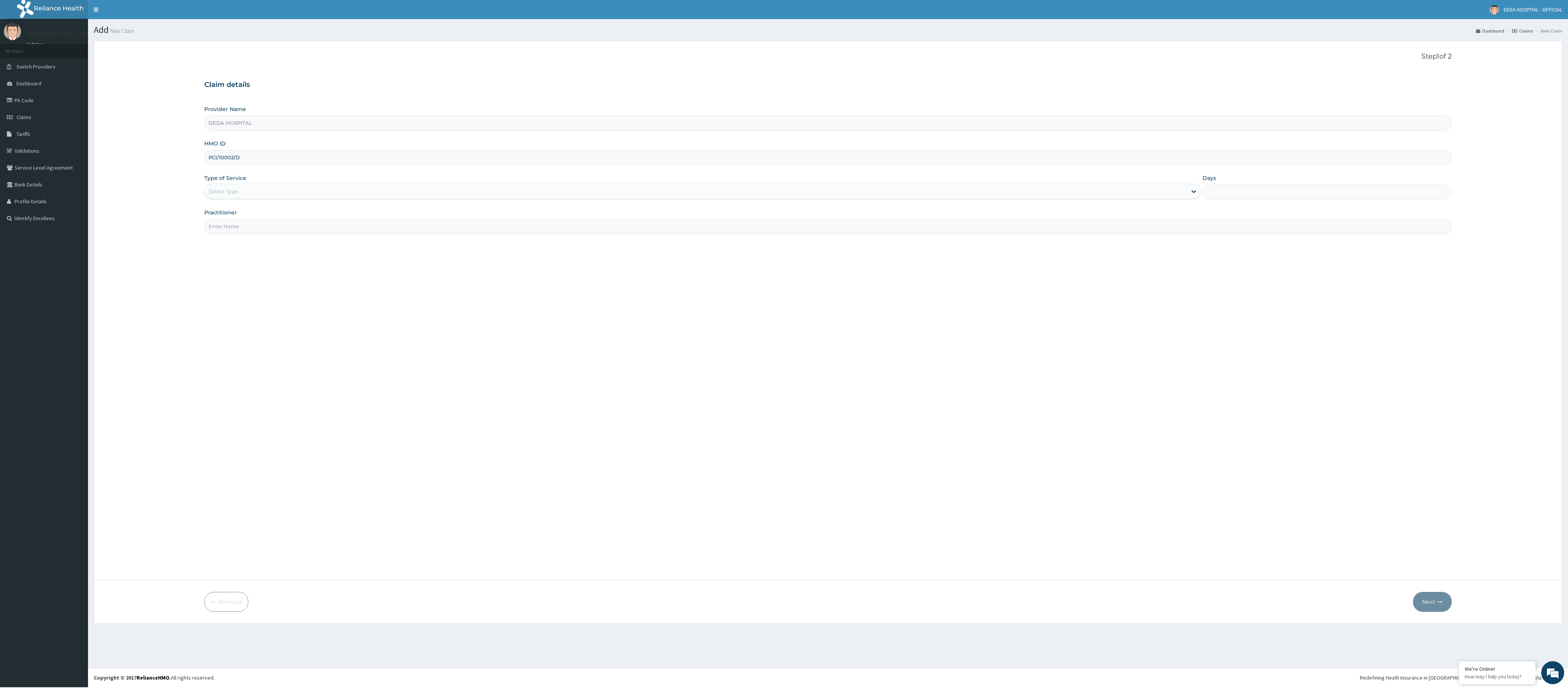
type input "PCI/10002/D"
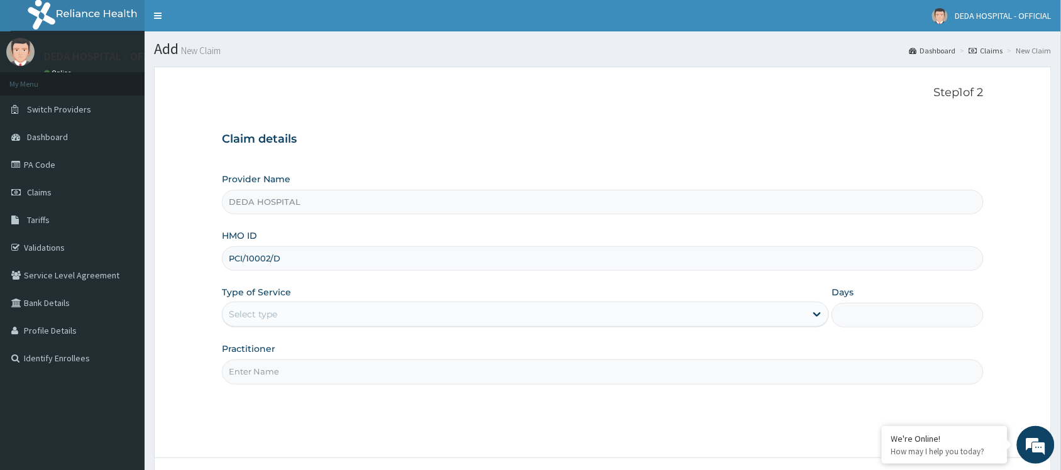
click at [300, 300] on div "Type of Service Select type" at bounding box center [525, 306] width 607 height 41
click at [266, 328] on div "Type of Service Select type" at bounding box center [525, 306] width 607 height 41
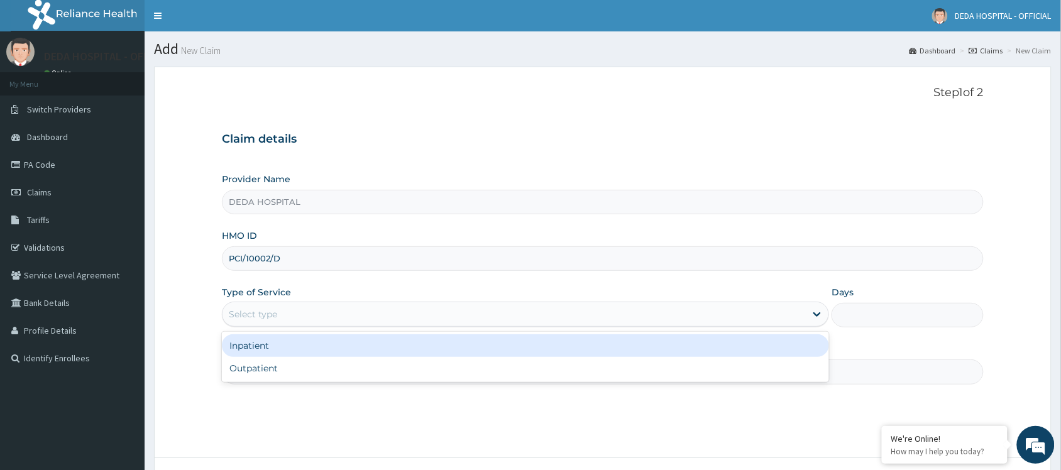
click at [269, 319] on div "Select type" at bounding box center [253, 314] width 48 height 13
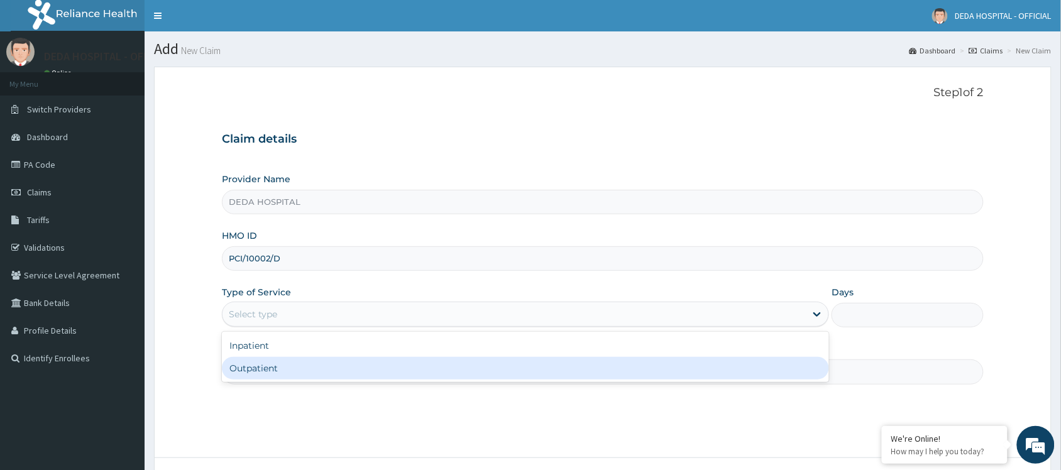
click at [267, 370] on div "Outpatient" at bounding box center [525, 368] width 607 height 23
type input "1"
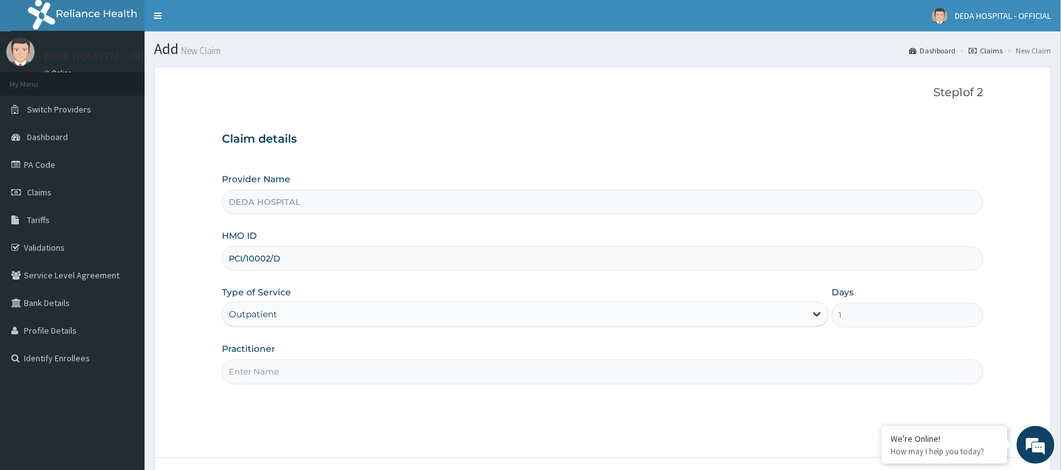
click at [271, 370] on input "Practitioner" at bounding box center [603, 372] width 762 height 25
type input "DR. RACHEL"
click at [658, 401] on div "Step 1 of 2 Claim details Provider Name DEDA HOSPITAL HMO ID PCI/10002/D Type o…" at bounding box center [603, 262] width 762 height 353
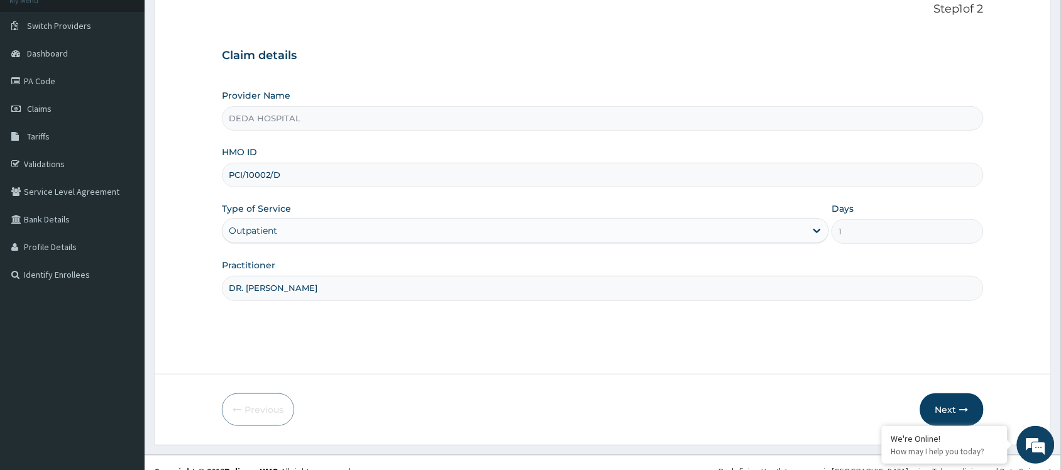
scroll to position [101, 0]
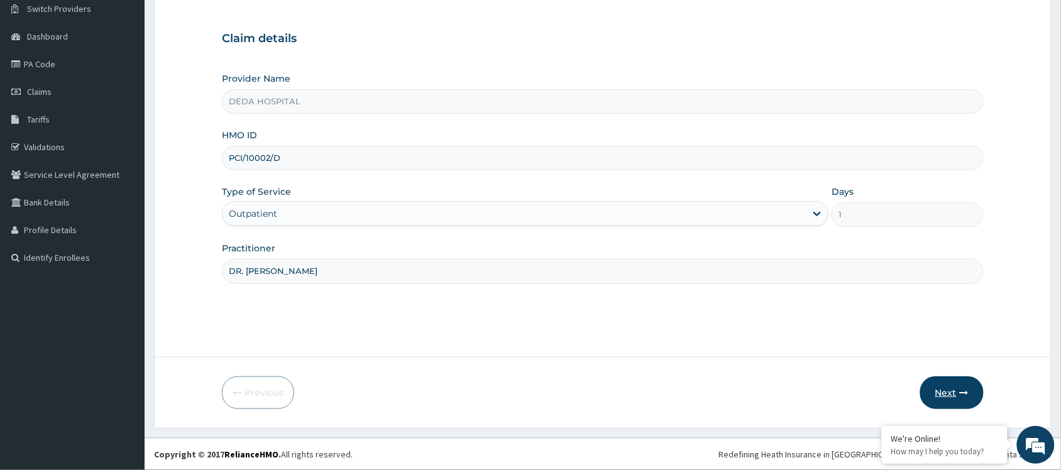
click at [952, 391] on button "Next" at bounding box center [951, 393] width 63 height 33
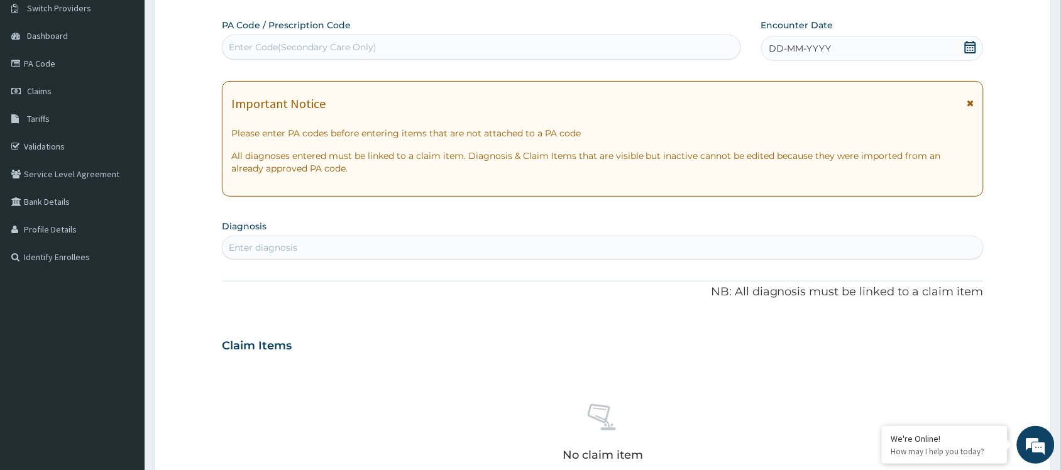
click at [251, 35] on div "Enter Code(Secondary Care Only)" at bounding box center [481, 47] width 519 height 25
paste input "PA/8B99B6"
type input "PA/8B99B6"
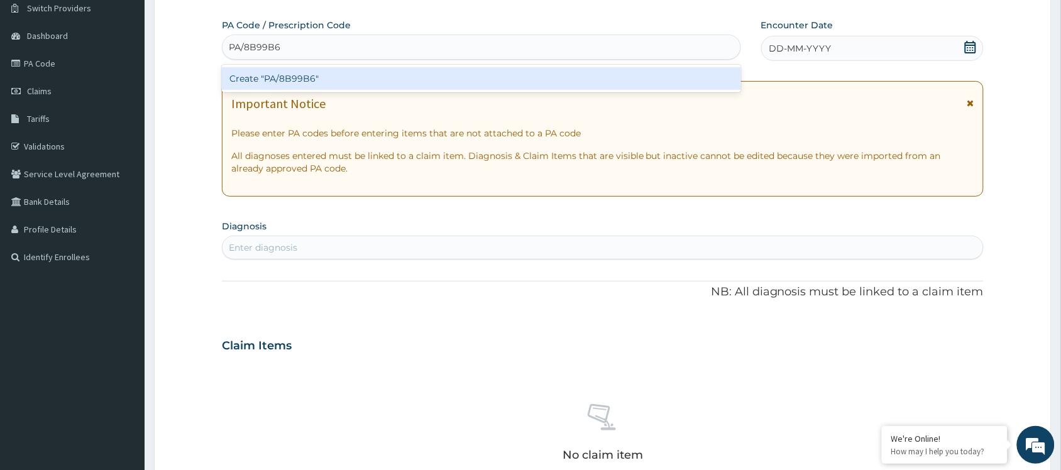
click at [278, 80] on div "Create "PA/8B99B6"" at bounding box center [481, 78] width 519 height 23
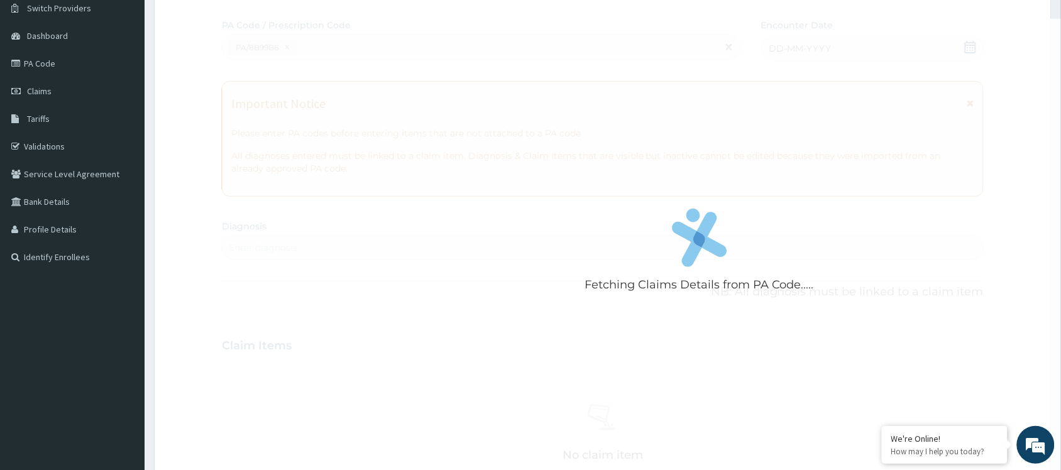
scroll to position [417, 0]
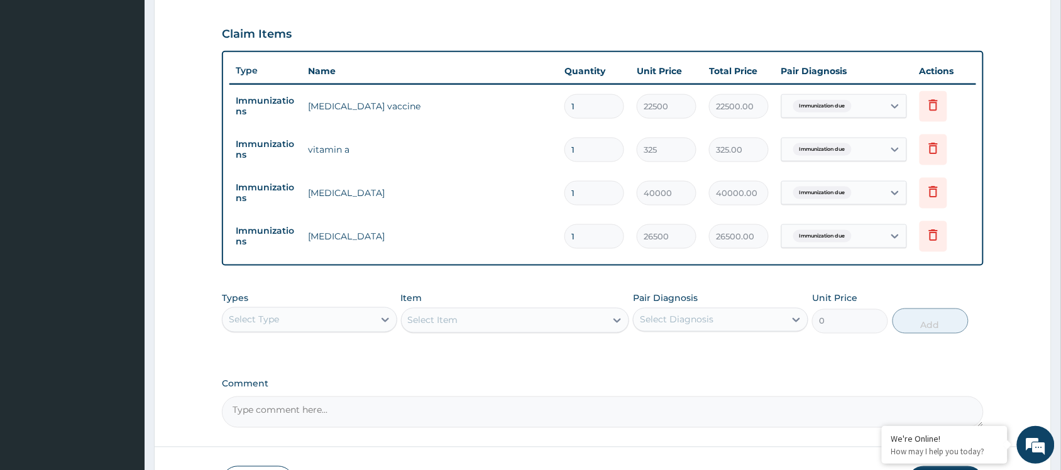
click at [173, 221] on form "Step 2 of 2 PA Code / Prescription Code PA/8B99B6 Encounter Date 02-09-2025 Imp…" at bounding box center [603, 84] width 898 height 868
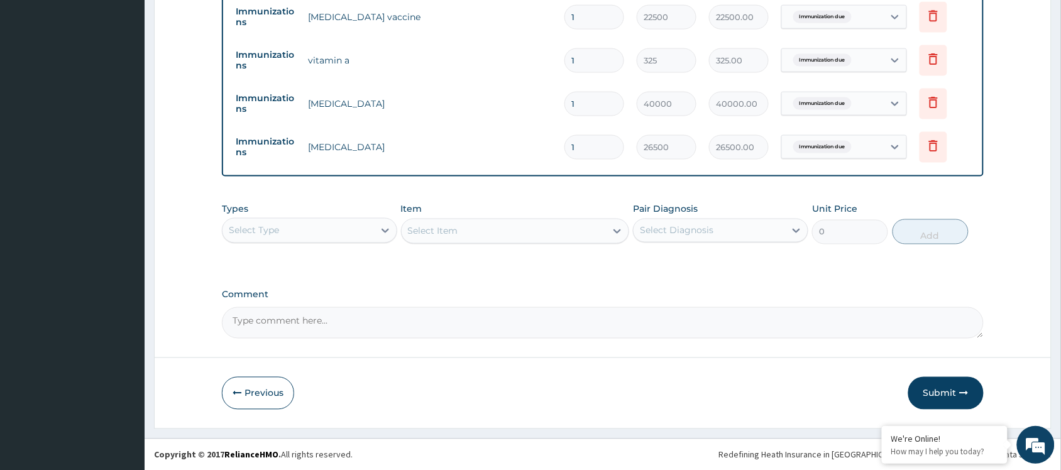
click at [928, 388] on button "Submit" at bounding box center [945, 393] width 75 height 33
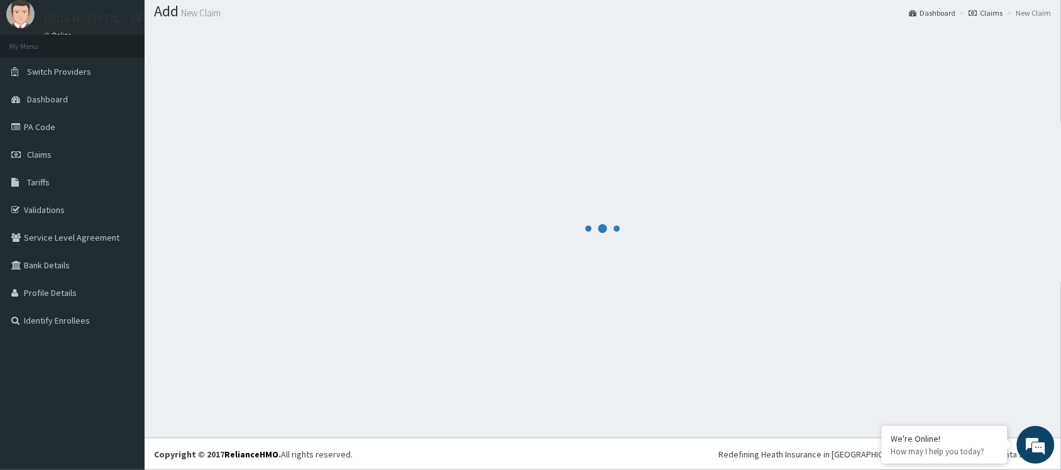
scroll to position [506, 0]
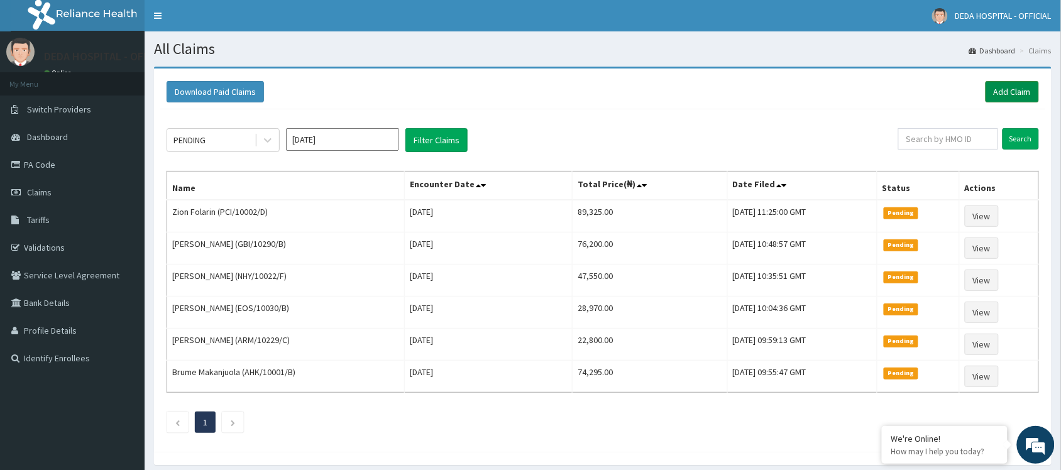
click at [1010, 88] on link "Add Claim" at bounding box center [1012, 91] width 53 height 21
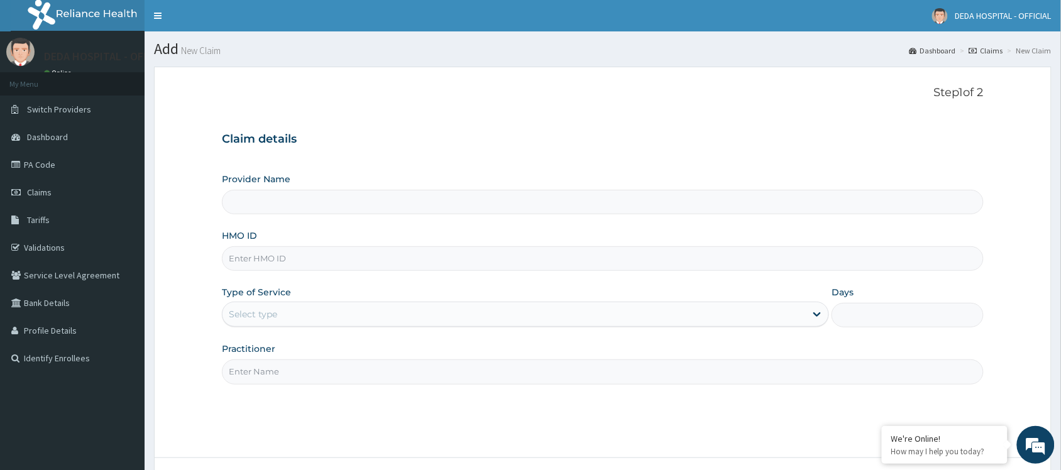
type input "DEDA HOSPITAL"
click at [247, 261] on input "HMO ID" at bounding box center [603, 258] width 762 height 25
paste input "CGF/10008/B"
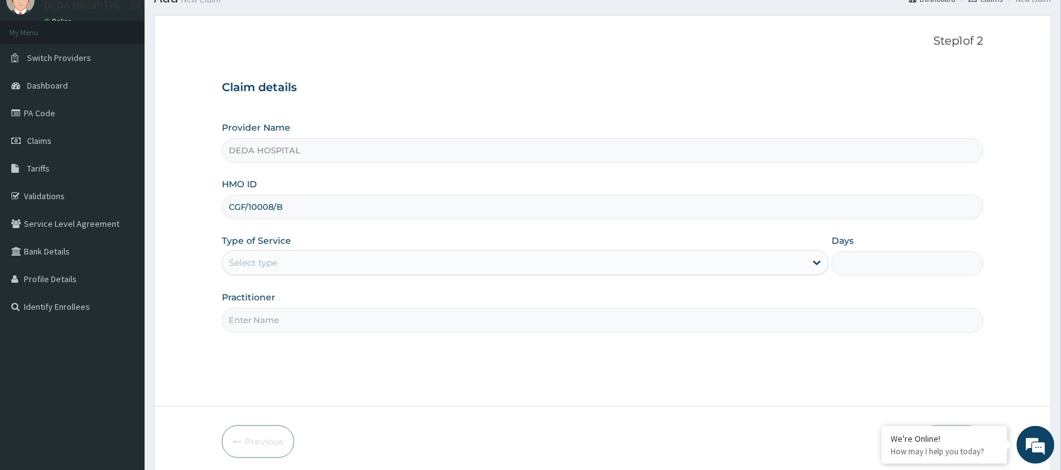
scroll to position [101, 0]
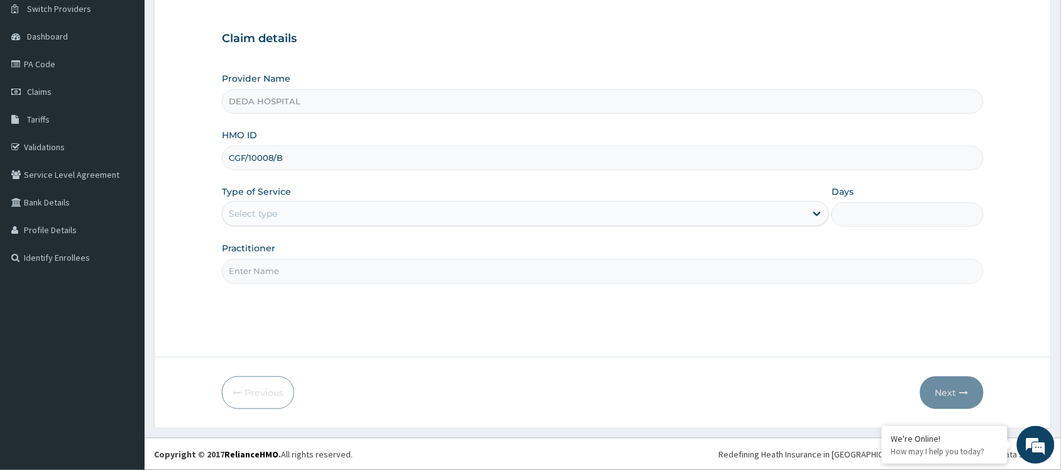
type input "CGF/10008/B"
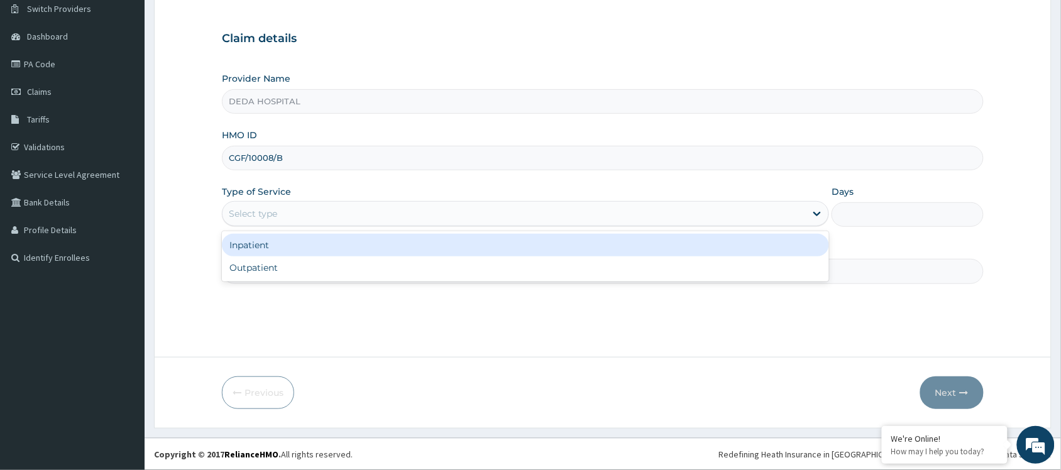
click at [289, 204] on div "Select type" at bounding box center [514, 214] width 583 height 20
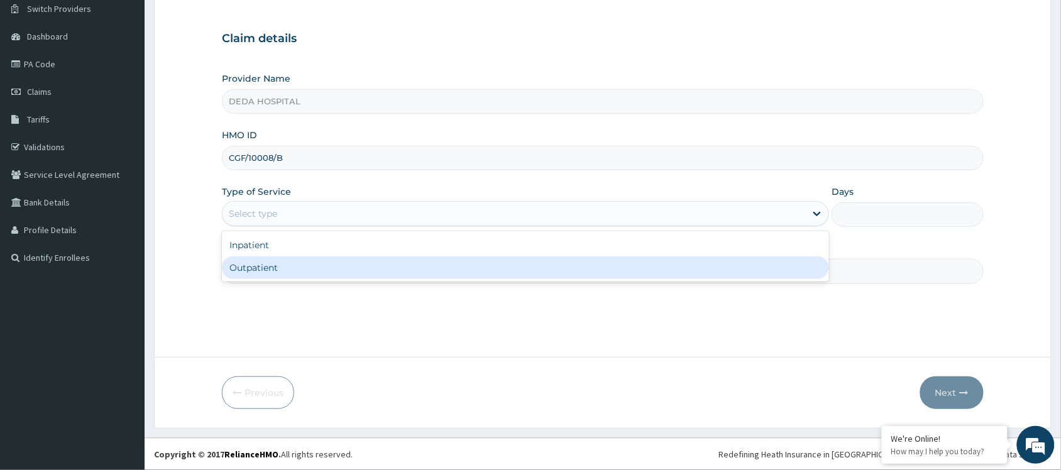
click at [288, 258] on div "Outpatient" at bounding box center [525, 267] width 607 height 23
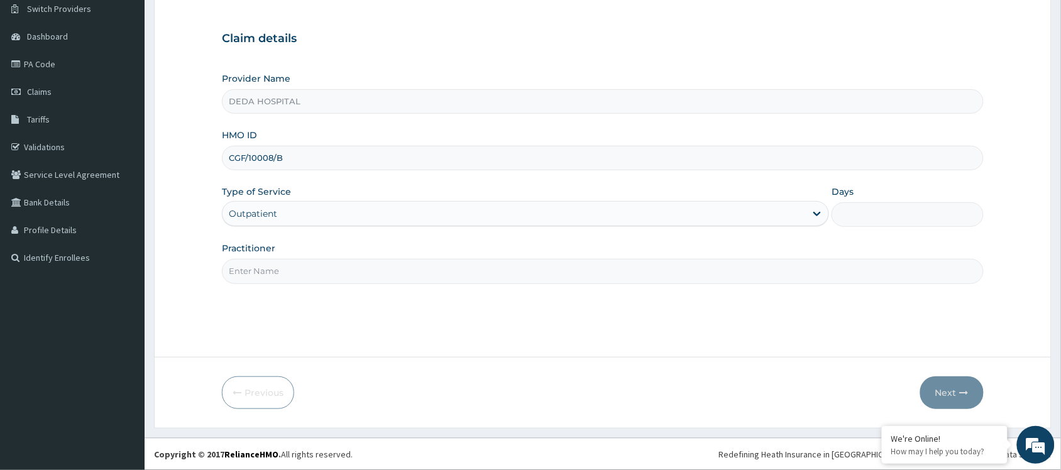
type input "1"
click at [310, 271] on input "Practitioner" at bounding box center [603, 271] width 762 height 25
type input "[PERSON_NAME]"
click at [951, 394] on button "Next" at bounding box center [951, 393] width 63 height 33
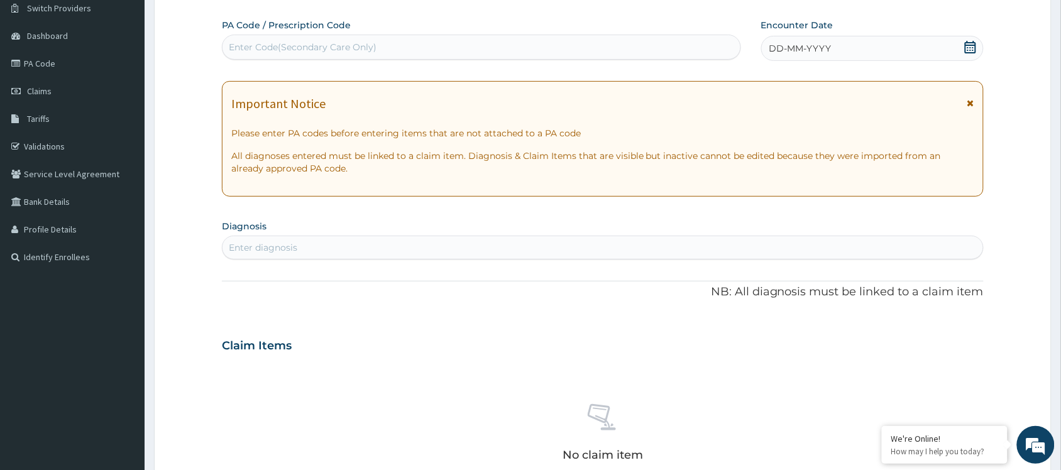
click at [273, 42] on div "Enter Code(Secondary Care Only)" at bounding box center [303, 47] width 148 height 13
paste input "PA/DBE8D7"
type input "PA/DBE8D7"
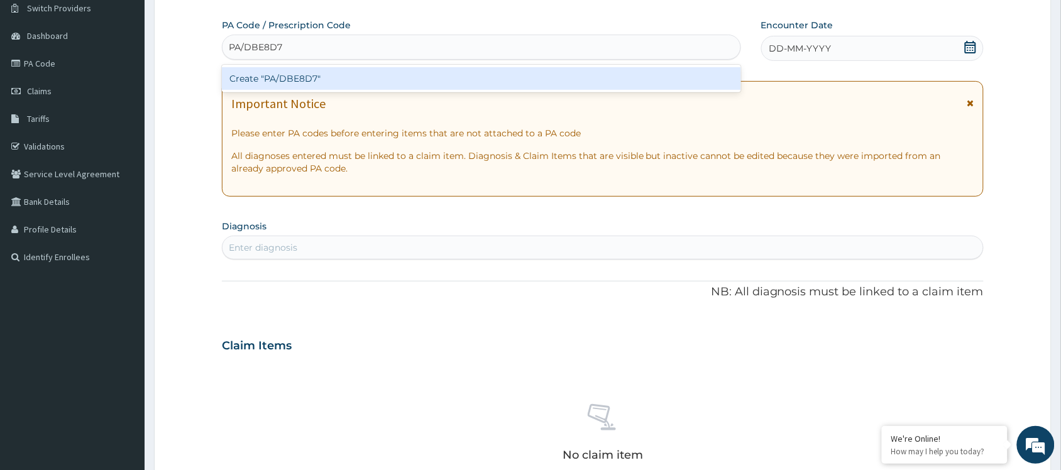
click at [300, 72] on div "Create "PA/DBE8D7"" at bounding box center [481, 78] width 519 height 23
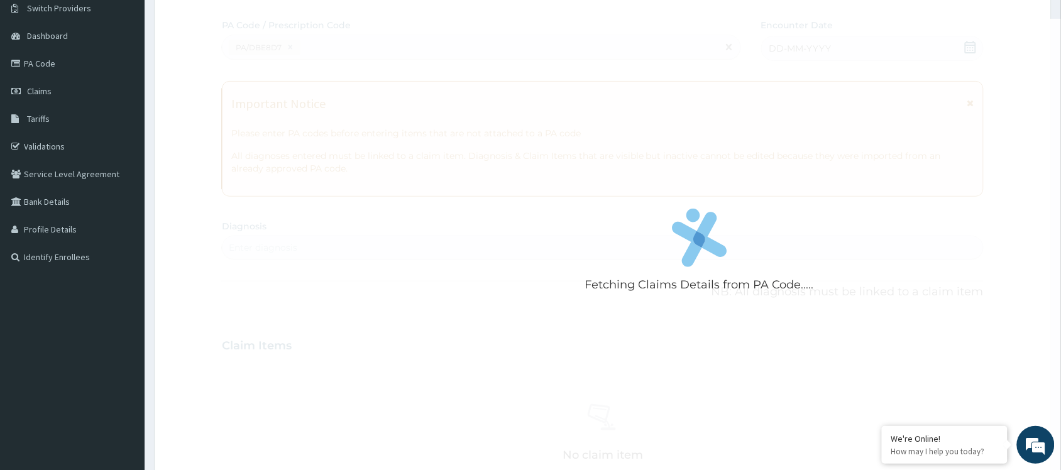
scroll to position [417, 0]
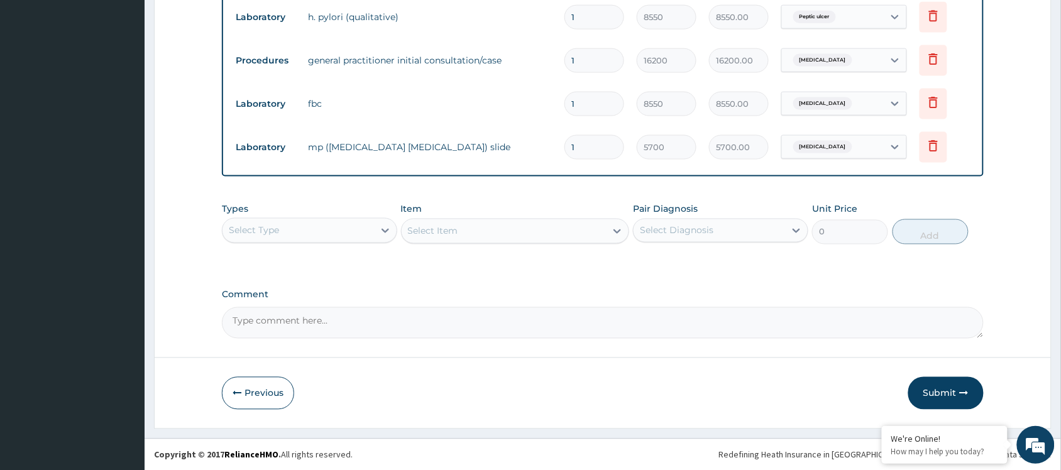
drag, startPoint x: 971, startPoint y: 391, endPoint x: 799, endPoint y: 448, distance: 181.3
click at [970, 391] on button "Submit" at bounding box center [945, 393] width 75 height 33
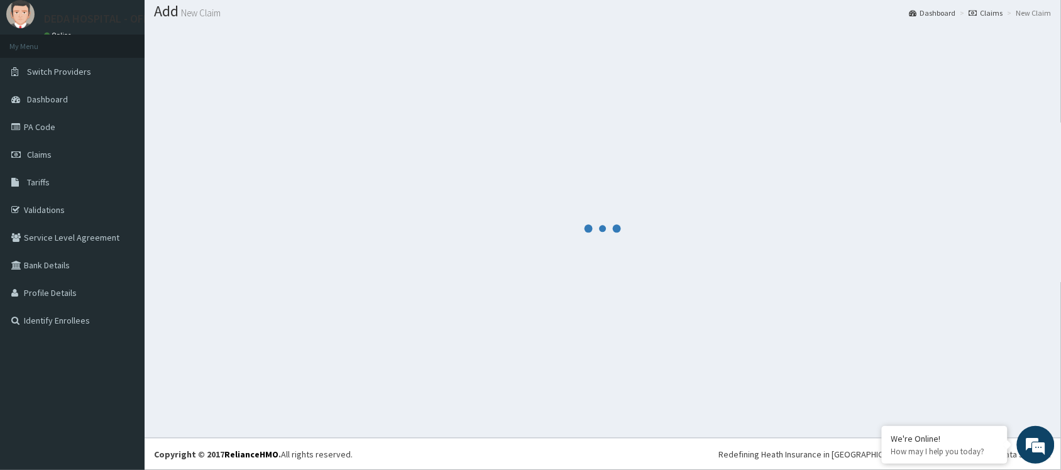
scroll to position [506, 0]
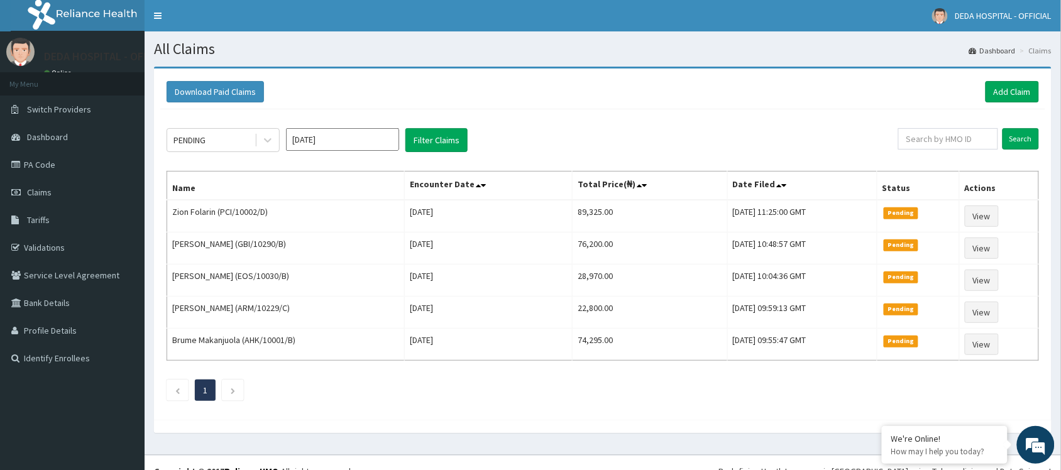
click at [549, 107] on div "Download Paid Claims Add Claim" at bounding box center [602, 92] width 885 height 35
click at [1005, 92] on link "Add Claim" at bounding box center [1012, 91] width 53 height 21
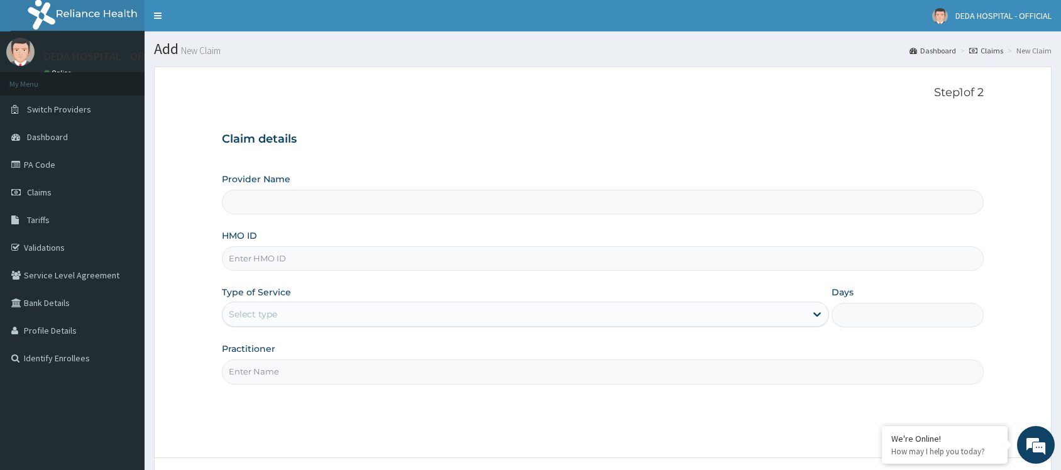
type input "DEDA HOSPITAL"
click at [241, 265] on input "HMO ID" at bounding box center [603, 258] width 762 height 25
paste input "GAC/10021/B"
type input "GAC/10021/B"
click at [265, 313] on div "Select type" at bounding box center [253, 314] width 48 height 13
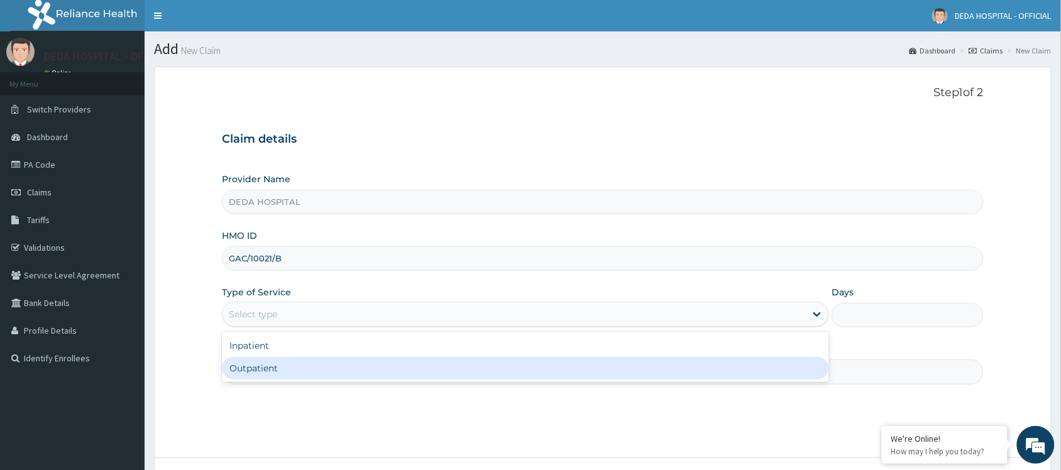
click at [271, 368] on div "Outpatient" at bounding box center [525, 368] width 607 height 23
type input "1"
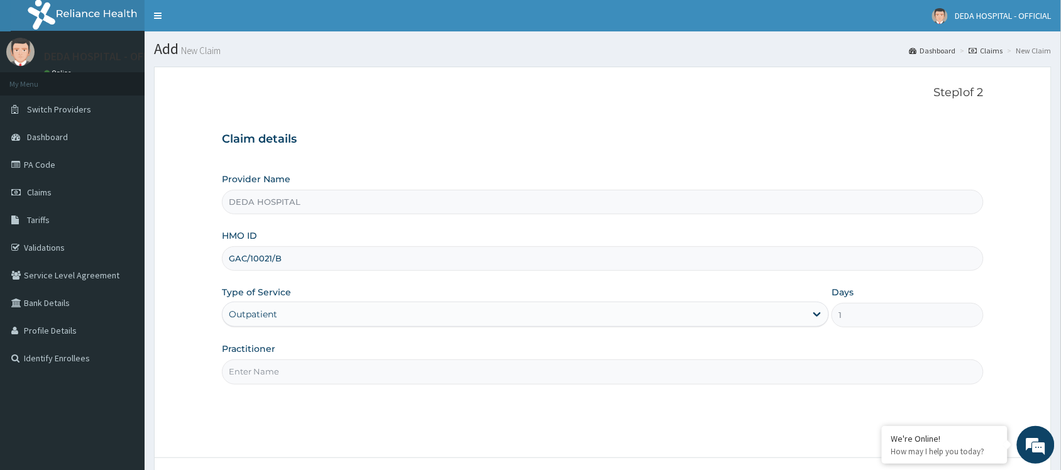
click at [275, 382] on input "Practitioner" at bounding box center [603, 372] width 762 height 25
click at [586, 379] on input "DR. ANYEBE" at bounding box center [603, 372] width 762 height 25
type input "DR. ANYEBE"
click at [586, 404] on div "Step 1 of 2 Claim details Provider Name DEDA HOSPITAL HMO ID GAC/10021/B Type o…" at bounding box center [603, 262] width 762 height 353
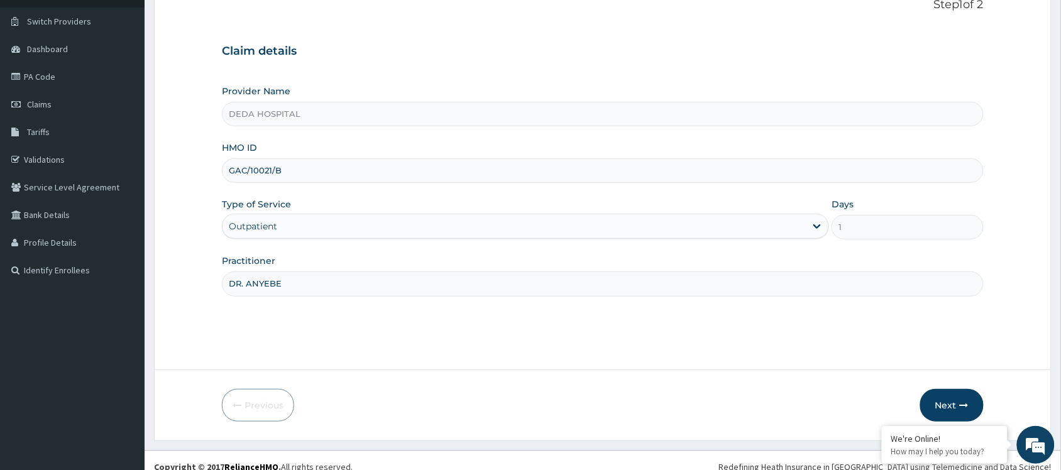
scroll to position [101, 0]
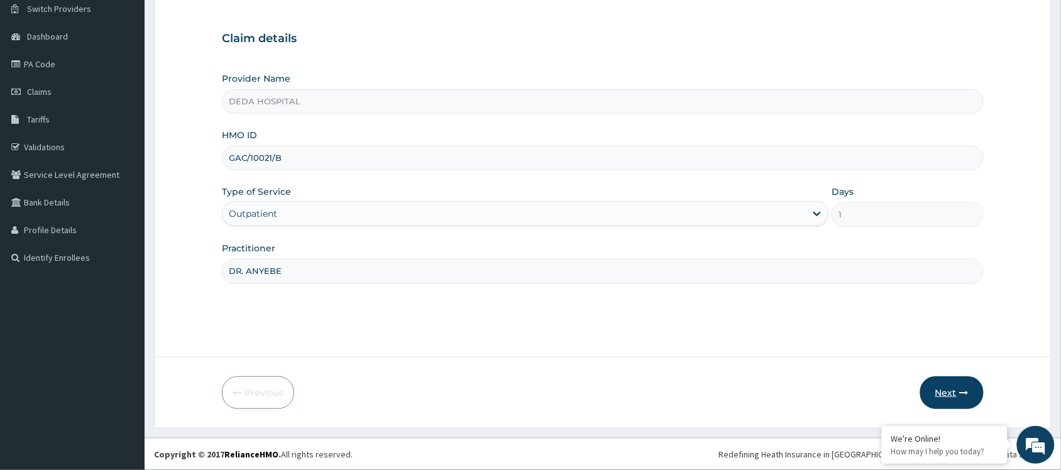
click at [955, 394] on button "Next" at bounding box center [951, 393] width 63 height 33
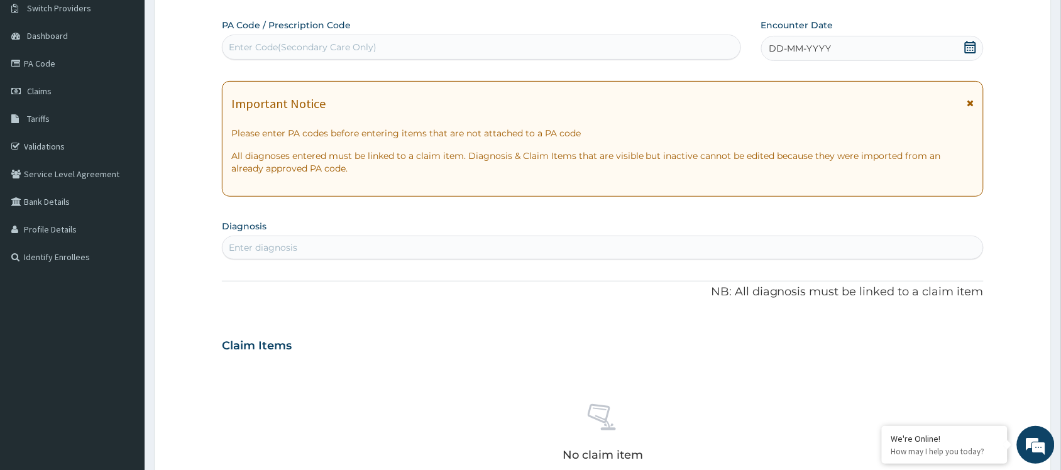
click at [245, 42] on div "Enter Code(Secondary Care Only)" at bounding box center [303, 47] width 148 height 13
paste input "PA/D87126"
type input "PA/D87126"
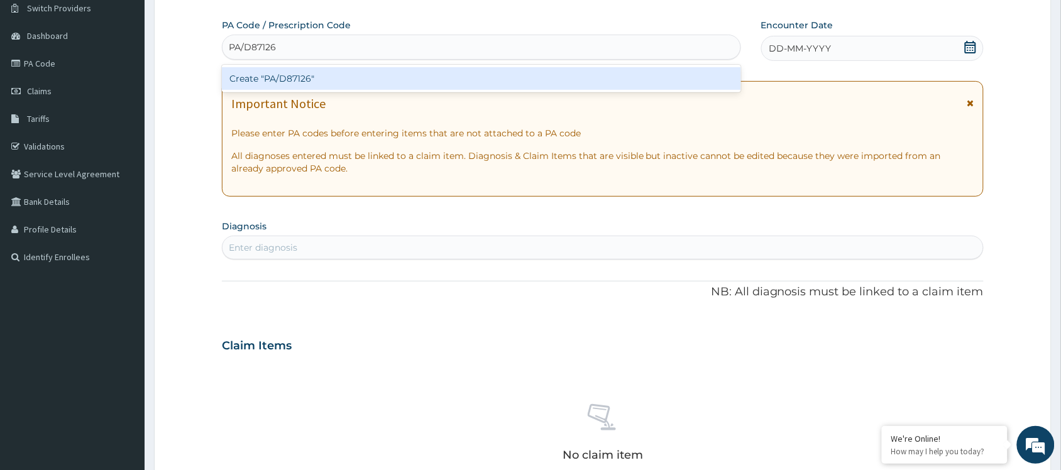
click at [264, 71] on div "Create "PA/D87126"" at bounding box center [481, 78] width 519 height 23
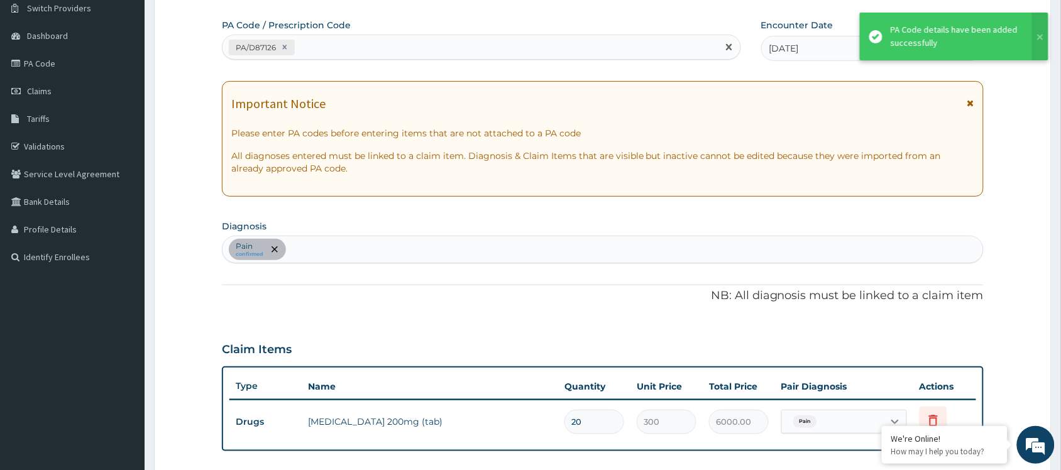
click at [328, 43] on div "PA/D87126" at bounding box center [470, 47] width 495 height 21
paste input "PA/D5208D"
type input "PA/D5208D"
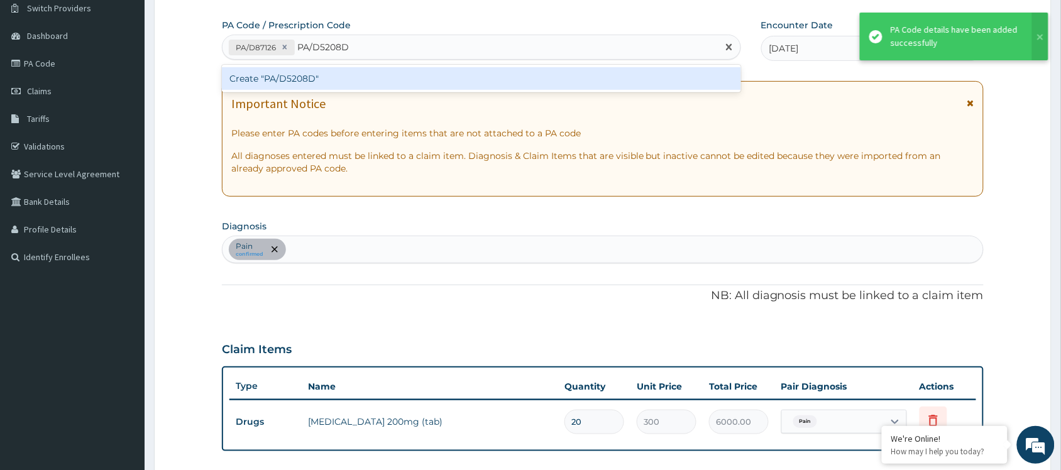
click at [343, 79] on div "Create "PA/D5208D"" at bounding box center [481, 78] width 519 height 23
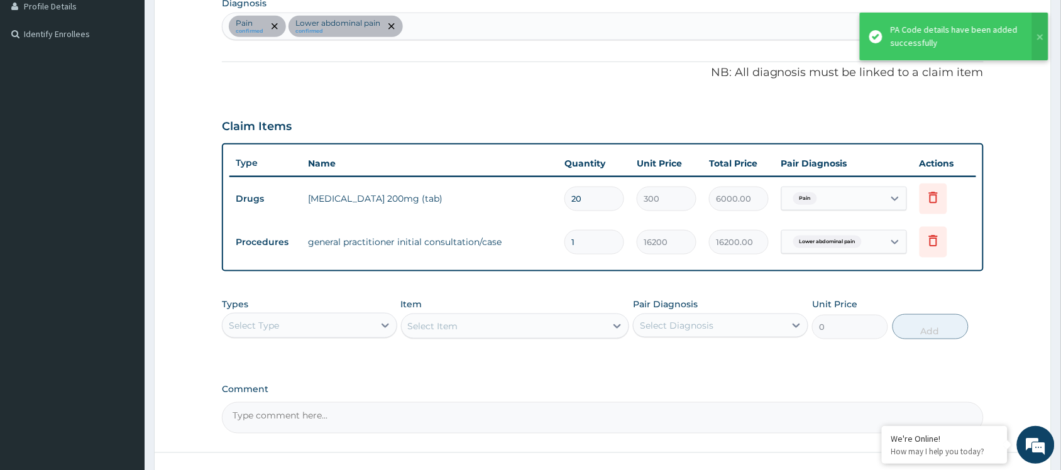
scroll to position [343, 0]
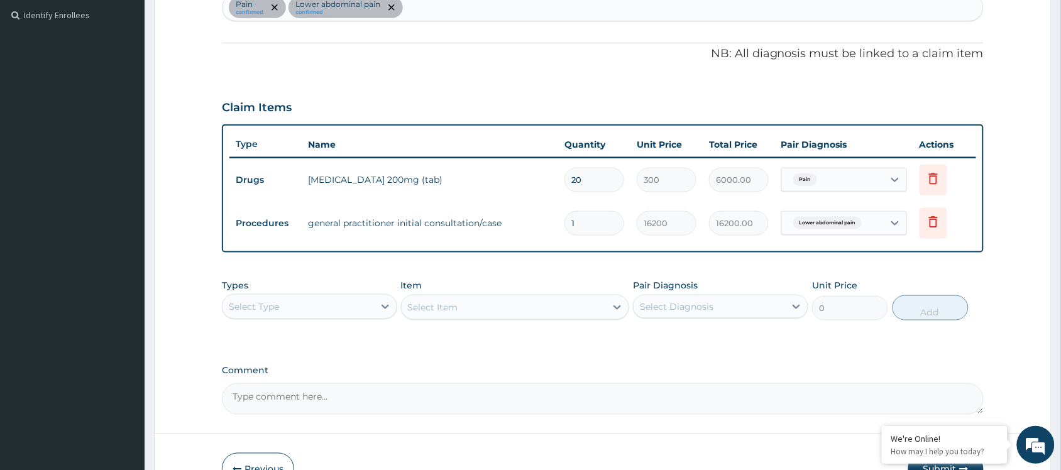
click at [338, 314] on div "Select Type" at bounding box center [298, 307] width 151 height 20
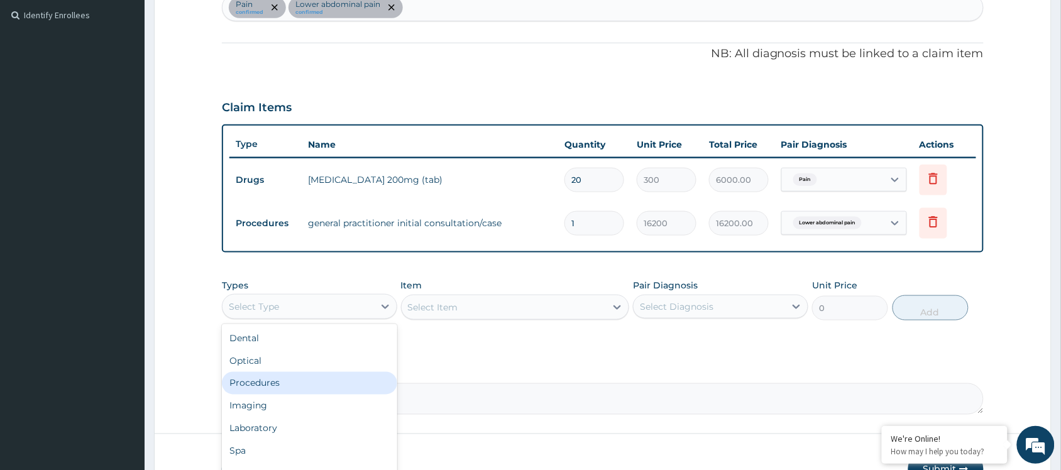
click at [275, 376] on div "Procedures" at bounding box center [309, 383] width 175 height 23
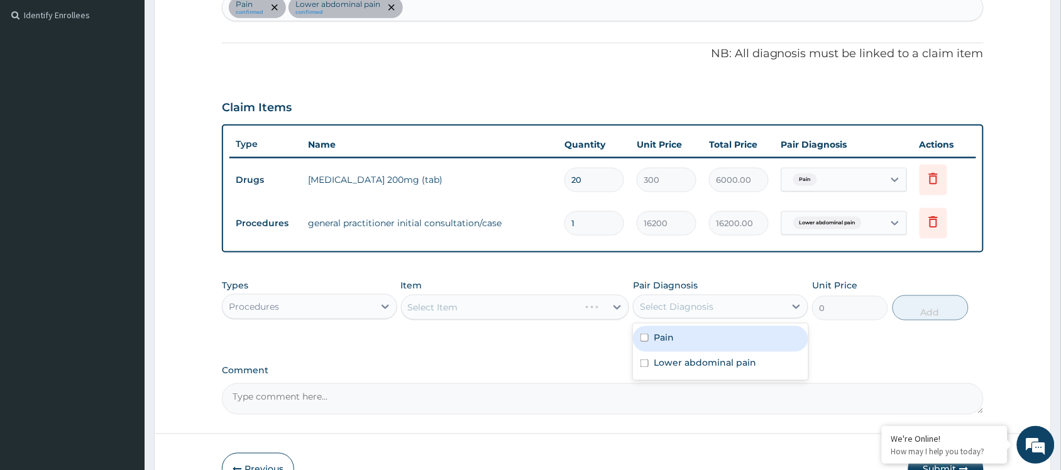
click at [690, 312] on div "Select Diagnosis" at bounding box center [677, 306] width 74 height 13
click at [669, 344] on div "Pain" at bounding box center [720, 339] width 175 height 26
checkbox input "true"
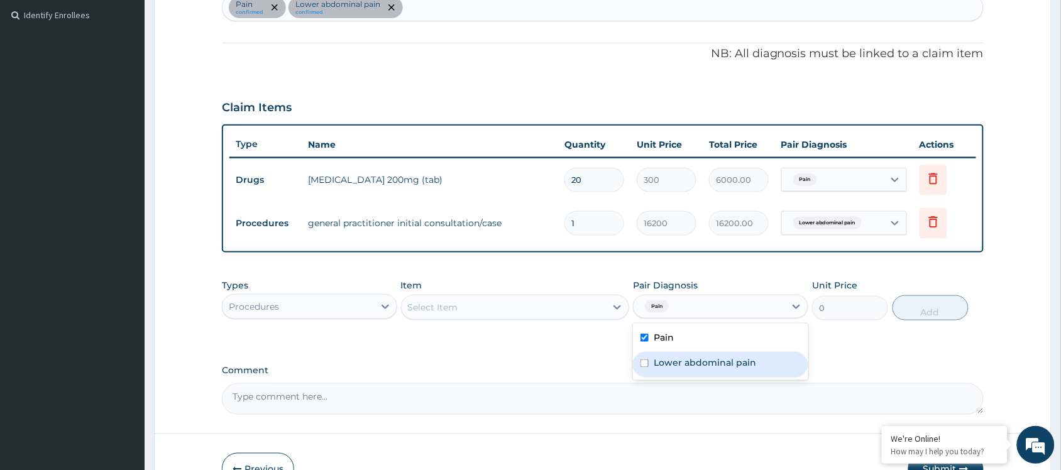
click at [669, 366] on label "Lower abdominal pain" at bounding box center [705, 363] width 102 height 13
checkbox input "true"
click at [503, 341] on div "Types Procedures Item Select Item Pair Diagnosis option Lower abdominal pain, s…" at bounding box center [603, 309] width 762 height 73
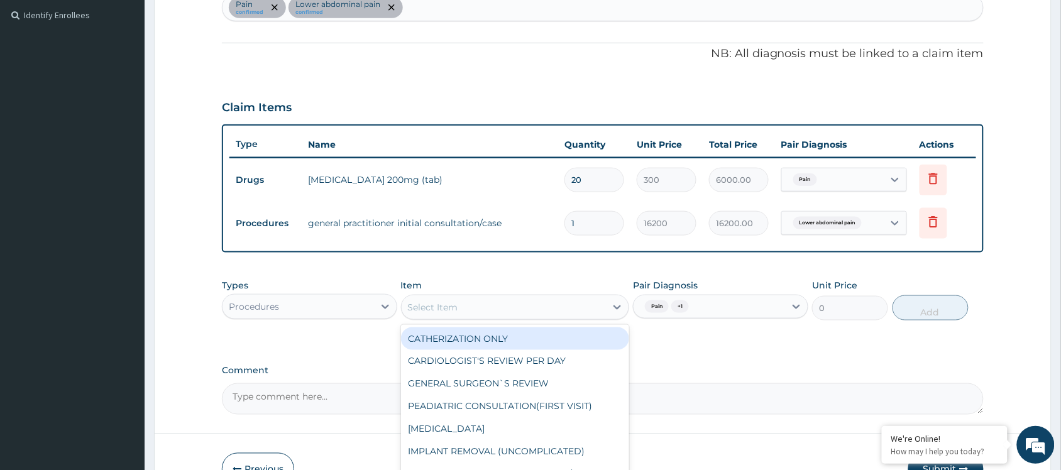
click at [526, 309] on div "Select Item" at bounding box center [504, 307] width 205 height 20
type input "GY"
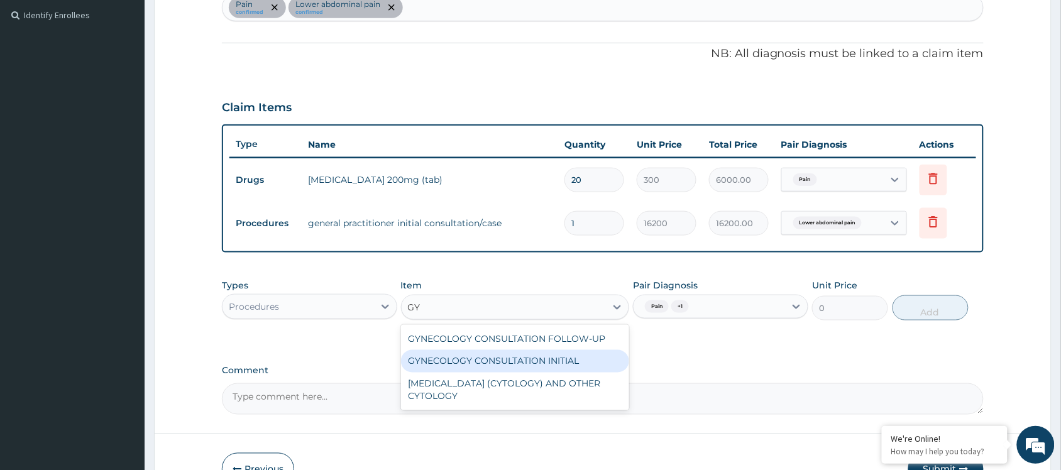
click at [549, 360] on div "GYNECOLOGY CONSULTATION INITIAL" at bounding box center [515, 361] width 229 height 23
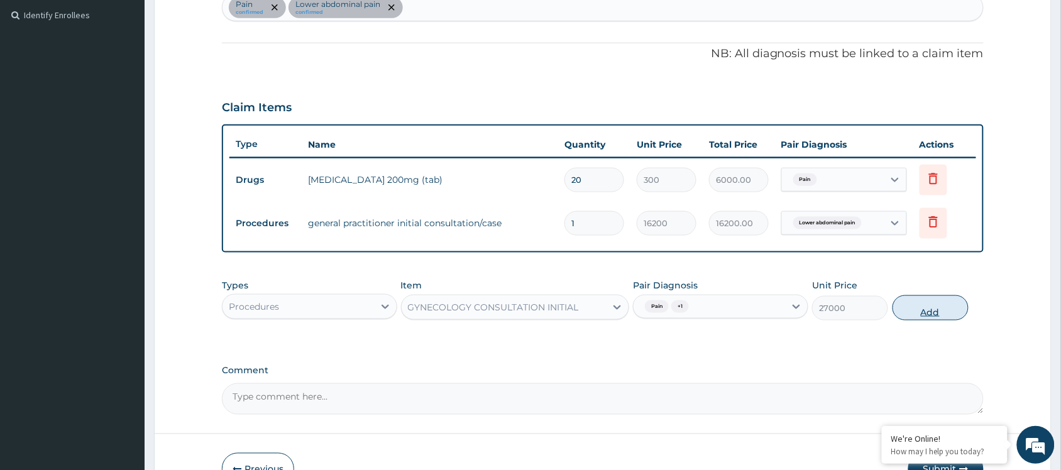
click at [922, 306] on button "Add" at bounding box center [931, 307] width 76 height 25
type input "0"
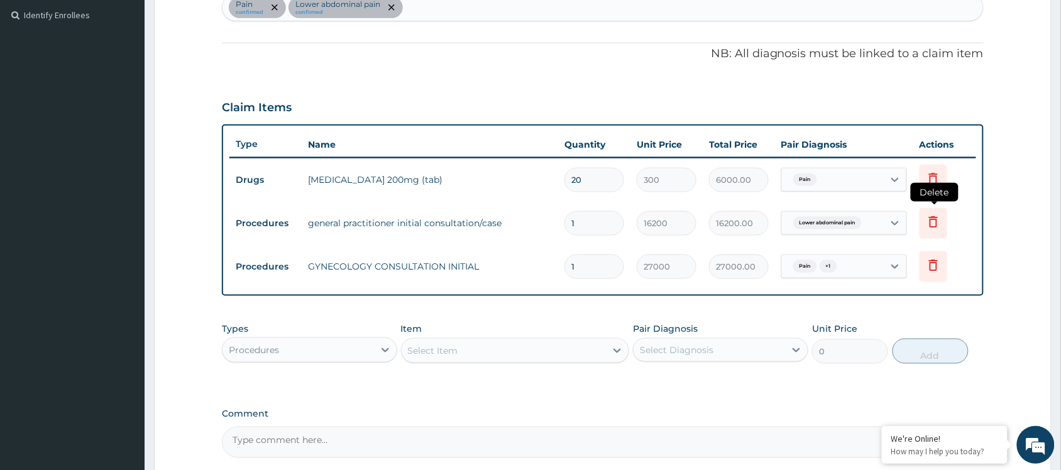
click at [935, 223] on icon at bounding box center [933, 221] width 15 height 15
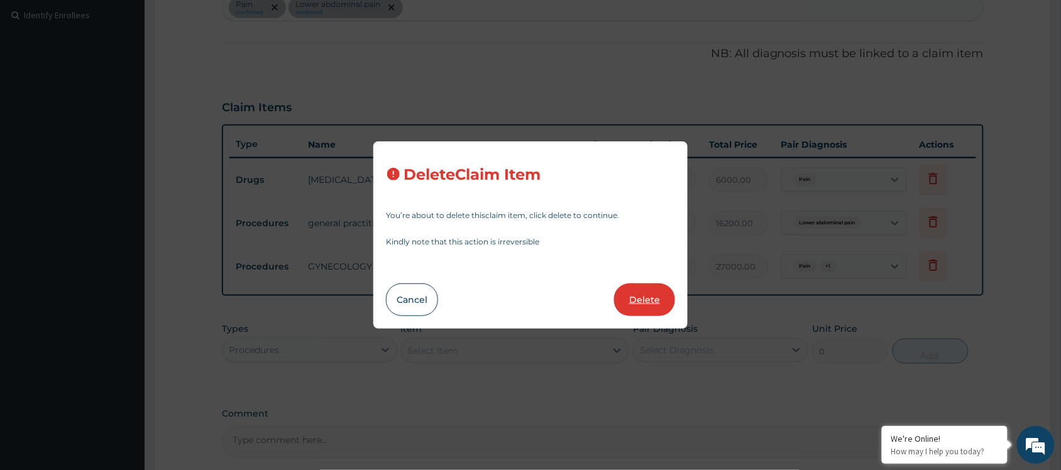
click at [637, 292] on button "Delete" at bounding box center [644, 299] width 61 height 33
type input "27000"
type input "27000.00"
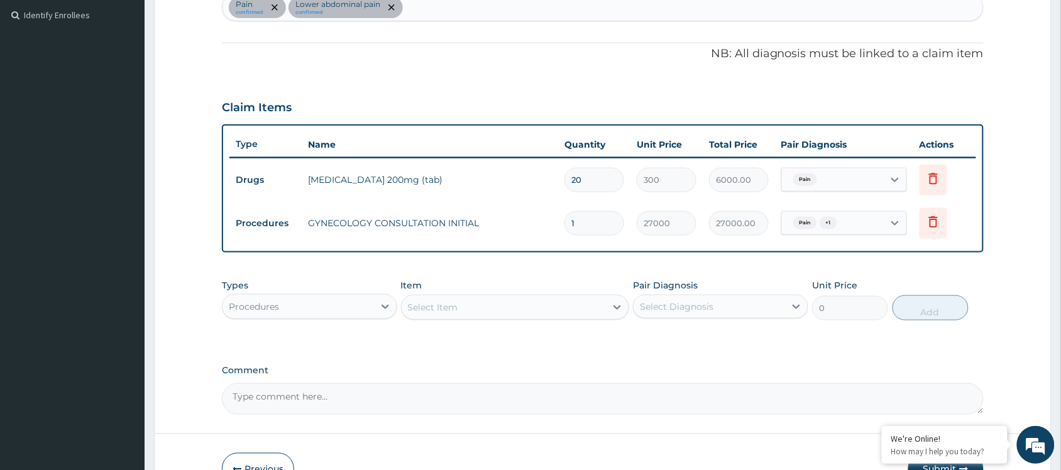
click at [993, 278] on form "Step 2 of 2 PA Code / Prescription Code PA/D87126 PA/D5208D Encounter Date 02-0…" at bounding box center [603, 113] width 898 height 781
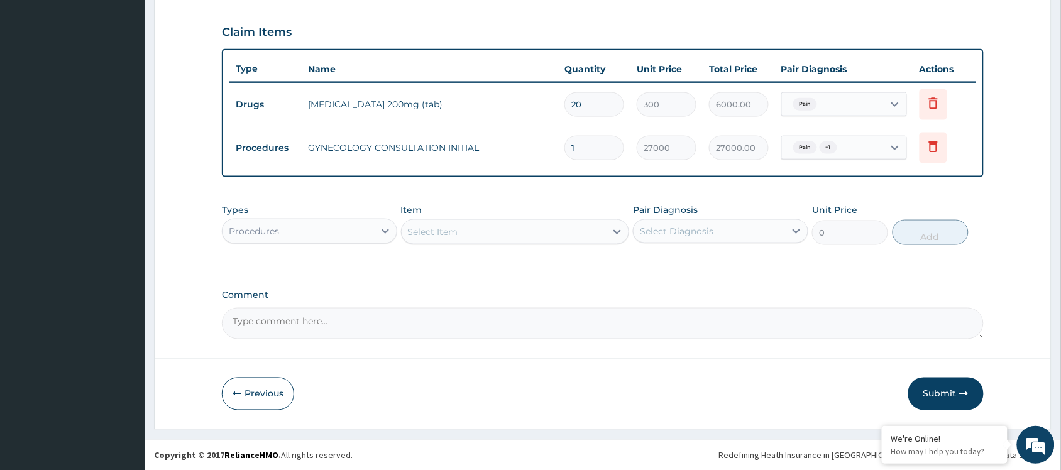
click at [940, 375] on form "Step 2 of 2 PA Code / Prescription Code PA/D87126 PA/D5208D Encounter Date 02-0…" at bounding box center [603, 38] width 898 height 781
click at [934, 394] on button "Submit" at bounding box center [945, 394] width 75 height 33
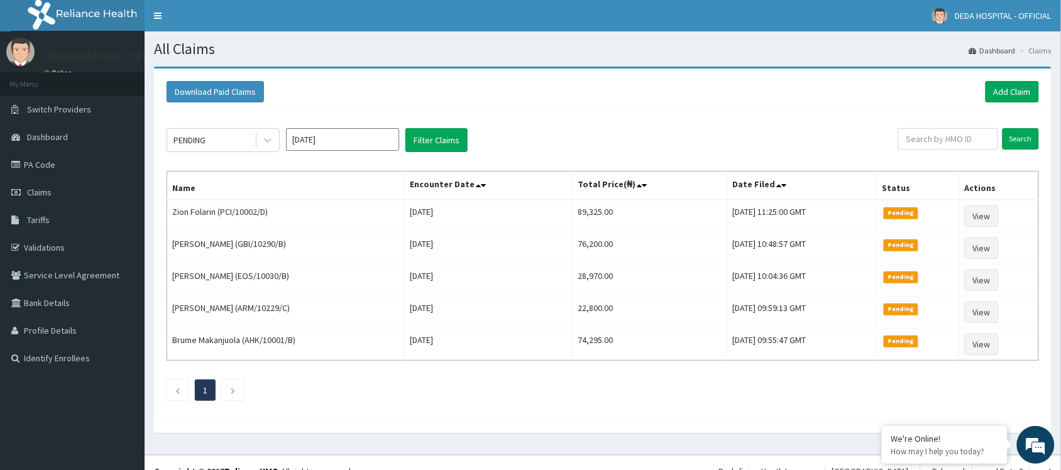
click at [484, 130] on div "PENDING [DATE] Filter Claims" at bounding box center [533, 140] width 732 height 24
click at [997, 86] on link "Add Claim" at bounding box center [1012, 91] width 53 height 21
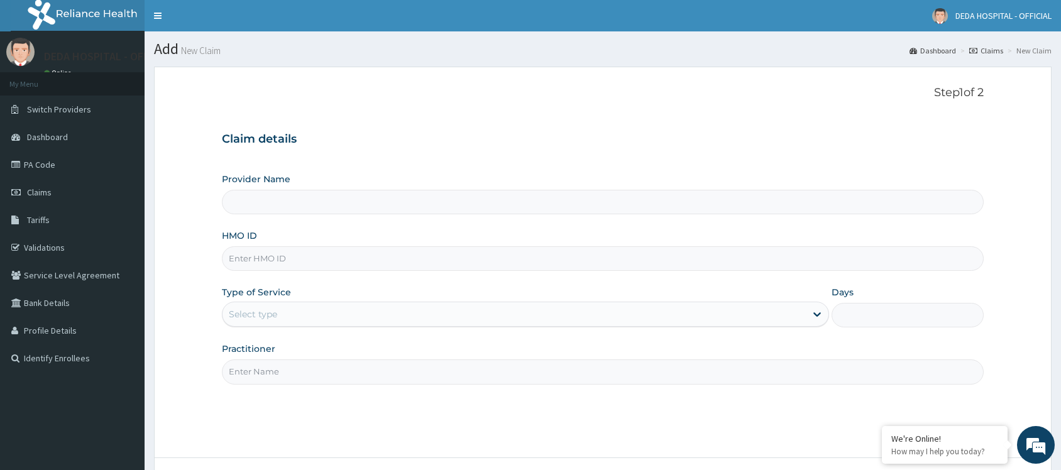
type input "DEDA HOSPITAL"
drag, startPoint x: 263, startPoint y: 280, endPoint x: 268, endPoint y: 275, distance: 7.1
paste input "GBI/10144/A"
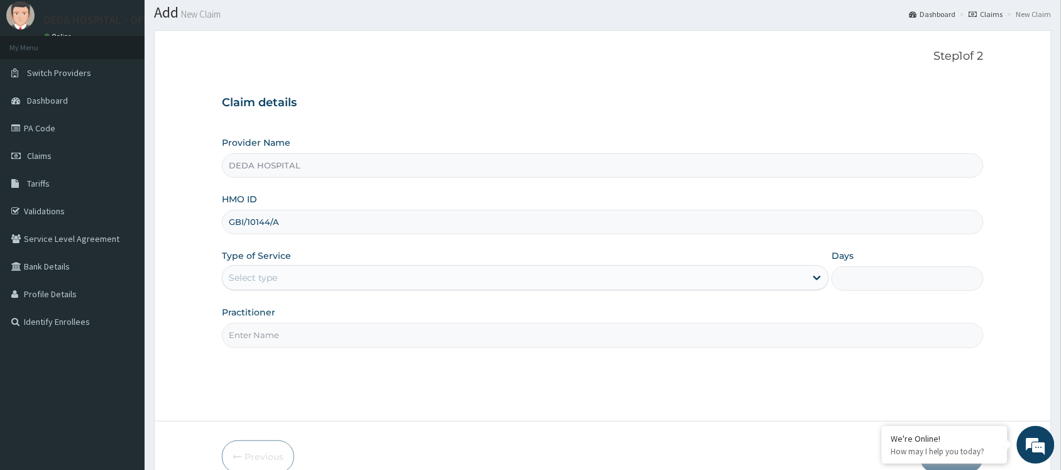
scroll to position [101, 0]
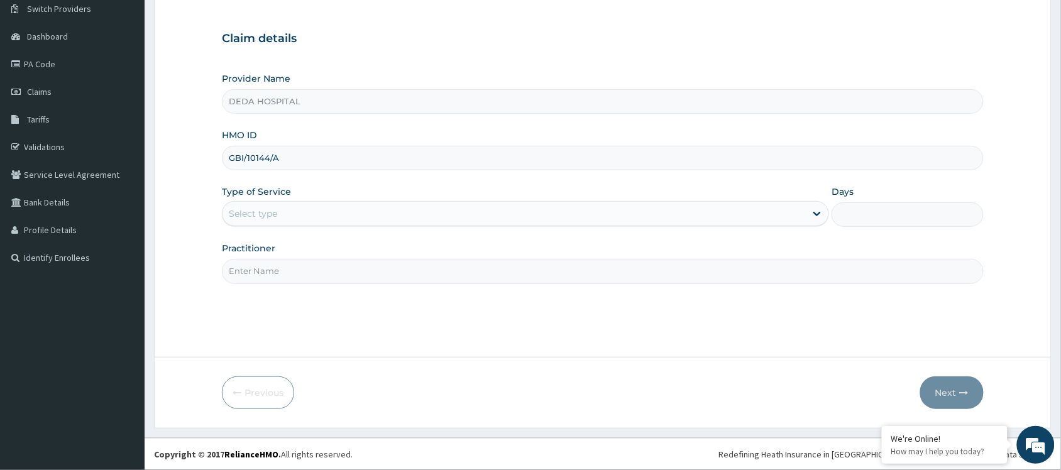
type input "GBI/10144/A"
click at [283, 222] on div "Select type" at bounding box center [514, 214] width 583 height 20
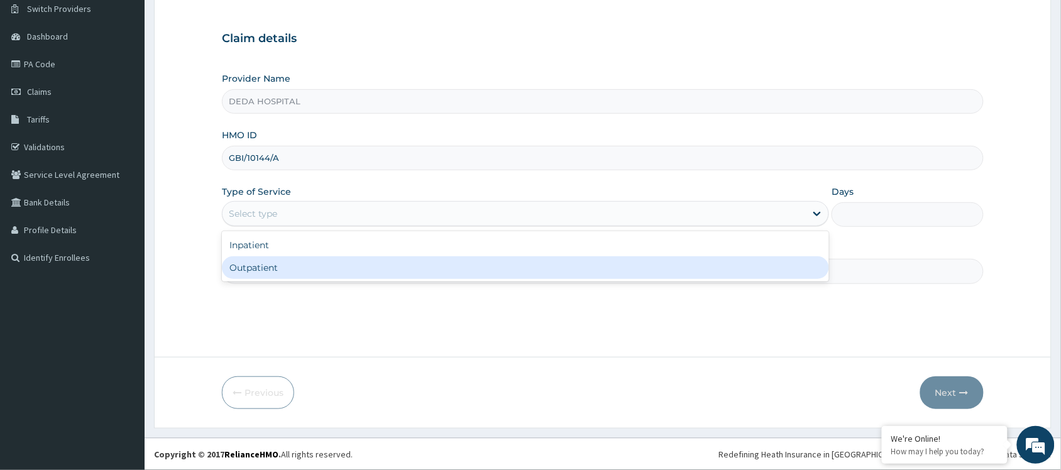
click at [272, 267] on div "Outpatient" at bounding box center [525, 267] width 607 height 23
type input "1"
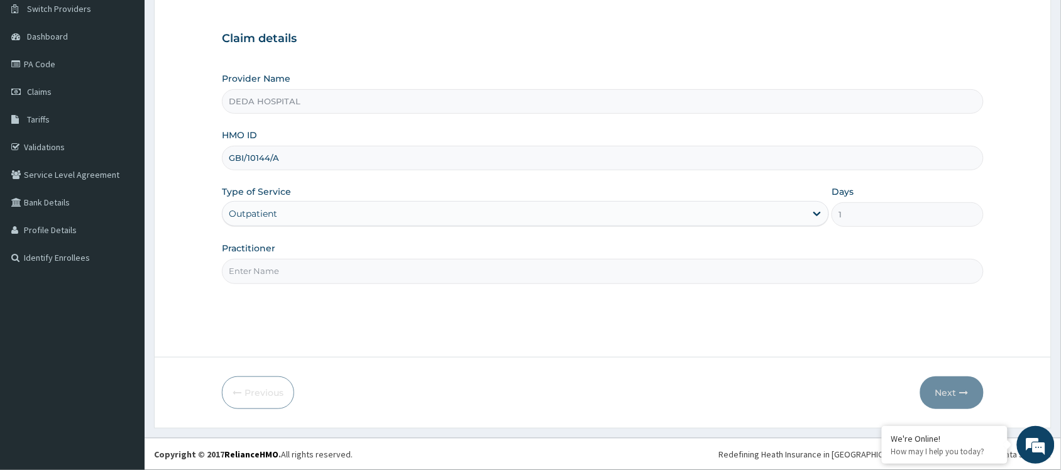
drag, startPoint x: 272, startPoint y: 269, endPoint x: 278, endPoint y: 259, distance: 11.9
click at [272, 269] on input "Practitioner" at bounding box center [603, 271] width 762 height 25
type input "DR. NSOFOR"
click at [967, 385] on button "Next" at bounding box center [951, 393] width 63 height 33
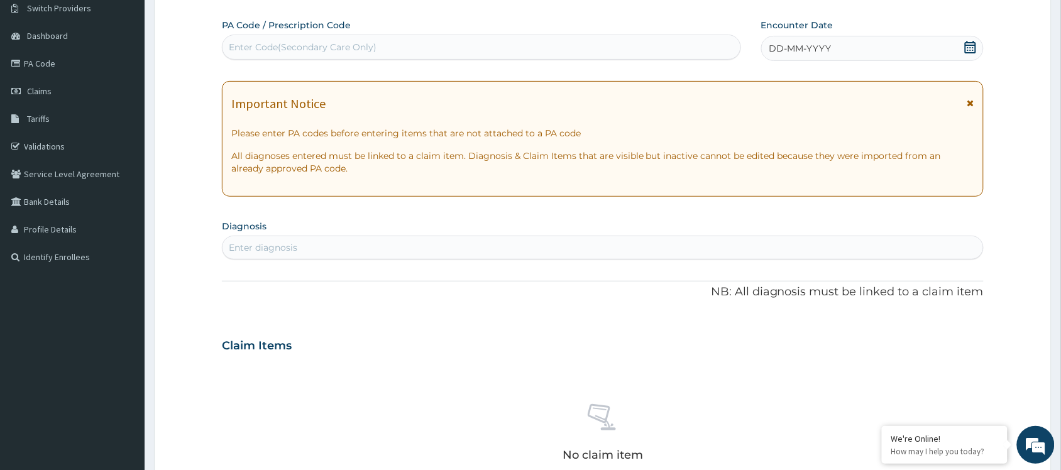
drag, startPoint x: 260, startPoint y: 49, endPoint x: 571, endPoint y: 209, distance: 349.7
click at [605, 204] on div "PA Code / Prescription Code Use Up and Down to choose options, press Enter to s…" at bounding box center [603, 344] width 762 height 651
click at [253, 38] on div "Enter Code(Secondary Care Only)" at bounding box center [482, 47] width 518 height 20
paste input "PA/2B3E1B"
type input "PA/2B3E1B"
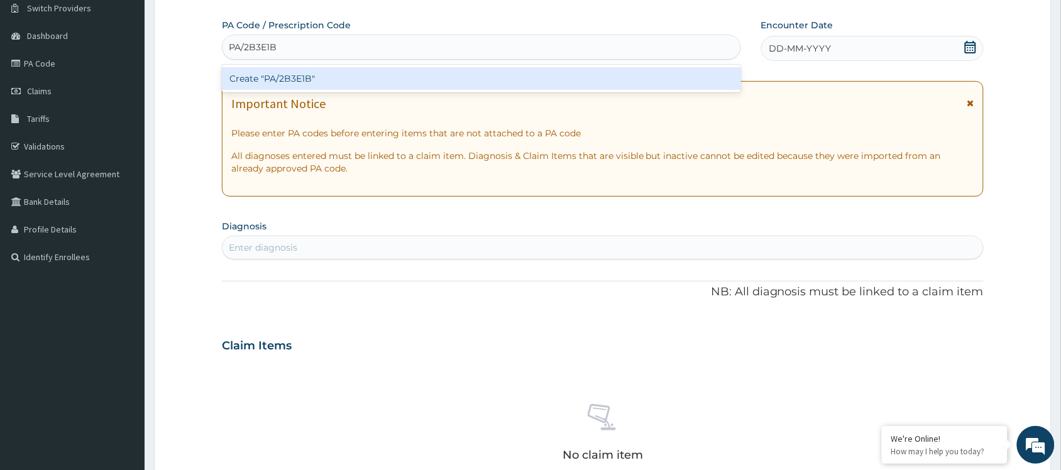
click at [304, 85] on div "Create "PA/2B3E1B"" at bounding box center [481, 78] width 519 height 23
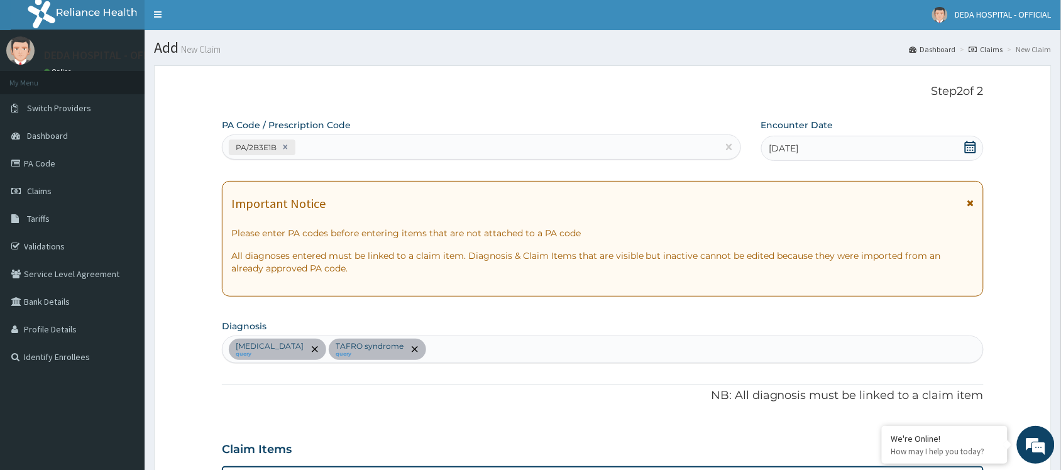
scroll to position [0, 0]
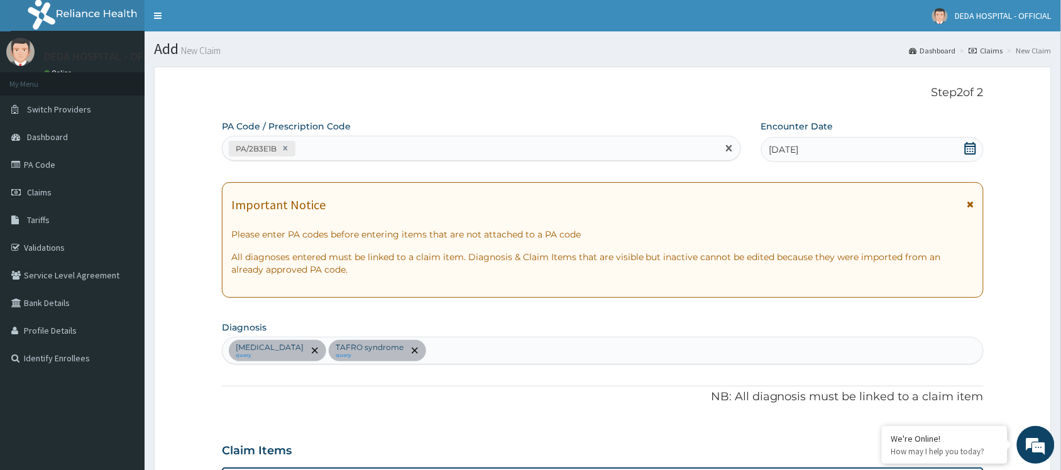
click at [319, 148] on div "PA/2B3E1B" at bounding box center [470, 148] width 495 height 21
paste input "PA/7D07E9"
type input "PA/7D07E9"
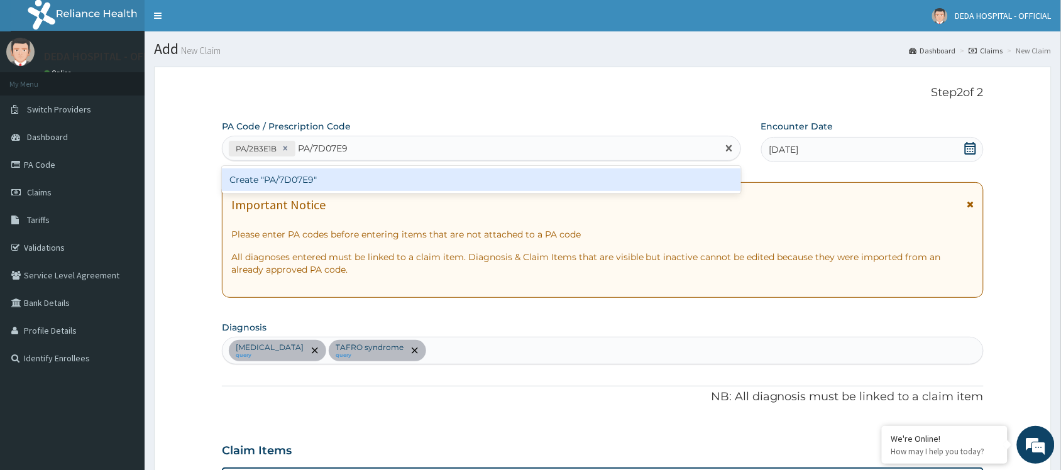
click at [348, 180] on div "Create "PA/7D07E9"" at bounding box center [481, 179] width 519 height 23
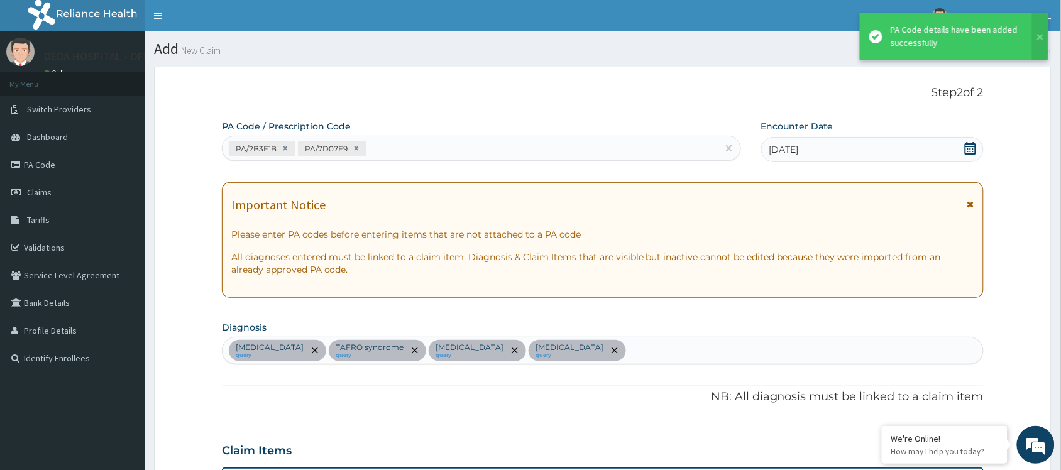
scroll to position [417, 0]
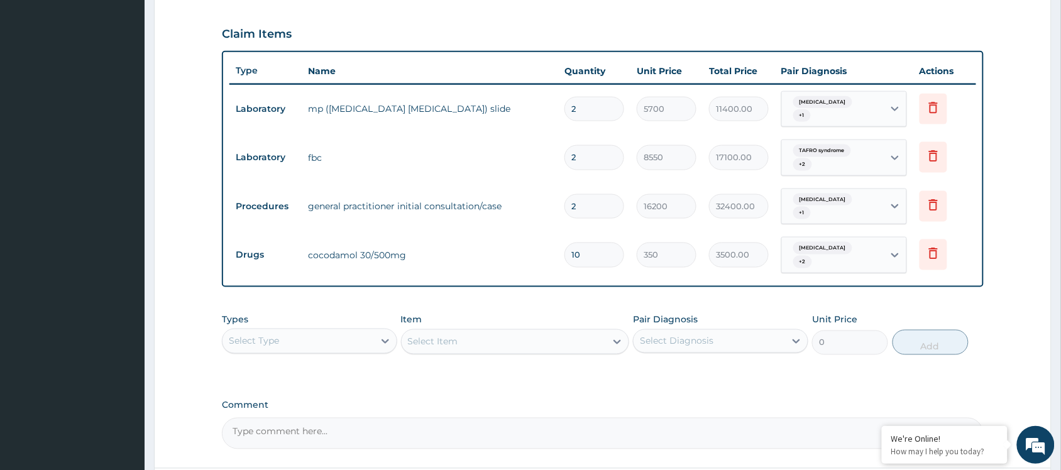
click at [253, 314] on div "Types Select Type" at bounding box center [309, 334] width 175 height 41
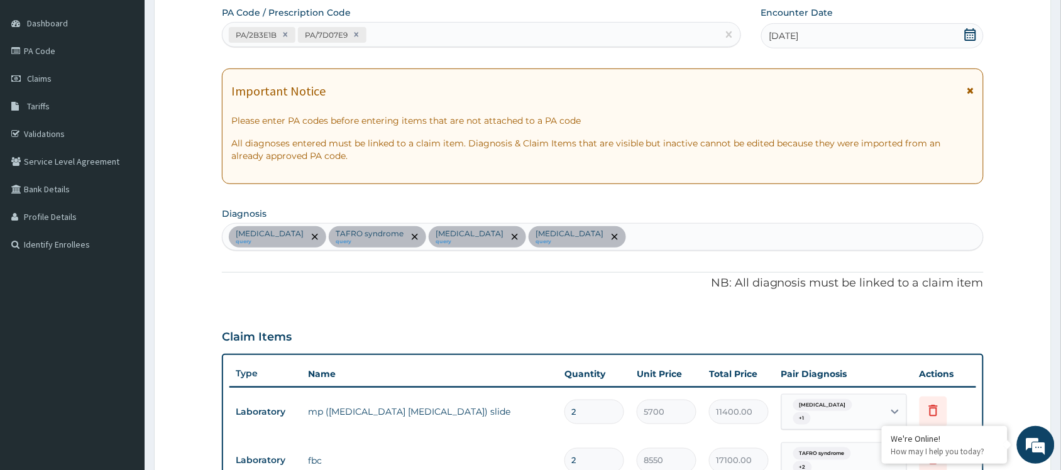
scroll to position [102, 0]
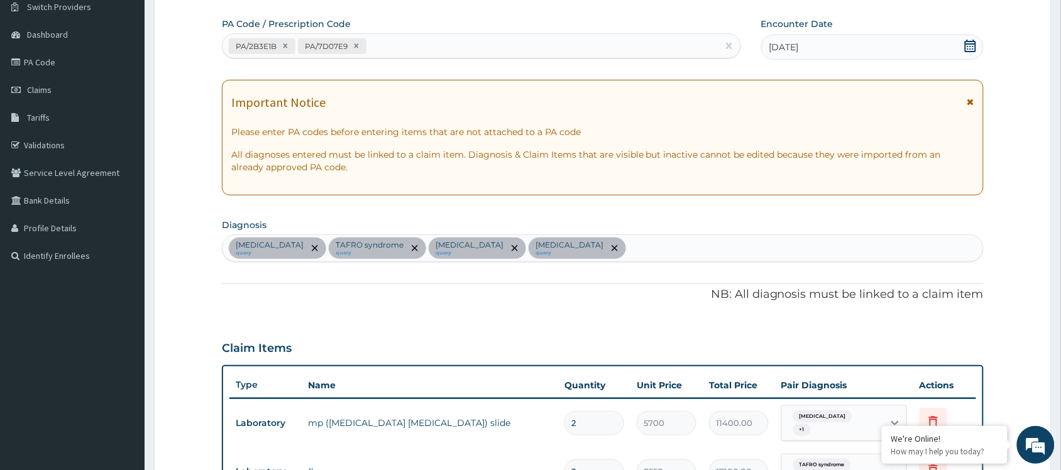
click at [384, 46] on div "PA/2B3E1B PA/7D07E9" at bounding box center [470, 46] width 495 height 21
paste input "PA/E3E466"
type input "PA/E3E466"
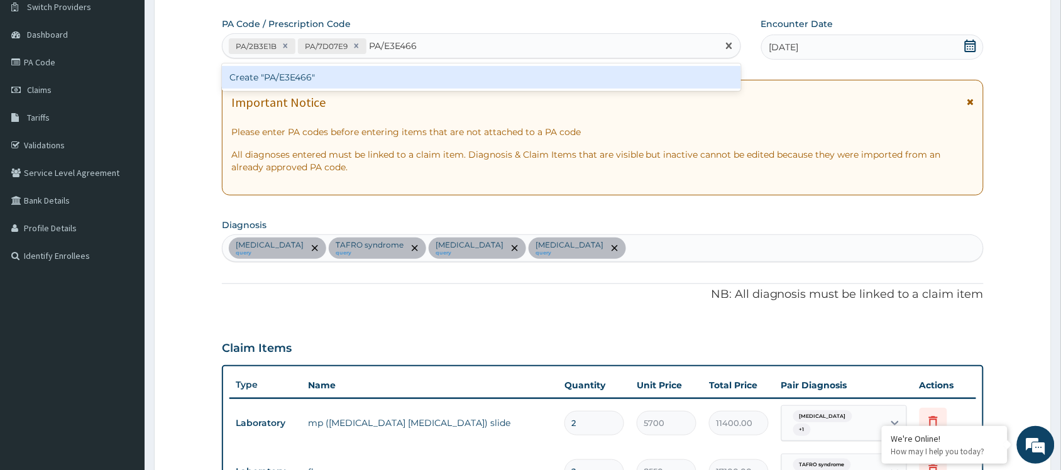
click at [394, 63] on div "Create "PA/E3E466"" at bounding box center [481, 77] width 519 height 28
click at [382, 70] on div "Create "PA/E3E466"" at bounding box center [481, 77] width 519 height 23
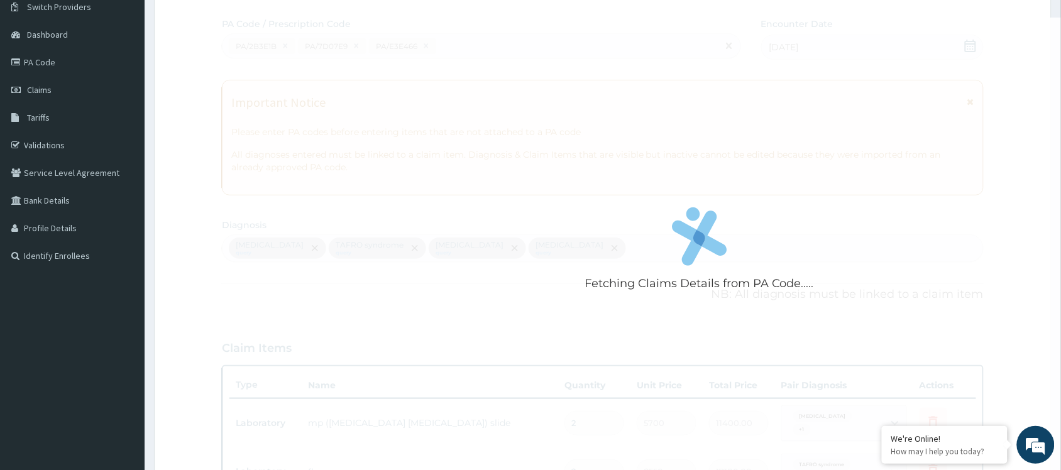
scroll to position [461, 0]
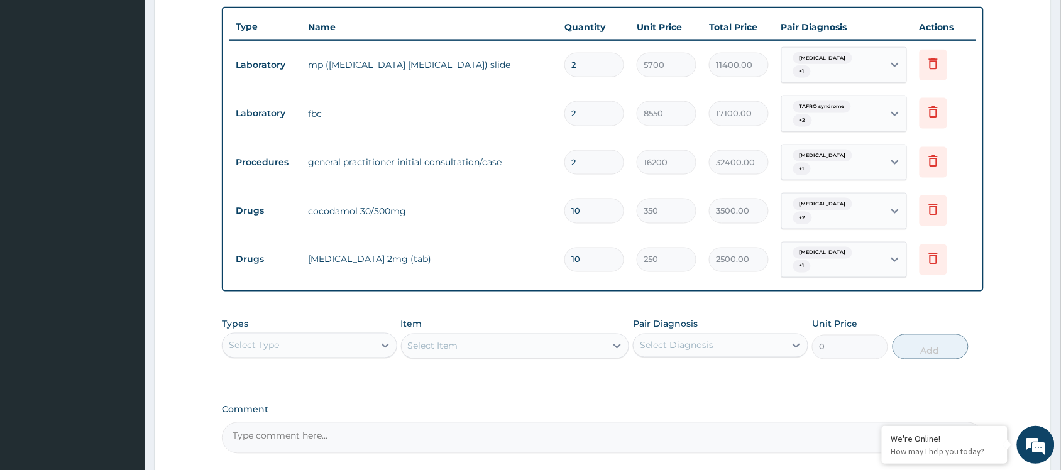
click at [520, 375] on div "PA Code / Prescription Code PA/2B3E1B PA/7D07E9 PA/E3E466 Encounter Date 02-09-…" at bounding box center [603, 56] width 762 height 795
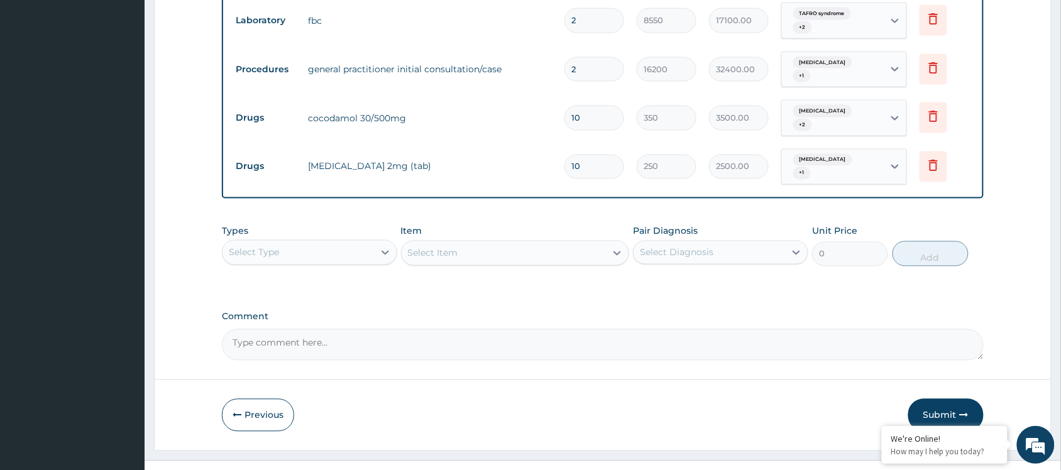
scroll to position [554, 0]
click at [950, 399] on button "Submit" at bounding box center [945, 415] width 75 height 33
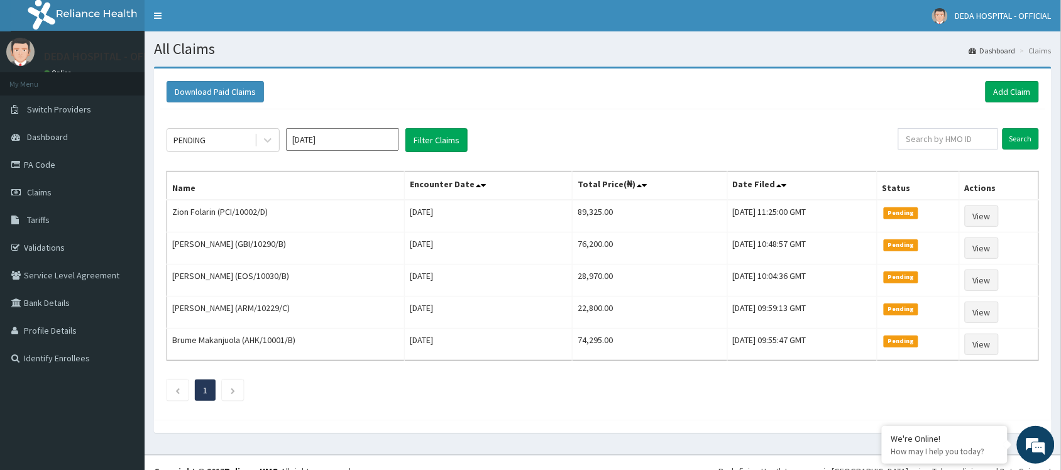
click at [558, 104] on div "Download Paid Claims Add Claim" at bounding box center [602, 92] width 885 height 35
click at [1006, 87] on link "Add Claim" at bounding box center [1012, 91] width 53 height 21
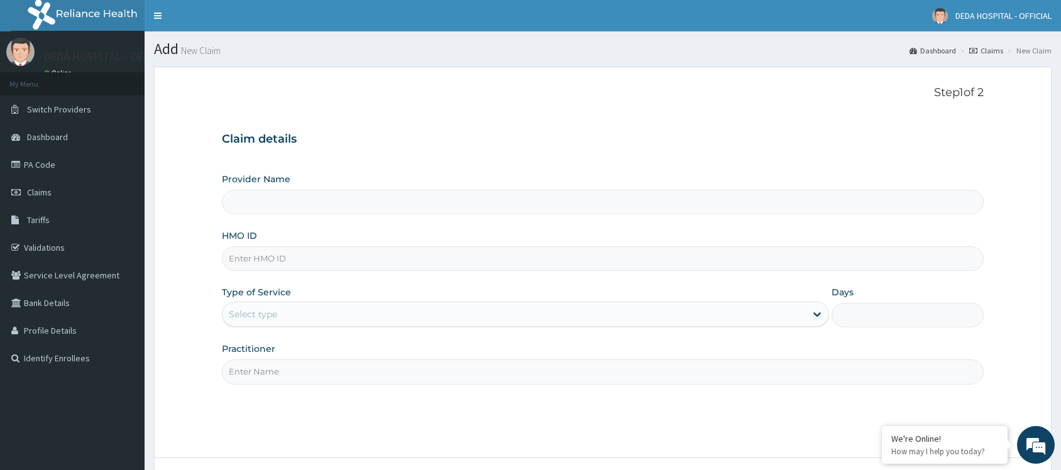
type input "DEDA HOSPITAL"
click at [248, 259] on input "HMO ID" at bounding box center [603, 258] width 762 height 25
paste input "AHK/10003/A"
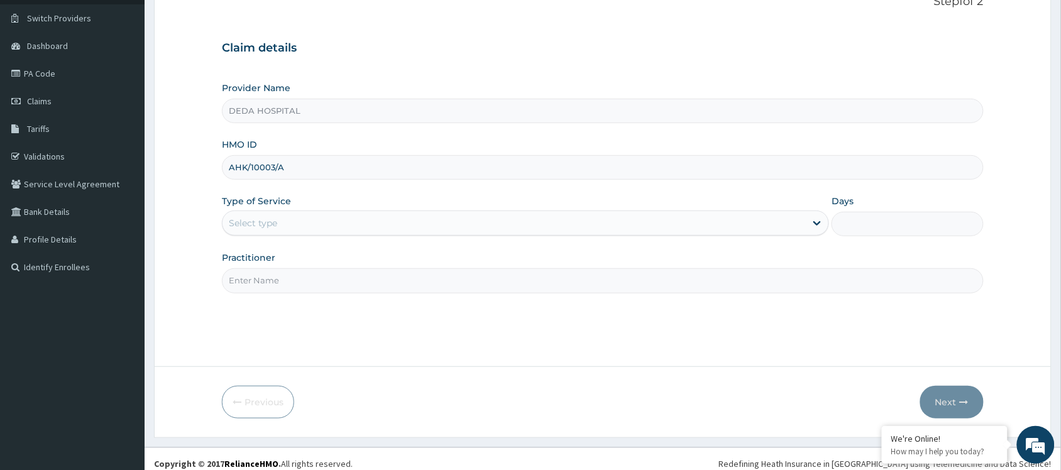
scroll to position [101, 0]
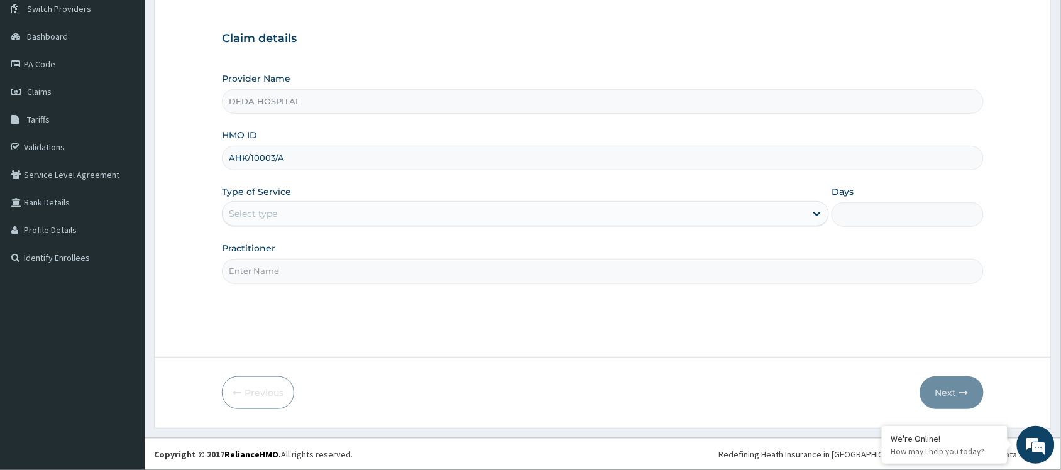
type input "AHK/10003/A"
click at [283, 218] on div "Select type" at bounding box center [514, 214] width 583 height 20
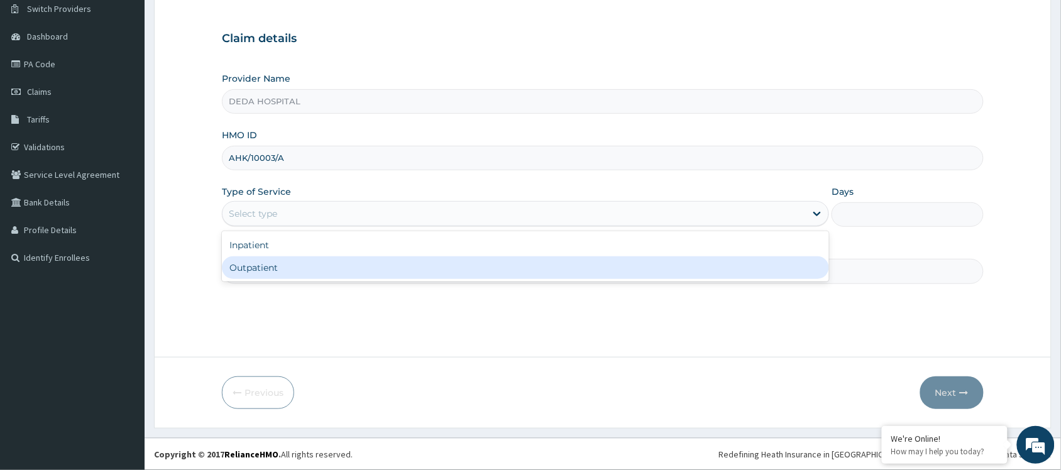
click at [258, 262] on div "Outpatient" at bounding box center [525, 267] width 607 height 23
type input "1"
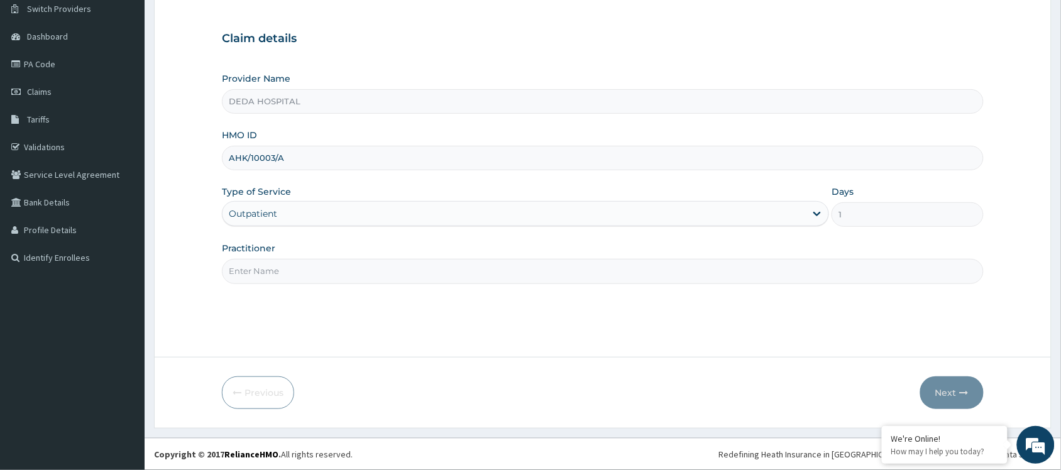
click at [255, 267] on input "Practitioner" at bounding box center [603, 271] width 762 height 25
type input "DR. EFE"
click at [963, 395] on icon "button" at bounding box center [964, 392] width 9 height 9
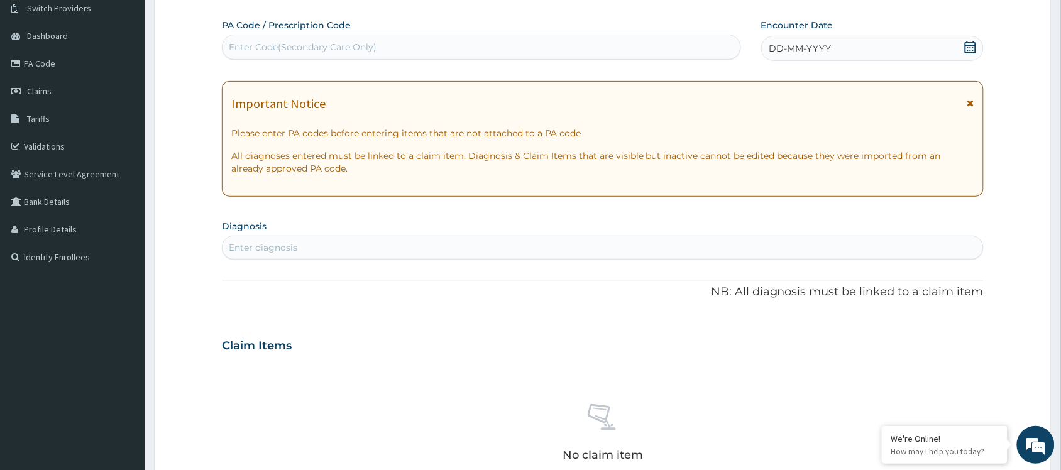
click at [285, 50] on div "Enter Code(Secondary Care Only)" at bounding box center [303, 47] width 148 height 13
click at [273, 58] on div "Enter Code(Secondary Care Only)" at bounding box center [481, 47] width 519 height 25
click at [283, 45] on div "Enter Code(Secondary Care Only)" at bounding box center [303, 47] width 148 height 13
paste input "PA/AE0284"
type input "PA/AE0284"
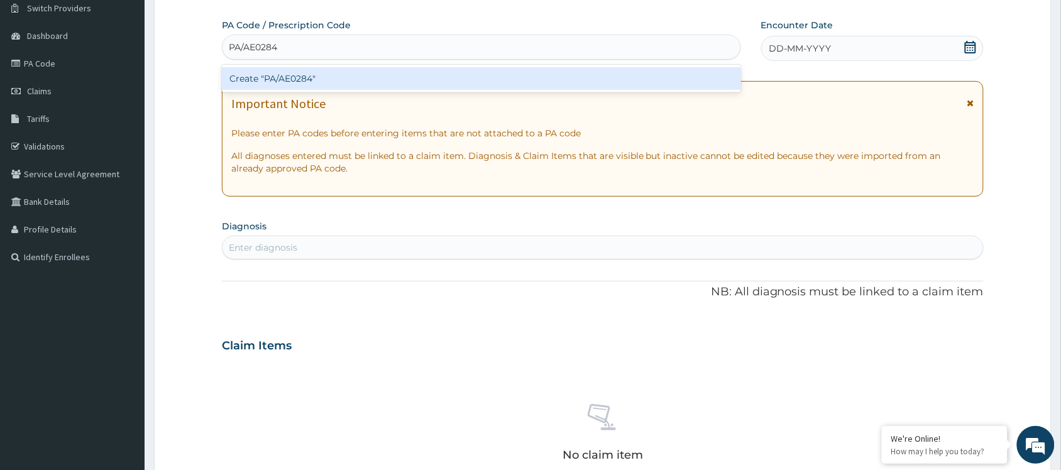
click at [309, 70] on div "Create "PA/AE0284"" at bounding box center [481, 78] width 519 height 23
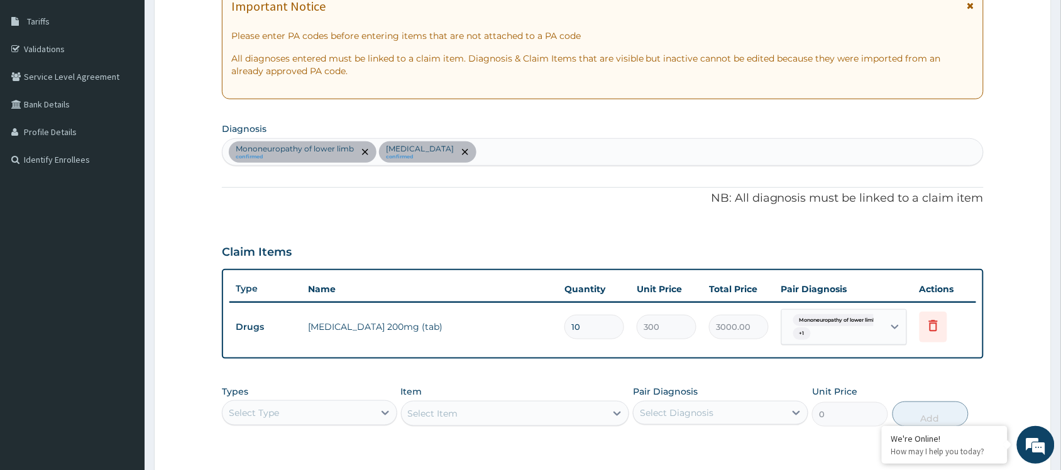
scroll to position [381, 0]
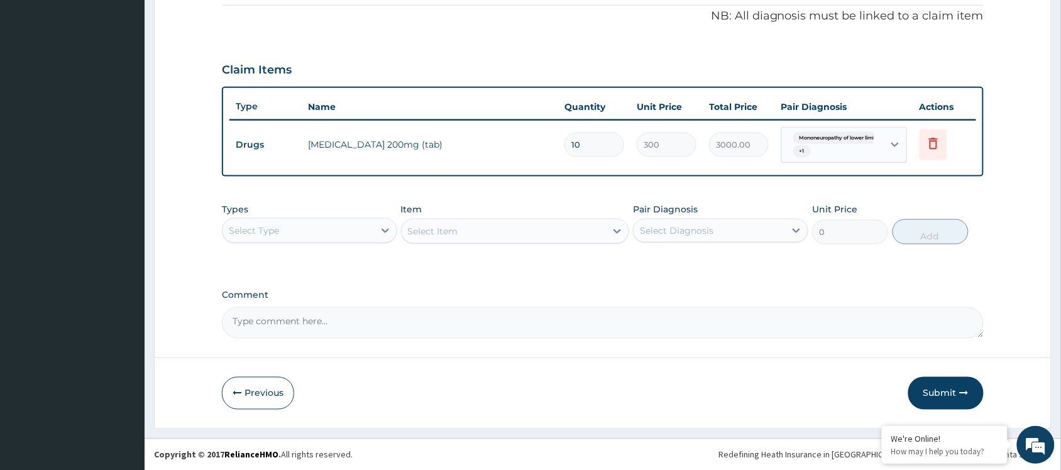
click at [959, 390] on button "Submit" at bounding box center [945, 393] width 75 height 33
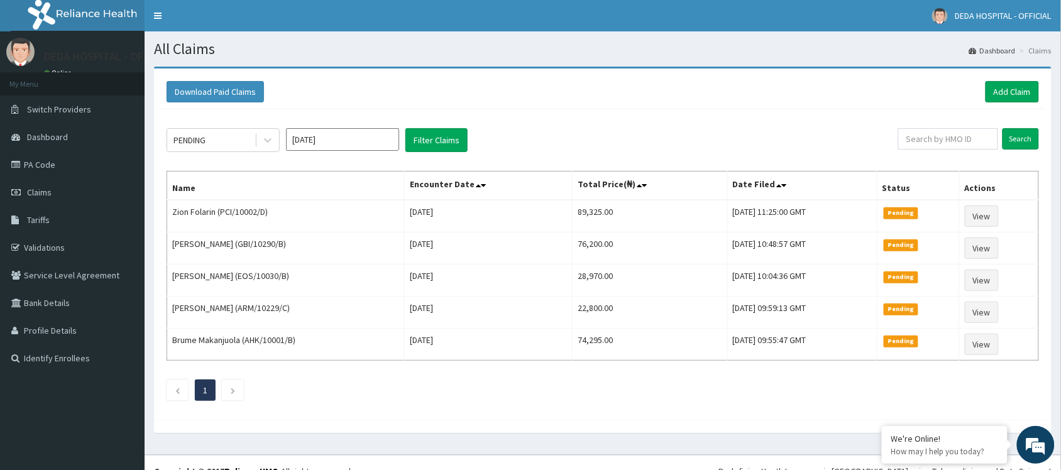
click at [363, 139] on input "[DATE]" at bounding box center [342, 139] width 113 height 23
click at [337, 238] on div "Aug" at bounding box center [342, 244] width 25 height 23
click at [427, 135] on button "Filter Claims" at bounding box center [436, 140] width 62 height 24
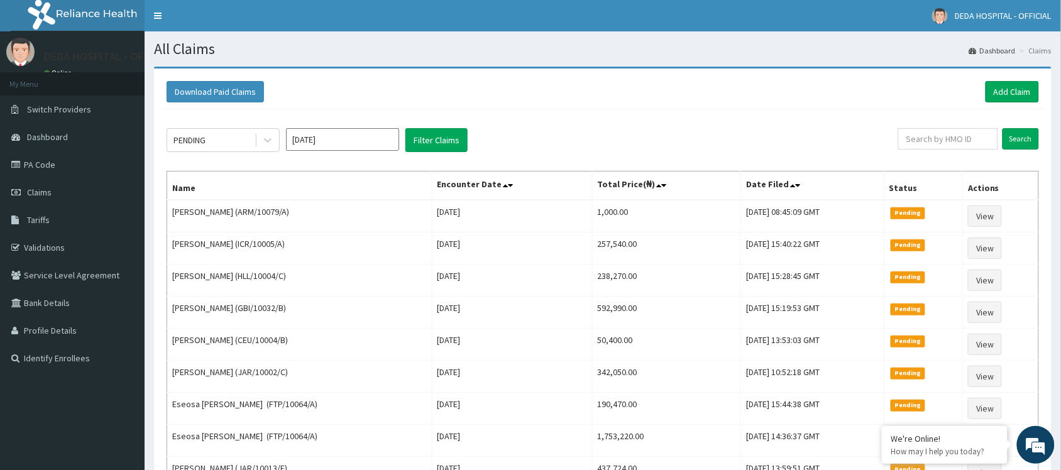
click at [316, 140] on input "[DATE]" at bounding box center [342, 139] width 113 height 23
drag, startPoint x: 379, startPoint y: 246, endPoint x: 316, endPoint y: 189, distance: 85.5
click at [379, 245] on div "Sep" at bounding box center [379, 244] width 25 height 23
type input "Sep 2025"
click at [260, 137] on div at bounding box center [267, 140] width 23 height 23
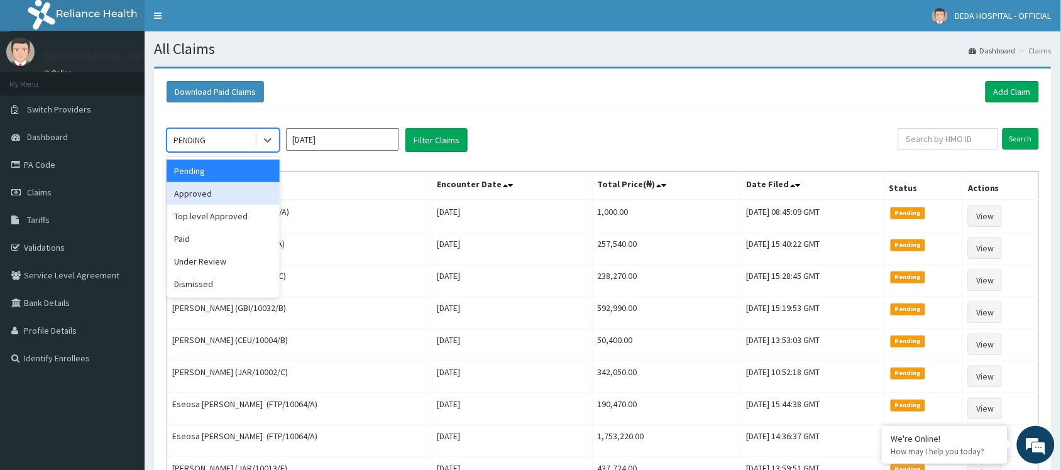
click at [214, 195] on div "Approved" at bounding box center [223, 193] width 113 height 23
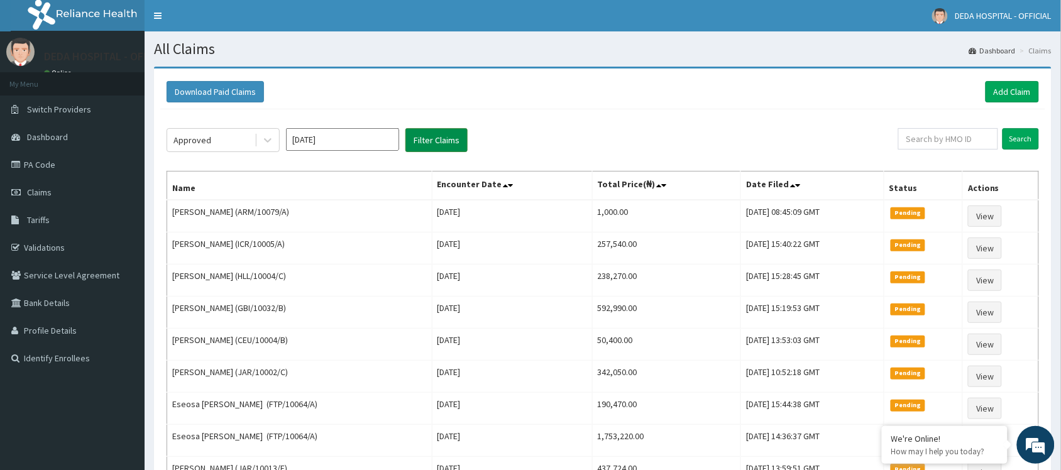
click at [422, 141] on button "Filter Claims" at bounding box center [436, 140] width 62 height 24
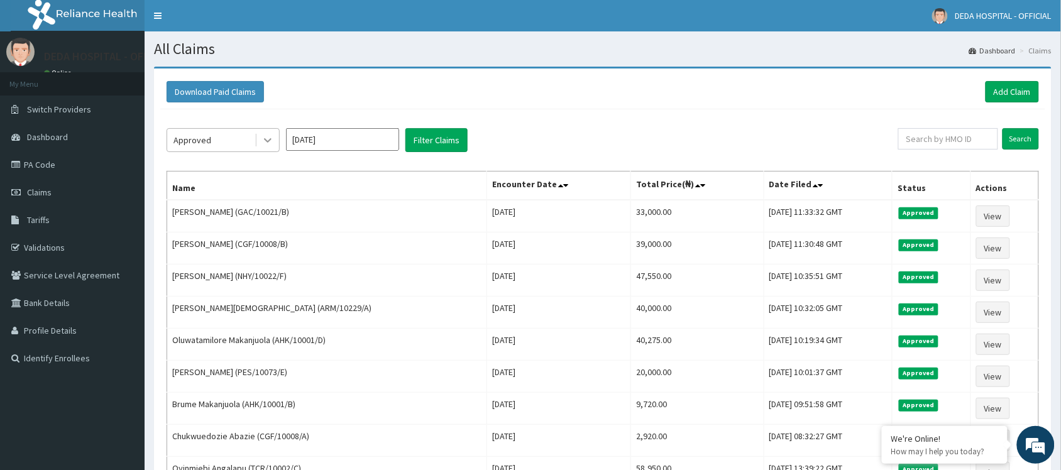
click at [268, 141] on icon at bounding box center [268, 141] width 8 height 4
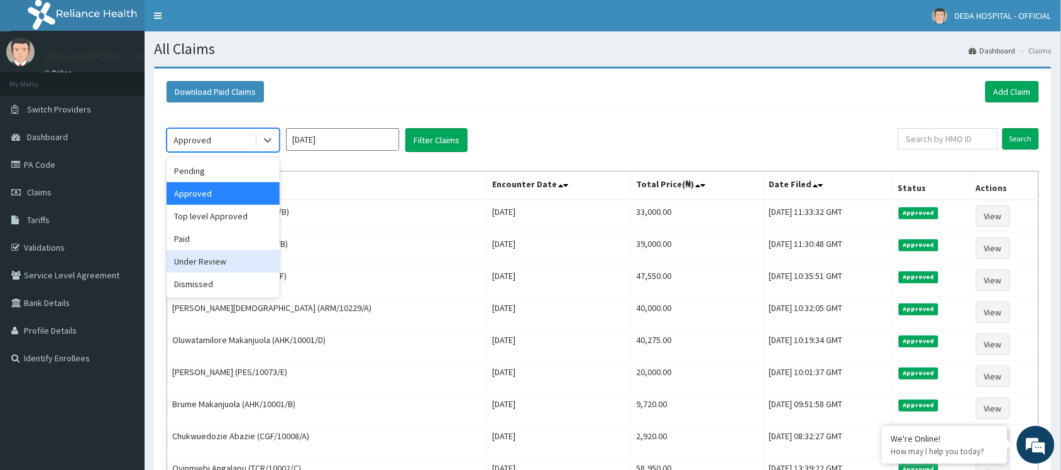
click at [219, 262] on div "Under Review" at bounding box center [223, 261] width 113 height 23
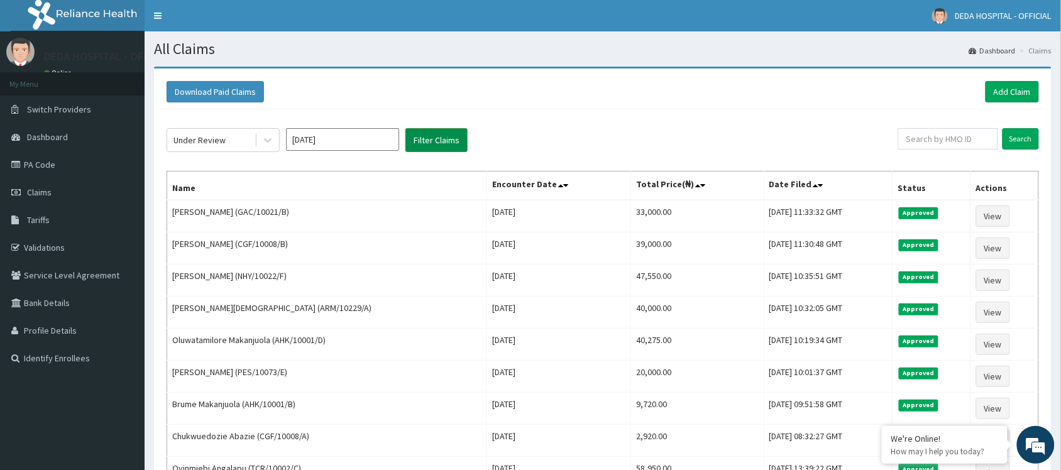
click at [427, 142] on button "Filter Claims" at bounding box center [436, 140] width 62 height 24
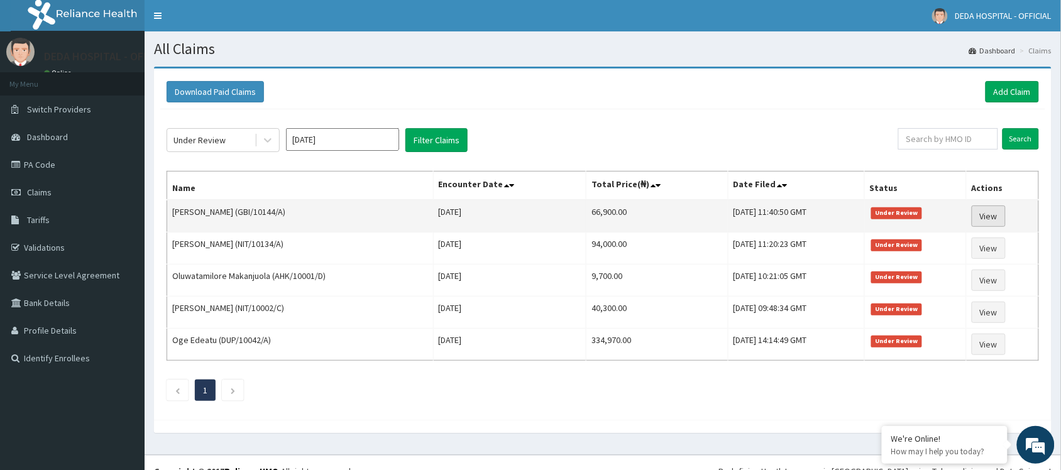
click at [985, 221] on link "View" at bounding box center [989, 216] width 34 height 21
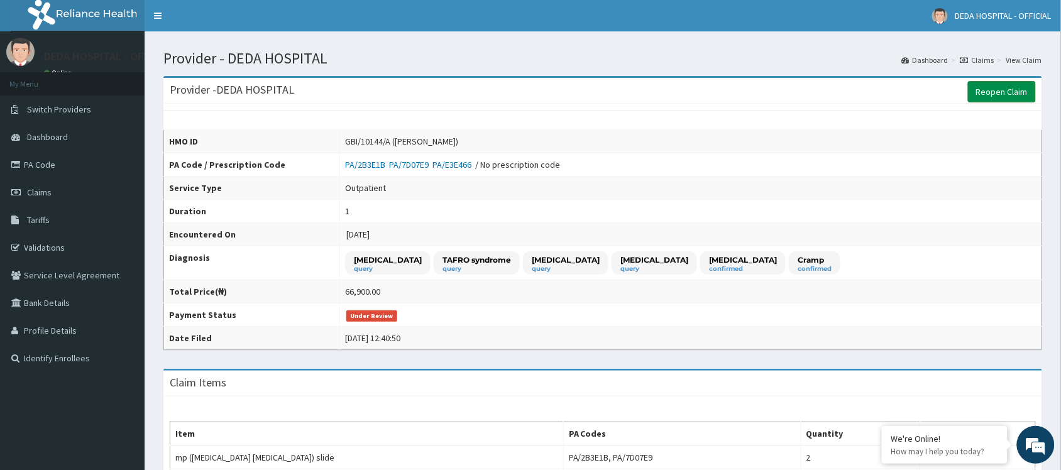
click at [997, 89] on link "Reopen Claim" at bounding box center [1002, 91] width 68 height 21
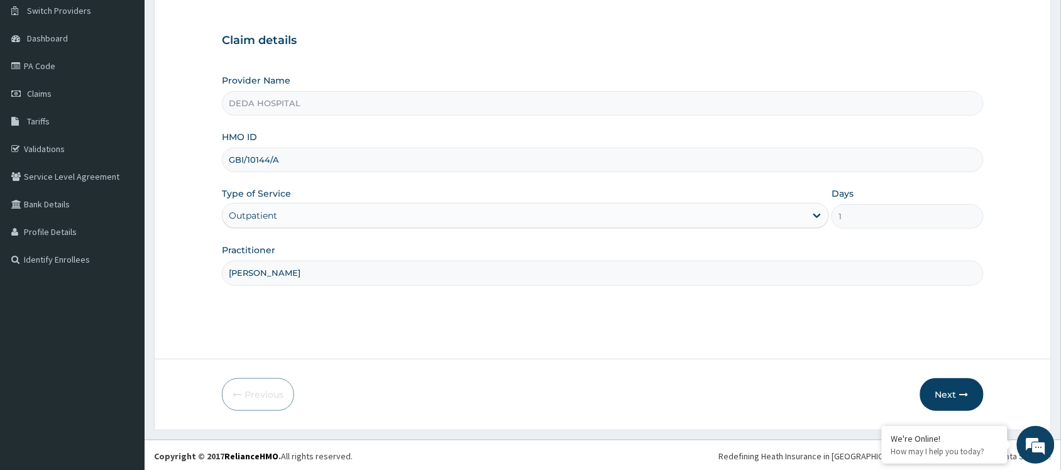
scroll to position [101, 0]
click at [943, 385] on button "Next" at bounding box center [951, 393] width 63 height 33
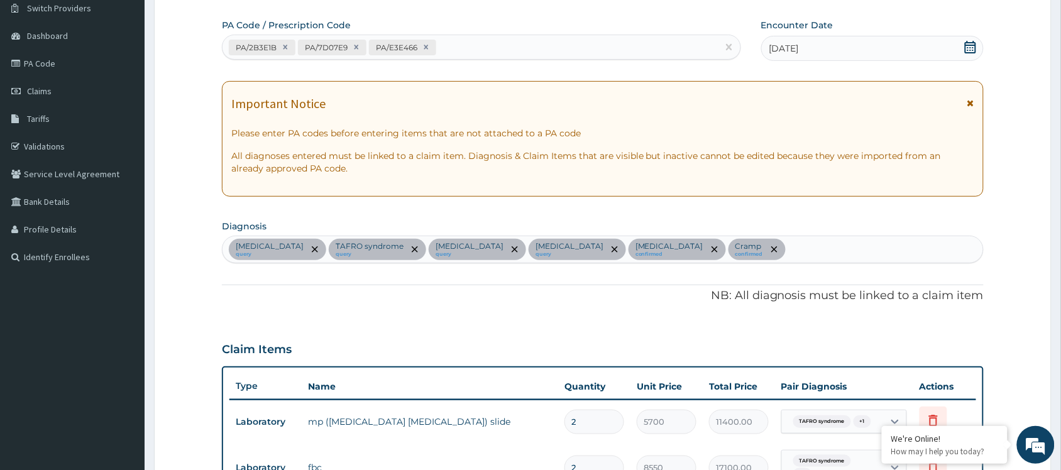
click at [495, 52] on div "PA/2B3E1B PA/7D07E9 PA/E3E466" at bounding box center [470, 47] width 495 height 21
paste input "PA/8FC47E"
type input "PA/8FC47E"
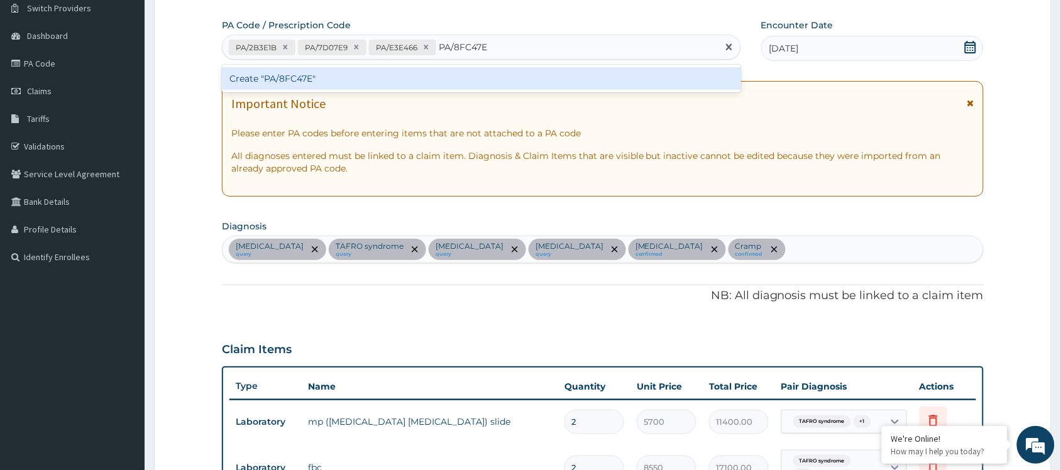
click at [516, 82] on div "Create "PA/8FC47E"" at bounding box center [481, 78] width 519 height 23
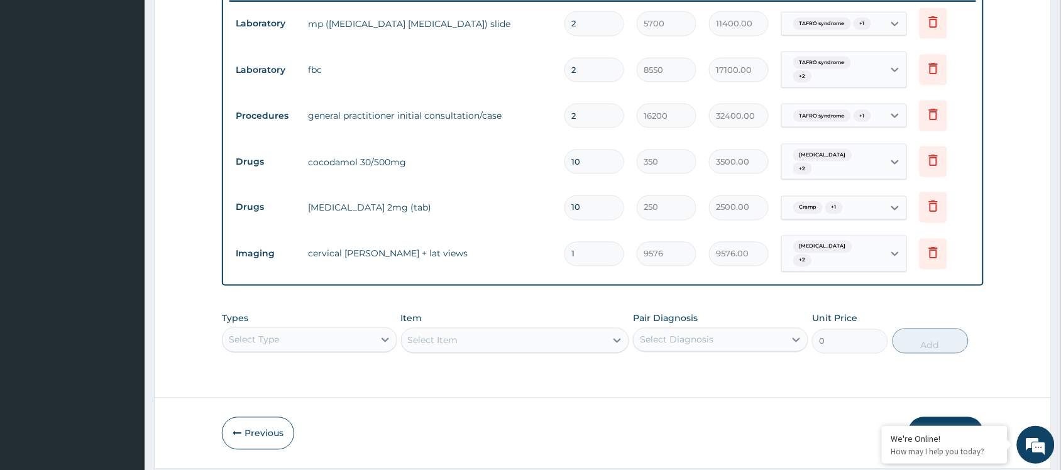
scroll to position [529, 0]
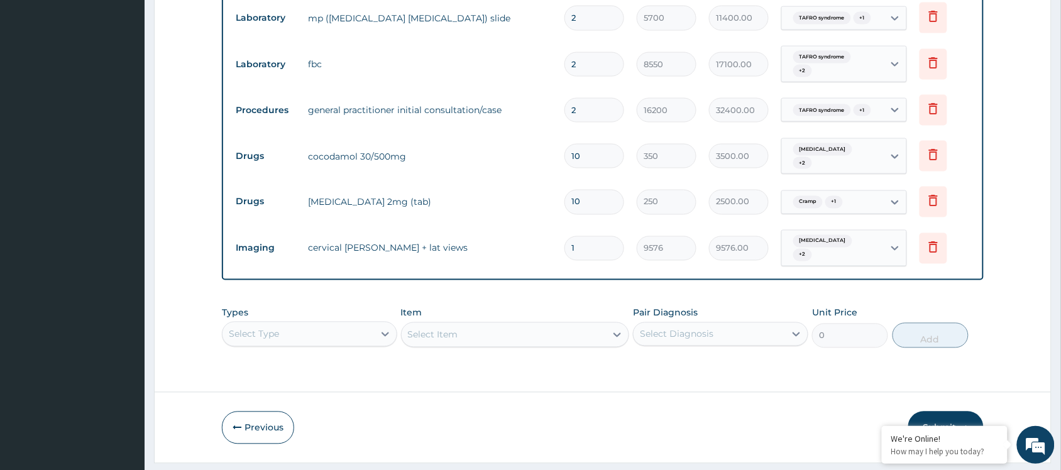
click at [960, 424] on icon "button" at bounding box center [964, 428] width 9 height 9
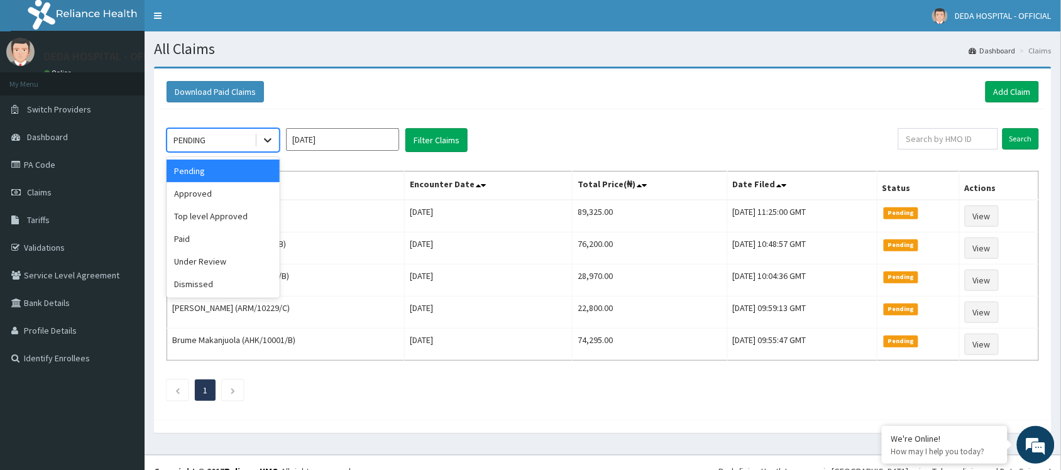
click at [260, 143] on div at bounding box center [267, 140] width 23 height 23
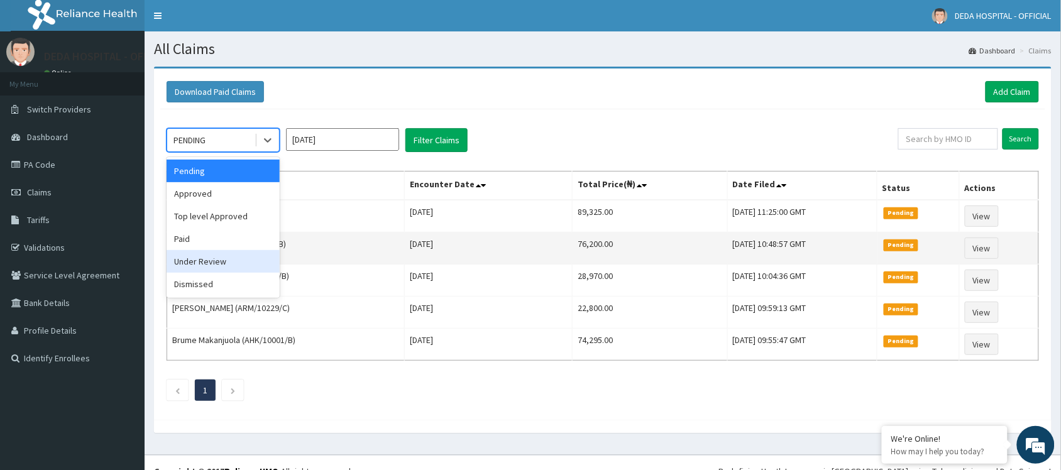
click at [203, 258] on div "Under Review" at bounding box center [223, 261] width 113 height 23
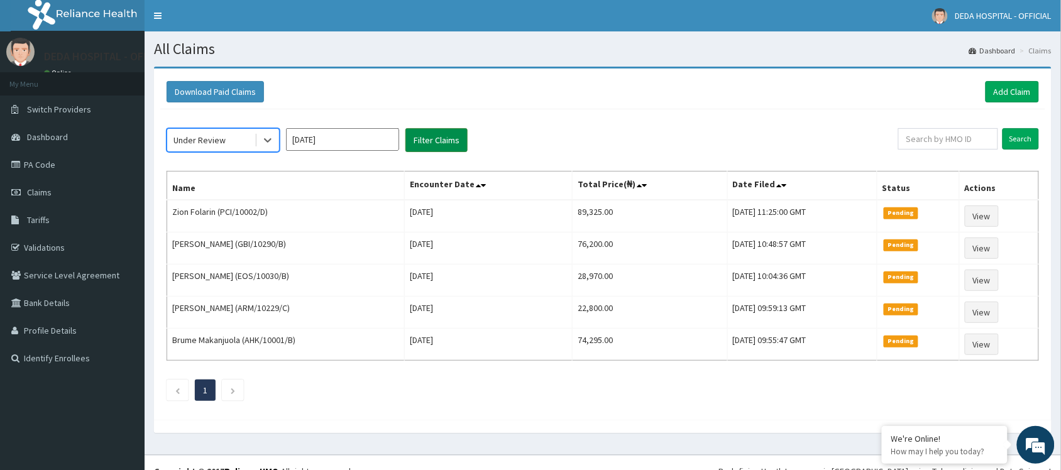
click at [451, 137] on button "Filter Claims" at bounding box center [436, 140] width 62 height 24
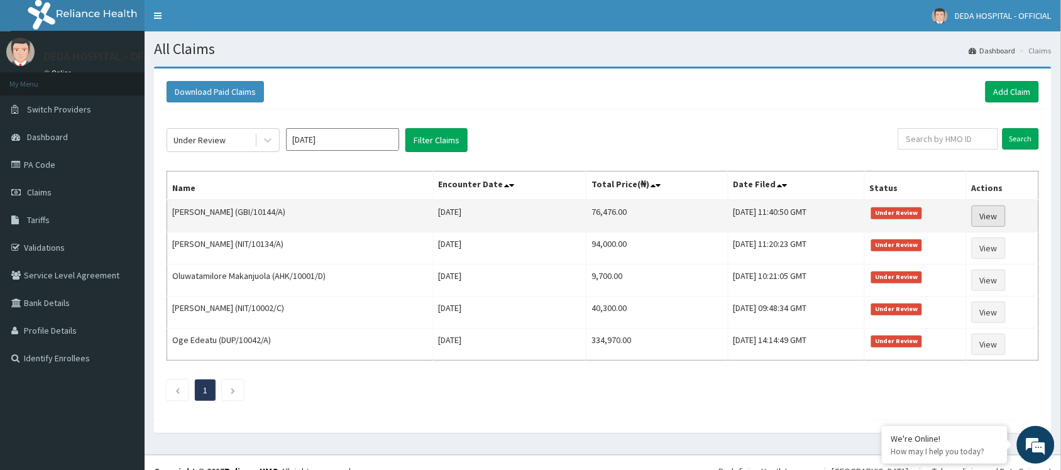
click at [986, 214] on link "View" at bounding box center [989, 216] width 34 height 21
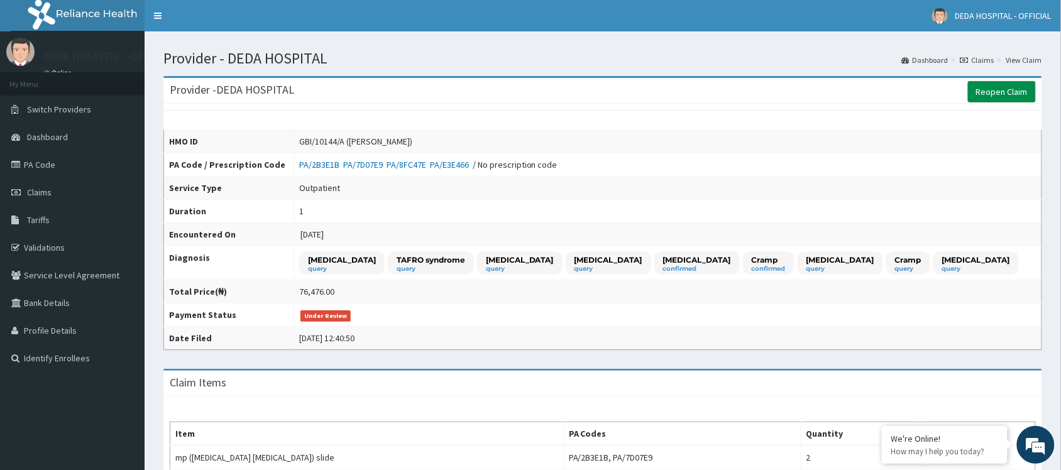
drag, startPoint x: 991, startPoint y: 86, endPoint x: 984, endPoint y: 91, distance: 9.1
click at [991, 87] on link "Reopen Claim" at bounding box center [1002, 91] width 68 height 21
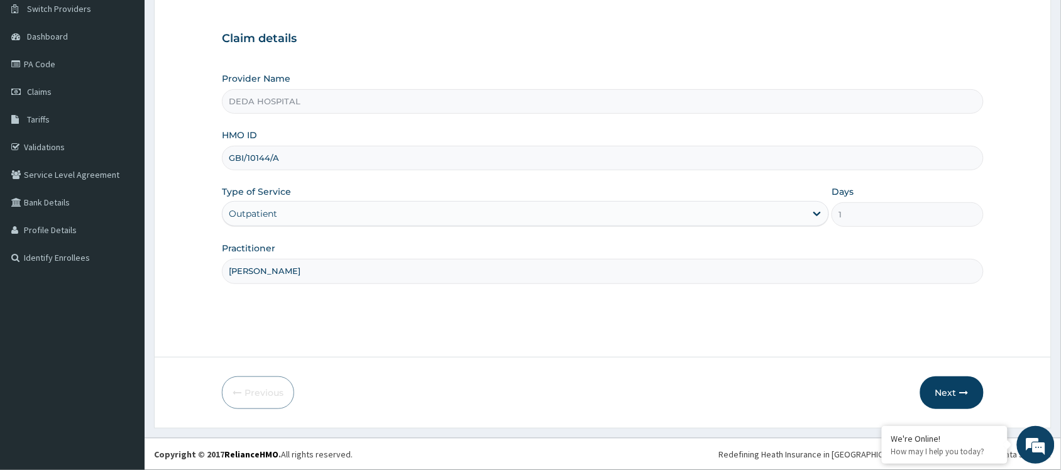
scroll to position [101, 0]
click at [943, 390] on button "Next" at bounding box center [951, 393] width 63 height 33
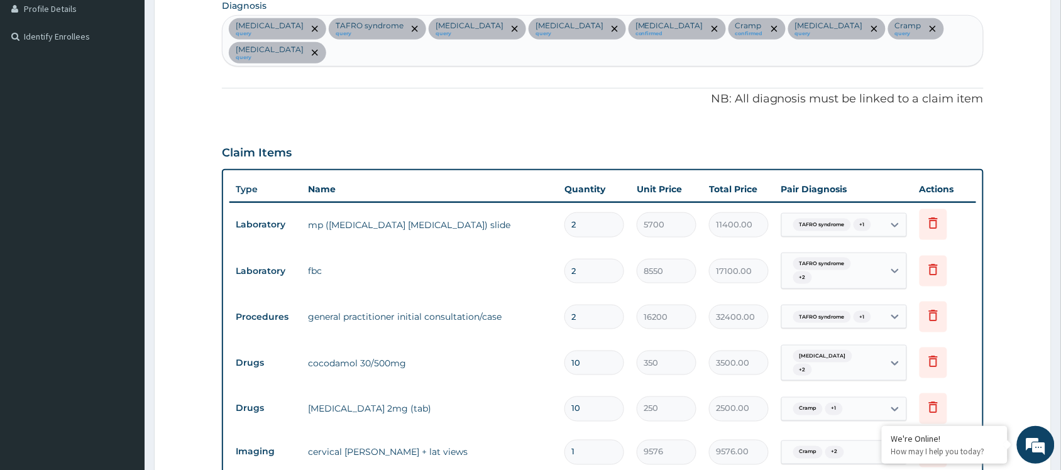
scroll to position [337, 0]
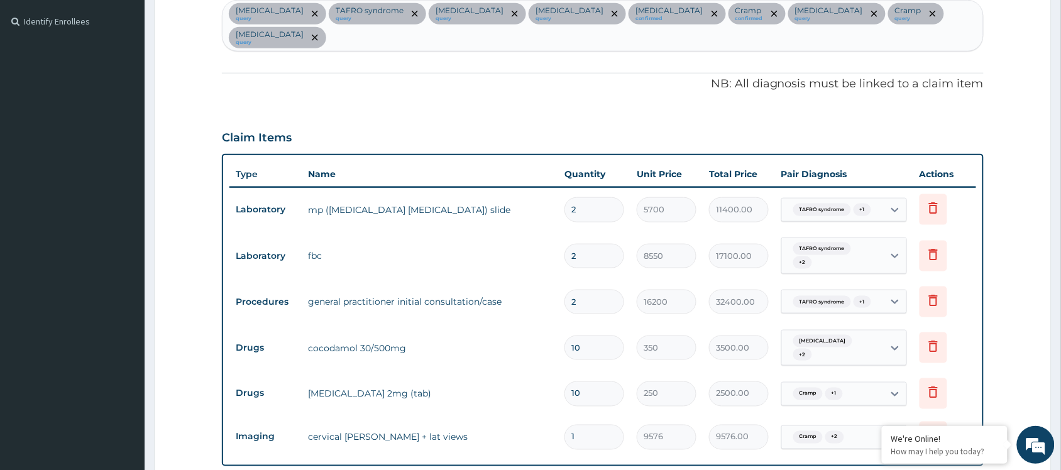
click at [598, 197] on input "2" at bounding box center [594, 209] width 60 height 25
type input "0.00"
type input "1"
type input "5700.00"
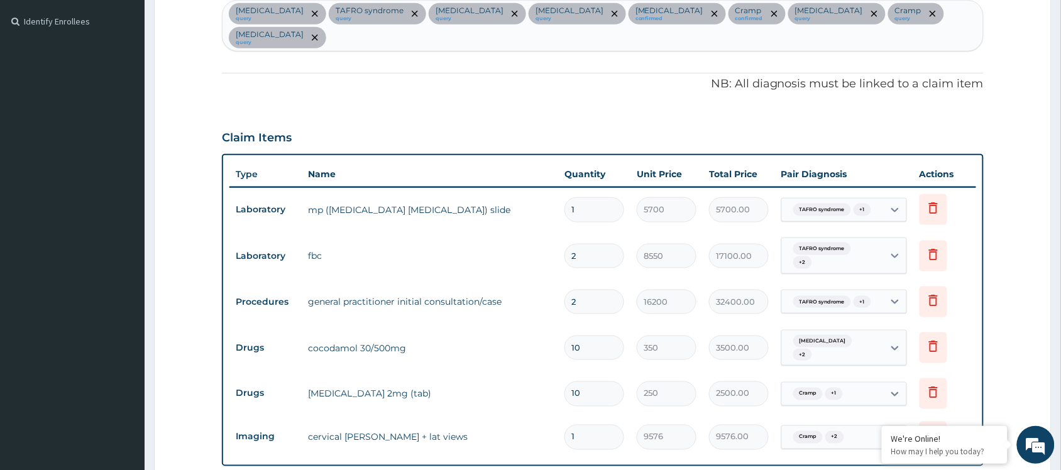
type input "1"
click at [589, 244] on input "2" at bounding box center [594, 256] width 60 height 25
type input "0.00"
type input "1"
type input "8550.00"
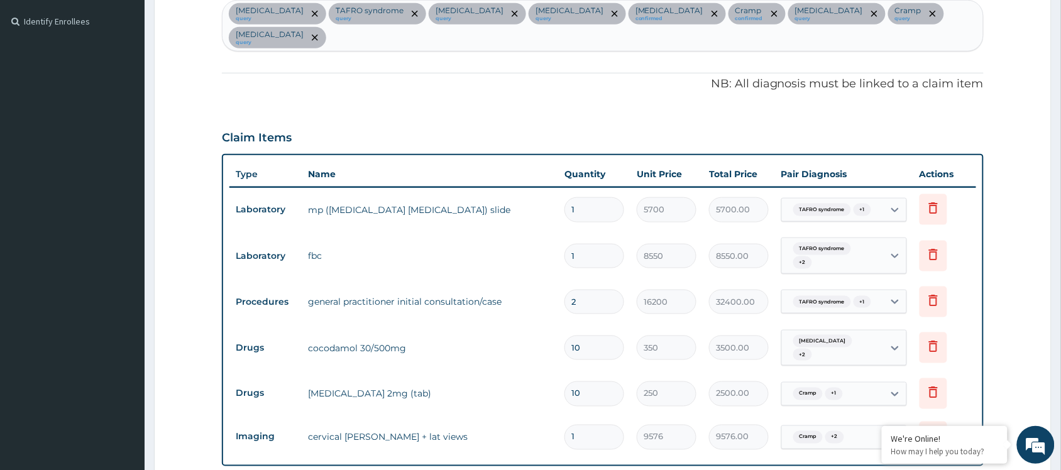
type input "1"
click at [608, 290] on input "2" at bounding box center [594, 302] width 60 height 25
type input "0.00"
type input "1"
type input "16200.00"
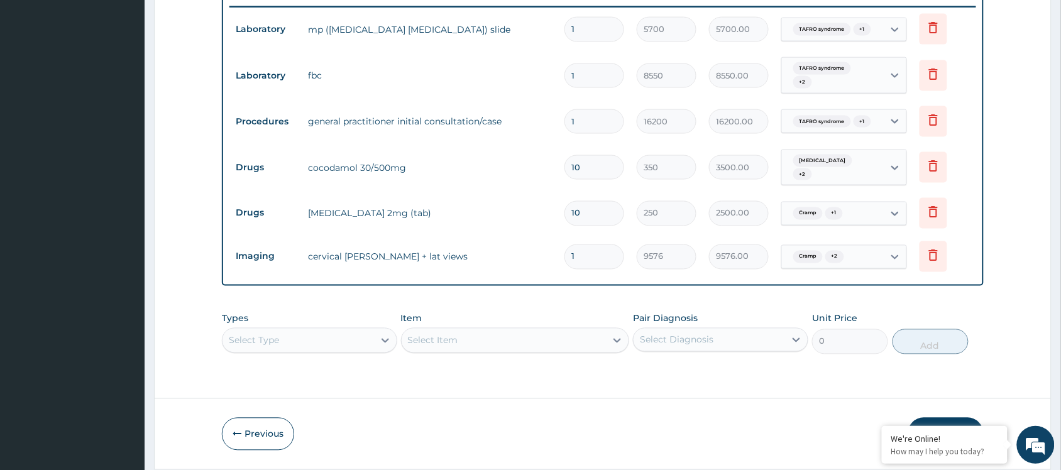
scroll to position [529, 0]
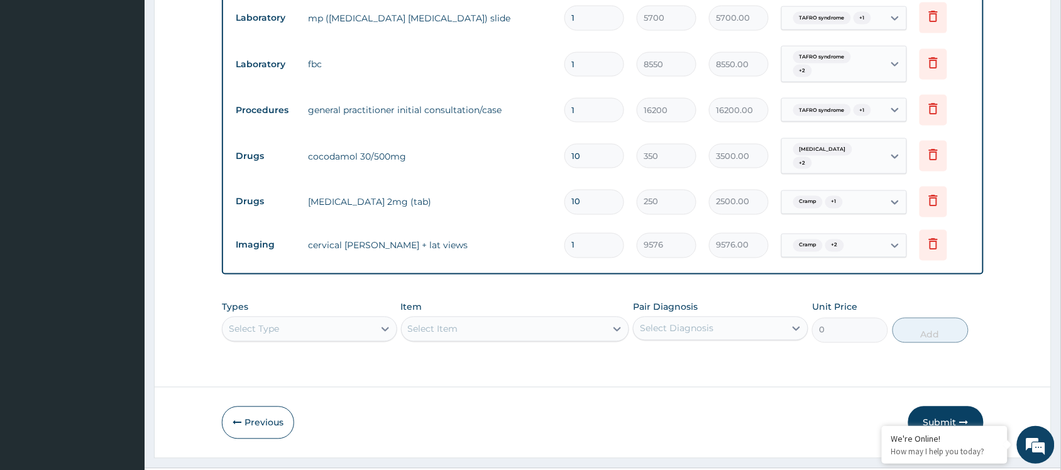
type input "1"
click at [932, 407] on button "Submit" at bounding box center [945, 423] width 75 height 33
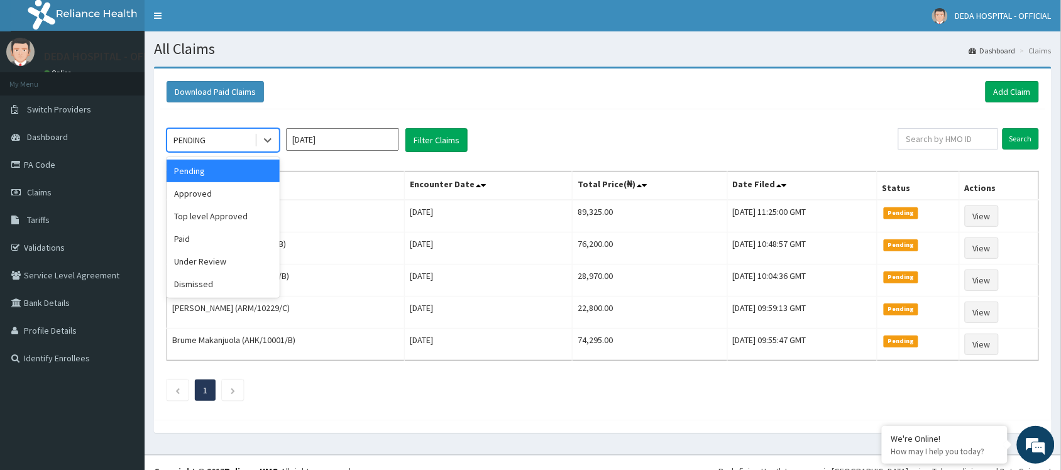
click at [256, 140] on span at bounding box center [256, 140] width 1 height 13
click at [215, 262] on div "Under Review" at bounding box center [223, 261] width 113 height 23
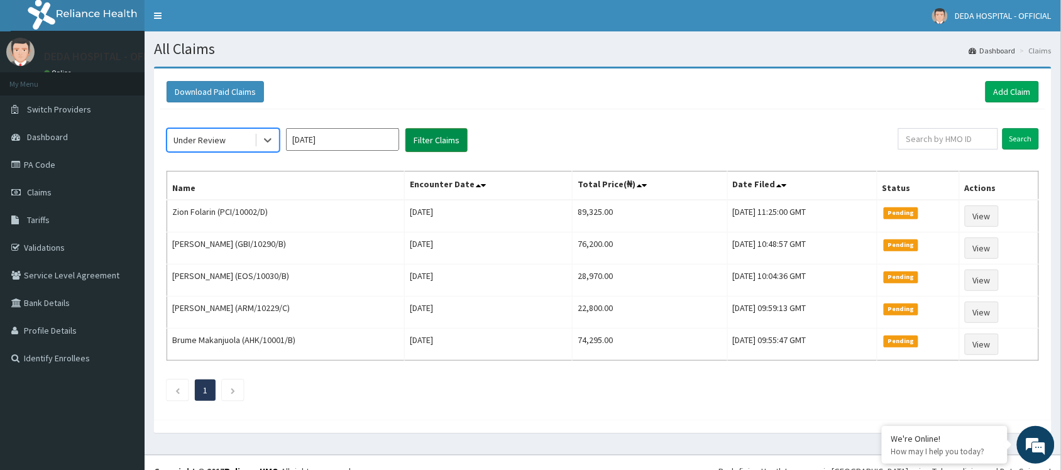
click at [456, 139] on button "Filter Claims" at bounding box center [436, 140] width 62 height 24
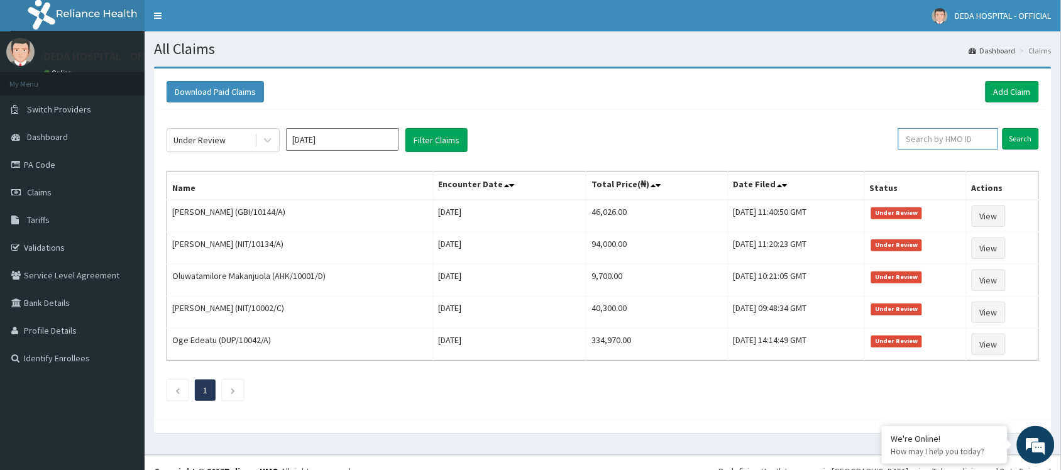
click at [920, 143] on input "text" at bounding box center [948, 138] width 100 height 21
paste input "ARM/10229/A"
type input "ARM/10229/A"
click at [1005, 143] on input "Search" at bounding box center [1021, 138] width 36 height 21
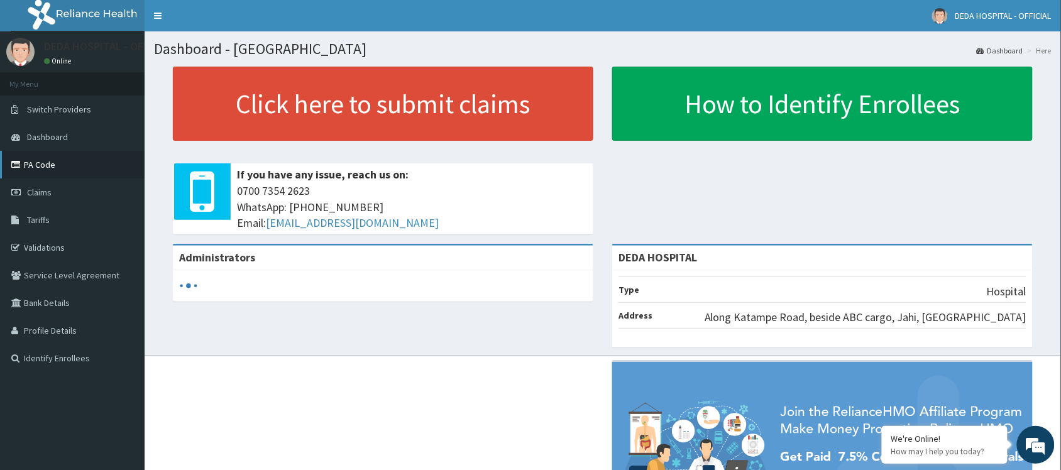
click at [41, 158] on link "PA Code" at bounding box center [72, 165] width 145 height 28
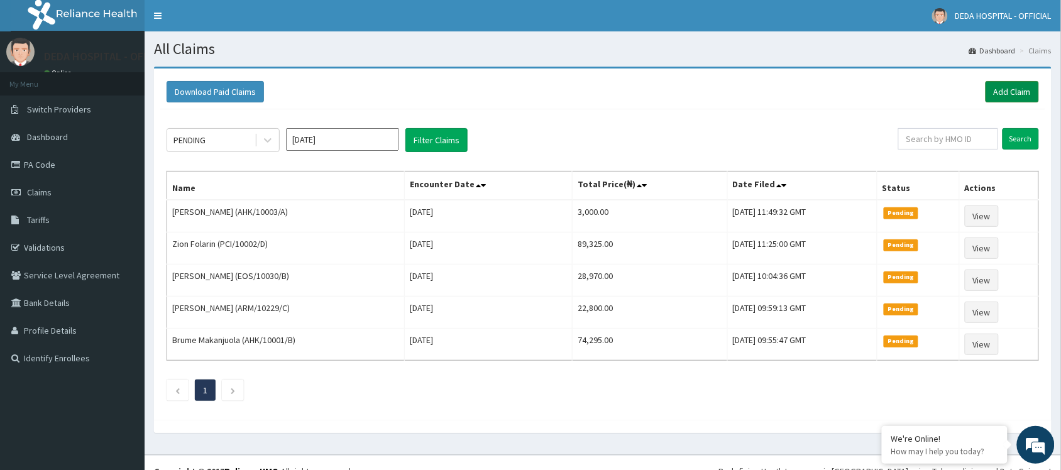
click at [998, 88] on link "Add Claim" at bounding box center [1012, 91] width 53 height 21
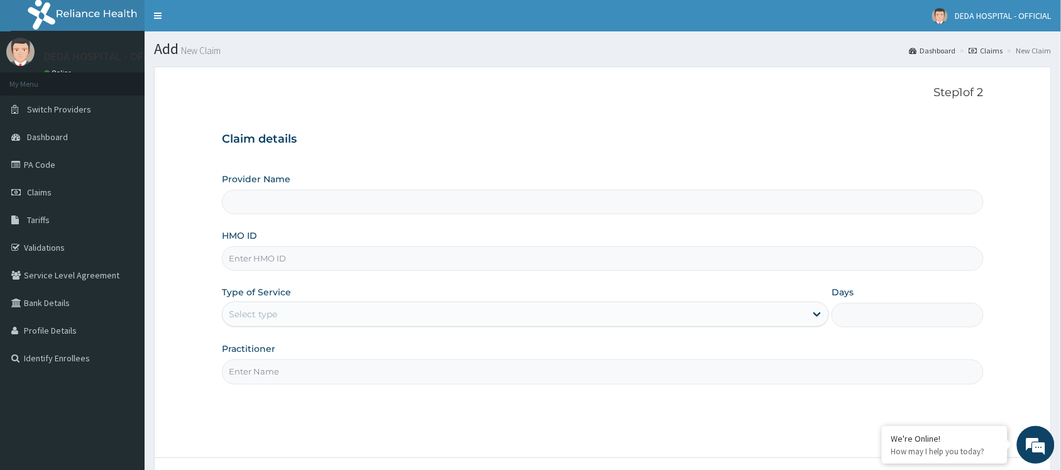
type input "DEDA HOSPITAL"
click at [270, 258] on input "HMO ID" at bounding box center [603, 258] width 762 height 25
paste input "SXR/10012/A"
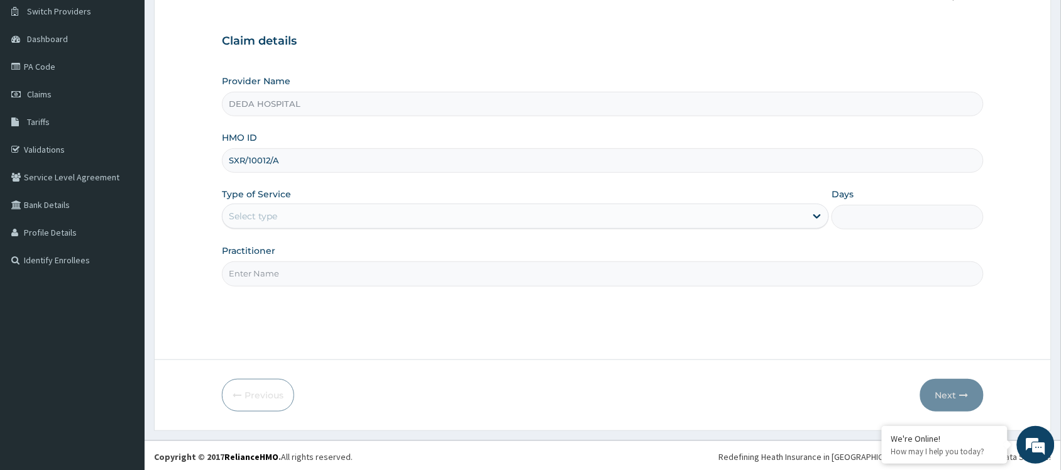
scroll to position [101, 0]
type input "SXR/10012/A"
click at [253, 197] on label "Type of Service" at bounding box center [256, 191] width 69 height 13
click at [256, 209] on div "Select type" at bounding box center [253, 213] width 48 height 13
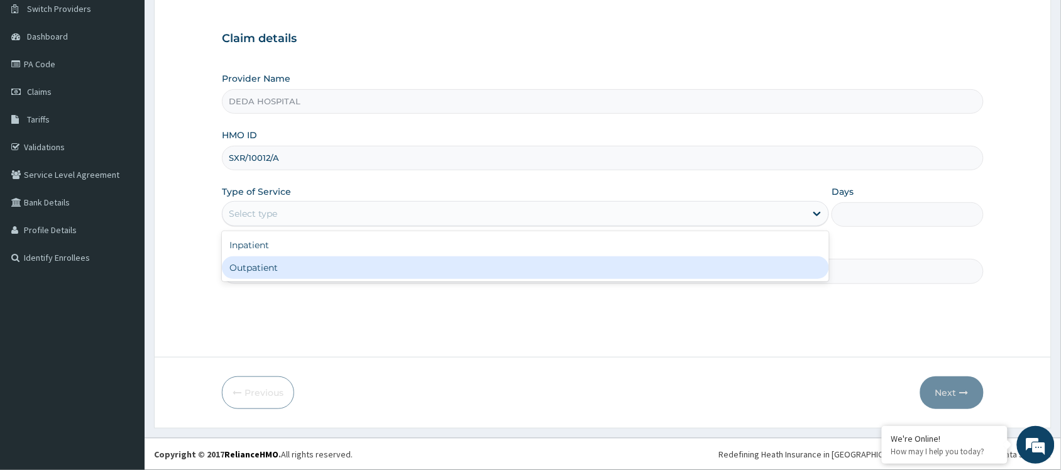
click at [255, 268] on div "Outpatient" at bounding box center [525, 267] width 607 height 23
type input "1"
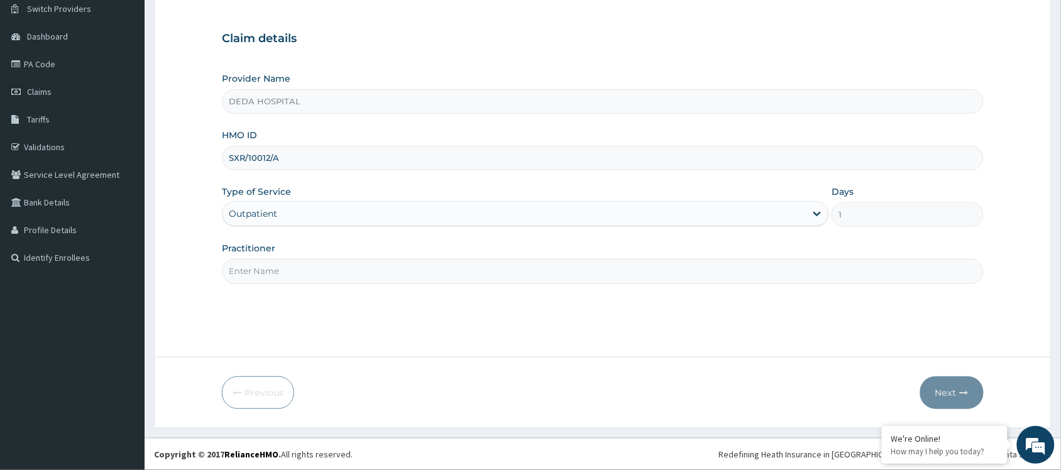
click at [253, 273] on input "Practitioner" at bounding box center [603, 271] width 762 height 25
type input "DR. BENJAMIN"
click at [957, 381] on button "Next" at bounding box center [951, 393] width 63 height 33
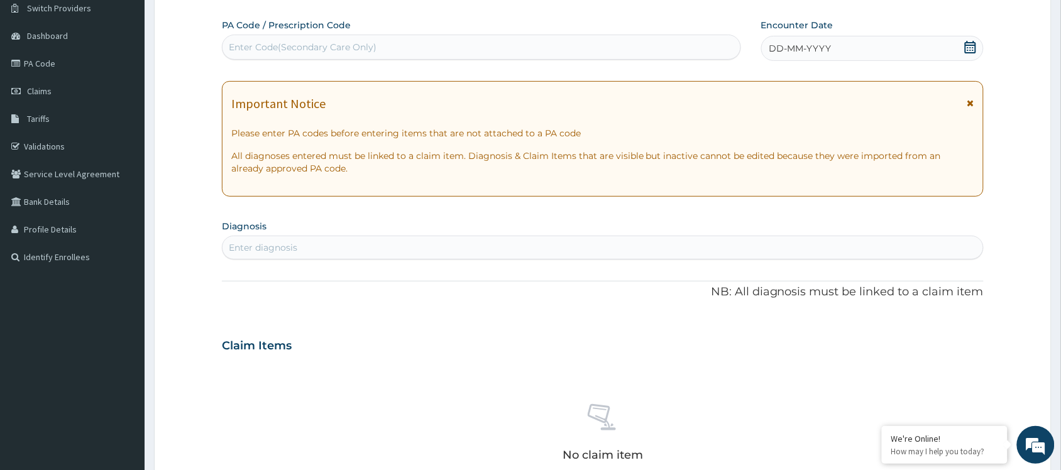
click at [252, 51] on div "Enter Code(Secondary Care Only)" at bounding box center [303, 47] width 148 height 13
paste input "PA/3697B6"
type input "PA/3697B6"
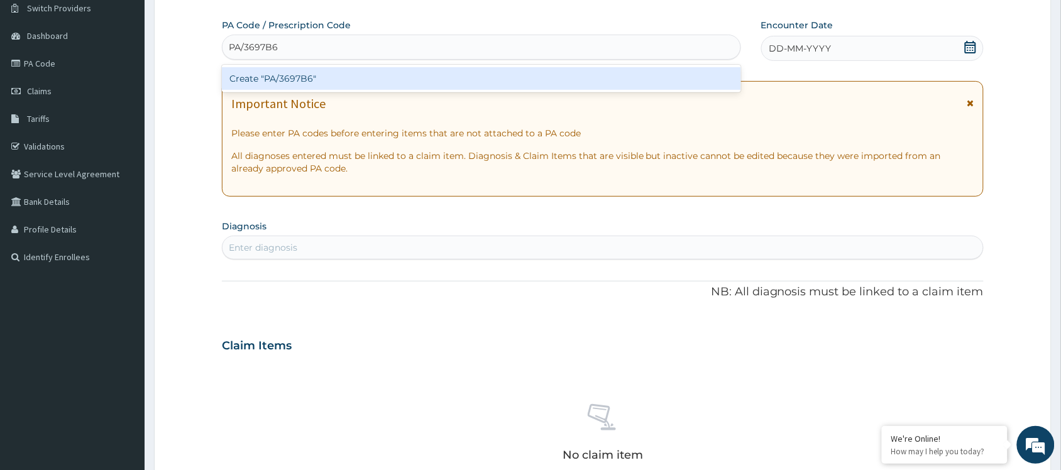
click at [267, 80] on div "Create "PA/3697B6"" at bounding box center [481, 78] width 519 height 23
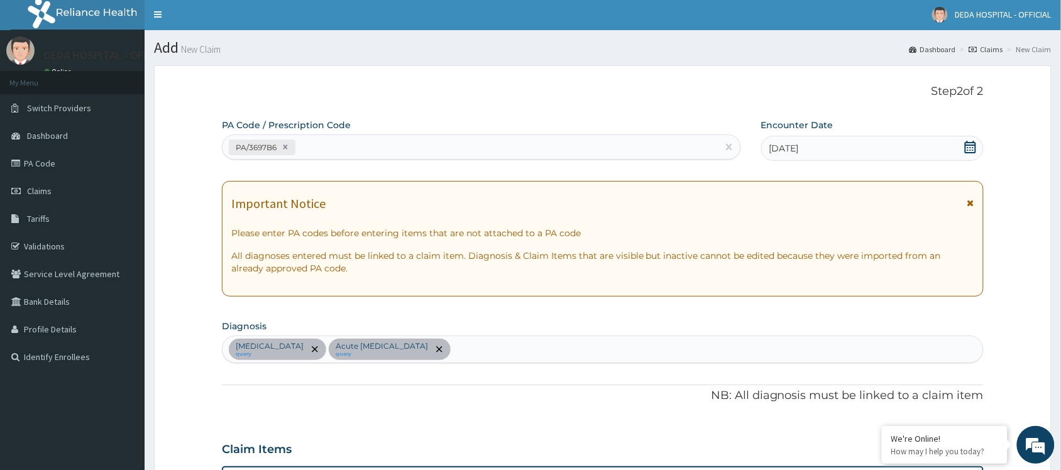
scroll to position [0, 0]
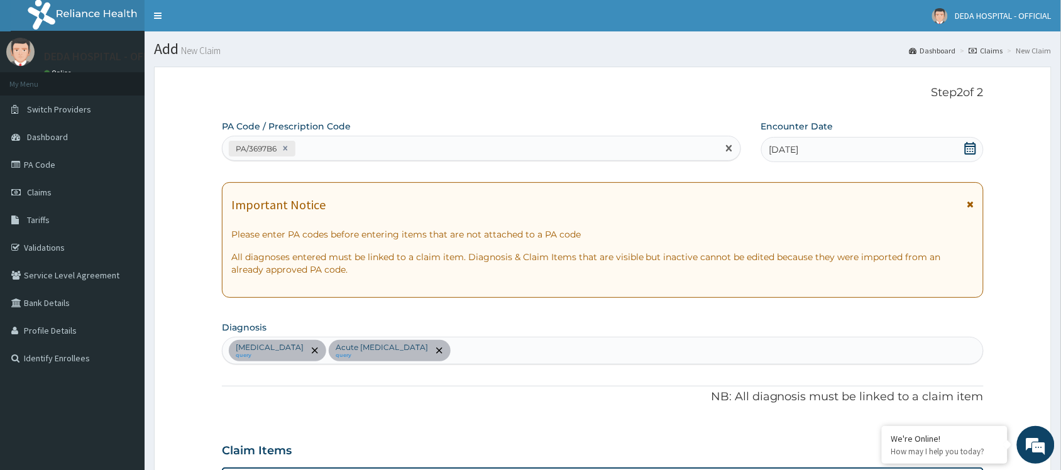
click at [326, 148] on div "PA/3697B6" at bounding box center [470, 148] width 495 height 21
paste input "PA/94D61E"
type input "PA/94D61E"
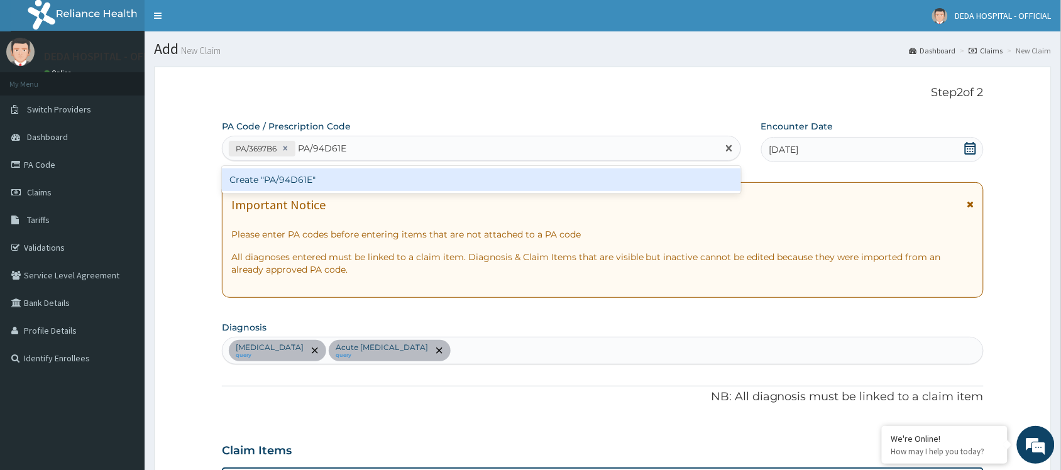
click at [322, 181] on div "Create "PA/94D61E"" at bounding box center [481, 179] width 519 height 23
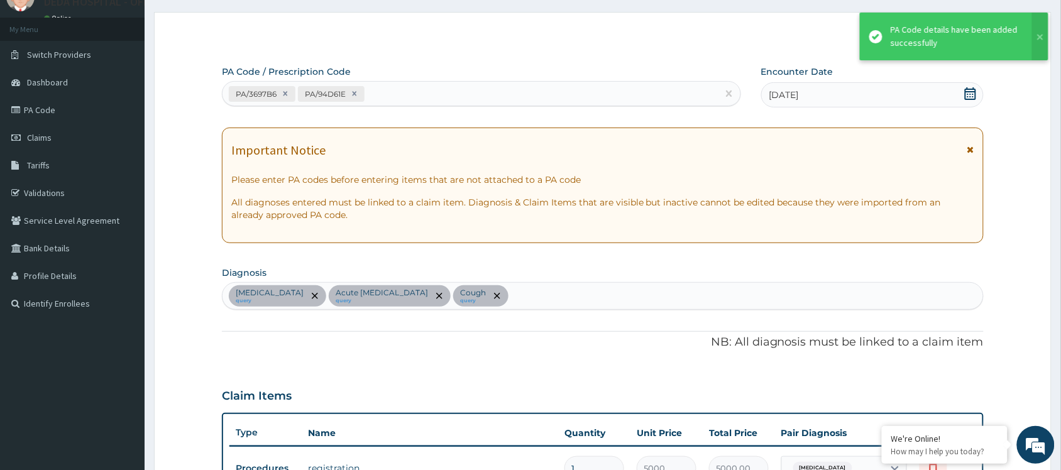
scroll to position [46, 0]
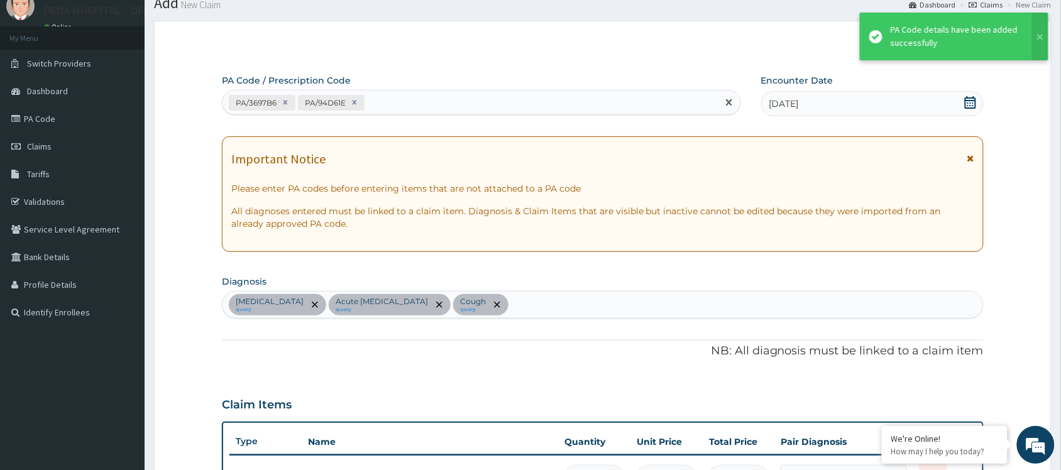
click at [387, 107] on div "PA/3697B6 PA/94D61E" at bounding box center [470, 102] width 495 height 21
paste input "PA/5D3131"
type input "PA/5D3131"
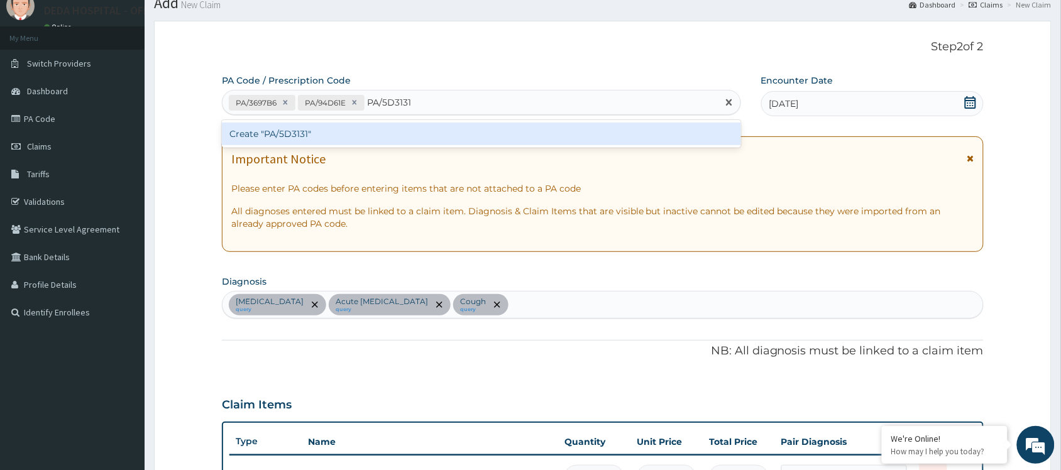
click at [390, 133] on div "Create "PA/5D3131"" at bounding box center [481, 134] width 519 height 23
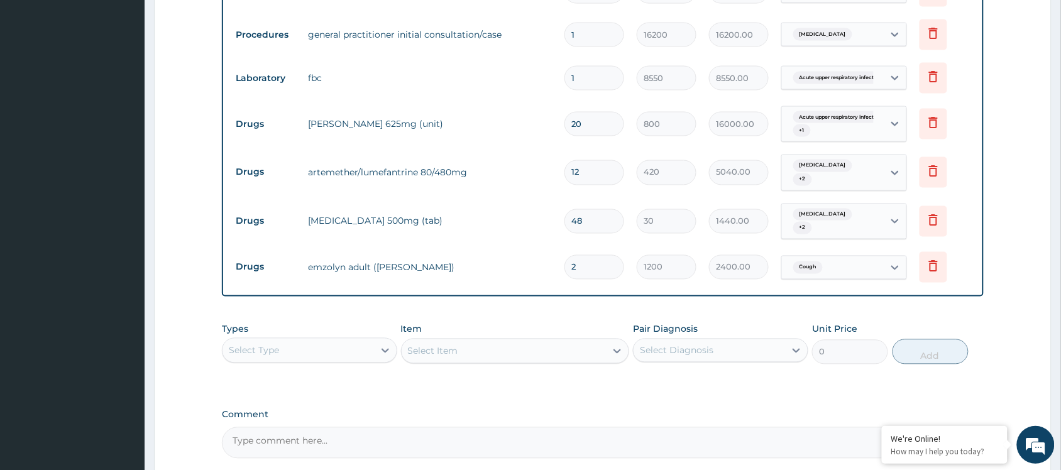
scroll to position [596, 0]
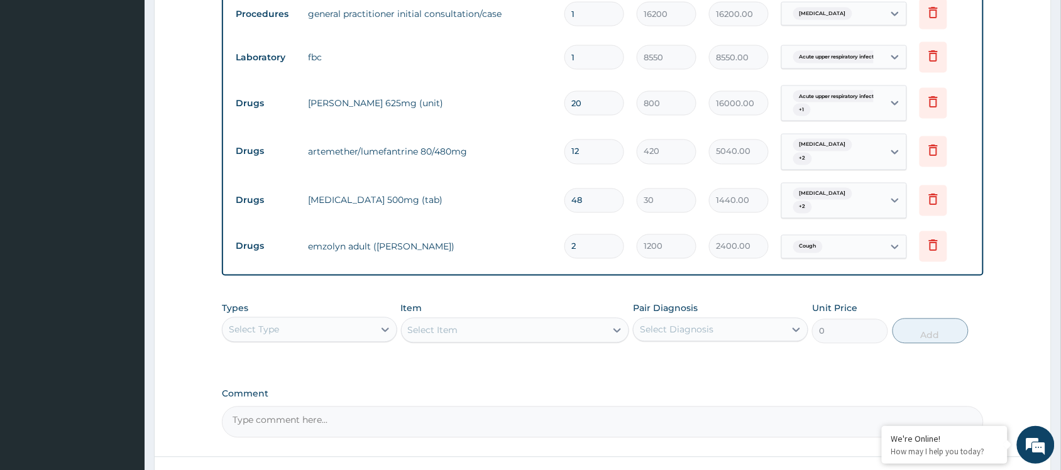
click at [325, 320] on div "Select Type" at bounding box center [298, 330] width 151 height 20
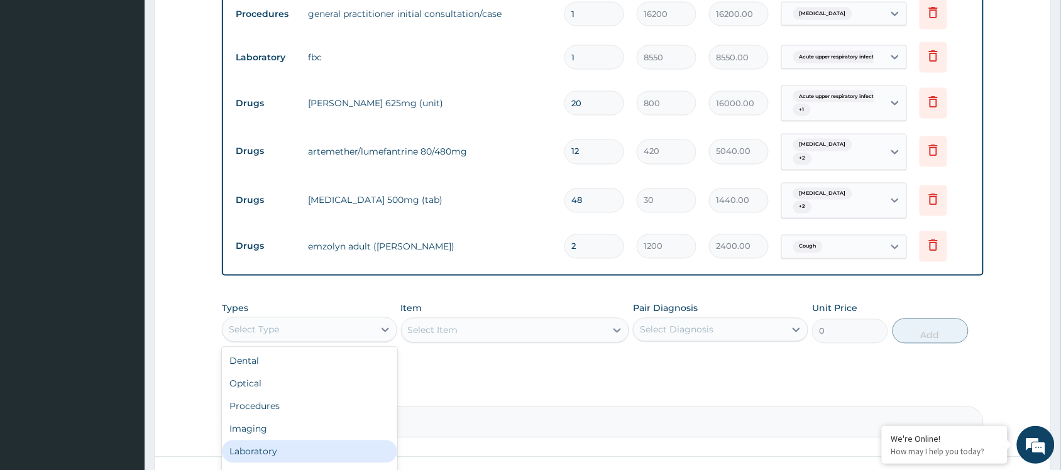
click at [277, 444] on div "Laboratory" at bounding box center [309, 452] width 175 height 23
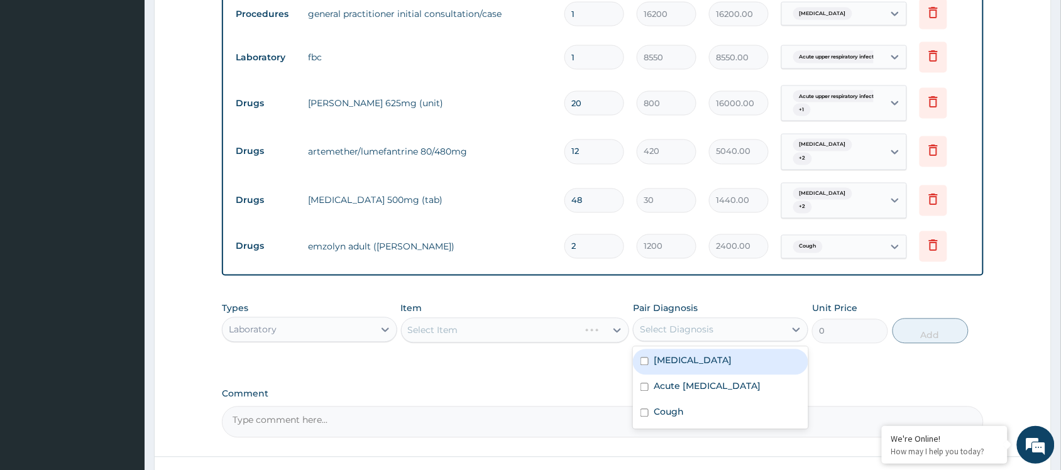
click at [724, 321] on div "Select Diagnosis" at bounding box center [709, 330] width 151 height 20
click at [665, 357] on div "Malaria" at bounding box center [720, 363] width 175 height 26
checkbox input "true"
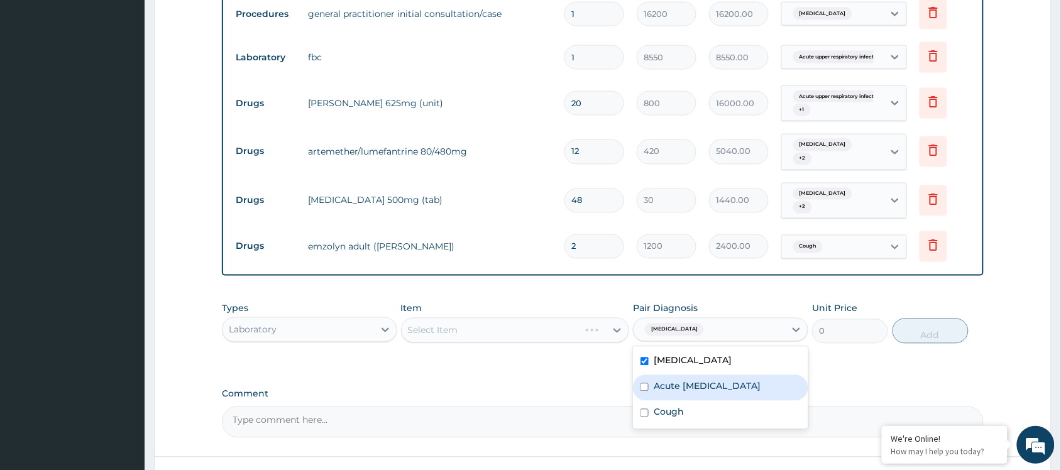
click at [665, 385] on label "Acute upper respiratory infection" at bounding box center [707, 386] width 107 height 13
checkbox input "true"
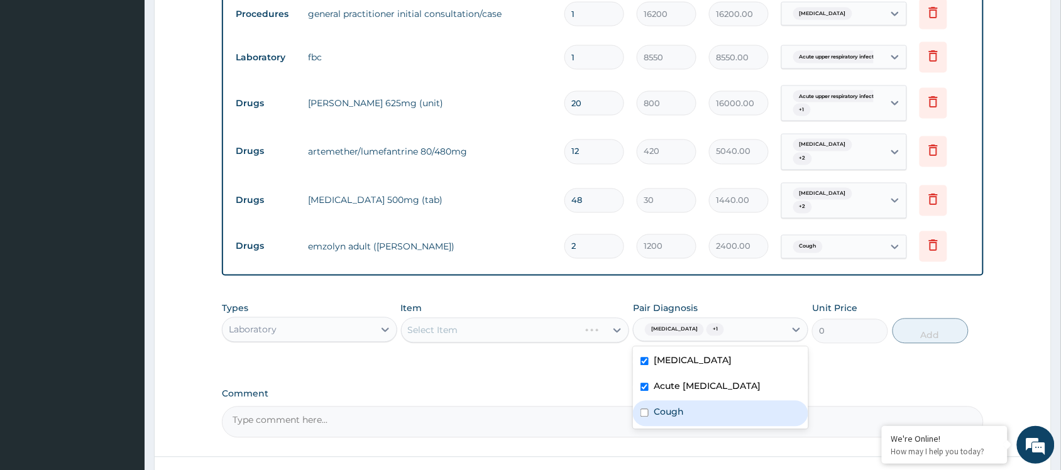
drag, startPoint x: 665, startPoint y: 419, endPoint x: 611, endPoint y: 379, distance: 67.0
click at [663, 419] on label "Cough" at bounding box center [669, 412] width 30 height 13
checkbox input "true"
drag, startPoint x: 475, startPoint y: 306, endPoint x: 471, endPoint y: 313, distance: 7.9
click at [473, 318] on div "Select Item" at bounding box center [515, 330] width 229 height 25
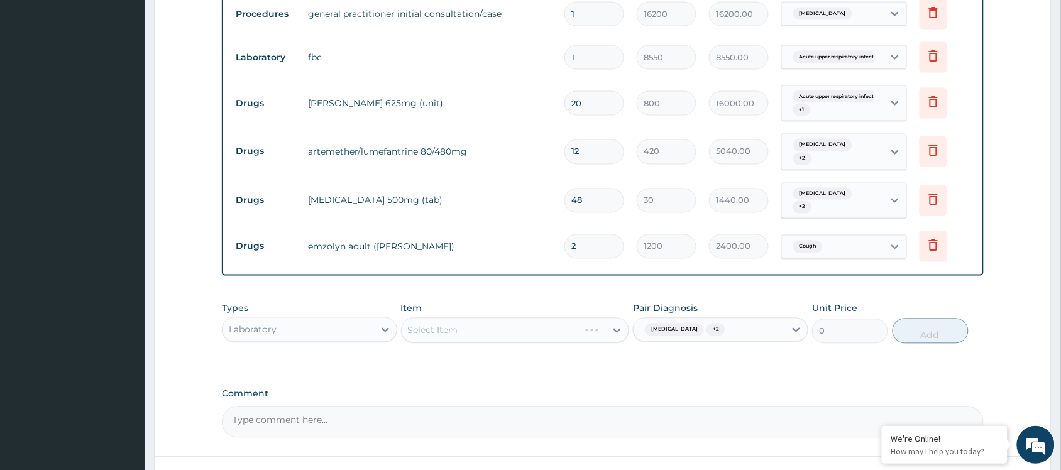
click at [466, 324] on div "Select Item" at bounding box center [515, 330] width 229 height 25
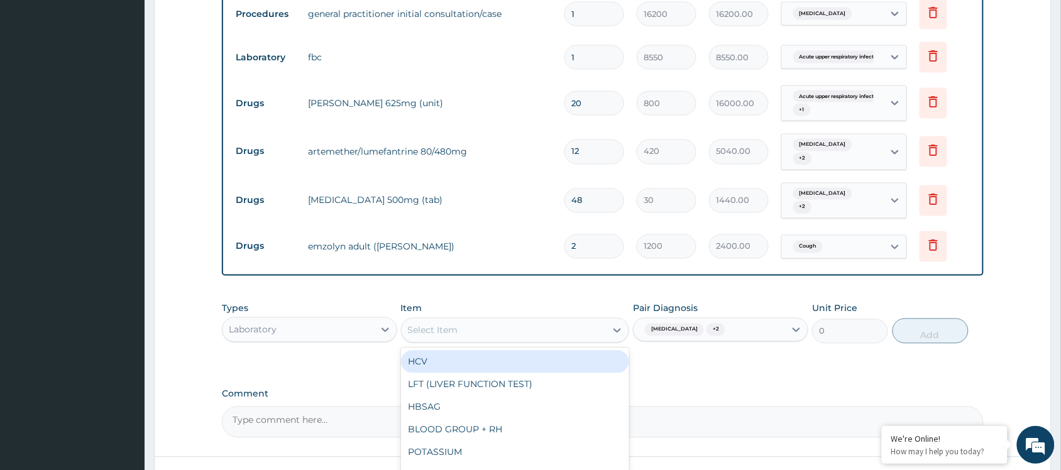
click at [422, 324] on div "Select Item" at bounding box center [433, 330] width 50 height 13
type input "SPUTUM"
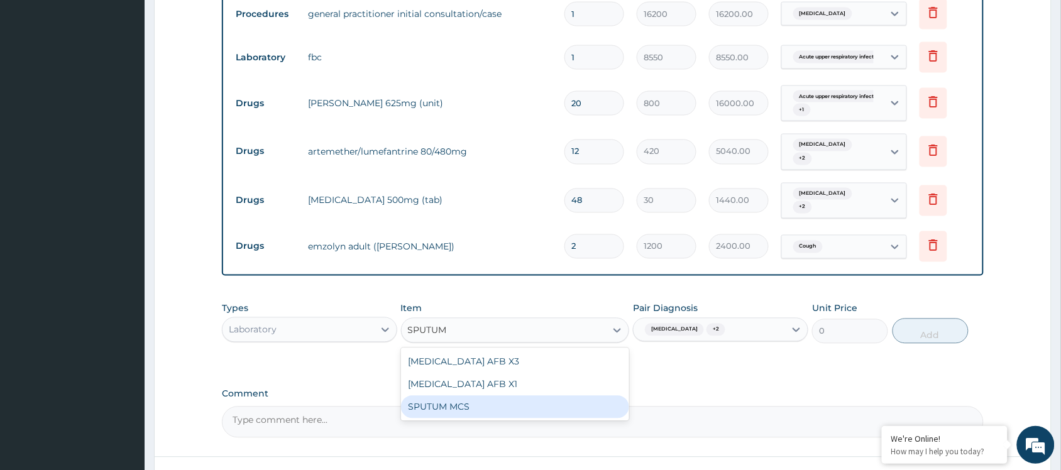
click at [472, 398] on div "SPUTUM MCS" at bounding box center [515, 407] width 229 height 23
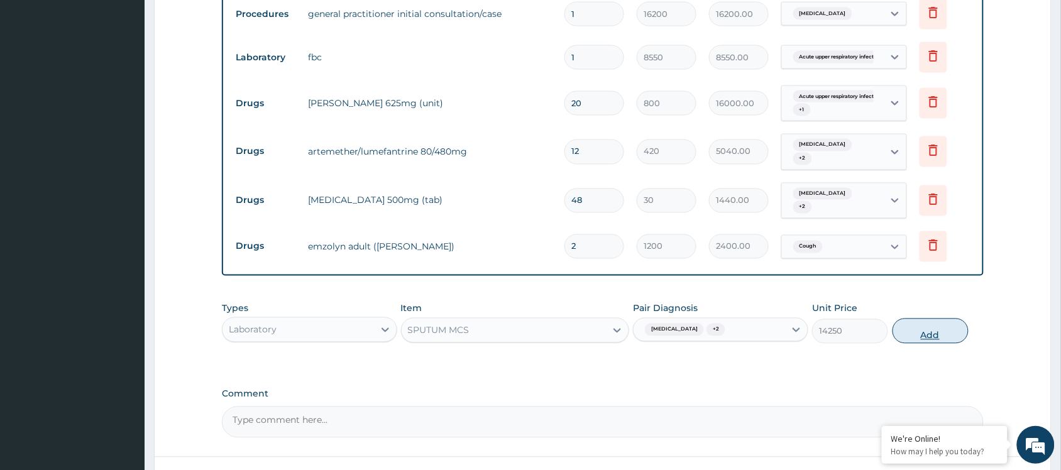
click at [934, 319] on button "Add" at bounding box center [931, 331] width 76 height 25
type input "0"
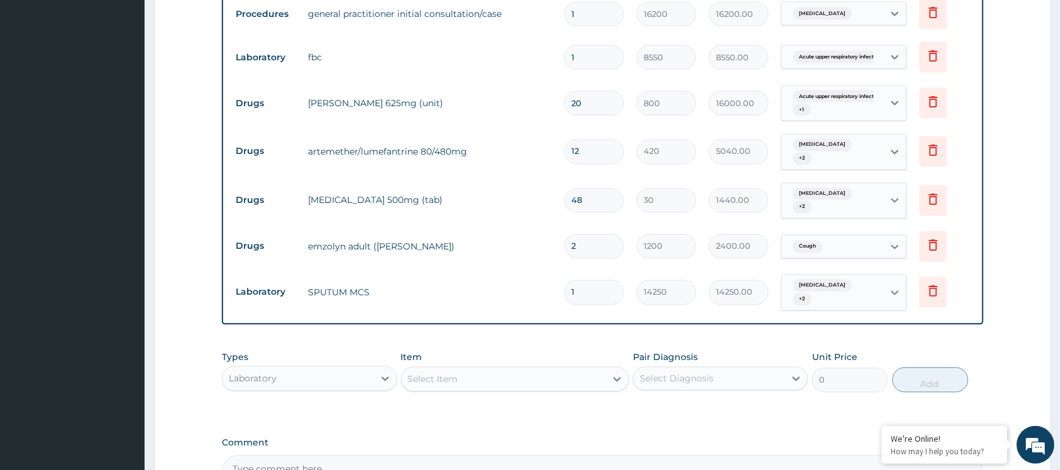
click at [668, 310] on div "PA Code / Prescription Code PA/3697B6 PA/94D61E PA/5D3131 Encounter Date 02-09-…" at bounding box center [603, 5] width 762 height 963
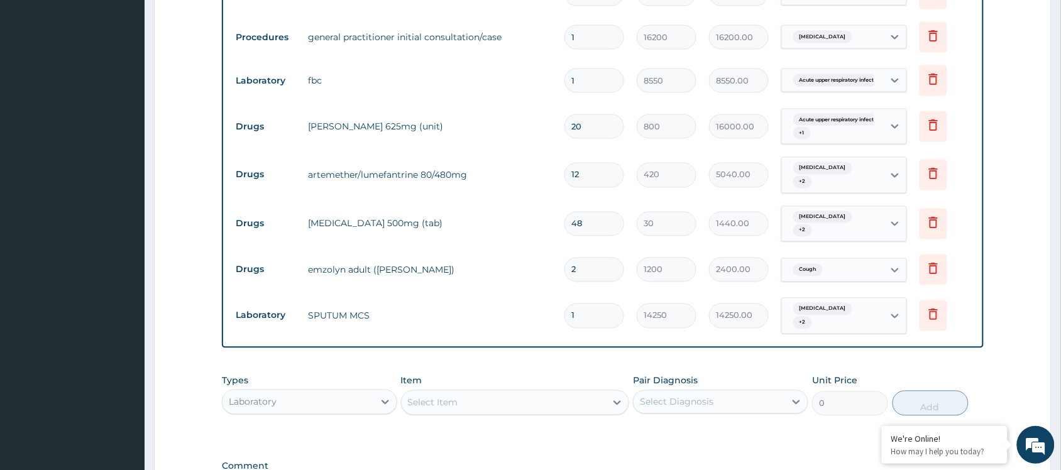
scroll to position [571, 0]
click at [578, 124] on input "20" at bounding box center [594, 128] width 60 height 25
type input "0"
type input "0.00"
type input "10"
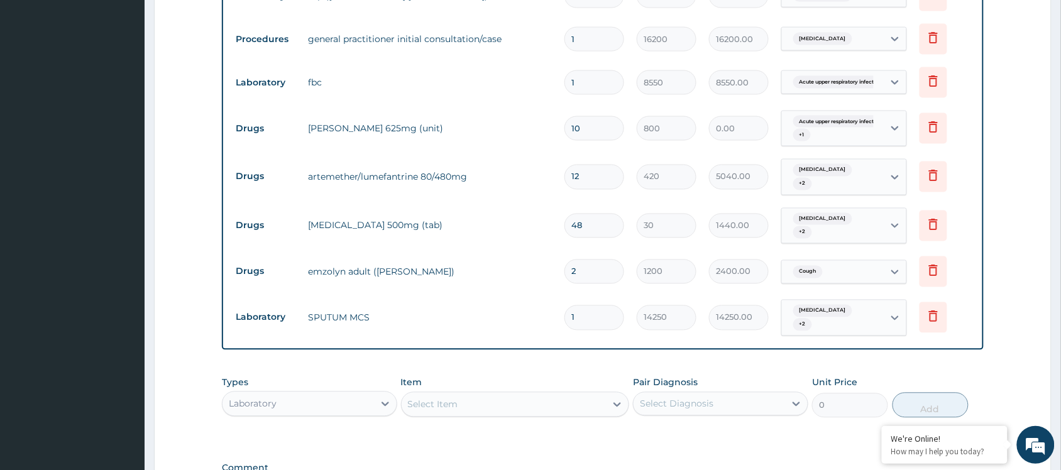
type input "8000.00"
type input "10"
click at [522, 165] on td "artemether/lumefantrine 80/480mg" at bounding box center [430, 177] width 256 height 25
click at [593, 168] on input "12" at bounding box center [594, 177] width 60 height 25
type input "1"
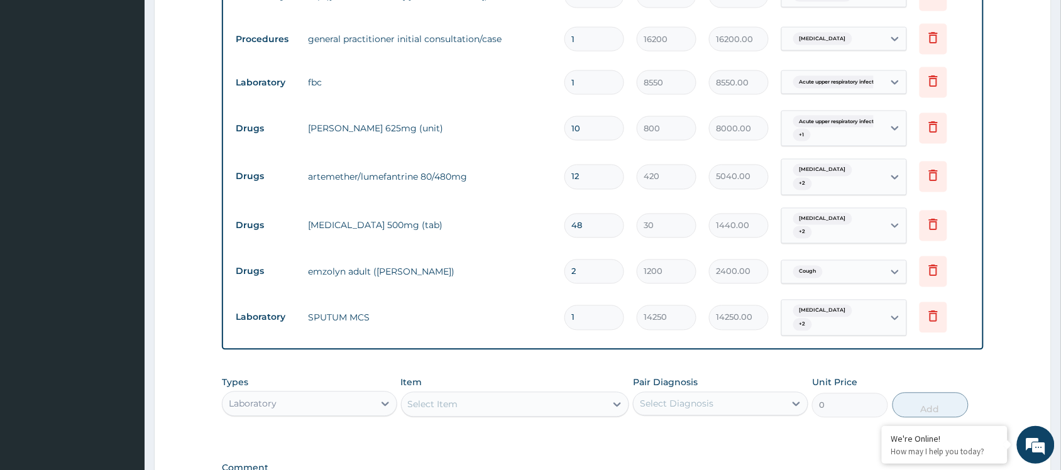
type input "420.00"
type input "0.00"
type input "6"
type input "2520.00"
type input "6"
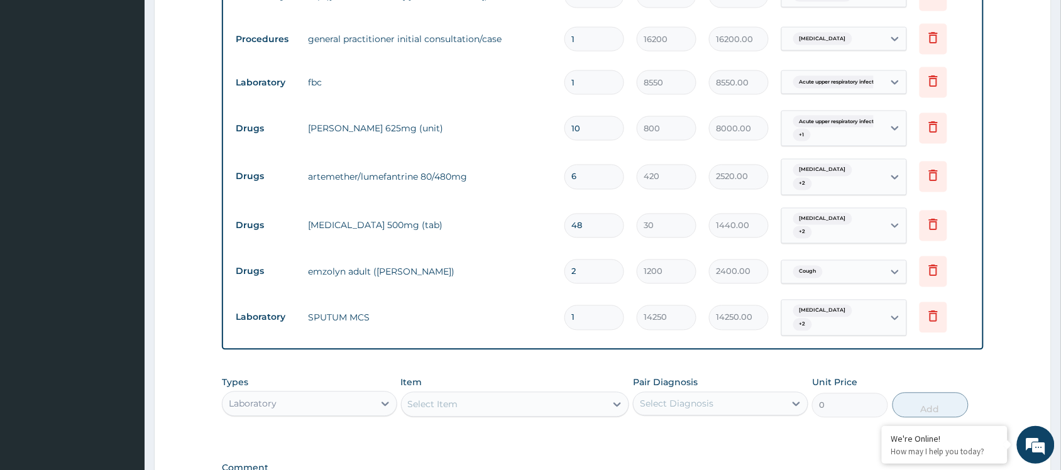
click at [544, 221] on td "paracetamol 500mg (tab)" at bounding box center [430, 225] width 256 height 25
click at [610, 216] on input "48" at bounding box center [594, 226] width 60 height 25
type input "4"
type input "120.00"
type input "0.00"
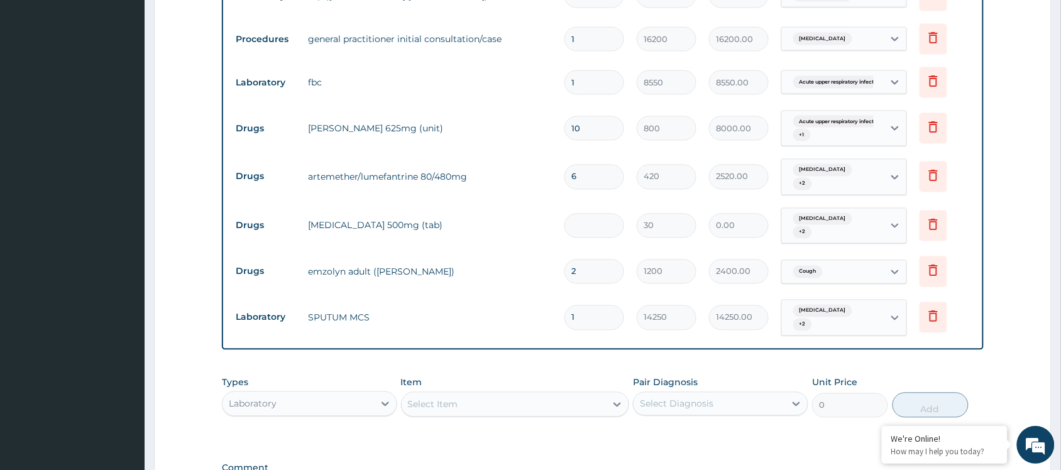
type input "2"
type input "60.00"
type input "24"
type input "720.00"
type input "24"
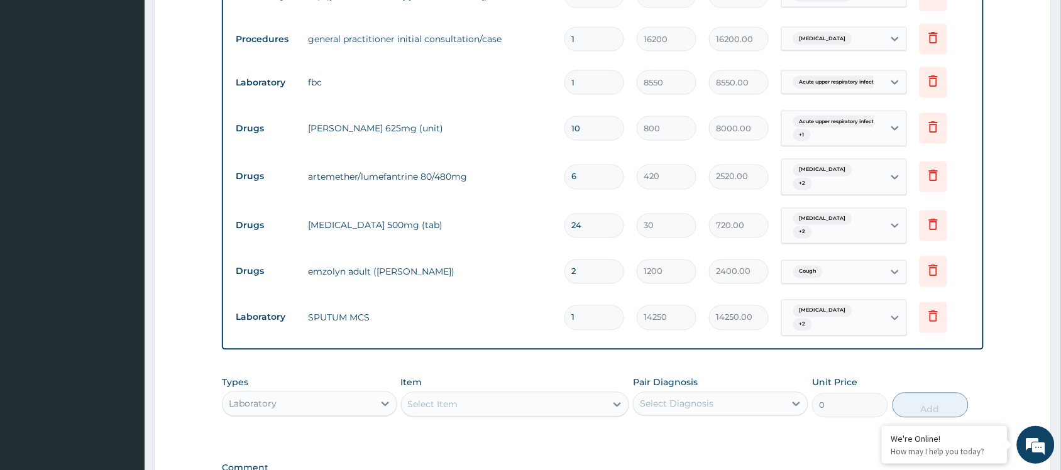
click at [454, 214] on td "paracetamol 500mg (tab)" at bounding box center [430, 225] width 256 height 25
click at [604, 265] on input "2" at bounding box center [594, 272] width 60 height 25
type input "0.00"
type input "1"
type input "1200.00"
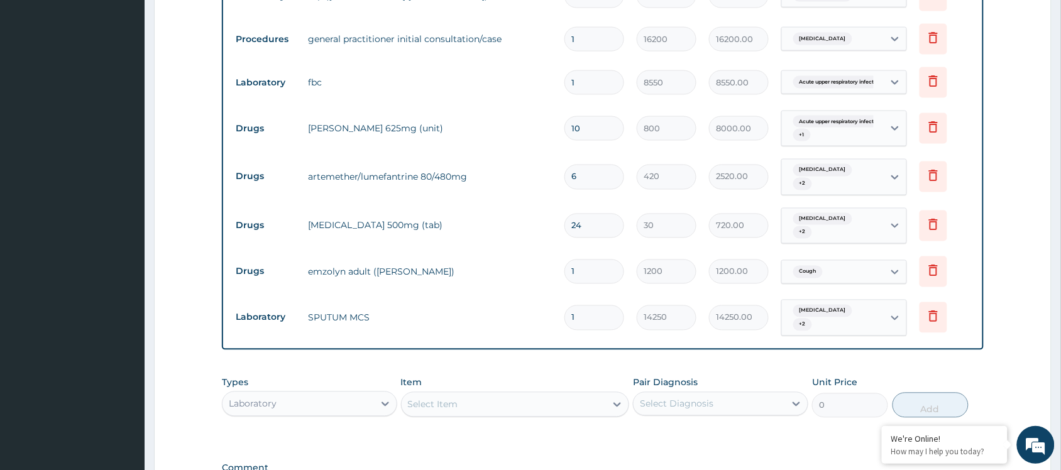
type input "1"
click at [548, 338] on div "PA Code / Prescription Code PA/3697B6 PA/94D61E PA/5D3131 Encounter Date 02-09-…" at bounding box center [603, 30] width 762 height 963
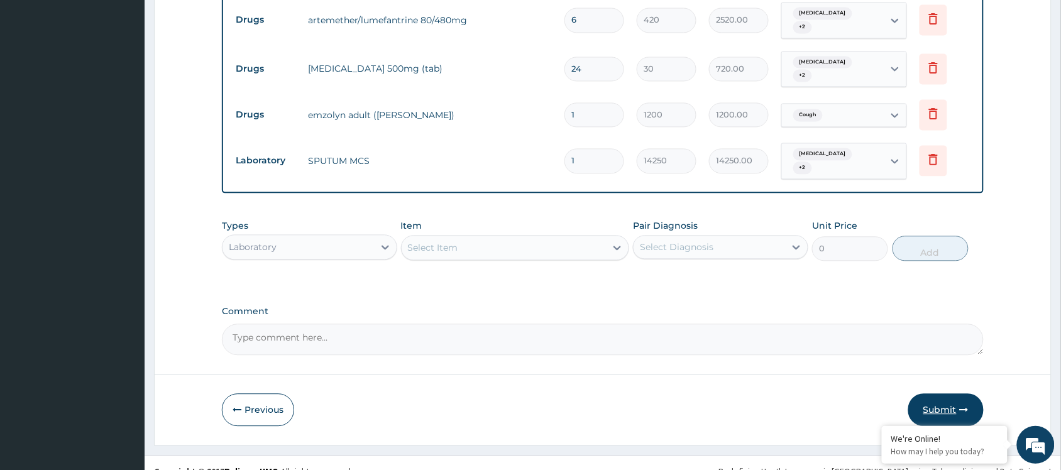
click at [969, 405] on icon "button" at bounding box center [964, 409] width 9 height 9
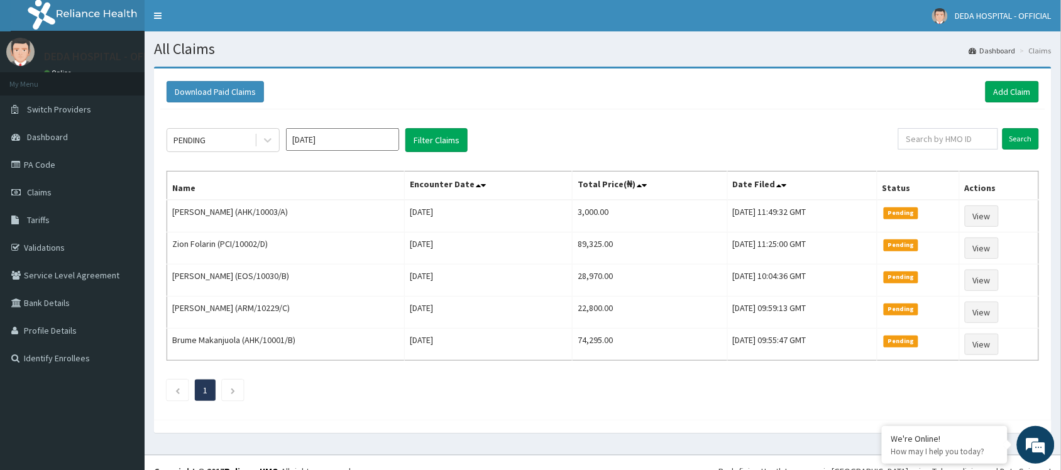
click at [485, 111] on div "PENDING Sep 2025 Filter Claims Search Name Encounter Date Total Price(₦) Date F…" at bounding box center [602, 261] width 885 height 304
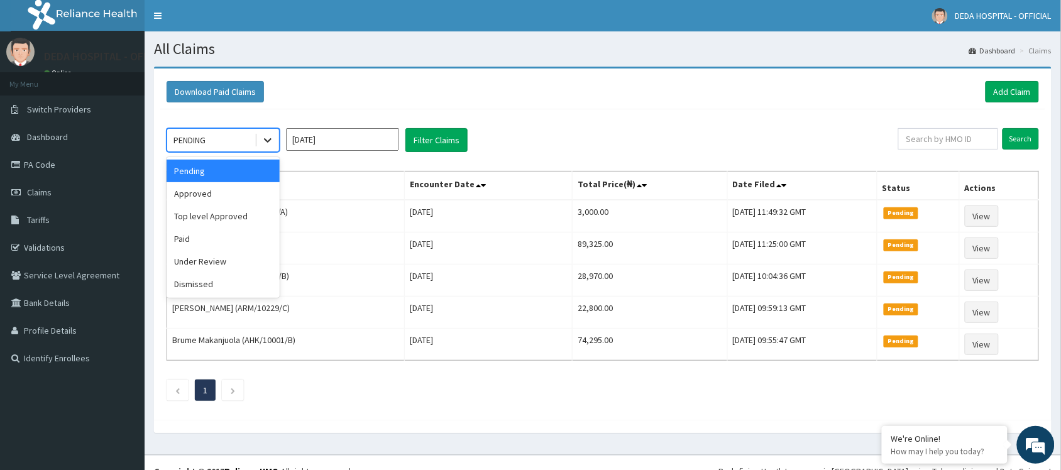
click at [274, 138] on div at bounding box center [267, 140] width 23 height 23
click at [206, 202] on div "Approved" at bounding box center [223, 193] width 113 height 23
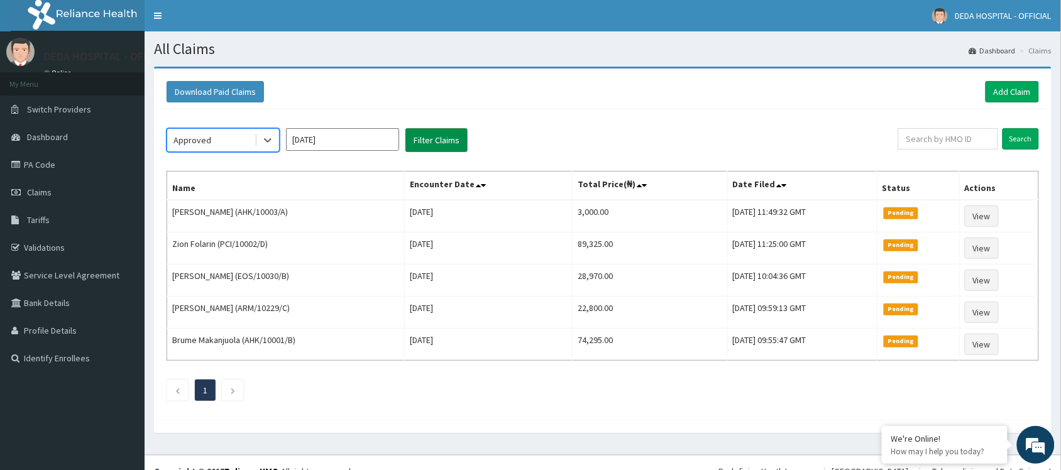
click at [451, 136] on button "Filter Claims" at bounding box center [436, 140] width 62 height 24
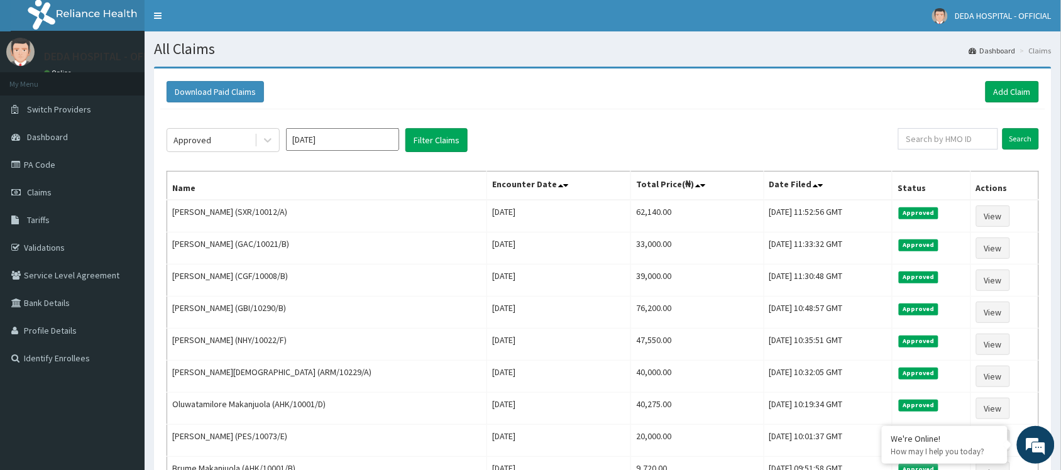
click at [996, 73] on div "Download Paid Claims Add Claim × Note you can only download claims within a max…" at bounding box center [603, 357] width 898 height 576
click at [1006, 105] on div "Download Paid Claims Add Claim" at bounding box center [602, 92] width 885 height 35
click at [1005, 97] on link "Add Claim" at bounding box center [1012, 91] width 53 height 21
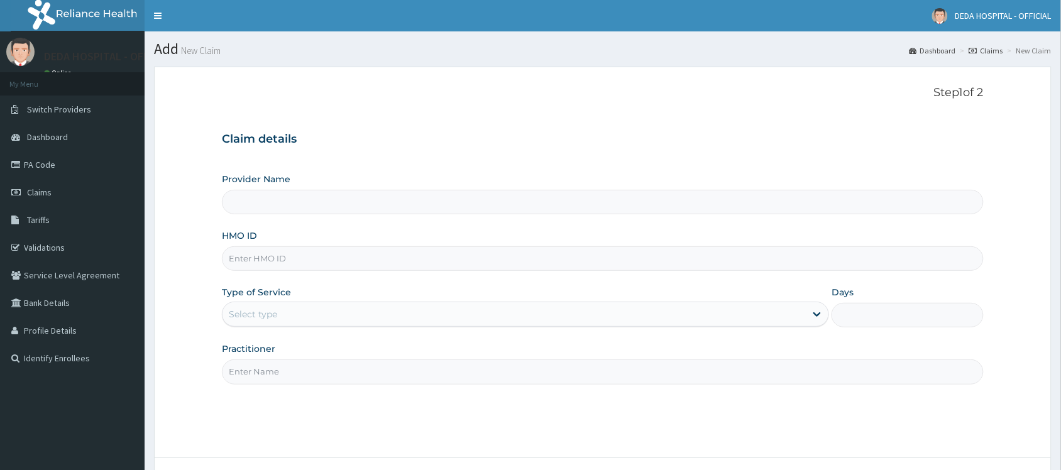
type input "ARM/10229/A"
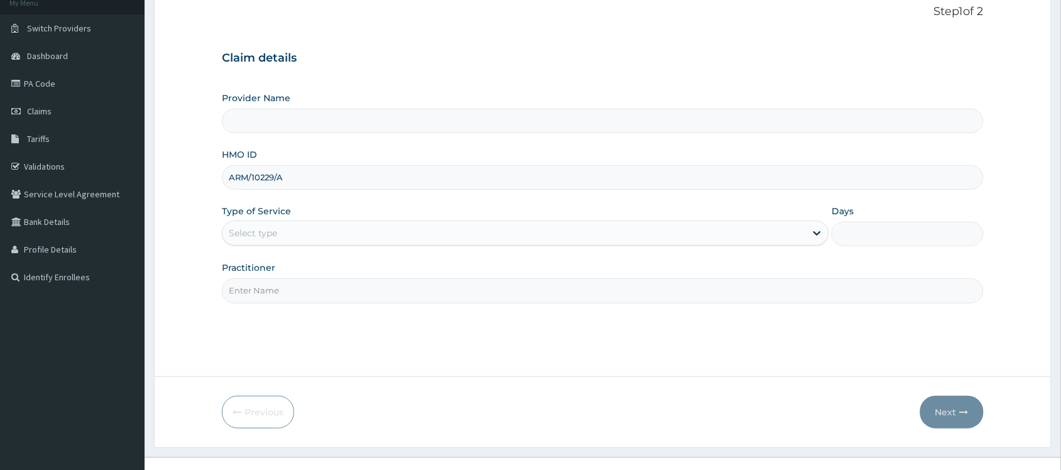
type input "DEDA HOSPITAL"
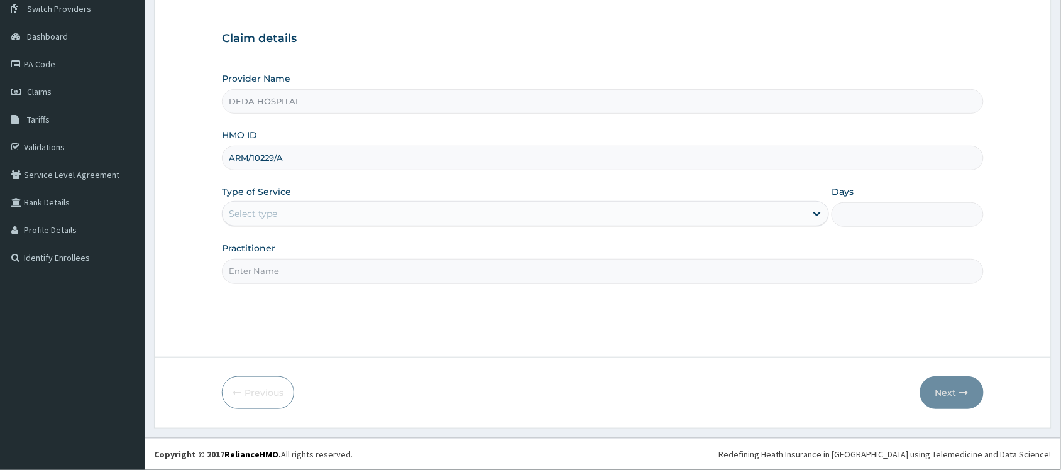
scroll to position [101, 0]
type input "ARM/10229/A"
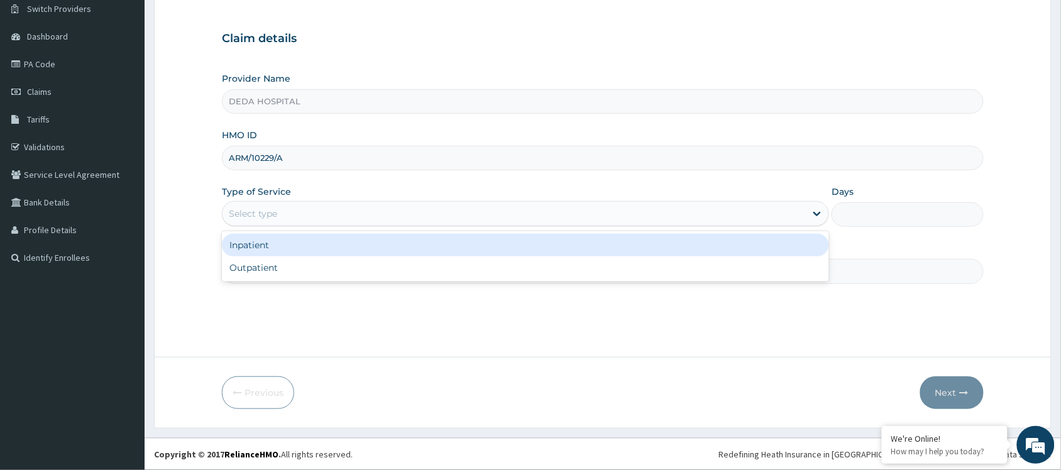
click at [287, 205] on div "Select type" at bounding box center [514, 214] width 583 height 20
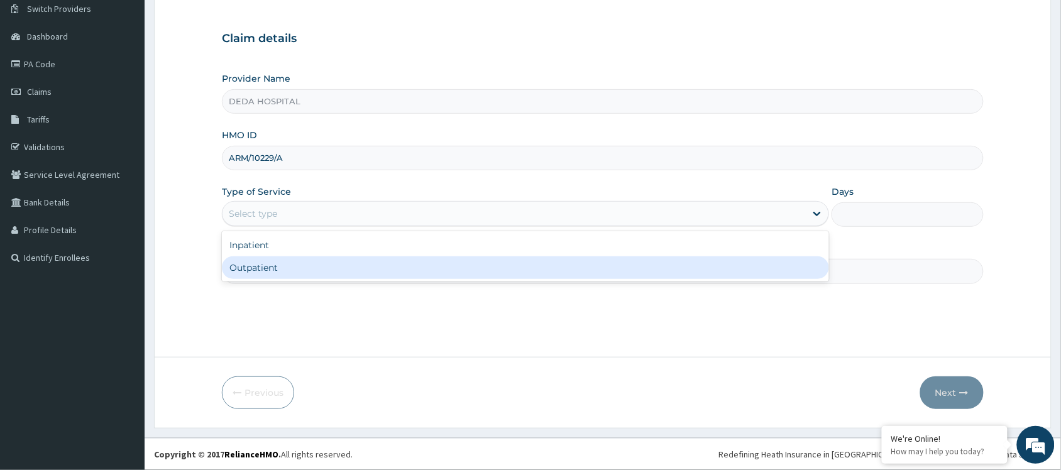
click at [283, 270] on div "Outpatient" at bounding box center [525, 267] width 607 height 23
type input "1"
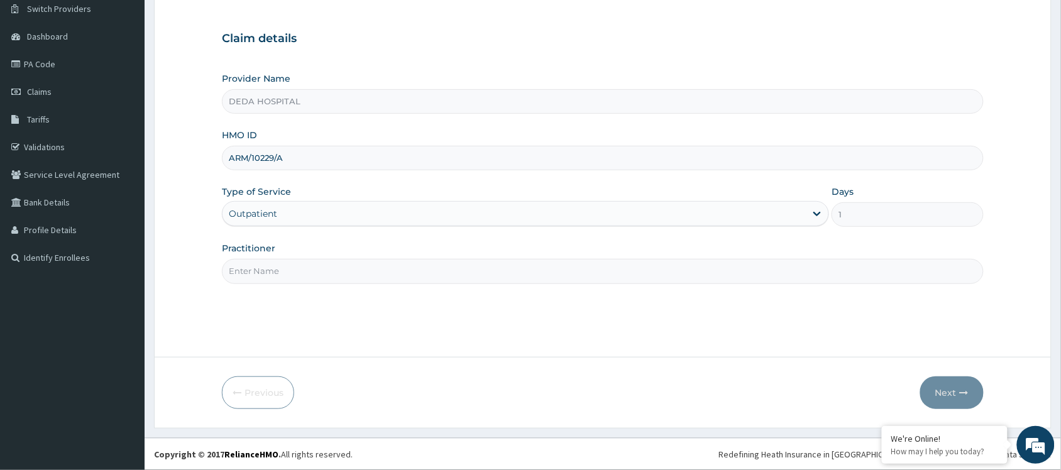
click at [273, 280] on input "Practitioner" at bounding box center [603, 271] width 762 height 25
type input "DR. AYOOLA"
click at [944, 382] on button "Next" at bounding box center [951, 393] width 63 height 33
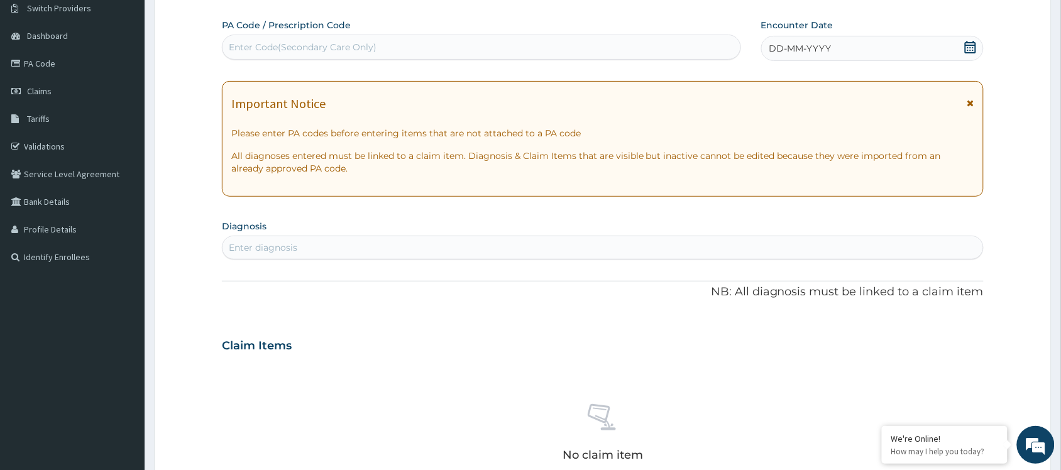
scroll to position [0, 0]
click at [283, 40] on div "Enter Code(Secondary Care Only)" at bounding box center [482, 47] width 518 height 20
paste input "PA/7551D2"
type input "PA/7551D2"
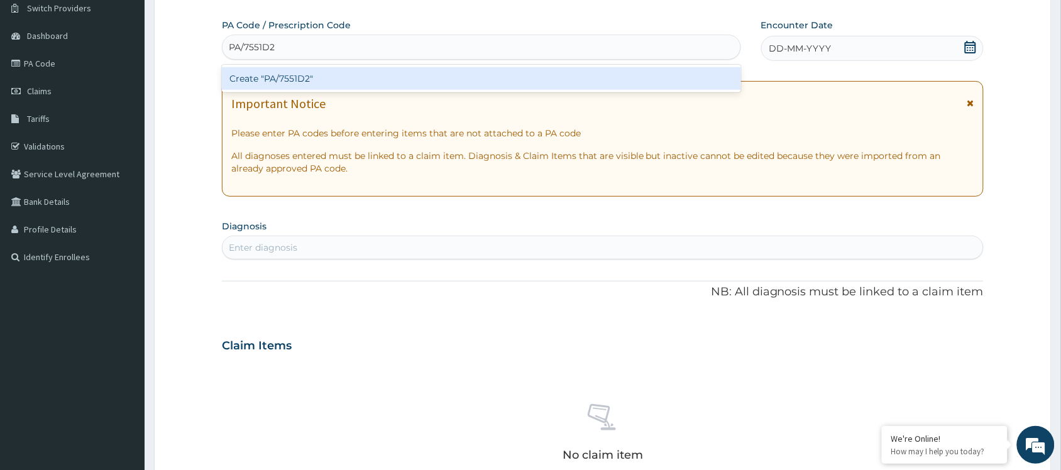
click at [294, 79] on div "Create "PA/7551D2"" at bounding box center [481, 78] width 519 height 23
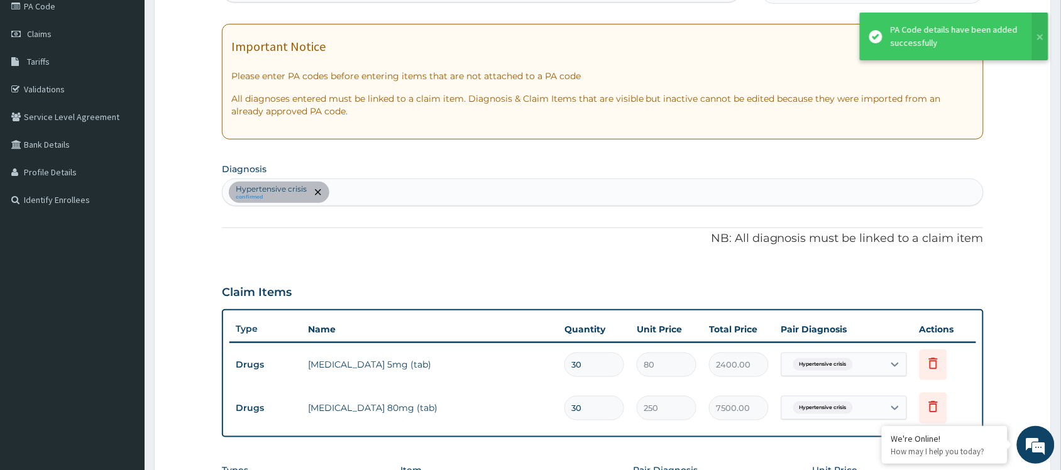
scroll to position [186, 0]
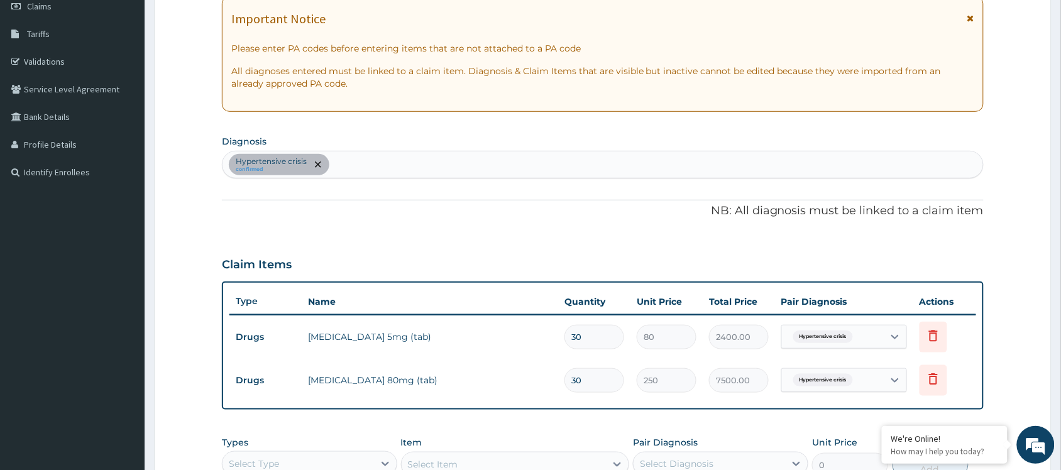
click at [1041, 351] on form "Step 2 of 2 PA Code / Prescription Code PA/7551D2 Encounter Date 02-09-2025 Imp…" at bounding box center [603, 271] width 898 height 781
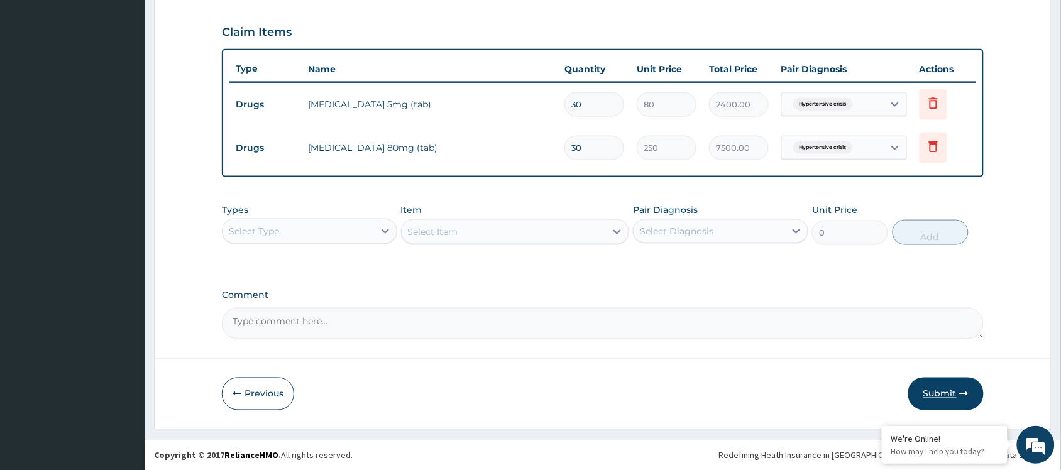
click at [940, 400] on button "Submit" at bounding box center [945, 394] width 75 height 33
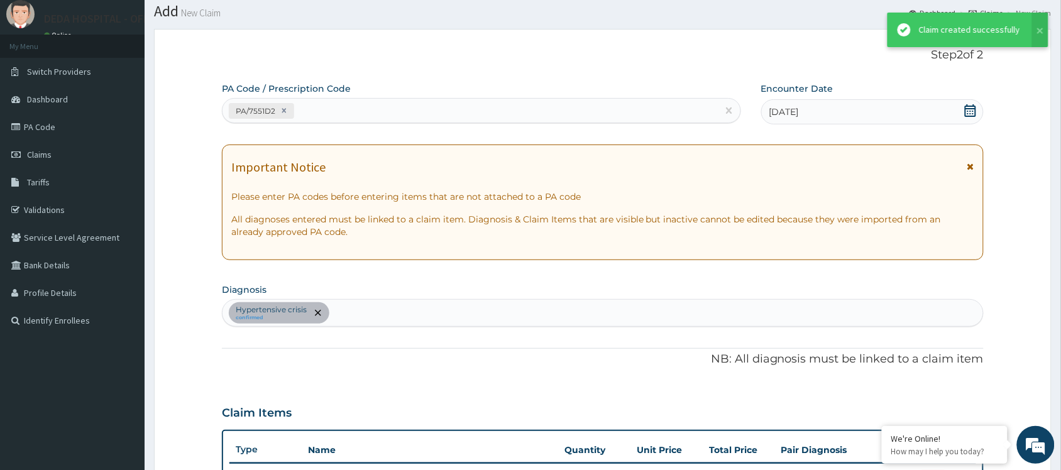
scroll to position [419, 0]
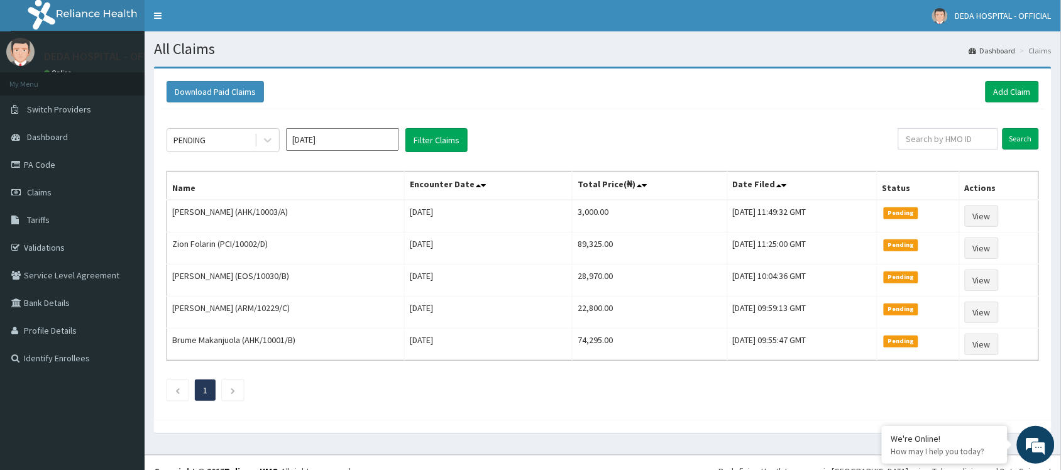
drag, startPoint x: 586, startPoint y: 117, endPoint x: 799, endPoint y: 120, distance: 212.5
click at [610, 116] on div "PENDING [DATE] Filter Claims Search Name Encounter Date Total Price(₦) Date Fil…" at bounding box center [602, 261] width 885 height 304
click at [1019, 84] on link "Add Claim" at bounding box center [1012, 91] width 53 height 21
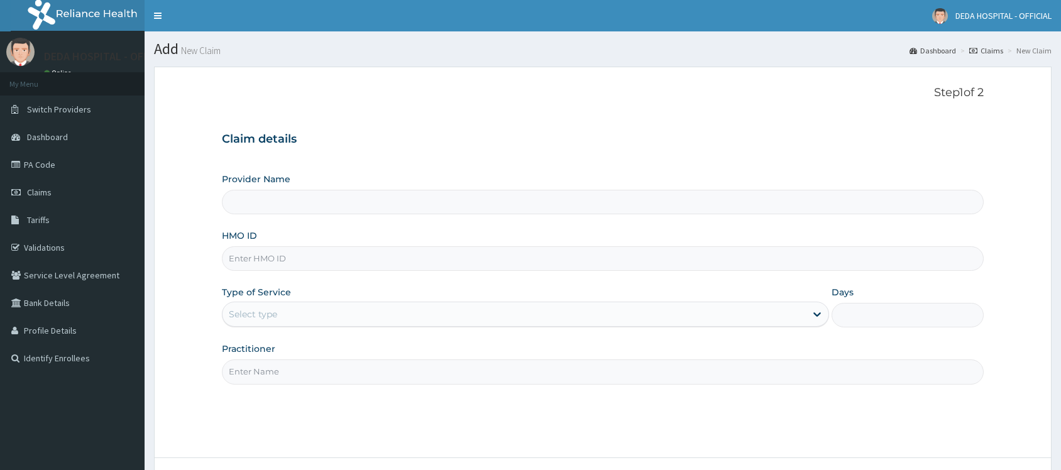
type input "DEDA HOSPITAL"
click at [246, 258] on input "HMO ID" at bounding box center [603, 258] width 762 height 25
paste input "EOS/10030/B"
type input "EOS/10030/B"
drag, startPoint x: 244, startPoint y: 312, endPoint x: 245, endPoint y: 319, distance: 7.0
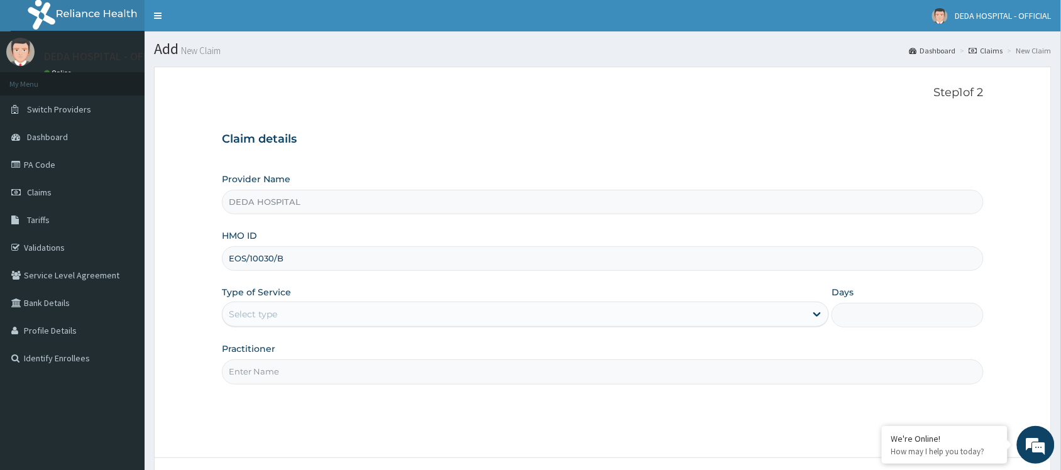
click at [245, 316] on div "Select type" at bounding box center [253, 314] width 48 height 13
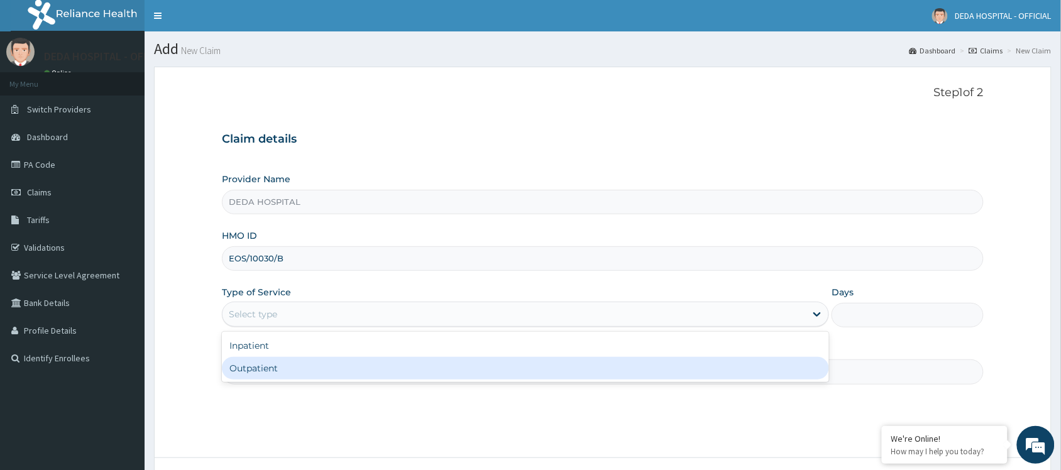
click at [245, 372] on div "Outpatient" at bounding box center [525, 368] width 607 height 23
type input "1"
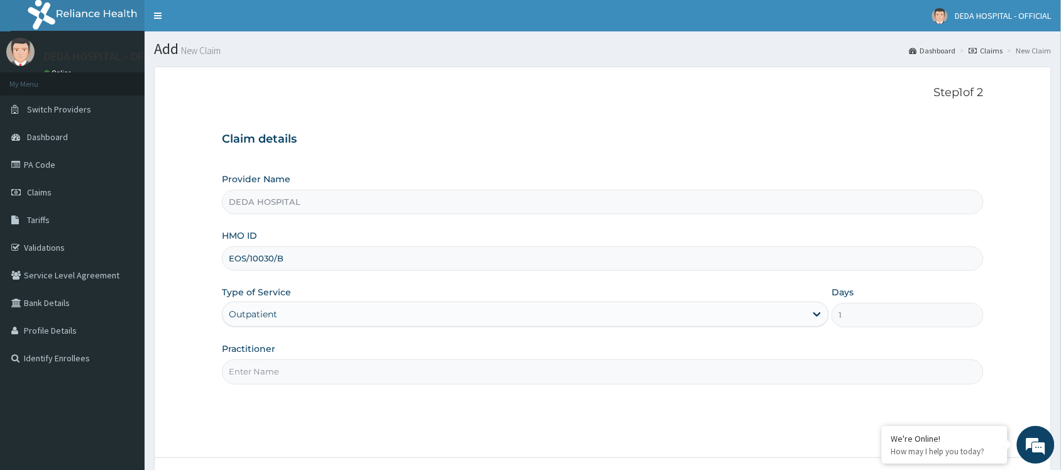
click at [245, 376] on input "Practitioner" at bounding box center [603, 372] width 762 height 25
type input "DR. [PERSON_NAME]"
click at [305, 399] on div "Step 1 of 2 Claim details Provider Name DEDA HOSPITAL HMO ID EOS/10030/B Type o…" at bounding box center [603, 262] width 762 height 353
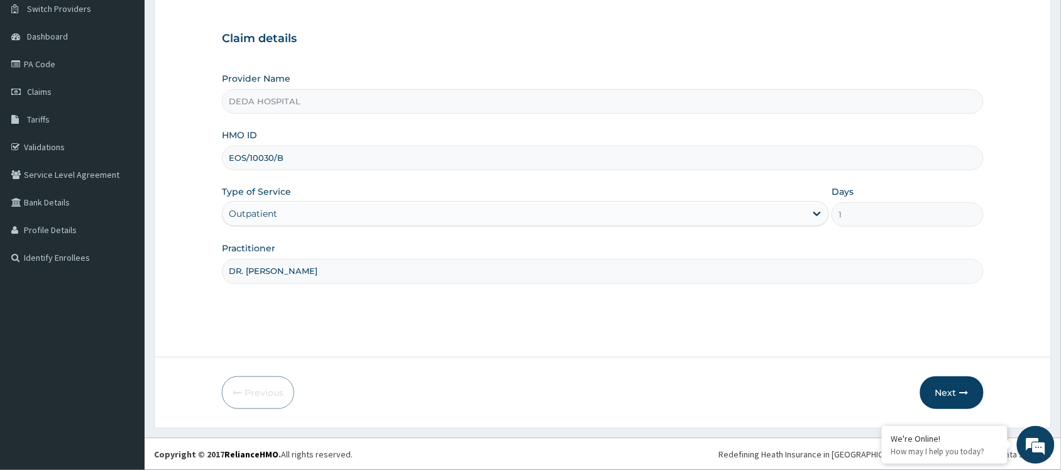
scroll to position [101, 0]
click at [947, 385] on button "Next" at bounding box center [951, 393] width 63 height 33
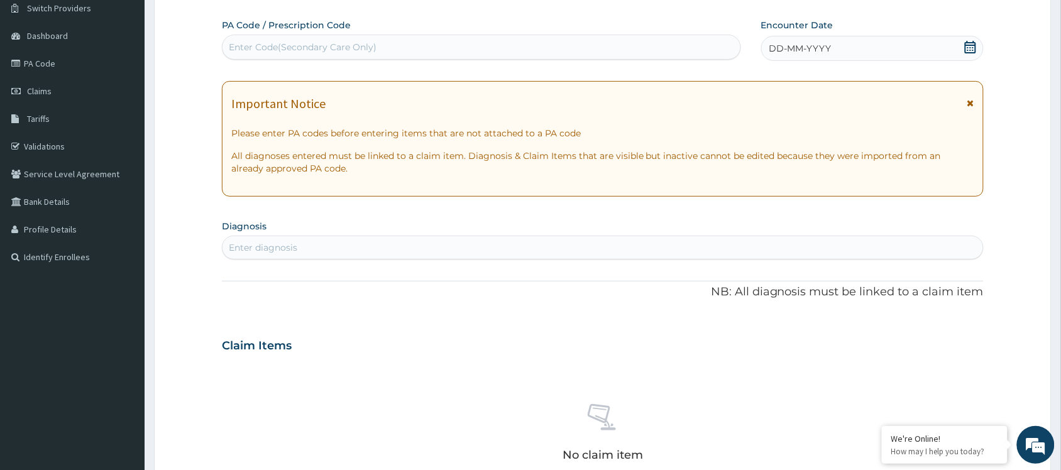
click at [236, 45] on div "Enter Code(Secondary Care Only)" at bounding box center [303, 47] width 148 height 13
paste input "PA/7F37AC"
type input "PA/7F37AC"
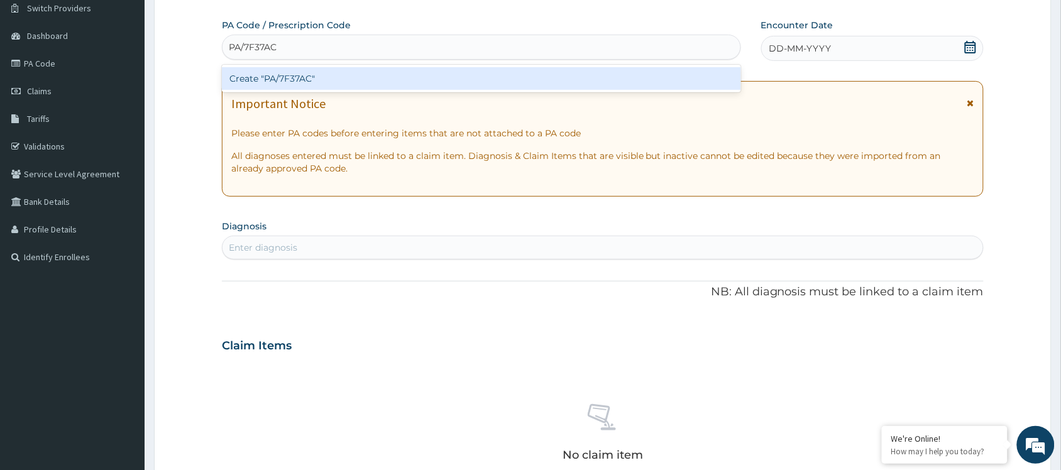
click at [268, 71] on div "Create "PA/7F37AC"" at bounding box center [481, 78] width 519 height 23
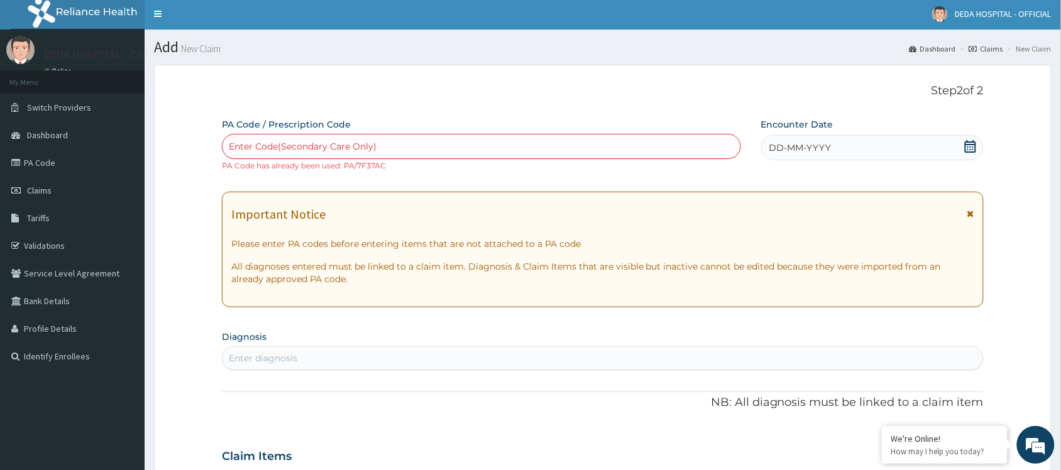
scroll to position [0, 0]
